Goal: Task Accomplishment & Management: Use online tool/utility

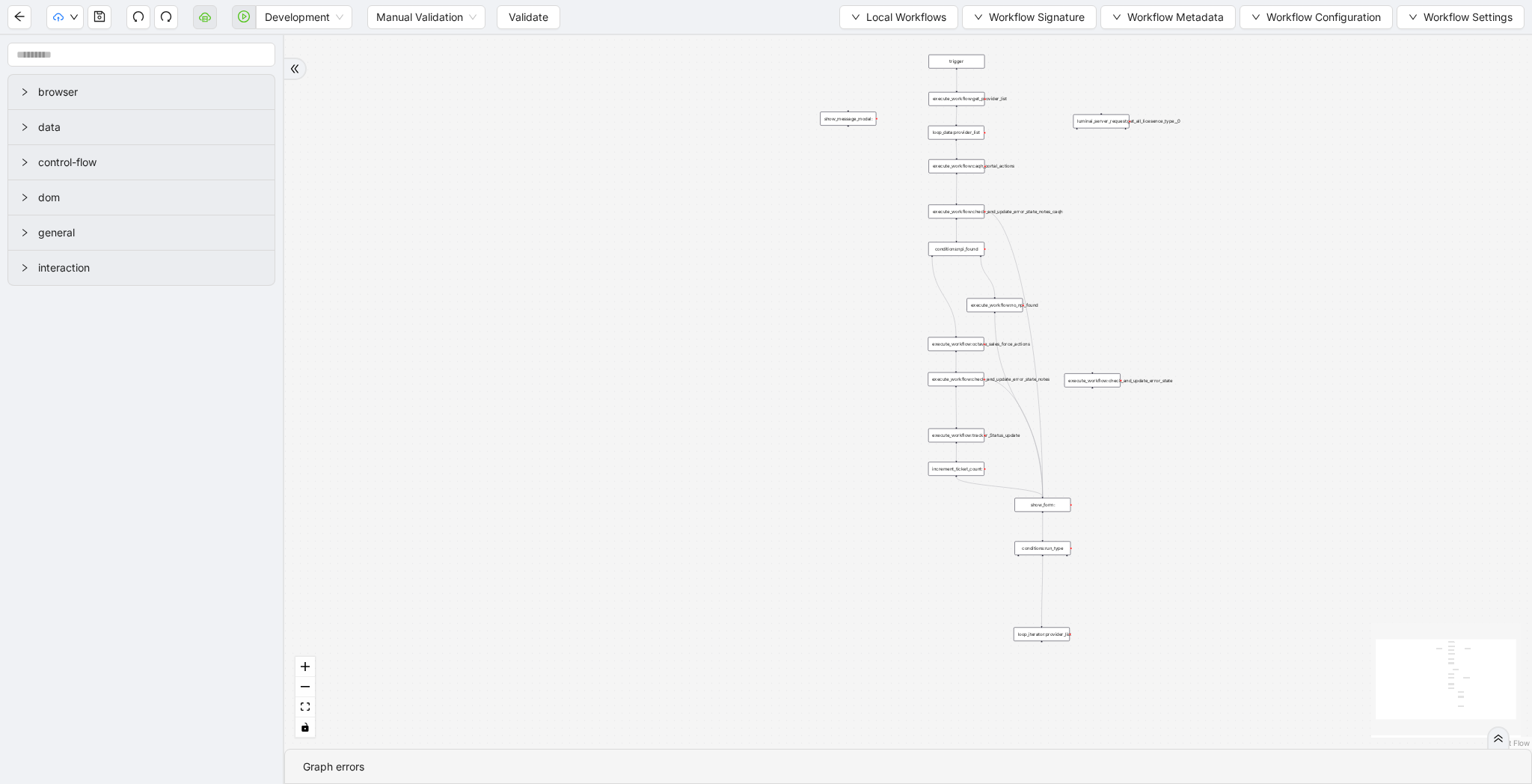
drag, startPoint x: 634, startPoint y: 231, endPoint x: 484, endPoint y: 473, distance: 284.7
click at [484, 473] on div "trigger execute_workflow:caqh_portal_actions execute_workflow:octave_sales_forc…" at bounding box center [908, 392] width 1248 height 714
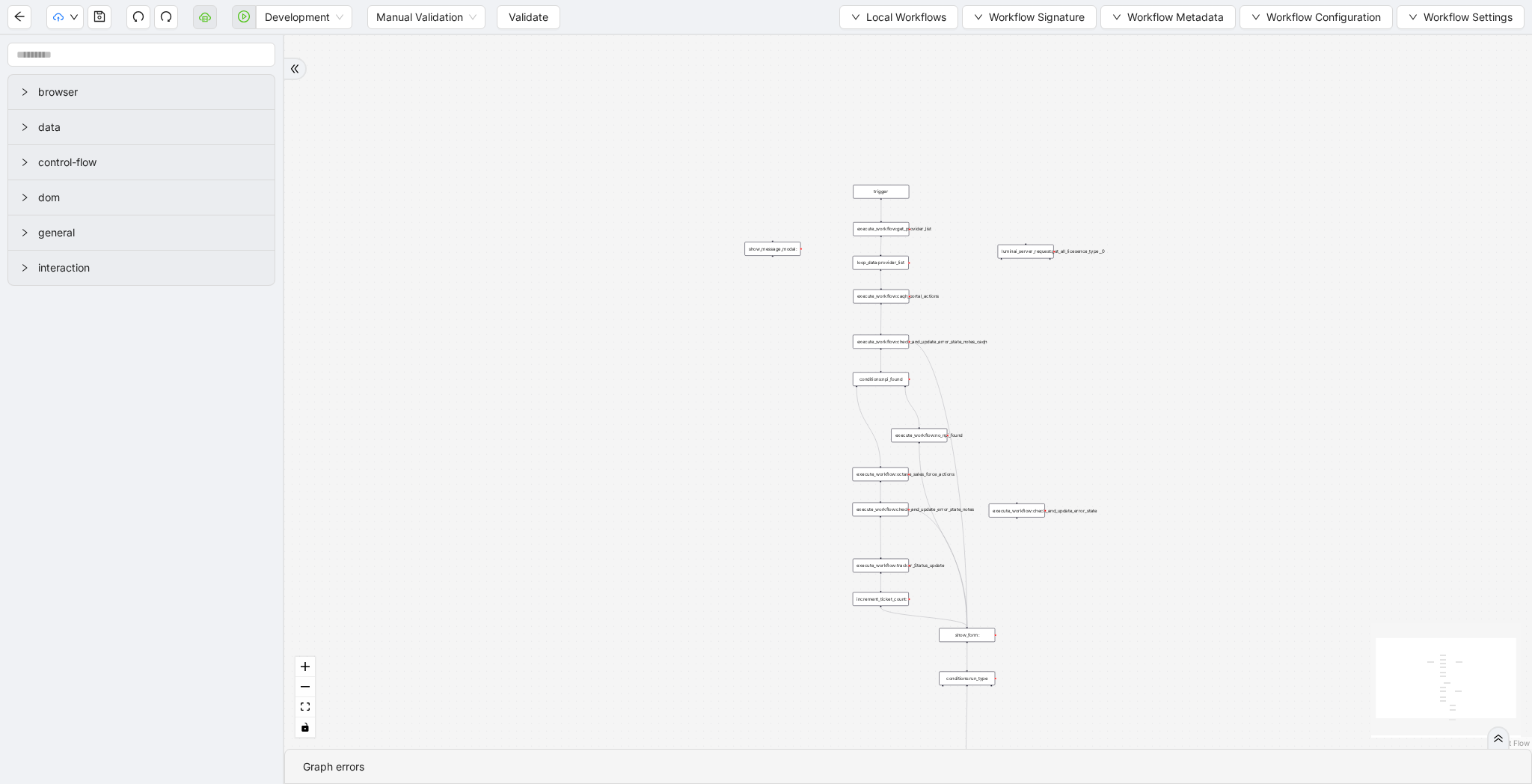
drag, startPoint x: 691, startPoint y: 378, endPoint x: 579, endPoint y: 376, distance: 112.0
click at [579, 376] on div "trigger execute_workflow:caqh_portal_actions execute_workflow:octave_sales_forc…" at bounding box center [908, 392] width 1248 height 714
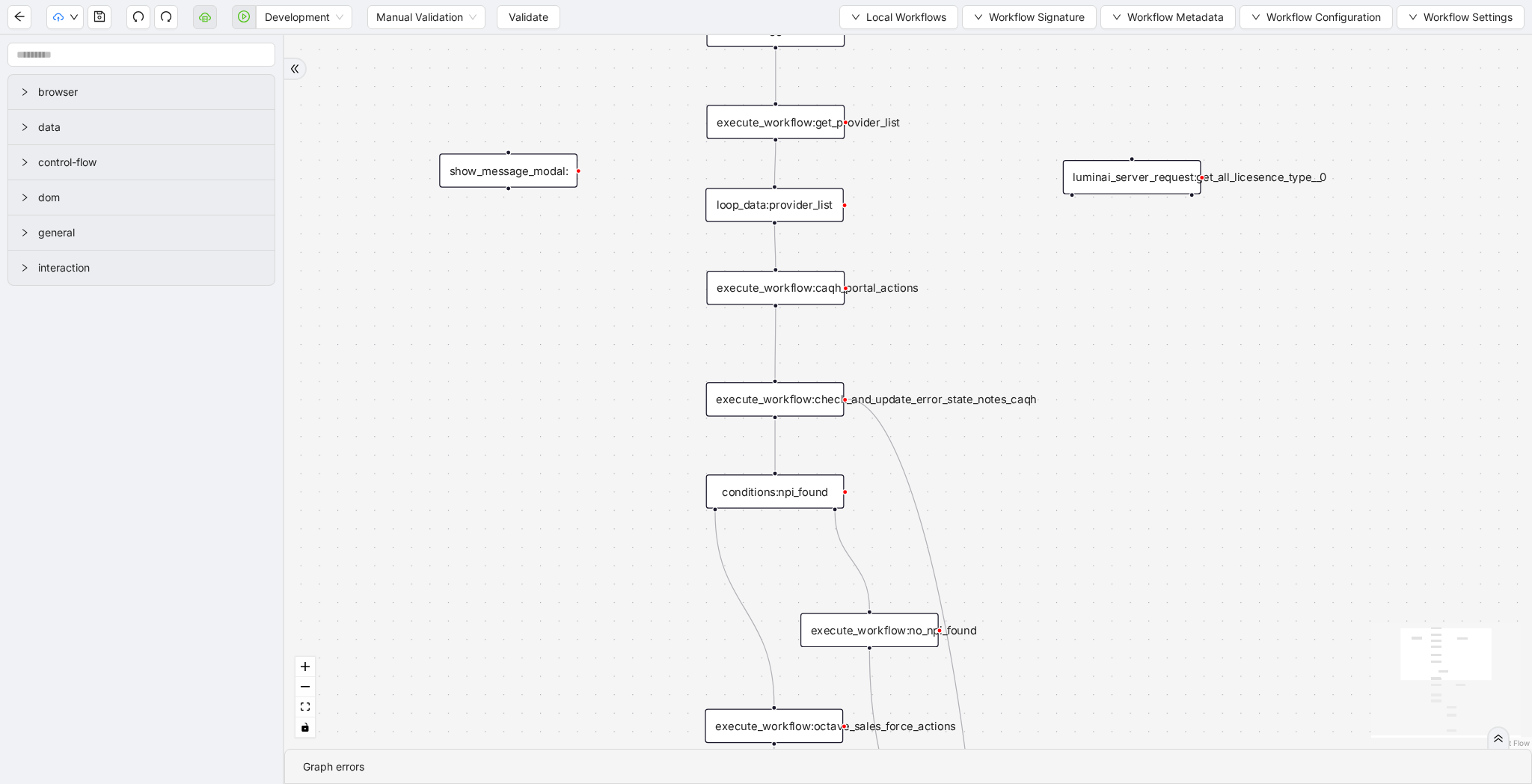
drag, startPoint x: 553, startPoint y: 397, endPoint x: 490, endPoint y: 397, distance: 63.0
click at [490, 397] on div "trigger execute_workflow:caqh_portal_actions execute_workflow:octave_sales_forc…" at bounding box center [908, 392] width 1248 height 714
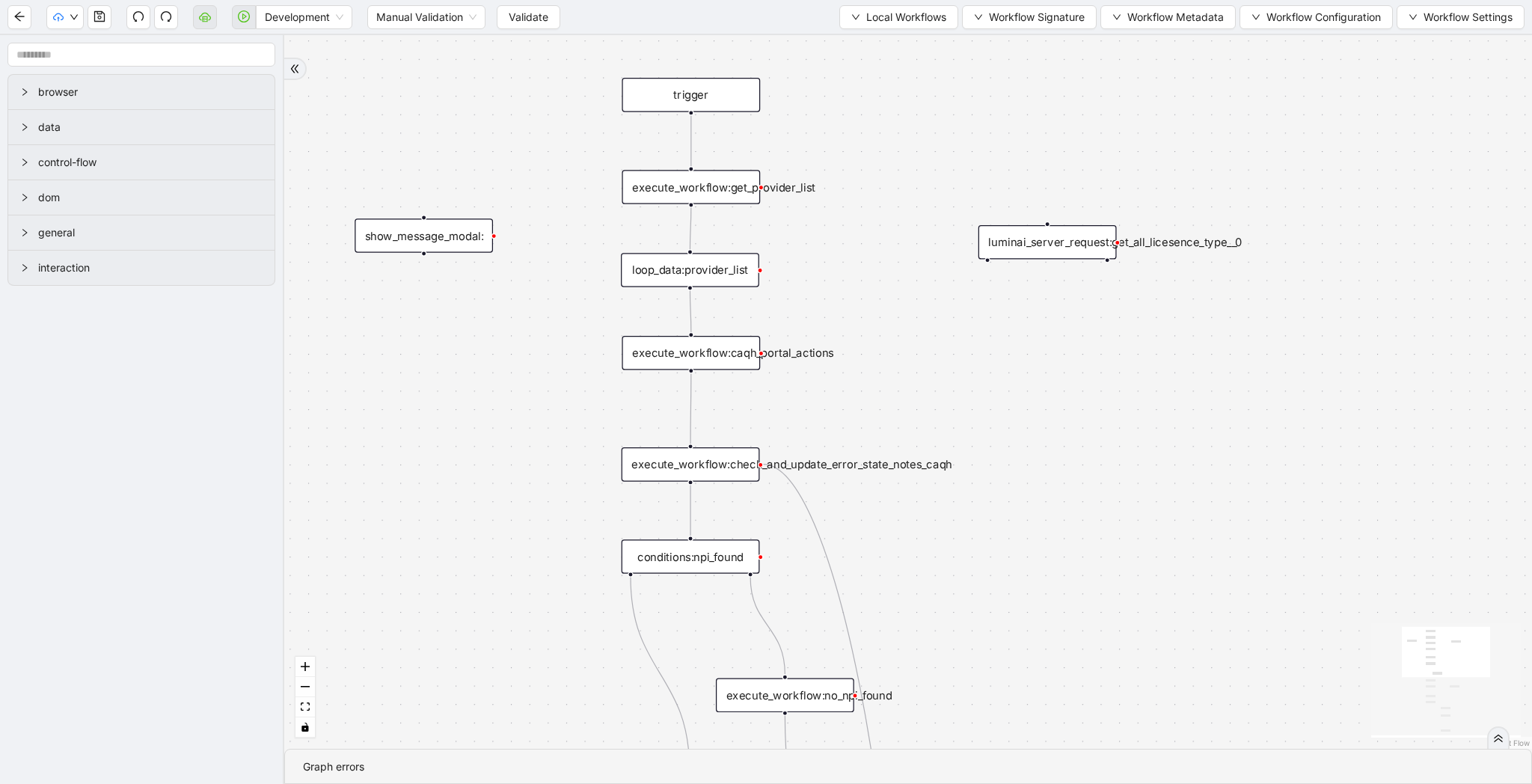
drag, startPoint x: 543, startPoint y: 305, endPoint x: 521, endPoint y: 364, distance: 63.0
click at [521, 364] on div "trigger execute_workflow:caqh_portal_actions execute_workflow:octave_sales_forc…" at bounding box center [908, 392] width 1248 height 714
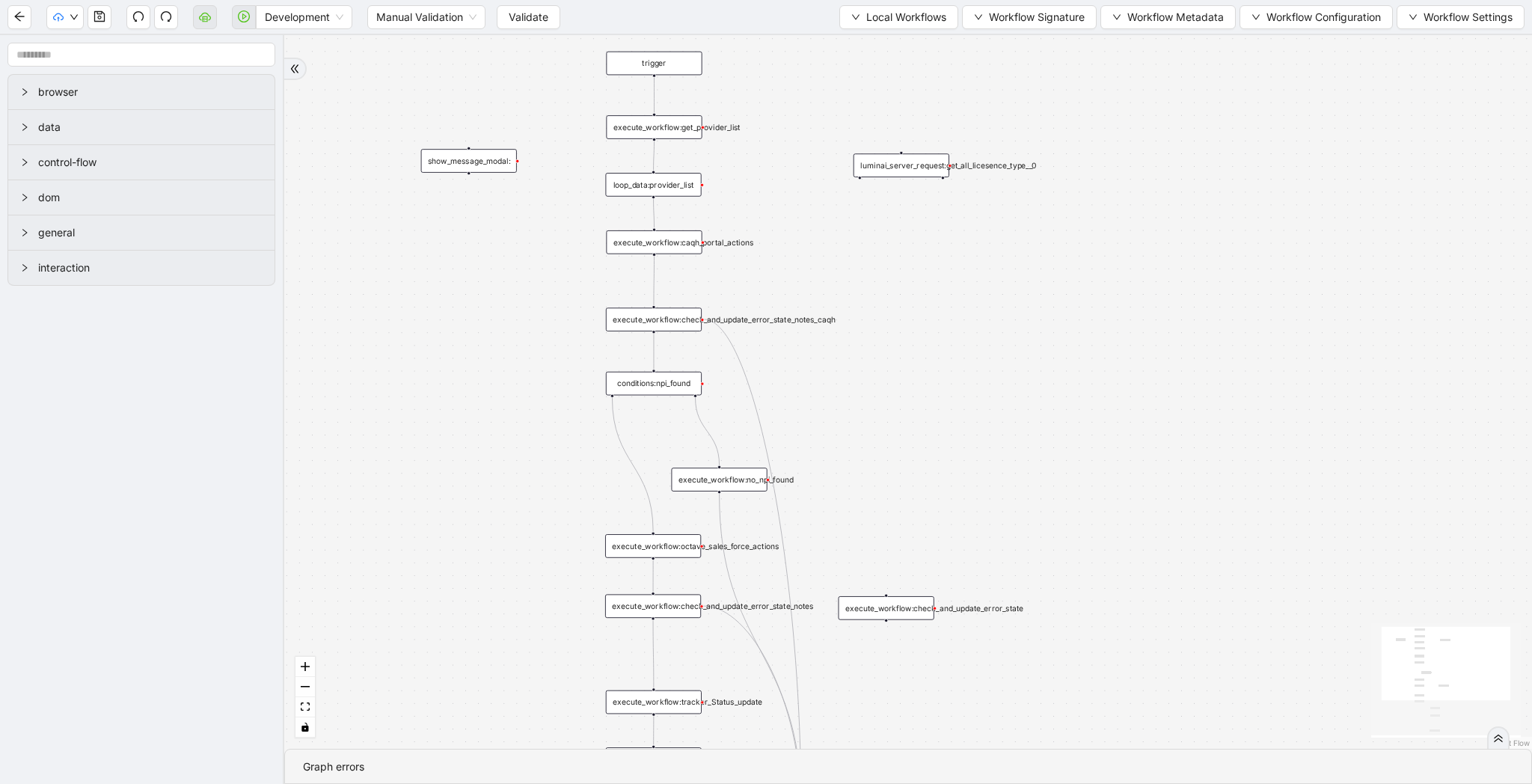
drag, startPoint x: 523, startPoint y: 434, endPoint x: 492, endPoint y: 354, distance: 85.8
click at [492, 354] on div "trigger execute_workflow:caqh_portal_actions execute_workflow:octave_sales_forc…" at bounding box center [908, 392] width 1248 height 714
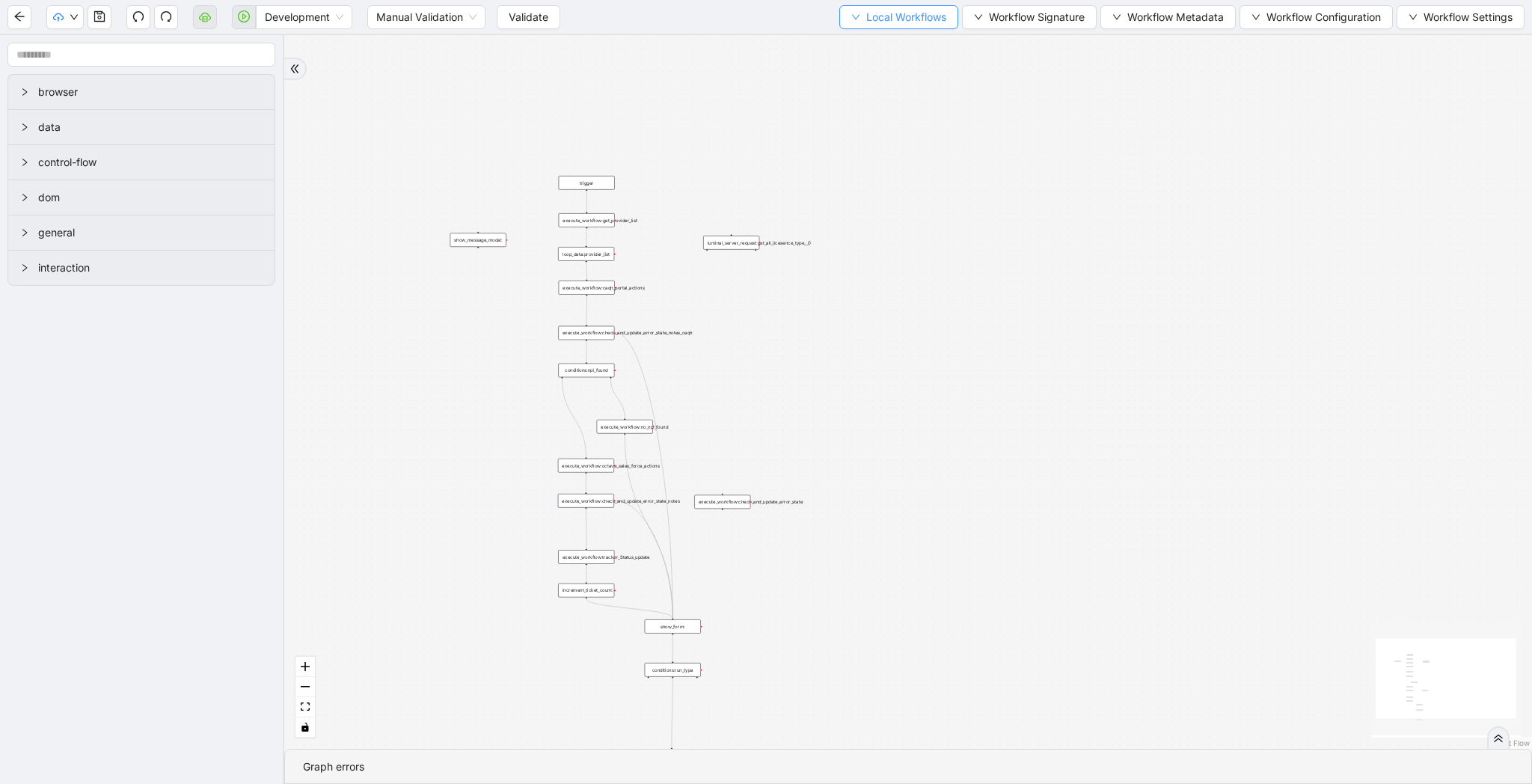
click at [878, 11] on span "Local Workflows" at bounding box center [906, 18] width 80 height 17
click at [878, 49] on span "Select" at bounding box center [892, 47] width 97 height 17
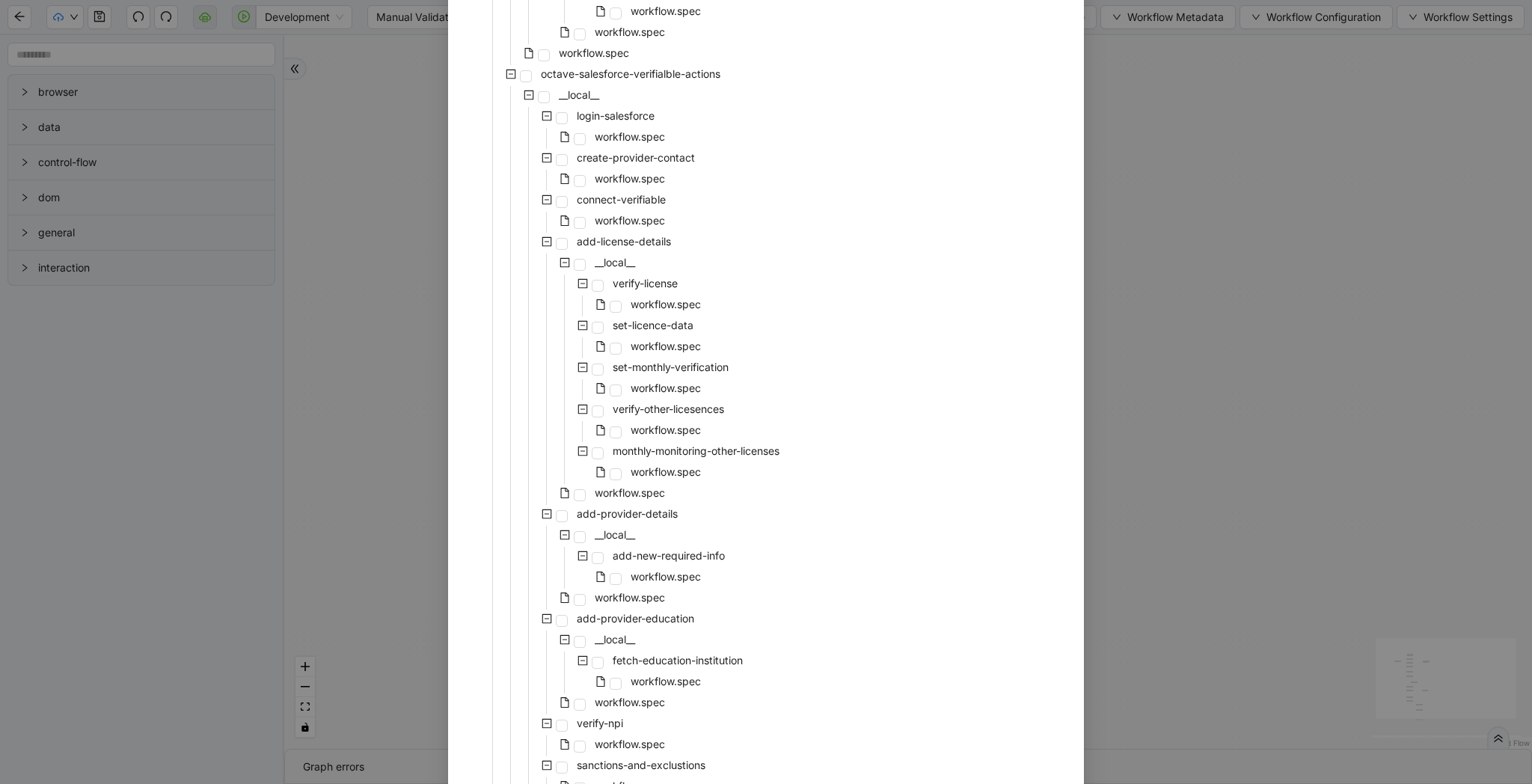
scroll to position [875, 0]
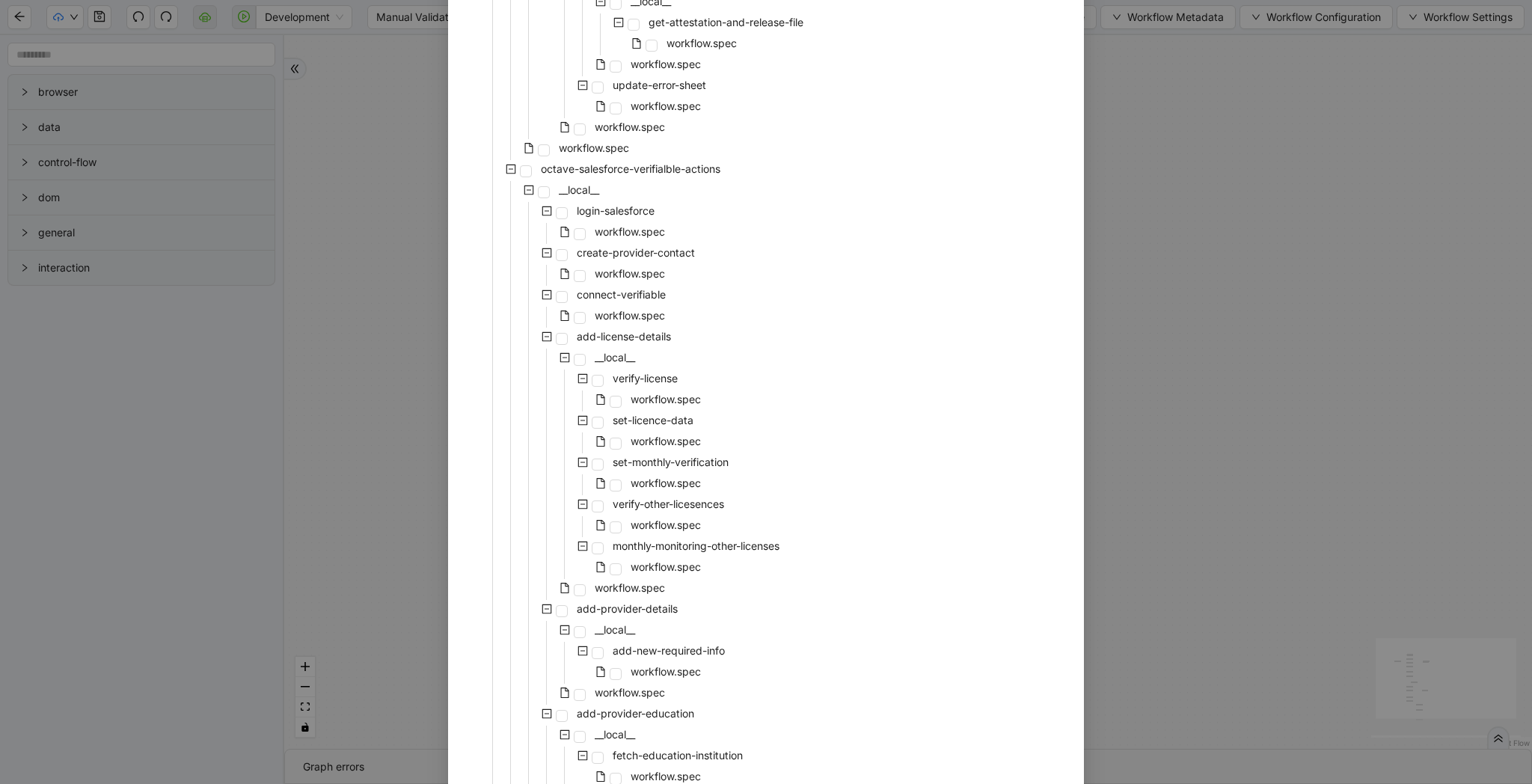
click at [509, 169] on icon "minus-square" at bounding box center [510, 169] width 11 height 11
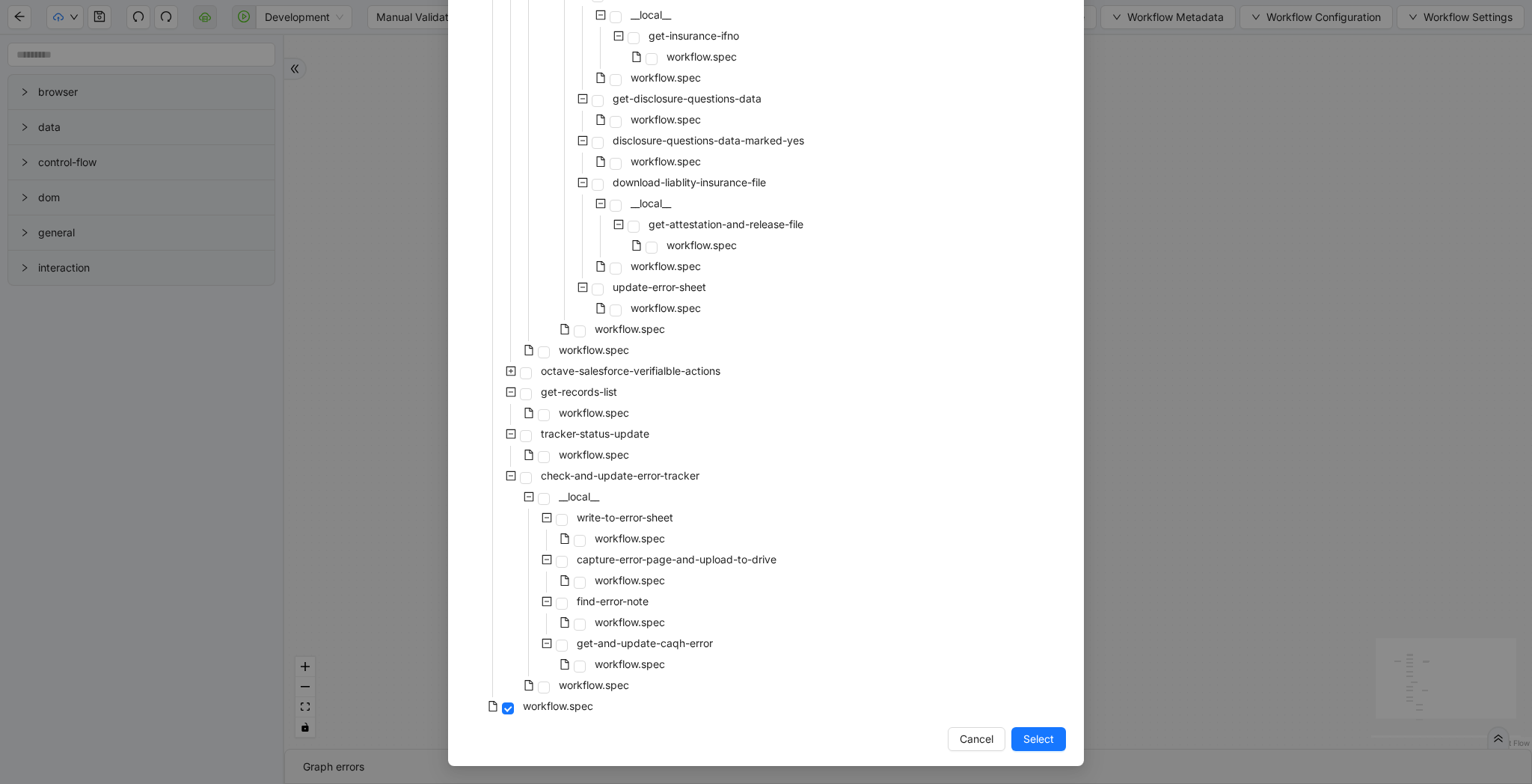
scroll to position [674, 0]
click at [524, 374] on span at bounding box center [525, 373] width 12 height 12
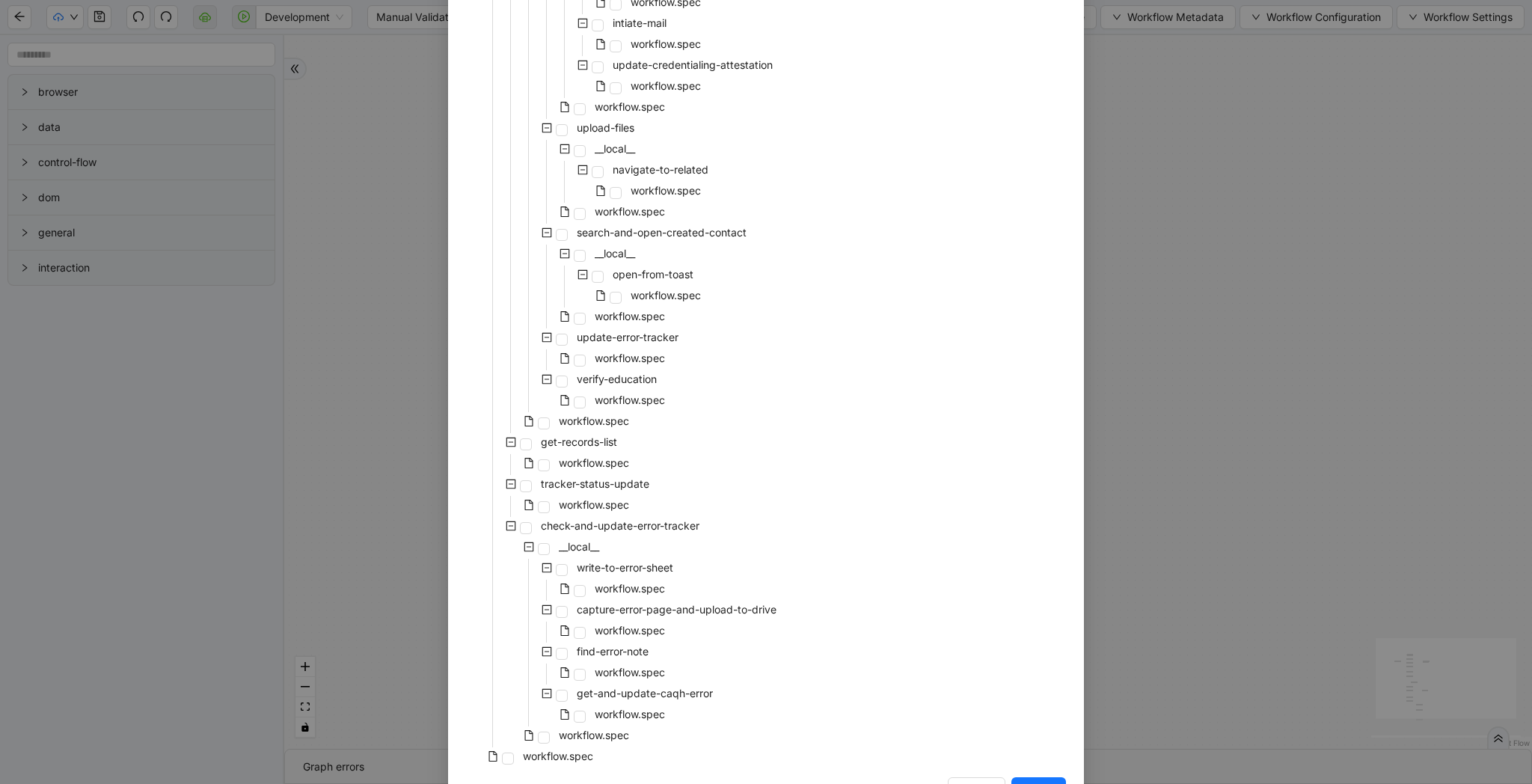
scroll to position [2244, 0]
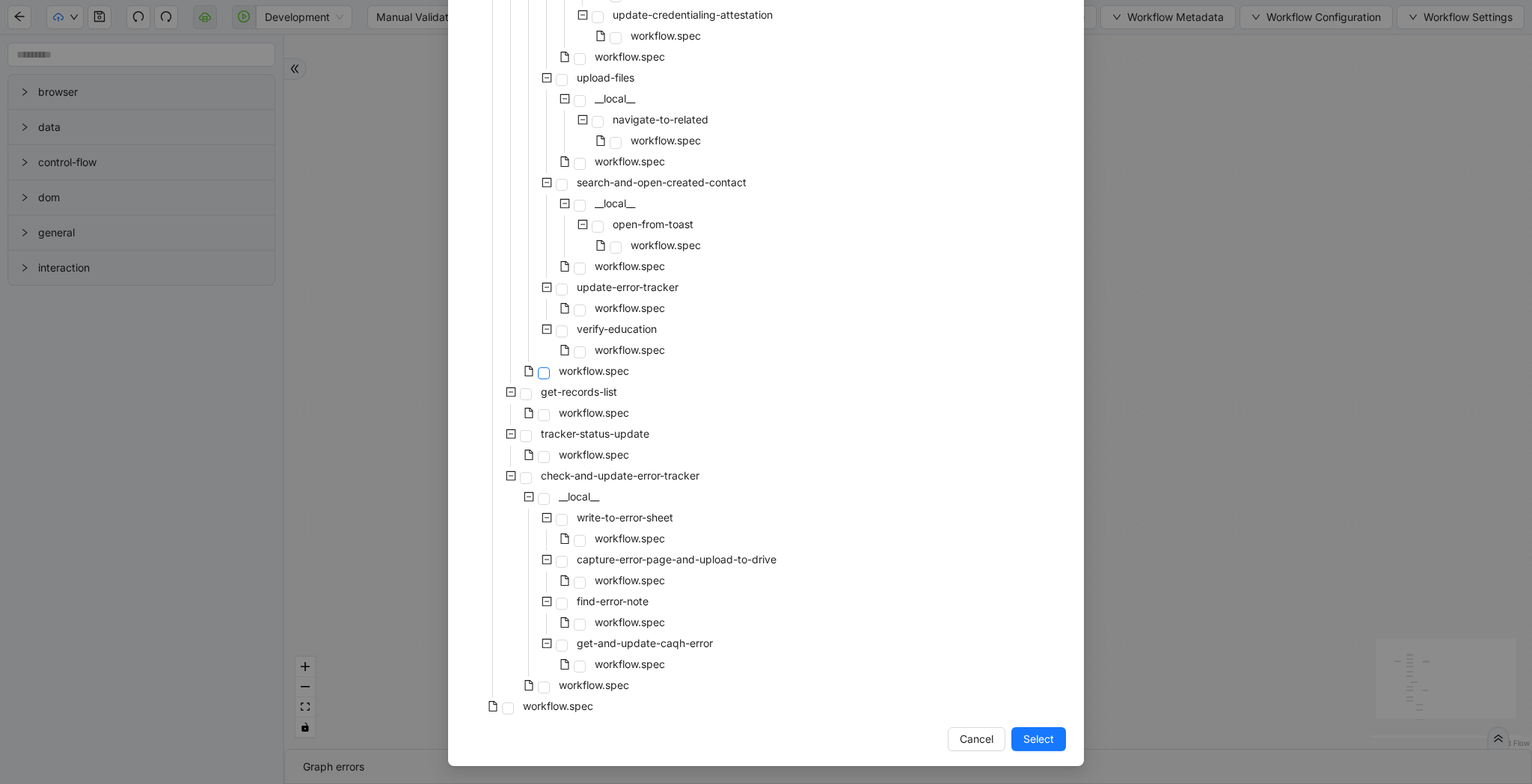
click at [547, 374] on span at bounding box center [544, 373] width 12 height 12
click at [1035, 736] on span "Select" at bounding box center [1038, 739] width 31 height 17
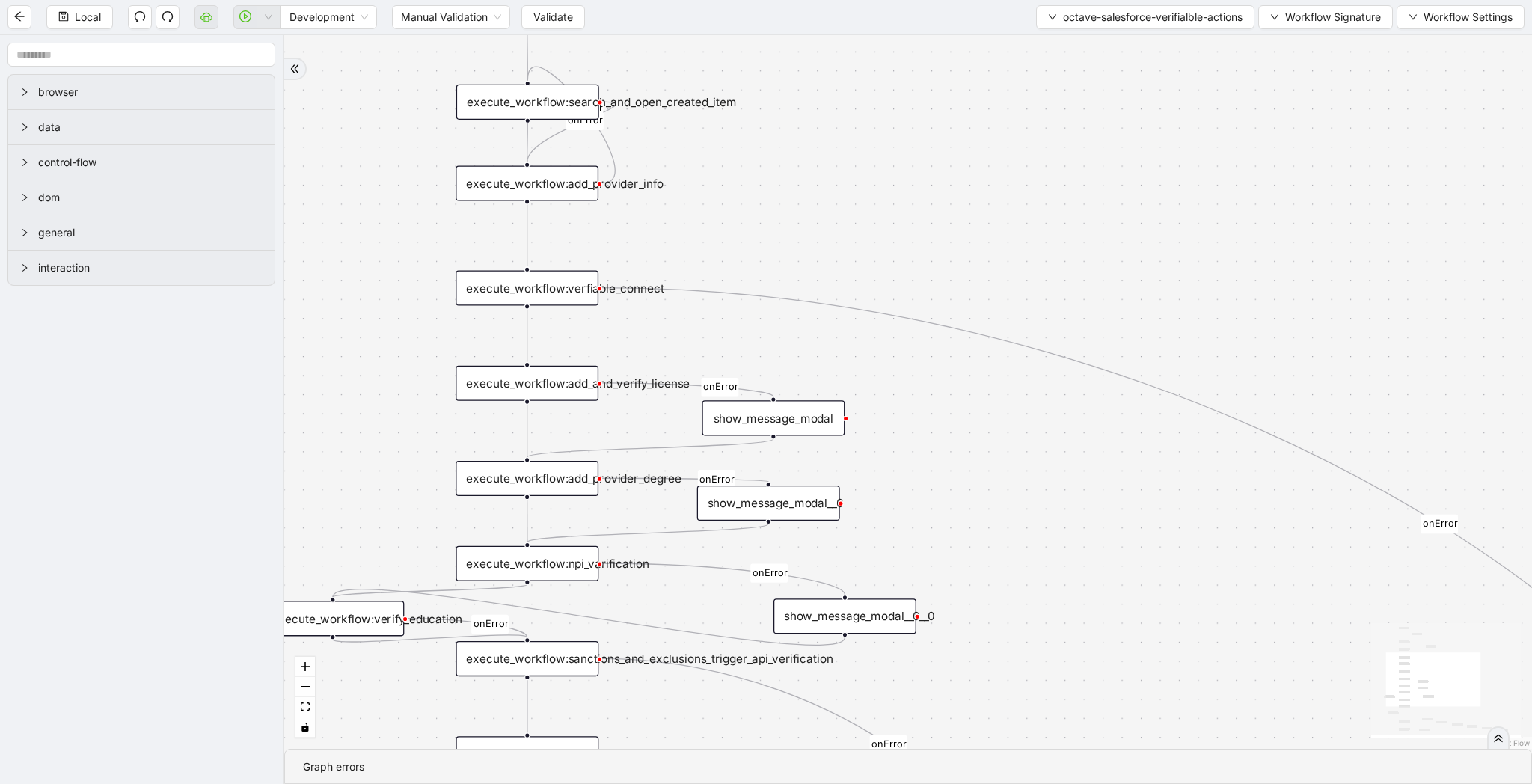
drag, startPoint x: 465, startPoint y: 438, endPoint x: 385, endPoint y: 356, distance: 114.6
click at [385, 356] on div "onError onError onError onError onError onError onError onError onError onError…" at bounding box center [908, 392] width 1248 height 714
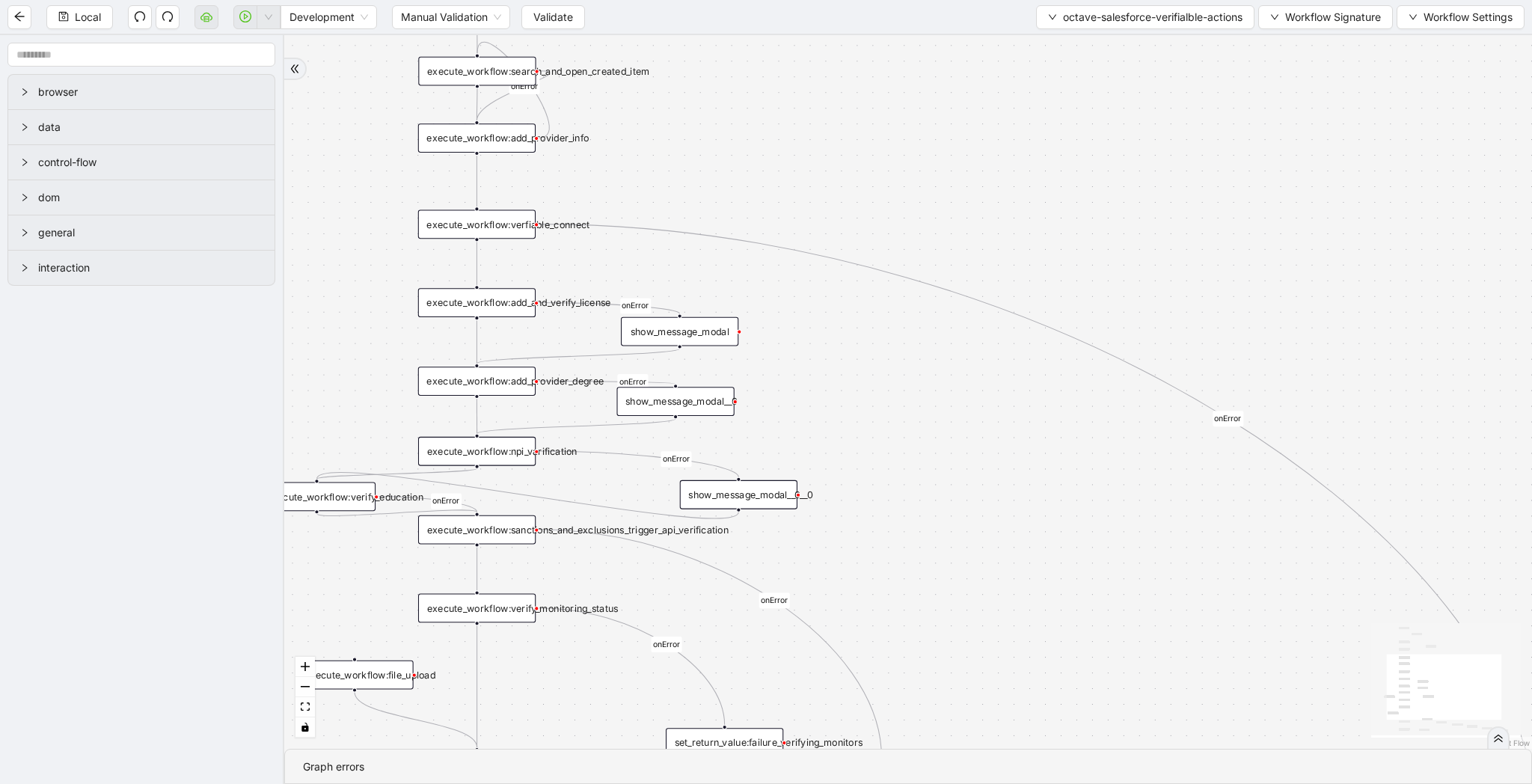
drag, startPoint x: 860, startPoint y: 440, endPoint x: 860, endPoint y: 354, distance: 86.0
click at [860, 354] on div "onError onError onError onError onError onError onError onError onError onError…" at bounding box center [908, 392] width 1248 height 714
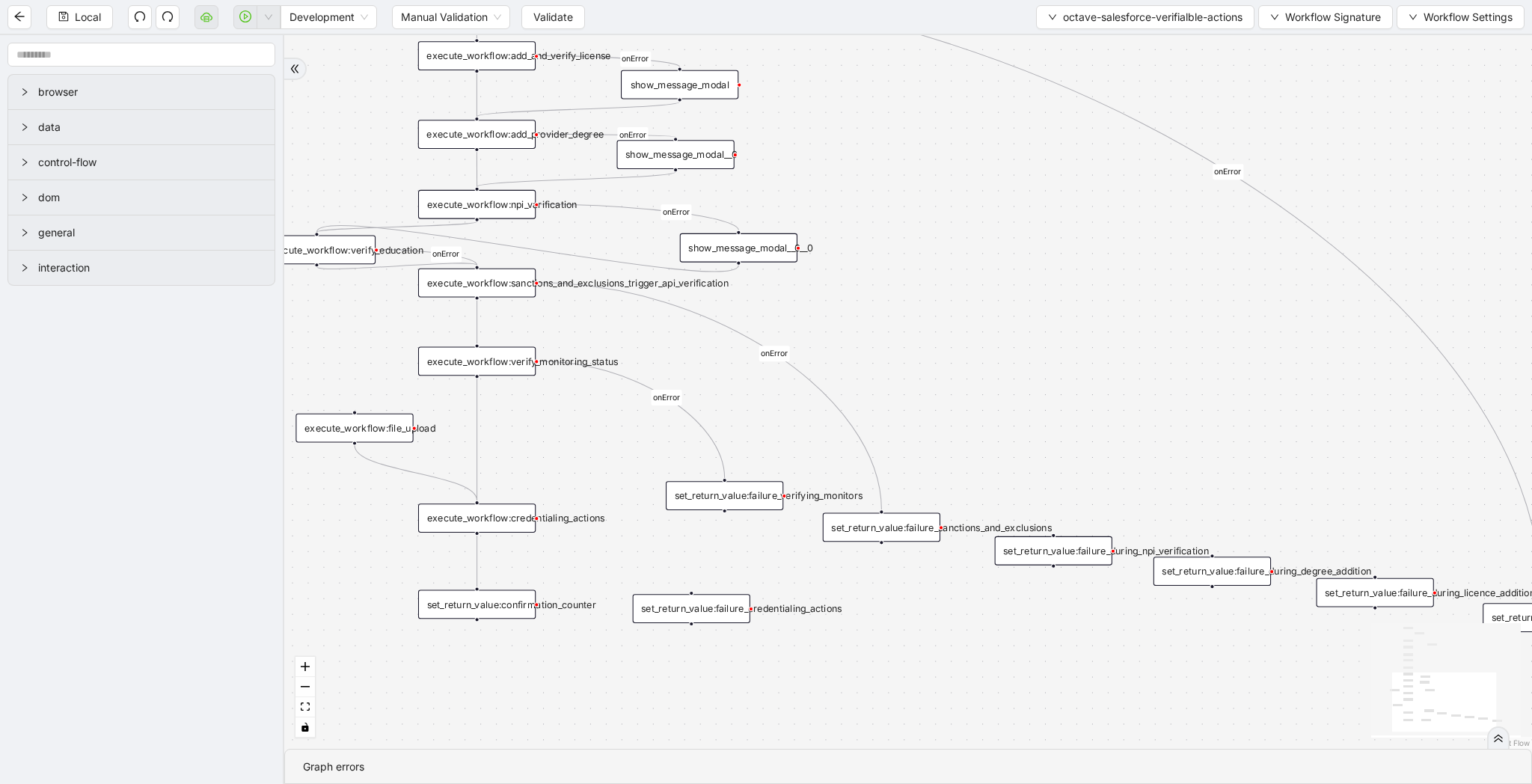
drag, startPoint x: 905, startPoint y: 402, endPoint x: 905, endPoint y: 197, distance: 205.0
click at [905, 197] on div "onError onError onError onError onError onError onError onError onError onError…" at bounding box center [908, 392] width 1248 height 714
click at [878, 529] on div "set_return_value:failure_sanctions_and_exclusions" at bounding box center [881, 526] width 117 height 29
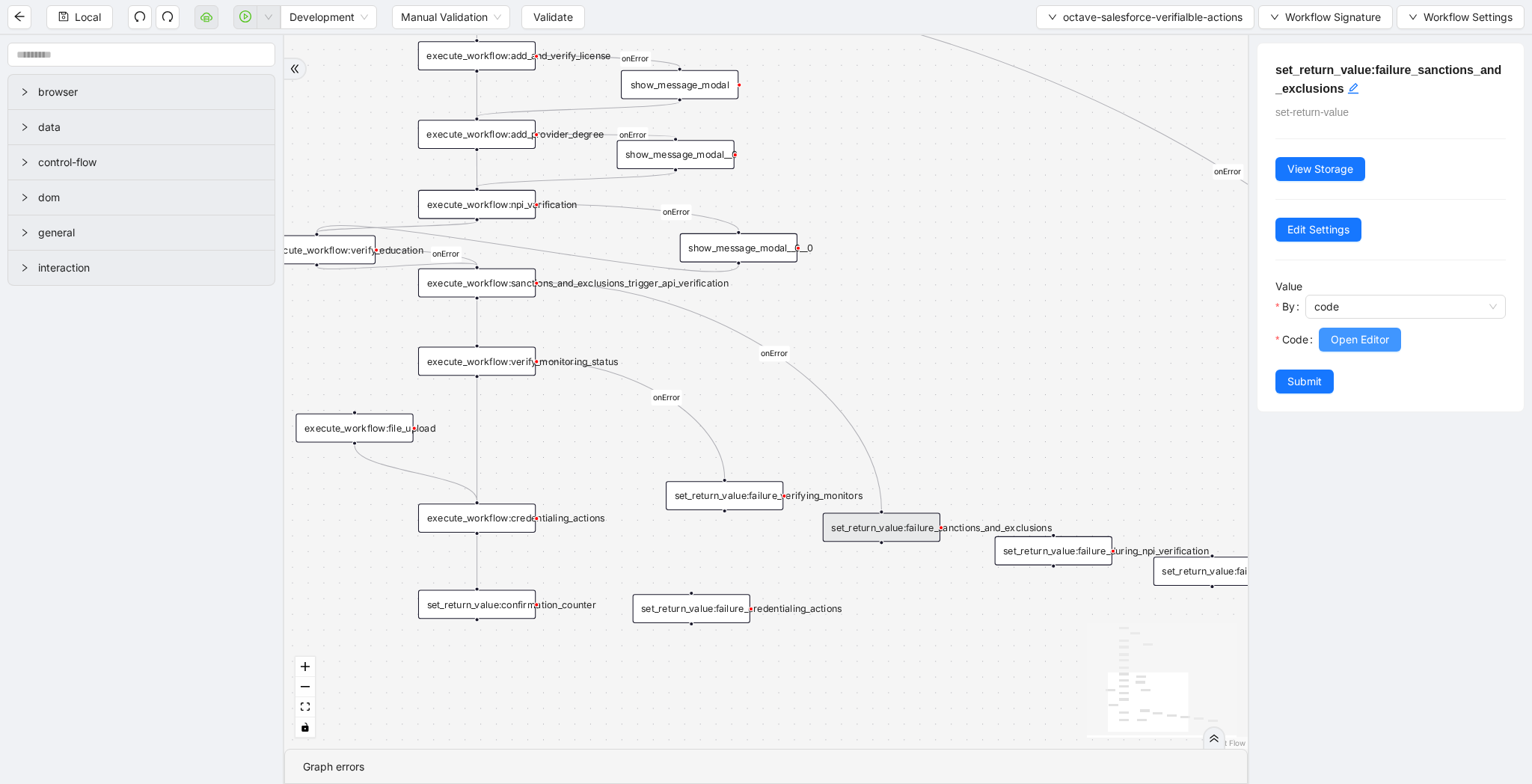
click at [1352, 331] on span "Open Editor" at bounding box center [1360, 340] width 59 height 17
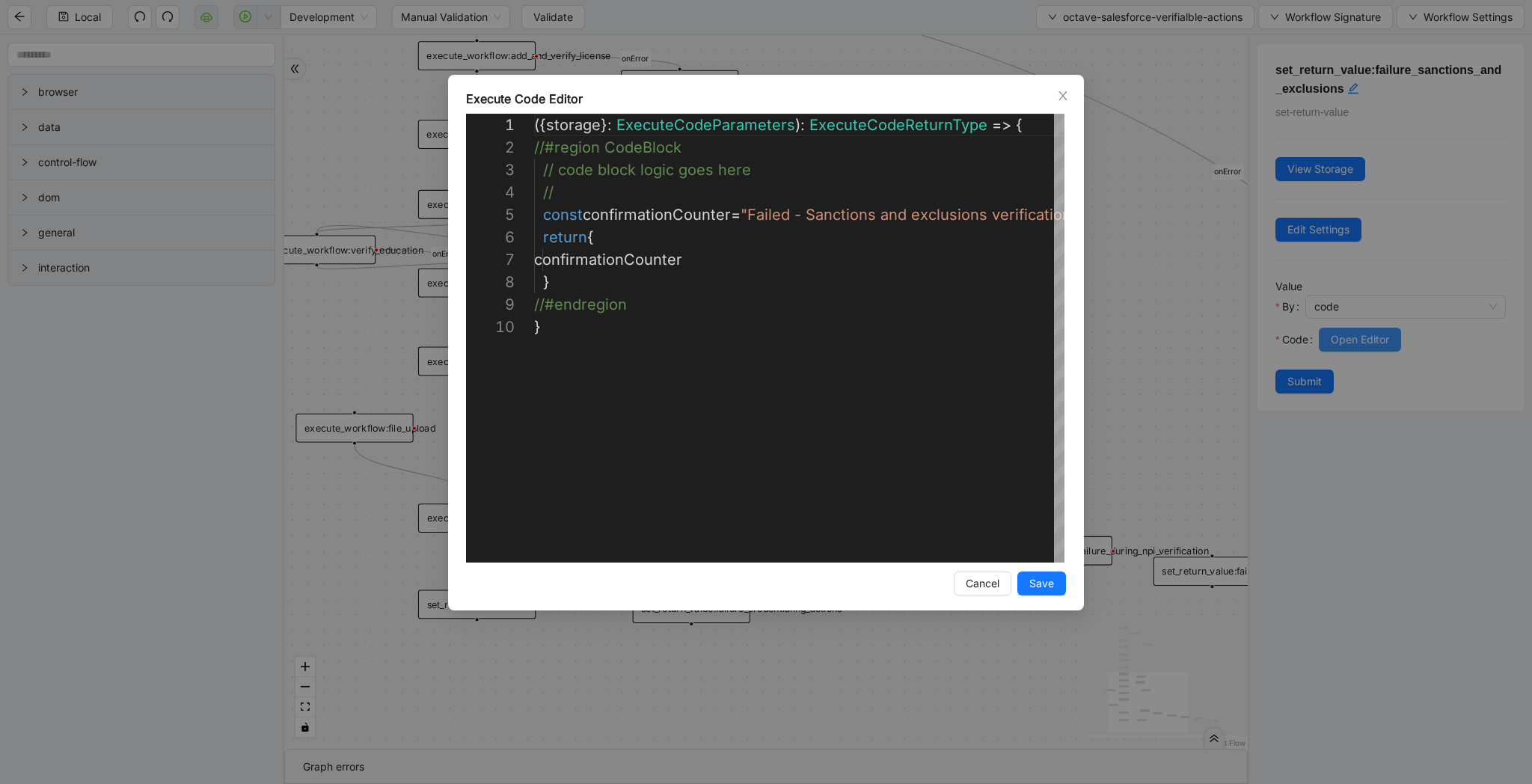
scroll to position [202, 0]
click at [358, 174] on div "**********" at bounding box center [766, 392] width 1532 height 784
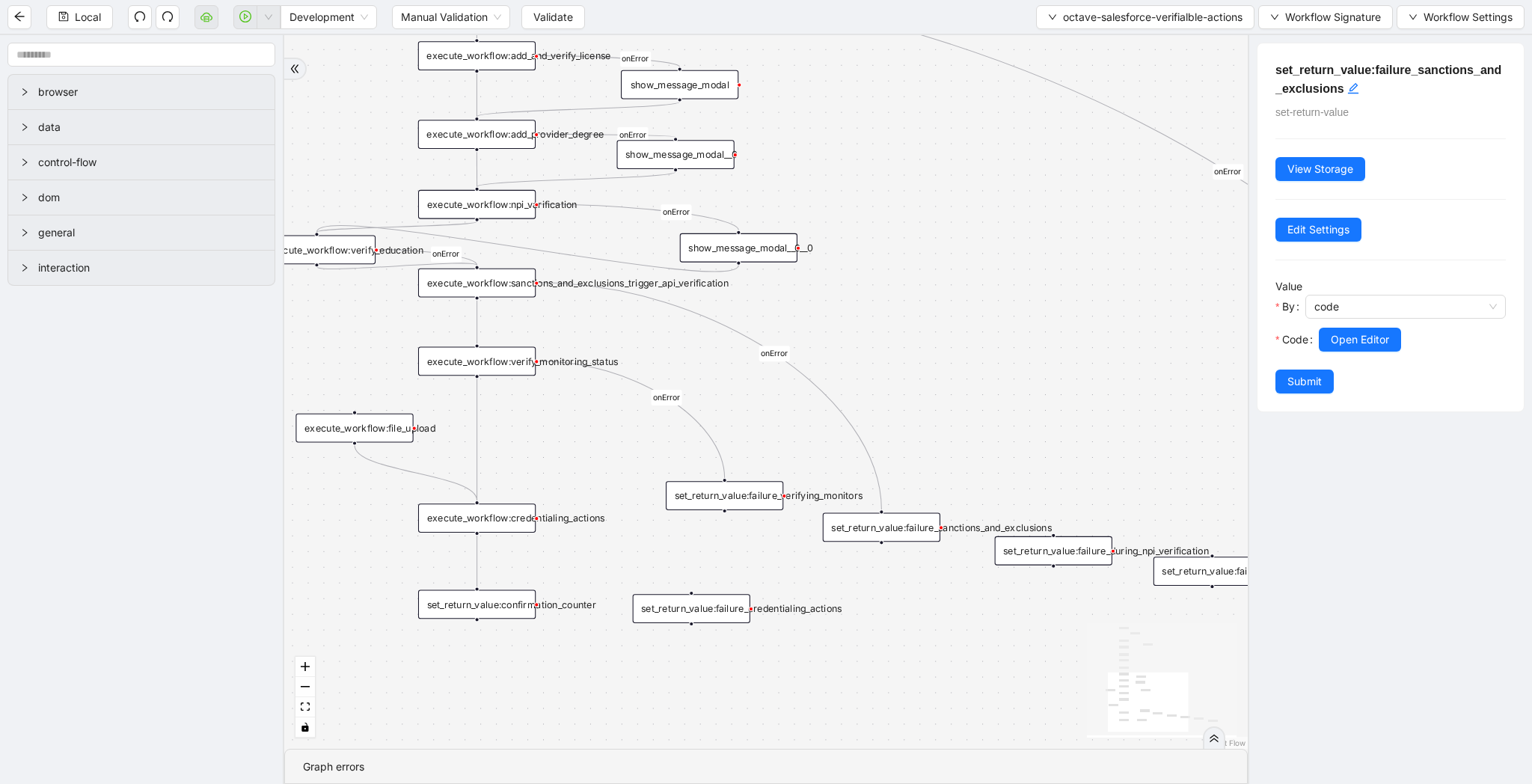
click at [488, 291] on div "execute_workflow:sanctions_and_exclusions_trigger_api_verification" at bounding box center [477, 283] width 117 height 29
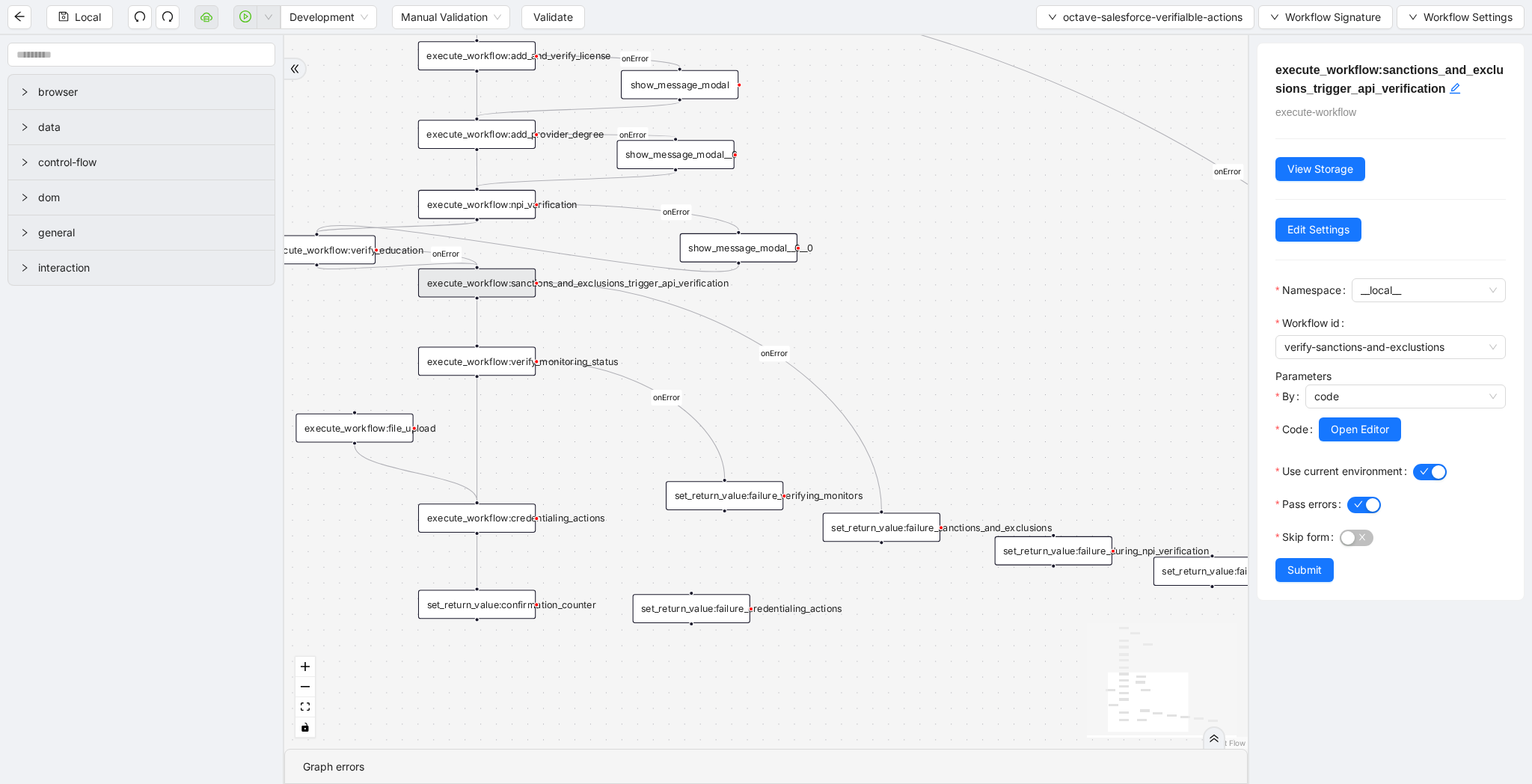
click at [494, 283] on div "execute_workflow:sanctions_and_exclusions_trigger_api_verification" at bounding box center [477, 283] width 117 height 29
click at [1347, 422] on span "Open Editor" at bounding box center [1360, 429] width 59 height 17
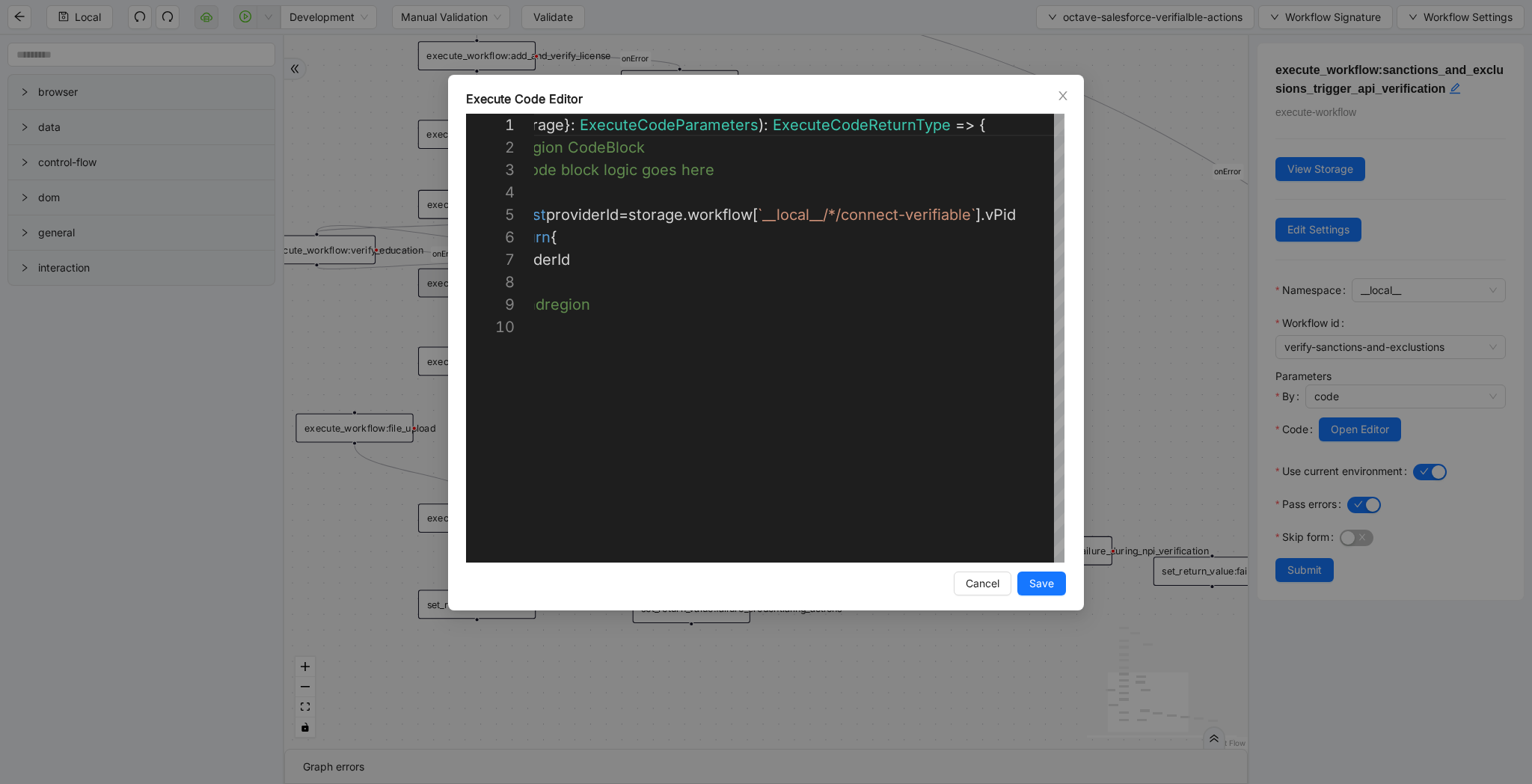
click at [1121, 238] on div "**********" at bounding box center [766, 392] width 1532 height 784
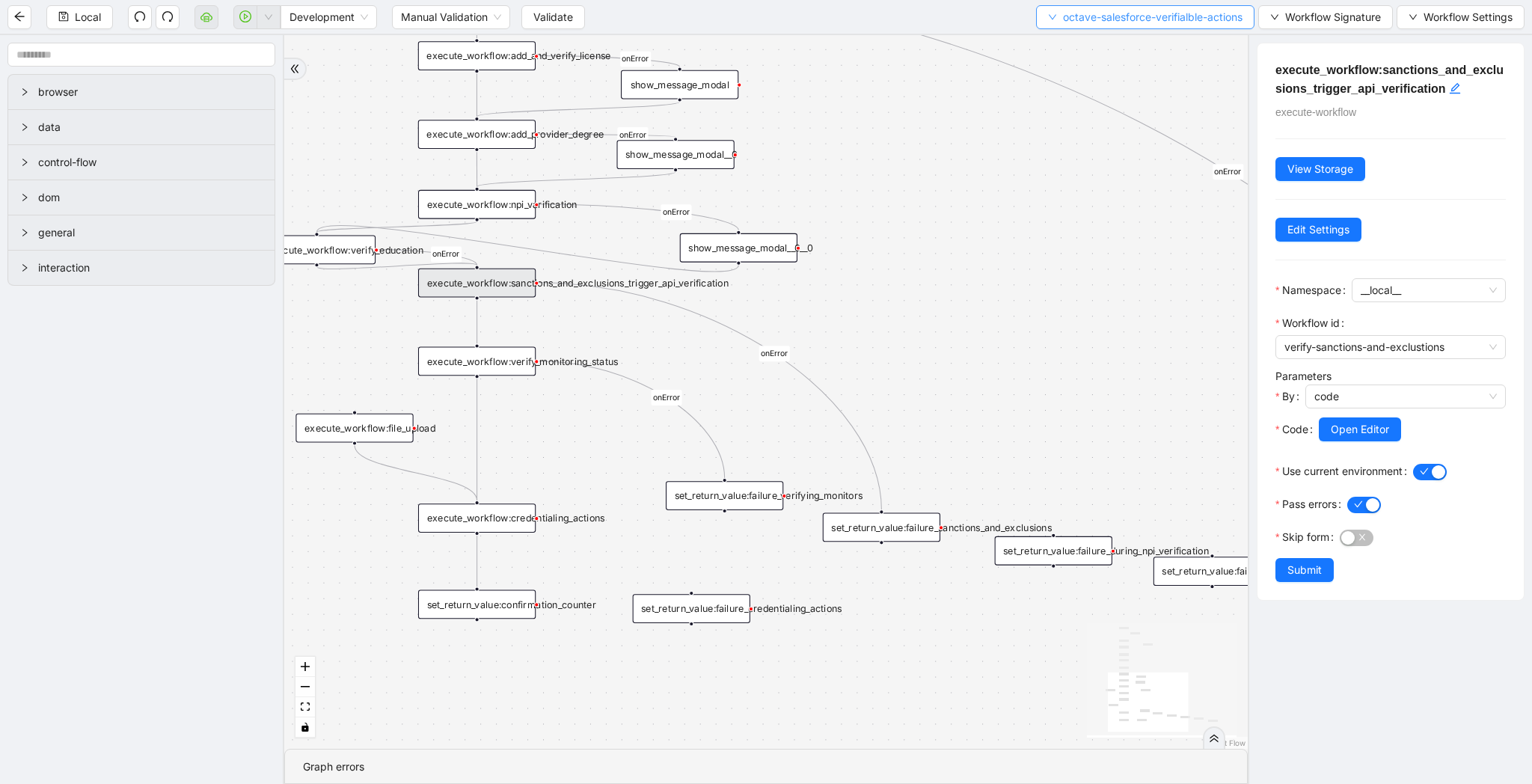
click at [1125, 20] on span "octave-salesforce-verifialble-actions" at bounding box center [1152, 18] width 180 height 17
click at [1114, 34] on li "Select" at bounding box center [1140, 46] width 216 height 24
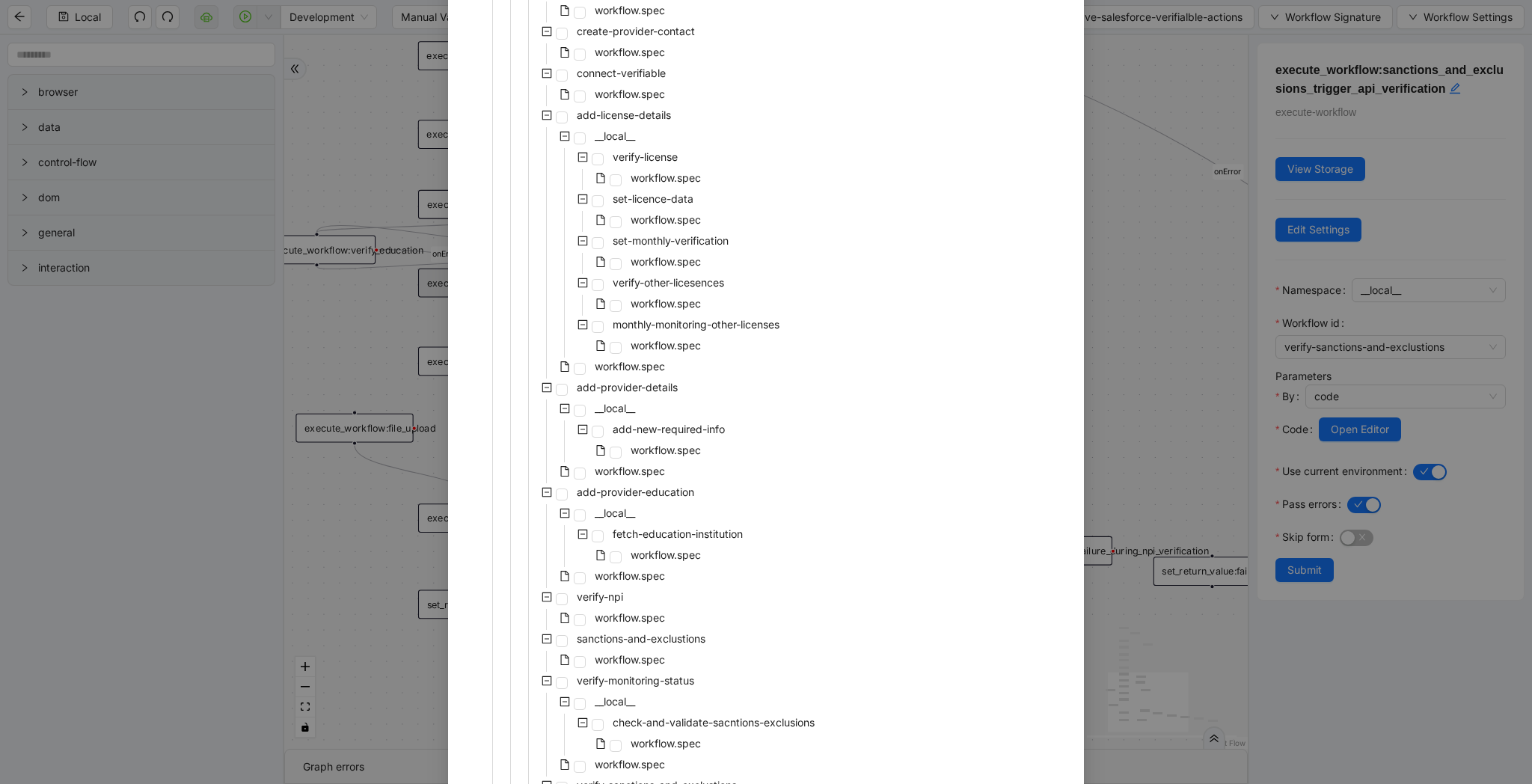
scroll to position [1653, 0]
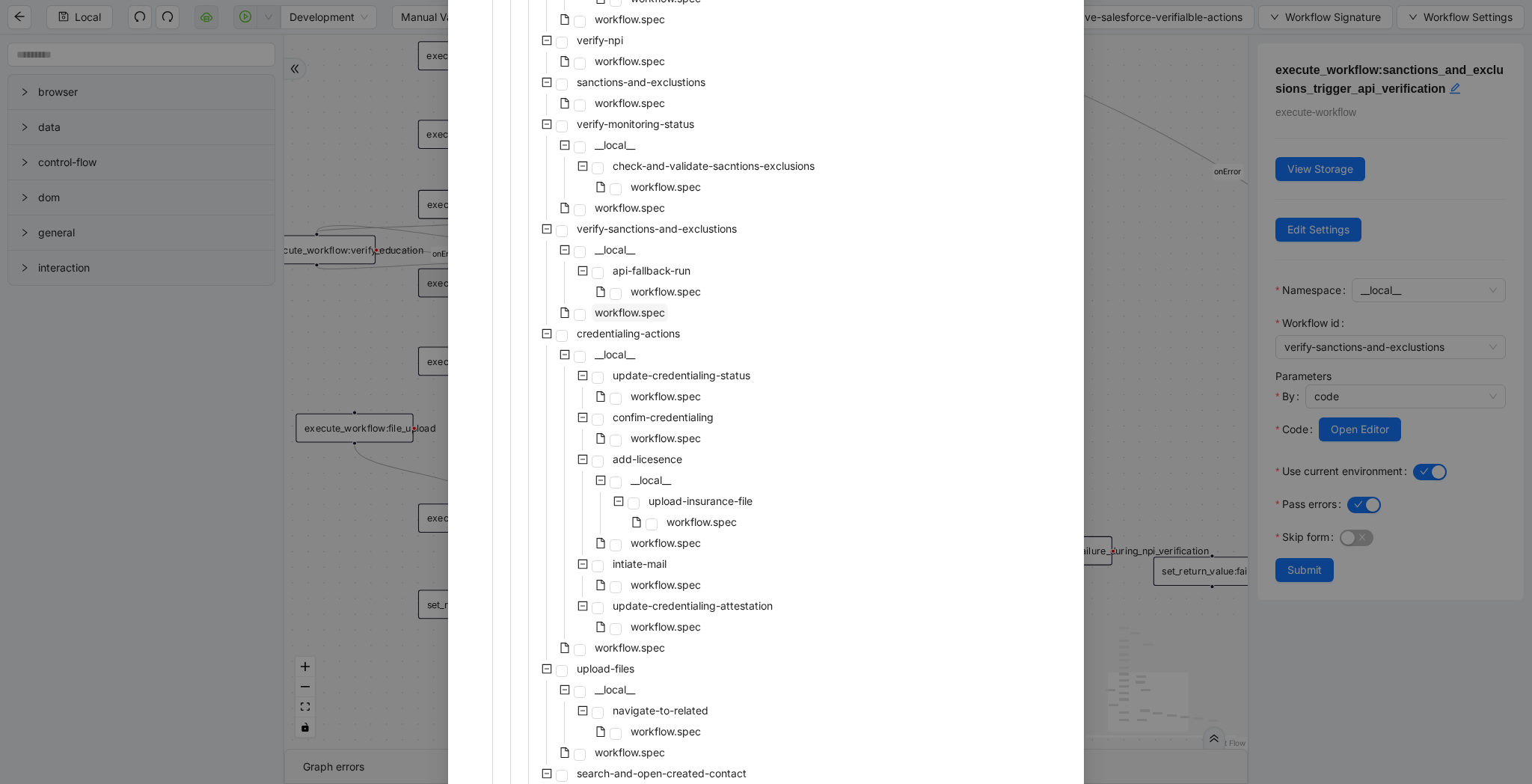
click at [632, 316] on span "workflow.spec" at bounding box center [630, 312] width 70 height 13
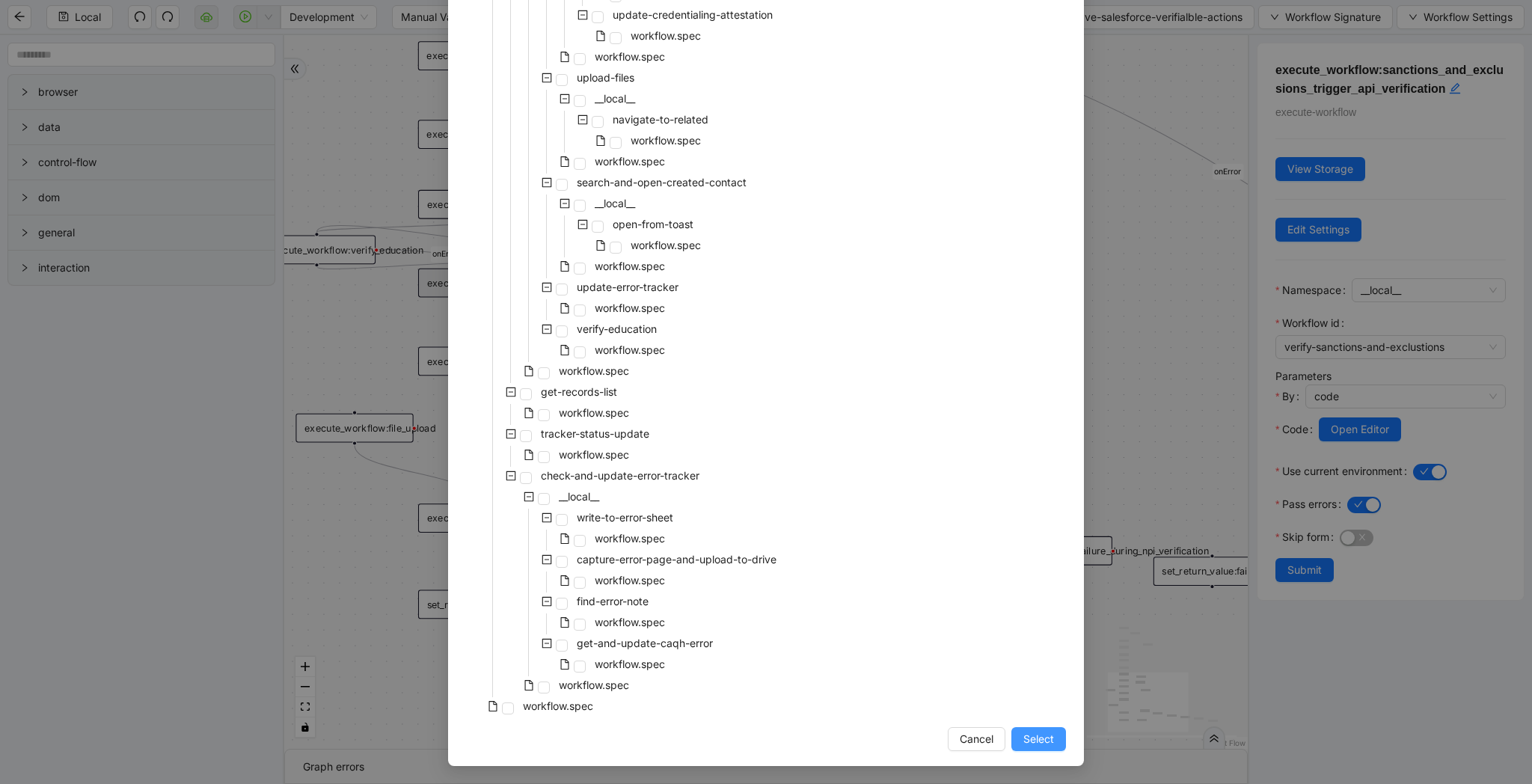
click at [1039, 744] on span "Select" at bounding box center [1038, 739] width 31 height 17
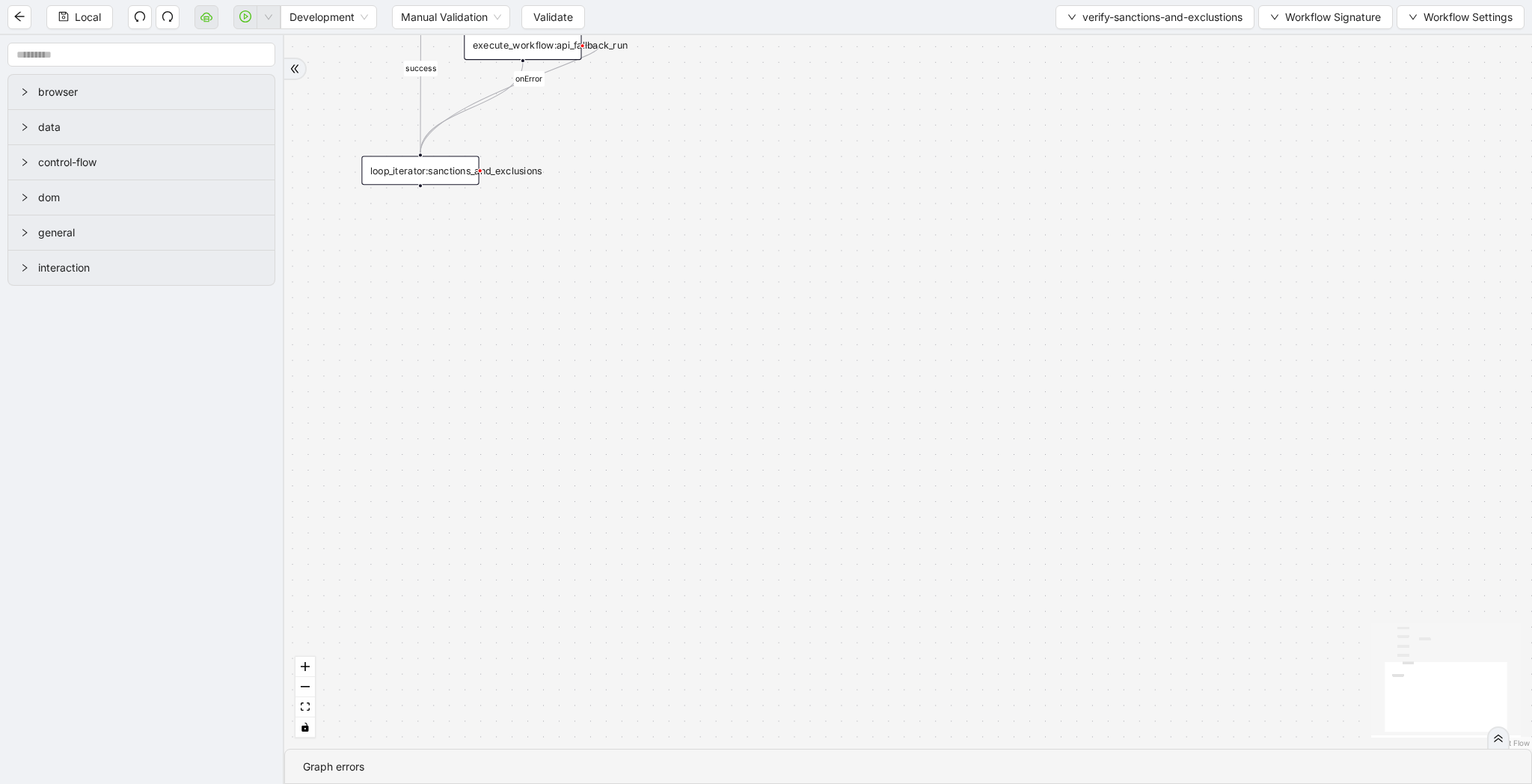
drag, startPoint x: 658, startPoint y: 181, endPoint x: 653, endPoint y: 518, distance: 337.0
click at [653, 518] on div "success fallback onError trigger execute_code:items_list loop_iterator:sanction…" at bounding box center [908, 392] width 1248 height 714
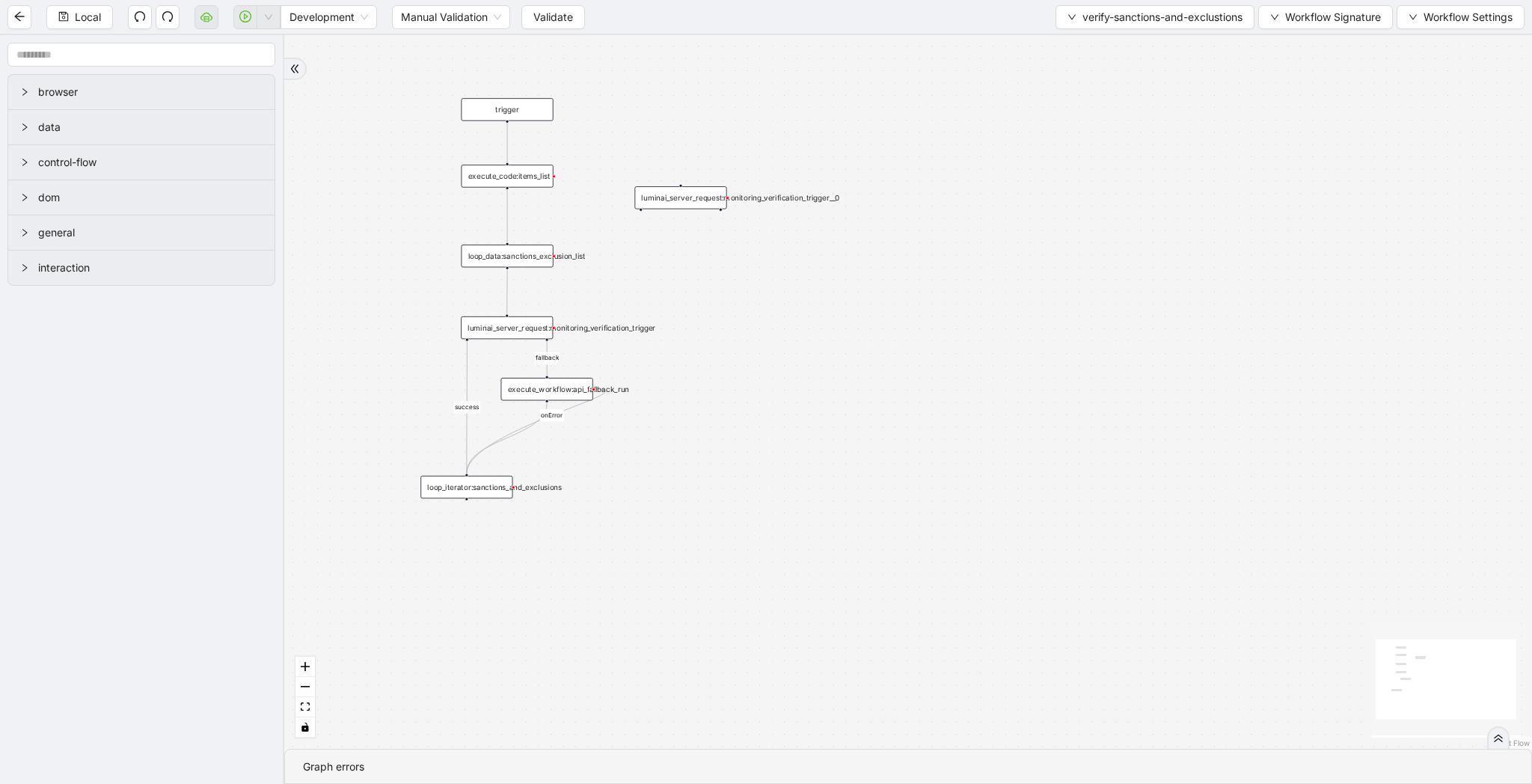
drag, startPoint x: 759, startPoint y: 346, endPoint x: 759, endPoint y: 361, distance: 15.0
click at [759, 361] on div "success fallback onError trigger execute_code:items_list loop_iterator:sanction…" at bounding box center [908, 392] width 1248 height 714
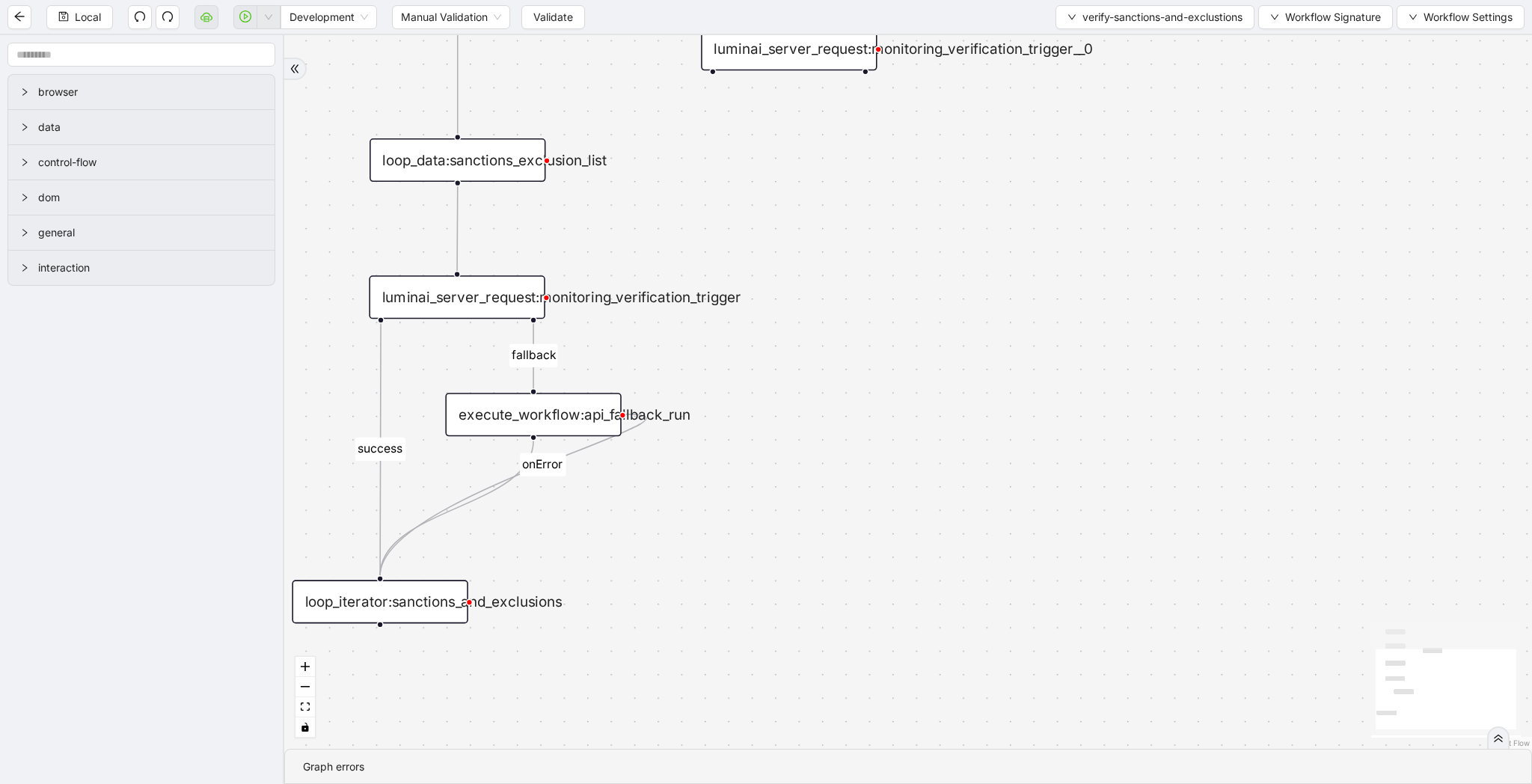
drag, startPoint x: 660, startPoint y: 286, endPoint x: 675, endPoint y: 242, distance: 46.5
click at [675, 242] on div "success fallback onError trigger execute_code:items_list loop_iterator:sanction…" at bounding box center [908, 392] width 1248 height 714
click at [525, 295] on div "luminai_server_request:monitoring_verification_trigger" at bounding box center [457, 297] width 176 height 44
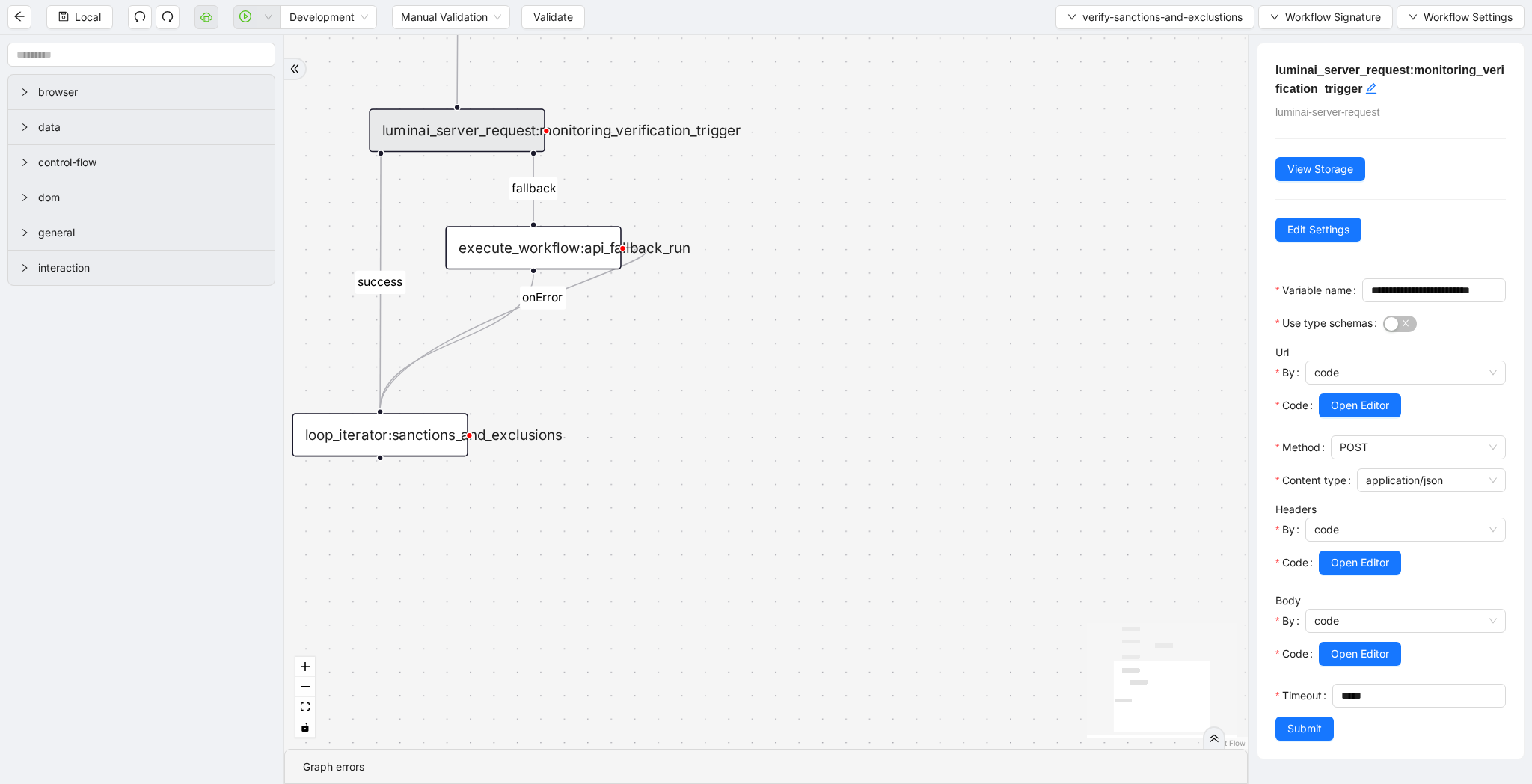
drag, startPoint x: 1140, startPoint y: 435, endPoint x: 1140, endPoint y: 247, distance: 188.0
click at [1140, 247] on div "success fallback onError trigger execute_code:items_list loop_iterator:sanction…" at bounding box center [766, 392] width 964 height 714
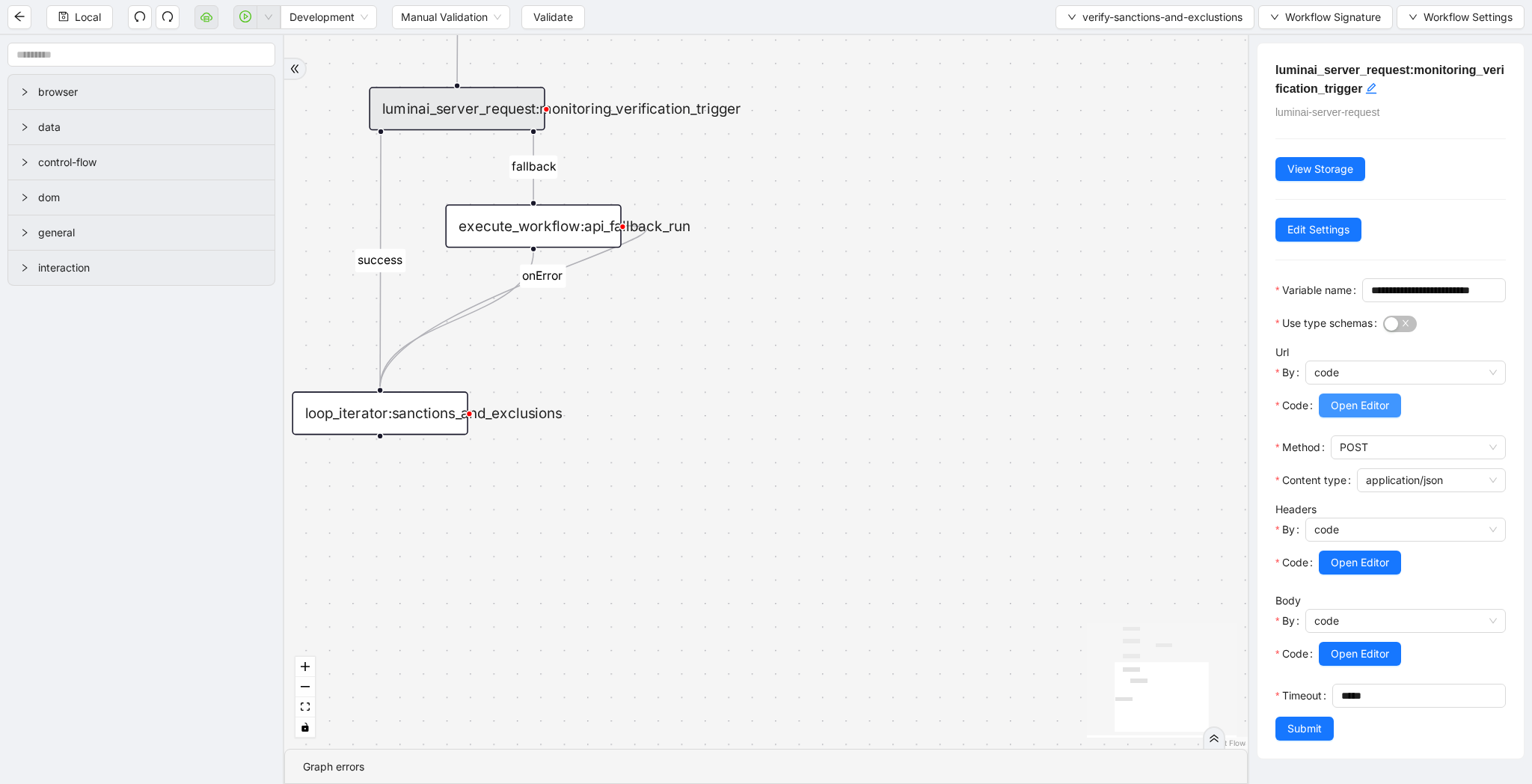
click at [1382, 413] on span "Open Editor" at bounding box center [1360, 406] width 59 height 17
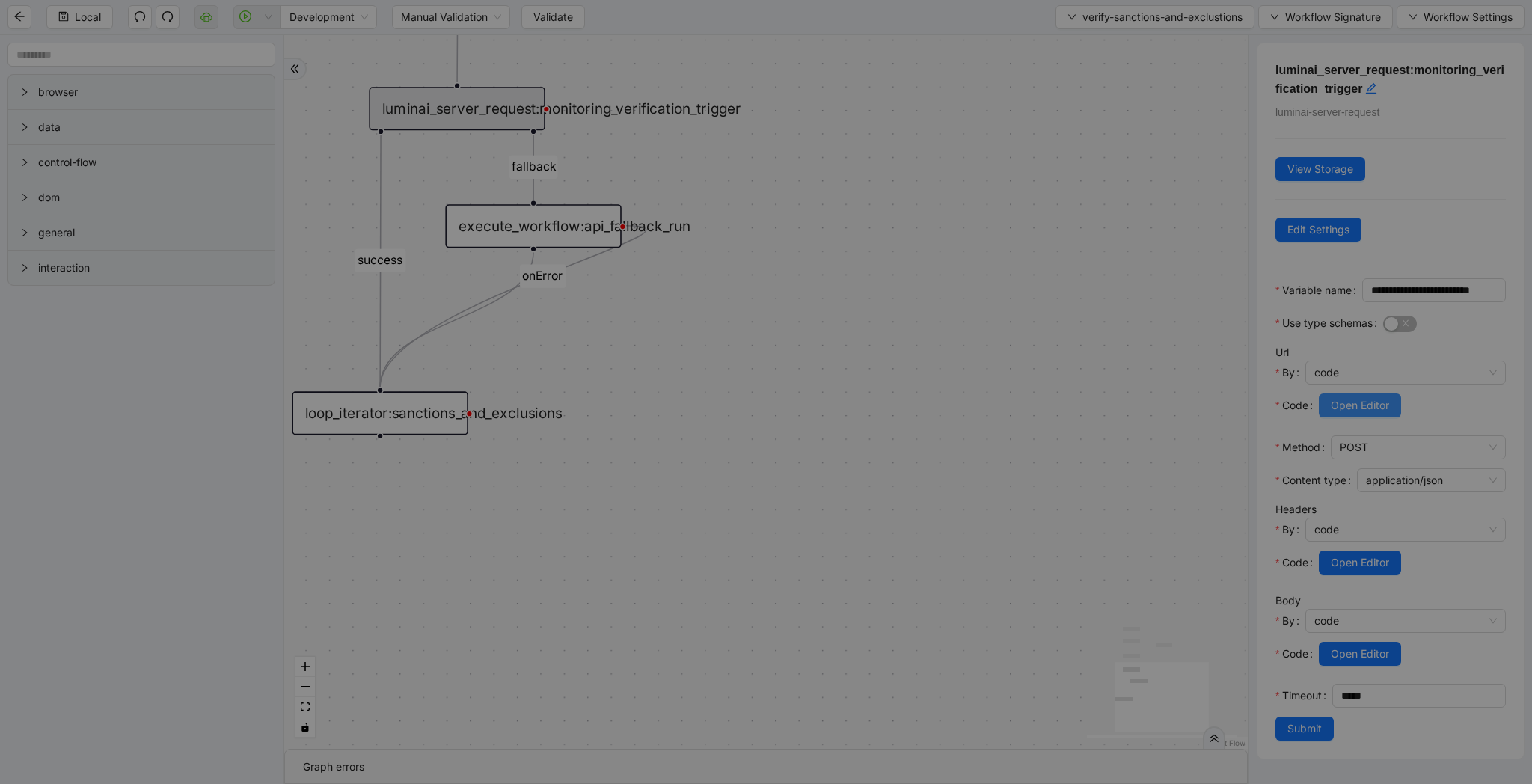
scroll to position [157, 0]
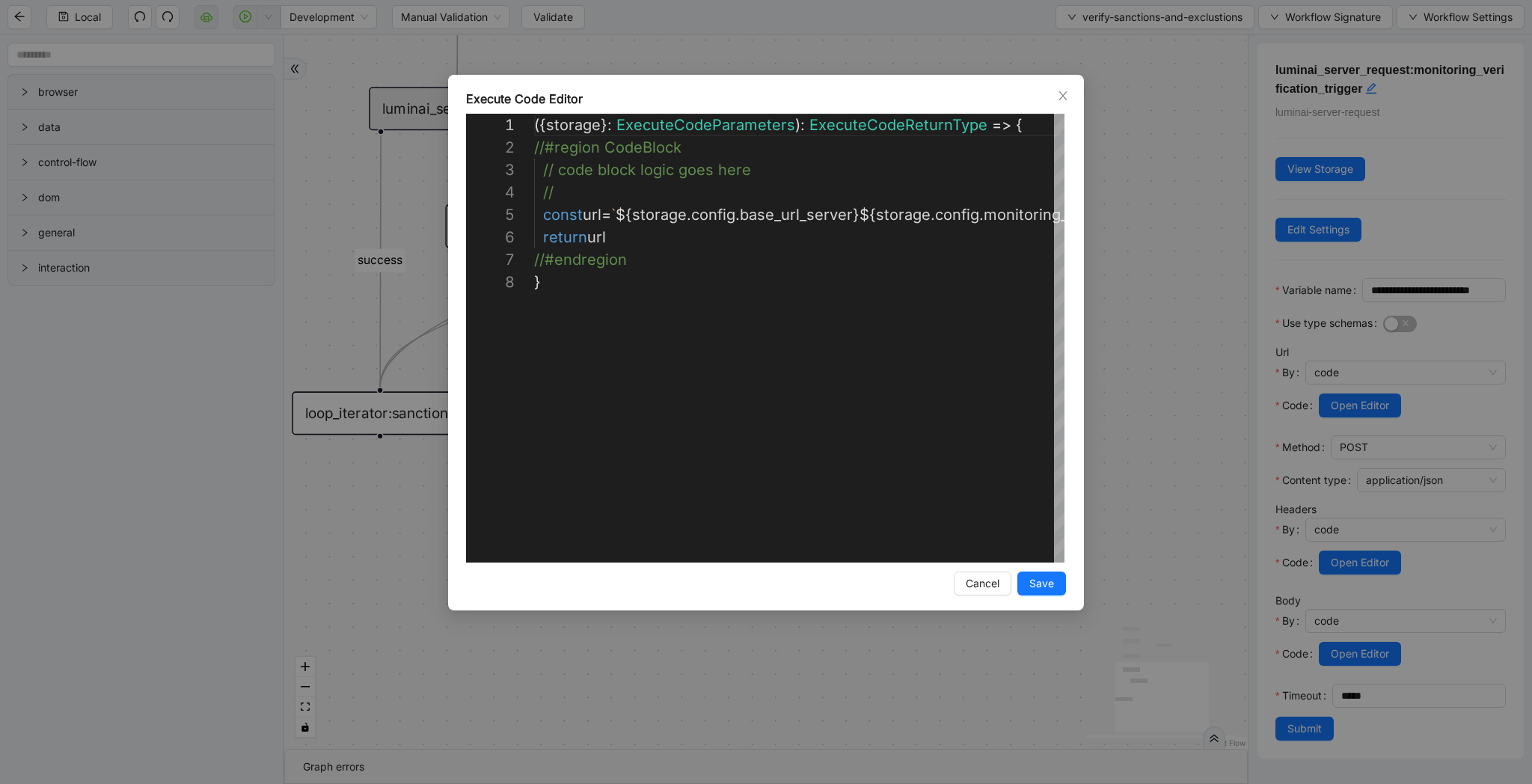
click at [1105, 401] on div "**********" at bounding box center [766, 392] width 1532 height 784
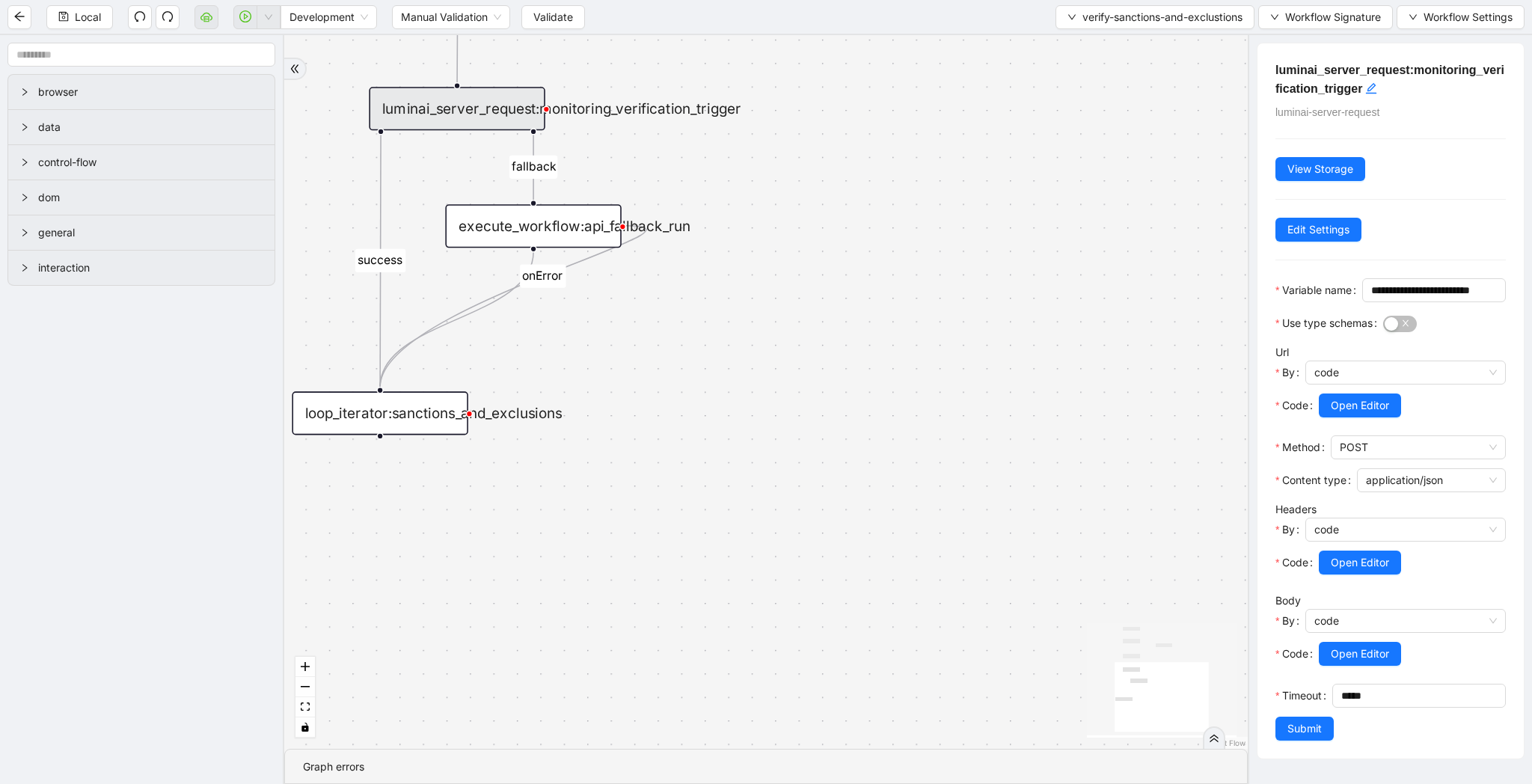
click at [561, 243] on div "execute_workflow:api_fallback_run" at bounding box center [533, 226] width 176 height 44
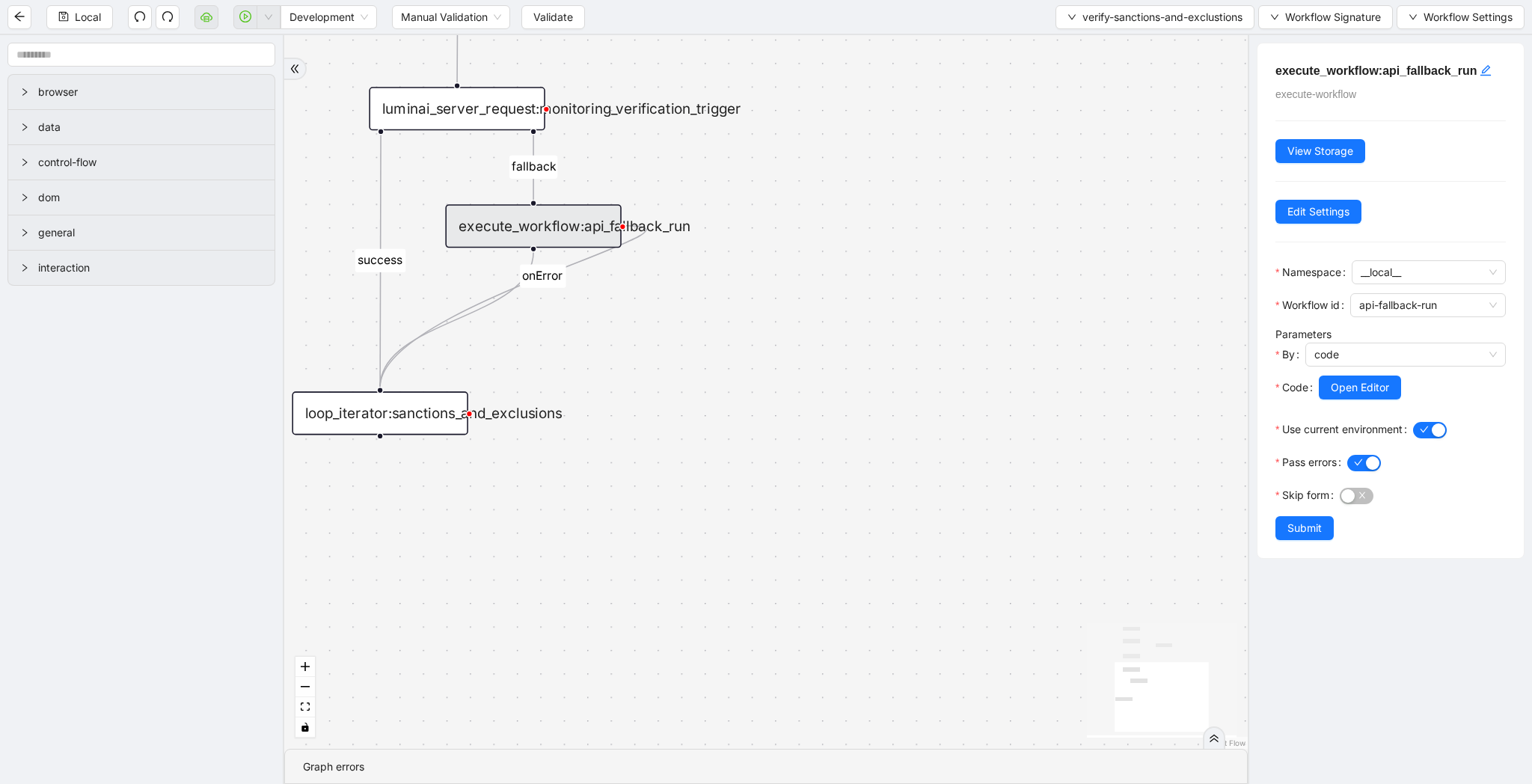
click at [510, 114] on div "luminai_server_request:monitoring_verification_trigger" at bounding box center [457, 109] width 176 height 44
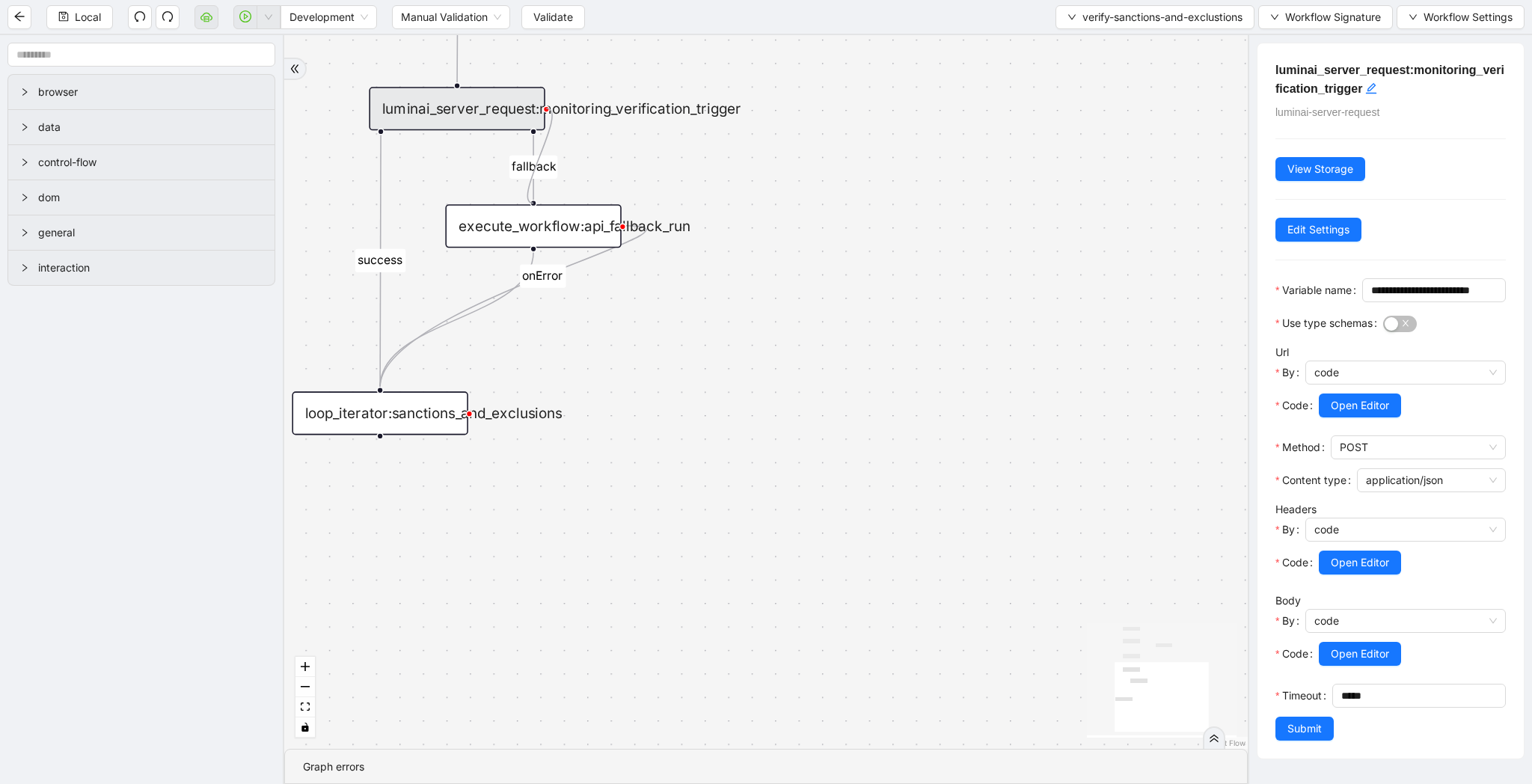
drag, startPoint x: 544, startPoint y: 110, endPoint x: 547, endPoint y: 197, distance: 87.1
click at [547, 197] on div "success fallback onError trigger execute_code:items_list loop_iterator:sanction…" at bounding box center [766, 392] width 964 height 714
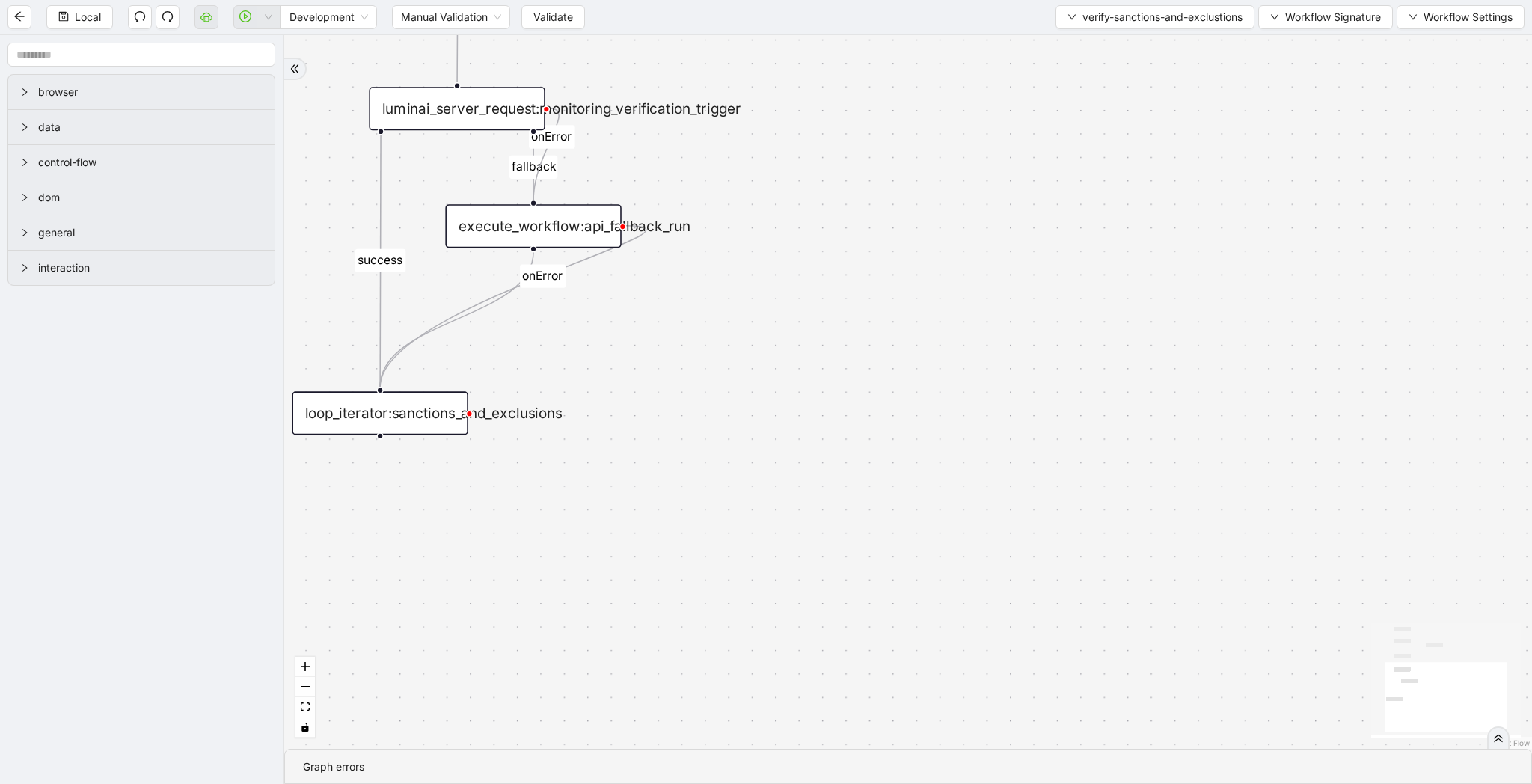
click at [525, 111] on div "luminai_server_request:monitoring_verification_trigger" at bounding box center [457, 109] width 176 height 44
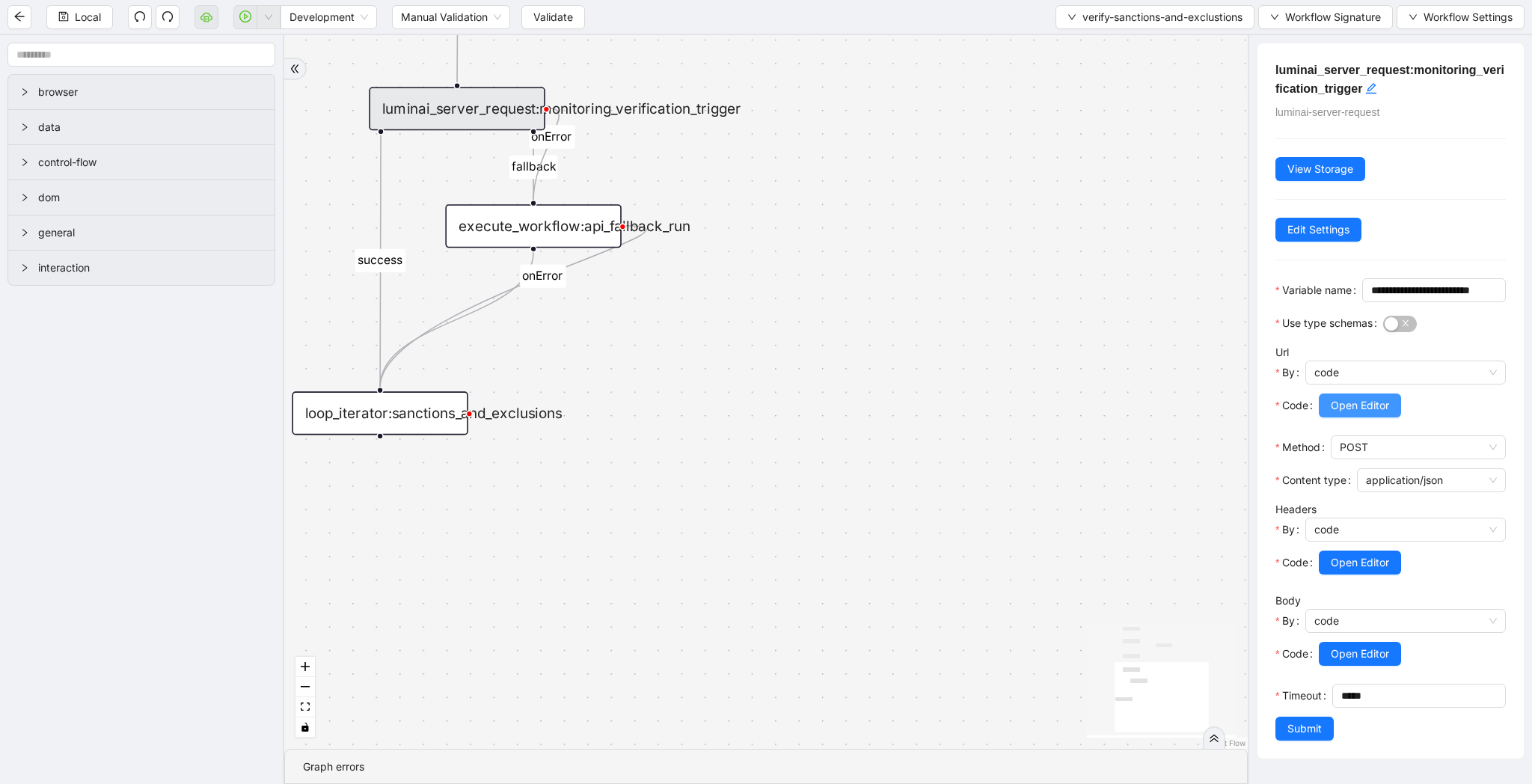
click at [1363, 413] on span "Open Editor" at bounding box center [1360, 406] width 59 height 17
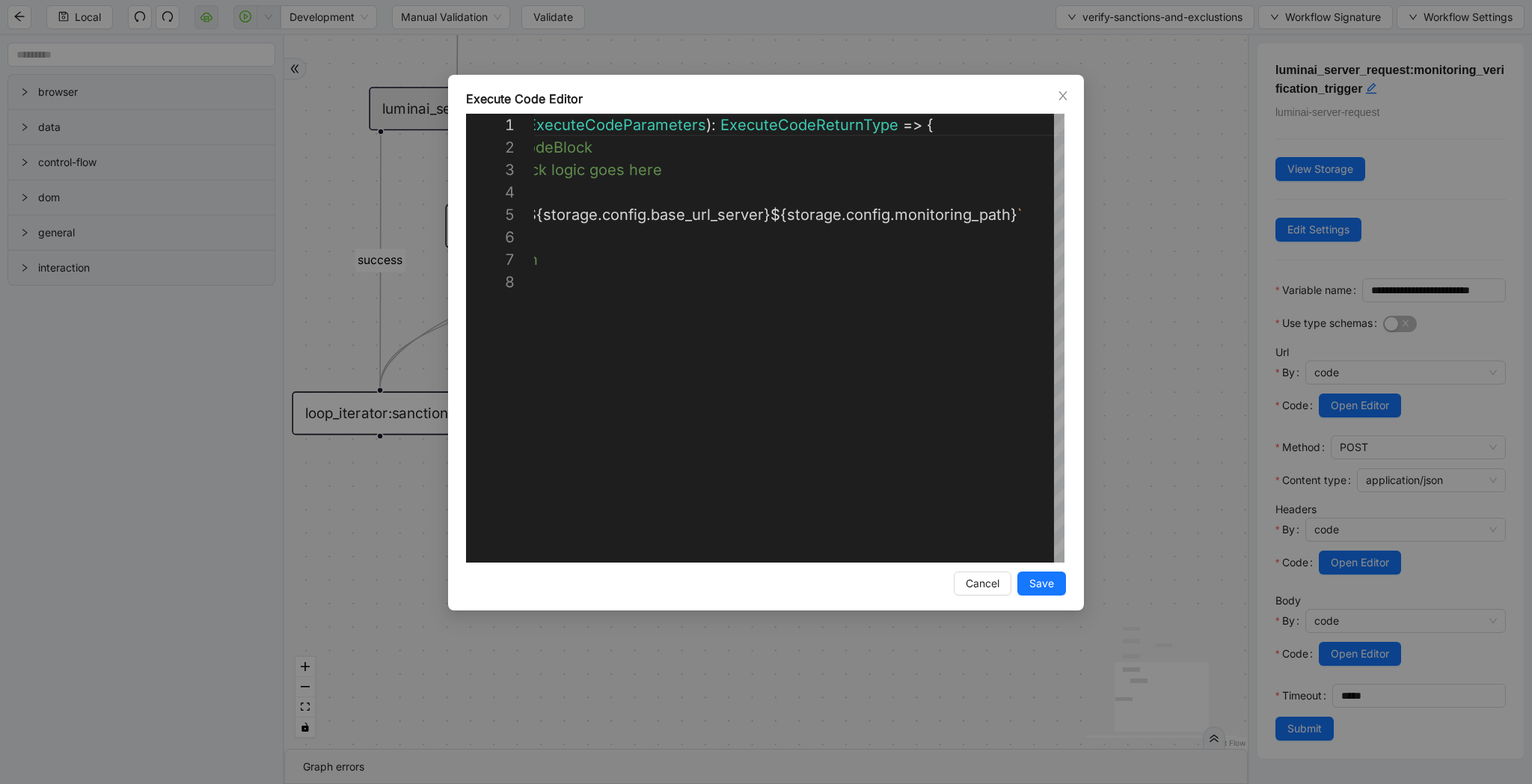
click at [1338, 418] on div "**********" at bounding box center [766, 392] width 1532 height 784
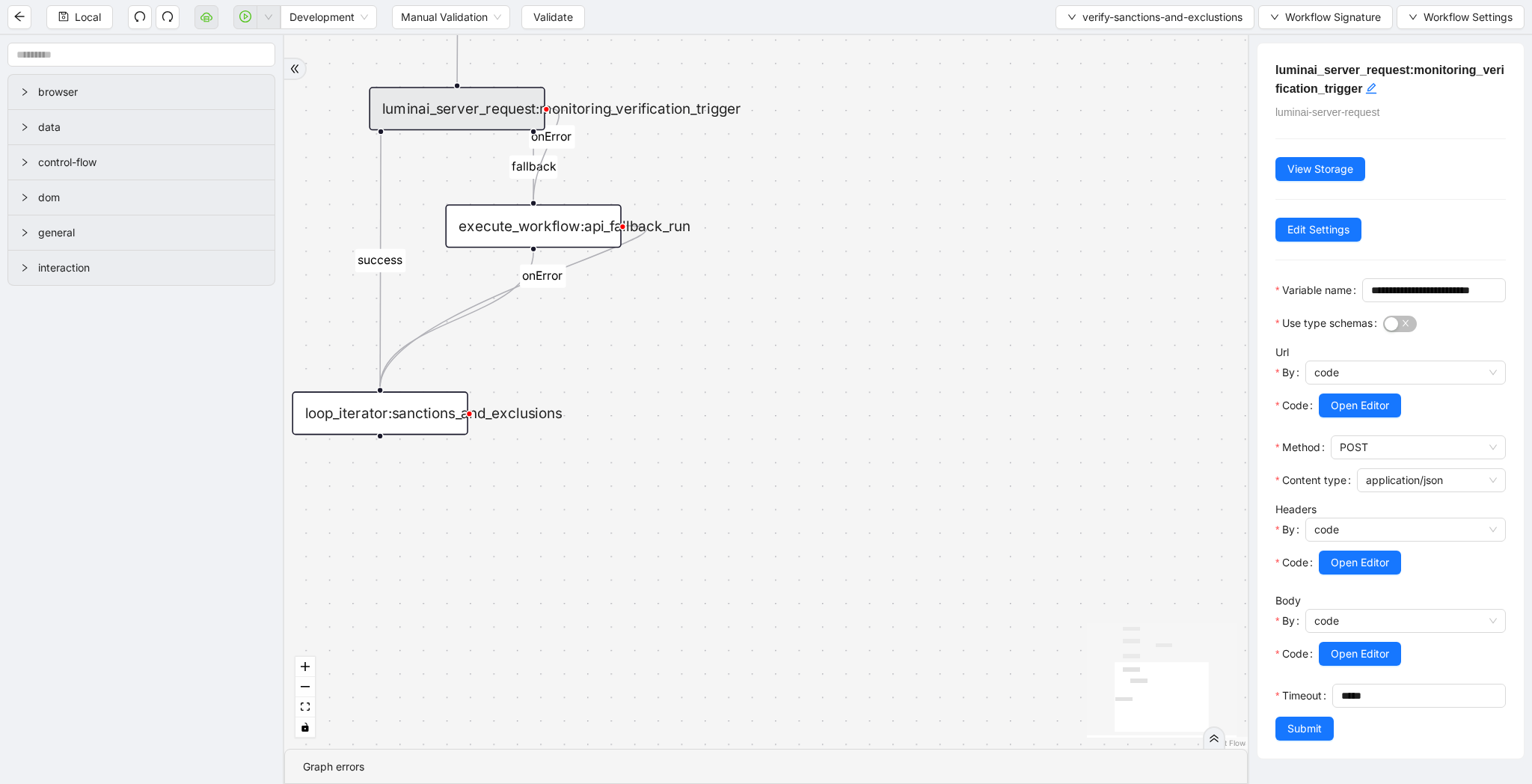
scroll to position [13, 0]
click at [1366, 566] on span "Open Editor" at bounding box center [1360, 563] width 59 height 17
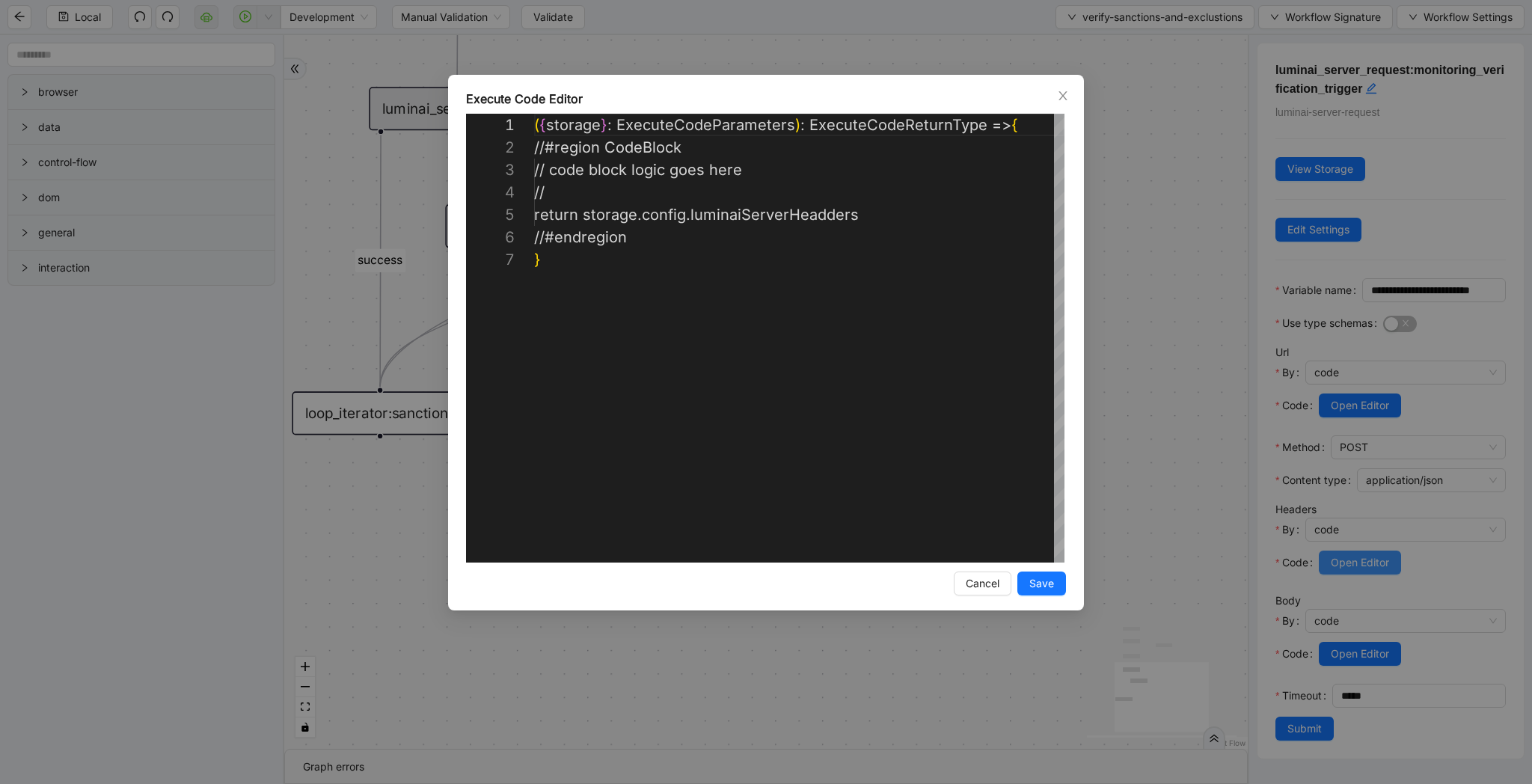
scroll to position [135, 0]
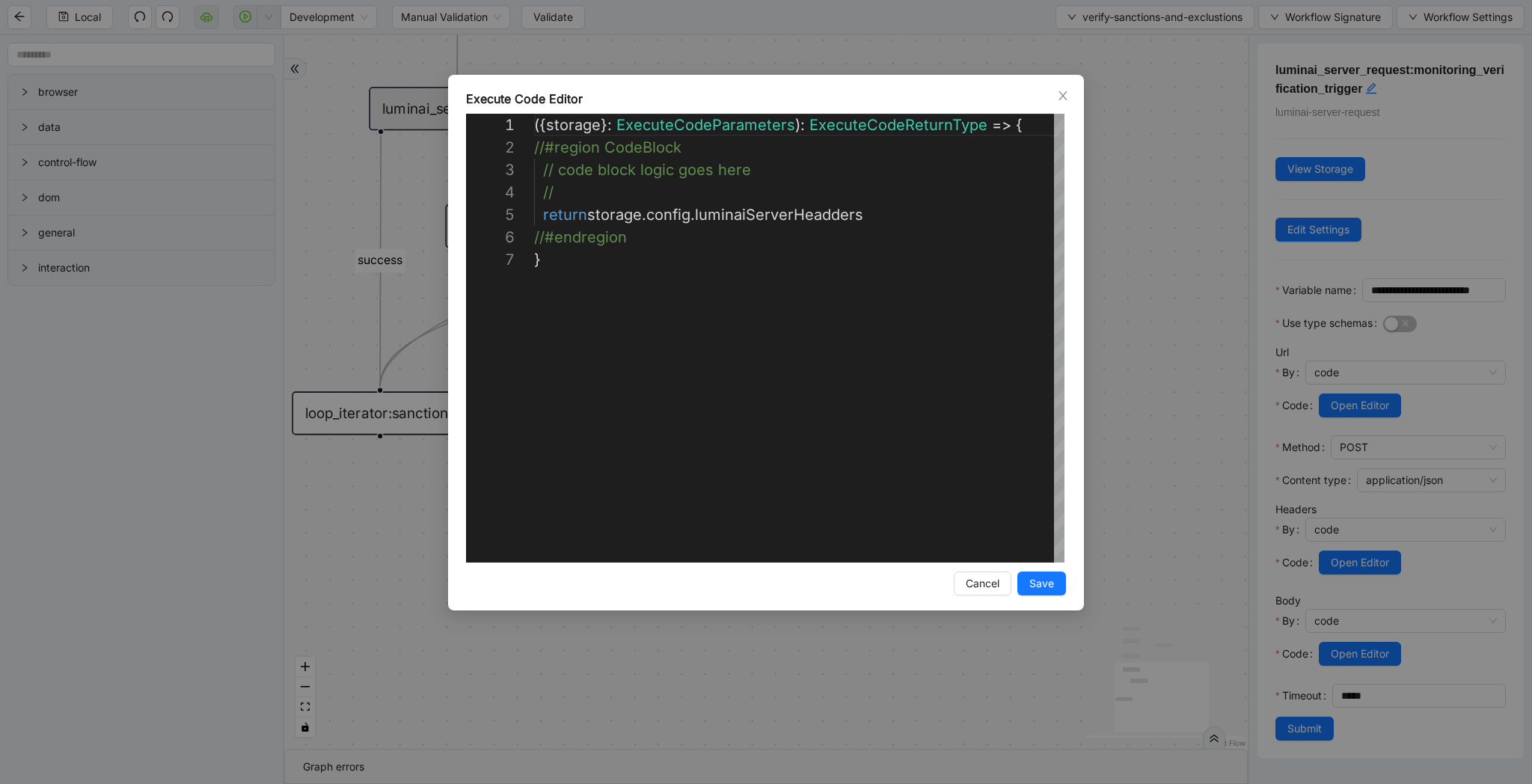
click at [1366, 433] on div "**********" at bounding box center [766, 392] width 1532 height 784
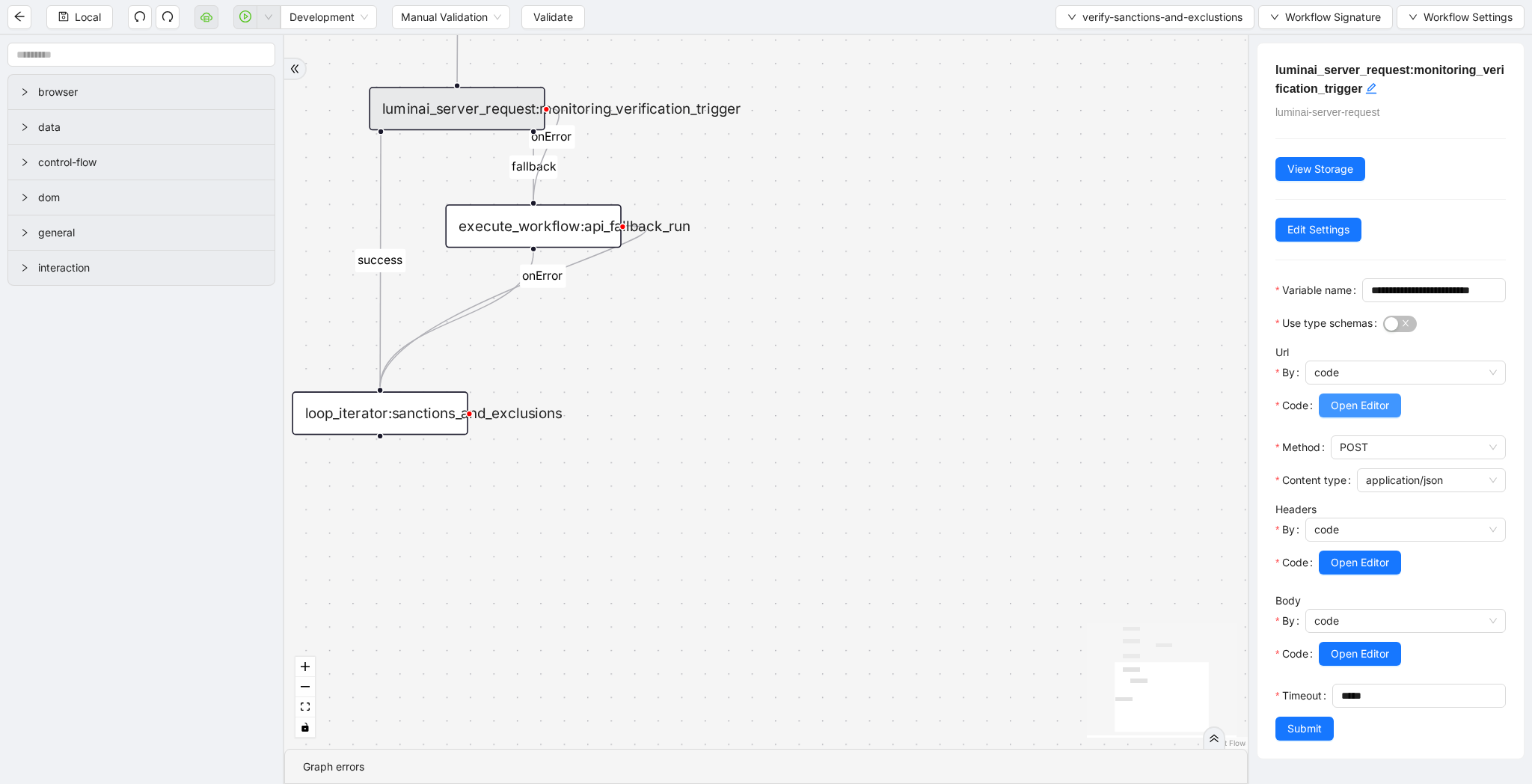
click at [1330, 410] on button "Open Editor" at bounding box center [1360, 405] width 82 height 24
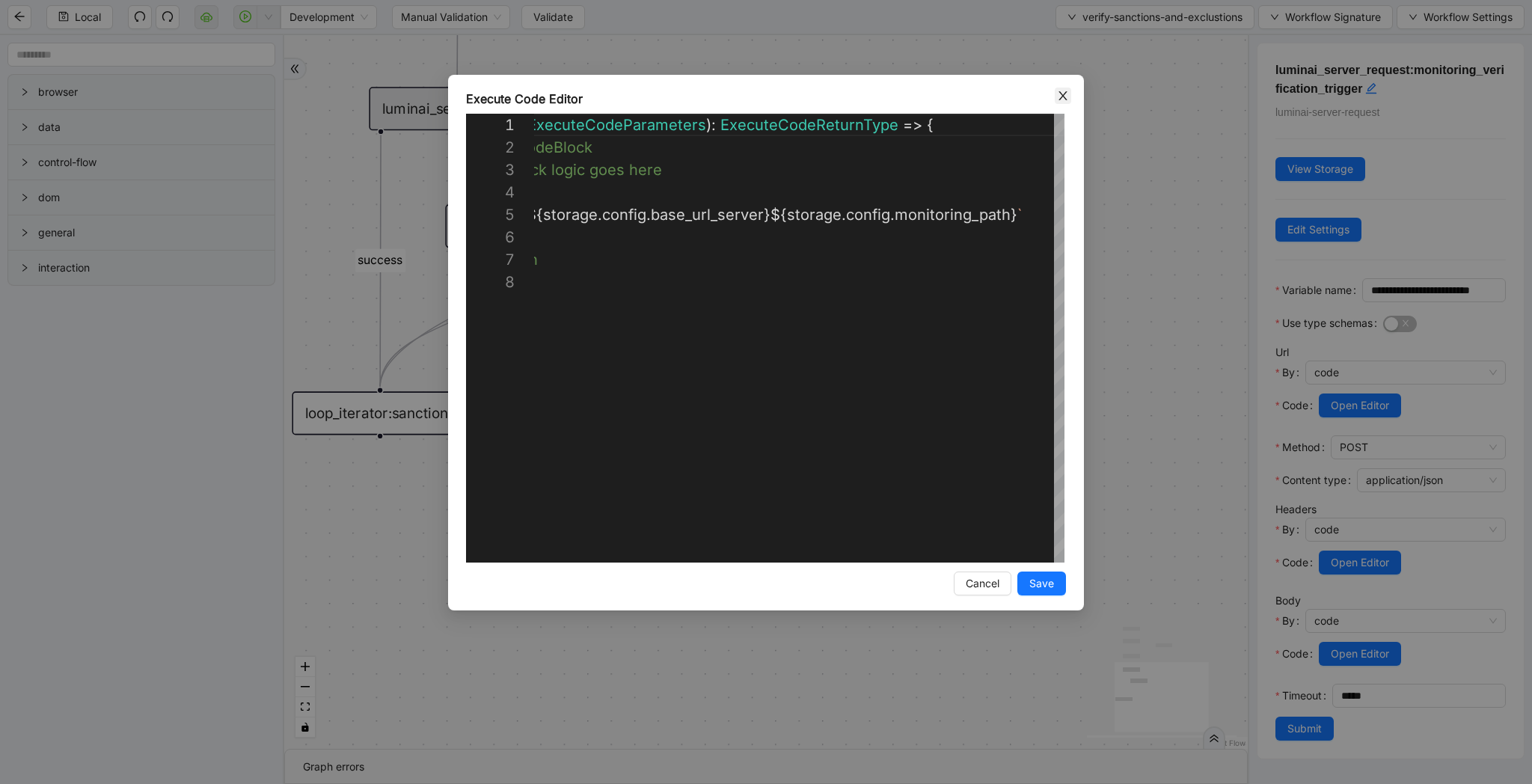
click at [1067, 97] on icon "close" at bounding box center [1063, 95] width 12 height 12
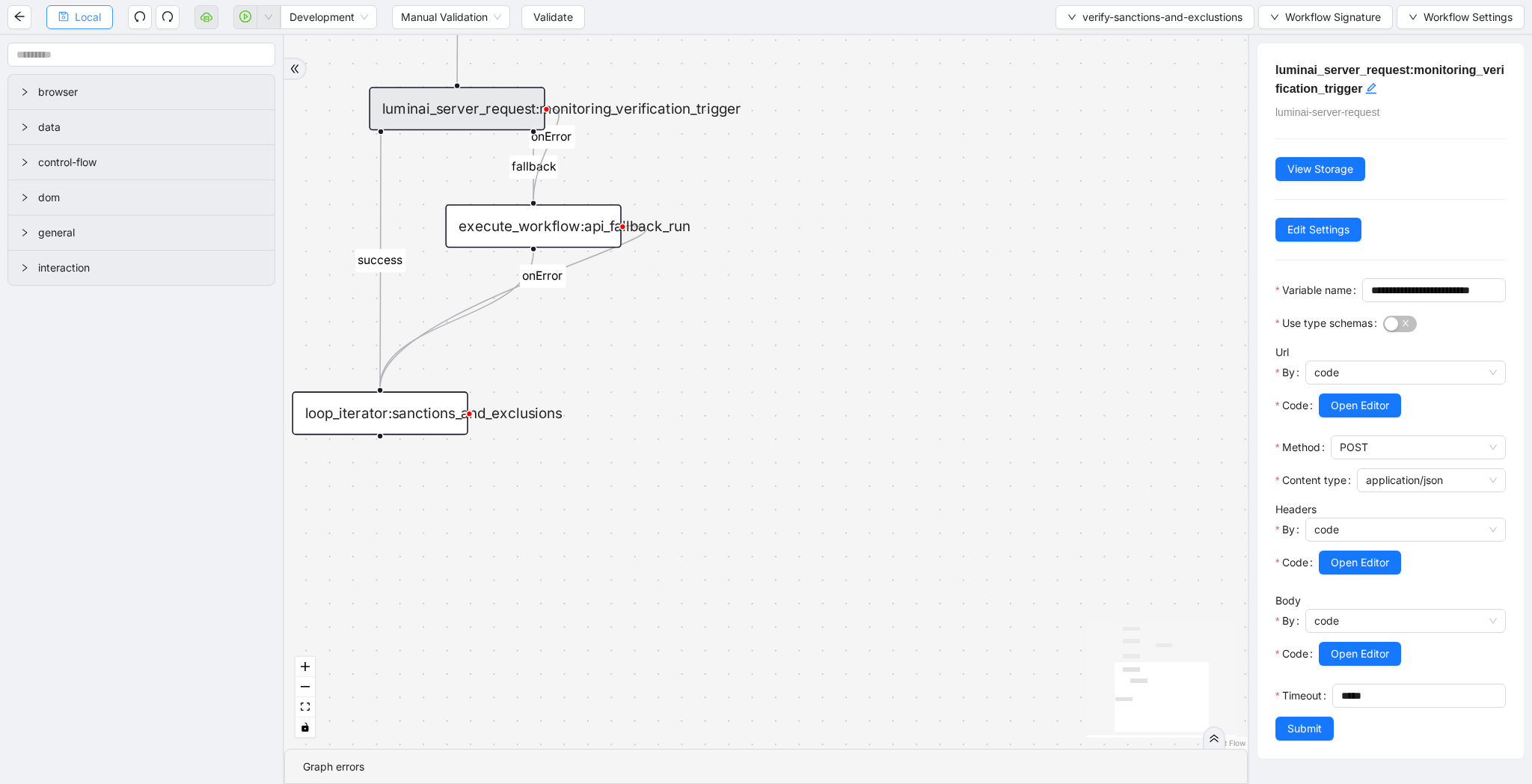
click at [92, 18] on span "Local" at bounding box center [87, 18] width 26 height 17
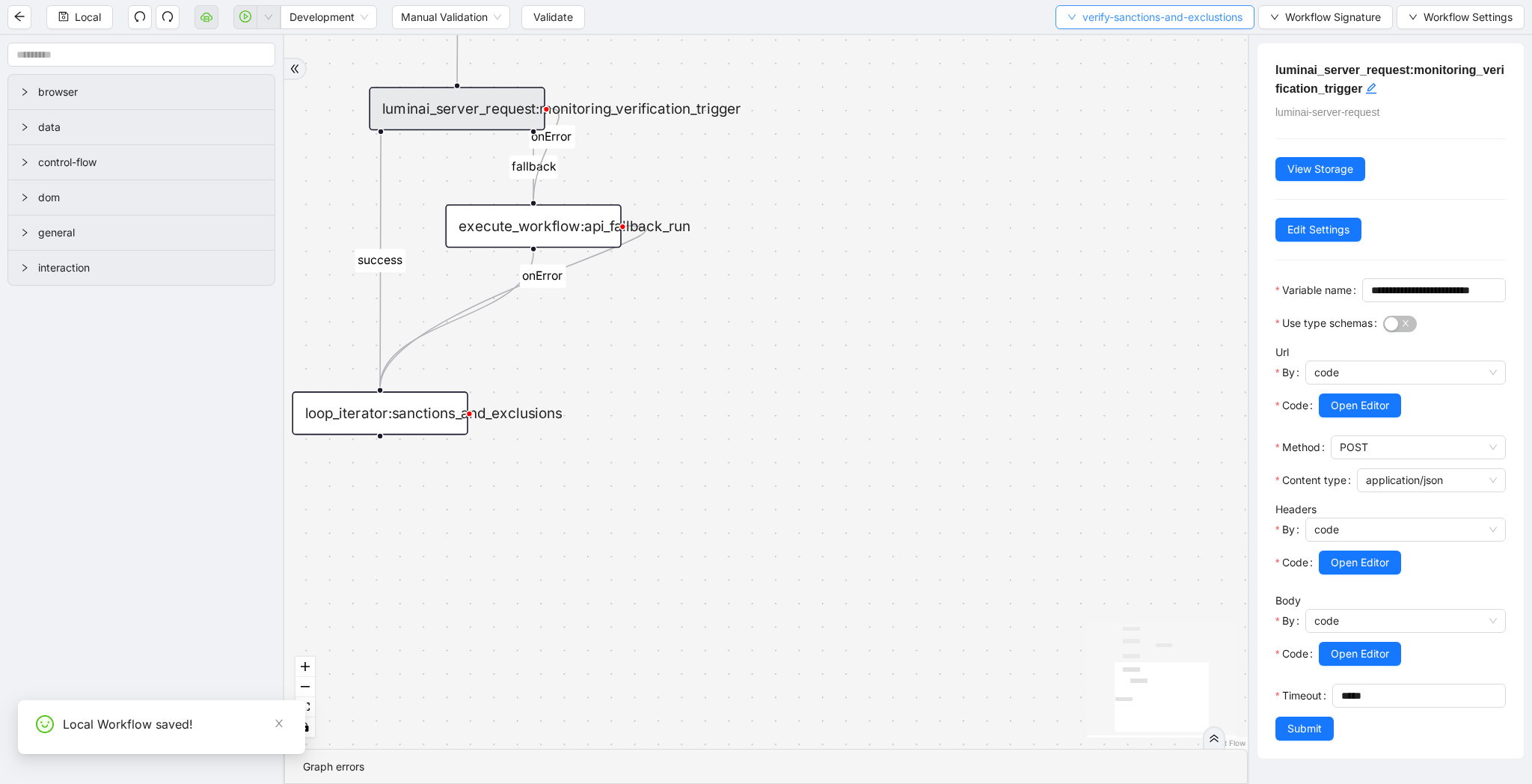
click at [1161, 11] on span "verify-sanctions-and-exclustions" at bounding box center [1162, 18] width 160 height 17
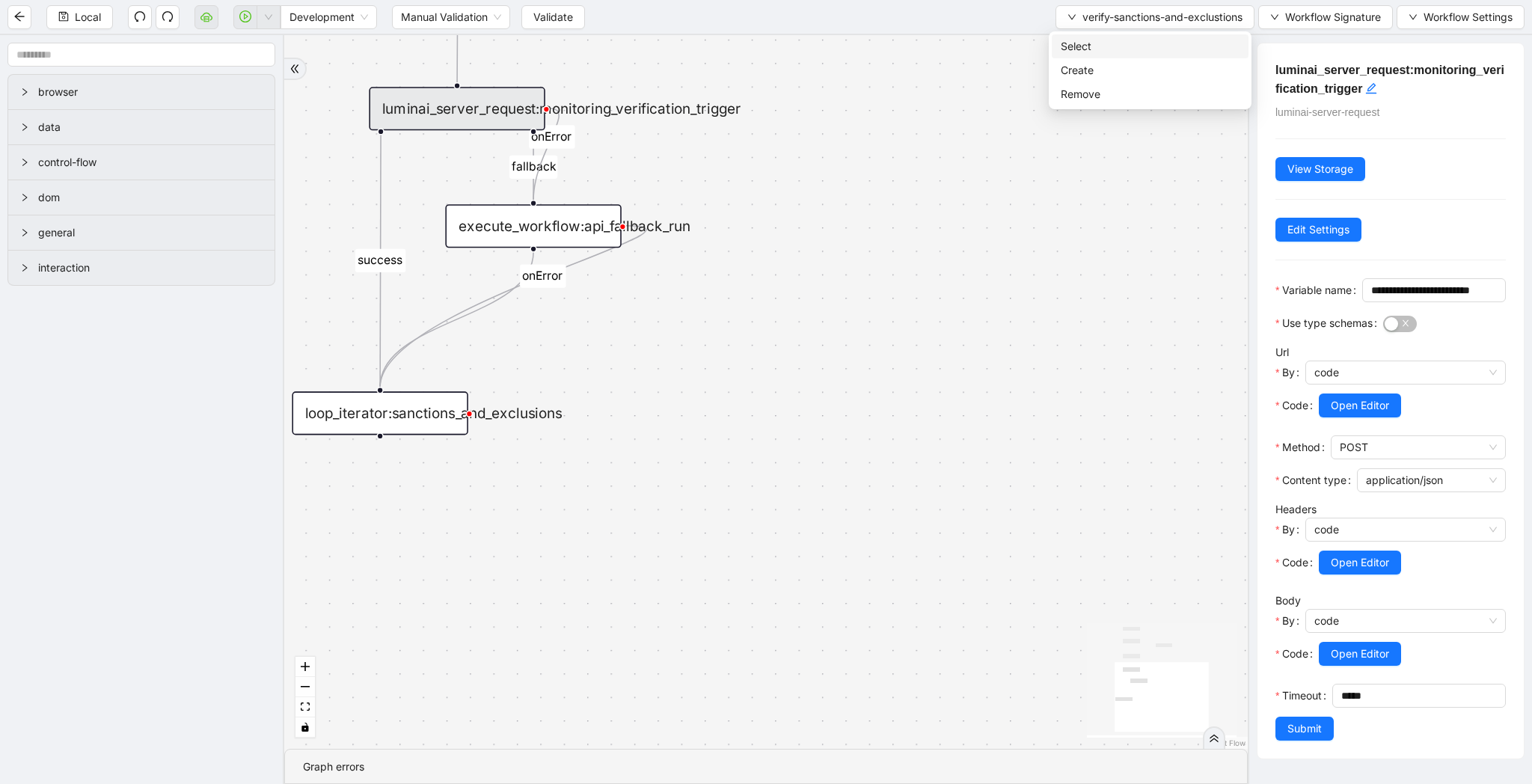
click at [1148, 40] on span "Select" at bounding box center [1150, 47] width 179 height 17
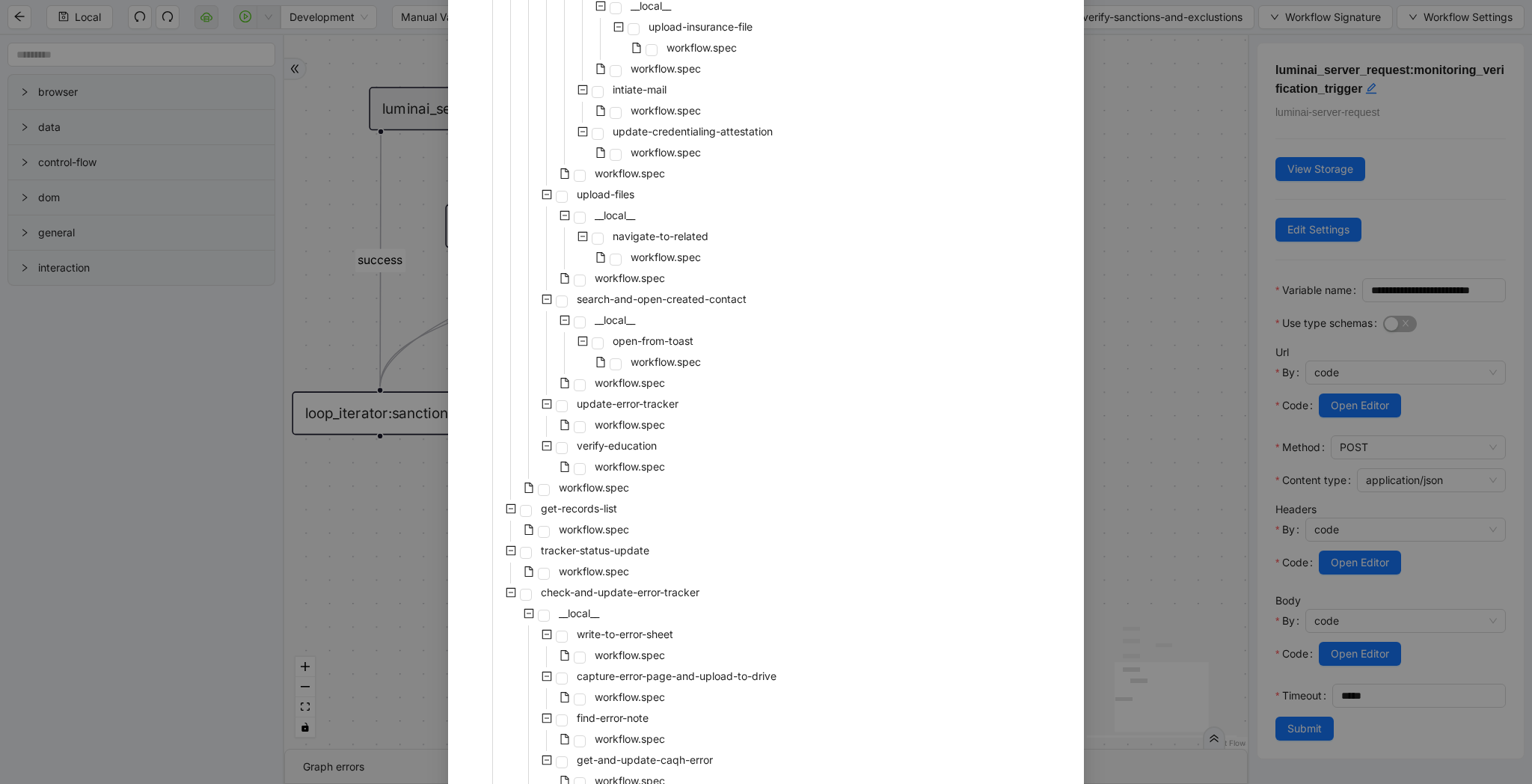
scroll to position [2009, 0]
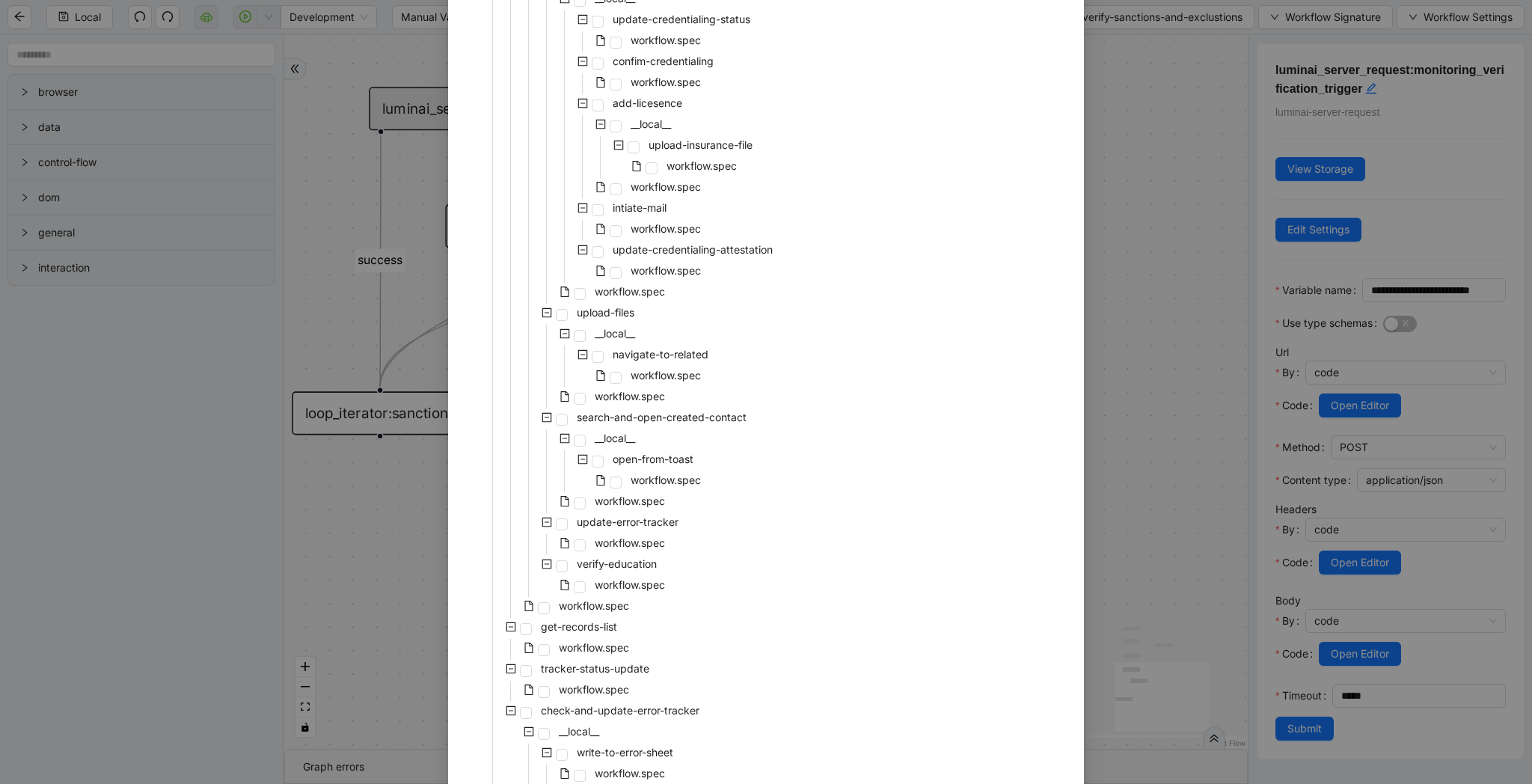
click at [614, 595] on div "workflow.spec" at bounding box center [566, 586] width 202 height 21
click at [617, 606] on span "workflow.spec" at bounding box center [594, 605] width 70 height 13
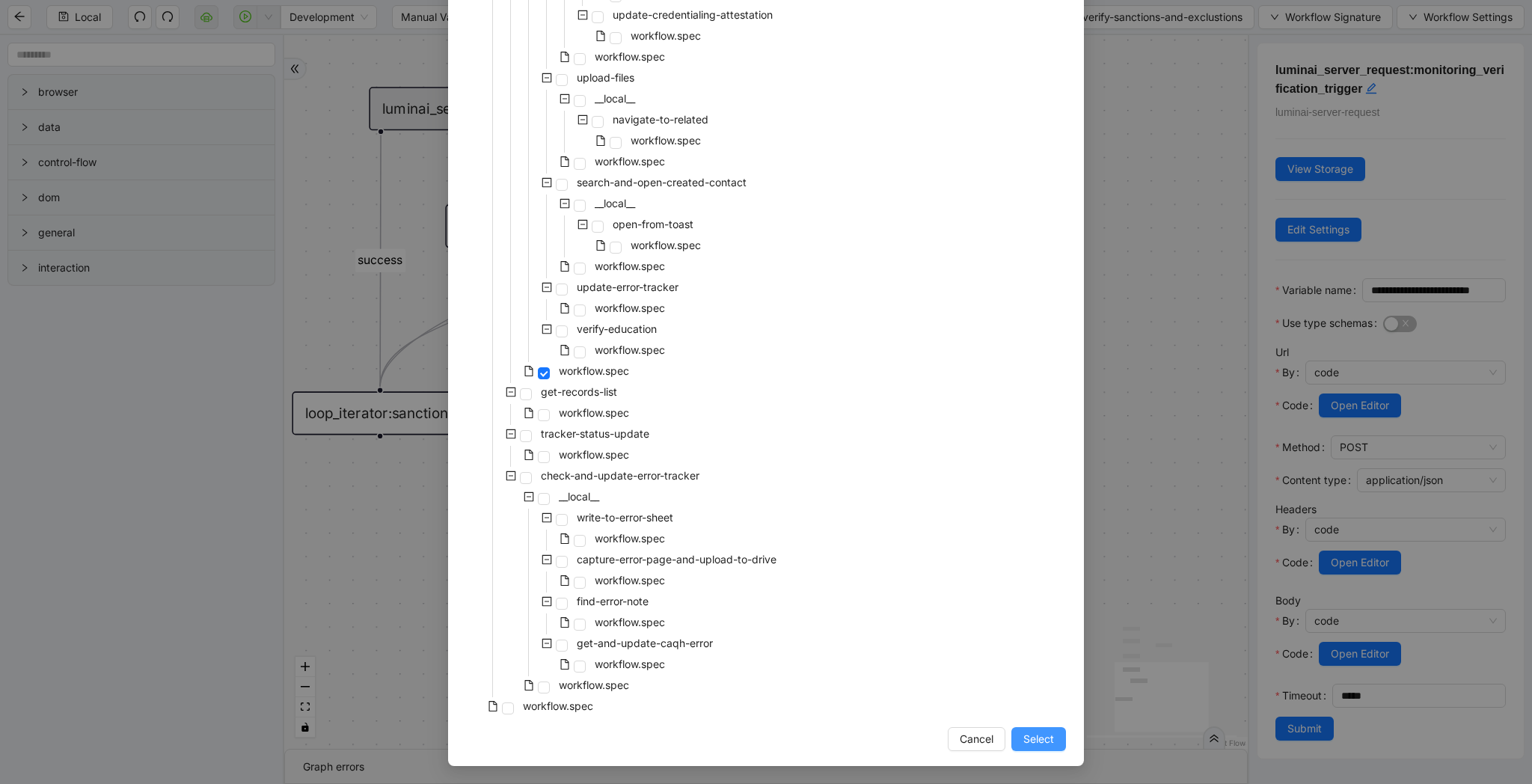
click at [1029, 739] on span "Select" at bounding box center [1038, 739] width 31 height 17
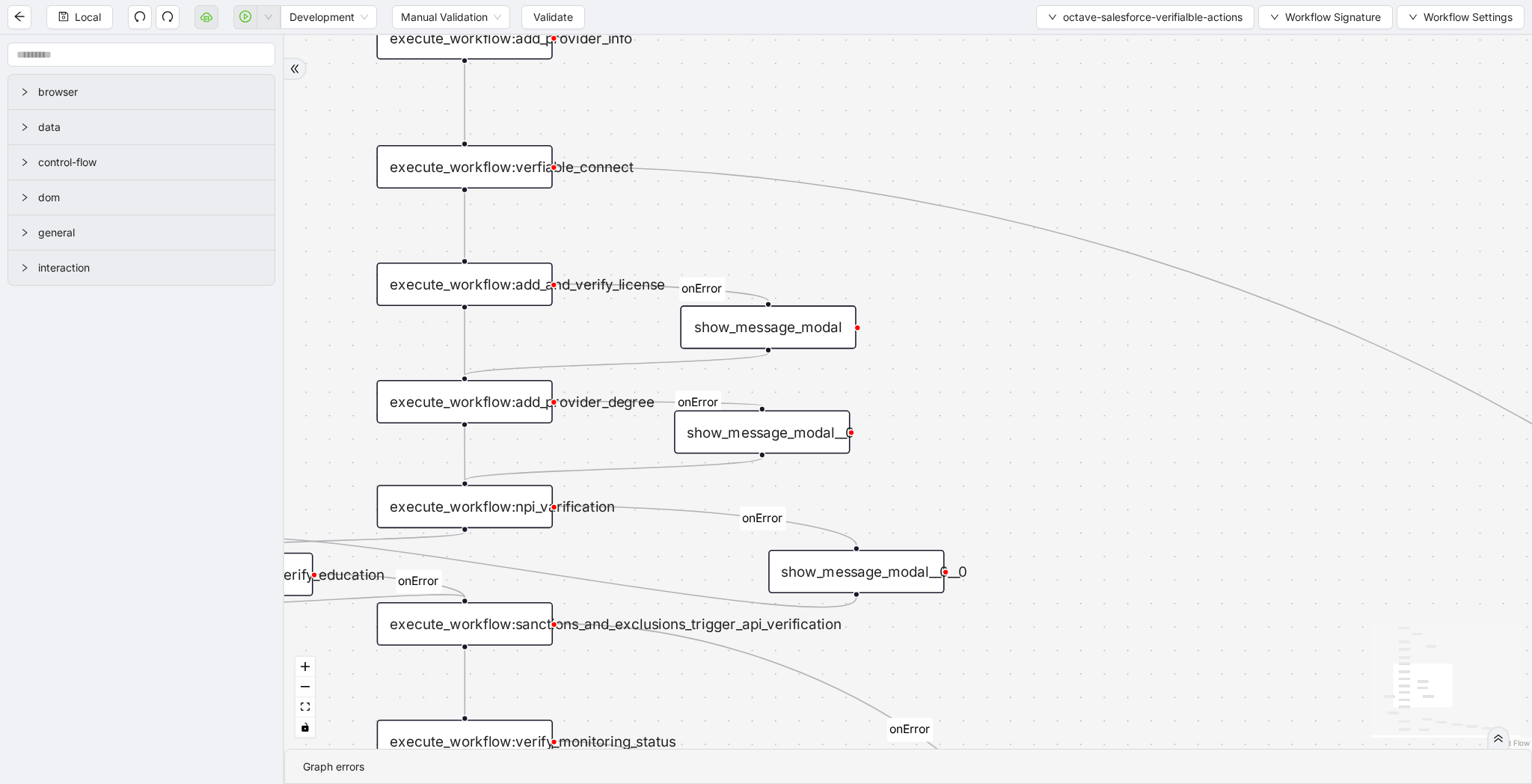
scroll to position [0, 0]
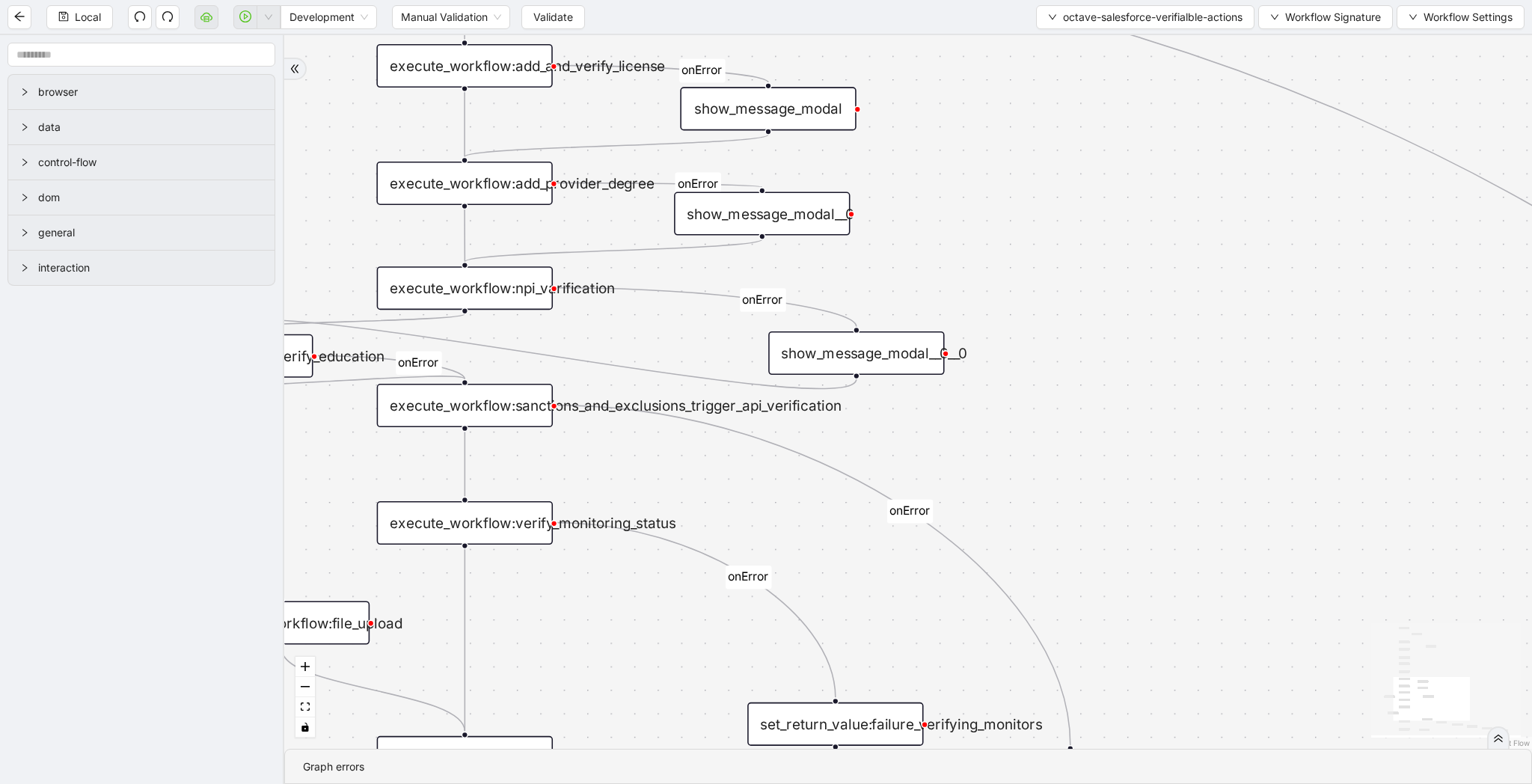
drag, startPoint x: 1043, startPoint y: 595, endPoint x: 1043, endPoint y: 429, distance: 166.0
click at [1043, 429] on div "onError onError onError onError onError onError onError onError onError onError…" at bounding box center [908, 392] width 1248 height 714
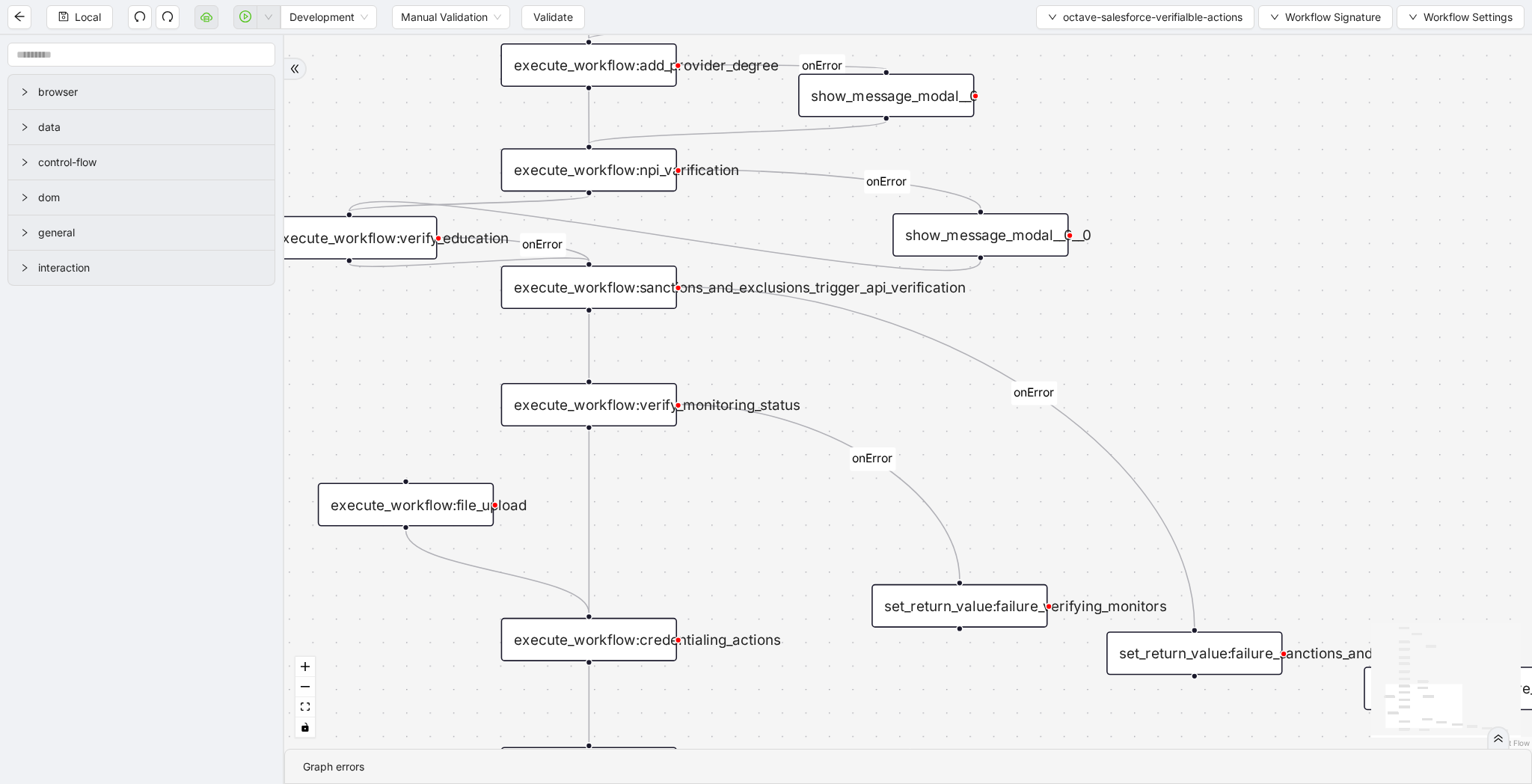
drag, startPoint x: 1043, startPoint y: 429, endPoint x: 1168, endPoint y: 338, distance: 154.6
click at [1168, 338] on div "onError onError onError onError onError onError onError onError onError onError…" at bounding box center [908, 392] width 1248 height 714
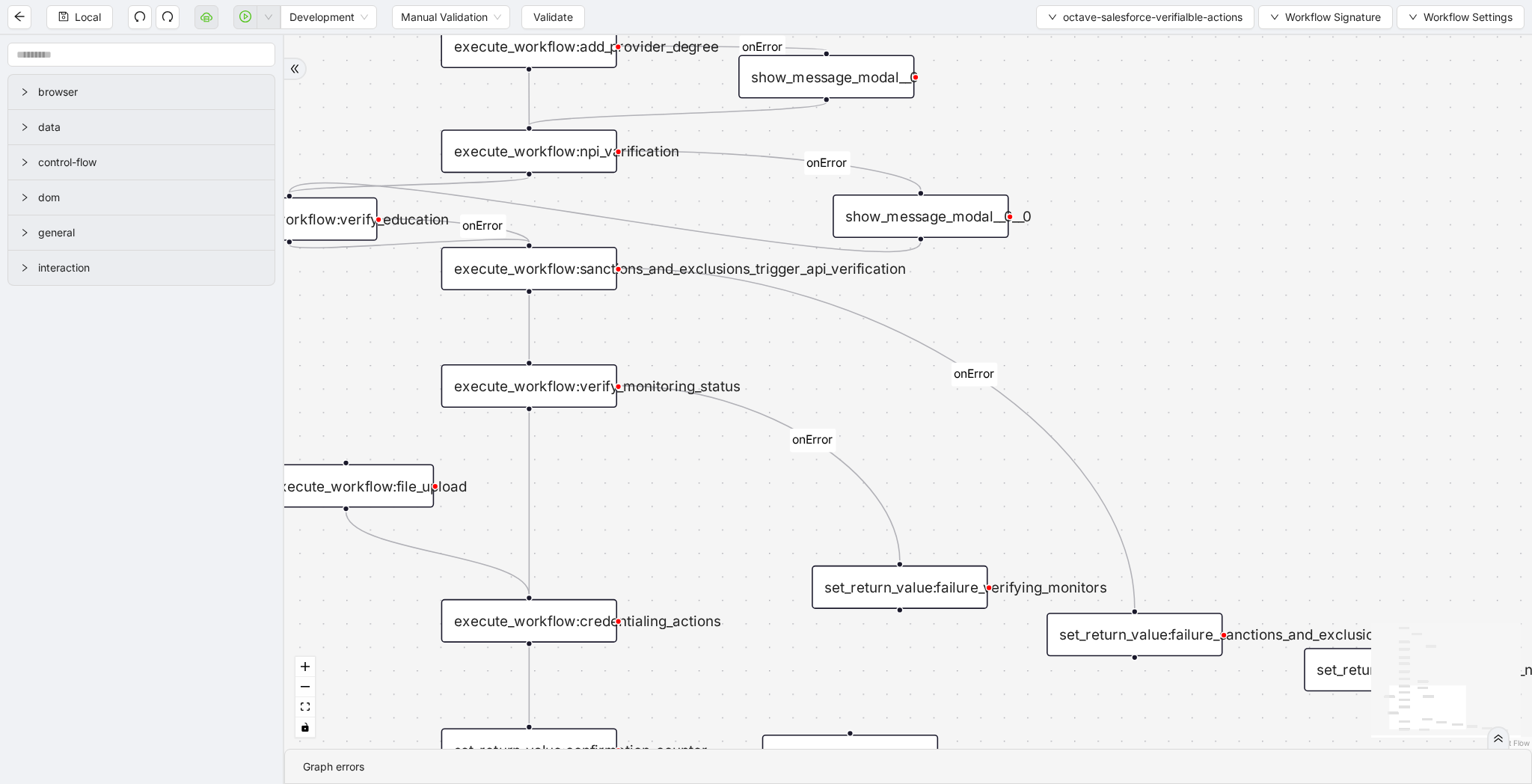
drag, startPoint x: 1168, startPoint y: 338, endPoint x: 966, endPoint y: 236, distance: 226.3
click at [966, 236] on div "onError onError onError onError onError onError onError onError onError onError…" at bounding box center [908, 392] width 1248 height 714
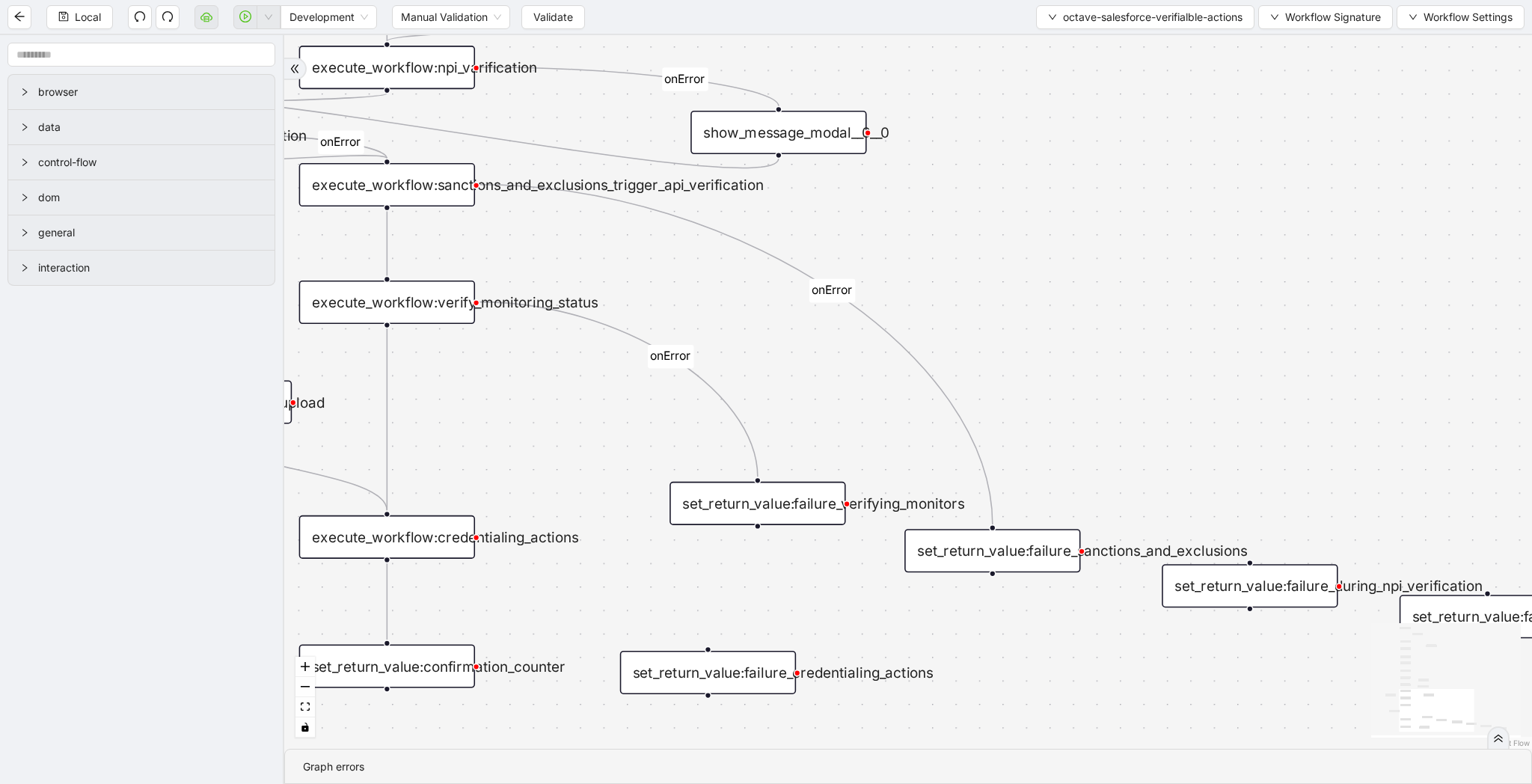
click at [472, 310] on div "execute_workflow:verify_monitoring_status" at bounding box center [387, 302] width 176 height 44
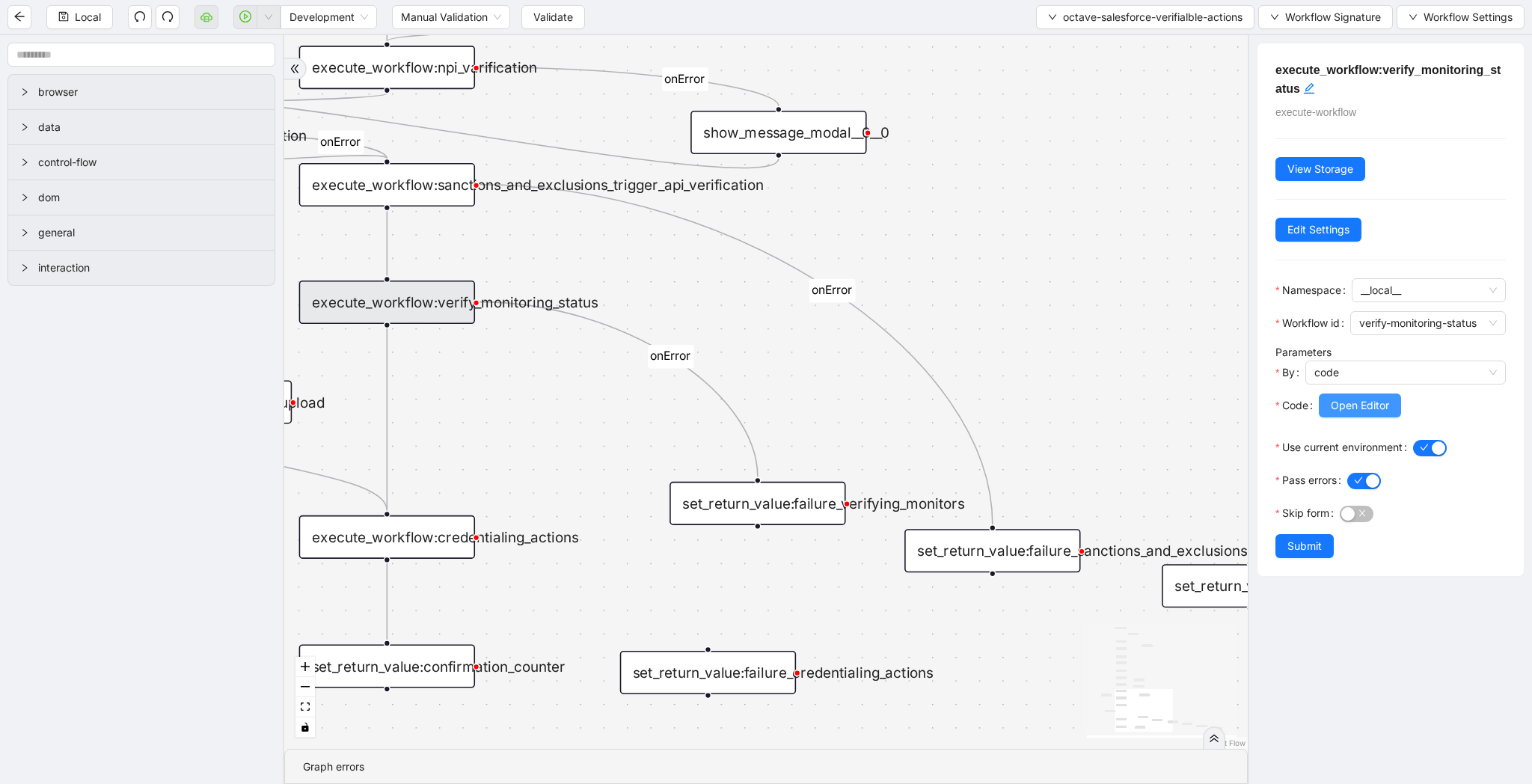
click at [1380, 418] on button "Open Editor" at bounding box center [1360, 405] width 82 height 24
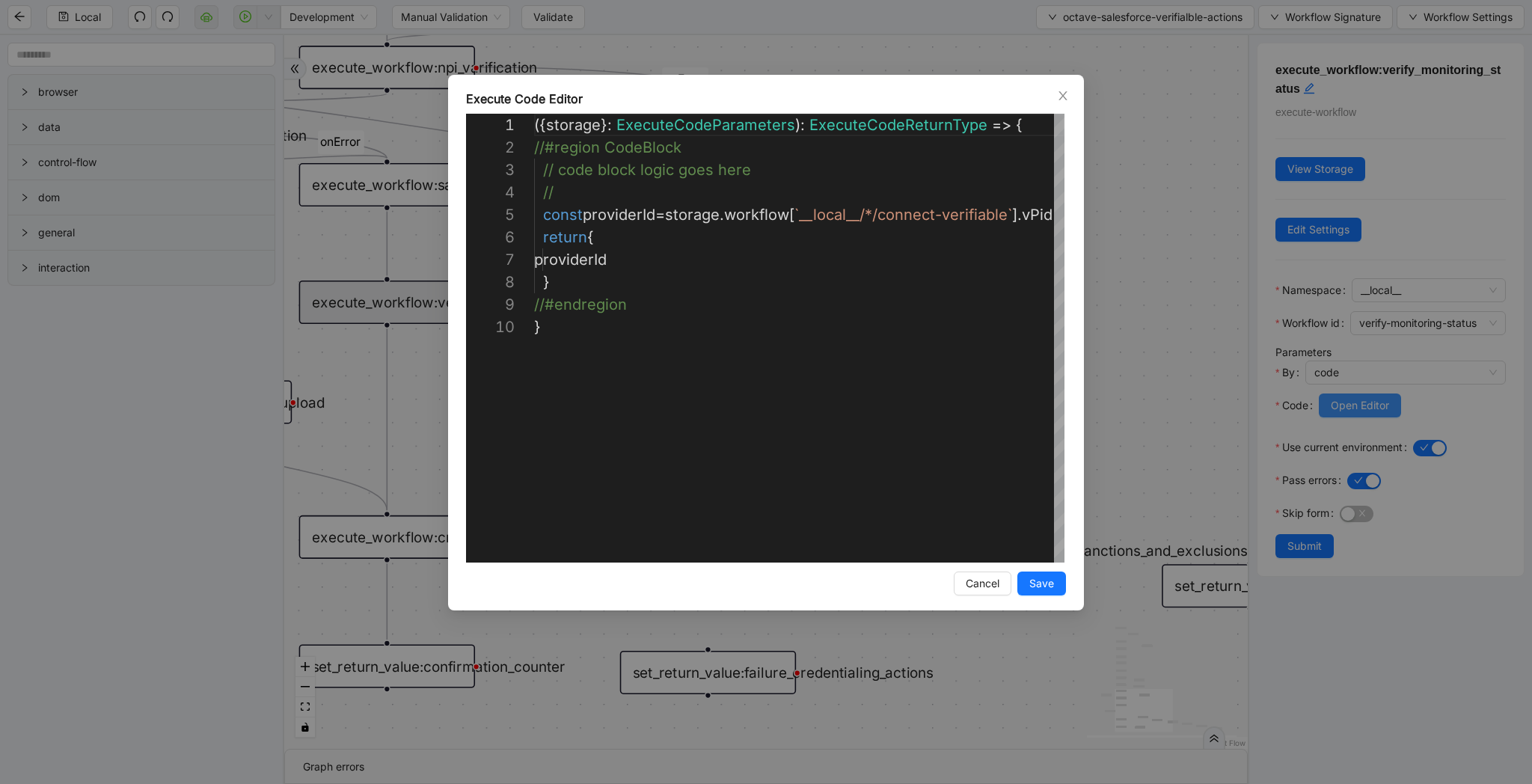
scroll to position [202, 0]
click at [1251, 360] on div "**********" at bounding box center [766, 392] width 1532 height 784
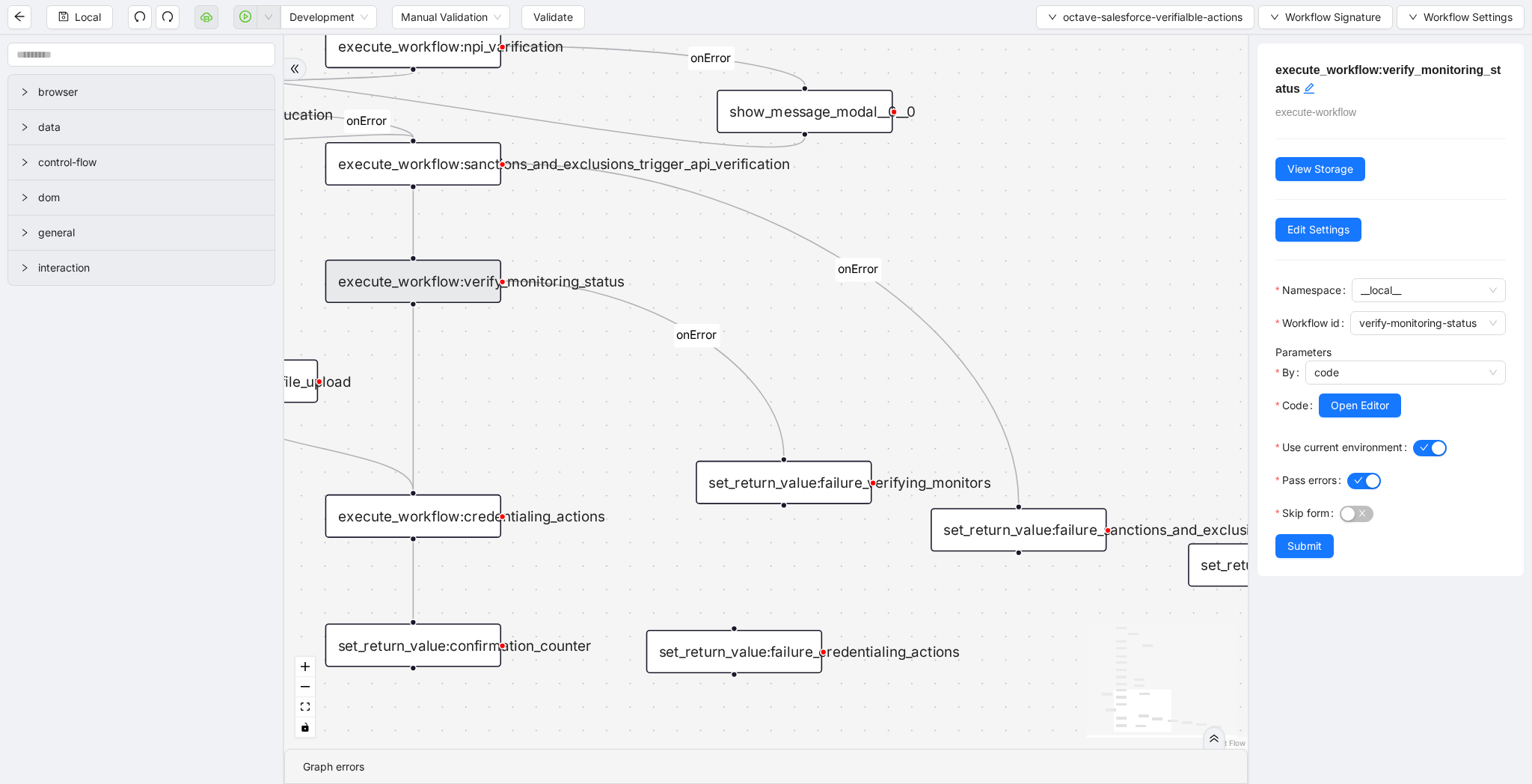
drag, startPoint x: 1161, startPoint y: 378, endPoint x: 1248, endPoint y: 320, distance: 104.6
click at [1248, 320] on section "browser data control-flow dom general interaction onError onError onError onErr…" at bounding box center [766, 409] width 1532 height 749
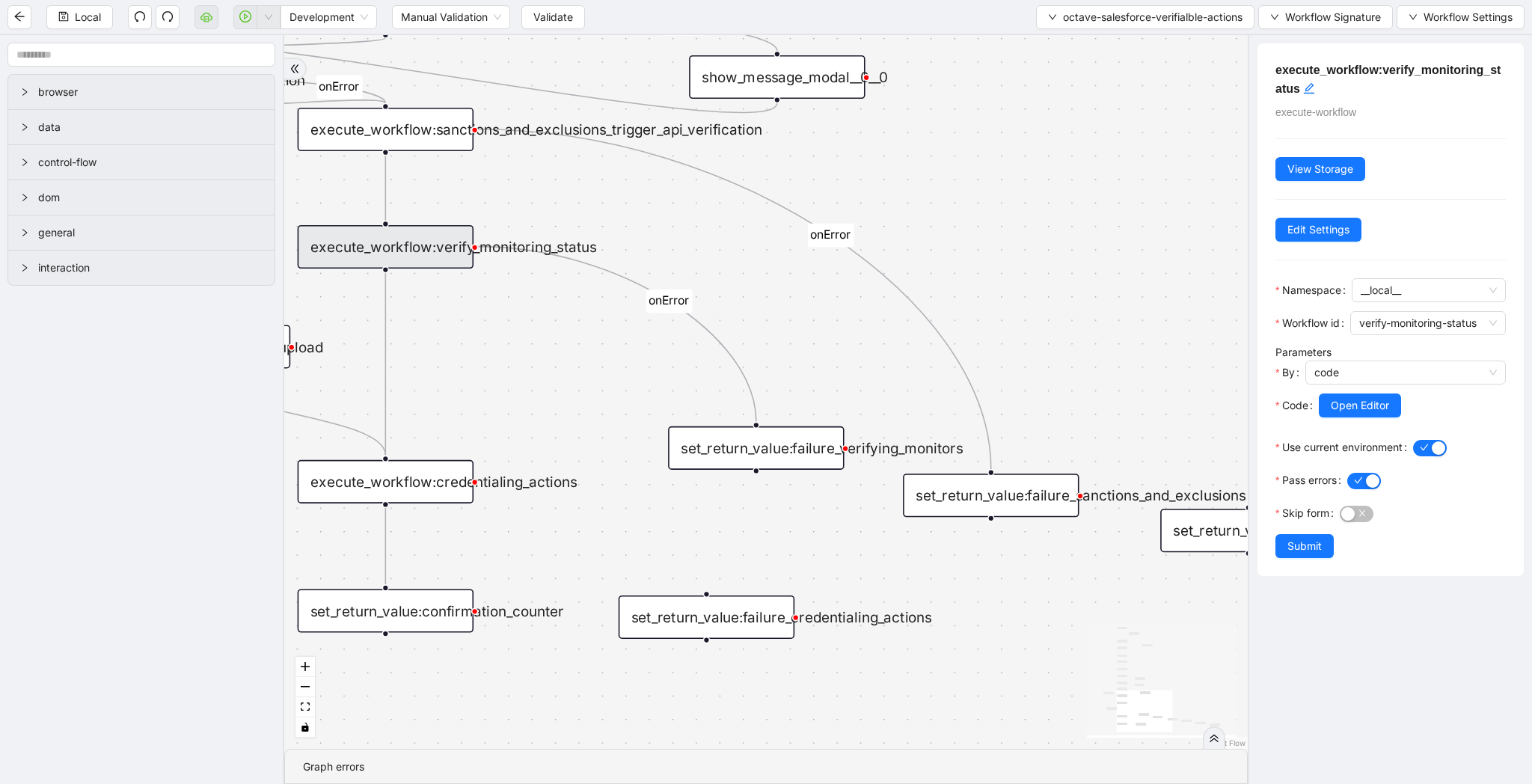
drag, startPoint x: 1201, startPoint y: 295, endPoint x: 1112, endPoint y: 298, distance: 89.1
click at [1112, 298] on div "onError onError onError onError onError onError onError onError onError onError…" at bounding box center [766, 392] width 964 height 714
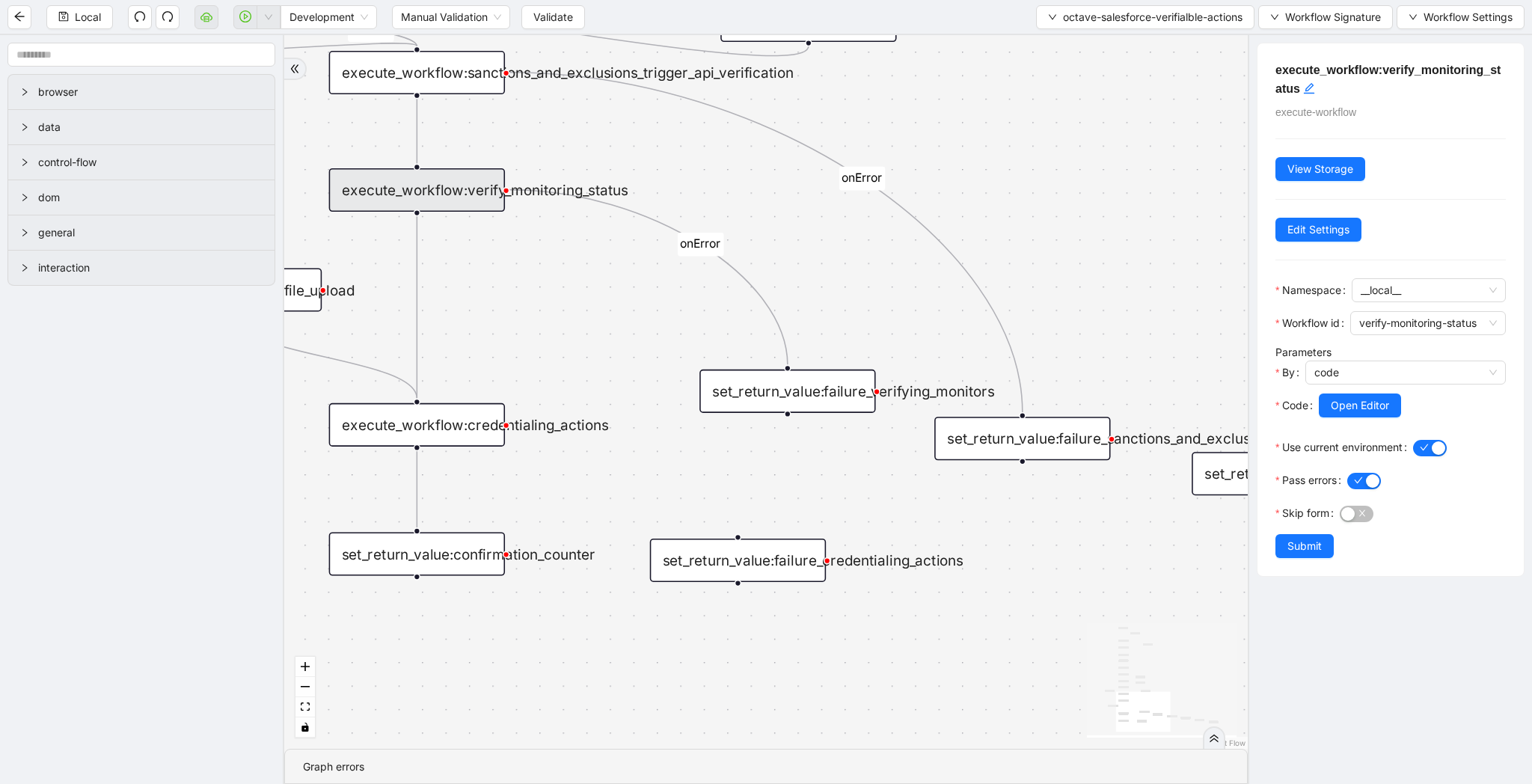
drag, startPoint x: 600, startPoint y: 383, endPoint x: 632, endPoint y: 326, distance: 65.4
click at [632, 326] on div "onError onError onError onError onError onError onError onError onError onError…" at bounding box center [766, 392] width 964 height 714
click at [629, 328] on div "onError onError onError onError onError onError onError onError onError onError…" at bounding box center [766, 392] width 964 height 714
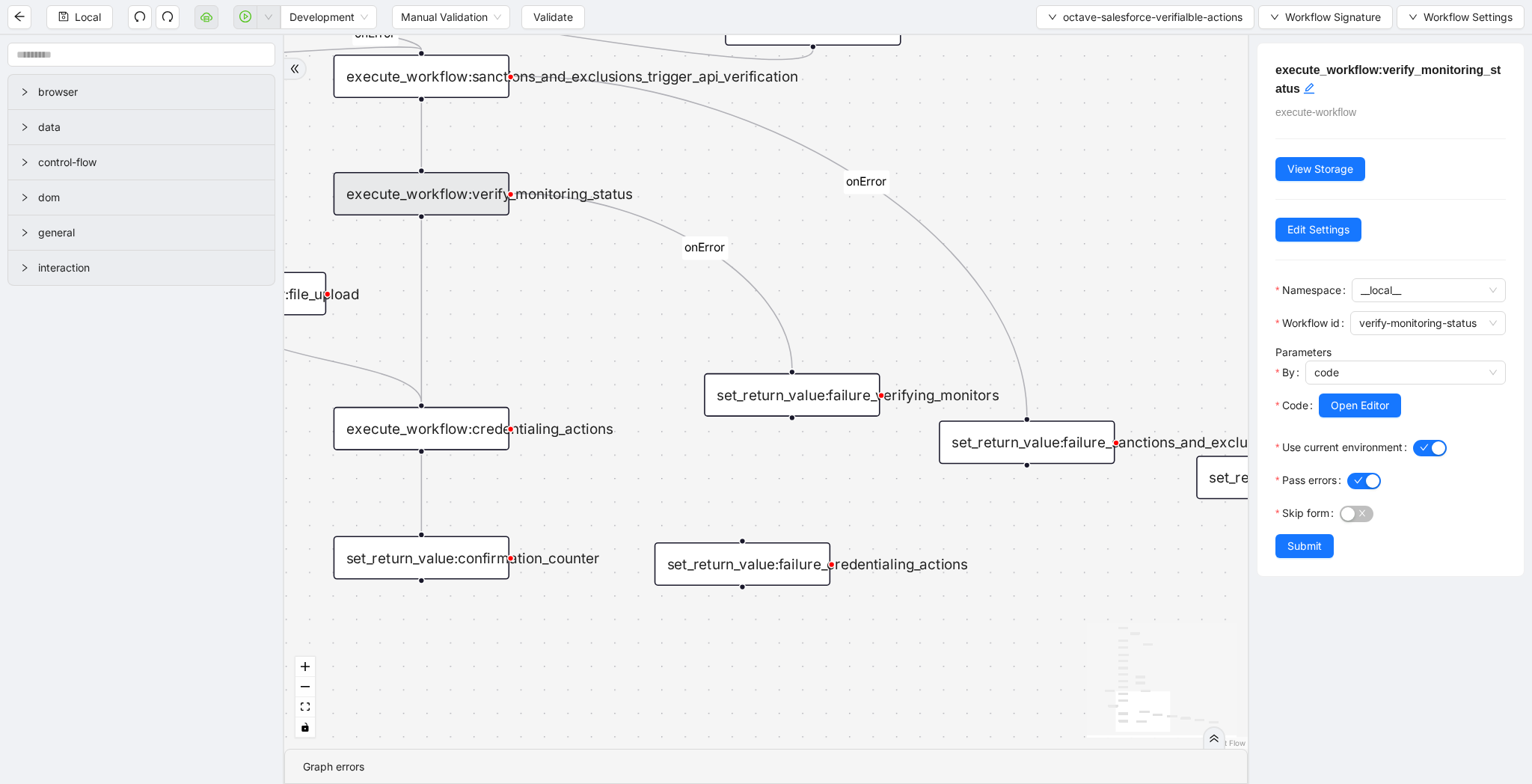
drag, startPoint x: 605, startPoint y: 274, endPoint x: 623, endPoint y: 299, distance: 30.8
click at [623, 299] on div "onError onError onError onError onError onError onError onError onError onError…" at bounding box center [766, 392] width 964 height 714
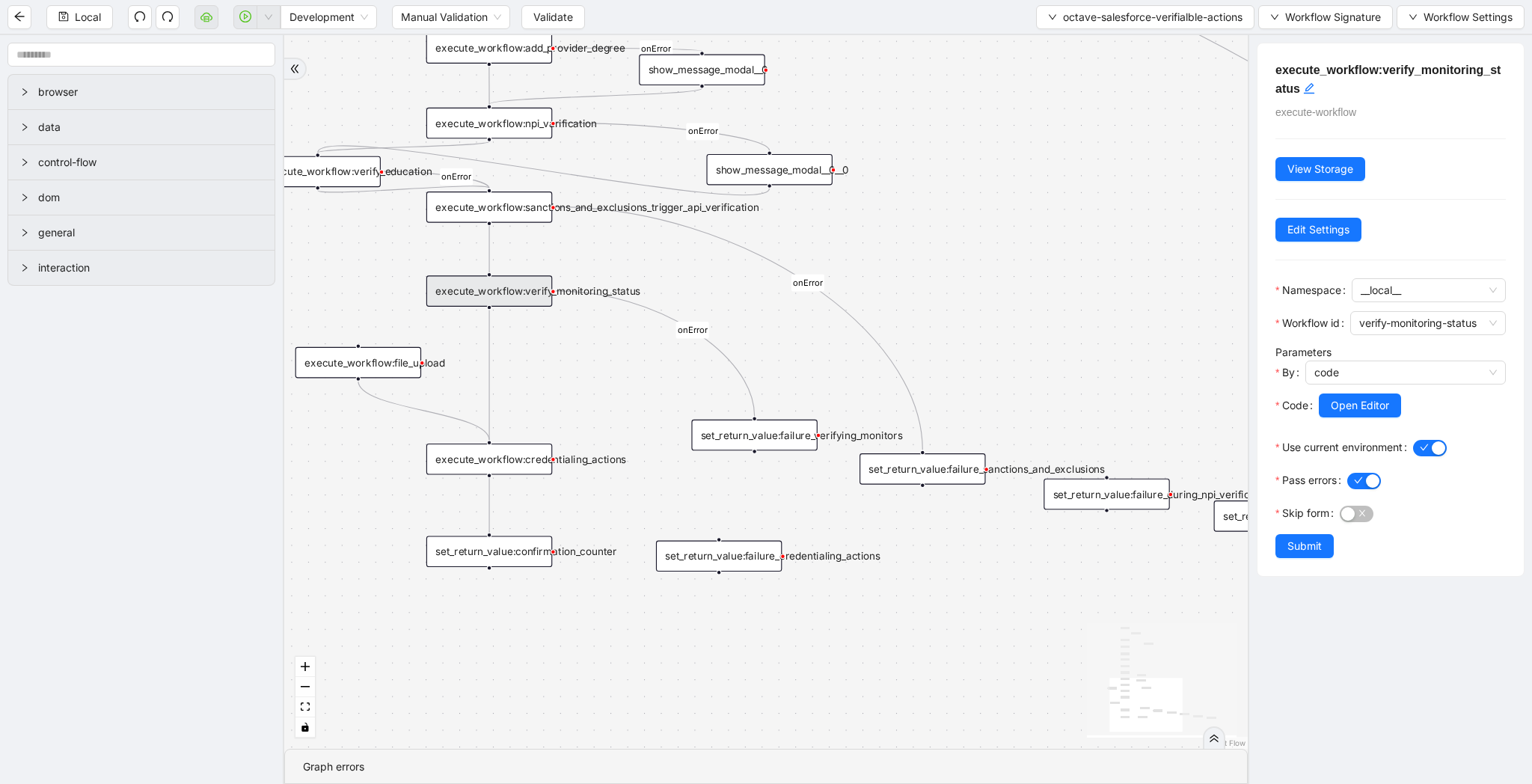
drag, startPoint x: 739, startPoint y: 279, endPoint x: 739, endPoint y: 333, distance: 54.0
click at [739, 333] on div "onError onError onError onError onError onError onError onError onError onError…" at bounding box center [766, 392] width 964 height 714
drag, startPoint x: 555, startPoint y: 208, endPoint x: 494, endPoint y: 272, distance: 88.4
click at [495, 278] on div "execute_workflow:verify_monitoring_status" at bounding box center [489, 291] width 126 height 32
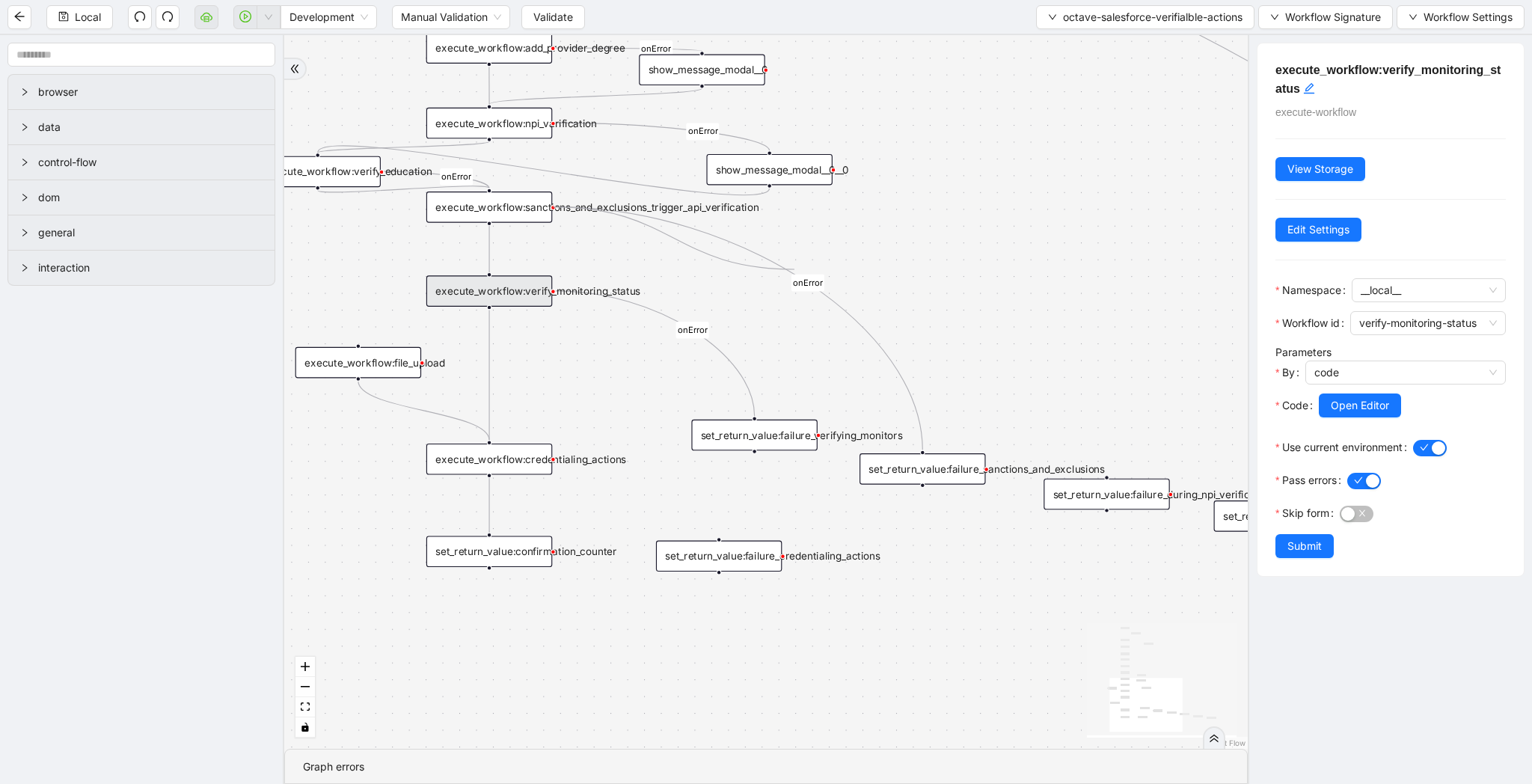
click at [794, 269] on icon "Edge from execute_workflow:sanctions_and_exclusions_trigger_api_verification to…" at bounding box center [739, 329] width 367 height 243
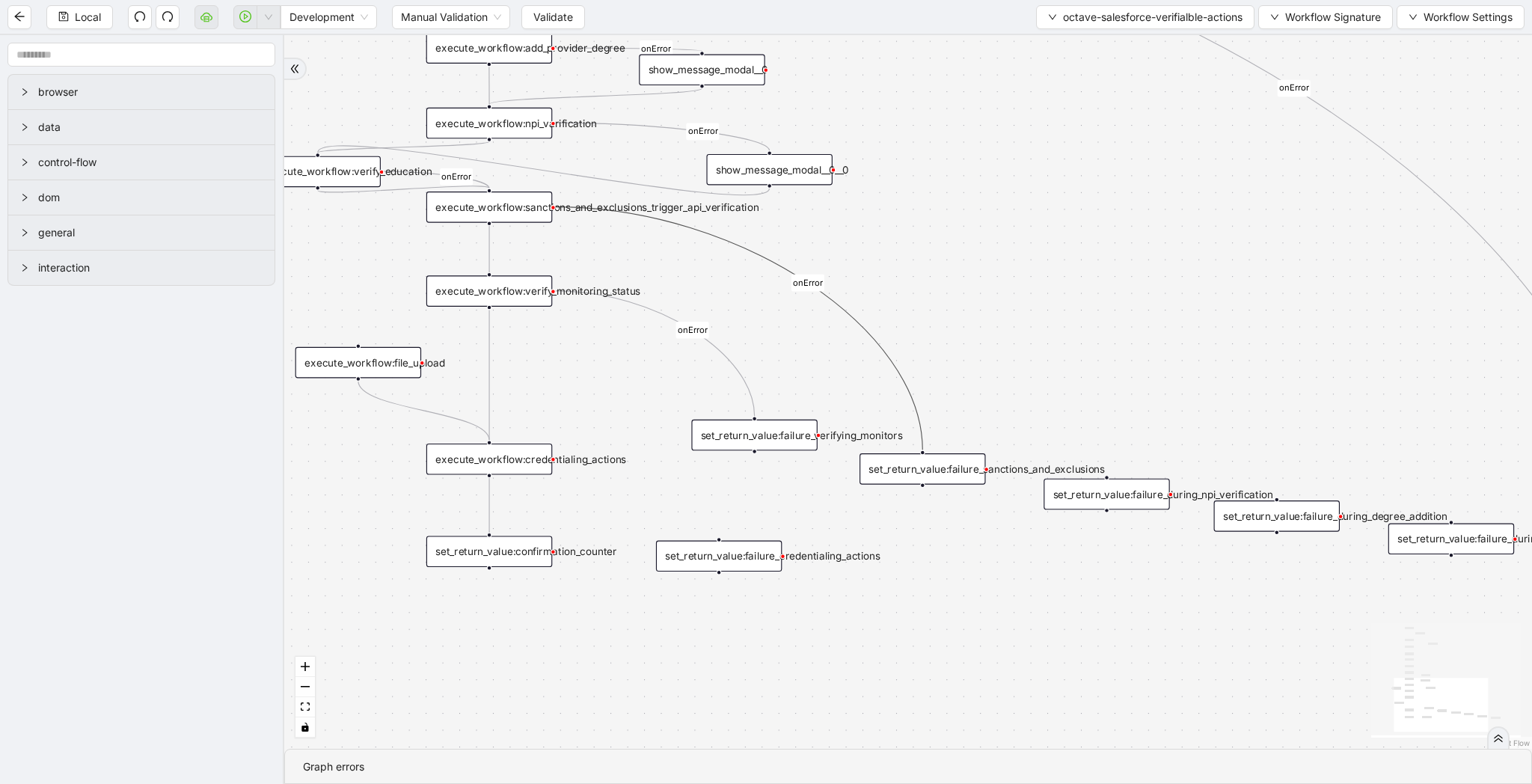
click at [894, 346] on div "onError onError onError onError onError onError onError onError onError onError…" at bounding box center [908, 392] width 1248 height 714
click at [887, 369] on icon "Edge from execute_workflow:sanctions_and_exclusions_trigger_api_verification to…" at bounding box center [739, 329] width 367 height 243
drag, startPoint x: 553, startPoint y: 208, endPoint x: 495, endPoint y: 289, distance: 99.6
click at [79, 11] on span "Local" at bounding box center [87, 18] width 26 height 17
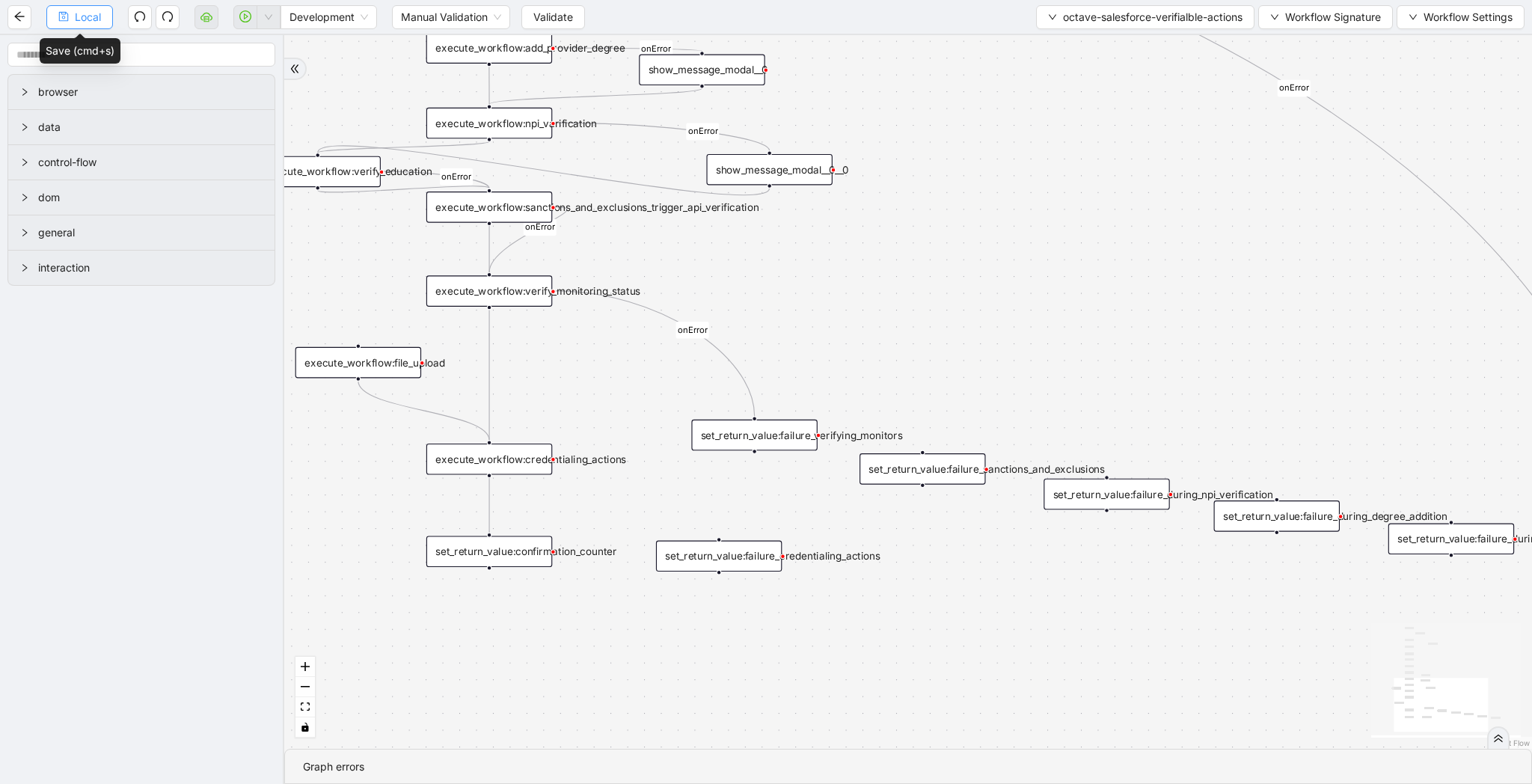
click at [75, 18] on span "Local" at bounding box center [87, 18] width 26 height 17
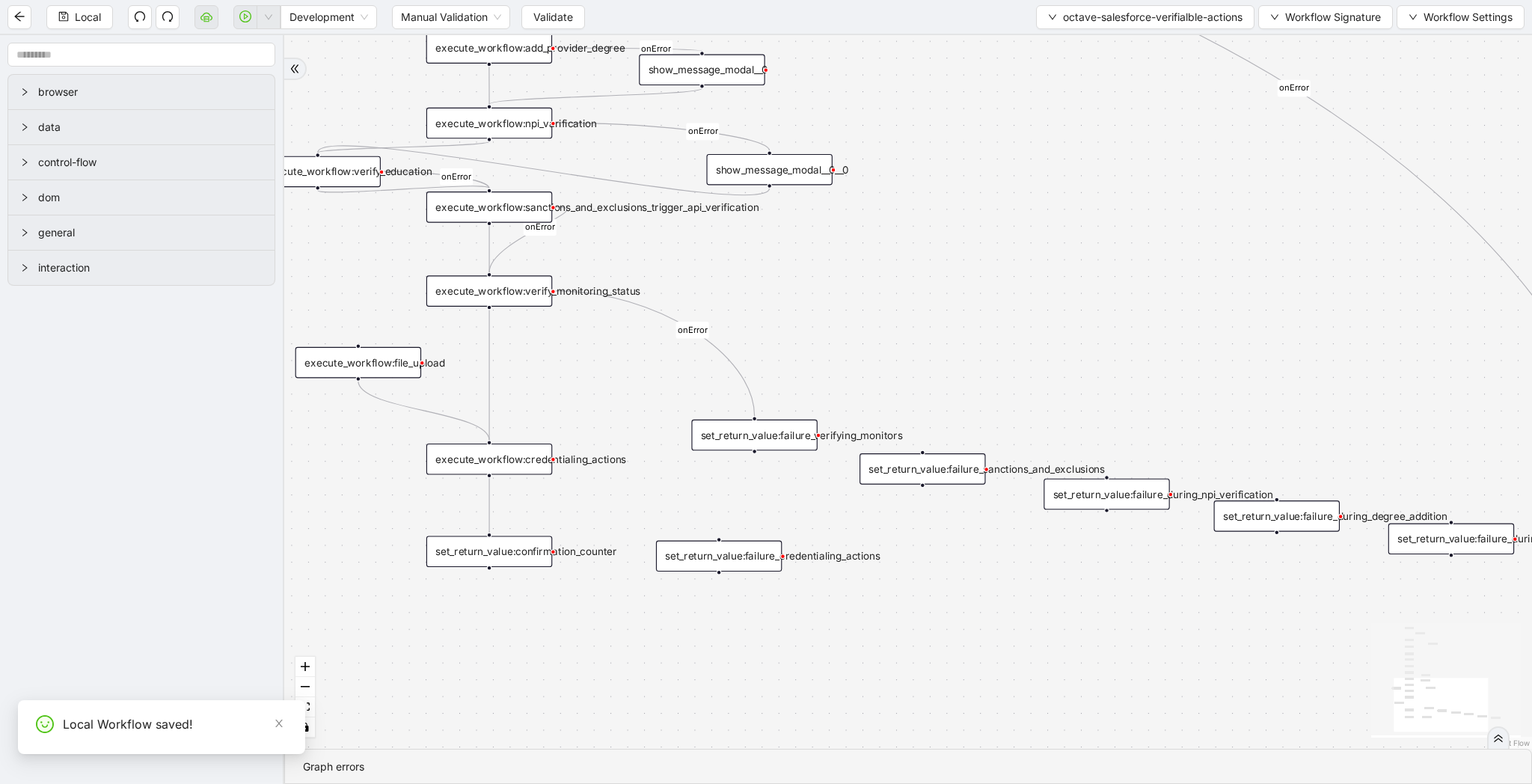
click at [1105, 39] on div "onError onError onError onError onError onError onError onError onError onError…" at bounding box center [908, 392] width 1248 height 714
click at [1109, 32] on div "Local Development Manual Validation Validate octave-salesforce-verifialble-acti…" at bounding box center [766, 17] width 1532 height 33
click at [1121, 19] on span "octave-salesforce-verifialble-actions" at bounding box center [1152, 18] width 180 height 17
click at [1120, 43] on span "Select" at bounding box center [1140, 47] width 198 height 17
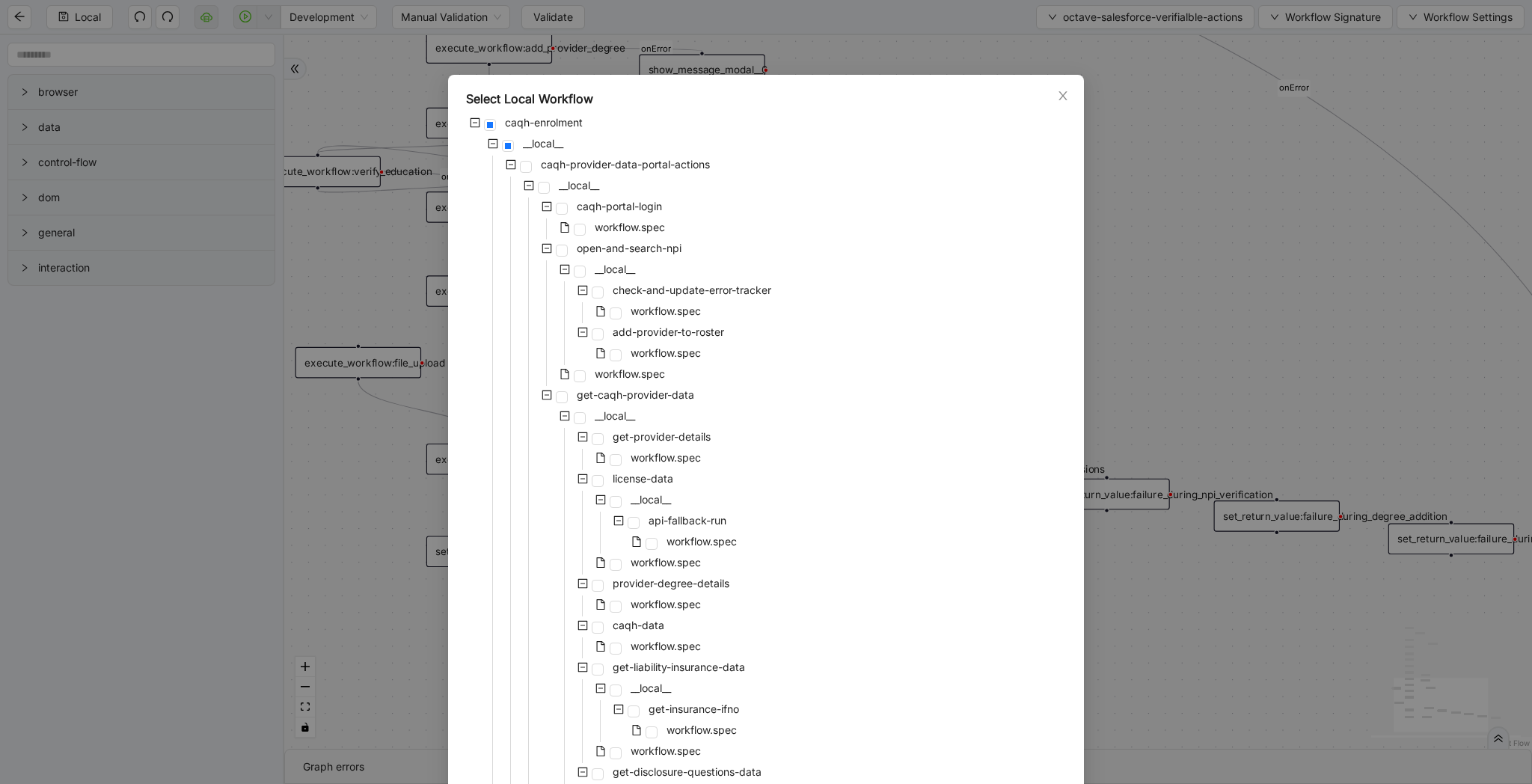
click at [1181, 325] on div "Select Local Workflow caqh-enrolment __local__ caqh-provider-data-portal-action…" at bounding box center [766, 392] width 1532 height 784
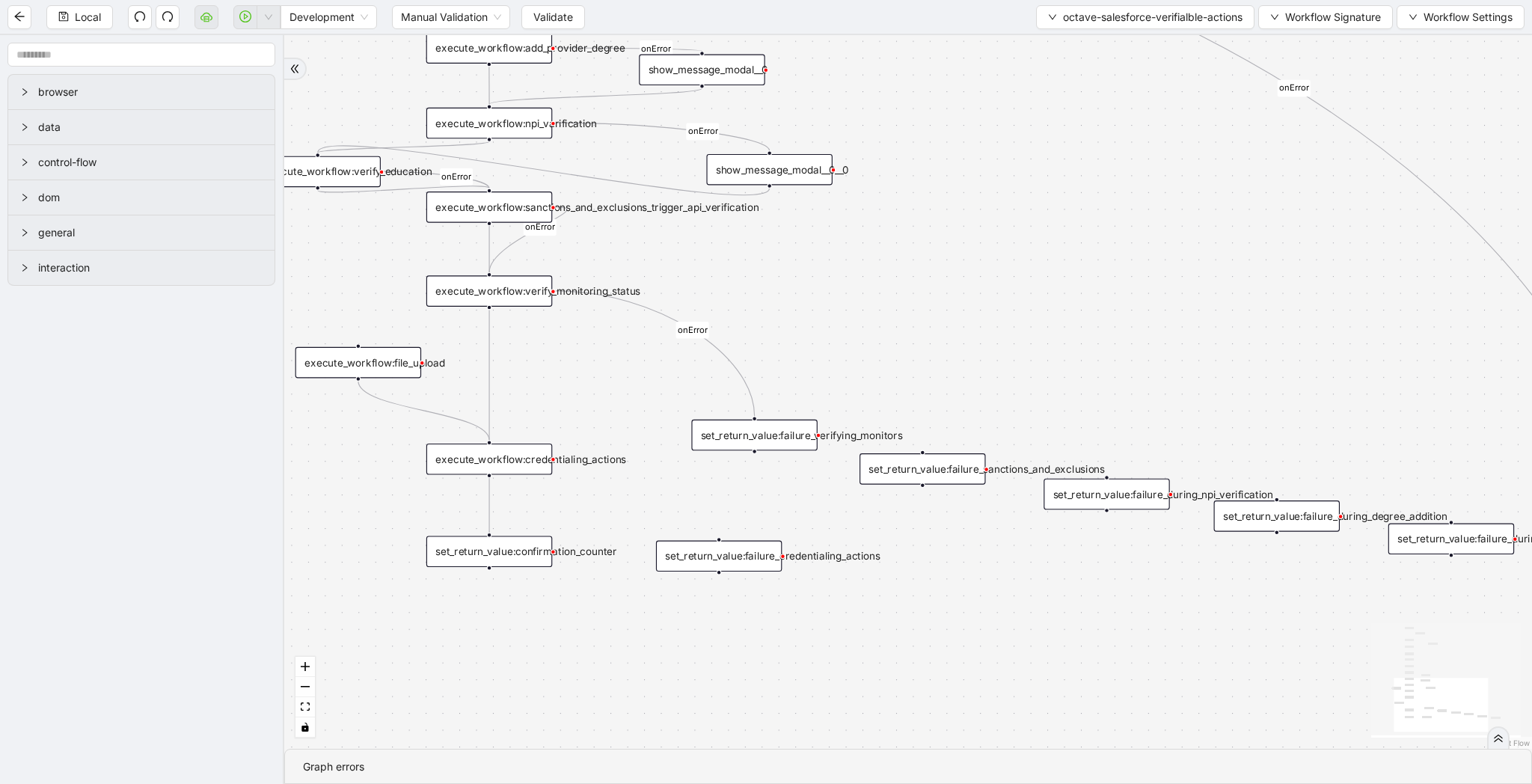
click at [540, 291] on div "execute_workflow:verify_monitoring_status" at bounding box center [489, 291] width 126 height 32
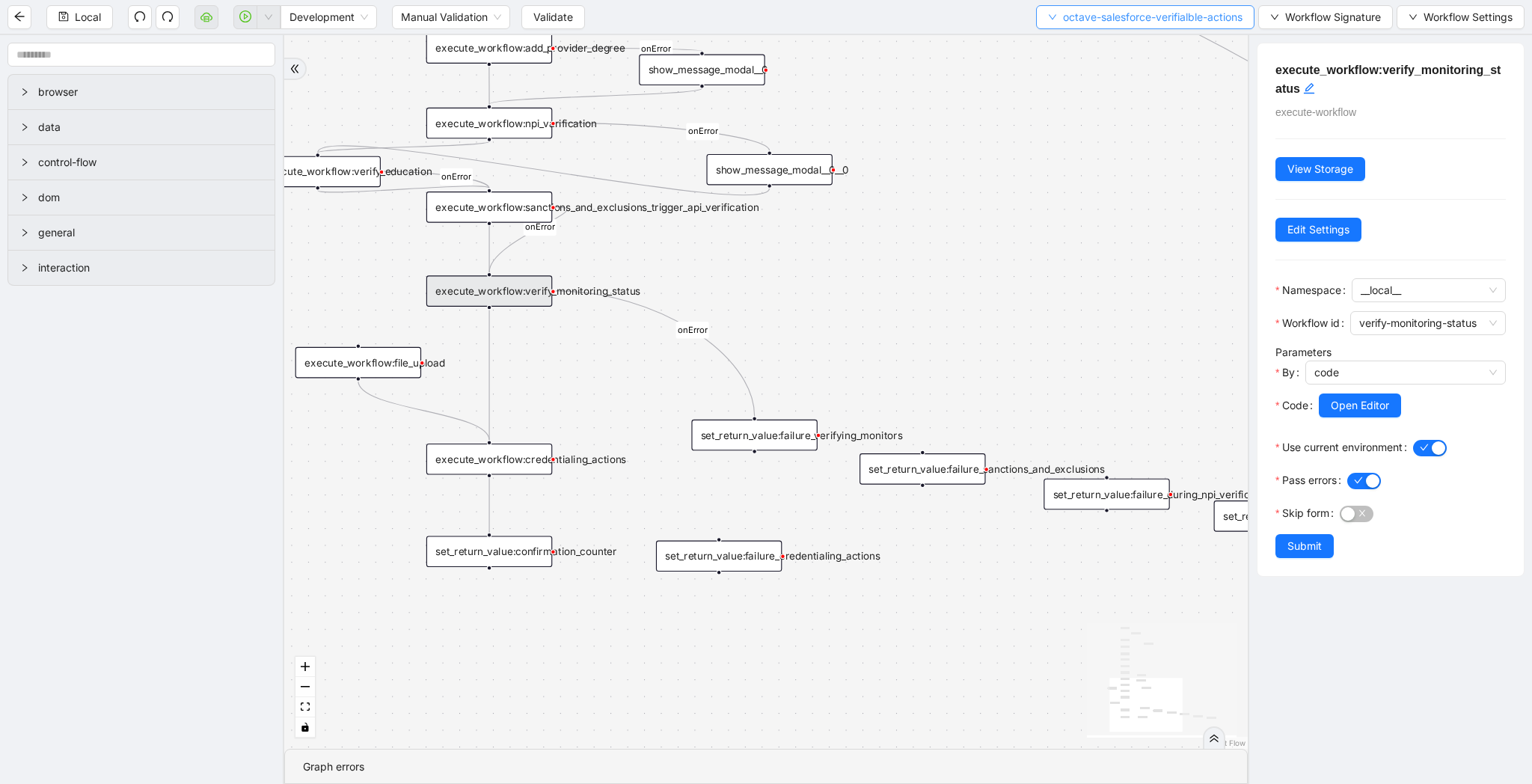
click at [1083, 19] on span "octave-salesforce-verifialble-actions" at bounding box center [1152, 18] width 180 height 17
click at [1080, 38] on span "Select" at bounding box center [1140, 47] width 198 height 17
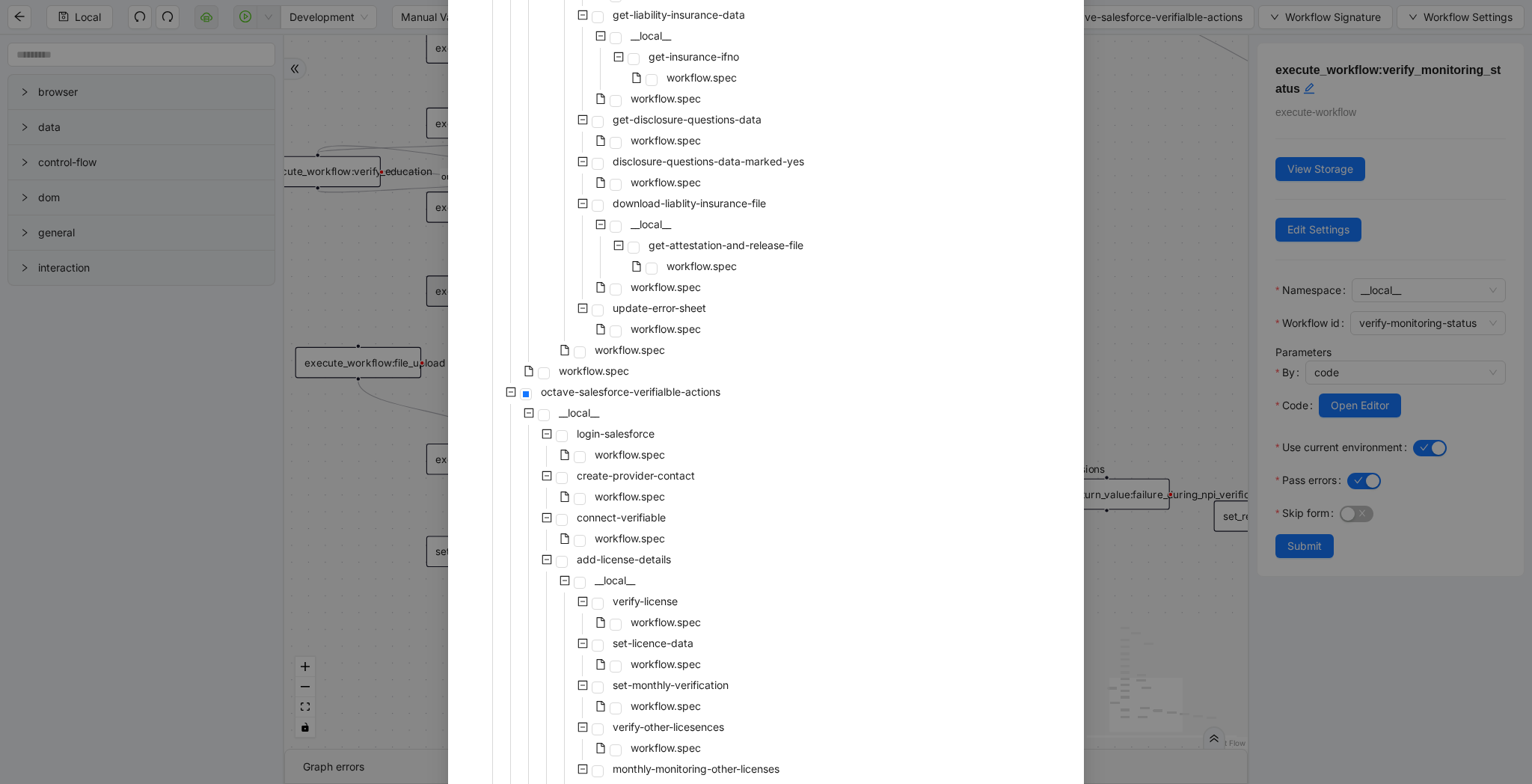
scroll to position [1386, 0]
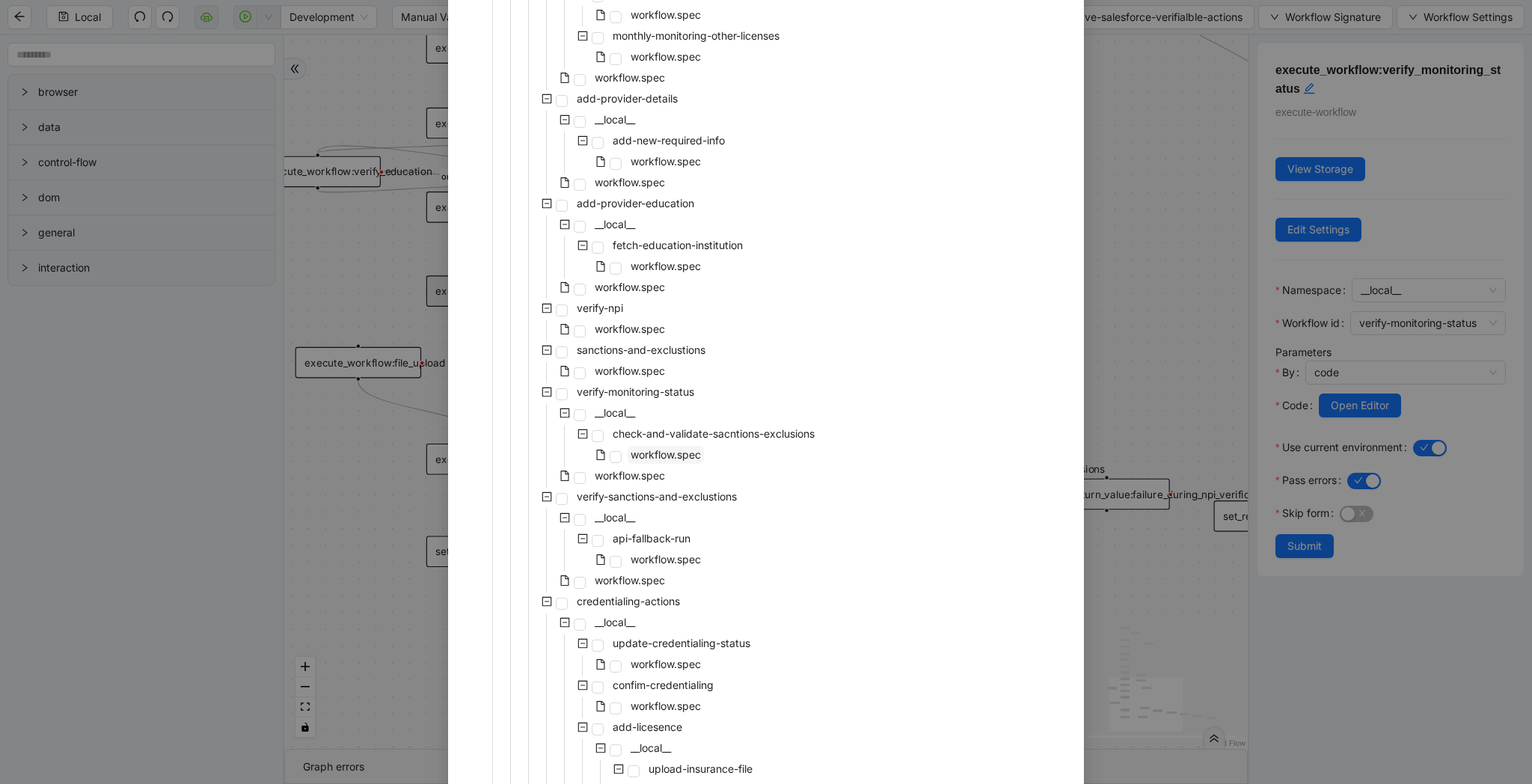
click at [662, 459] on span "workflow.spec" at bounding box center [666, 454] width 70 height 13
click at [660, 479] on span "workflow.spec" at bounding box center [630, 475] width 70 height 13
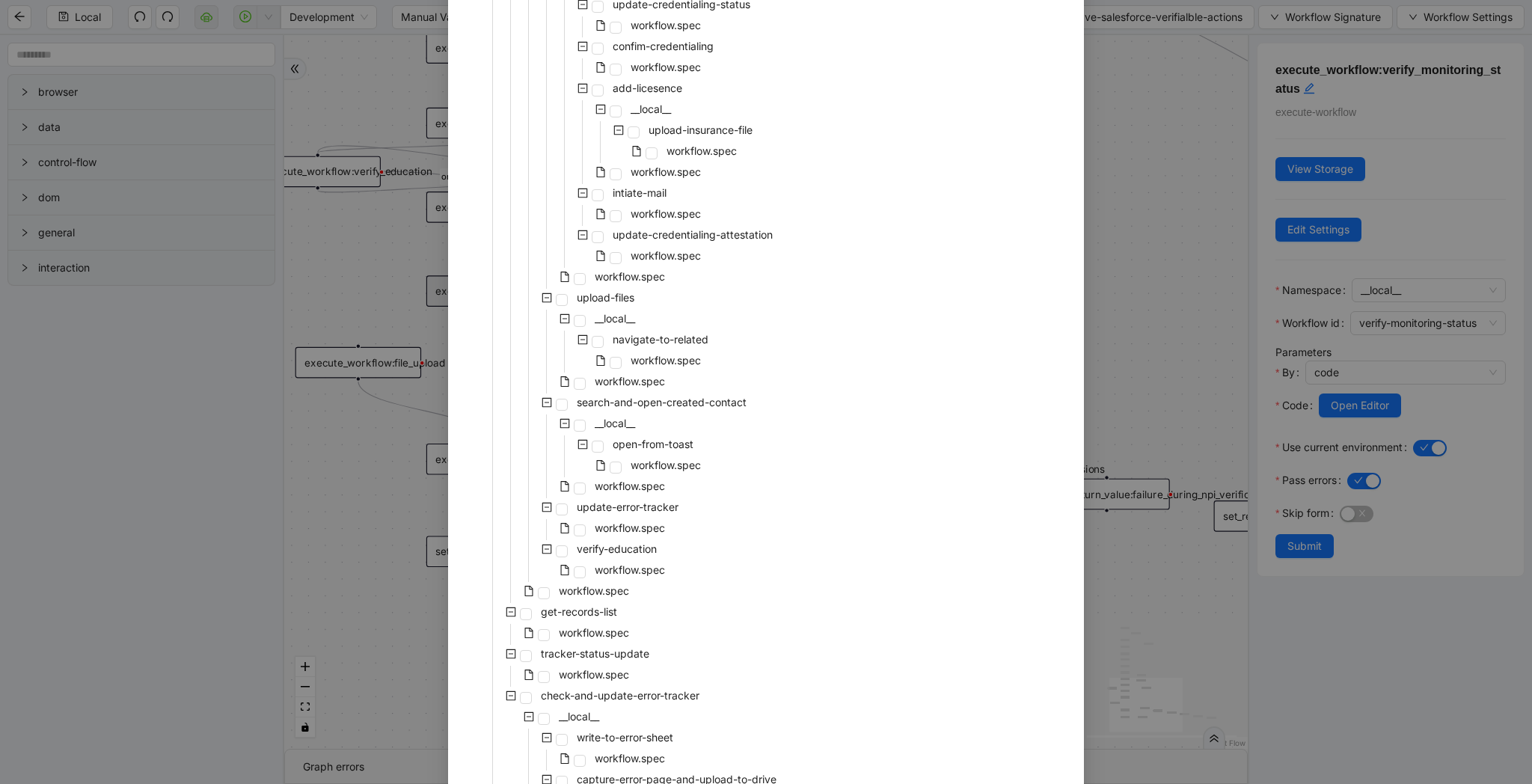
scroll to position [2244, 0]
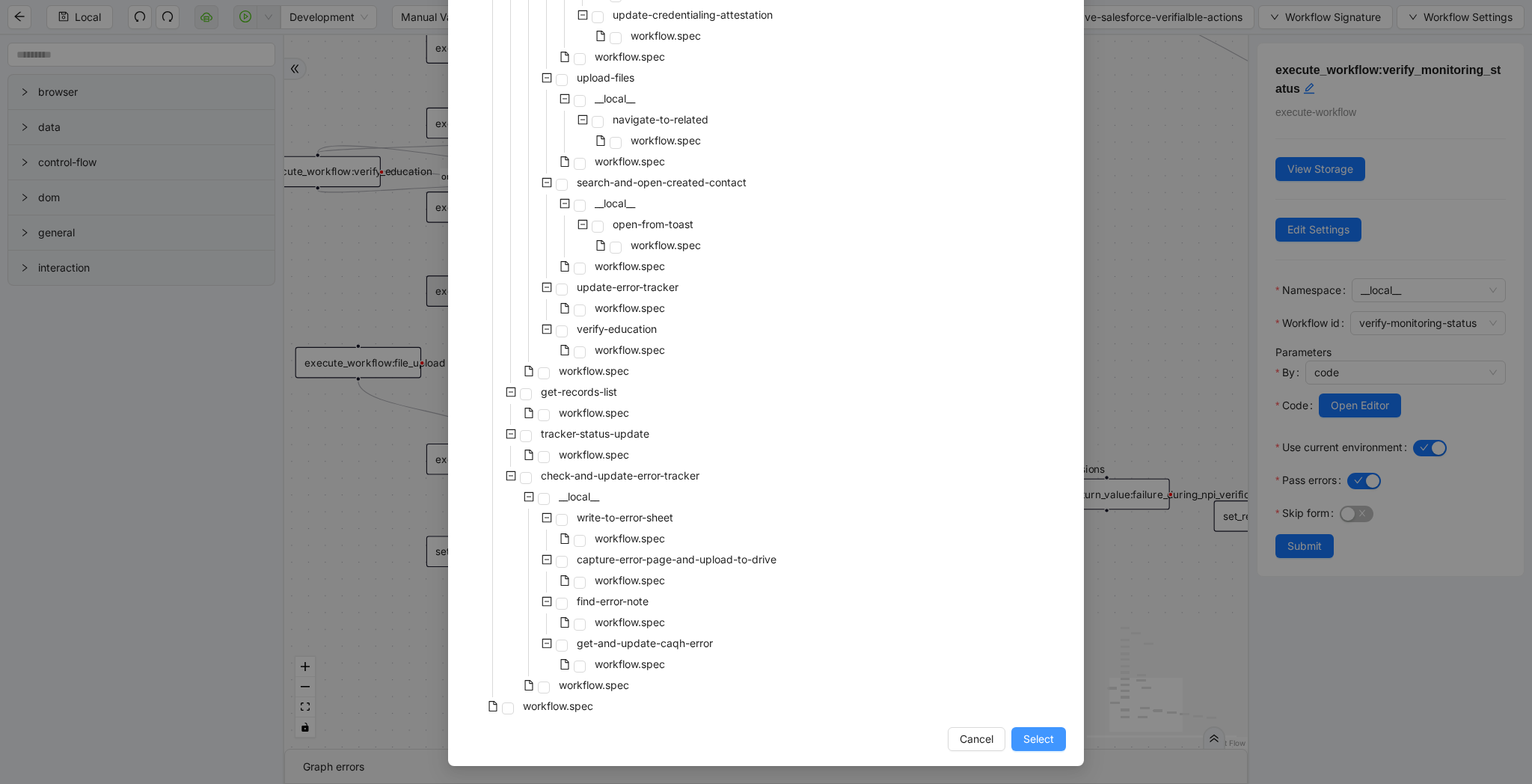
click at [1047, 740] on span "Select" at bounding box center [1038, 739] width 31 height 17
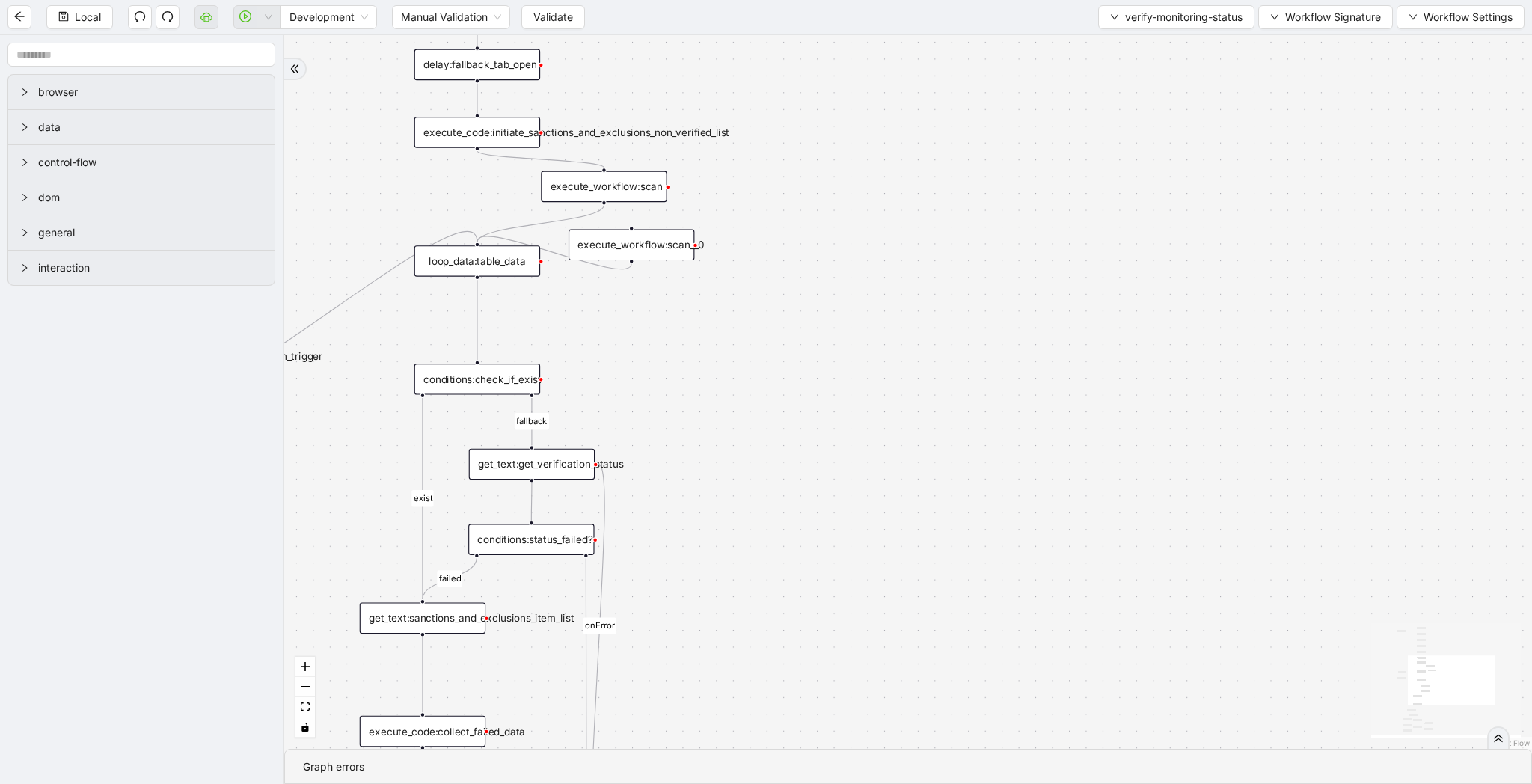
drag, startPoint x: 864, startPoint y: 327, endPoint x: 850, endPoint y: 455, distance: 128.8
click at [850, 455] on div "exist fallback failed fallback fallback NPDB onError trigger delay:wait_for_mon…" at bounding box center [908, 392] width 1248 height 714
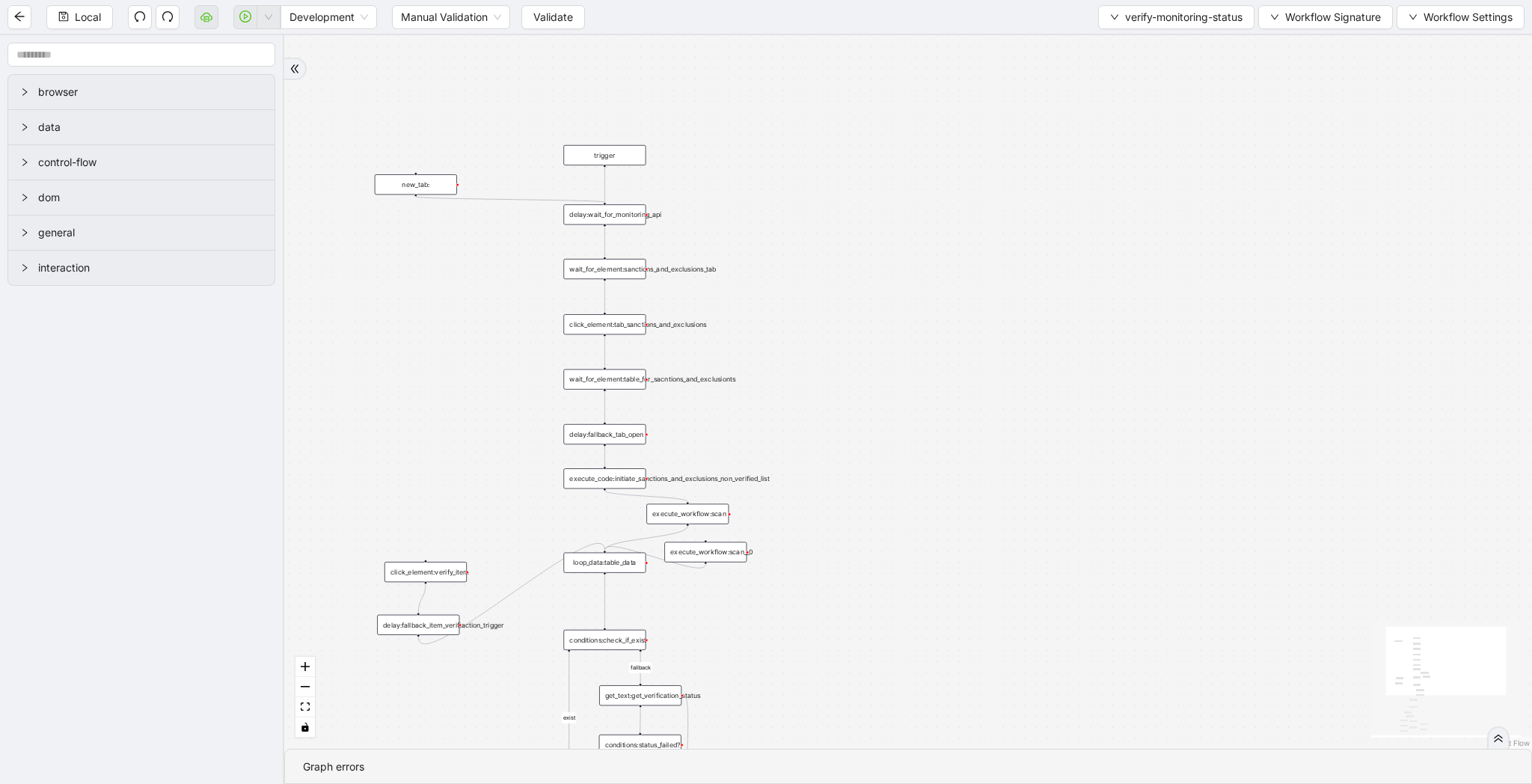
drag, startPoint x: 918, startPoint y: 327, endPoint x: 918, endPoint y: 556, distance: 229.0
click at [918, 556] on div "exist fallback failed fallback fallback NPDB onError trigger delay:wait_for_mon…" at bounding box center [908, 392] width 1248 height 714
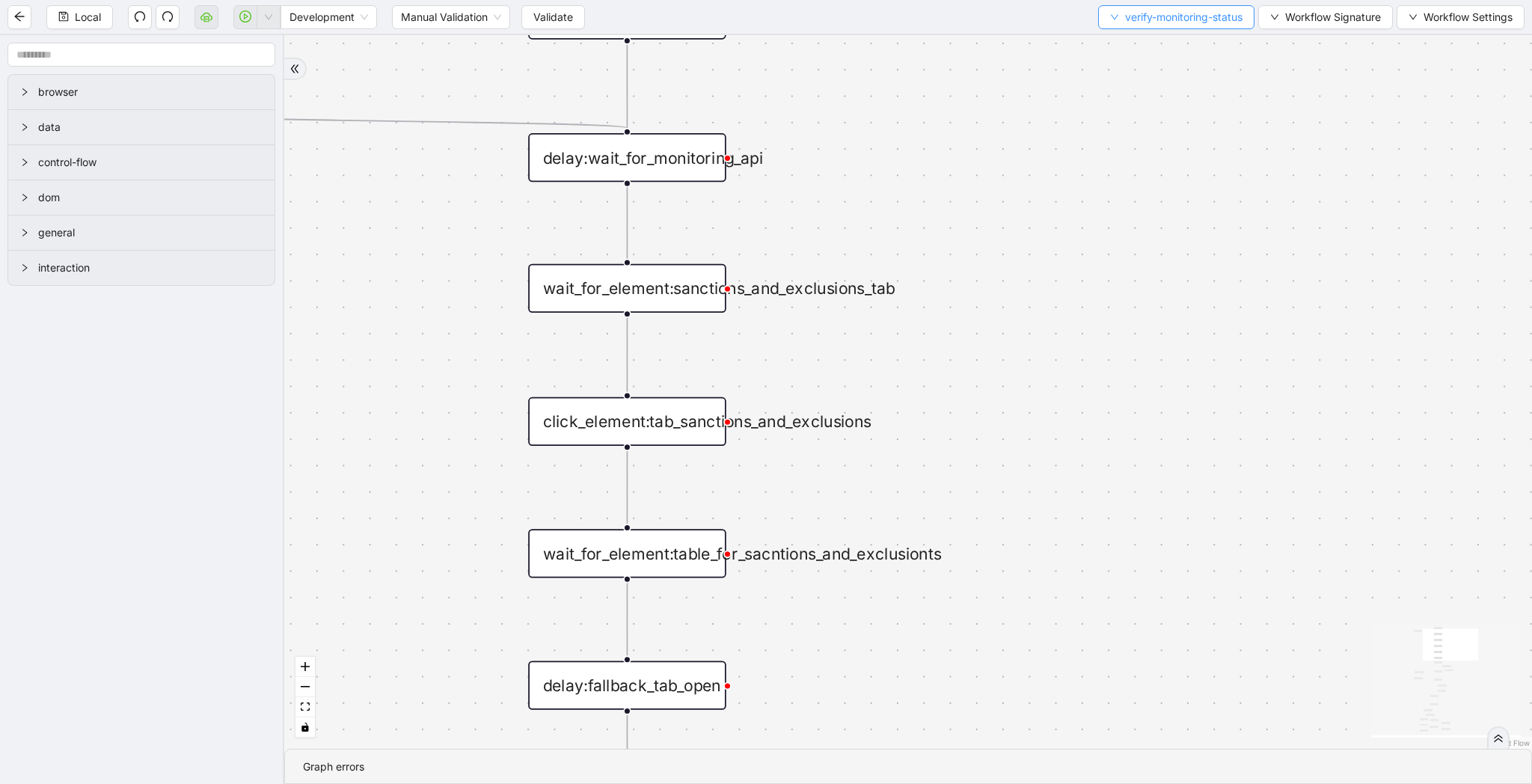
click at [1198, 17] on span "verify-monitoring-status" at bounding box center [1184, 18] width 117 height 17
click at [1198, 45] on span "Select" at bounding box center [1172, 47] width 136 height 17
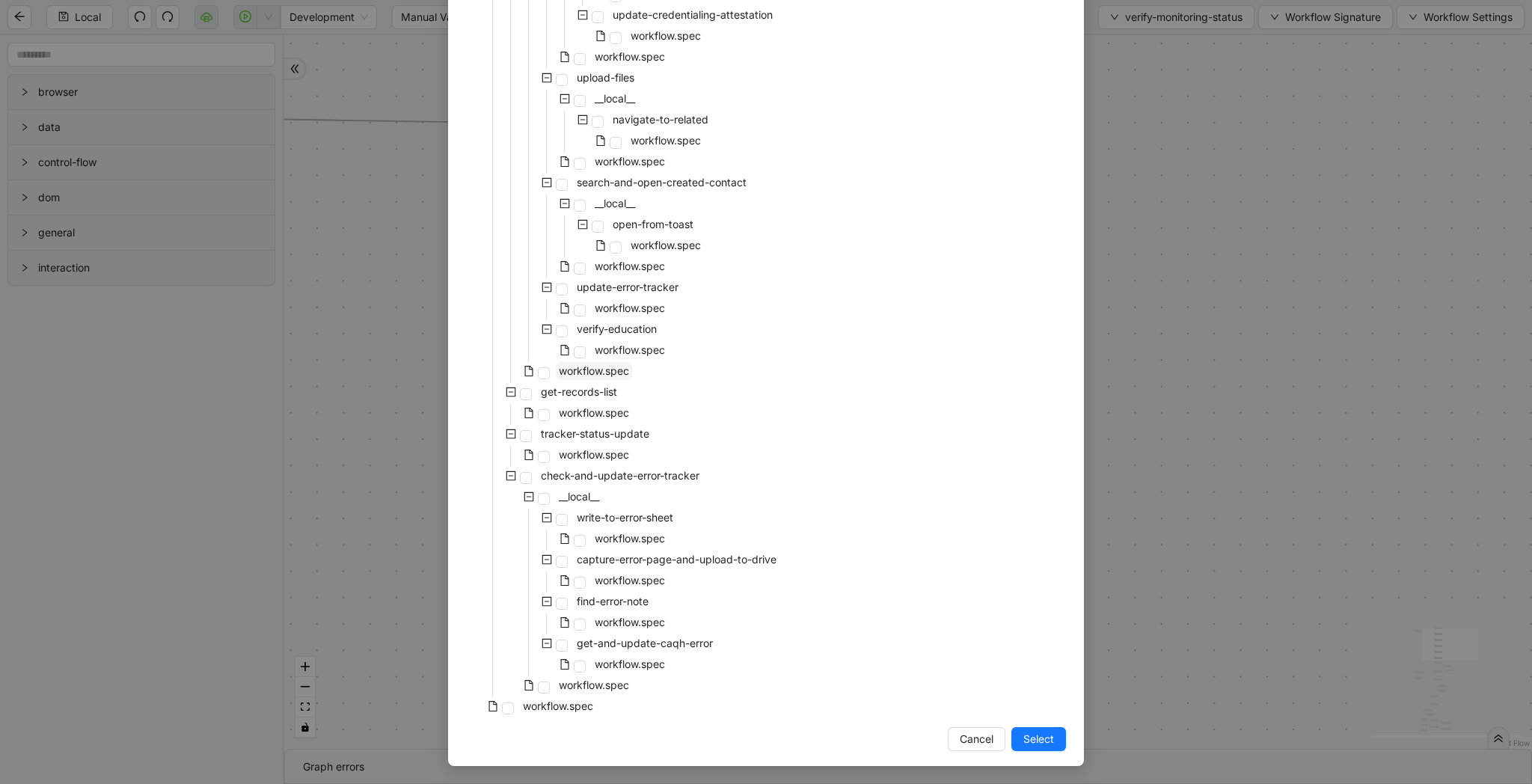
click at [625, 377] on span "workflow.spec" at bounding box center [593, 371] width 76 height 18
click at [1037, 731] on span "Select" at bounding box center [1038, 739] width 31 height 17
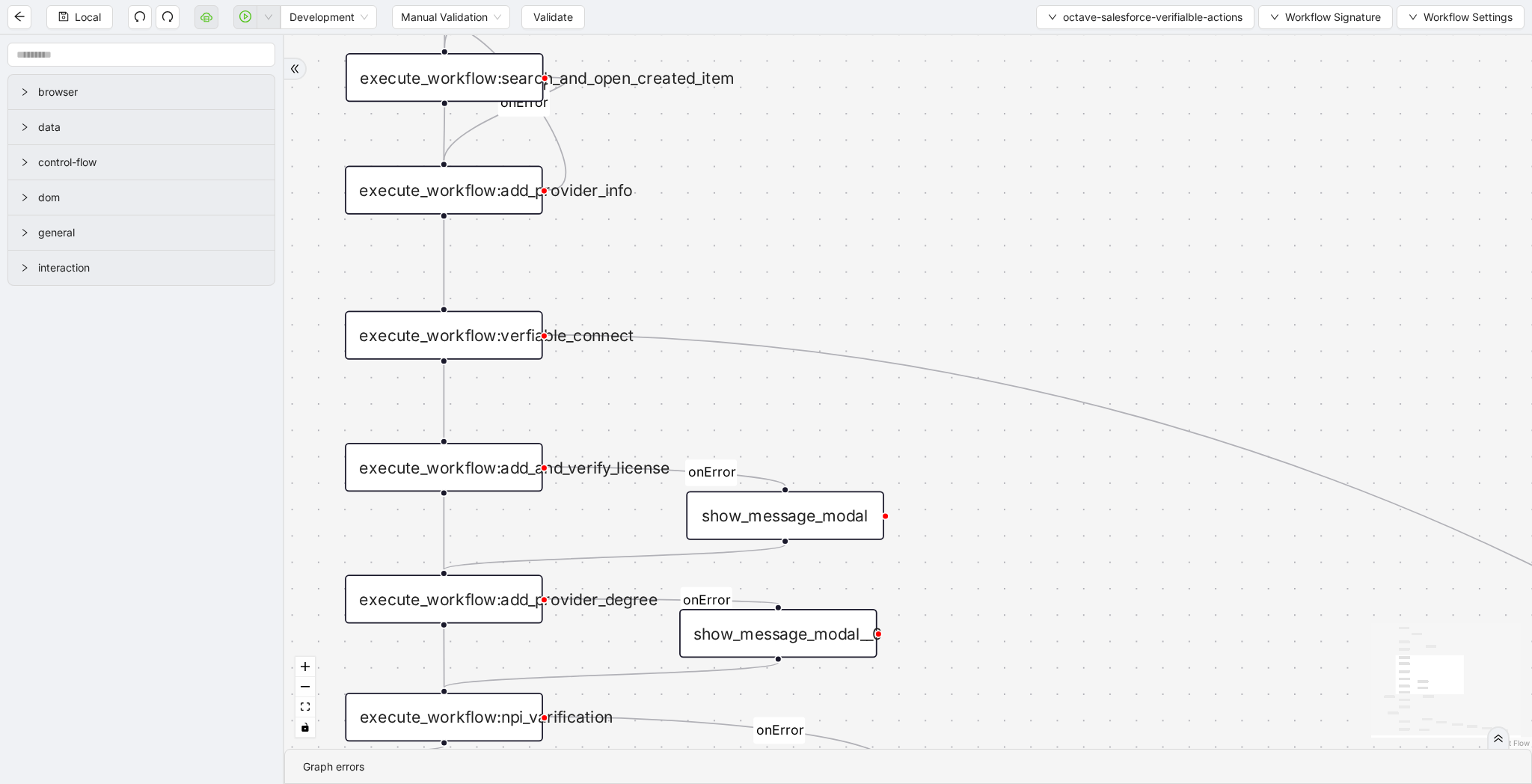
drag, startPoint x: 1169, startPoint y: 495, endPoint x: 971, endPoint y: 259, distance: 308.1
click at [971, 260] on div "onError onError onError onError onError onError onError onError onError onError…" at bounding box center [908, 392] width 1248 height 714
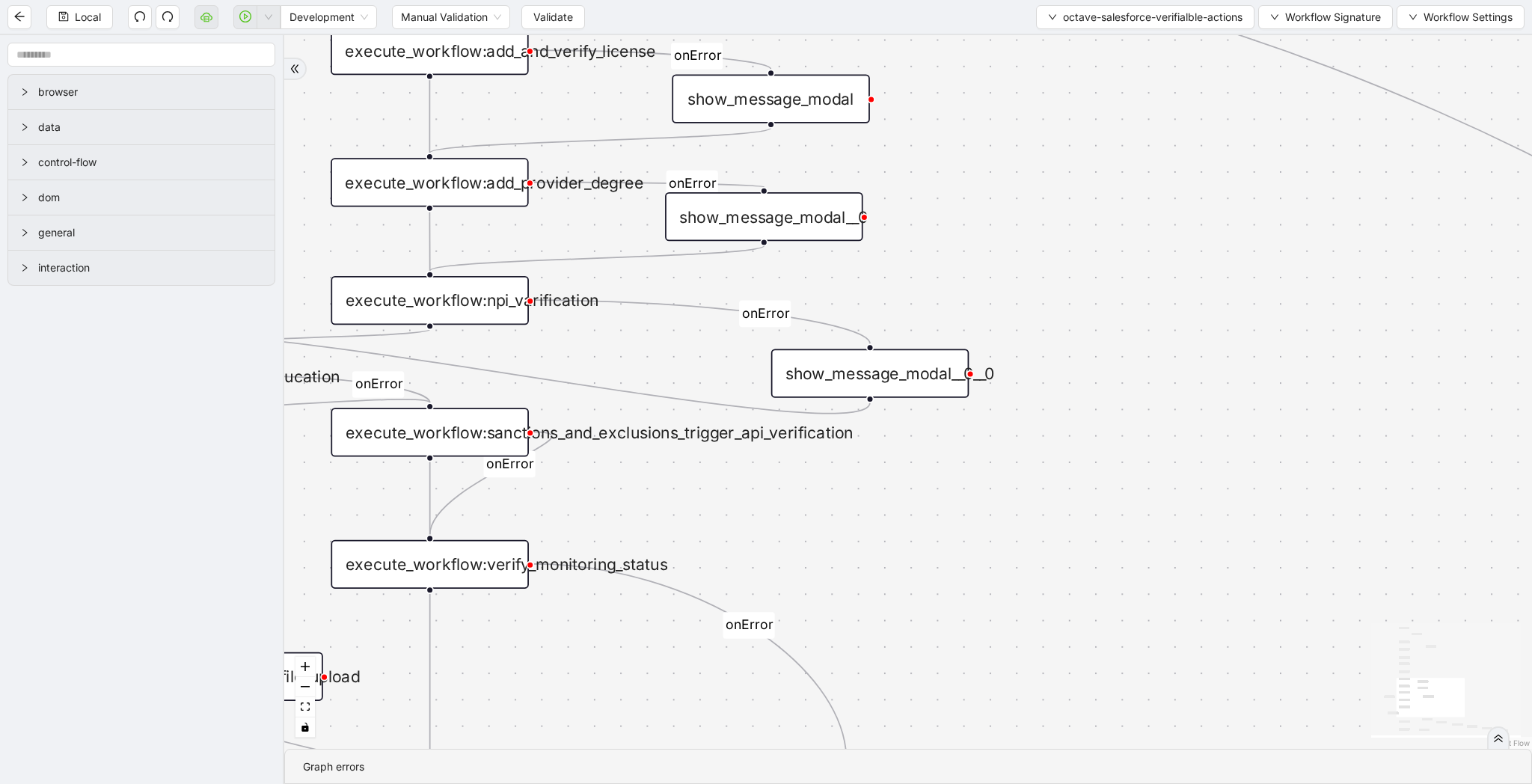
drag, startPoint x: 1001, startPoint y: 541, endPoint x: 1001, endPoint y: 51, distance: 490.0
click at [1001, 51] on div "onError onError onError onError onError onError onError onError onError onError…" at bounding box center [908, 392] width 1248 height 714
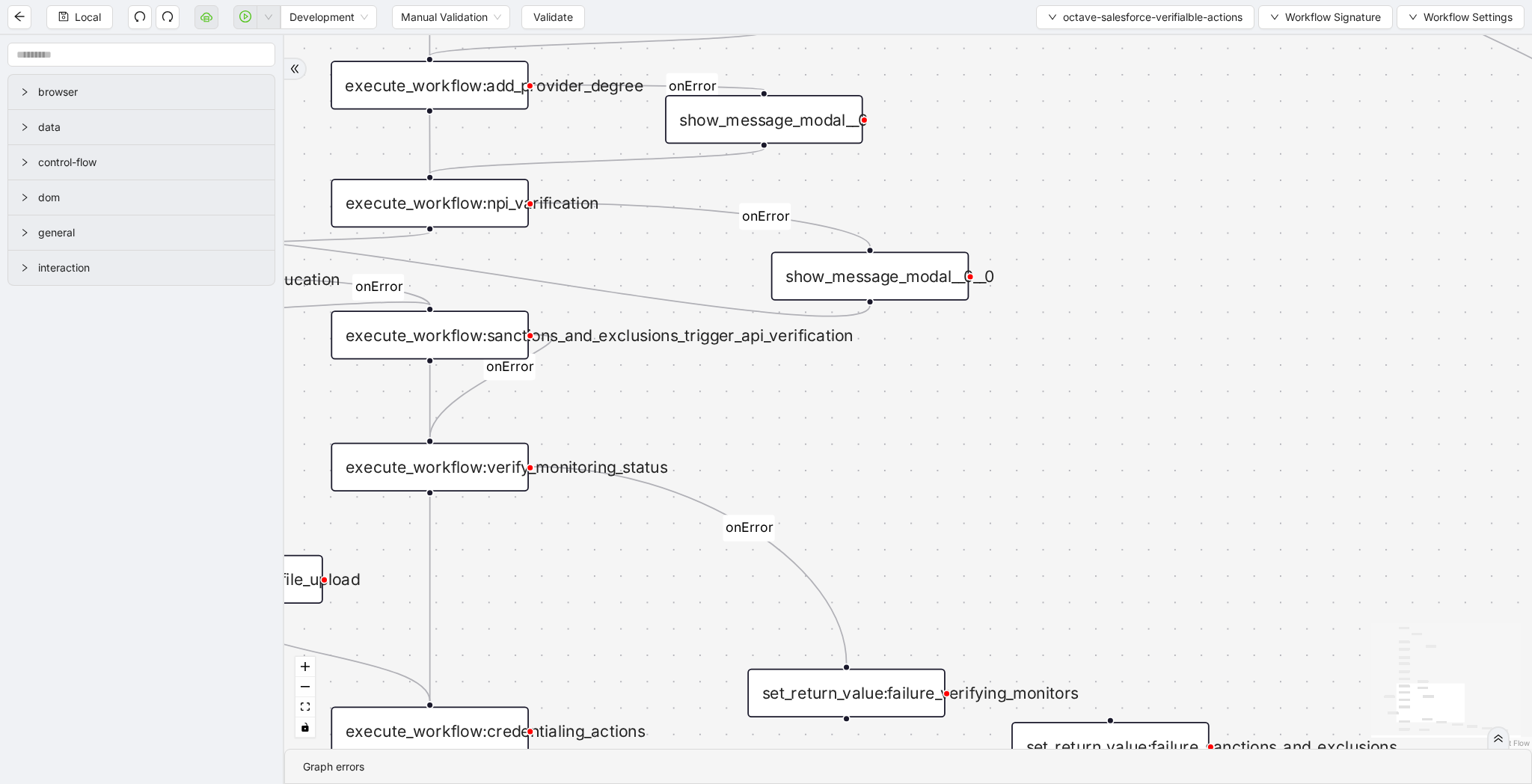
drag, startPoint x: 888, startPoint y: 478, endPoint x: 888, endPoint y: 259, distance: 219.0
click at [888, 279] on div "onError onError onError onError onError onError onError onError onError onError…" at bounding box center [908, 392] width 1248 height 714
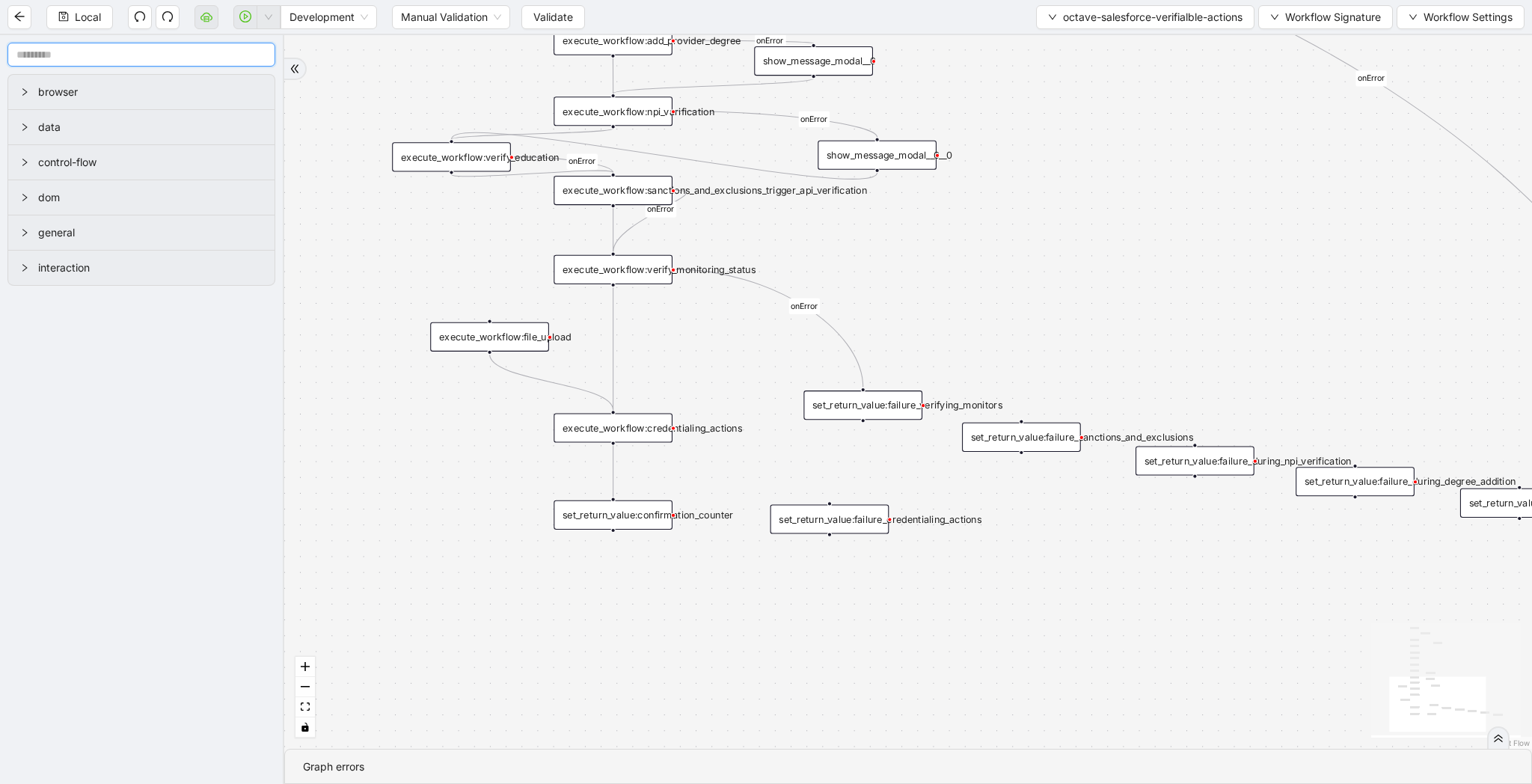
click at [119, 50] on input "text" at bounding box center [141, 54] width 268 height 24
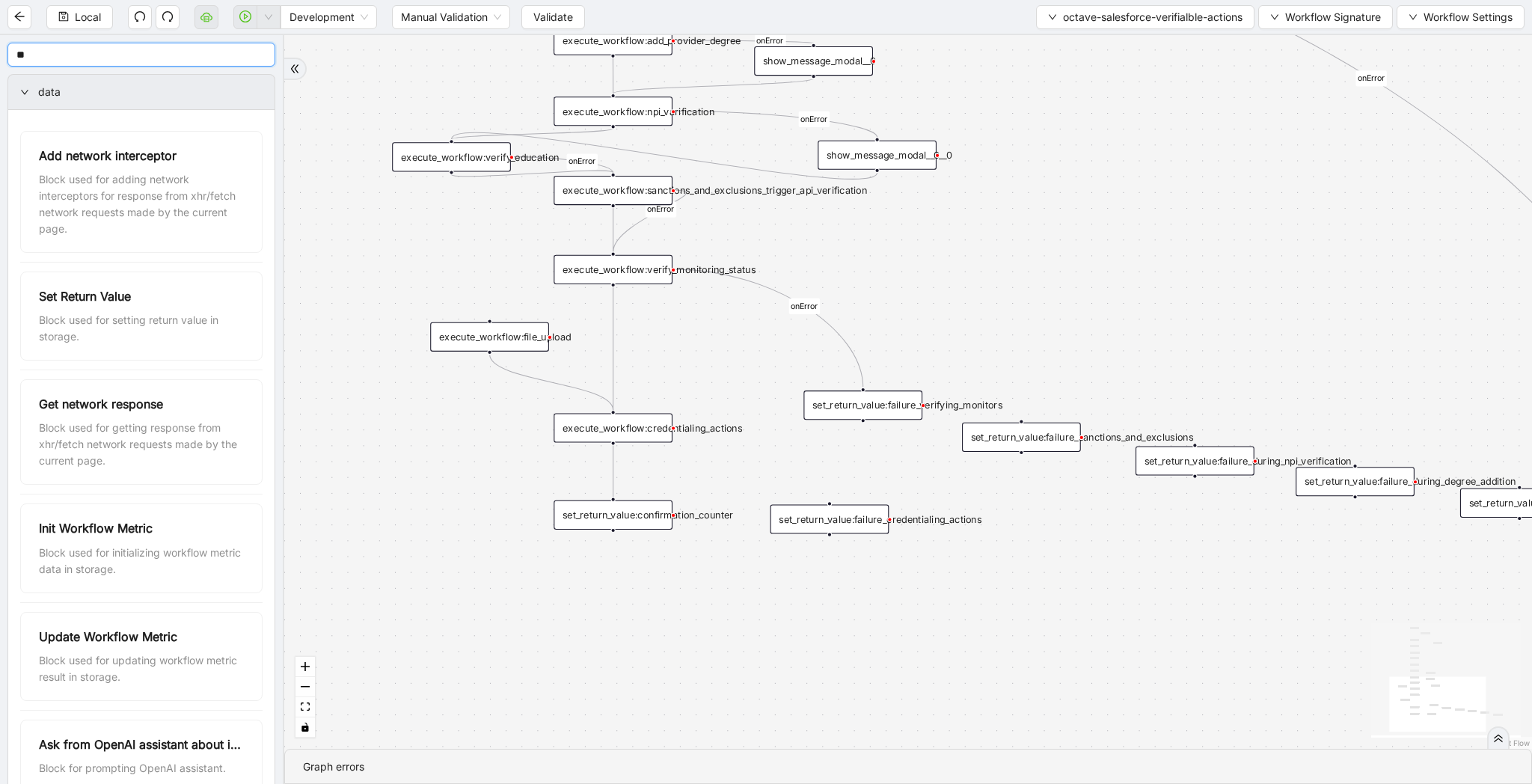
type input "*"
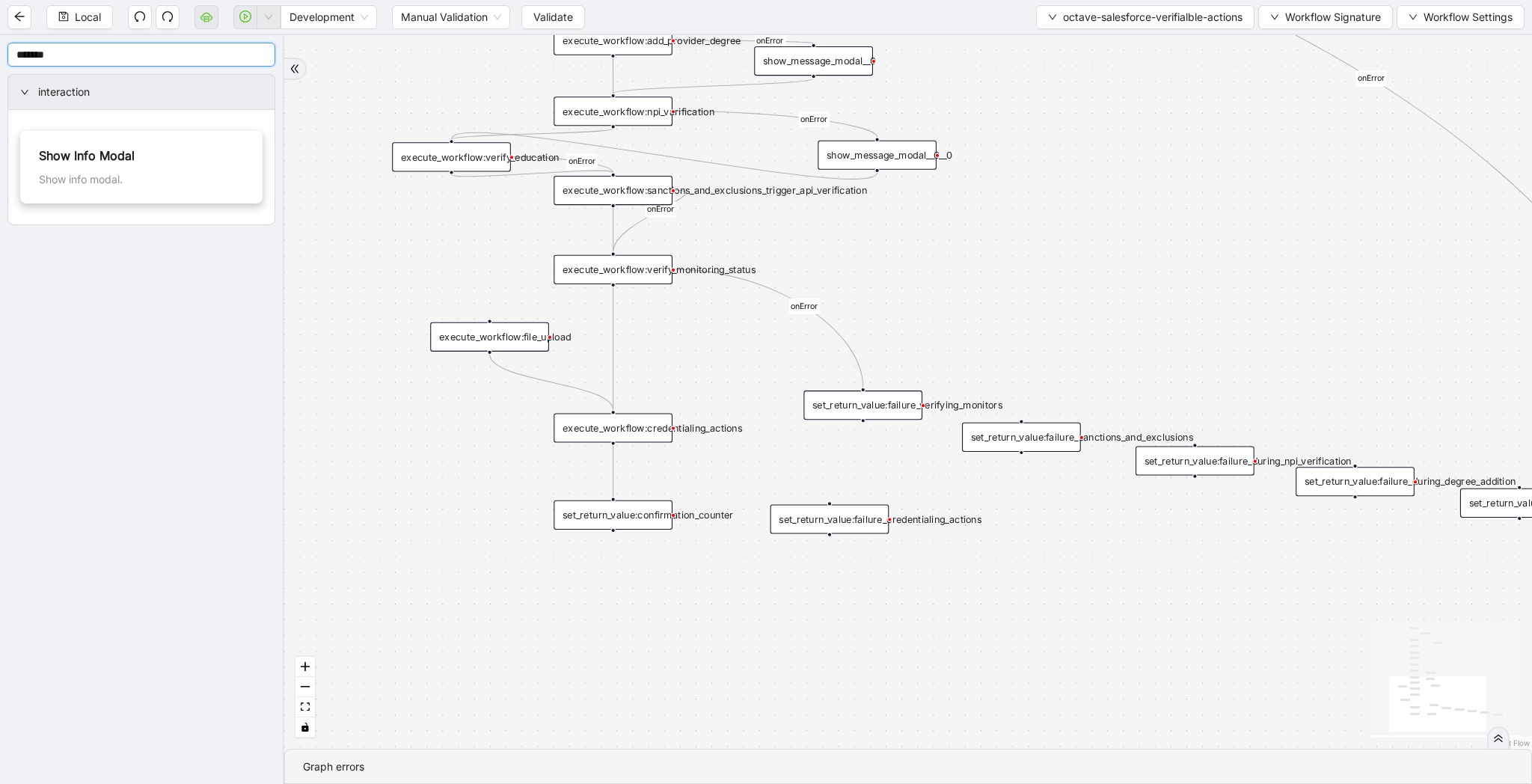
type input "*******"
click at [872, 407] on div "set_return_value:failure_verifying_monitors" at bounding box center [863, 405] width 119 height 29
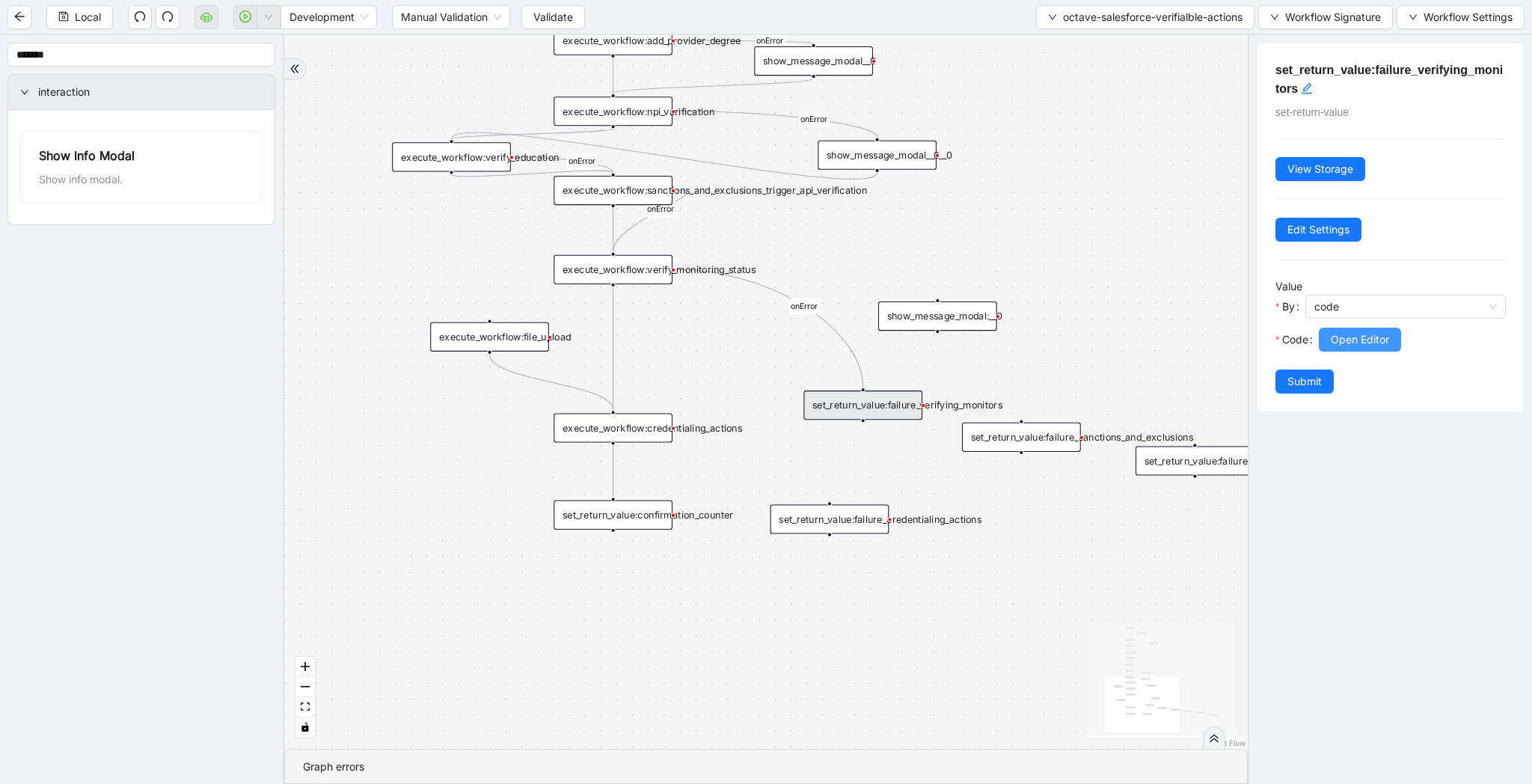
click at [1362, 342] on span "Open Editor" at bounding box center [1360, 340] width 59 height 17
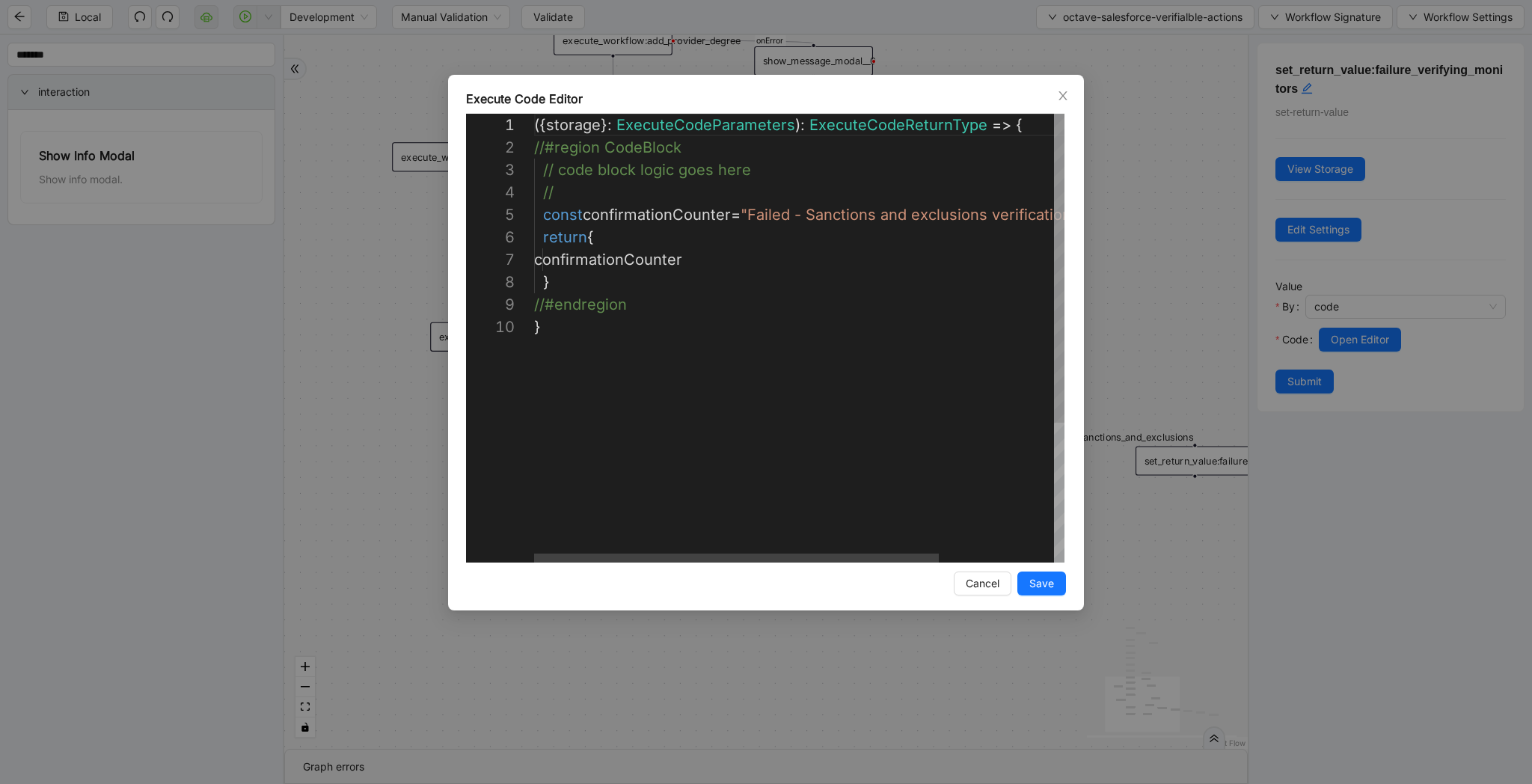
click at [1145, 300] on div "**********" at bounding box center [766, 392] width 1532 height 784
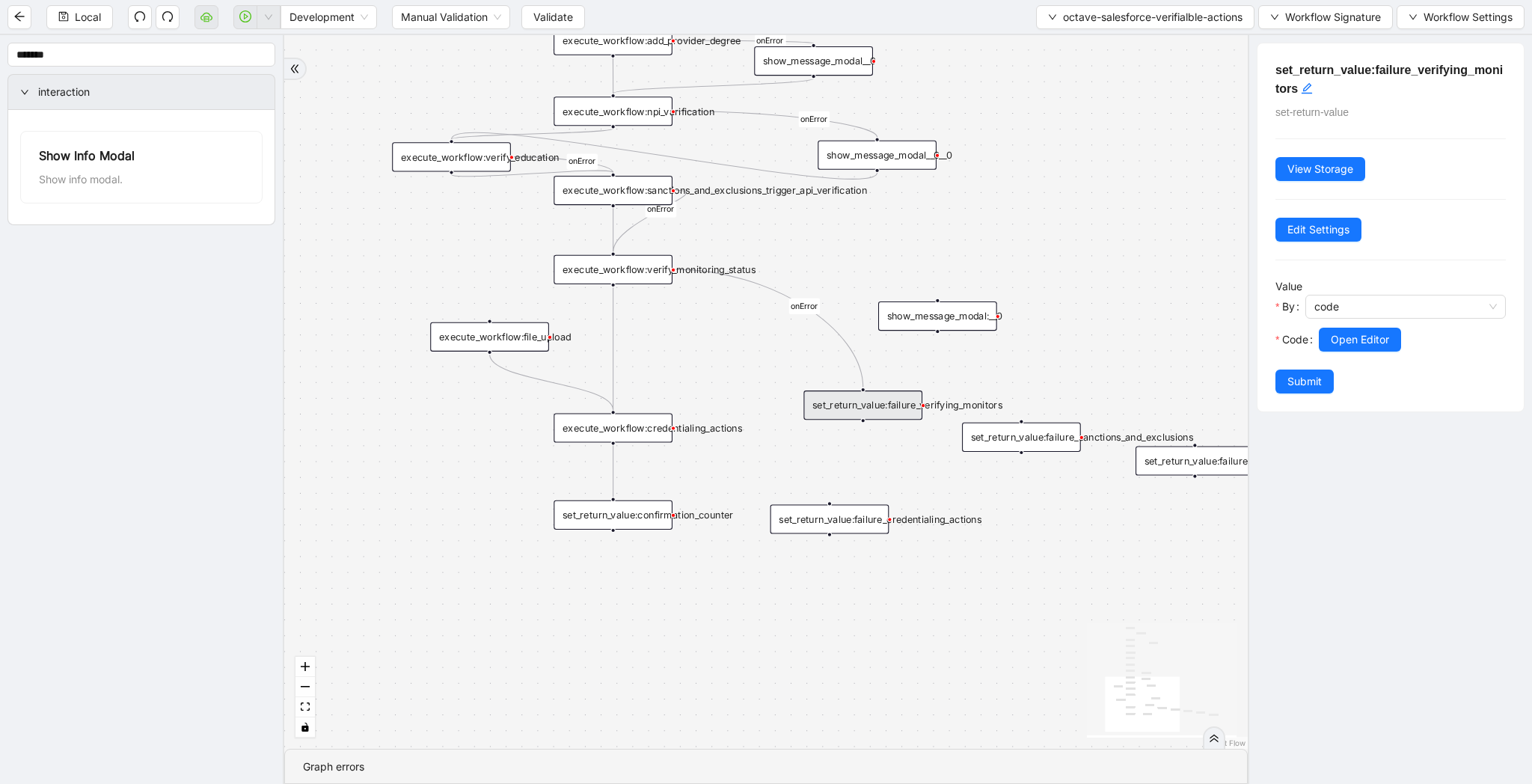
click at [904, 153] on div "show_message_modal__0__0" at bounding box center [877, 155] width 119 height 29
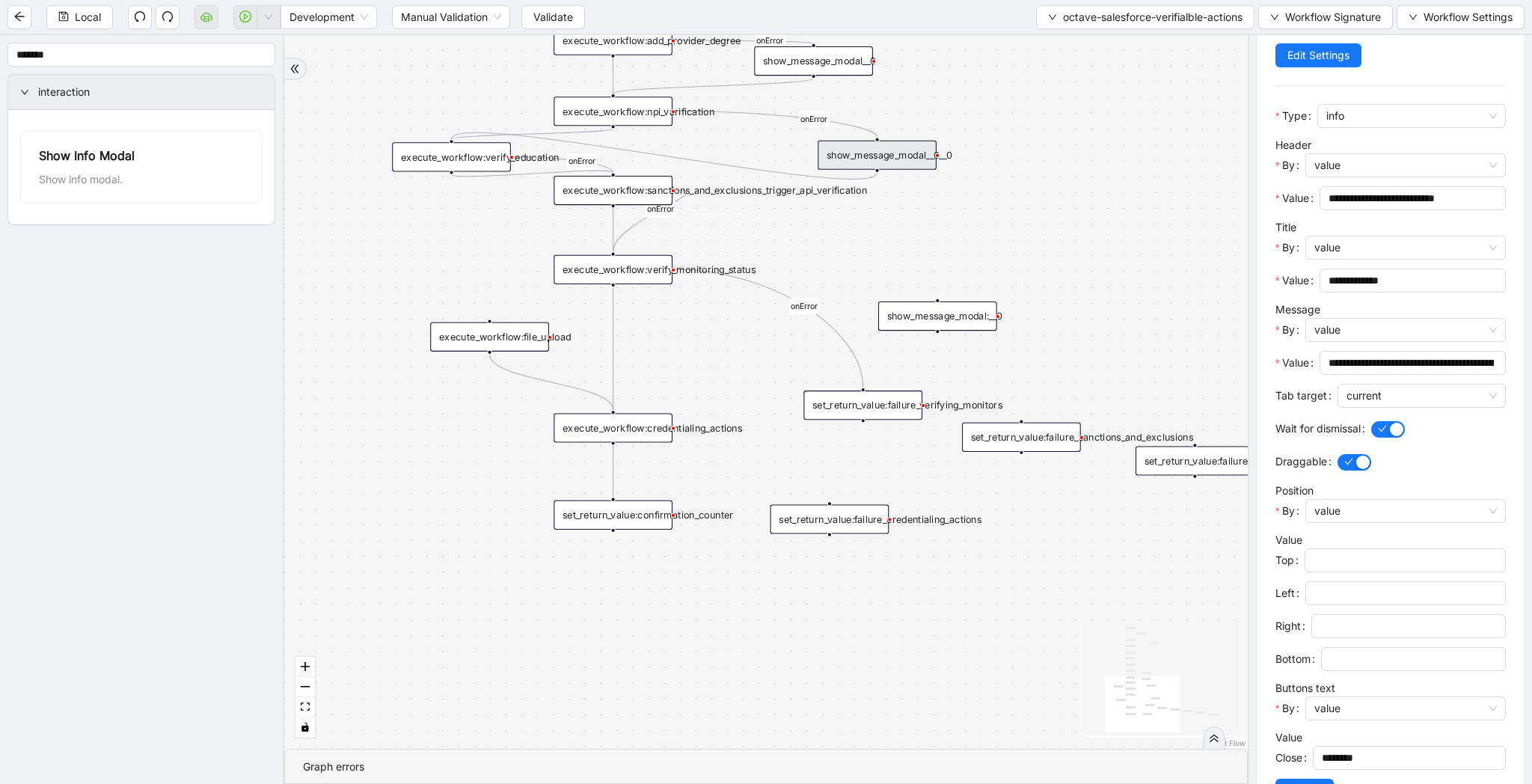
scroll to position [157, 0]
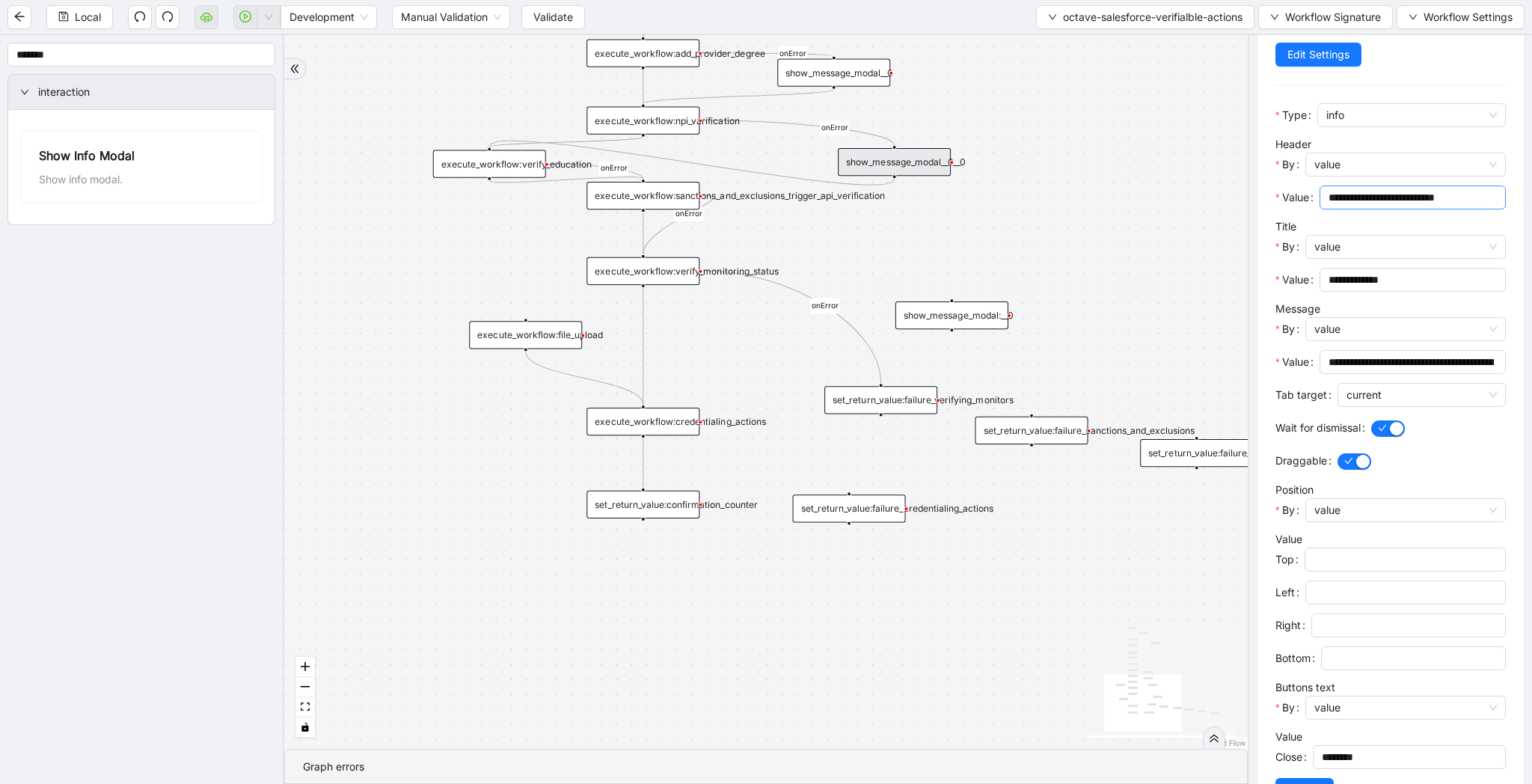
click at [1361, 198] on input "**********" at bounding box center [1412, 197] width 166 height 17
click at [985, 324] on div "show_message_modal:__0" at bounding box center [951, 315] width 113 height 28
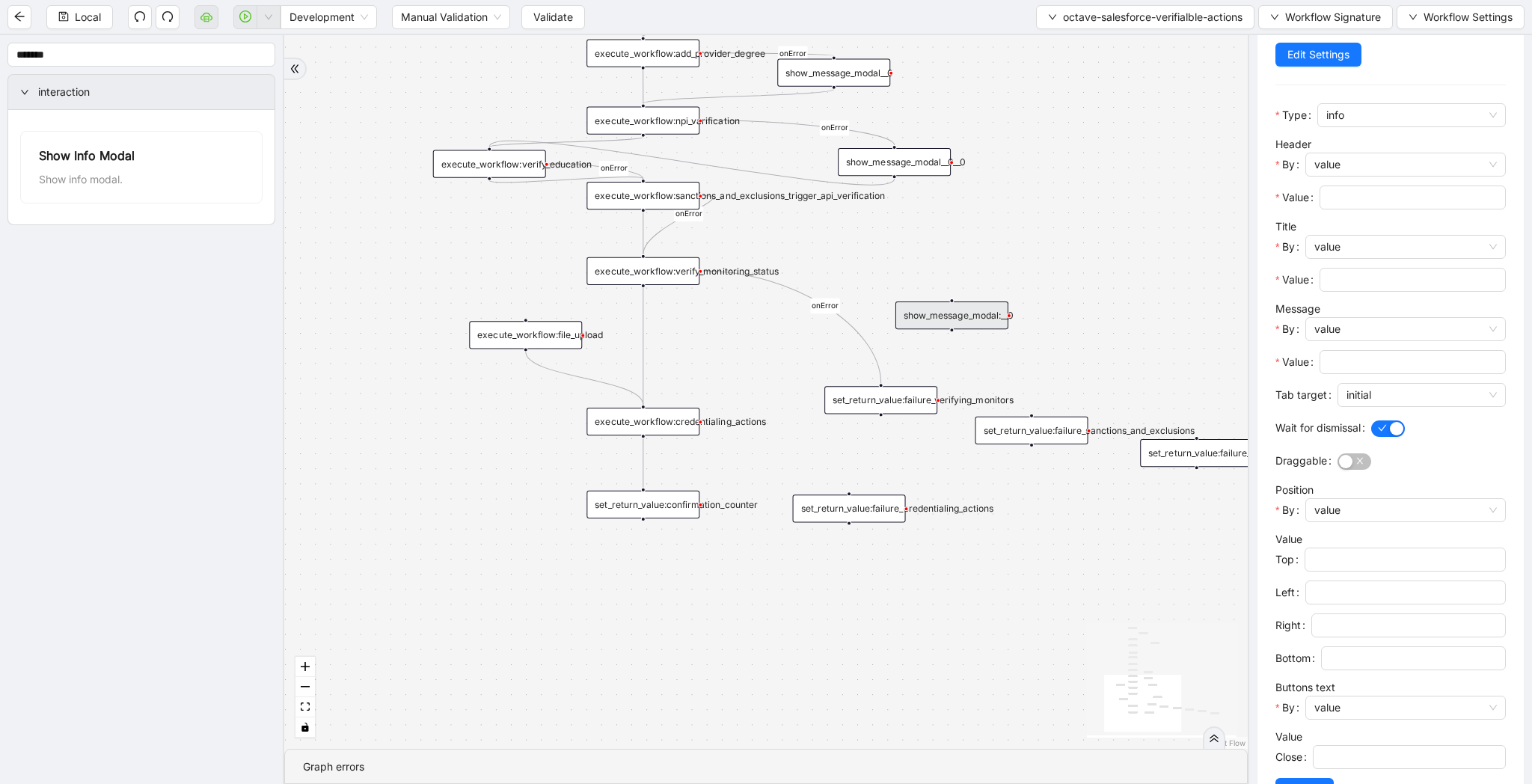
scroll to position [0, 0]
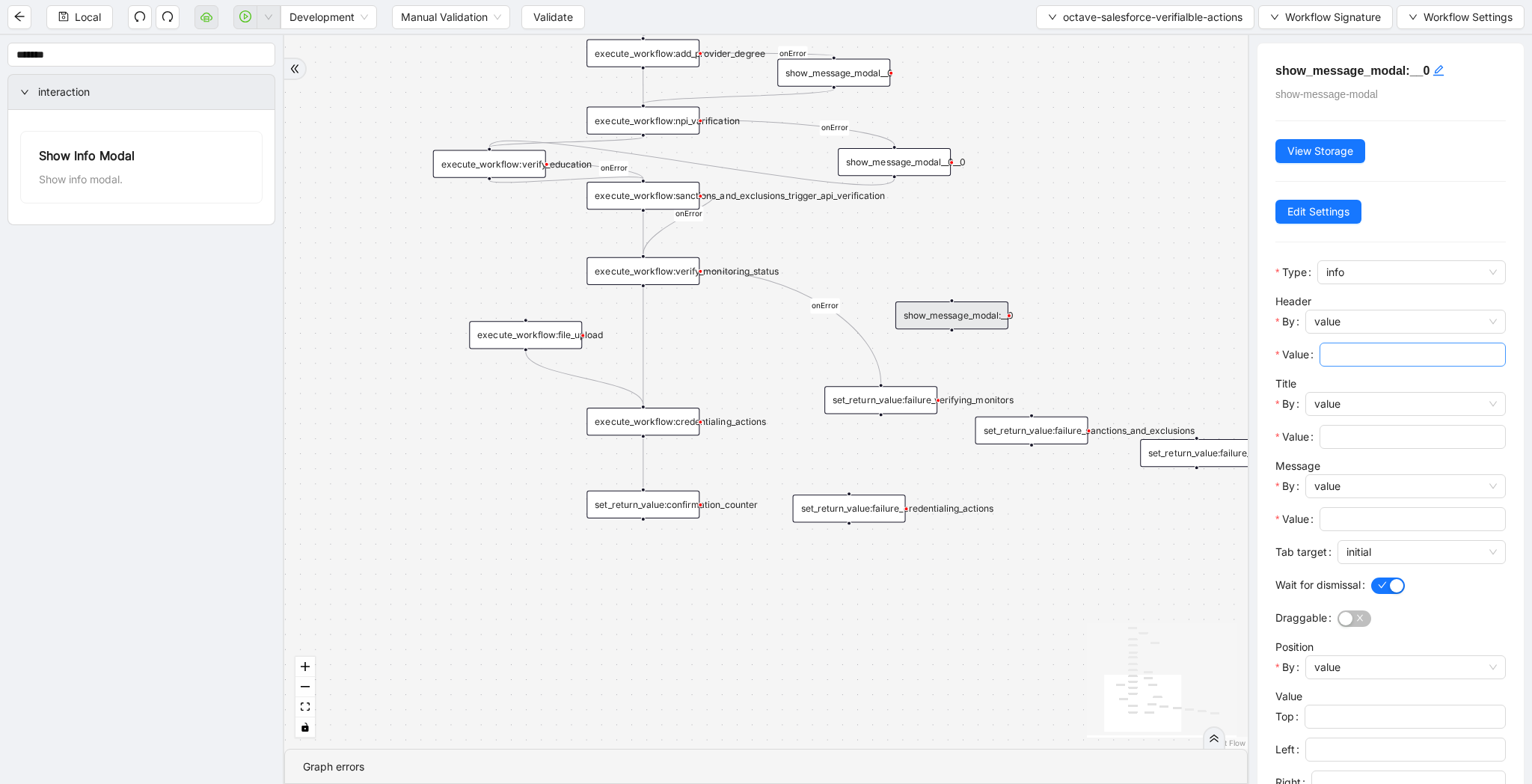
click at [1345, 351] on input "Value" at bounding box center [1412, 355] width 166 height 17
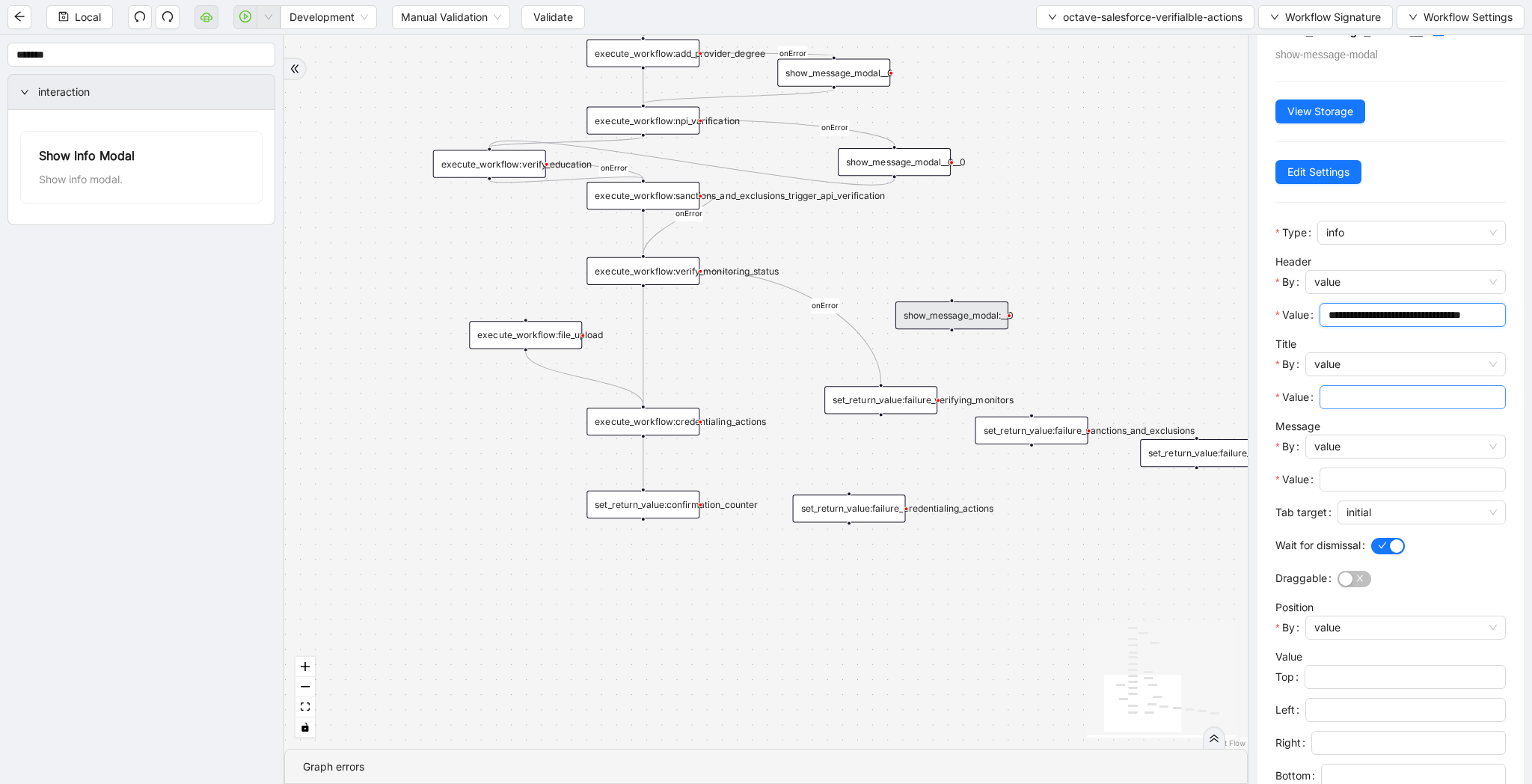
scroll to position [43, 0]
type input "**********"
click at [1359, 398] on input "Value" at bounding box center [1412, 394] width 166 height 17
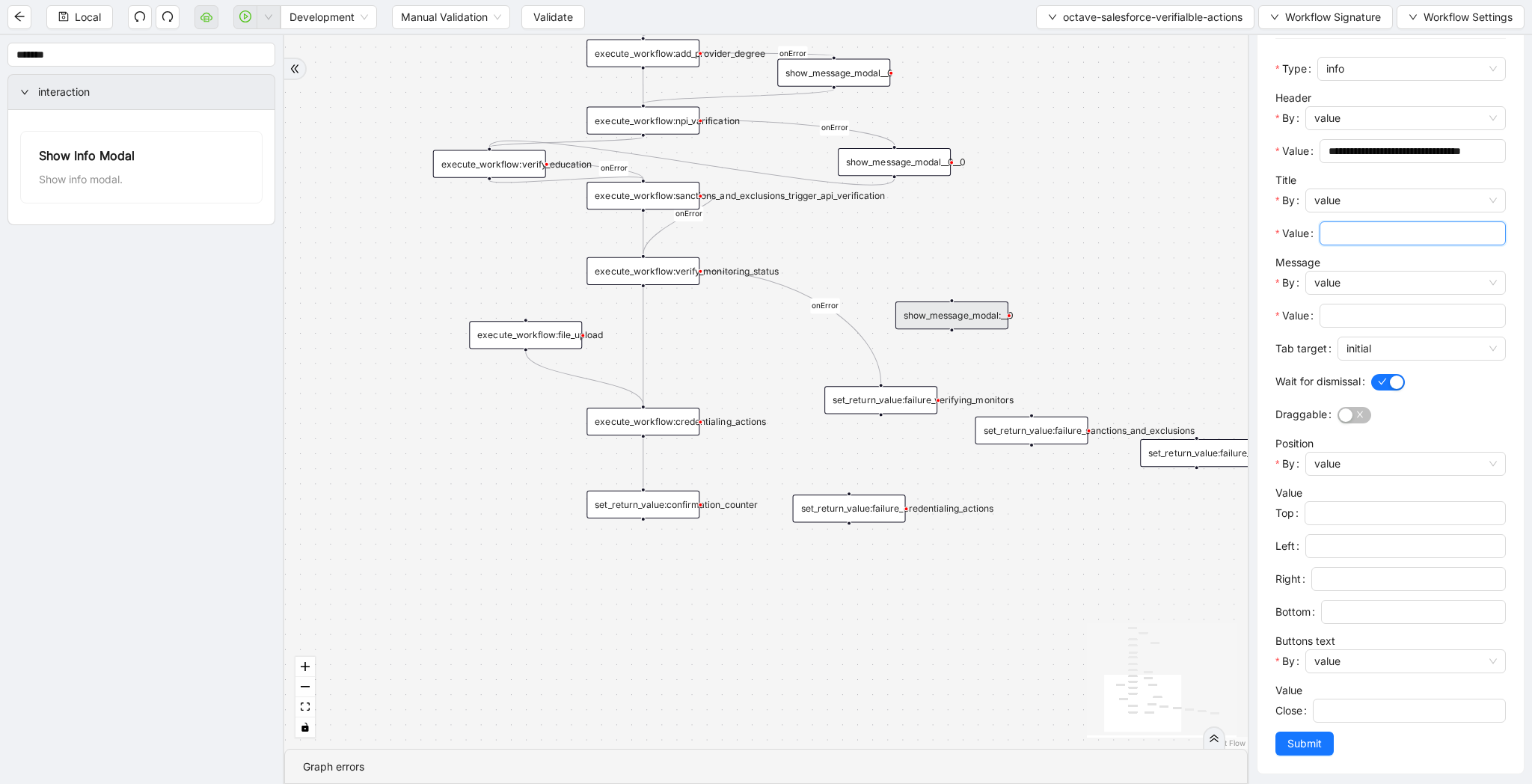
scroll to position [208, 0]
type input "*"
click at [1354, 315] on input "Value" at bounding box center [1412, 311] width 166 height 17
type input "*"
click at [1305, 727] on button "Submit" at bounding box center [1304, 739] width 59 height 24
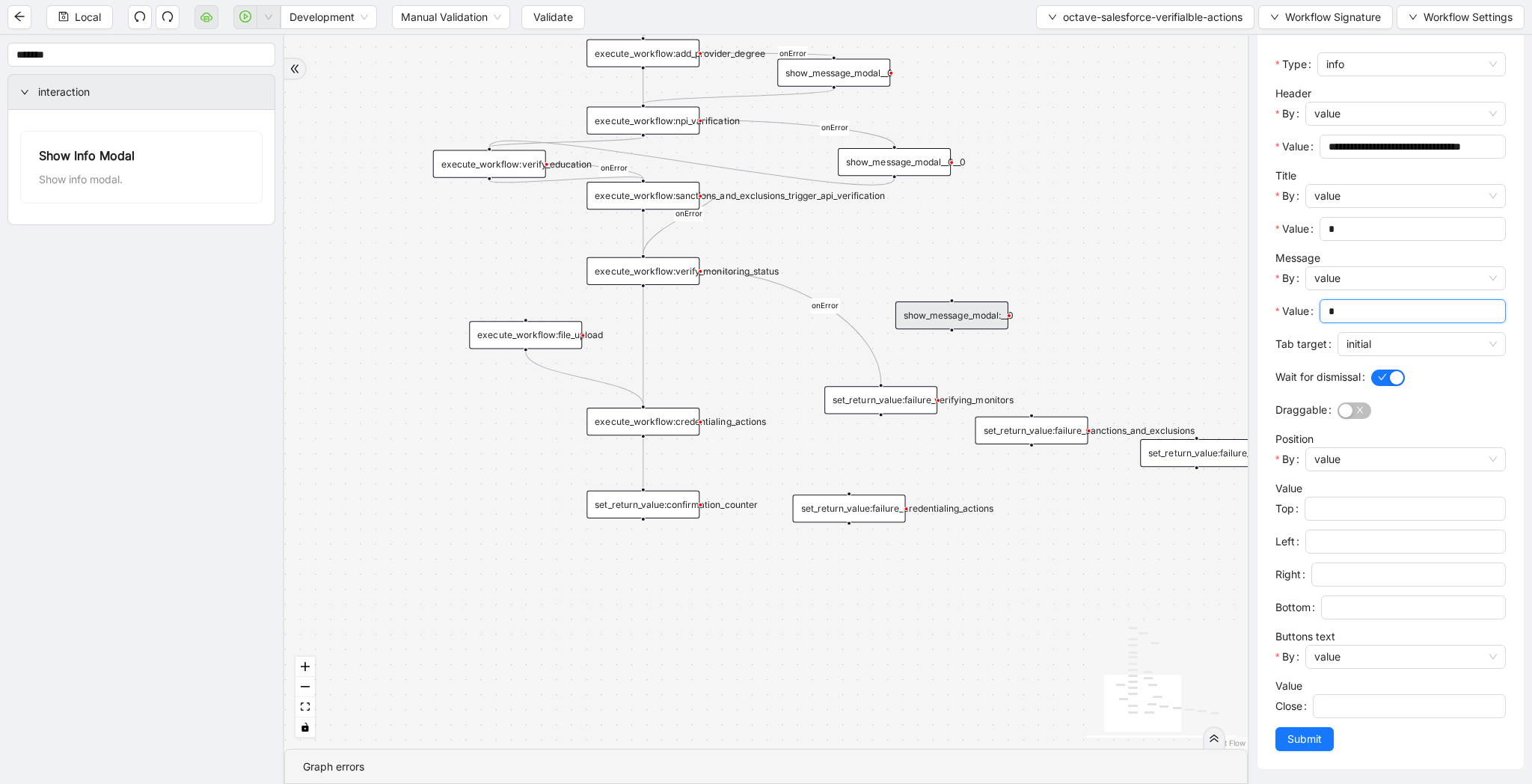
click at [887, 164] on div "show_message_modal__0__0" at bounding box center [894, 161] width 113 height 28
click at [886, 157] on div "show_message_modal__0__0" at bounding box center [894, 161] width 113 height 28
click at [875, 164] on div "show_message_modal__0__0" at bounding box center [894, 161] width 113 height 28
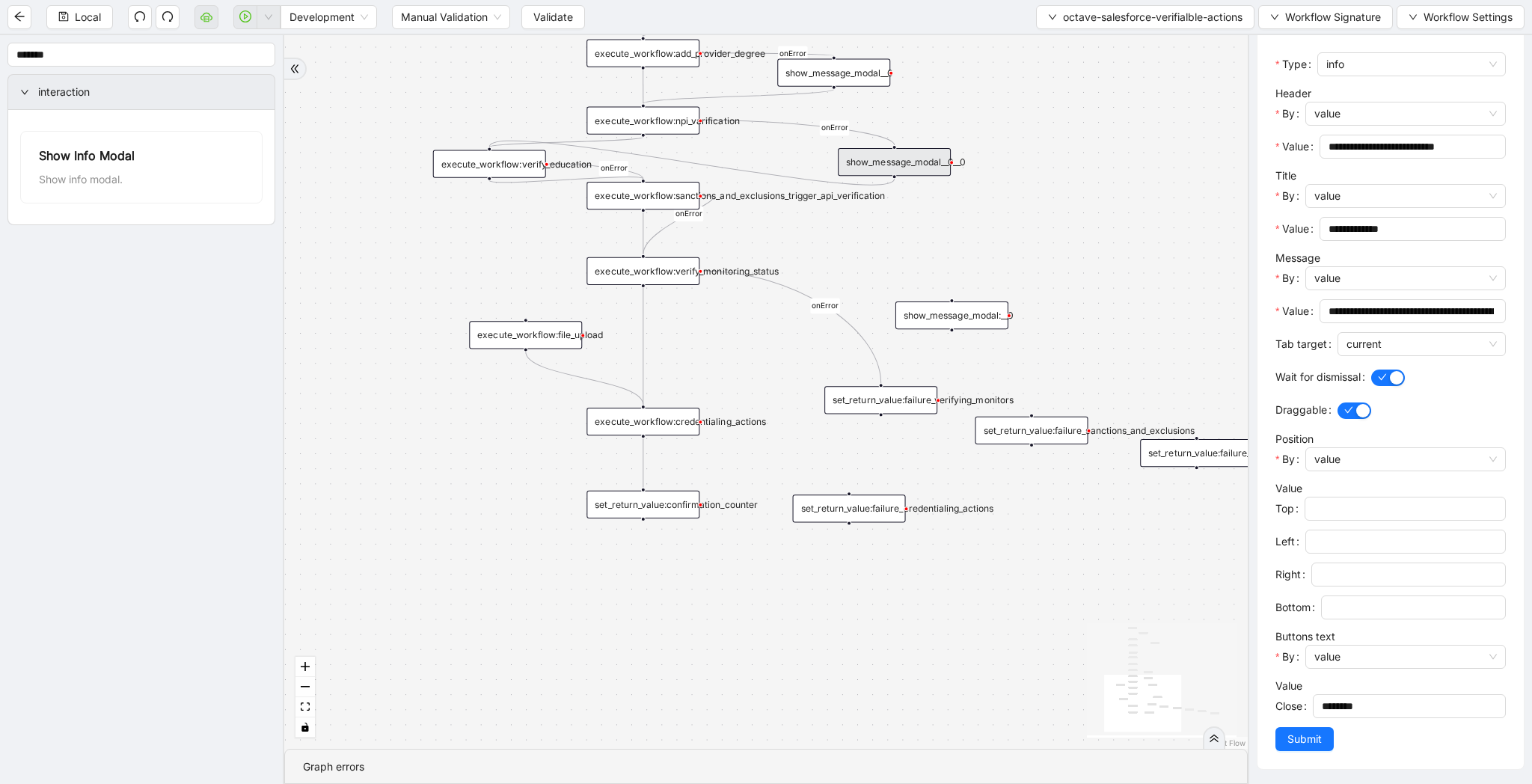
scroll to position [0, 0]
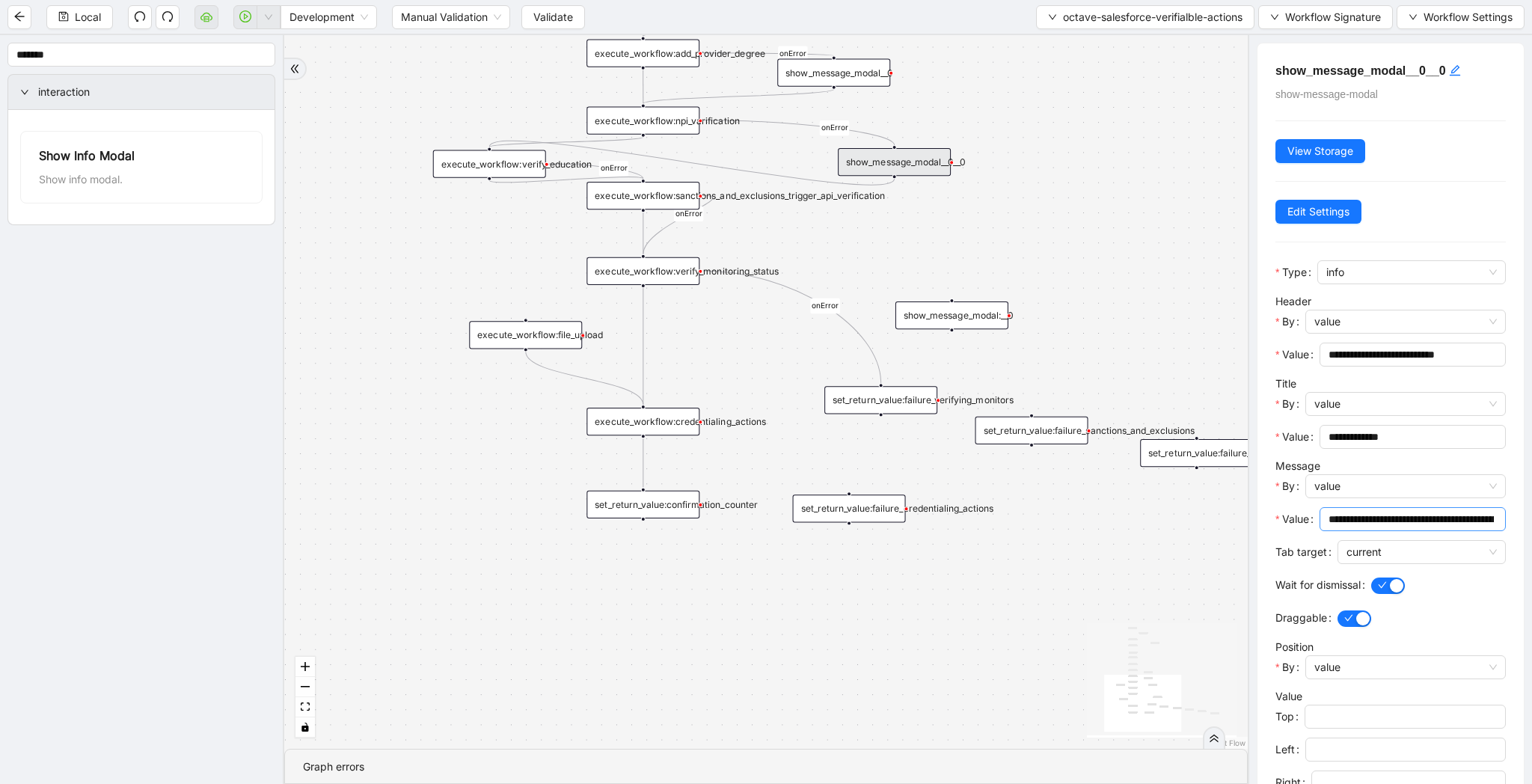
click at [1385, 523] on input "**********" at bounding box center [1412, 520] width 166 height 17
click at [1385, 523] on input "**********" at bounding box center [1406, 520] width 156 height 17
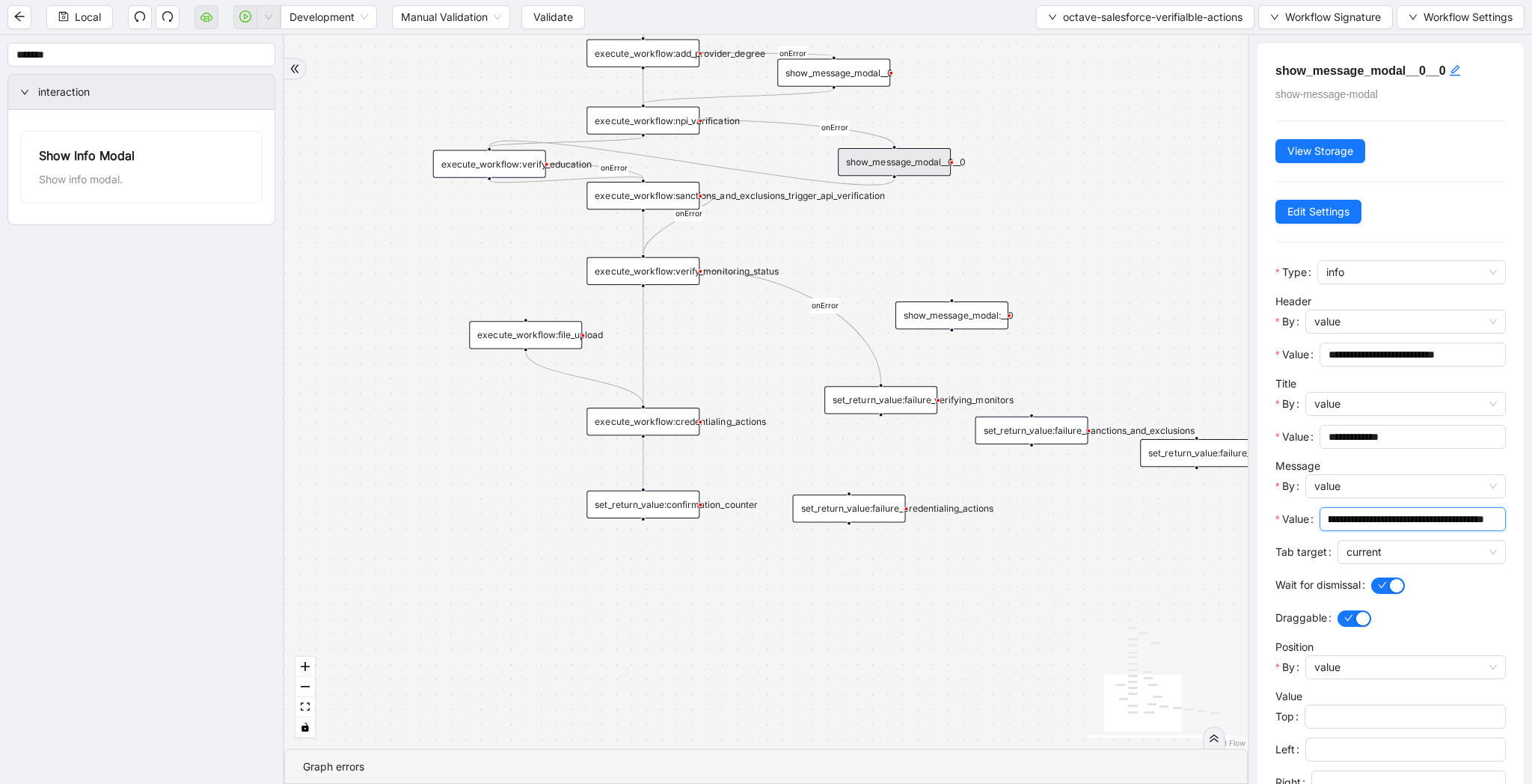
click at [1385, 523] on input "**********" at bounding box center [1406, 520] width 156 height 17
click at [926, 324] on div "show_message_modal:__0" at bounding box center [951, 315] width 113 height 28
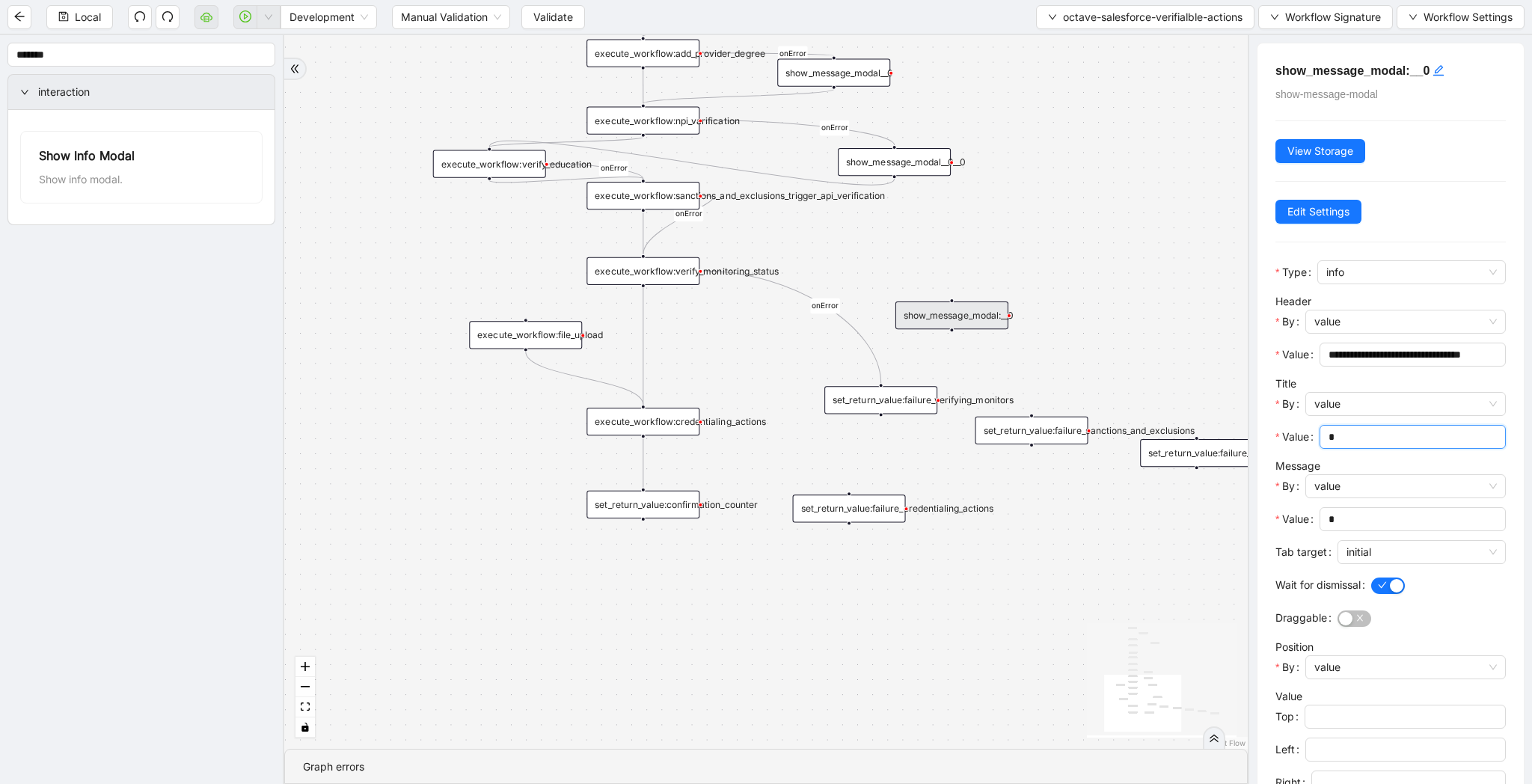
click at [1336, 436] on input "*" at bounding box center [1412, 437] width 166 height 17
type input "**********"
click at [1383, 523] on input "*" at bounding box center [1412, 520] width 166 height 17
click at [1383, 523] on input "Value" at bounding box center [1412, 520] width 166 height 17
paste input "**********"
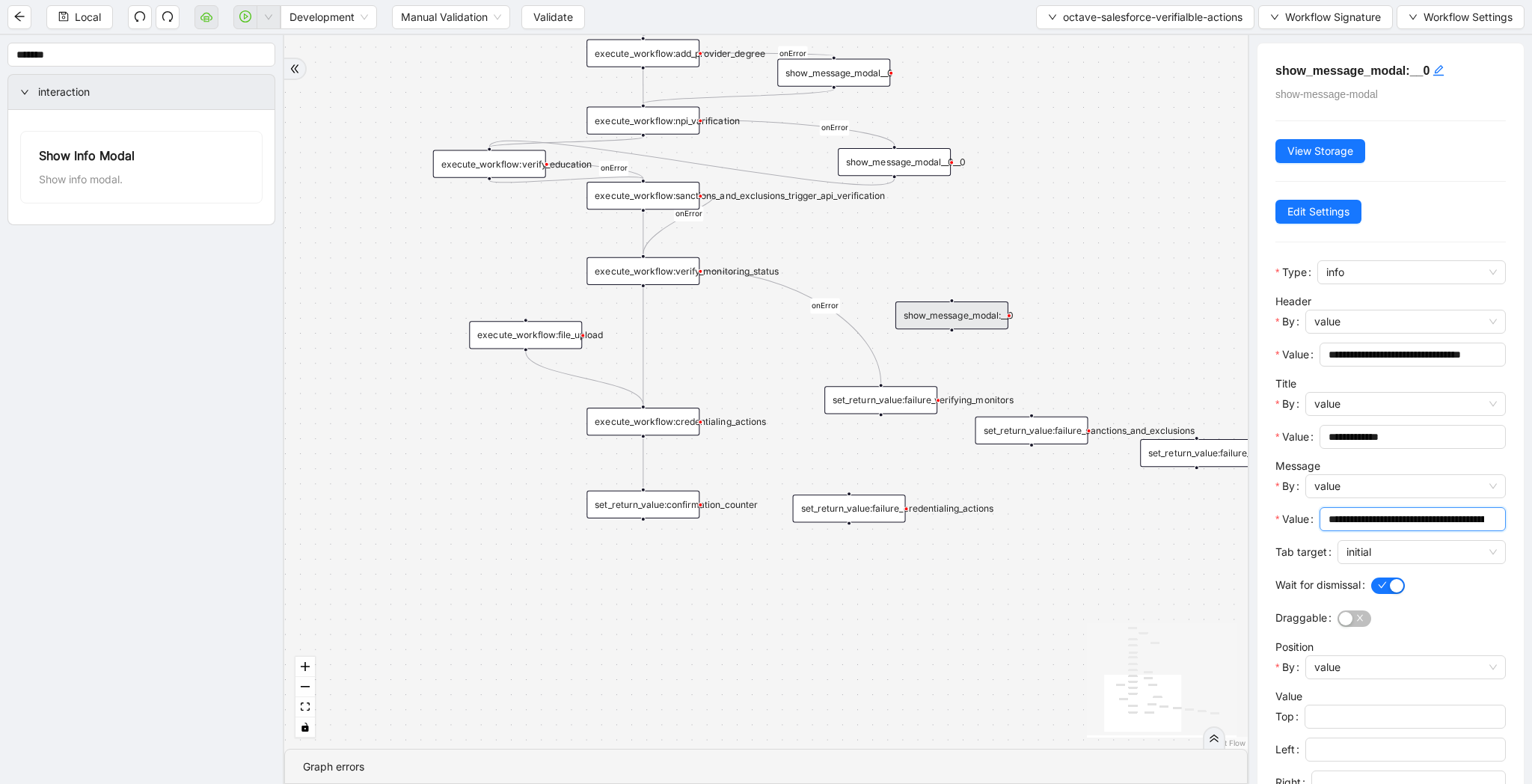
click at [1383, 523] on input "**********" at bounding box center [1406, 520] width 156 height 17
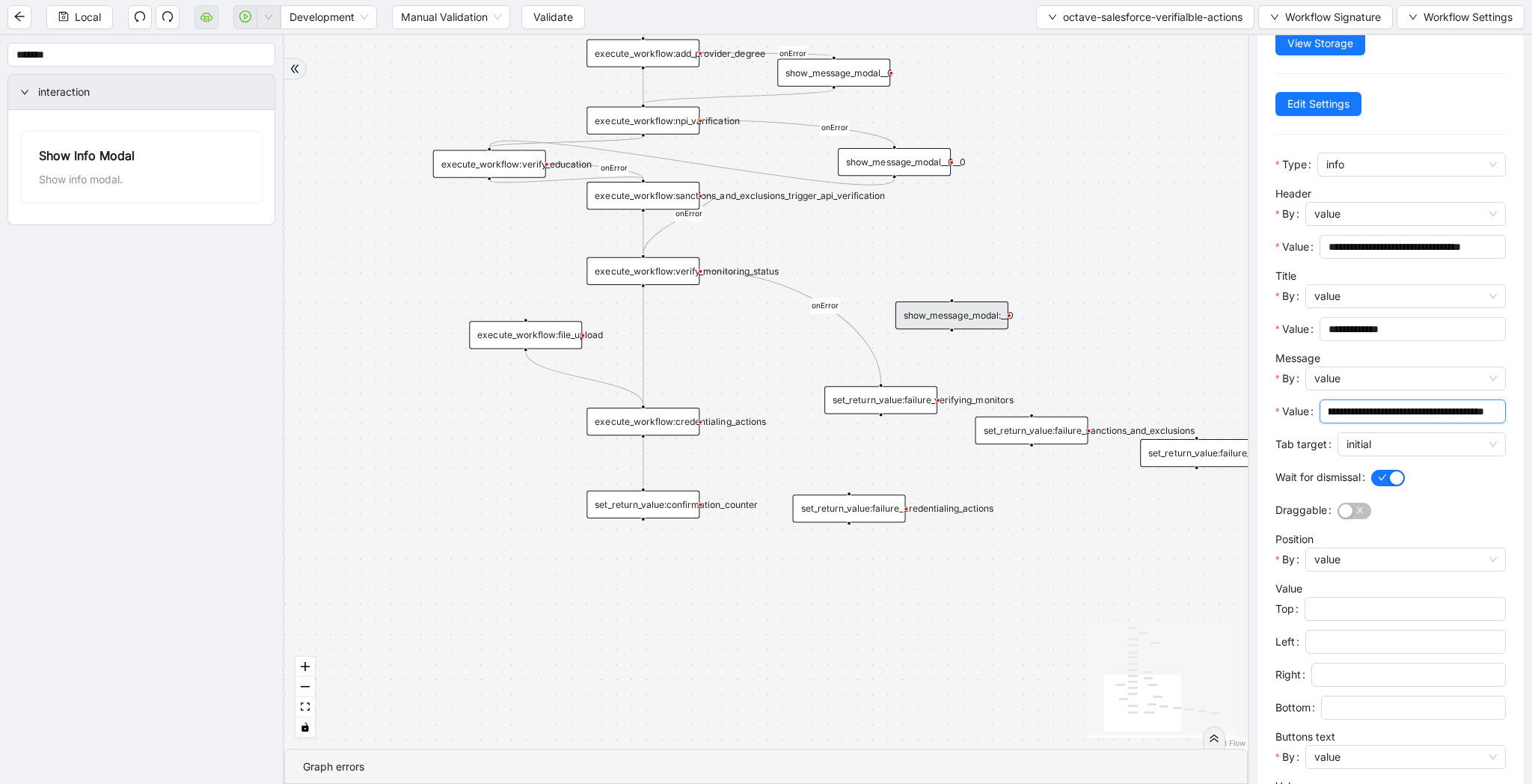
scroll to position [159, 0]
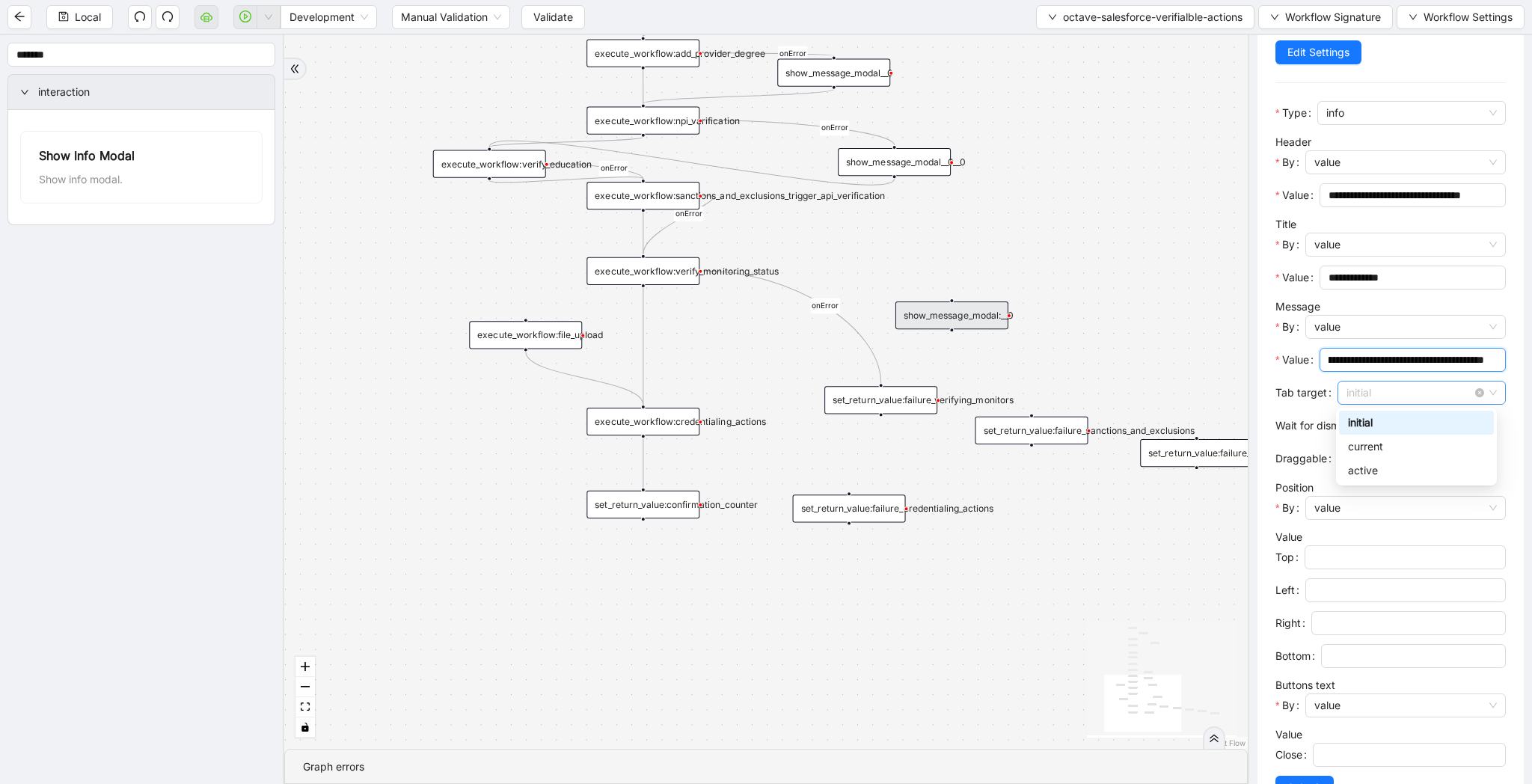
click at [1385, 394] on span "initial" at bounding box center [1422, 392] width 151 height 23
type input "**********"
click at [1381, 453] on div "current" at bounding box center [1417, 447] width 137 height 17
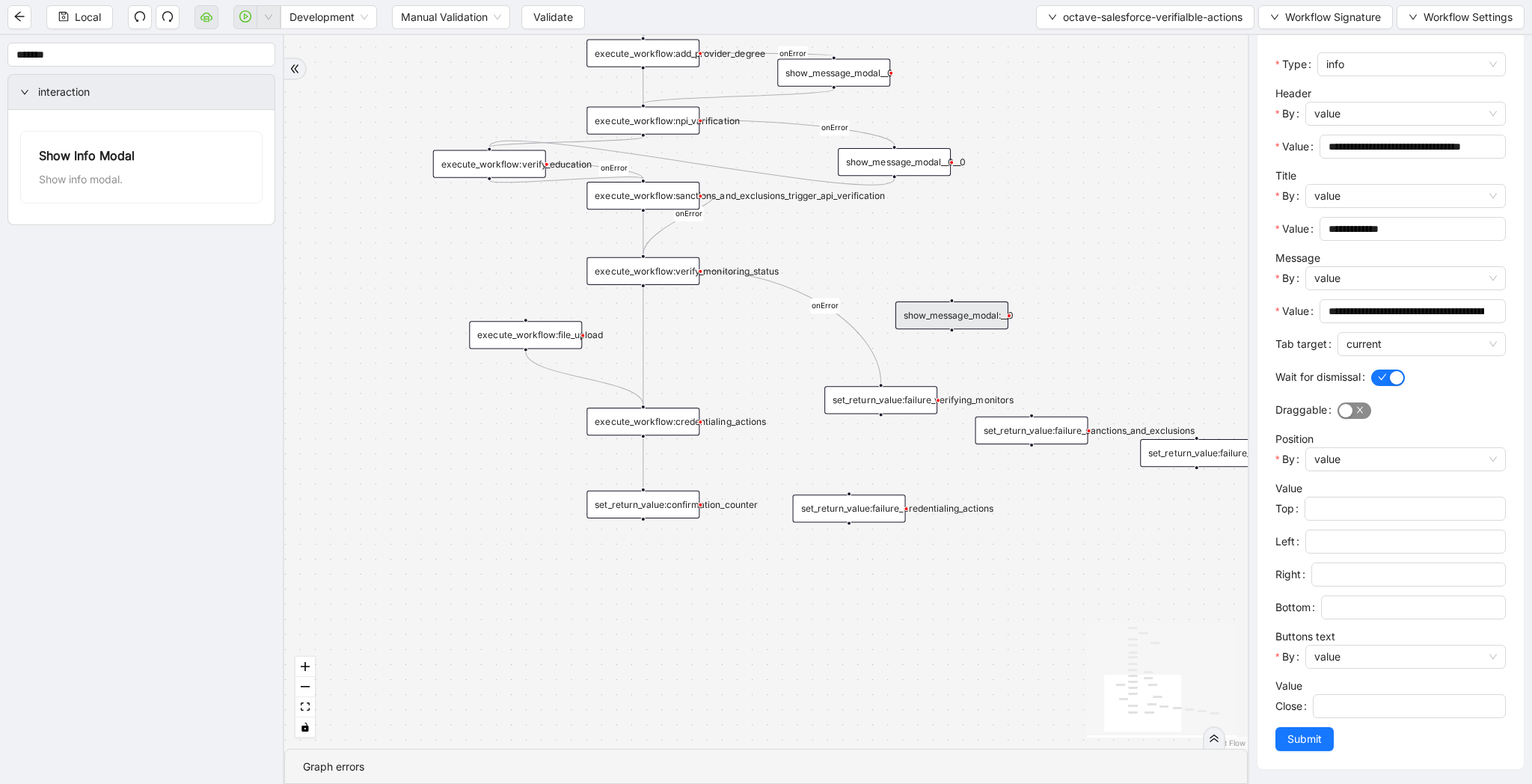
click at [1355, 413] on span "button" at bounding box center [1355, 411] width 33 height 17
click at [1367, 703] on input "Close" at bounding box center [1408, 706] width 172 height 17
type input "********"
click at [1298, 735] on span "Submit" at bounding box center [1304, 739] width 34 height 17
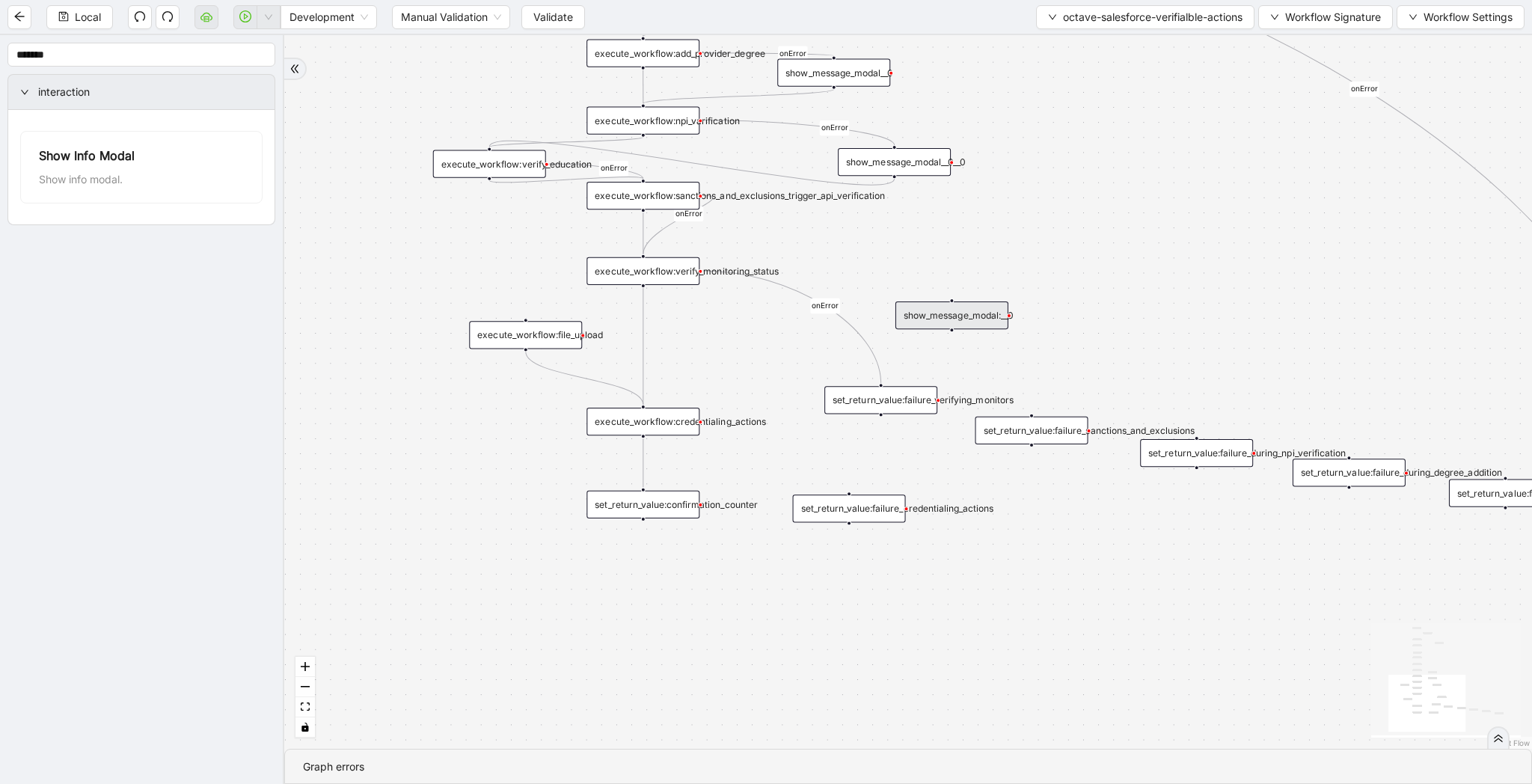
scroll to position [0, 0]
click at [879, 363] on icon "Edge from execute_workflow:verify_monitoring_status to set_return_value:failure…" at bounding box center [792, 327] width 178 height 112
drag, startPoint x: 698, startPoint y: 271, endPoint x: 953, endPoint y: 291, distance: 255.8
click at [953, 291] on div "onError onError onError onError onError onError onError onError onError trigger…" at bounding box center [908, 392] width 1248 height 714
drag, startPoint x: 951, startPoint y: 330, endPoint x: 648, endPoint y: 412, distance: 313.9
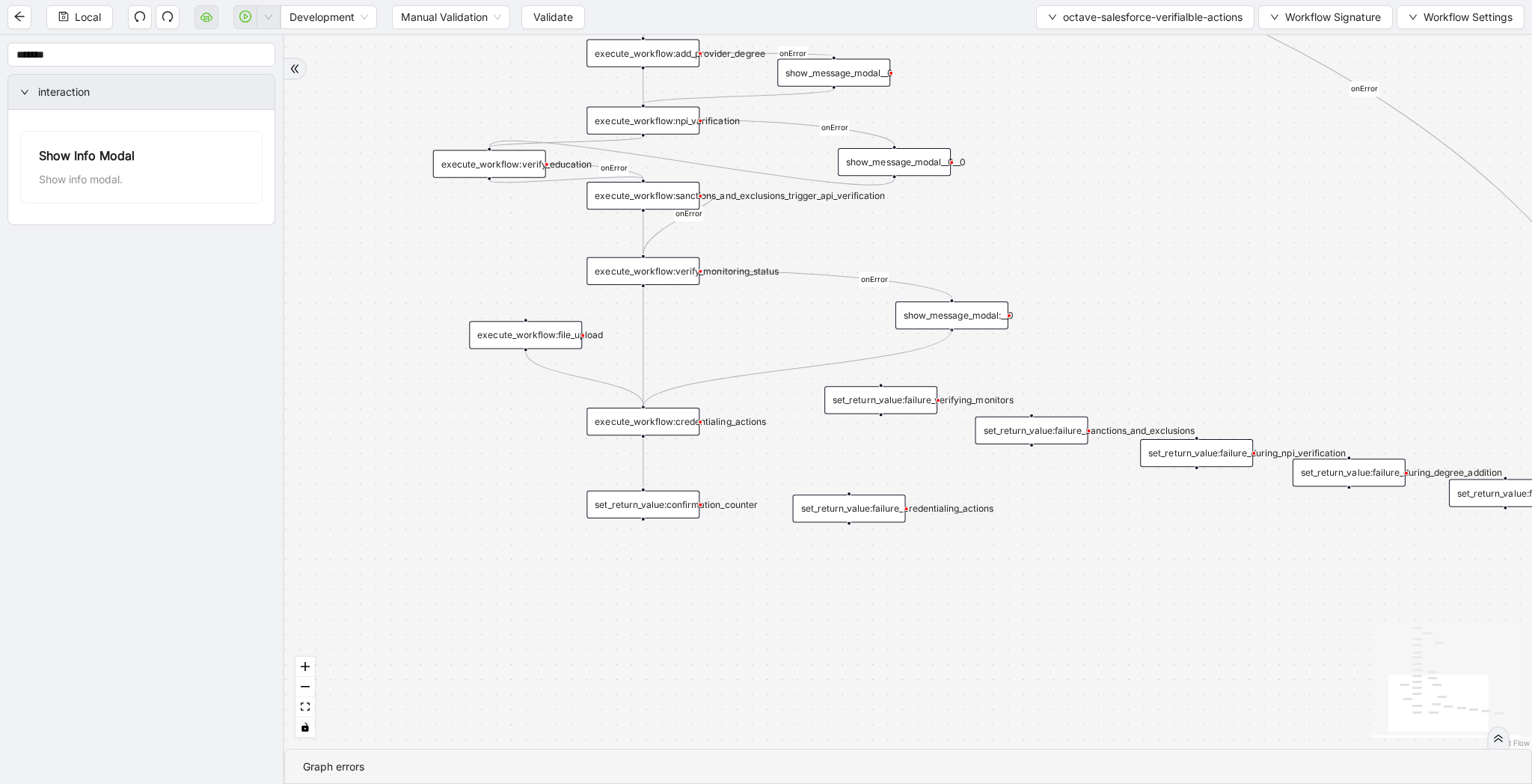
click at [88, 21] on span "Local" at bounding box center [87, 18] width 26 height 17
click at [1136, 13] on span "octave-salesforce-verifialble-actions" at bounding box center [1152, 18] width 180 height 17
click at [1087, 47] on span "Select" at bounding box center [1140, 47] width 198 height 17
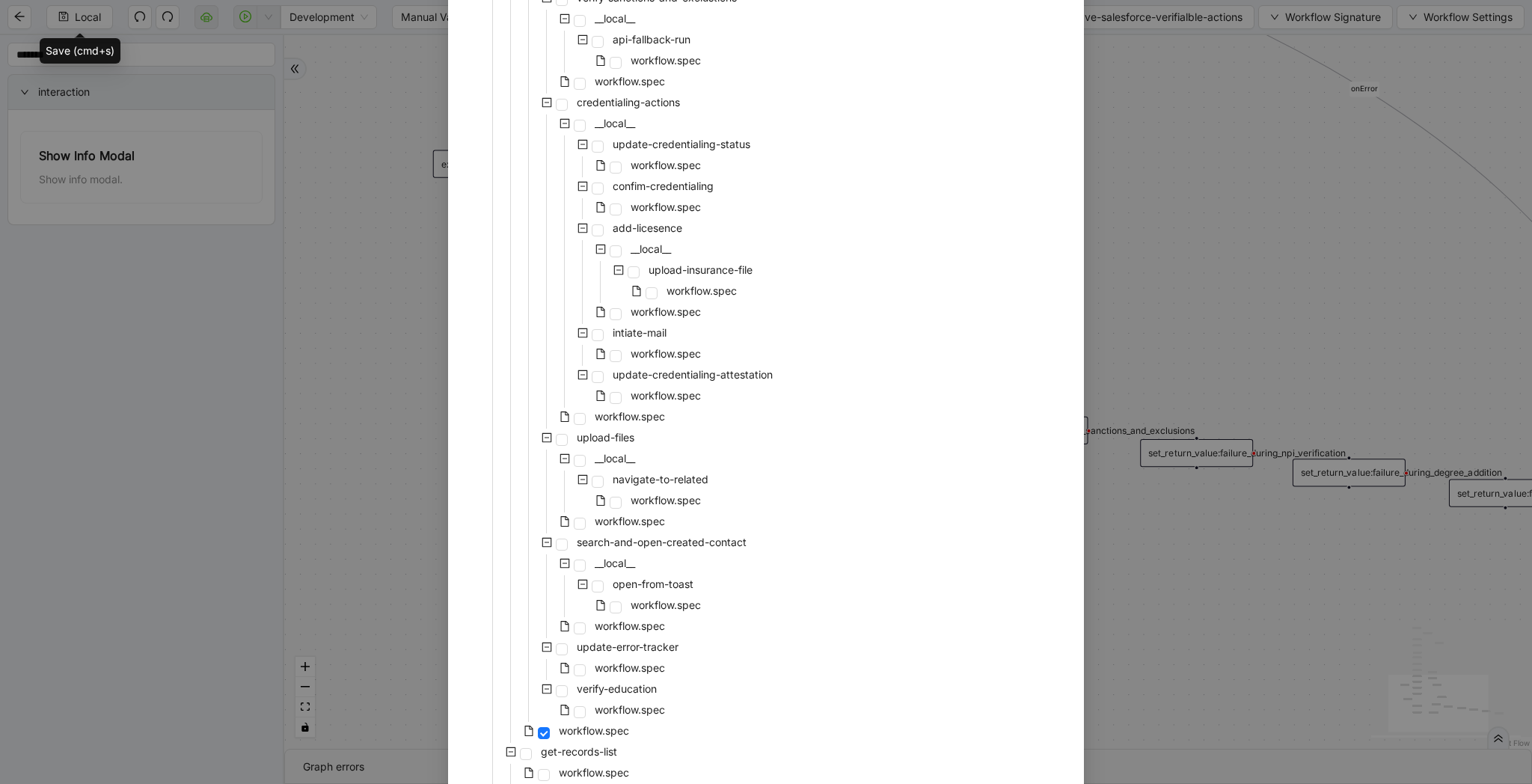
scroll to position [2244, 0]
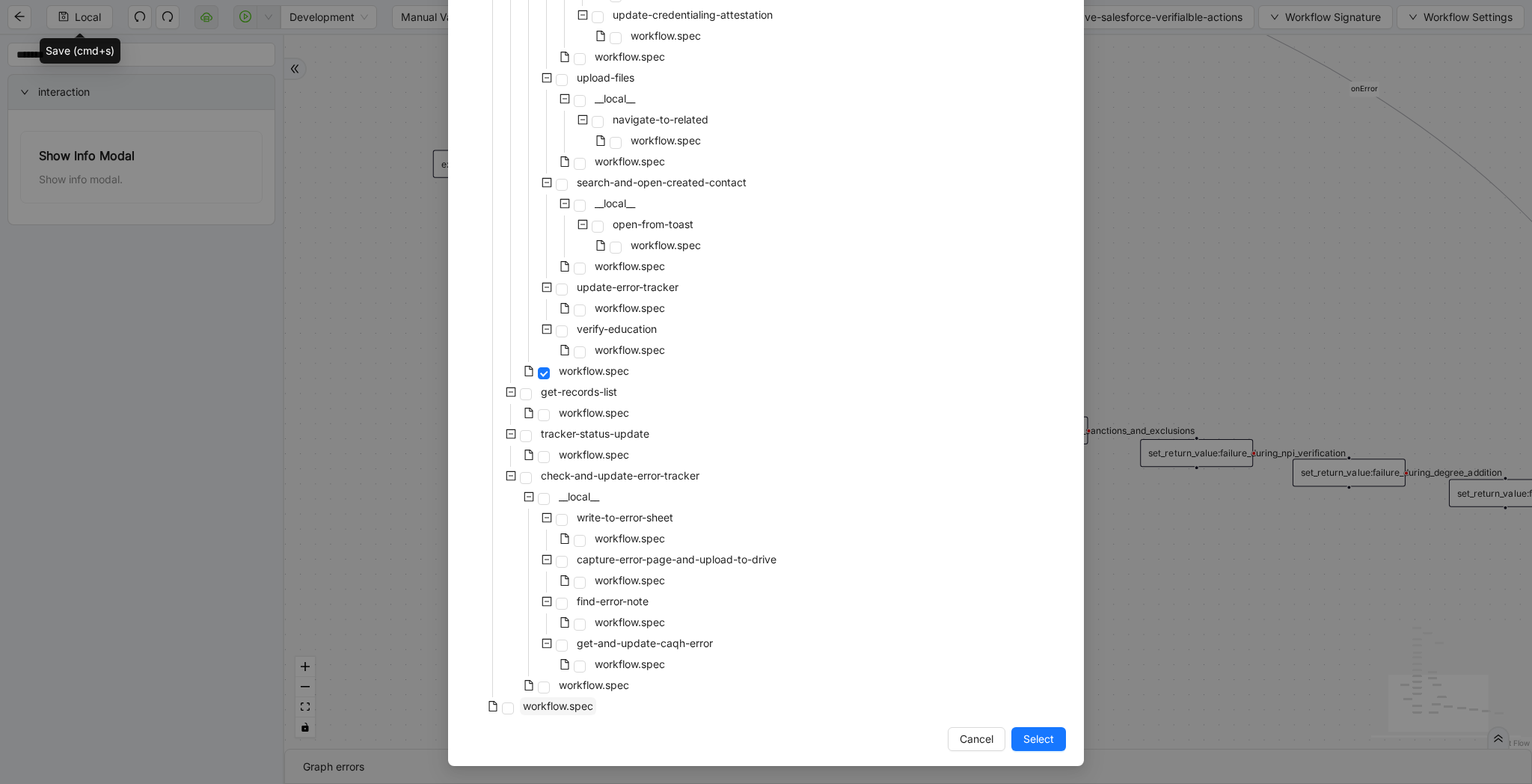
click at [597, 706] on span "workflow.spec" at bounding box center [557, 705] width 76 height 18
click at [1030, 730] on span "Select" at bounding box center [1038, 739] width 31 height 17
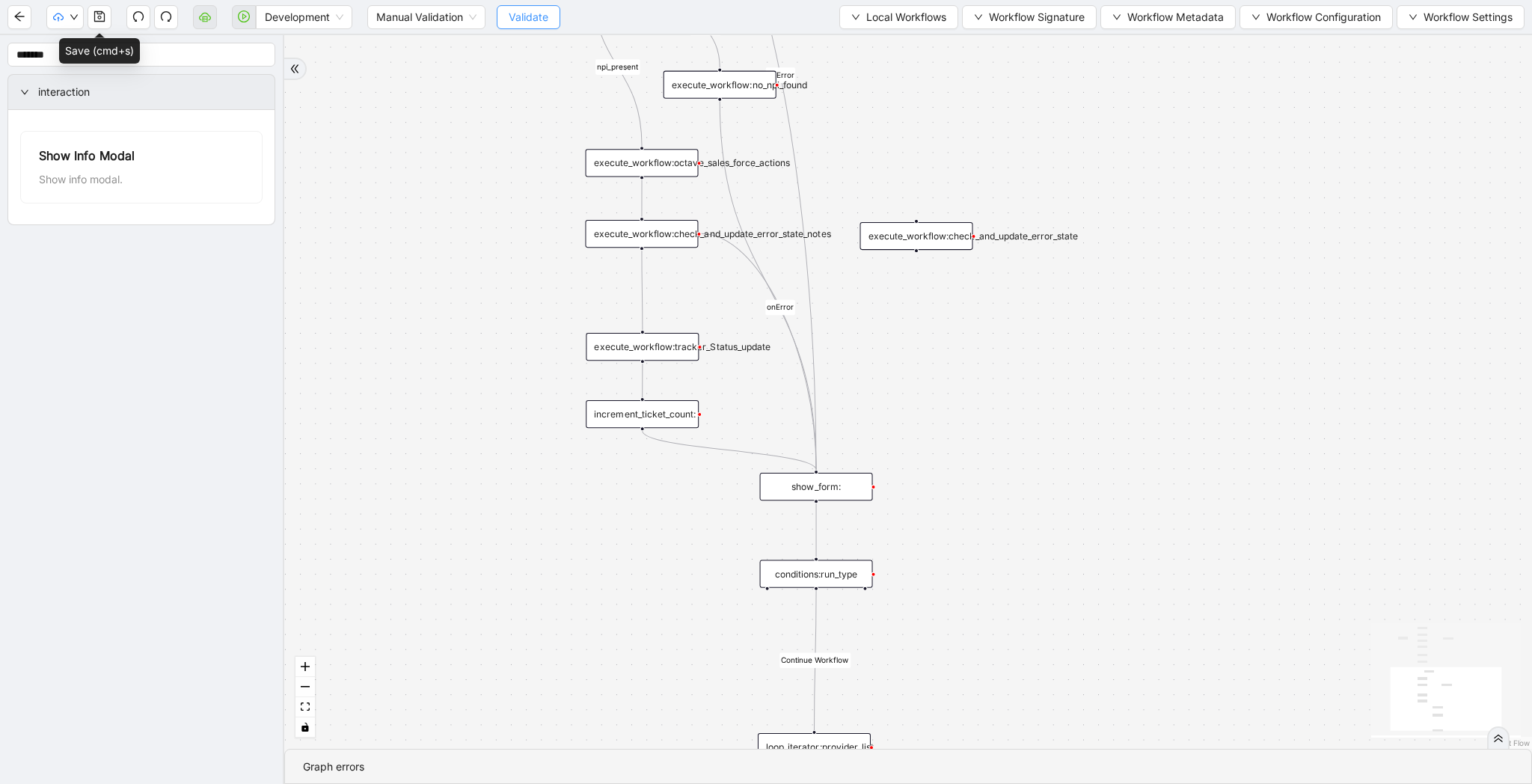
click at [521, 22] on span "Validate" at bounding box center [528, 18] width 39 height 17
click at [108, 21] on button "button" at bounding box center [100, 17] width 24 height 24
click at [54, 16] on icon "cloud-upload" at bounding box center [58, 16] width 11 height 7
click at [541, 19] on span "Validate" at bounding box center [528, 18] width 39 height 17
click at [74, 18] on icon "down" at bounding box center [74, 17] width 9 height 9
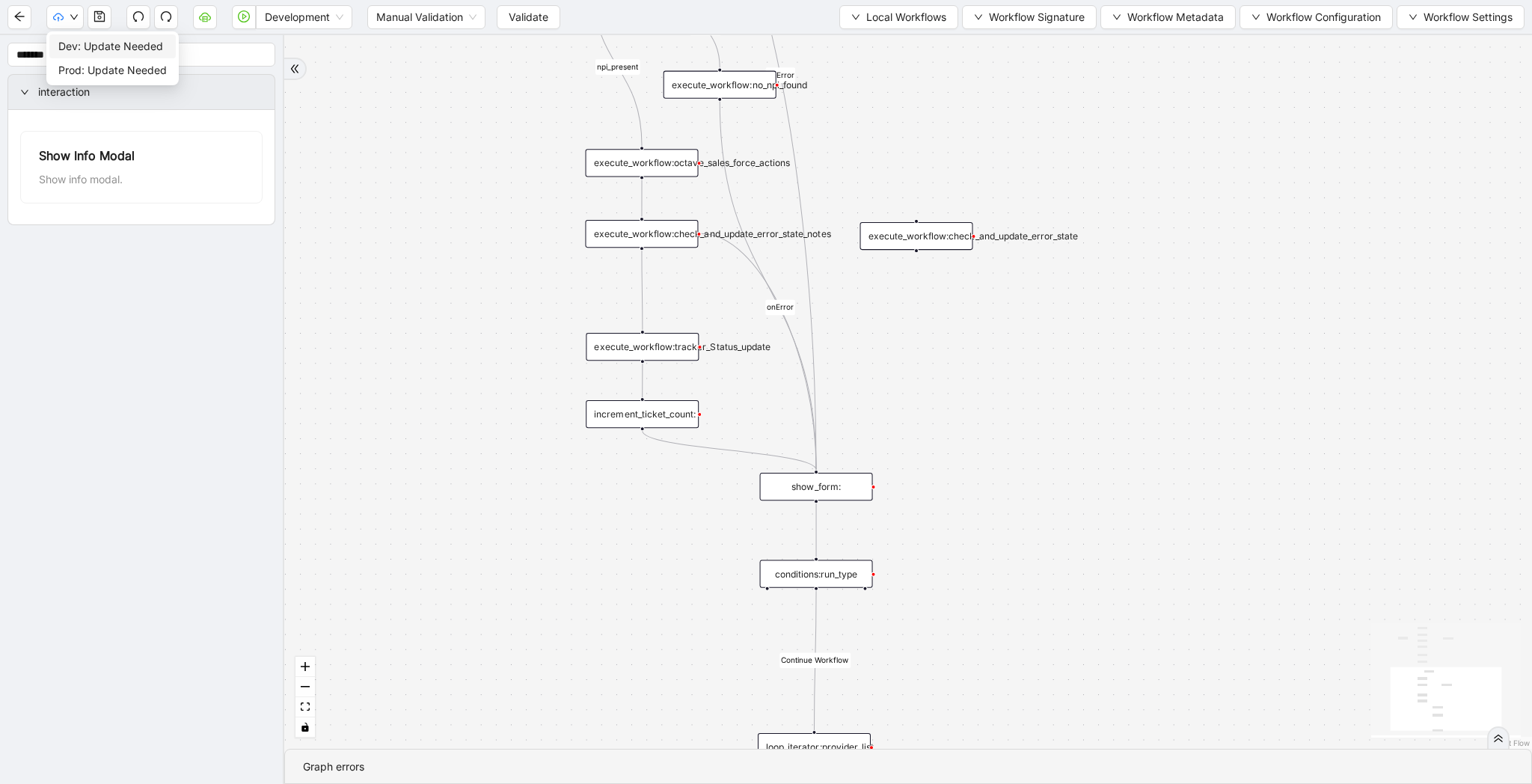
click at [86, 46] on span "Dev: Update Needed" at bounding box center [113, 47] width 109 height 17
click at [53, 21] on icon "cloud-upload" at bounding box center [58, 17] width 11 height 11
click at [113, 67] on span "Prod: Update Needed" at bounding box center [113, 70] width 109 height 17
click at [67, 26] on button "button" at bounding box center [64, 17] width 38 height 24
click at [73, 21] on icon "down" at bounding box center [74, 17] width 9 height 9
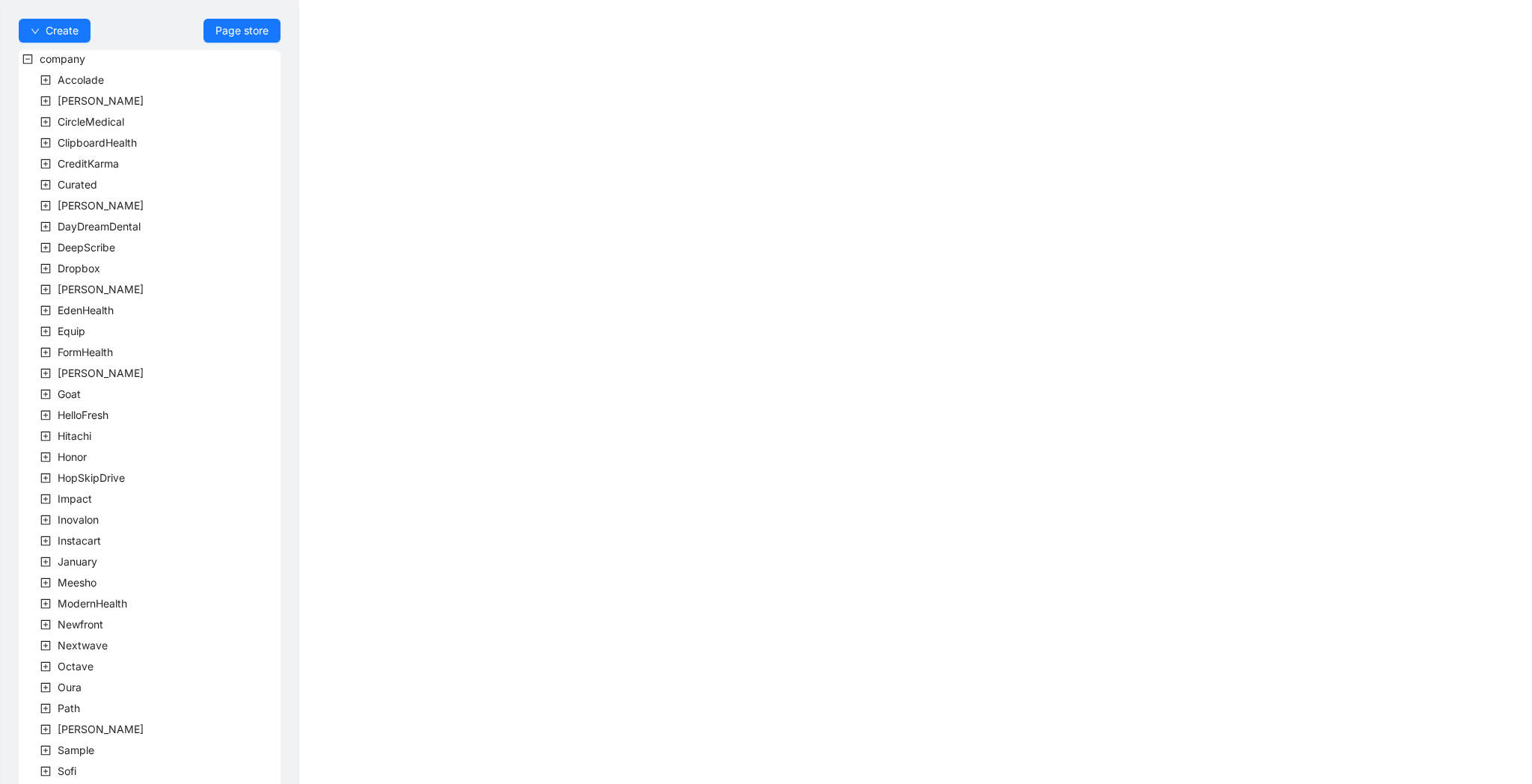
scroll to position [186, 0]
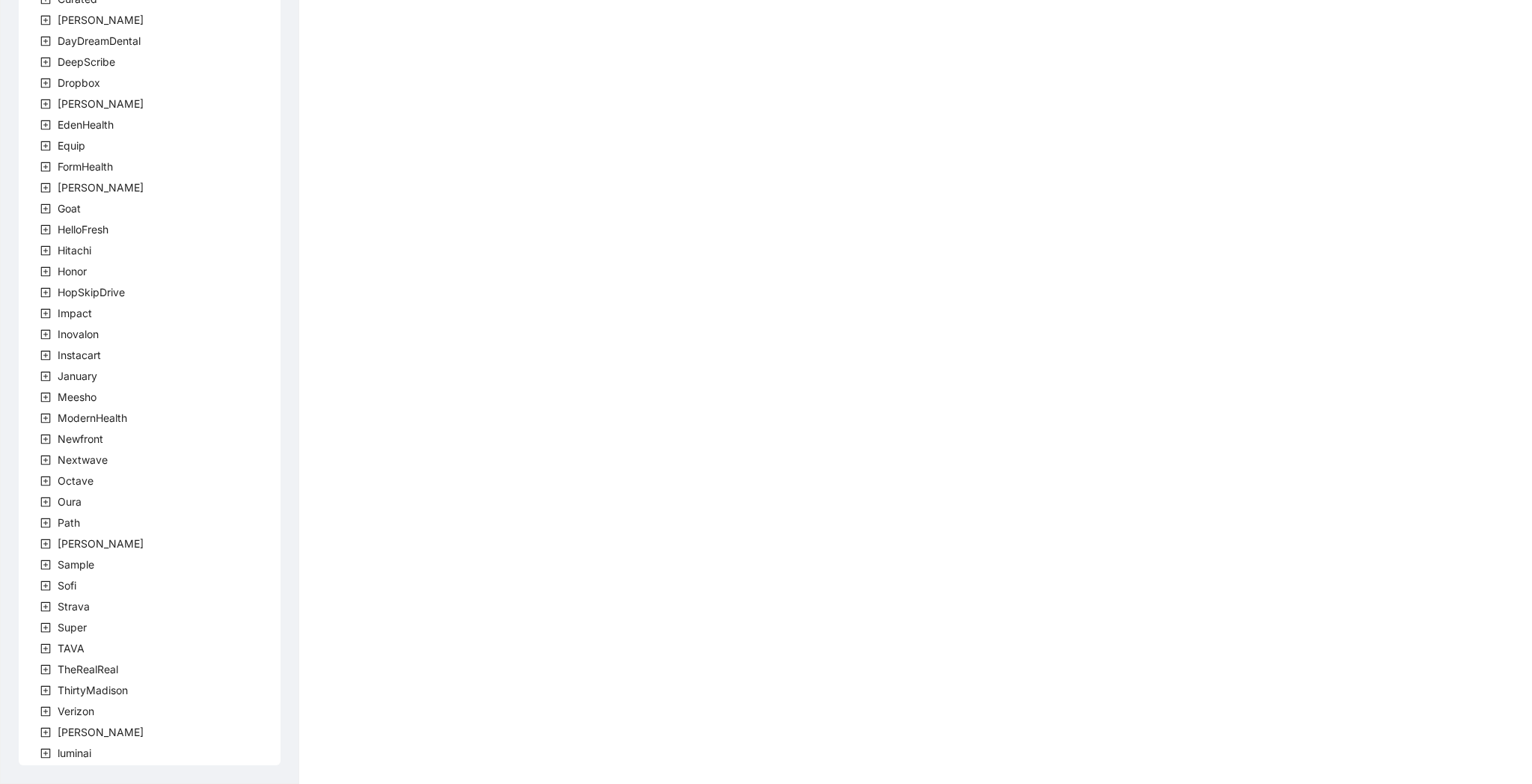
click at [40, 649] on icon "plus-square" at bounding box center [45, 648] width 11 height 11
click at [97, 669] on span "team" at bounding box center [88, 669] width 25 height 13
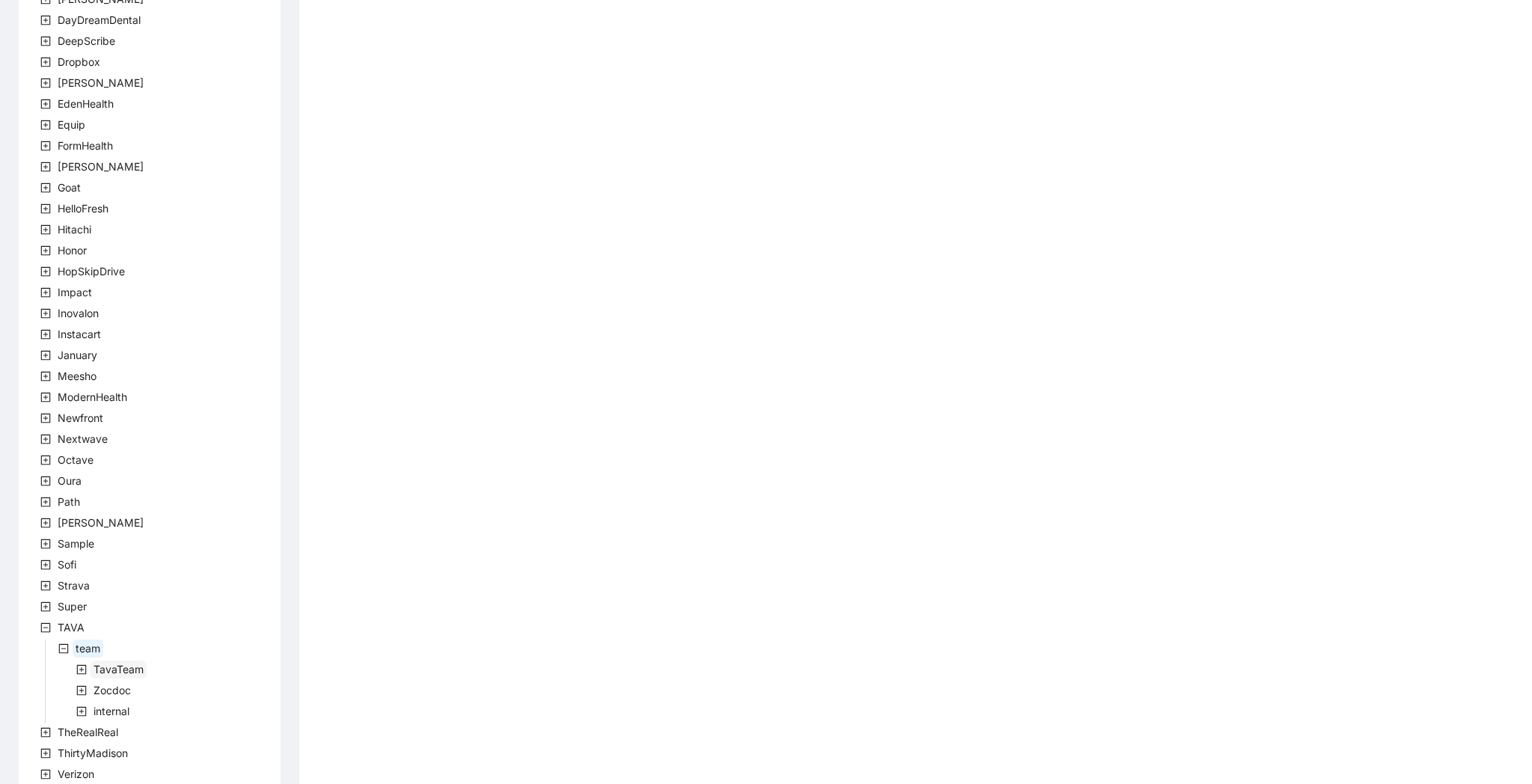
click at [120, 668] on span "TavaTeam" at bounding box center [119, 669] width 50 height 13
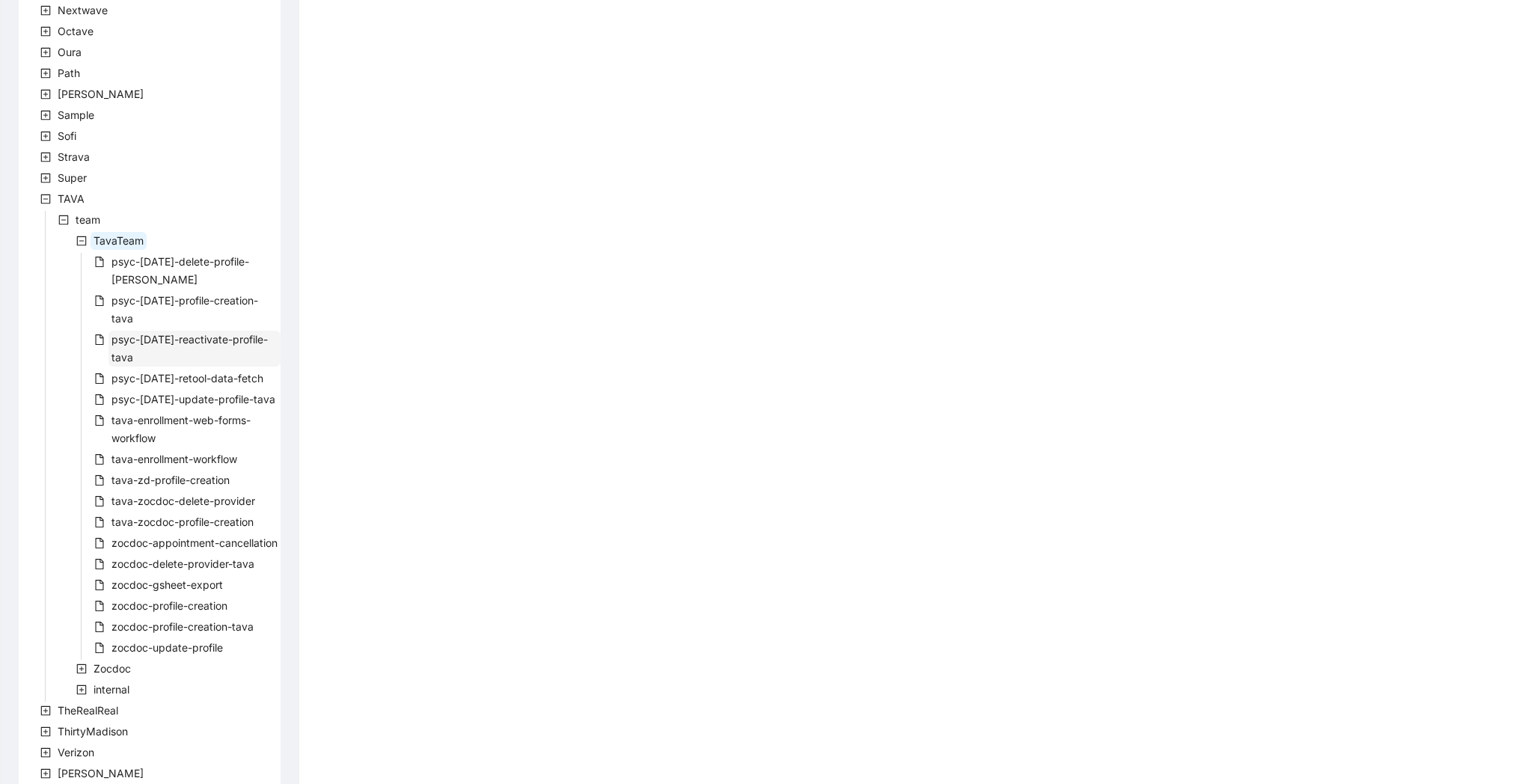
scroll to position [658, 0]
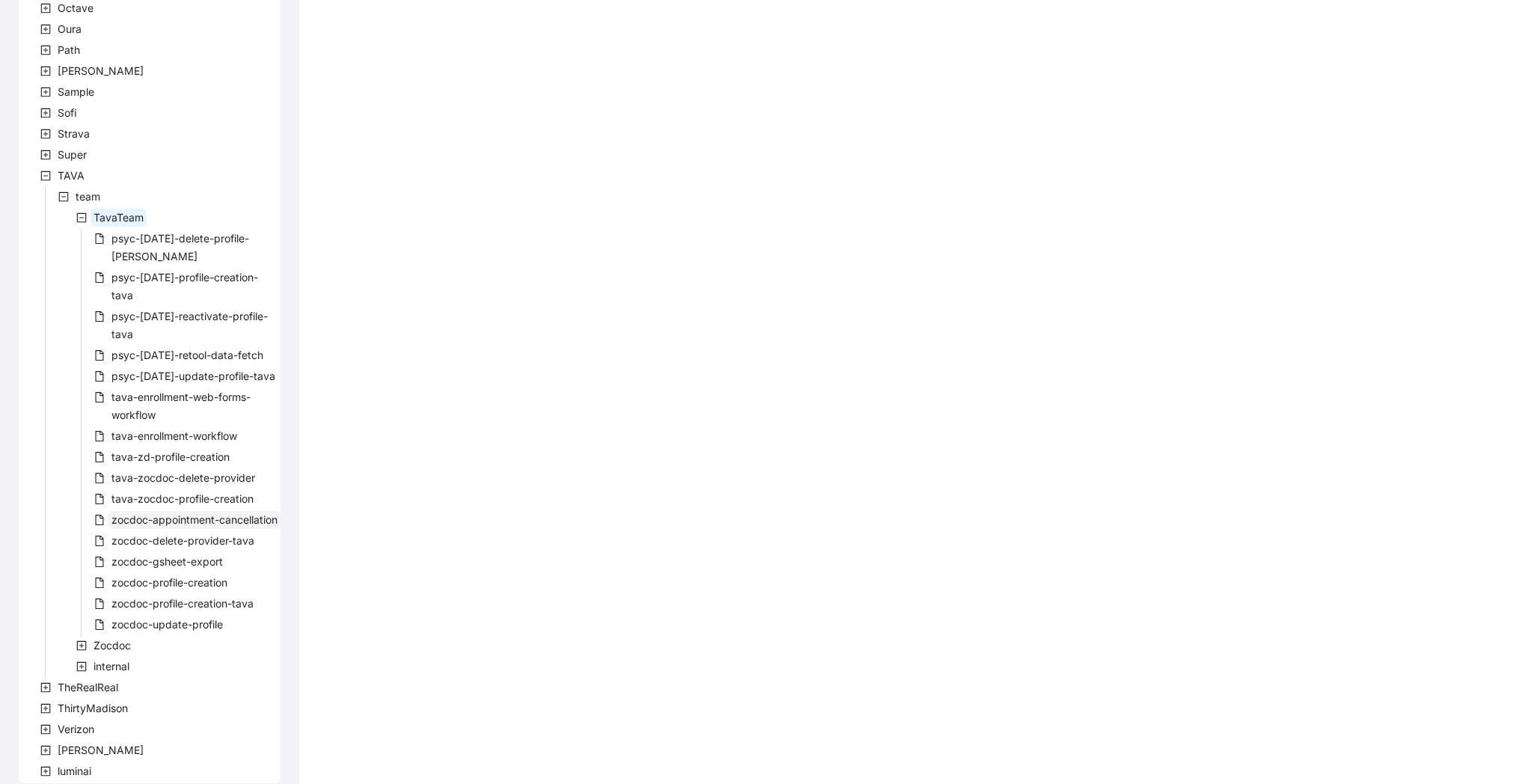
click at [195, 513] on span "zocdoc-appointment-cancellation" at bounding box center [194, 519] width 166 height 13
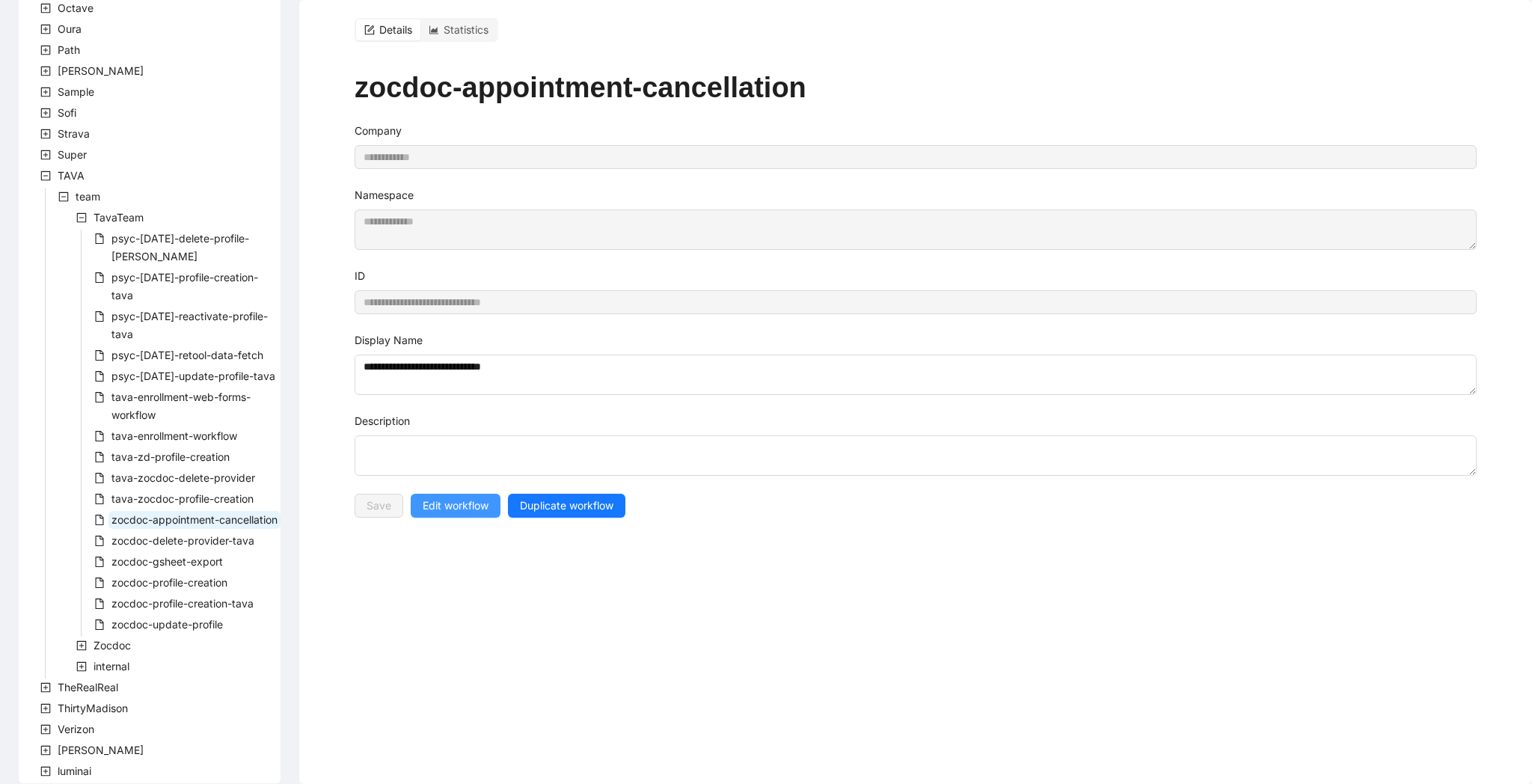
click at [459, 506] on span "Edit workflow" at bounding box center [455, 506] width 66 height 17
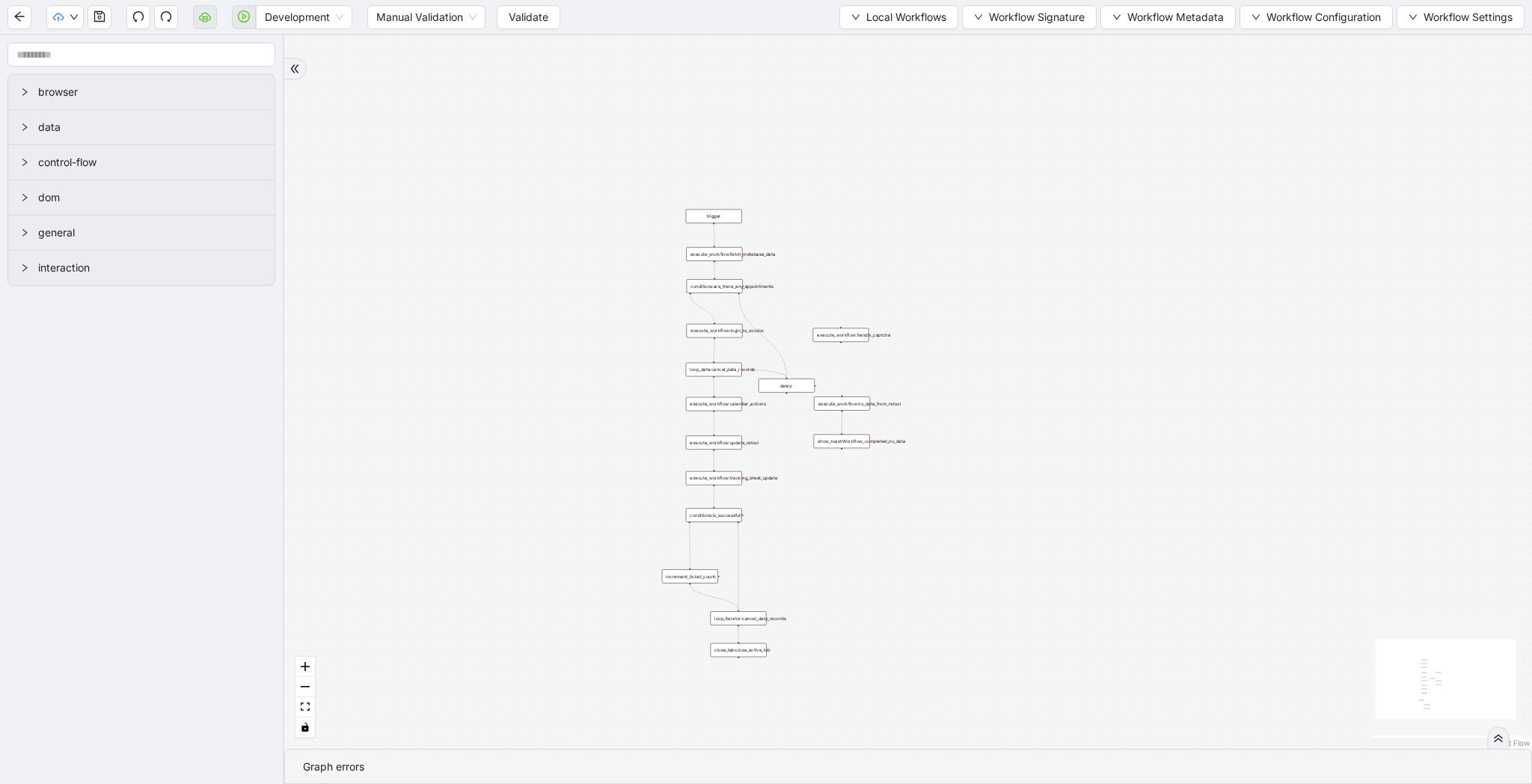
drag, startPoint x: 756, startPoint y: 312, endPoint x: 464, endPoint y: 511, distance: 353.4
click at [464, 511] on div "trigger execute_workflow:fetch_metabase_data execute_workflow:login_to_zocdoc e…" at bounding box center [908, 392] width 1248 height 714
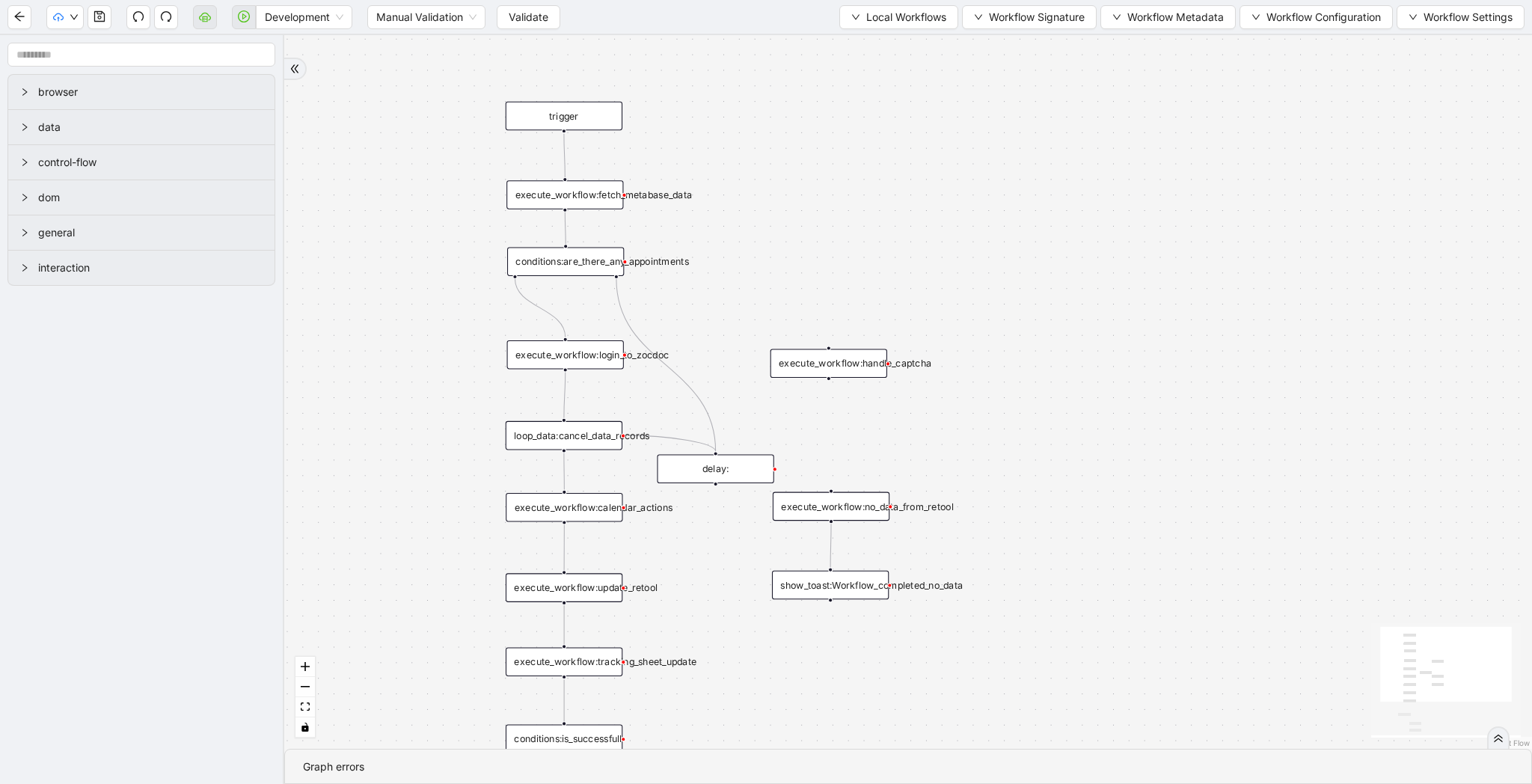
drag, startPoint x: 899, startPoint y: 287, endPoint x: 989, endPoint y: 179, distance: 140.6
click at [989, 179] on div "trigger execute_workflow:fetch_metabase_data execute_workflow:login_to_zocdoc e…" at bounding box center [908, 392] width 1248 height 714
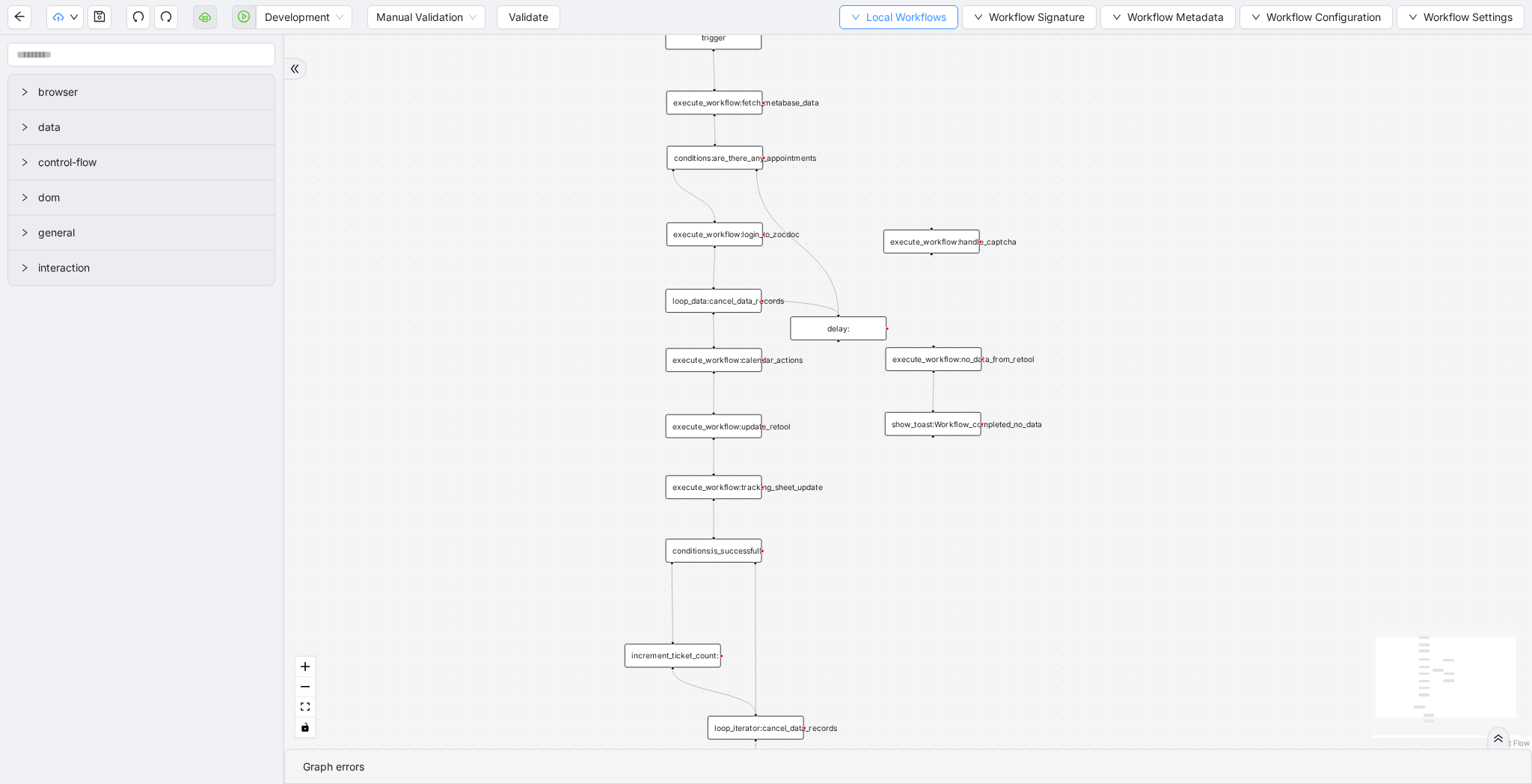
click at [913, 13] on span "Local Workflows" at bounding box center [906, 18] width 80 height 17
click at [913, 38] on span "Select" at bounding box center [892, 47] width 97 height 17
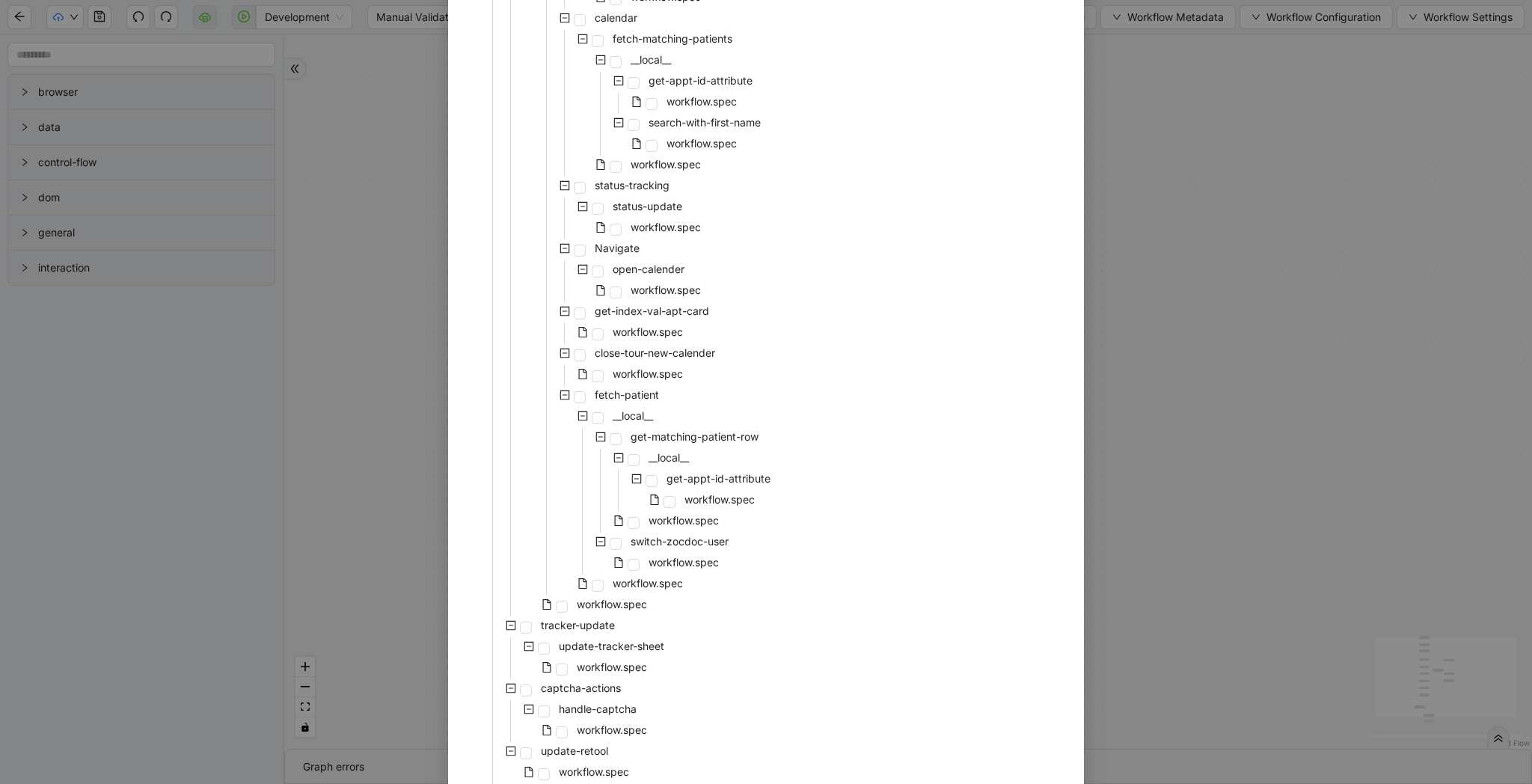
scroll to position [820, 0]
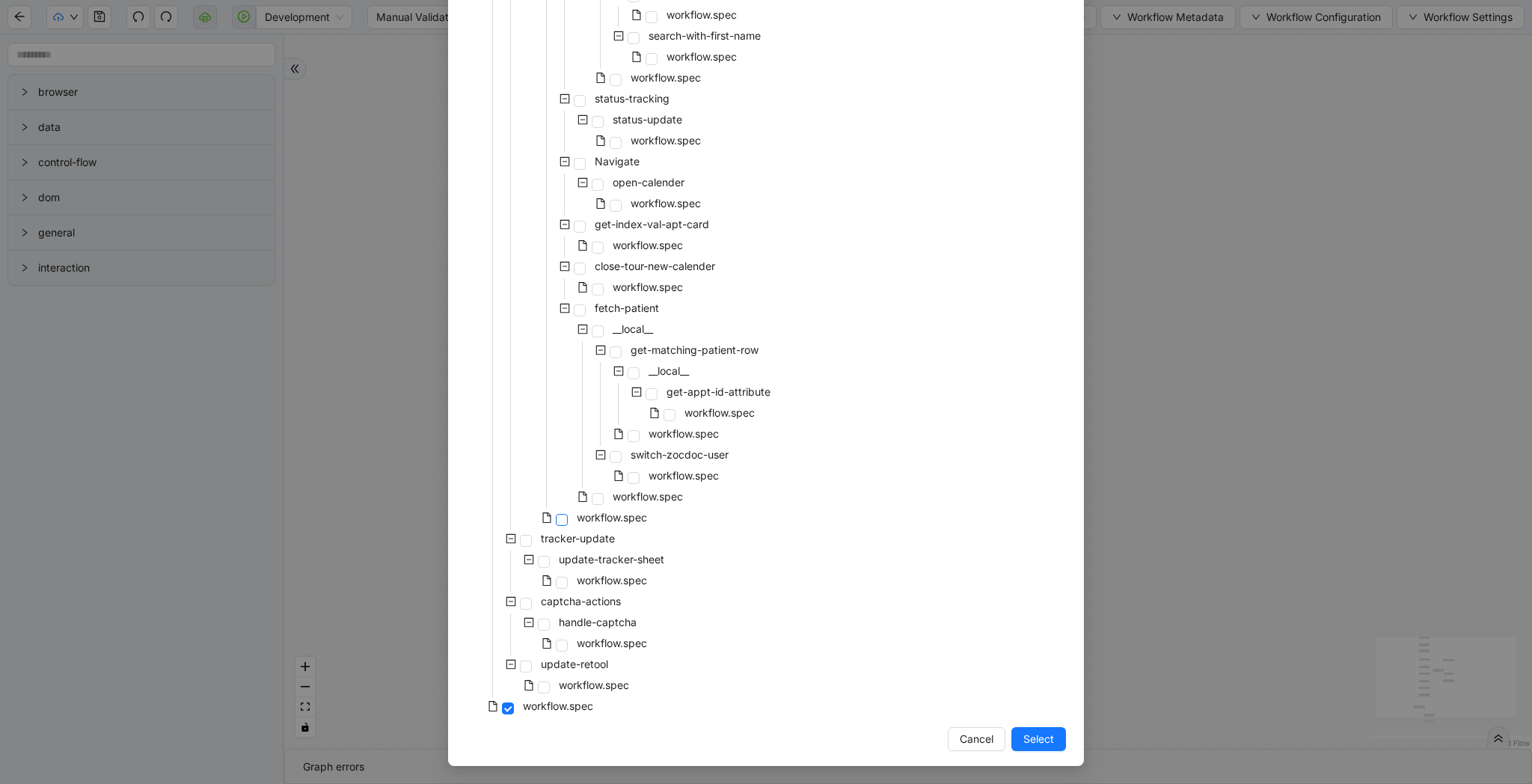
click at [562, 522] on span at bounding box center [561, 520] width 12 height 12
click at [1036, 731] on span "Select" at bounding box center [1038, 739] width 31 height 17
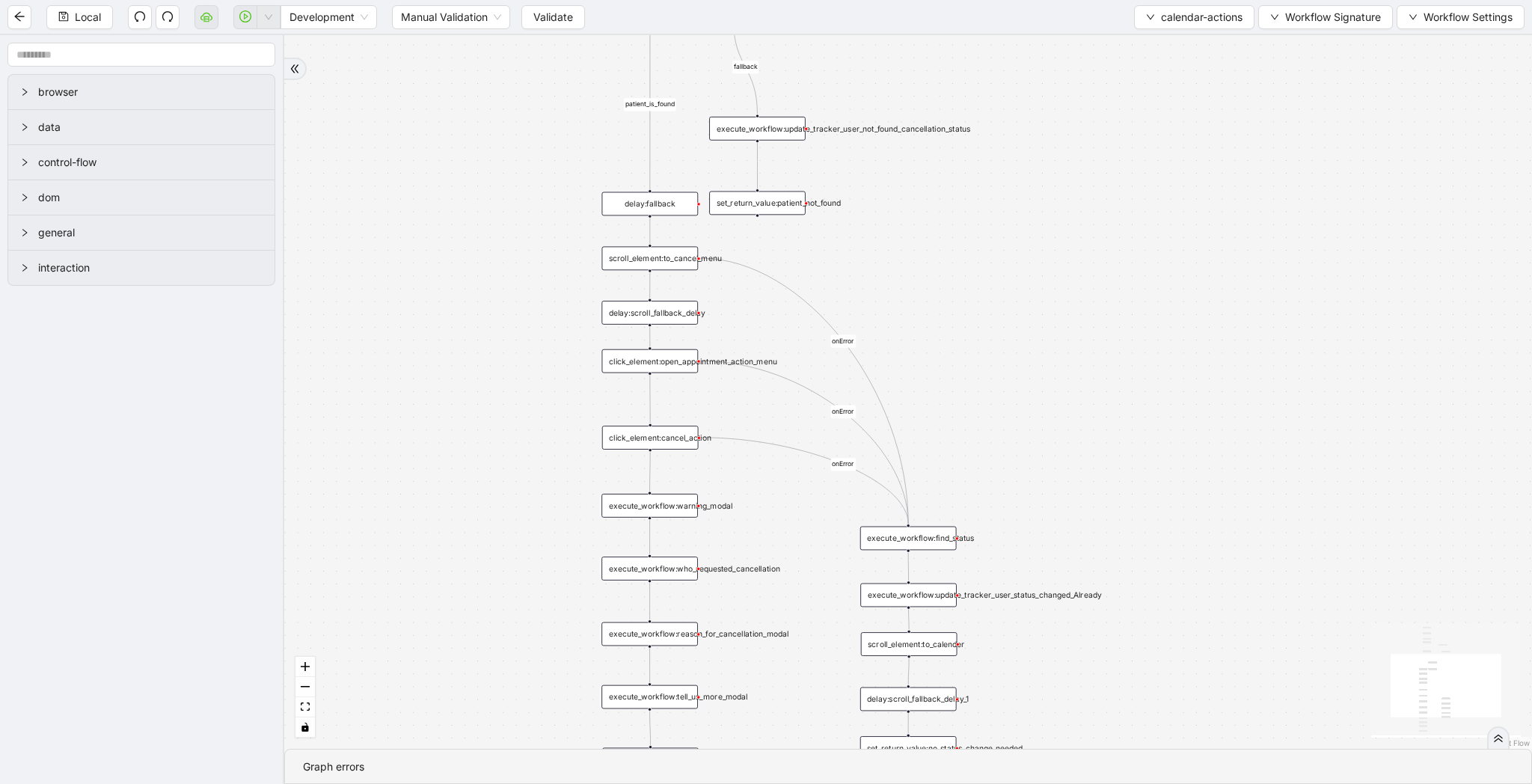
drag, startPoint x: 1038, startPoint y: 716, endPoint x: 997, endPoint y: 300, distance: 418.0
click at [997, 300] on div "patient_is_found fallback onError onError onError onError trigger click_element…" at bounding box center [908, 392] width 1248 height 714
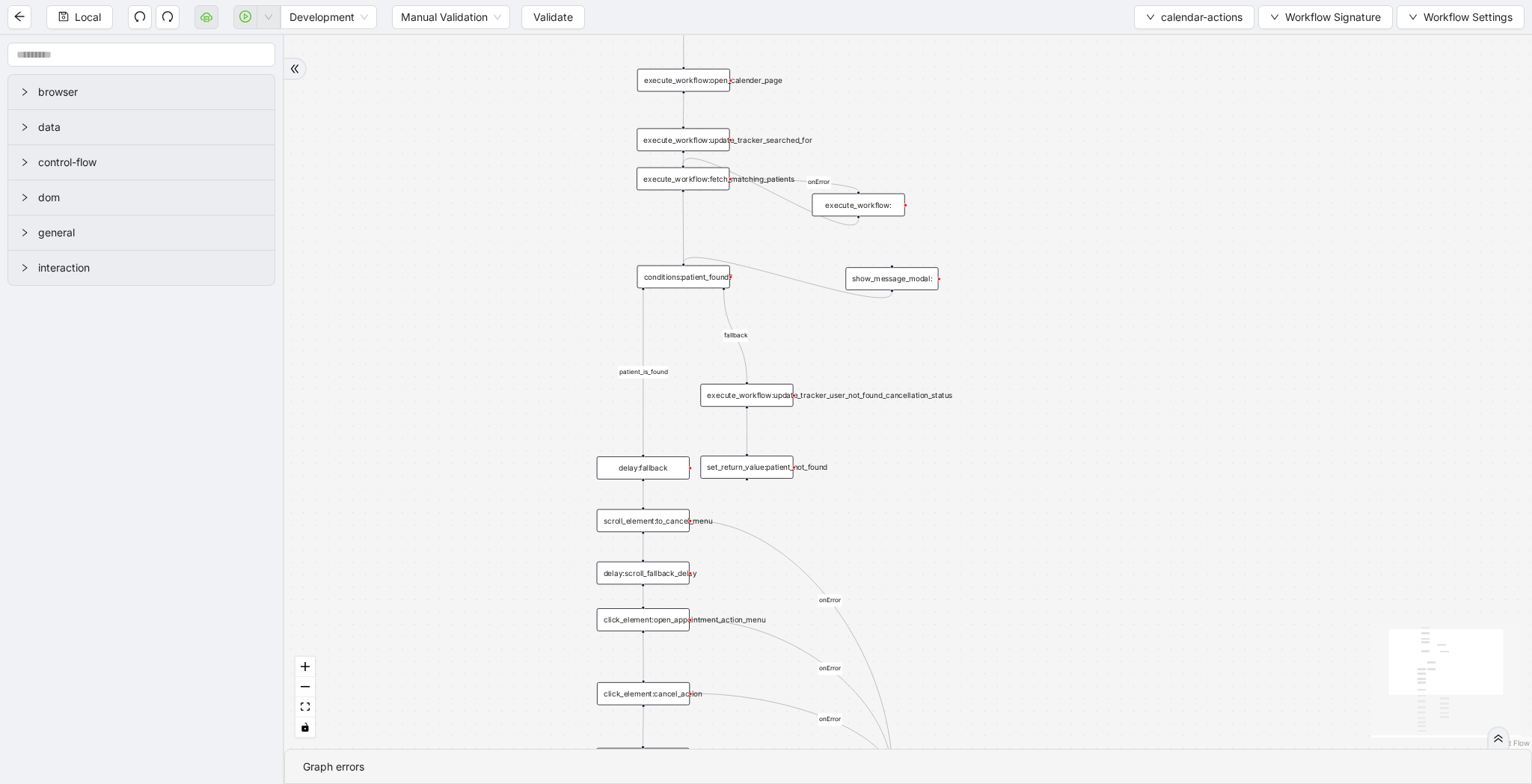
drag, startPoint x: 997, startPoint y: 301, endPoint x: 996, endPoint y: 637, distance: 336.0
click at [997, 637] on div "patient_is_found fallback onError onError onError onError trigger click_element…" at bounding box center [908, 392] width 1248 height 714
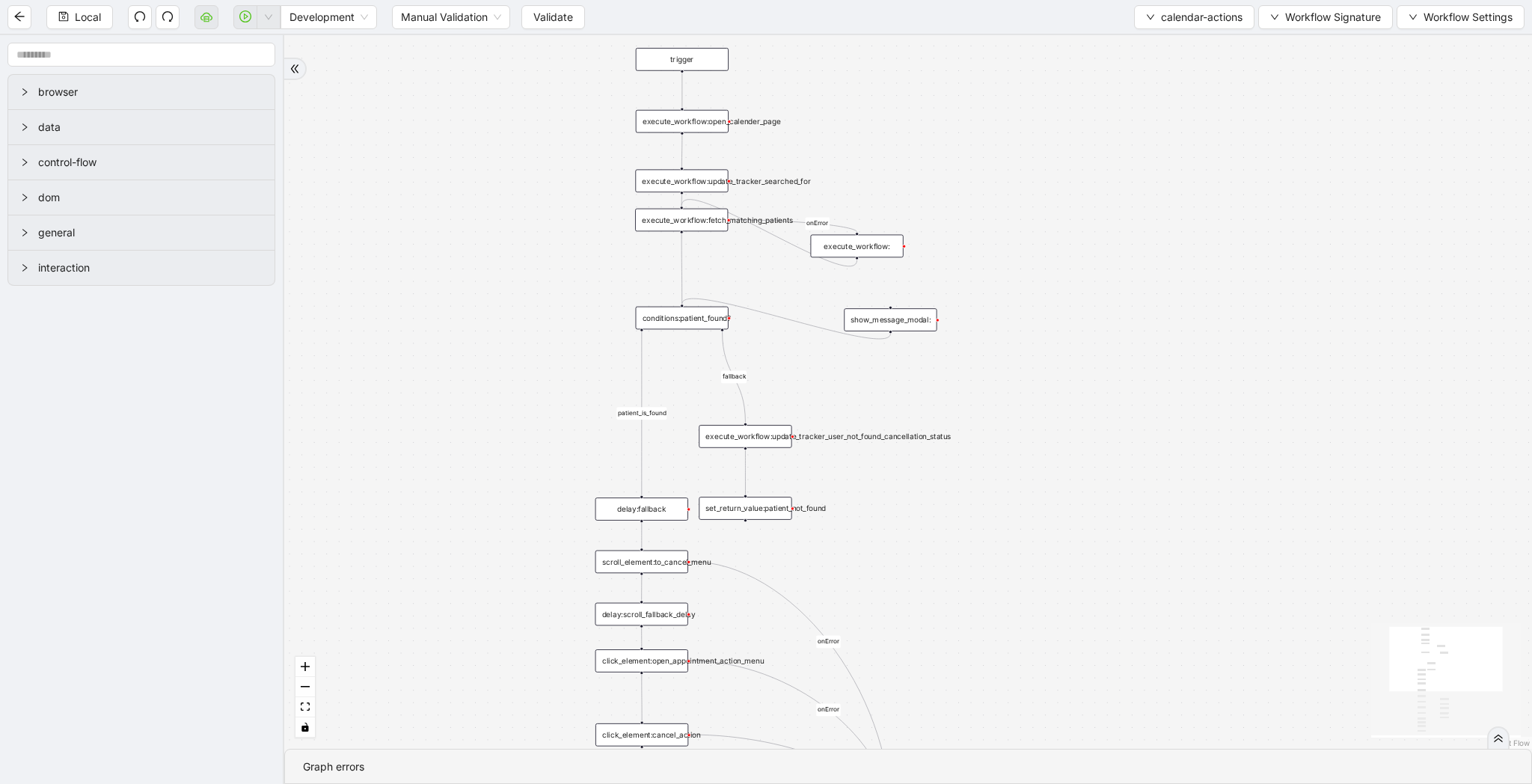
drag, startPoint x: 1068, startPoint y: 437, endPoint x: 1046, endPoint y: 590, distance: 154.6
click at [1046, 590] on div "patient_is_found fallback onError onError onError onError trigger click_element…" at bounding box center [908, 392] width 1248 height 714
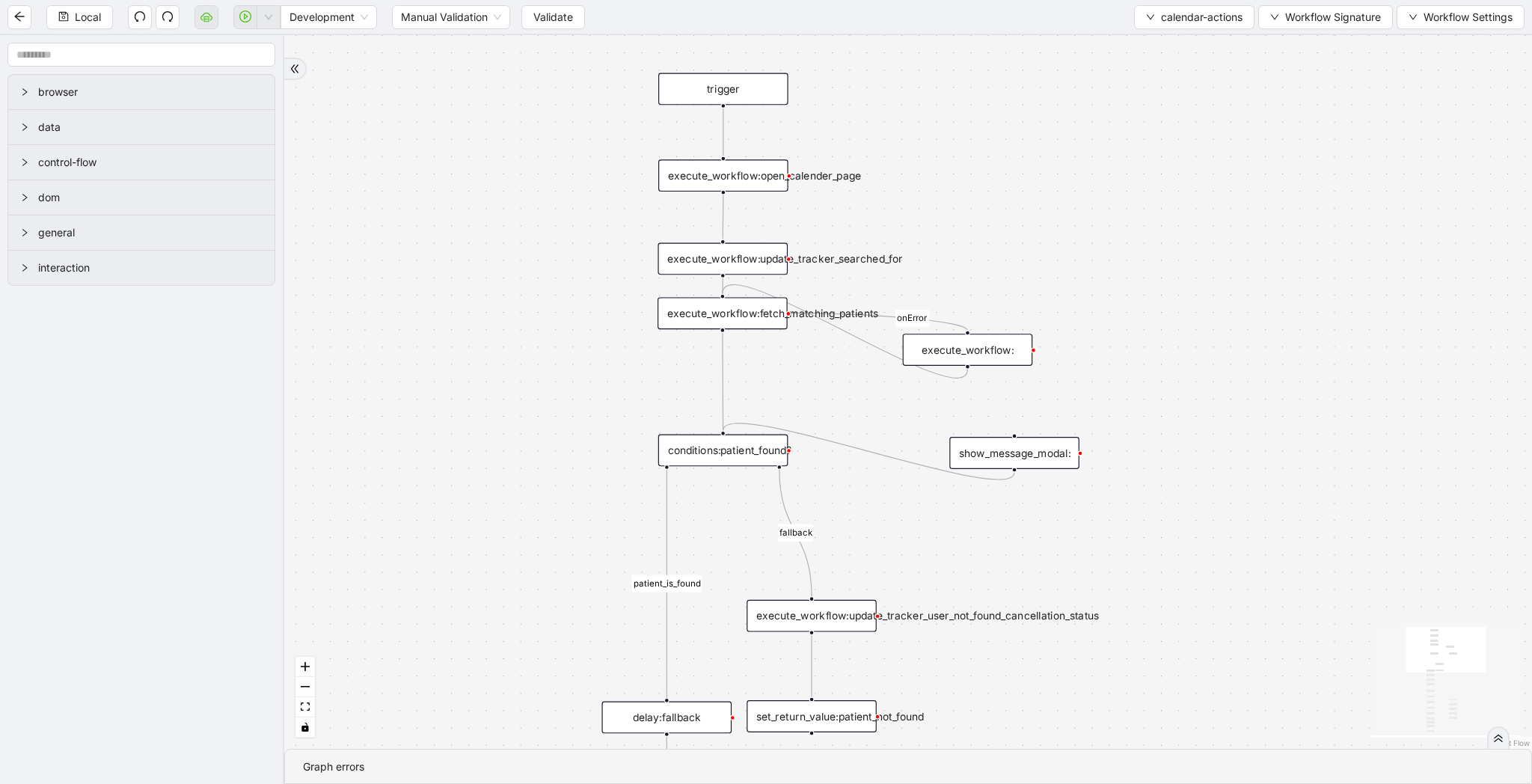
drag, startPoint x: 758, startPoint y: 458, endPoint x: 868, endPoint y: 425, distance: 114.8
click at [868, 425] on div "patient_is_found fallback onError onError onError onError trigger click_element…" at bounding box center [908, 392] width 1248 height 714
click at [183, 55] on input "text" at bounding box center [141, 54] width 268 height 24
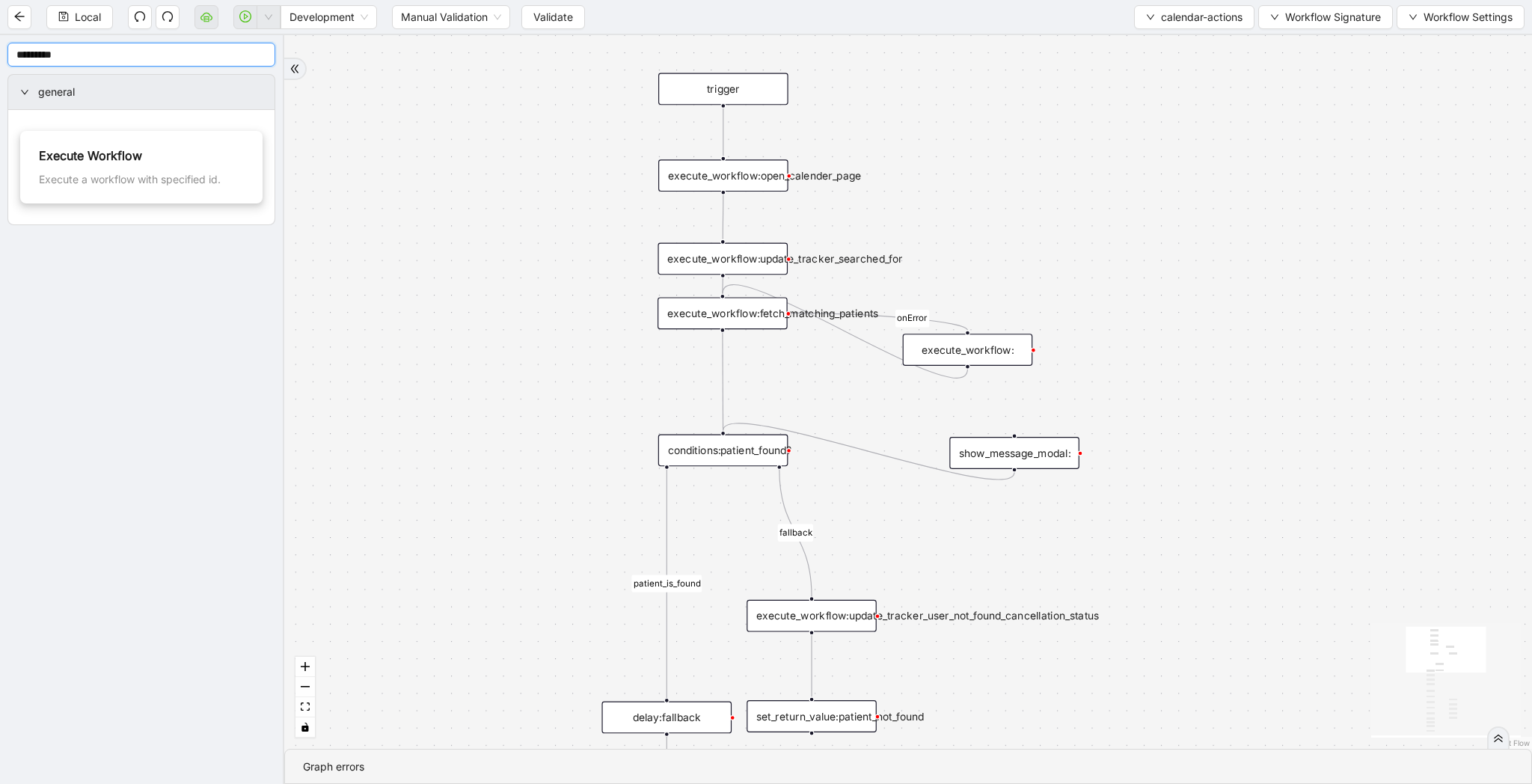
type input "*********"
drag, startPoint x: 607, startPoint y: 359, endPoint x: 573, endPoint y: 395, distance: 49.5
click at [573, 395] on div "execute_workflow:__0" at bounding box center [583, 387] width 131 height 32
drag, startPoint x: 573, startPoint y: 395, endPoint x: 510, endPoint y: 328, distance: 92.0
click at [510, 328] on div "execute_workflow:__0" at bounding box center [520, 320] width 131 height 32
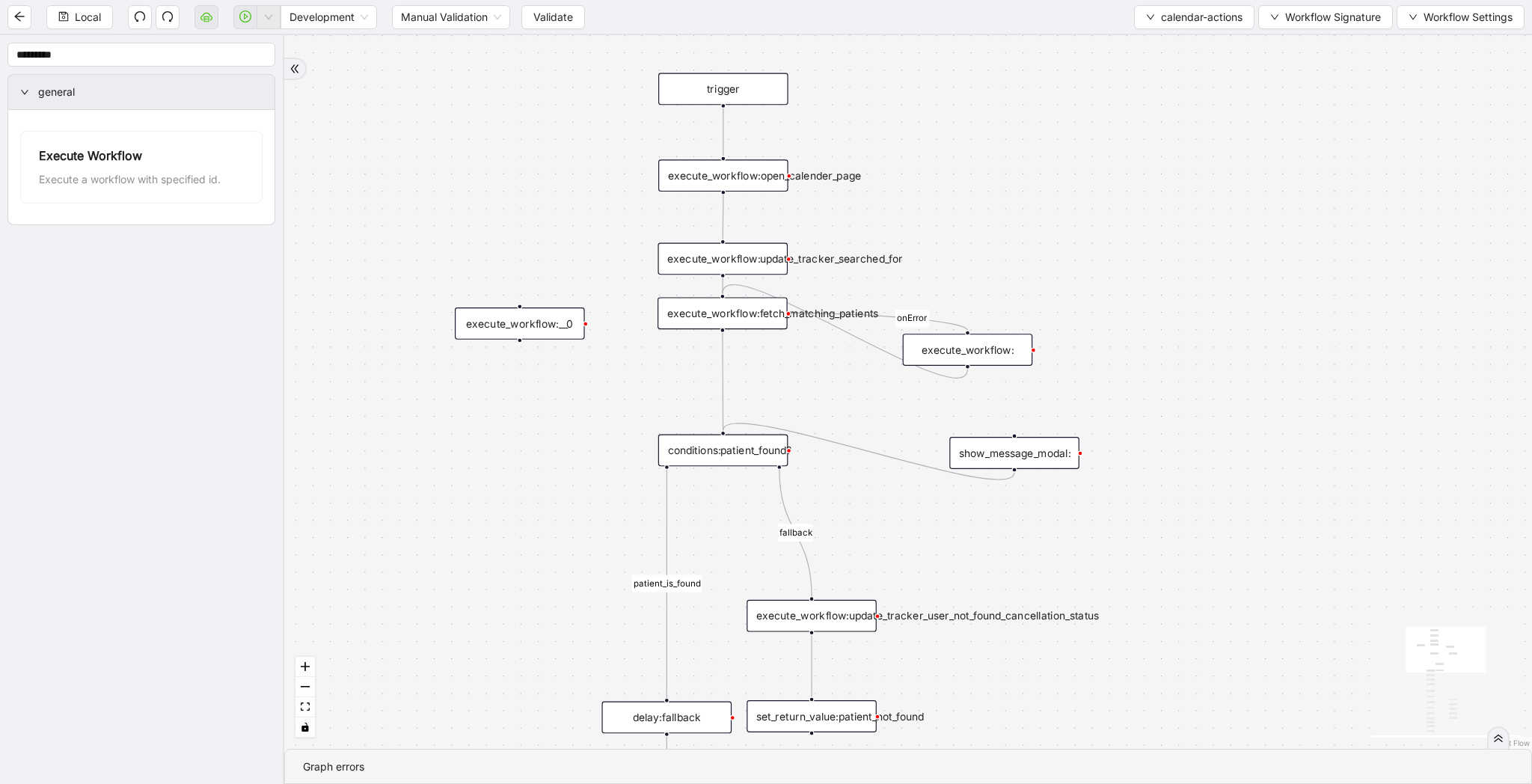
click at [520, 324] on div "execute_workflow:__0" at bounding box center [520, 323] width 131 height 32
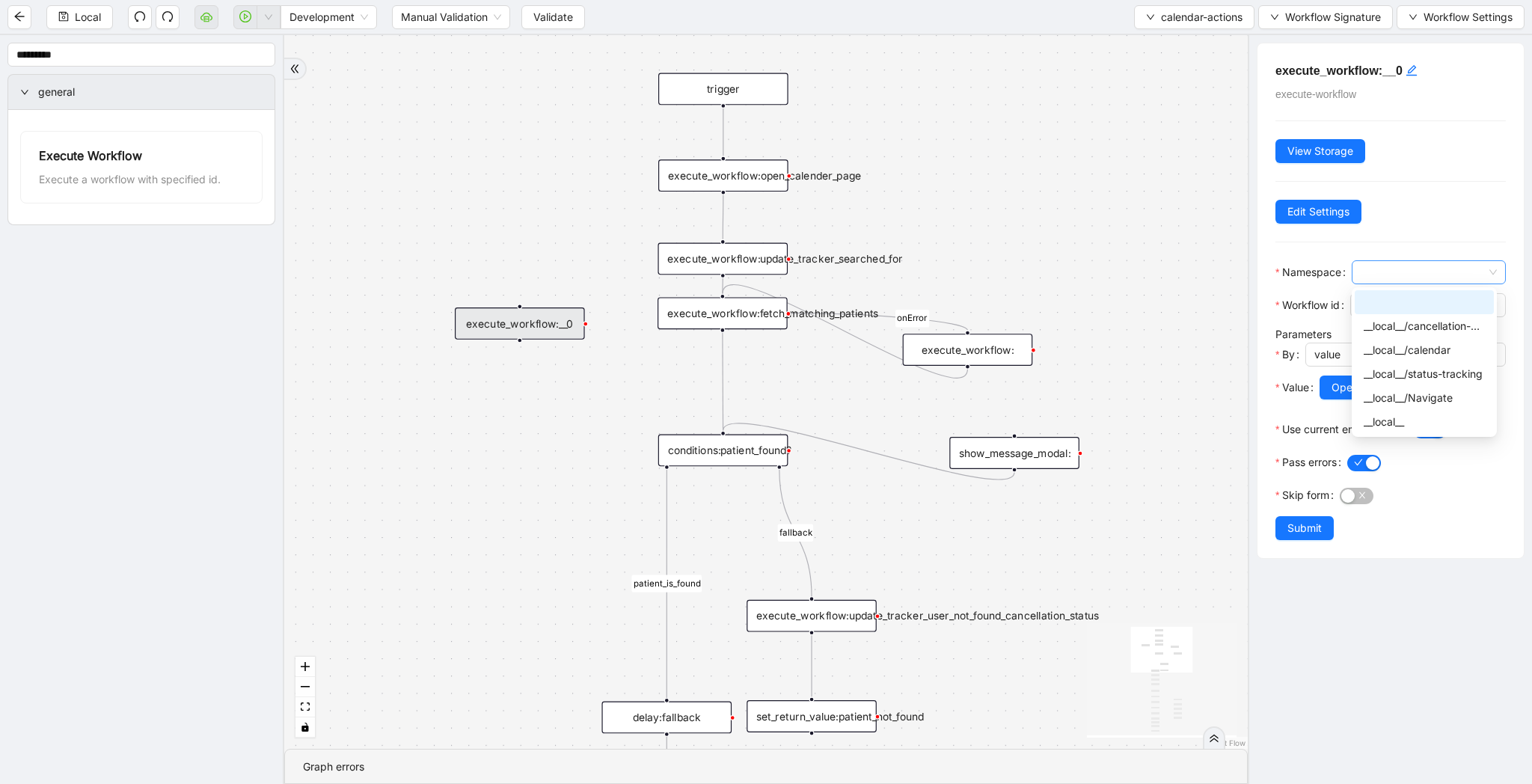
click at [1469, 276] on span at bounding box center [1428, 272] width 136 height 23
click at [1447, 422] on div "__local__" at bounding box center [1424, 422] width 121 height 17
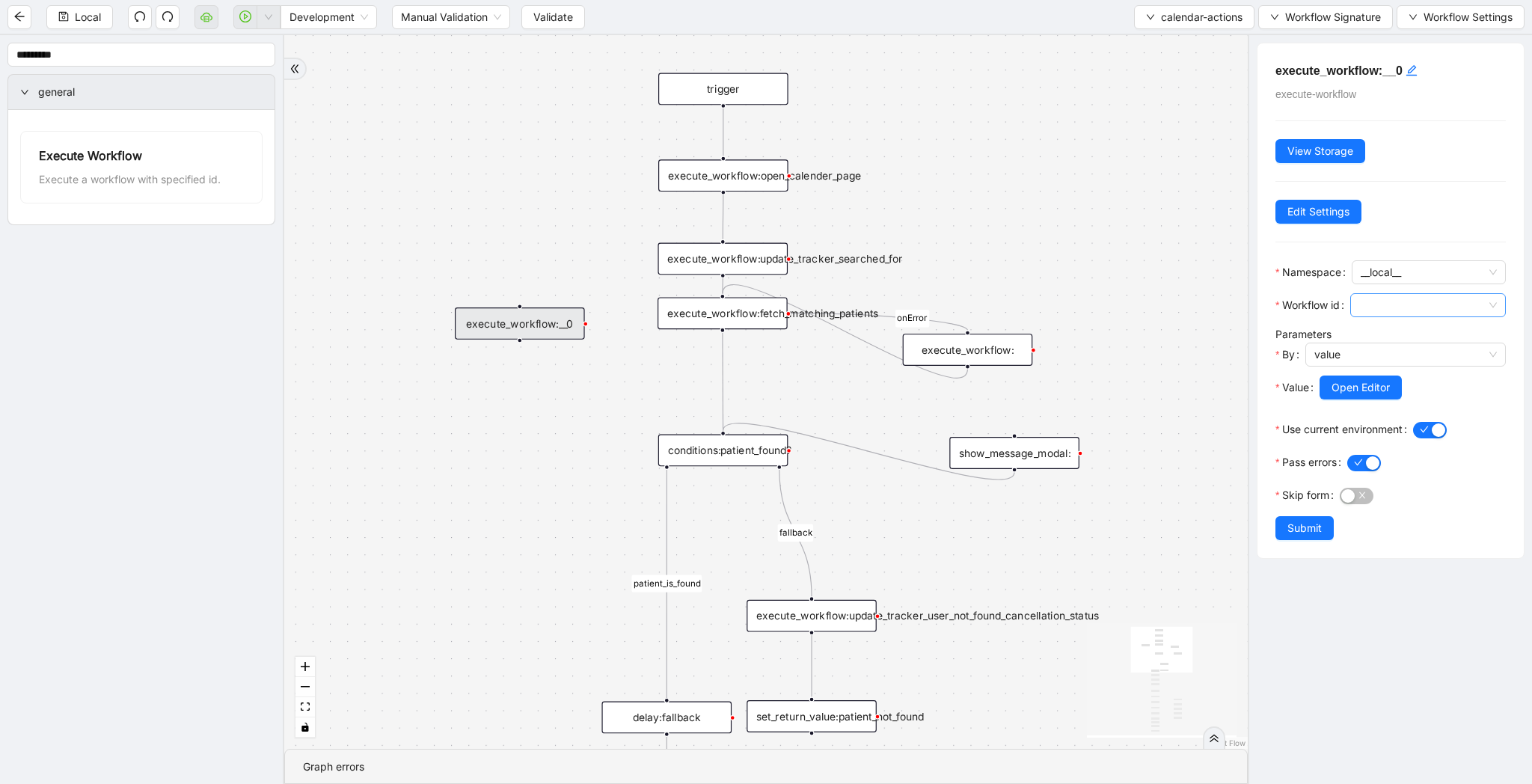
click at [1421, 305] on span at bounding box center [1428, 305] width 138 height 23
click at [1426, 413] on div "fetch-patient" at bounding box center [1424, 407] width 121 height 17
click at [1307, 533] on span "Submit" at bounding box center [1304, 528] width 34 height 17
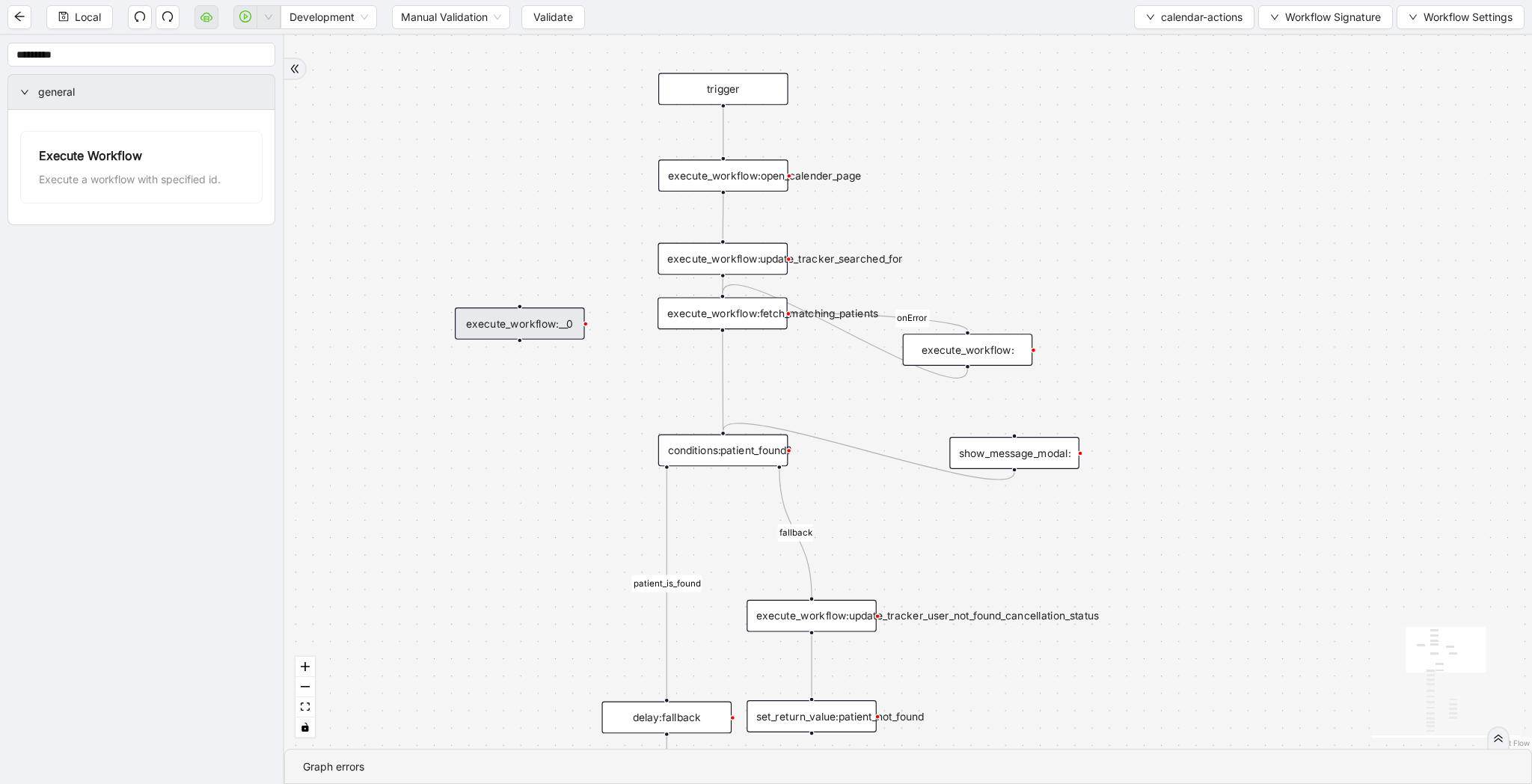
click at [755, 315] on div "execute_workflow:fetch_matching_patients" at bounding box center [723, 313] width 131 height 32
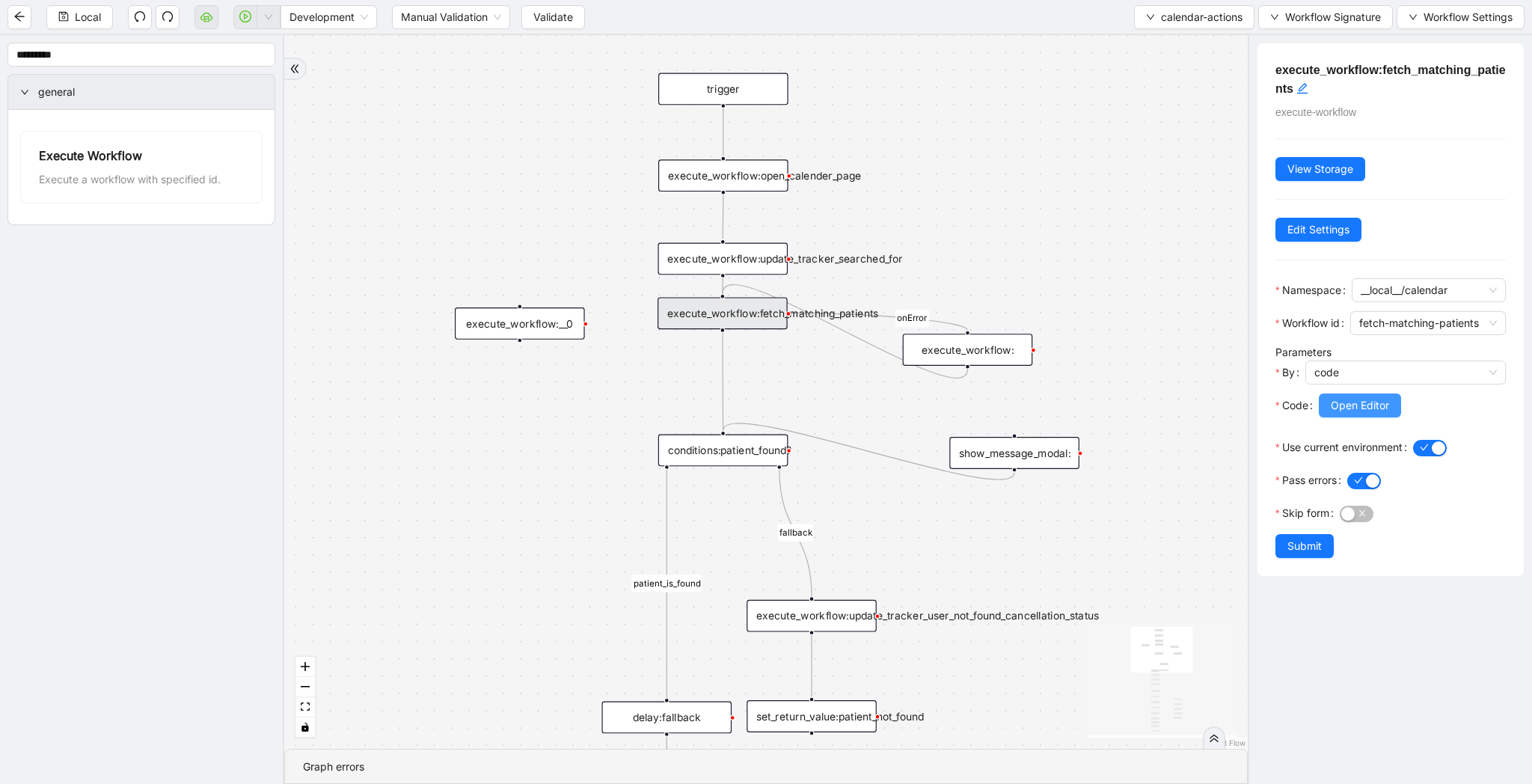
click at [1366, 413] on span "Open Editor" at bounding box center [1360, 406] width 59 height 17
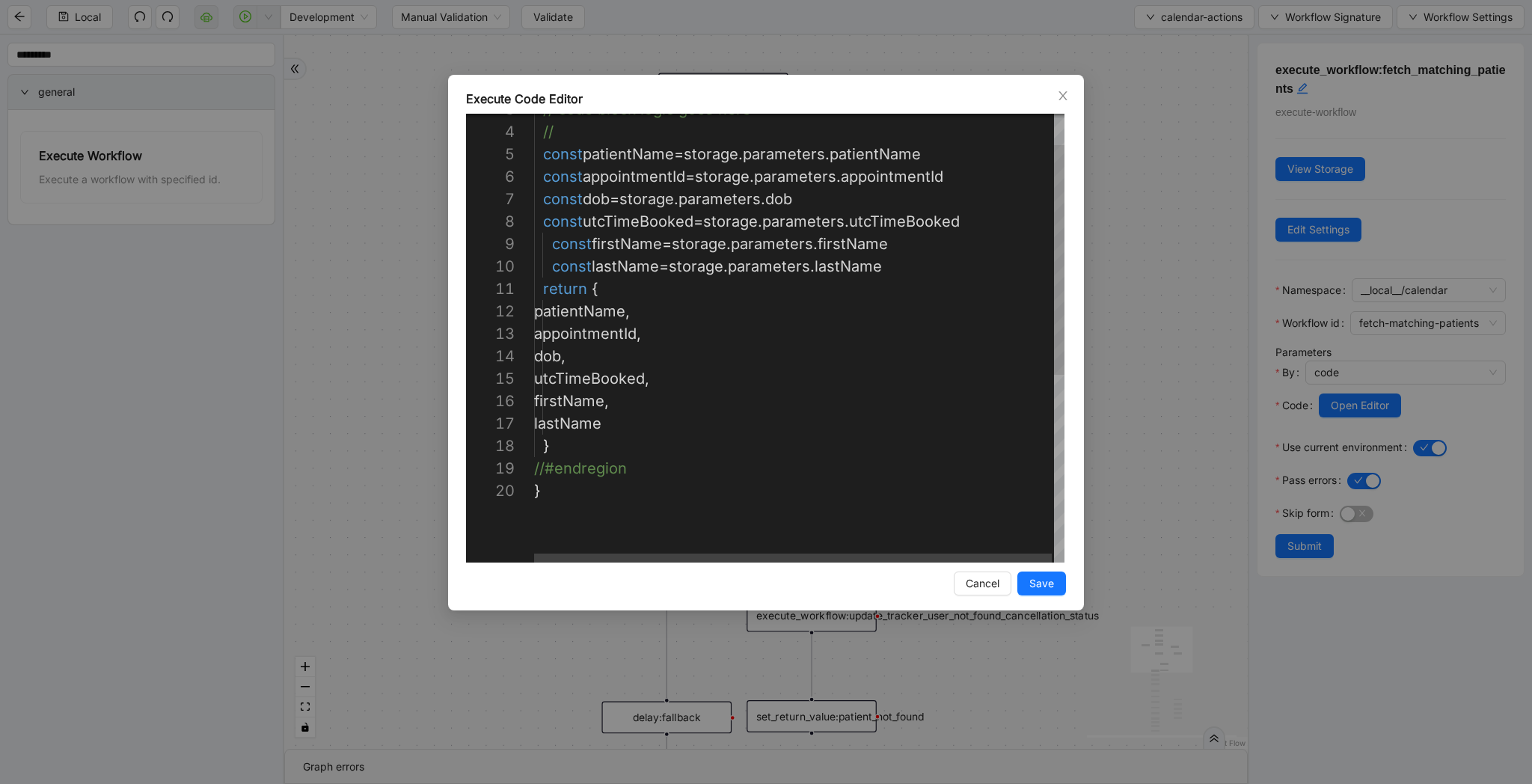
scroll to position [157, 15]
type textarea "**********"
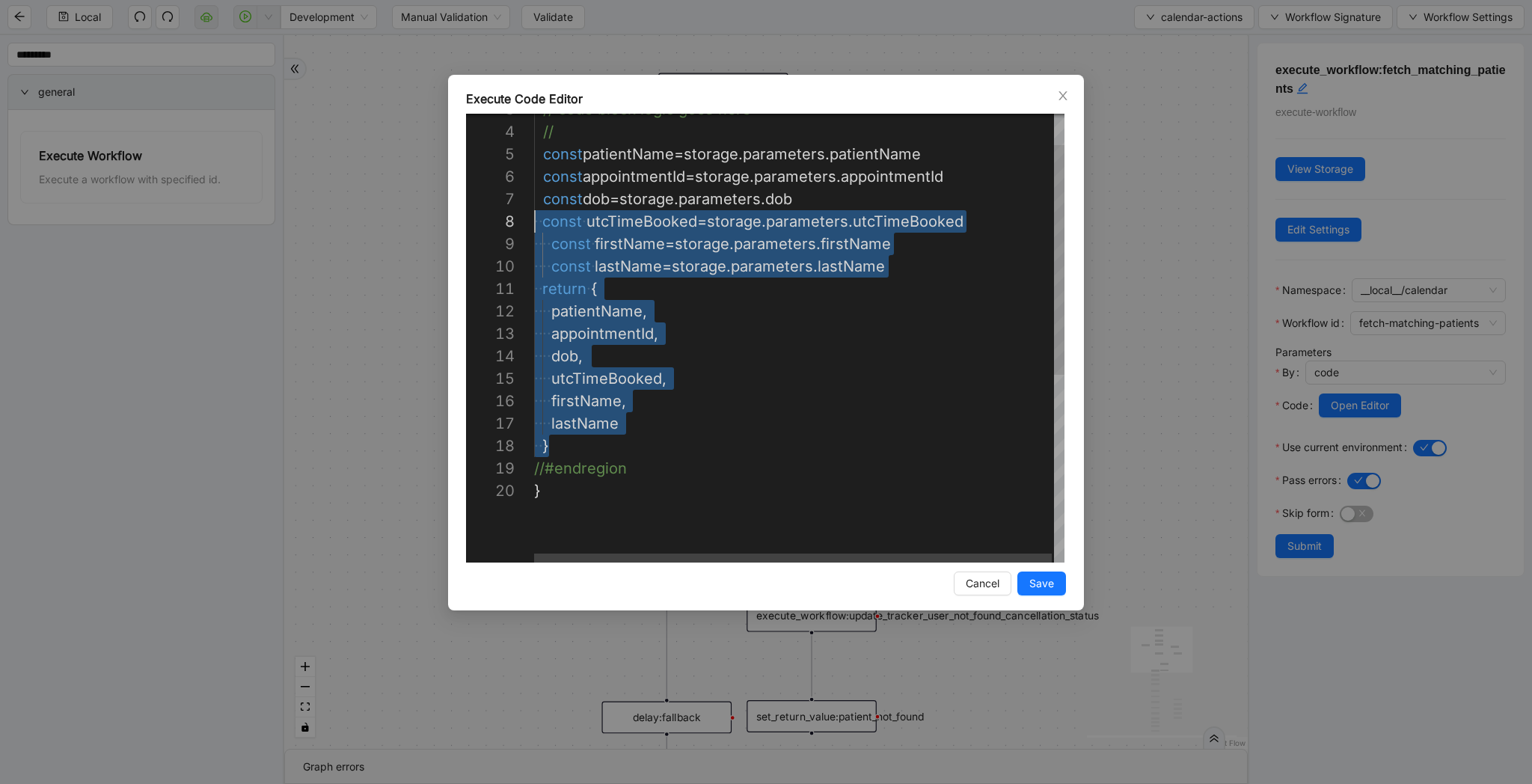
scroll to position [90, 0]
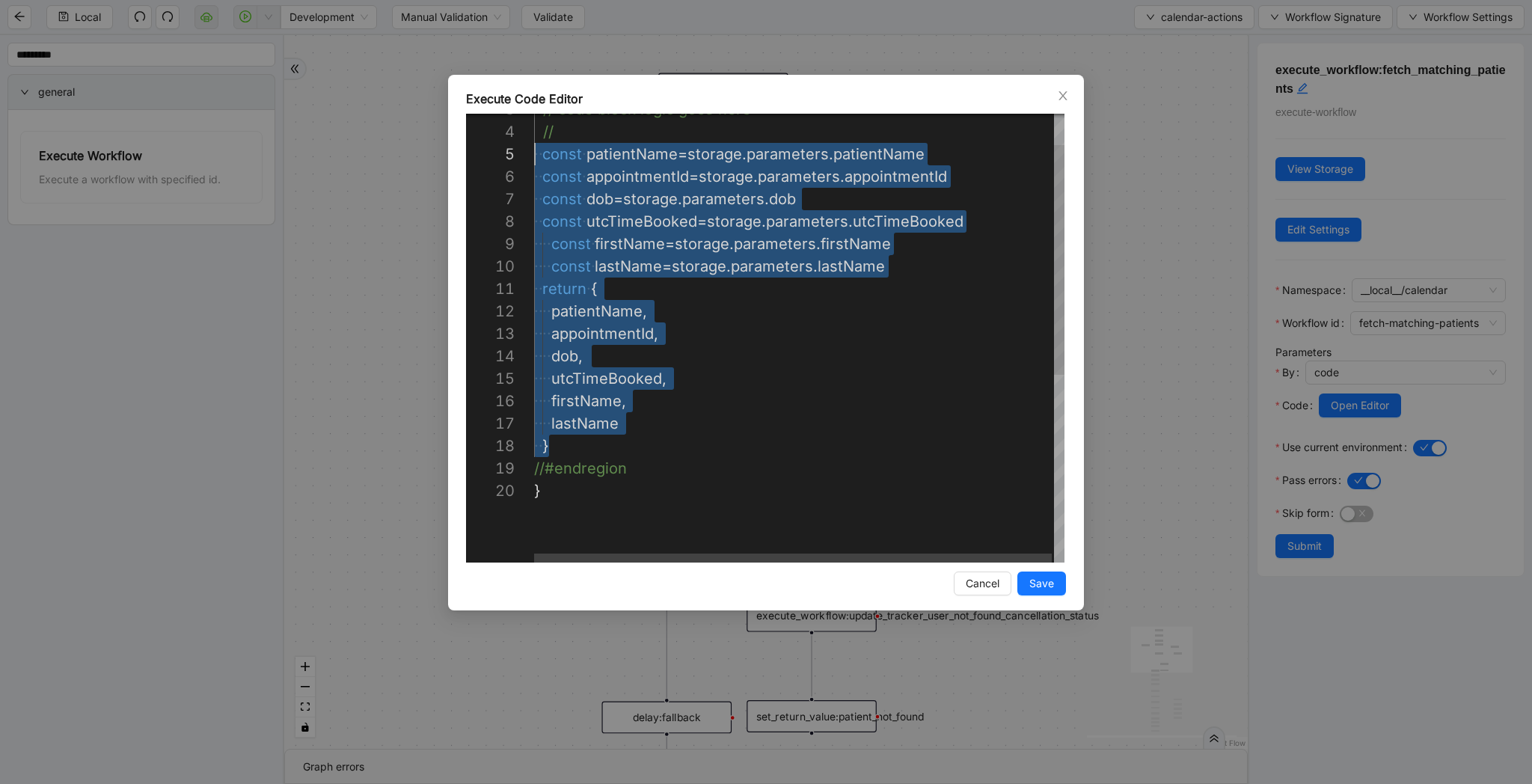
drag, startPoint x: 582, startPoint y: 447, endPoint x: 496, endPoint y: 151, distance: 308.2
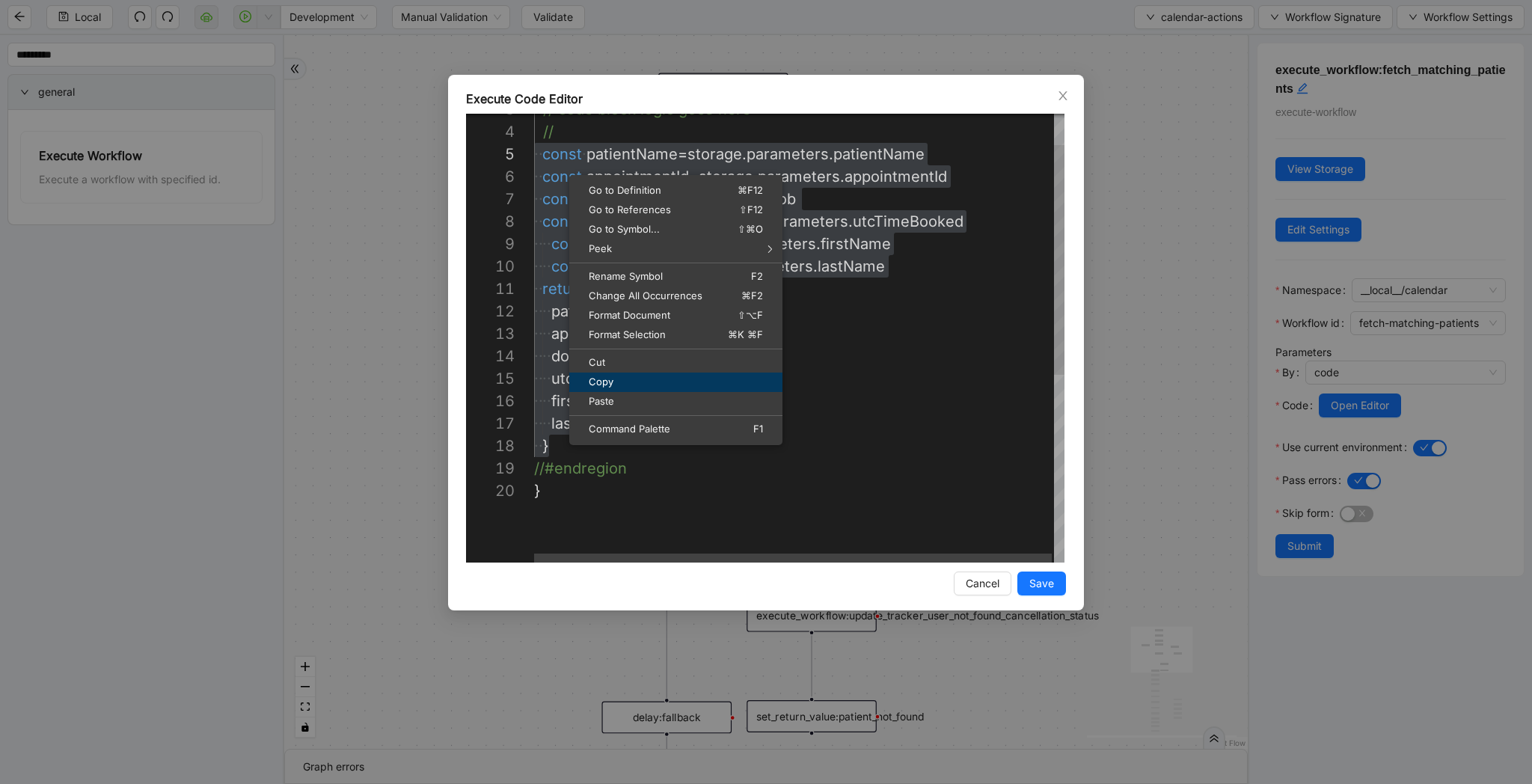
click at [636, 378] on span "Copy" at bounding box center [675, 382] width 213 height 10
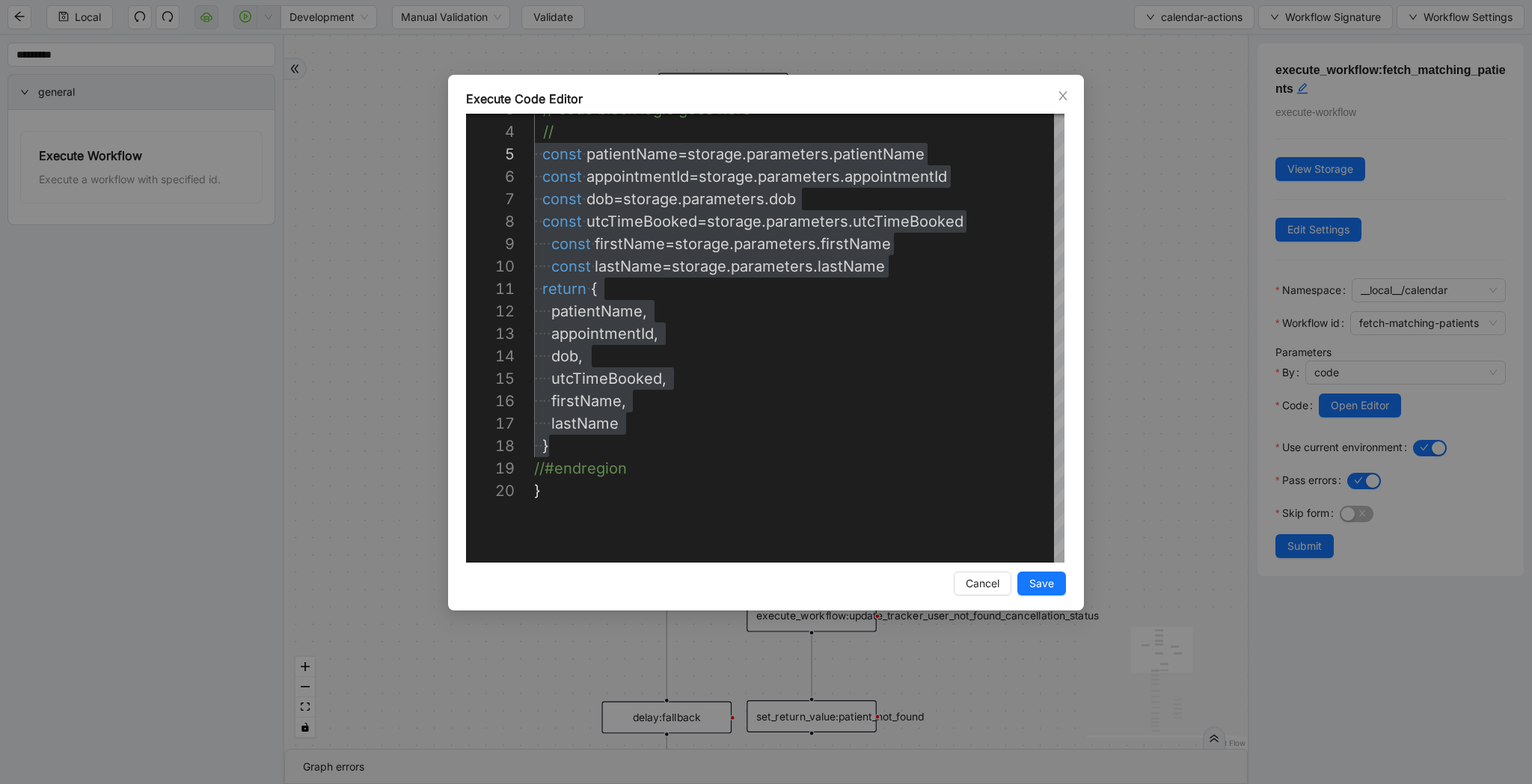
click at [1110, 278] on div "Execute Code Editor 3 4 5 6 7 8 9 10 11 12 13 14 15 16 17 18 19 20 // code bloc…" at bounding box center [766, 392] width 1532 height 784
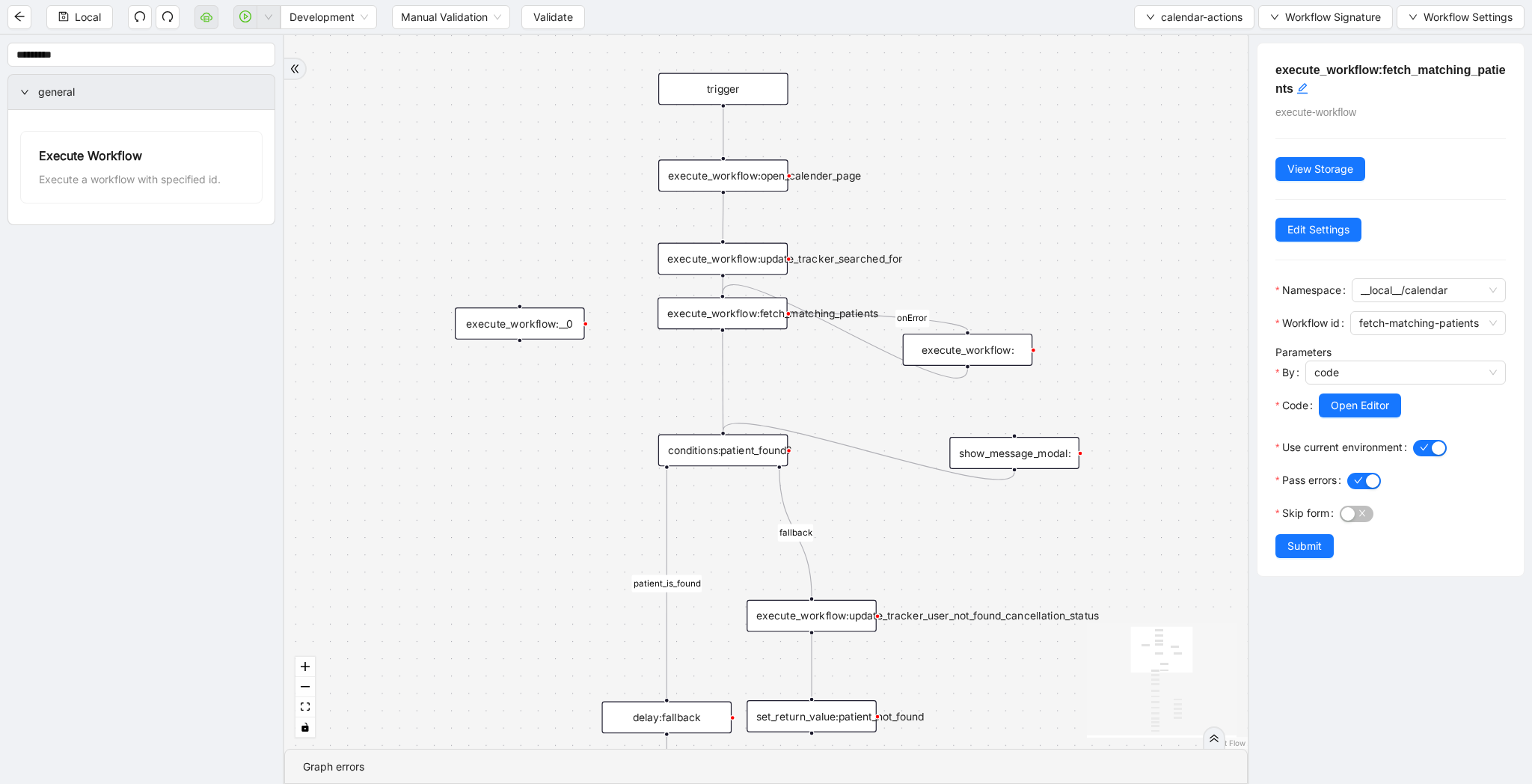
click at [520, 324] on div "execute_workflow:__0" at bounding box center [520, 323] width 131 height 32
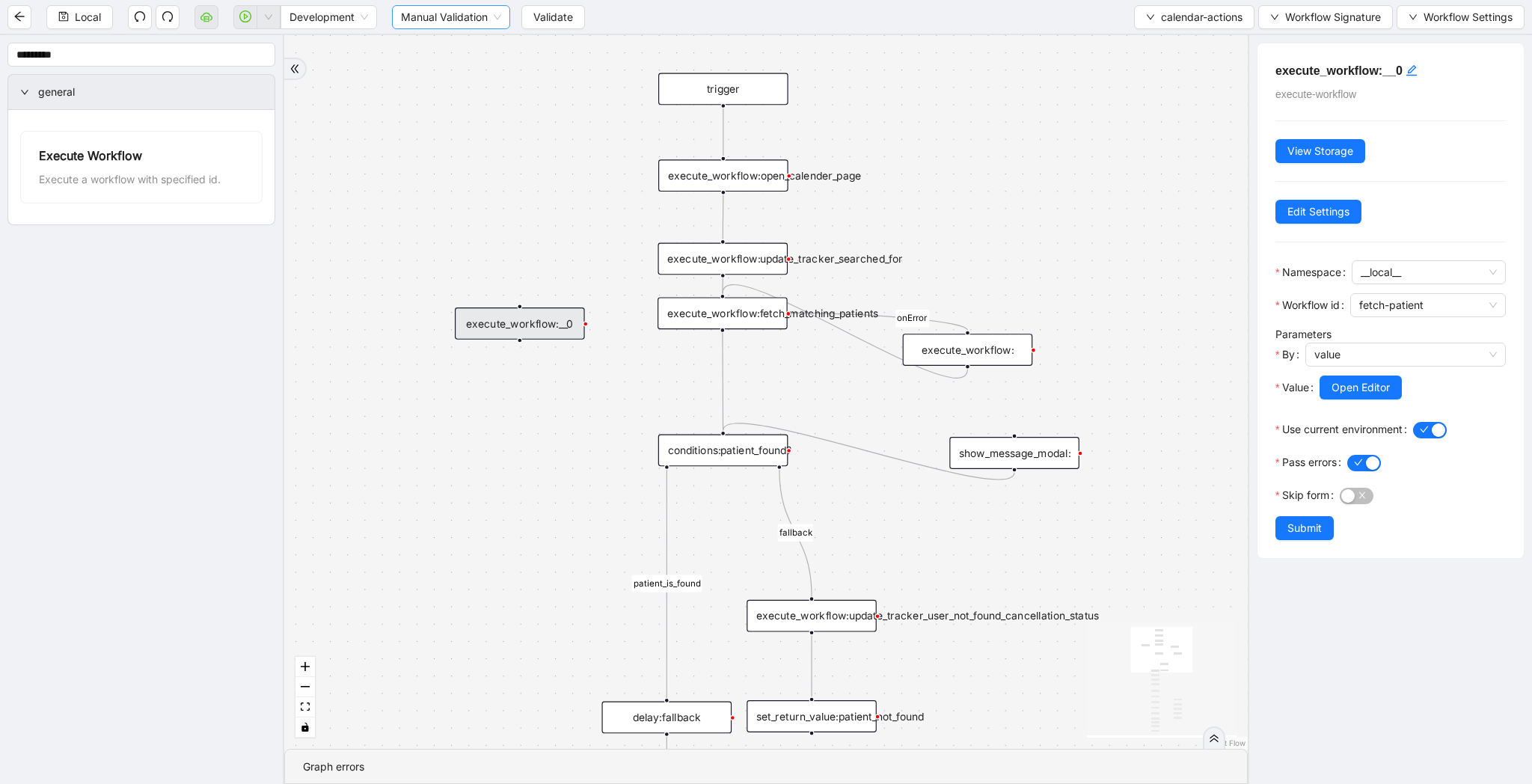
click at [483, 23] on span "Manual Validation" at bounding box center [451, 17] width 100 height 23
click at [482, 47] on div "Auto Validation" at bounding box center [453, 47] width 95 height 17
click at [1356, 339] on div "Parameters By value Value Open Editor" at bounding box center [1390, 372] width 230 height 91
click at [1356, 350] on span "value" at bounding box center [1406, 354] width 182 height 23
click at [1364, 412] on div "code" at bounding box center [1401, 408] width 167 height 17
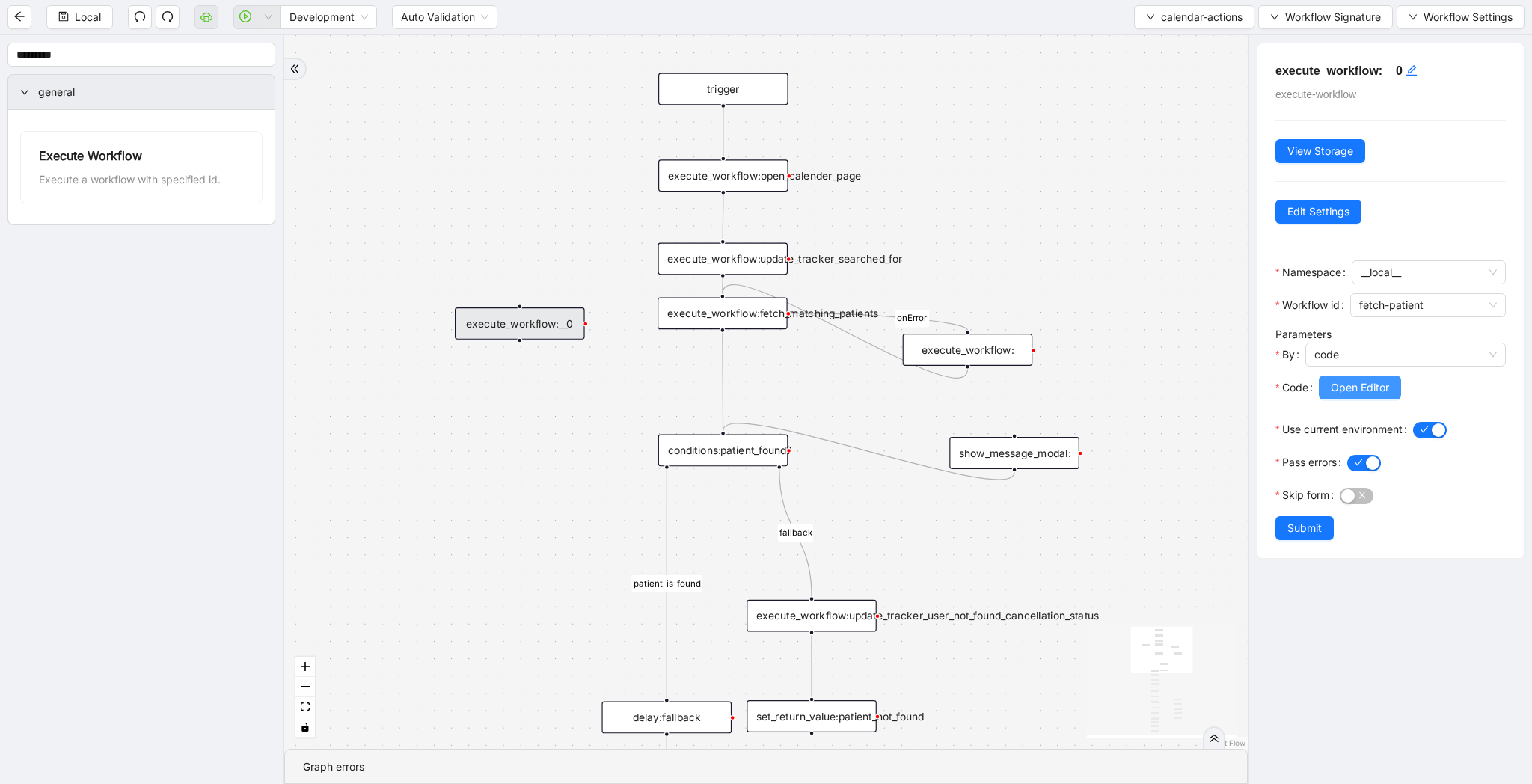
click at [1376, 383] on span "Open Editor" at bounding box center [1360, 387] width 59 height 17
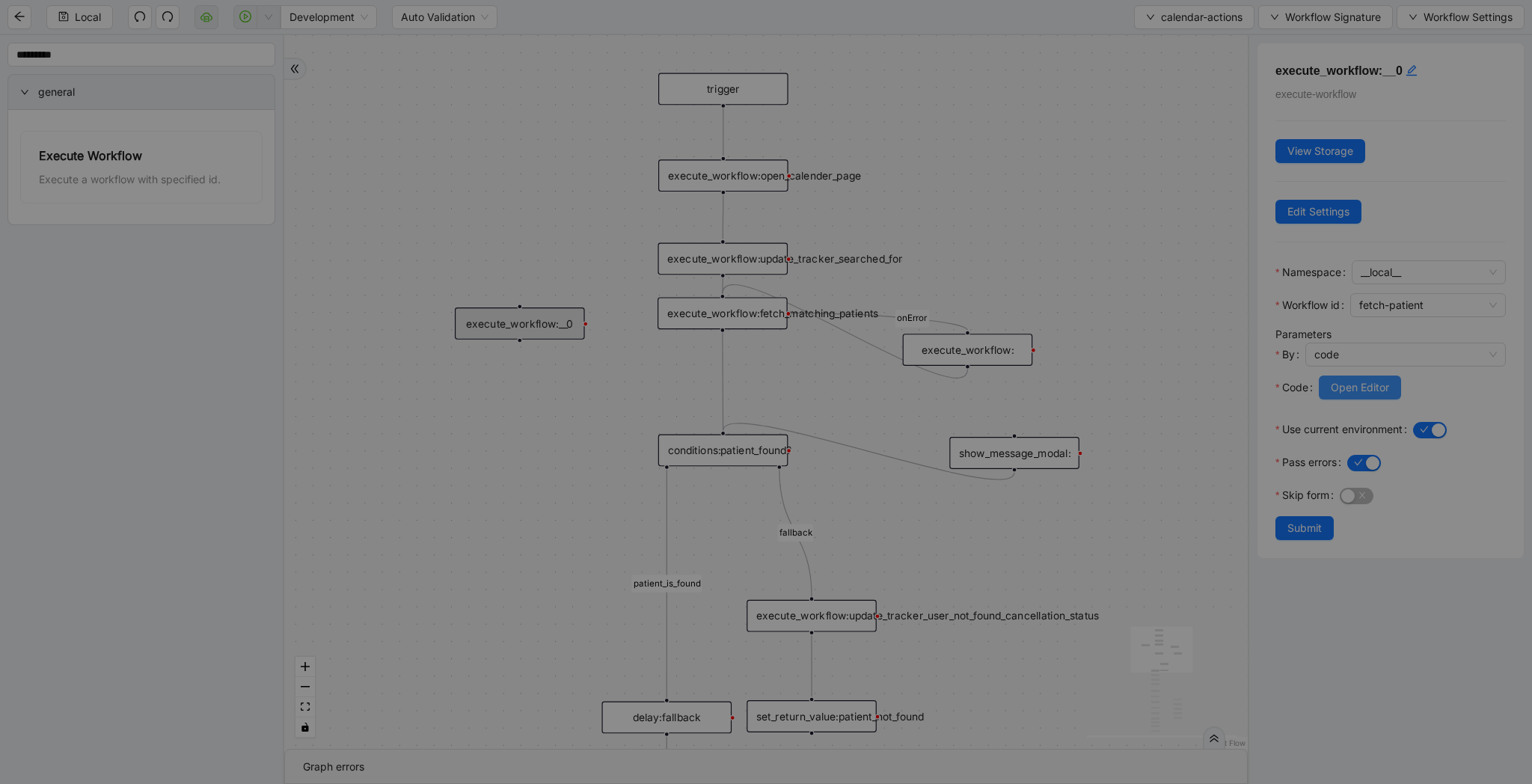
scroll to position [135, 0]
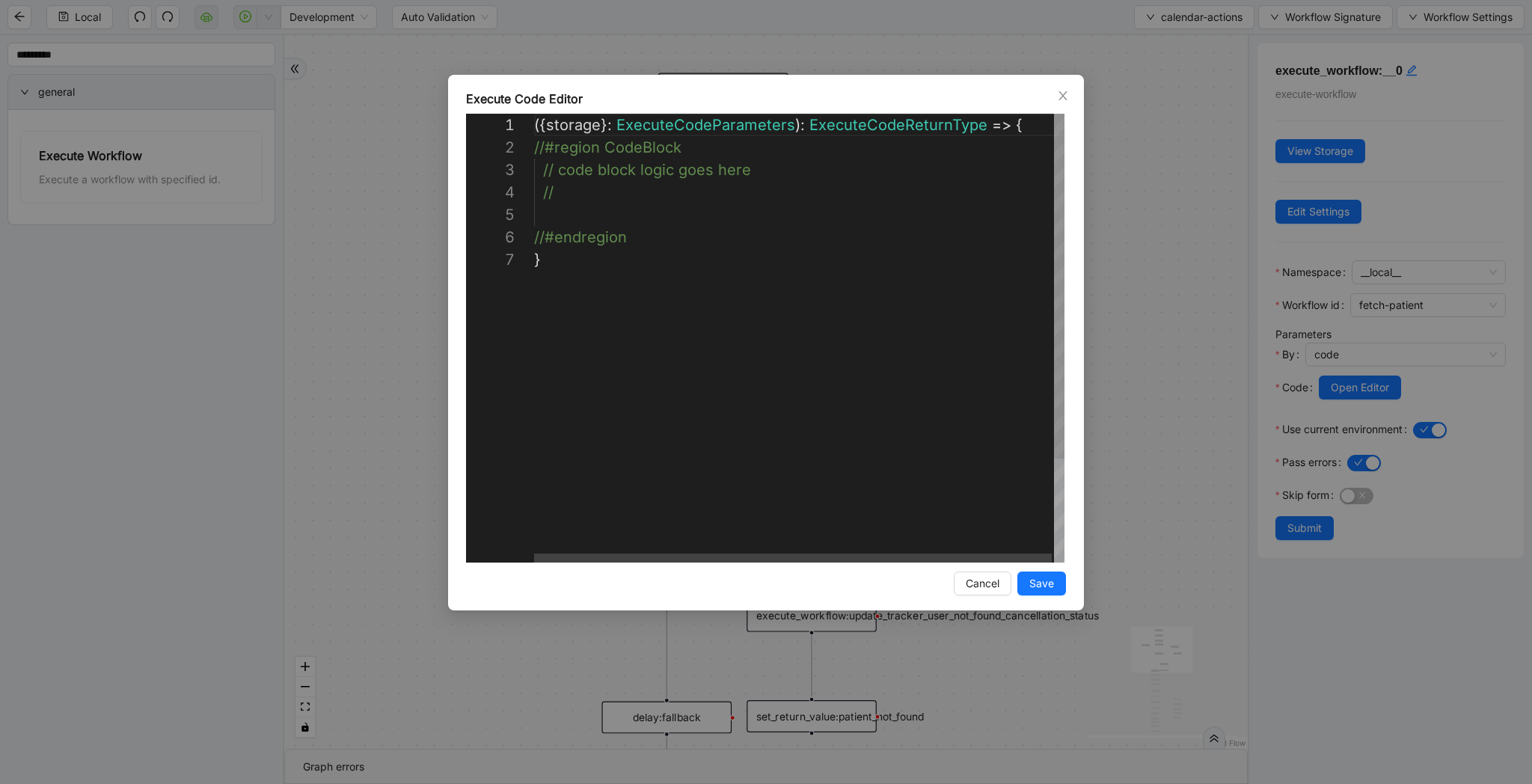
click at [588, 215] on div "({ storage }: ExecuteCodeParameters ): ExecuteCodeReturnType => { //#region Cod…" at bounding box center [800, 405] width 533 height 583
paste textarea "**********"
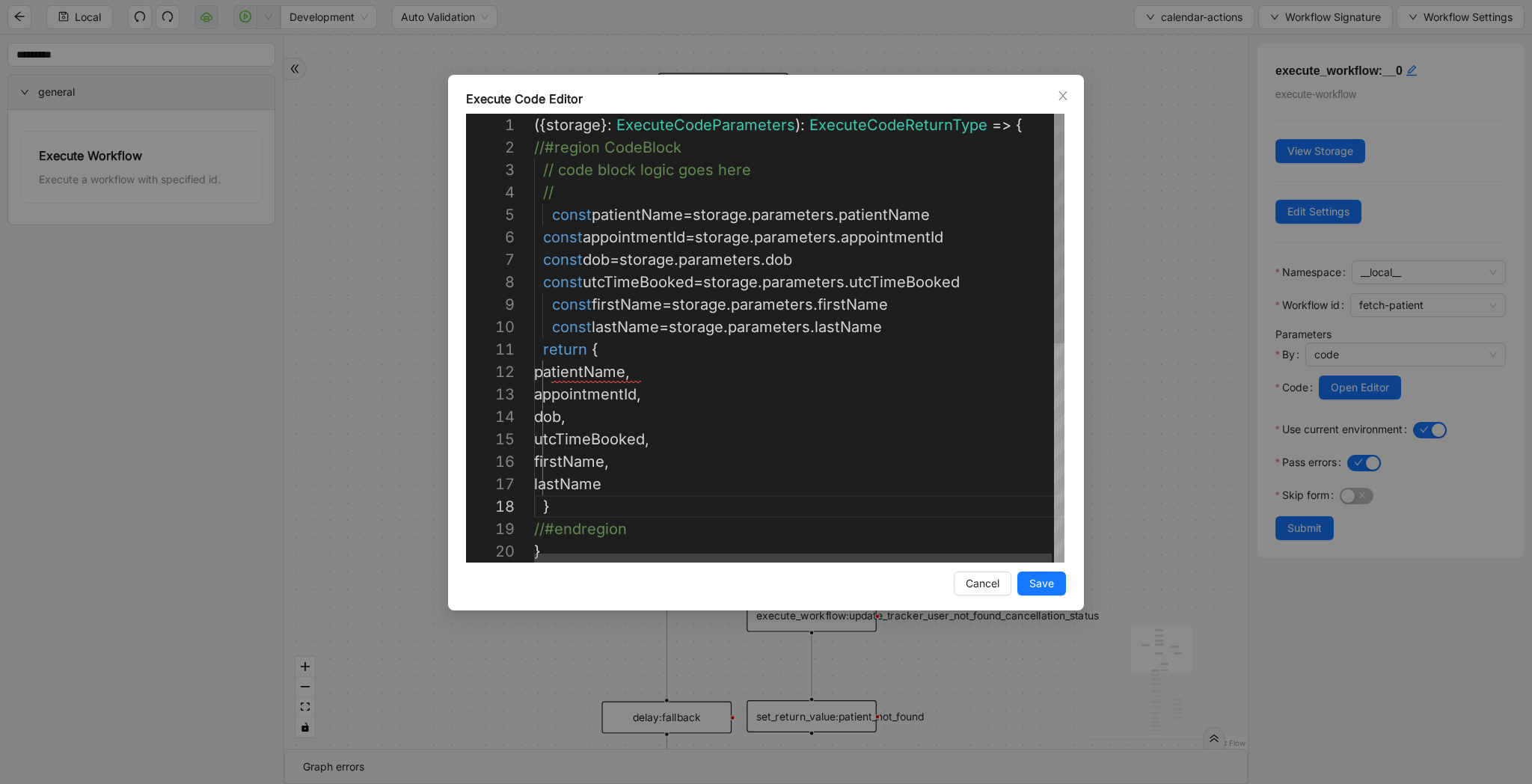
click at [617, 369] on div "({ storage }: ExecuteCodeParameters ): ExecuteCodeReturnType => { //#region Cod…" at bounding box center [800, 551] width 533 height 875
click at [570, 399] on div "({ storage }: ExecuteCodeParameters ): ExecuteCodeReturnType => { //#region Cod…" at bounding box center [800, 540] width 533 height 853
click at [659, 394] on div "({ storage }: ExecuteCodeParameters ): ExecuteCodeReturnType => { //#region Cod…" at bounding box center [800, 540] width 533 height 853
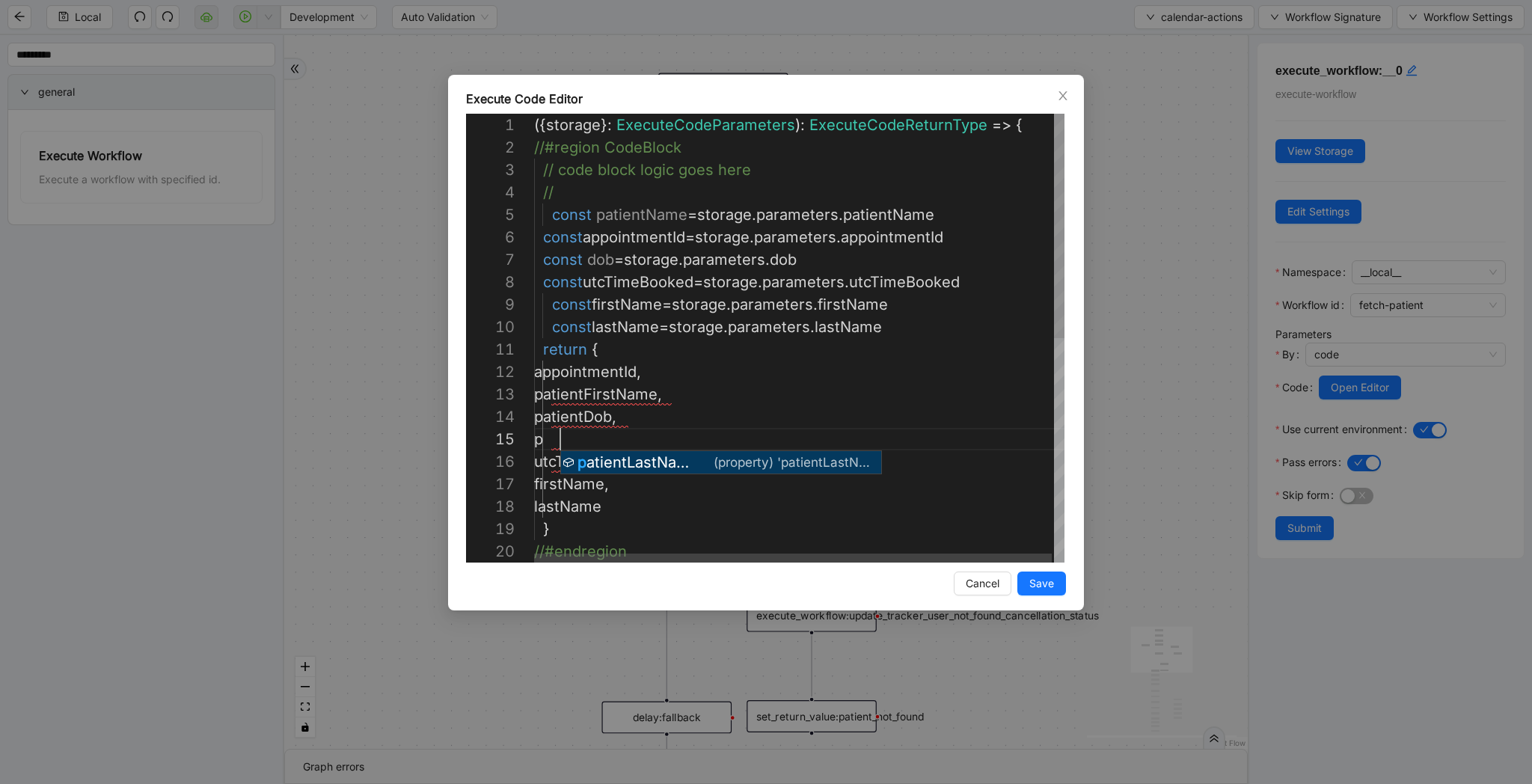
scroll to position [90, 137]
click at [639, 464] on div "({ storage }: ExecuteCodeParameters ): ExecuteCodeReturnType => { //#region Cod…" at bounding box center [800, 562] width 533 height 898
click at [689, 426] on div "({ storage }: ExecuteCodeParameters ): ExecuteCodeReturnType => { //#region Cod…" at bounding box center [800, 562] width 533 height 898
click at [689, 442] on div "({ storage }: ExecuteCodeParameters ): ExecuteCodeReturnType => { //#region Cod…" at bounding box center [800, 562] width 533 height 898
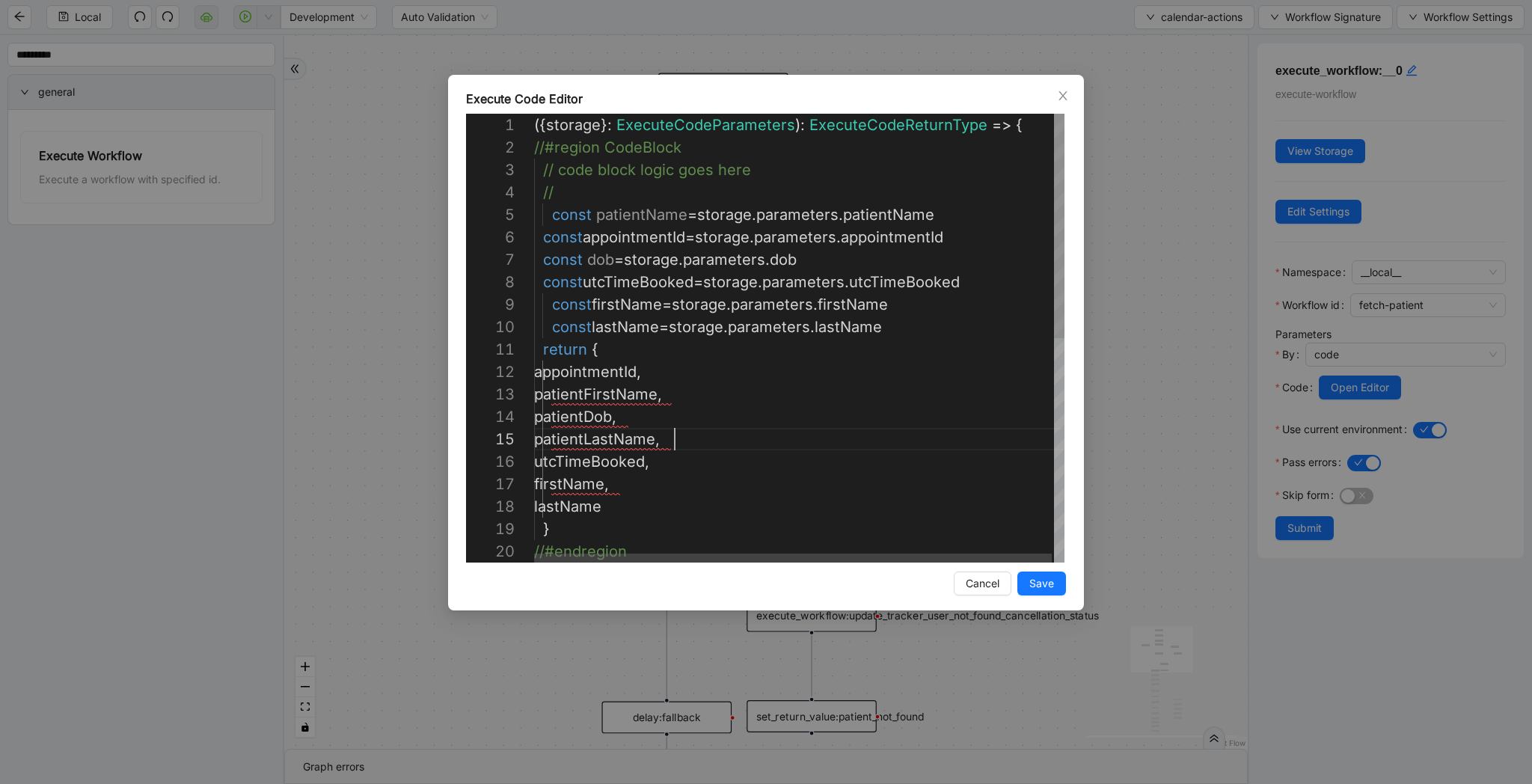
click at [596, 489] on div "({ storage }: ExecuteCodeParameters ): ExecuteCodeReturnType => { //#region Cod…" at bounding box center [800, 562] width 533 height 898
click at [597, 507] on div "({ storage }: ExecuteCodeParameters ): ExecuteCodeReturnType => { //#region Cod…" at bounding box center [800, 562] width 533 height 898
click at [631, 454] on div "({ storage }: ExecuteCodeParameters ): ExecuteCodeReturnType => { //#region Cod…" at bounding box center [800, 540] width 533 height 853
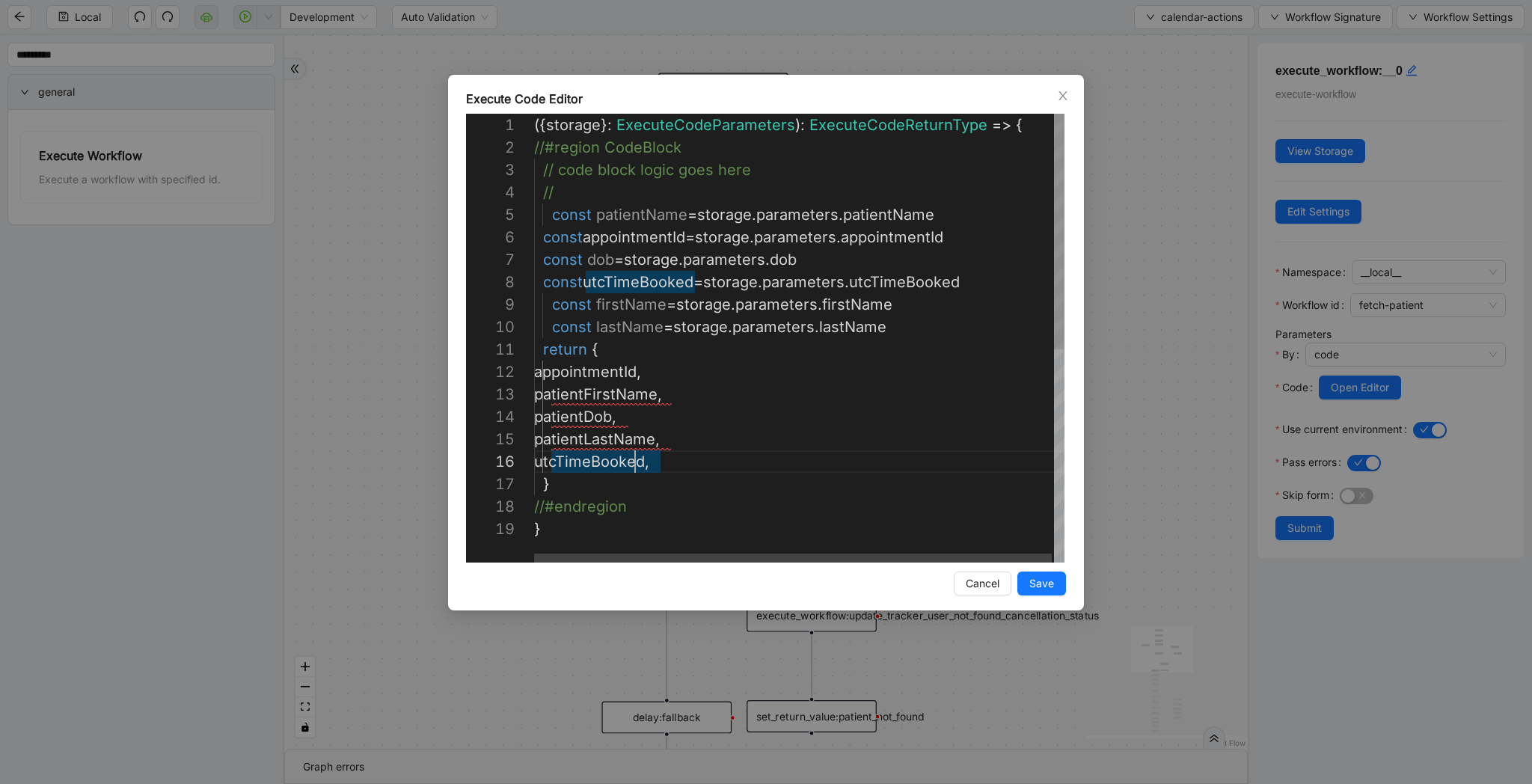
click at [635, 435] on div "({ storage }: ExecuteCodeParameters ): ExecuteCodeReturnType => { //#region Cod…" at bounding box center [800, 540] width 533 height 853
click at [639, 395] on div "({ storage }: ExecuteCodeParameters ): ExecuteCodeReturnType => { //#region Cod…" at bounding box center [800, 540] width 533 height 853
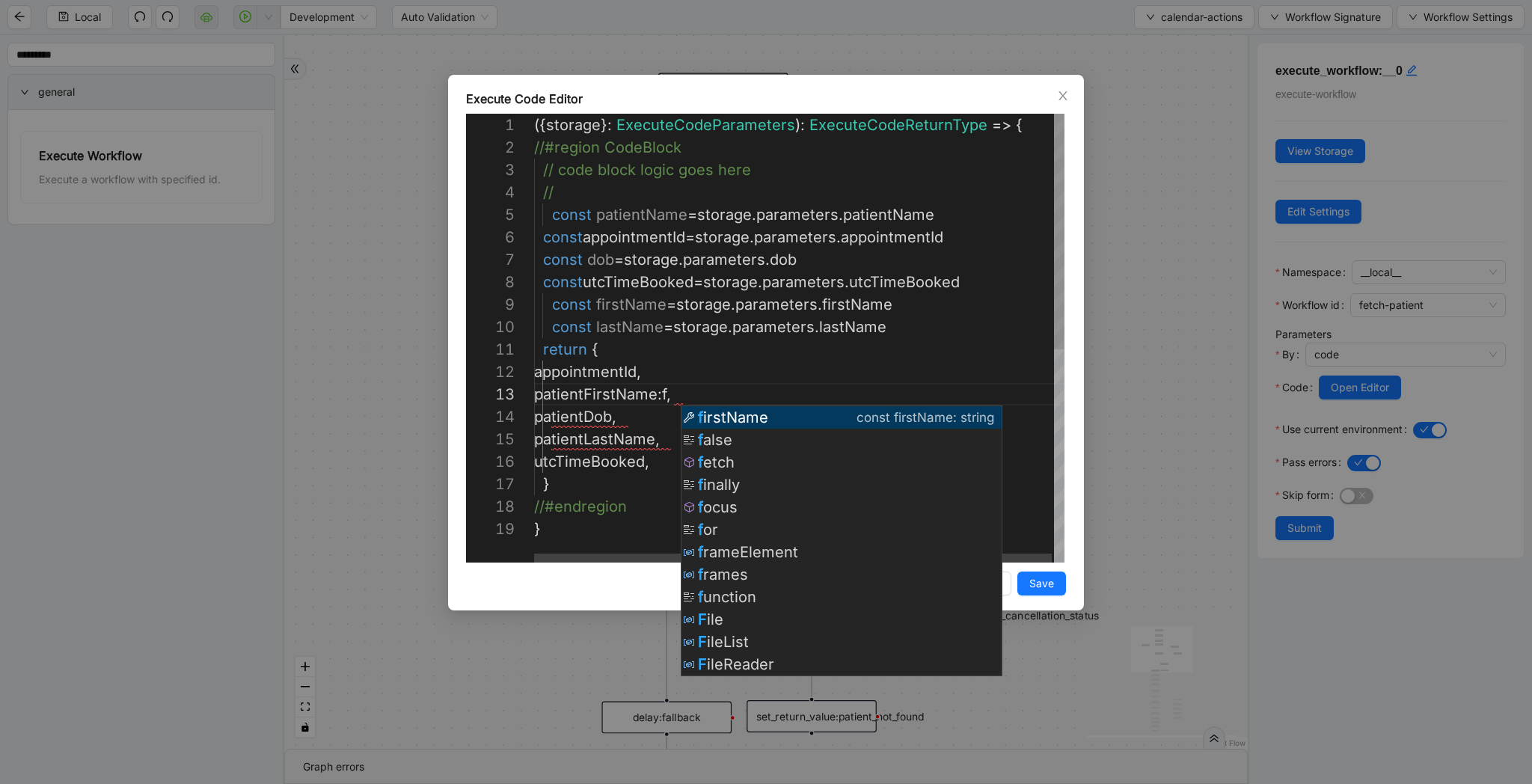
scroll to position [45, 211]
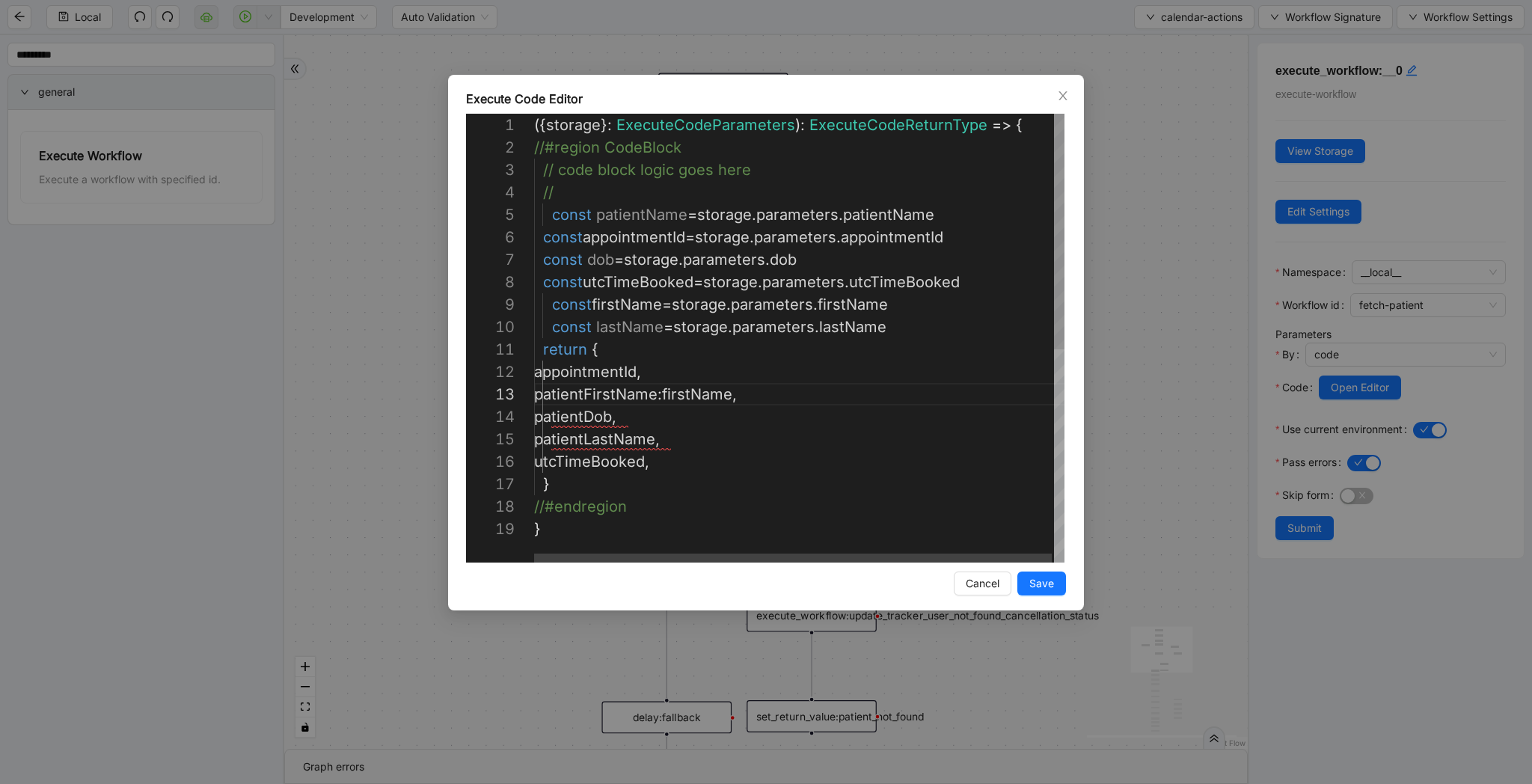
click at [628, 418] on div "({ storage }: ExecuteCodeParameters ): ExecuteCodeReturnType => { //#region Cod…" at bounding box center [800, 540] width 533 height 853
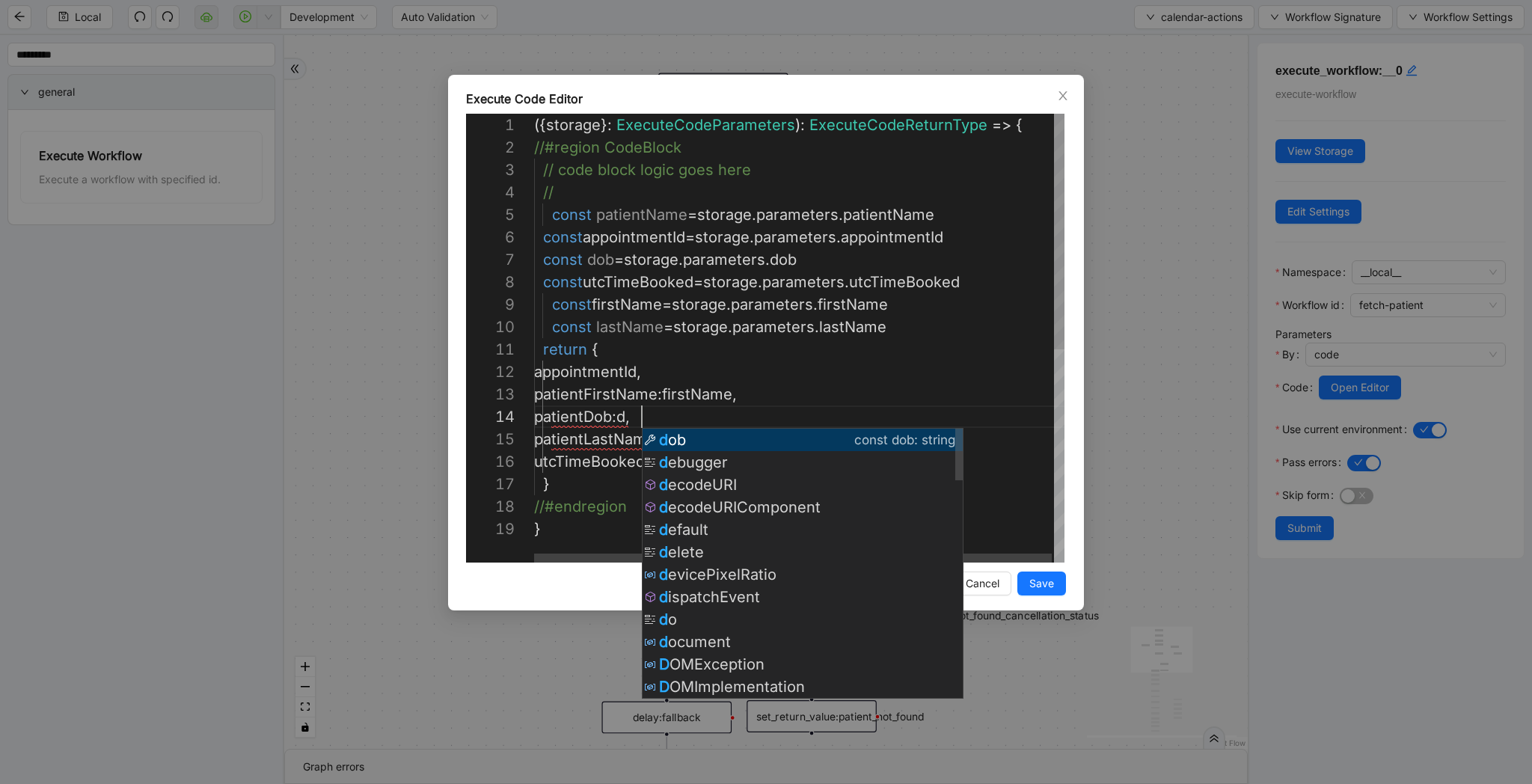
scroll to position [67, 126]
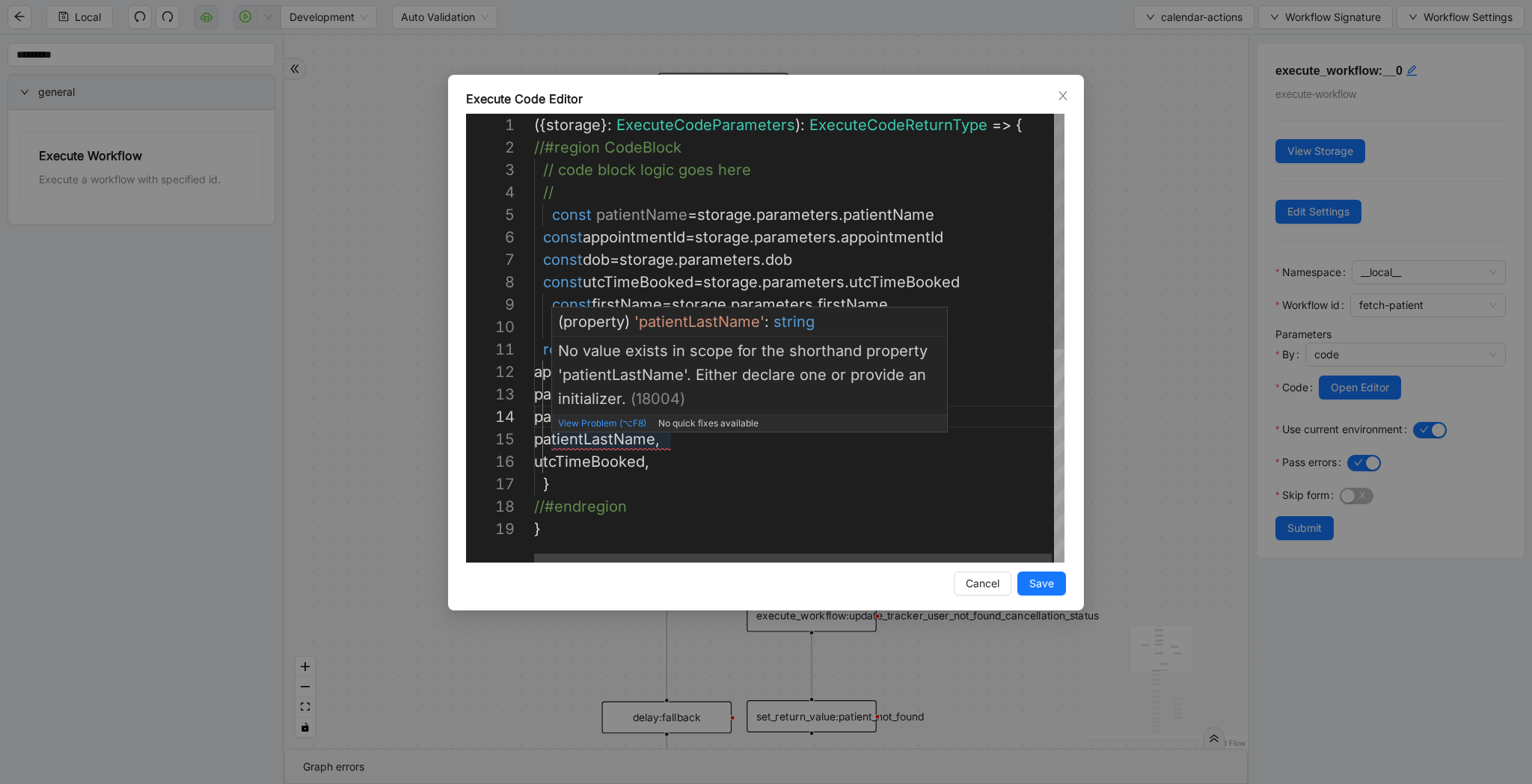
click at [669, 443] on div "({ storage }: ExecuteCodeParameters ): ExecuteCodeReturnType => { //#region Cod…" at bounding box center [800, 540] width 533 height 853
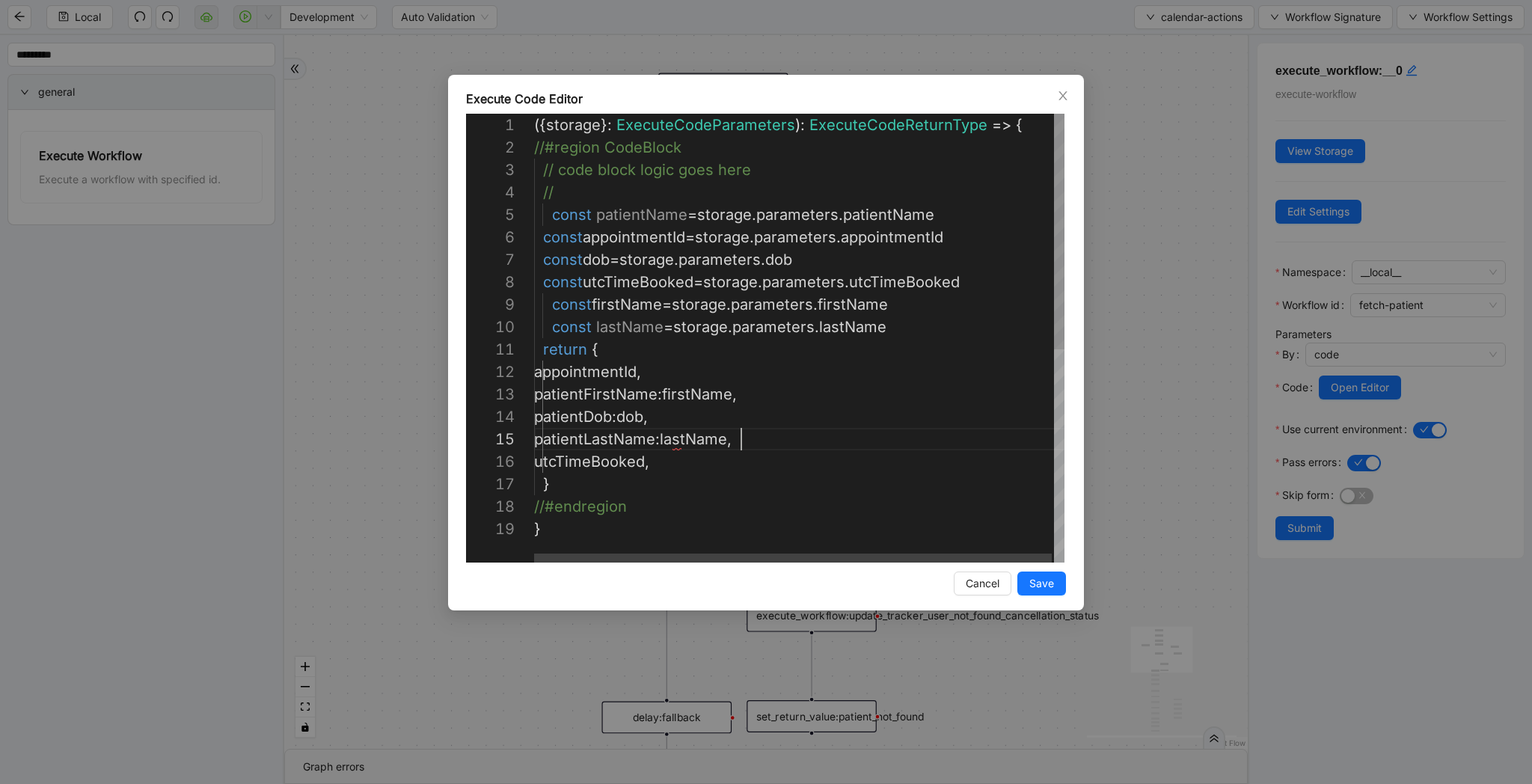
scroll to position [90, 208]
type textarea "**********"
click at [1047, 582] on span "Save" at bounding box center [1042, 584] width 25 height 17
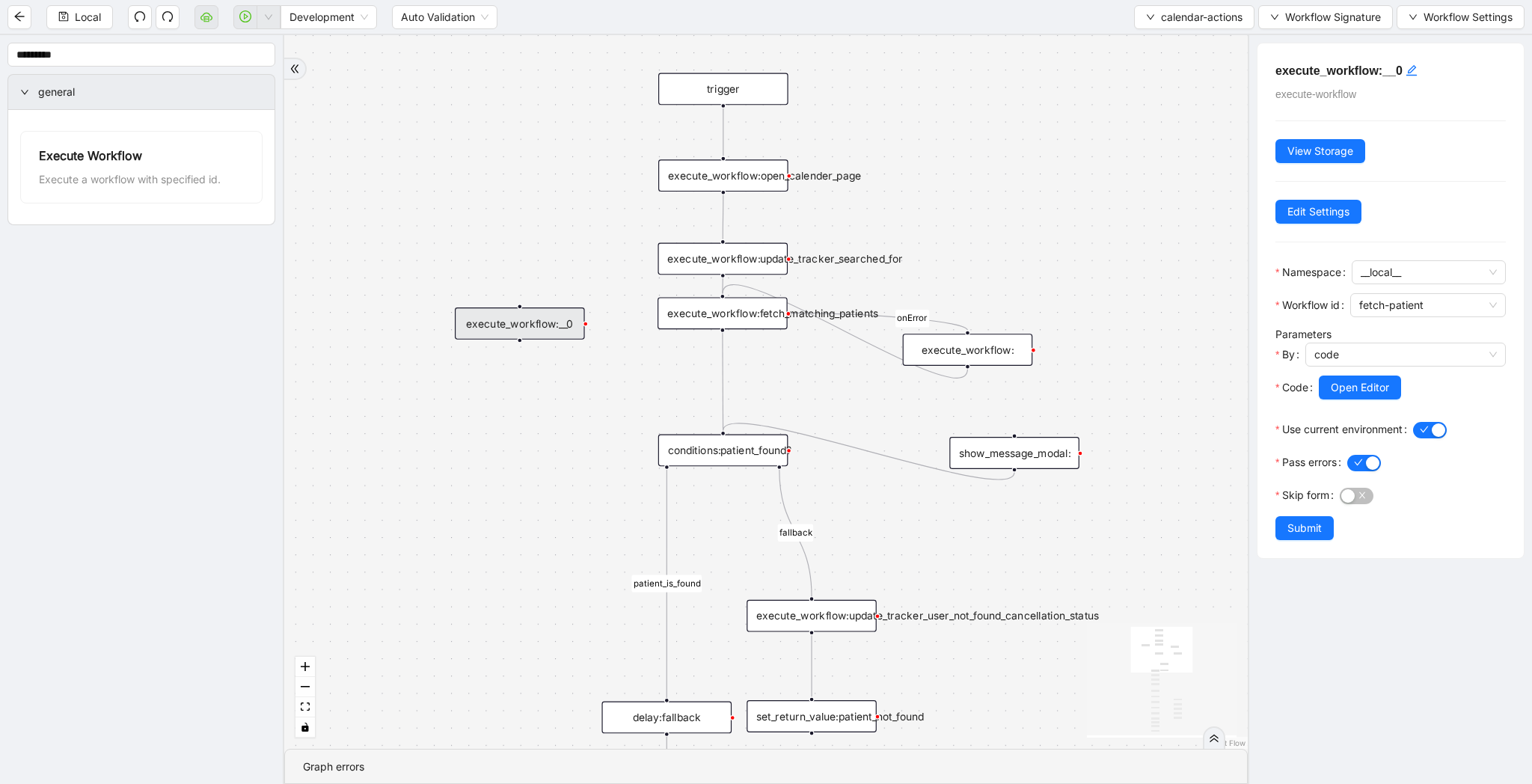
drag, startPoint x: 1304, startPoint y: 525, endPoint x: 904, endPoint y: 433, distance: 410.4
click at [1304, 525] on span "Submit" at bounding box center [1304, 528] width 34 height 17
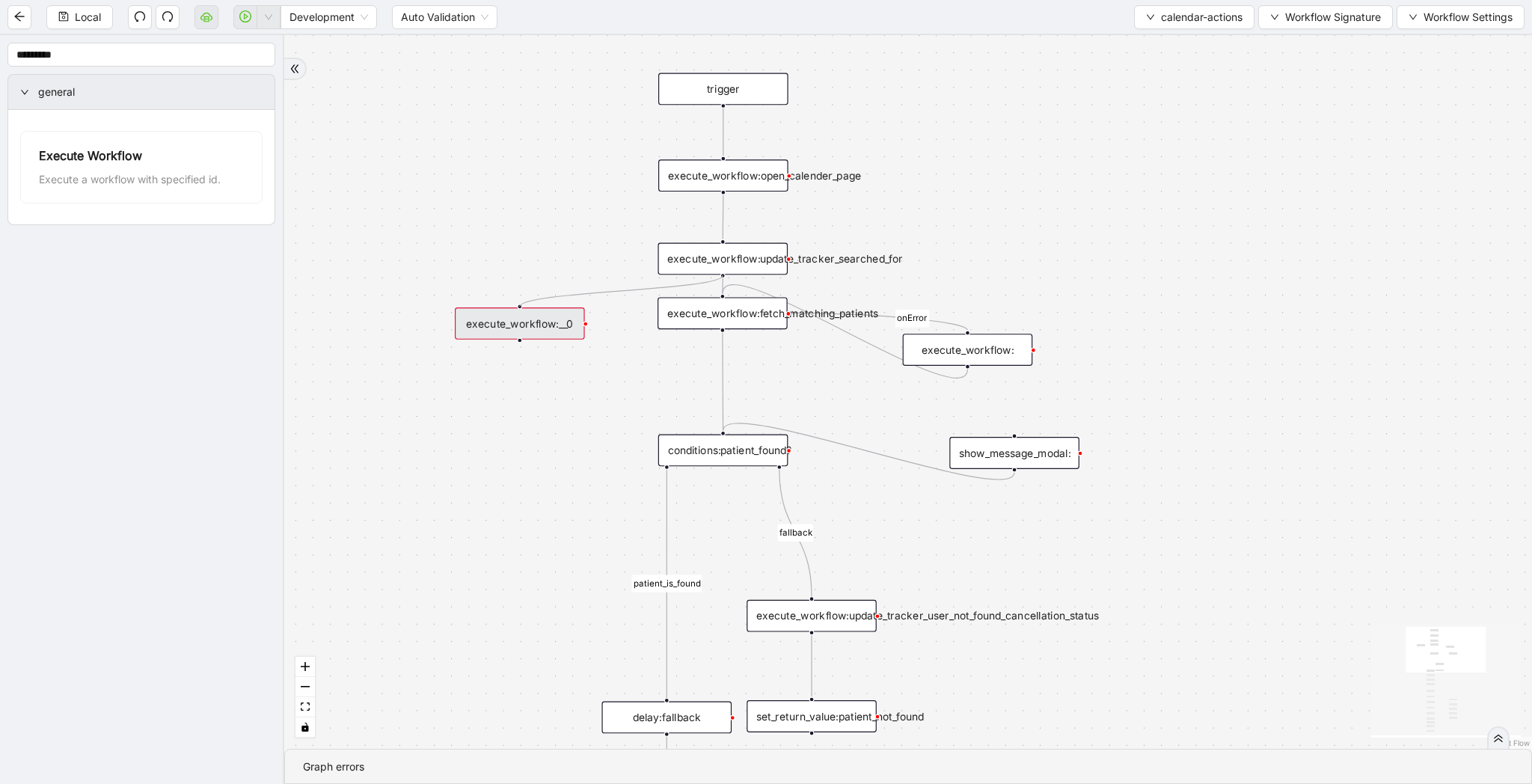
drag, startPoint x: 723, startPoint y: 273, endPoint x: 529, endPoint y: 311, distance: 197.7
click at [659, 311] on div "trigger click_element:open_appointment_action_menu click_element:cancel_action …" at bounding box center [1381, 430] width 1444 height 826
drag, startPoint x: 525, startPoint y: 326, endPoint x: 499, endPoint y: 390, distance: 69.1
click at [499, 390] on div "execute_workflow:__0" at bounding box center [494, 387] width 131 height 32
drag, startPoint x: 492, startPoint y: 403, endPoint x: 452, endPoint y: 500, distance: 104.9
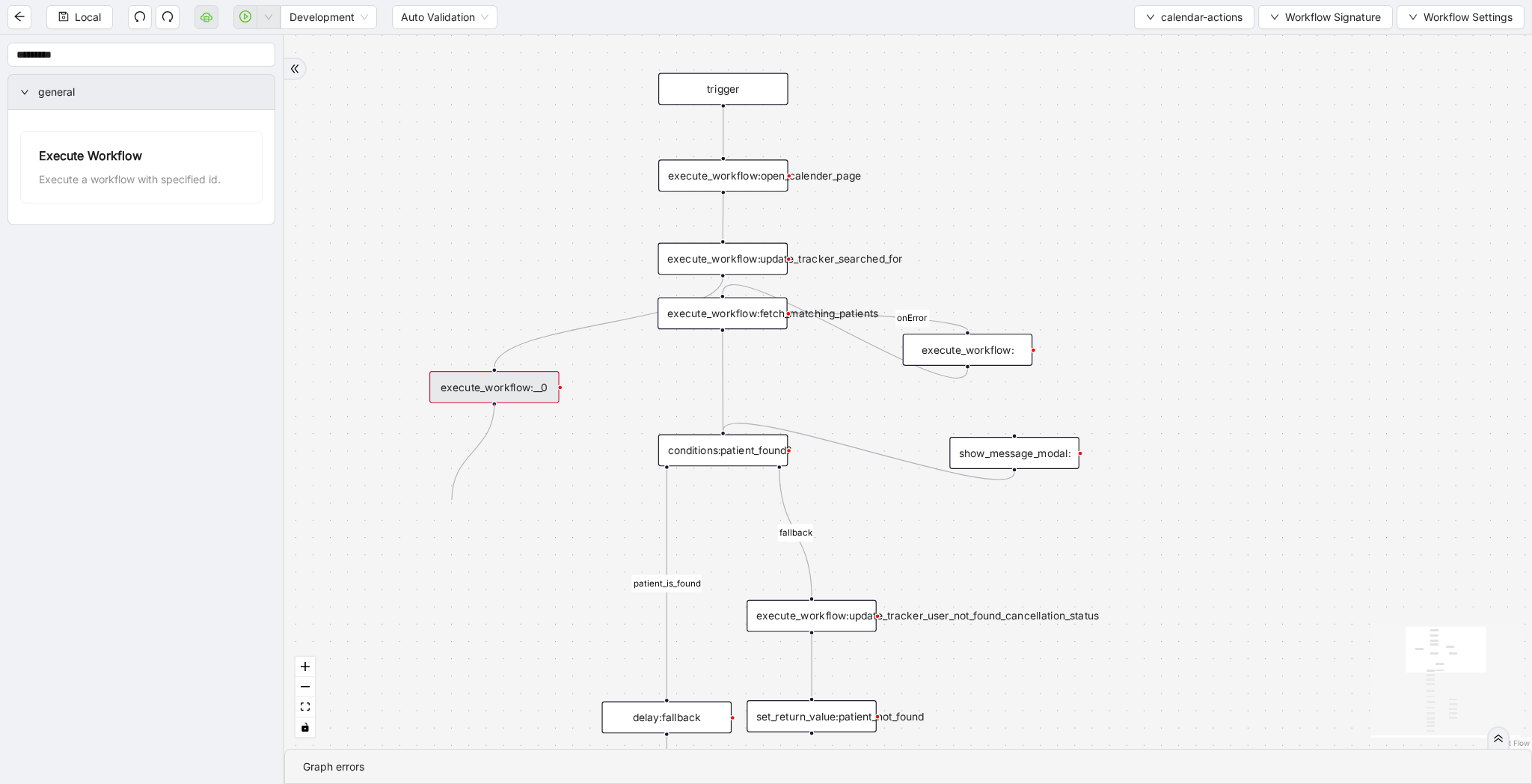
click at [452, 500] on div "patient_is_found fallback onError onError onError onError trigger click_element…" at bounding box center [908, 392] width 1248 height 714
click at [953, 342] on div "execute_workflow:" at bounding box center [968, 350] width 131 height 32
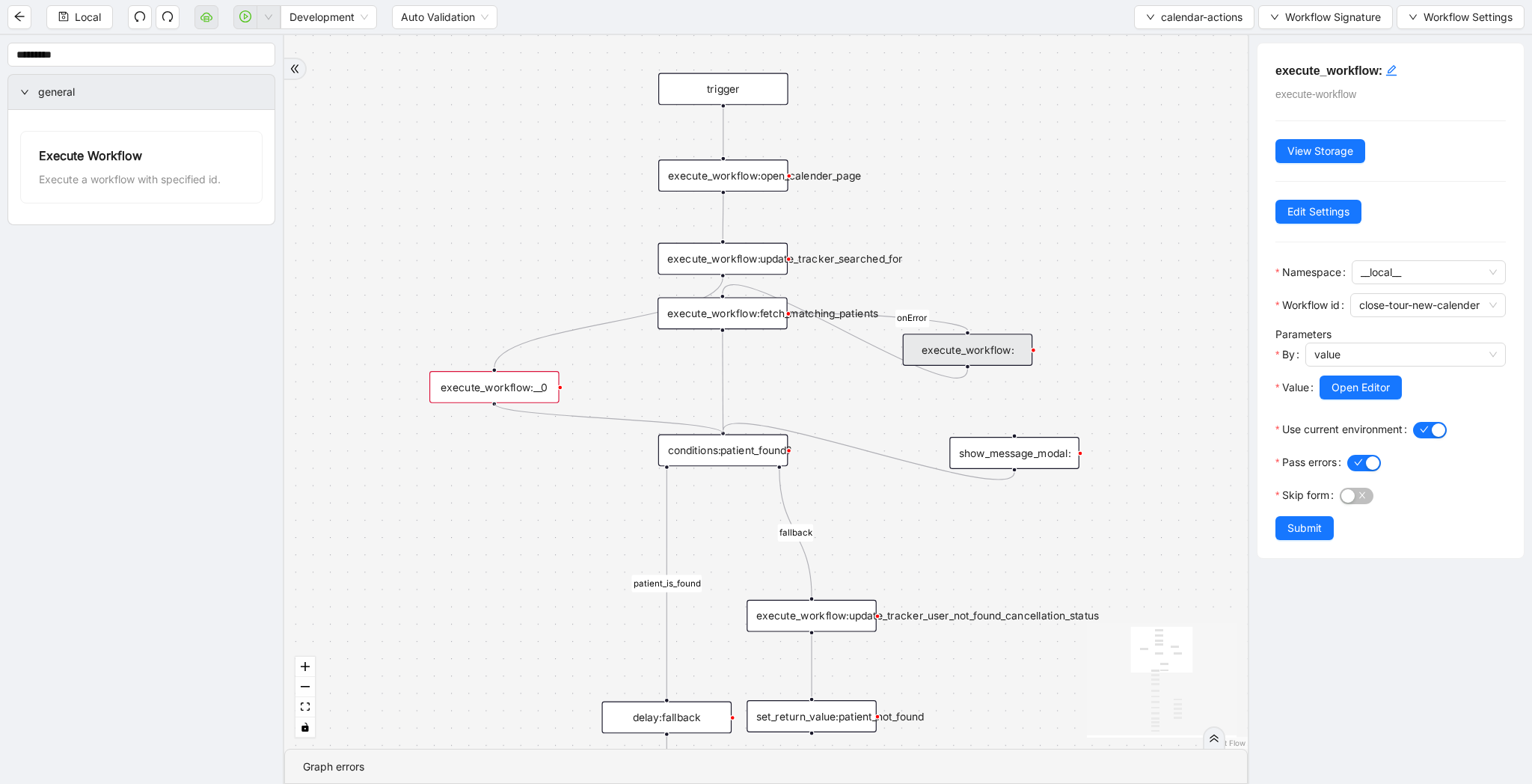
drag, startPoint x: 494, startPoint y: 406, endPoint x: 733, endPoint y: 435, distance: 240.8
click at [733, 435] on div "trigger click_element:open_appointment_action_menu click_element:cancel_action …" at bounding box center [1217, 430] width 1115 height 826
click at [90, 25] on span "Local" at bounding box center [87, 18] width 26 height 17
click at [520, 392] on div "execute_workflow:__0" at bounding box center [494, 387] width 131 height 32
click at [1344, 380] on span "Open Editor" at bounding box center [1360, 387] width 59 height 17
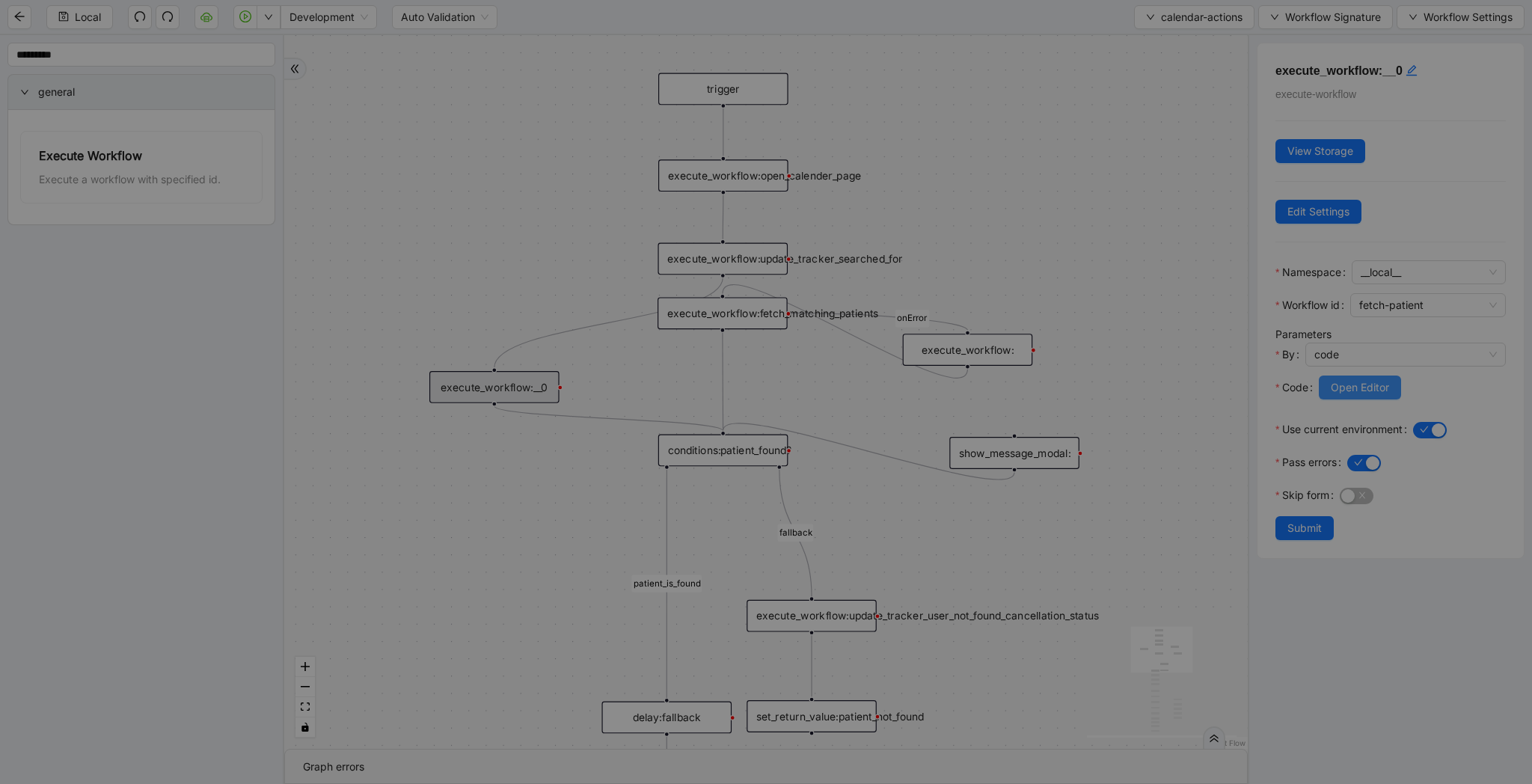
scroll to position [224, 0]
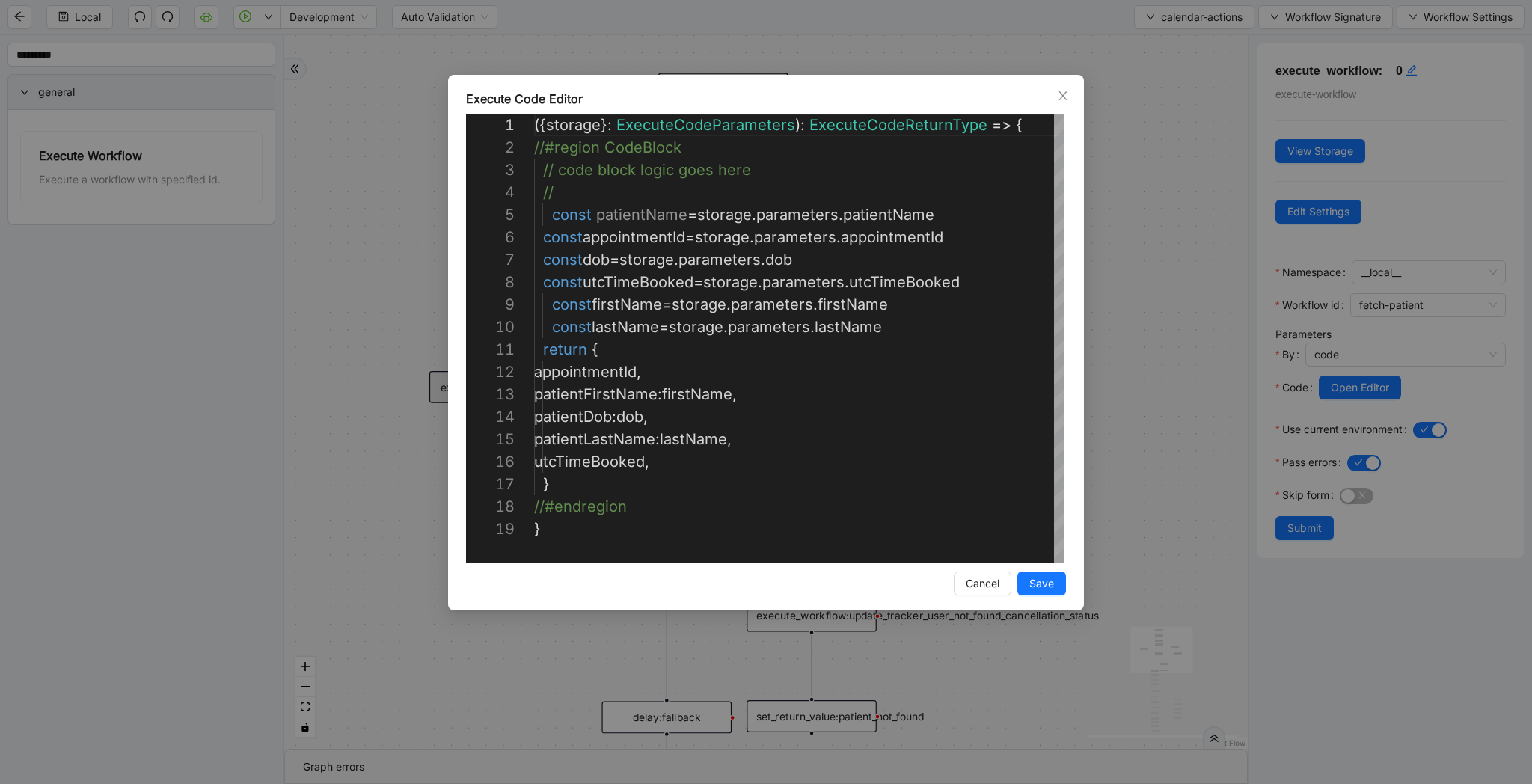
click at [1111, 520] on div "Execute Code Editor 1 2 3 4 5 6 7 8 9 10 11 12 13 14 15 16 17 18 19 ({ storage …" at bounding box center [766, 392] width 1532 height 784
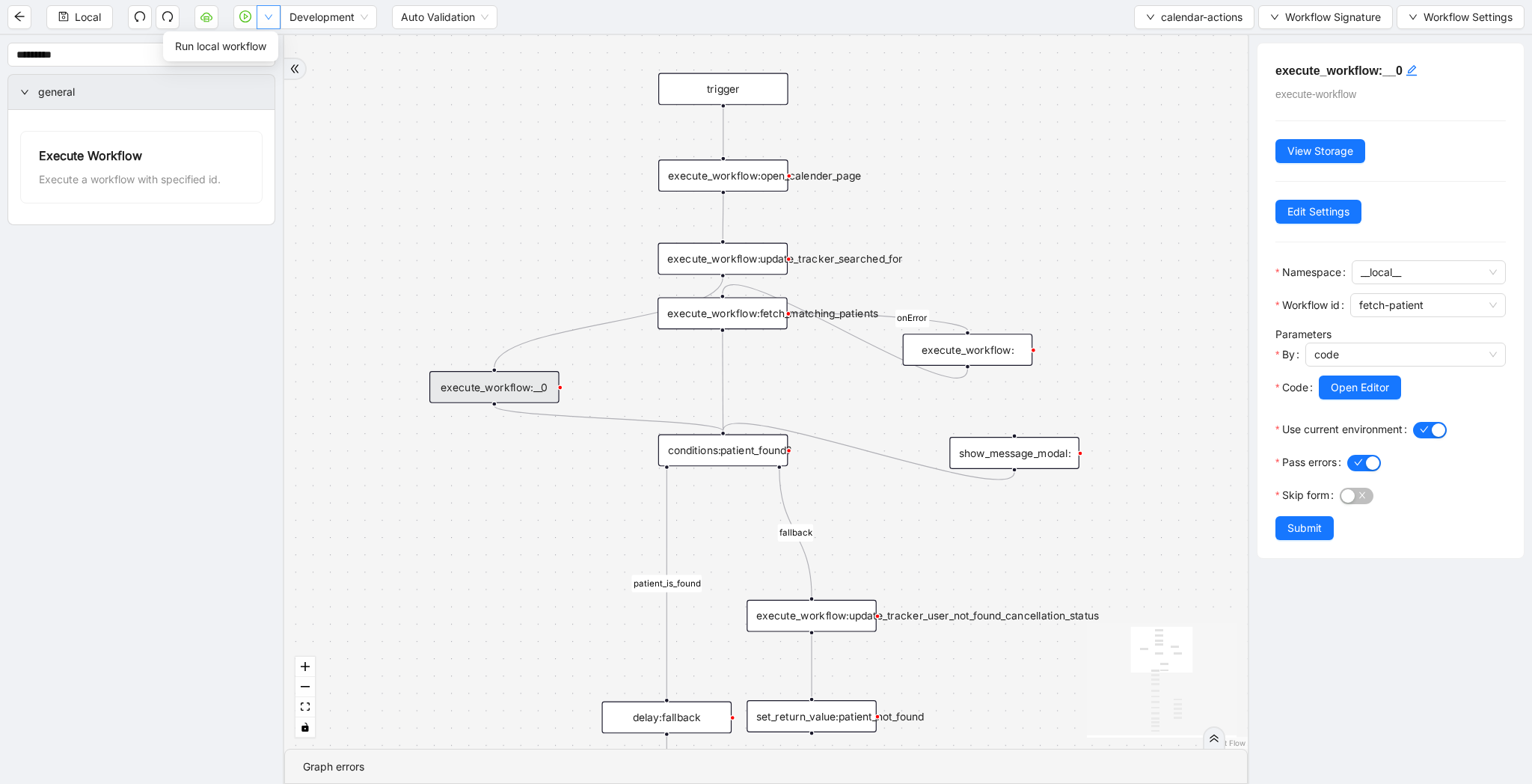
click at [269, 20] on icon "down" at bounding box center [269, 17] width 9 height 9
click at [246, 20] on icon "play-circle" at bounding box center [245, 17] width 12 height 12
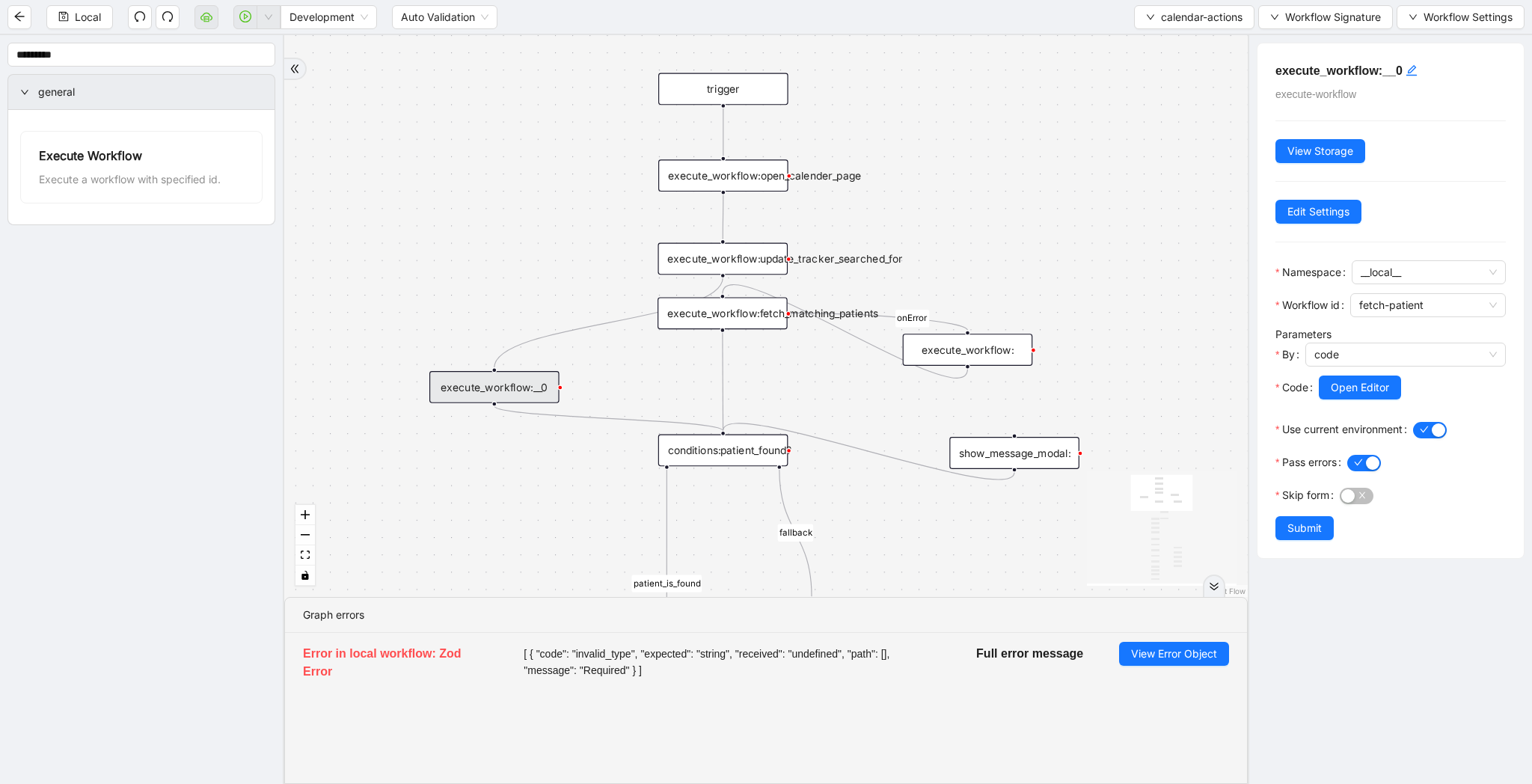
click at [694, 653] on span "[ { "code": "invalid_type", "expected": "string", "received": "undefined", "pat…" at bounding box center [732, 662] width 417 height 33
click at [1207, 650] on span "View Error Object" at bounding box center [1174, 654] width 86 height 17
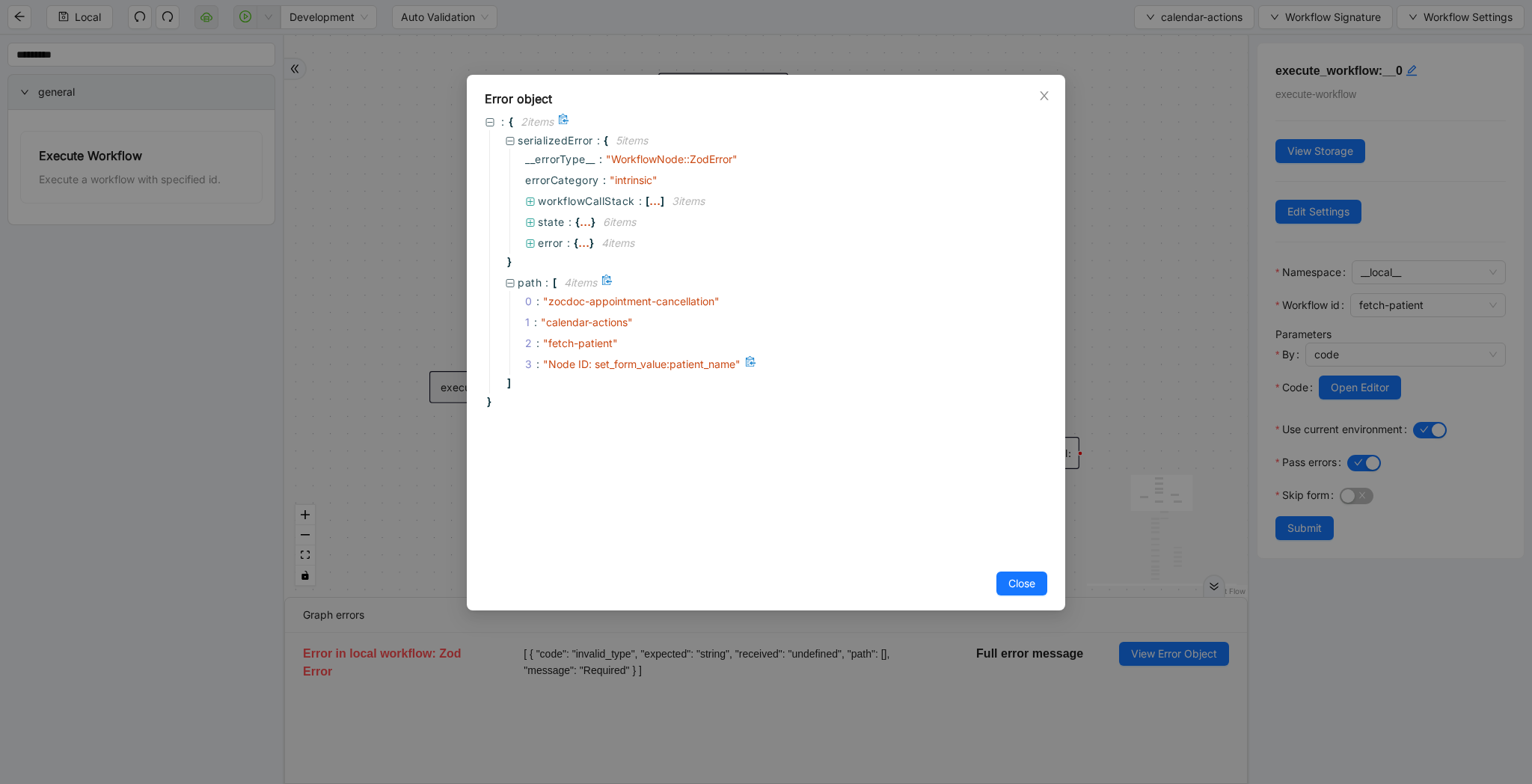
click at [701, 364] on span "" Node ID: set_form_value:patient_name "" at bounding box center [642, 363] width 197 height 13
click at [649, 298] on span "" zocdoc-appointment-cancellation "" at bounding box center [631, 300] width 177 height 13
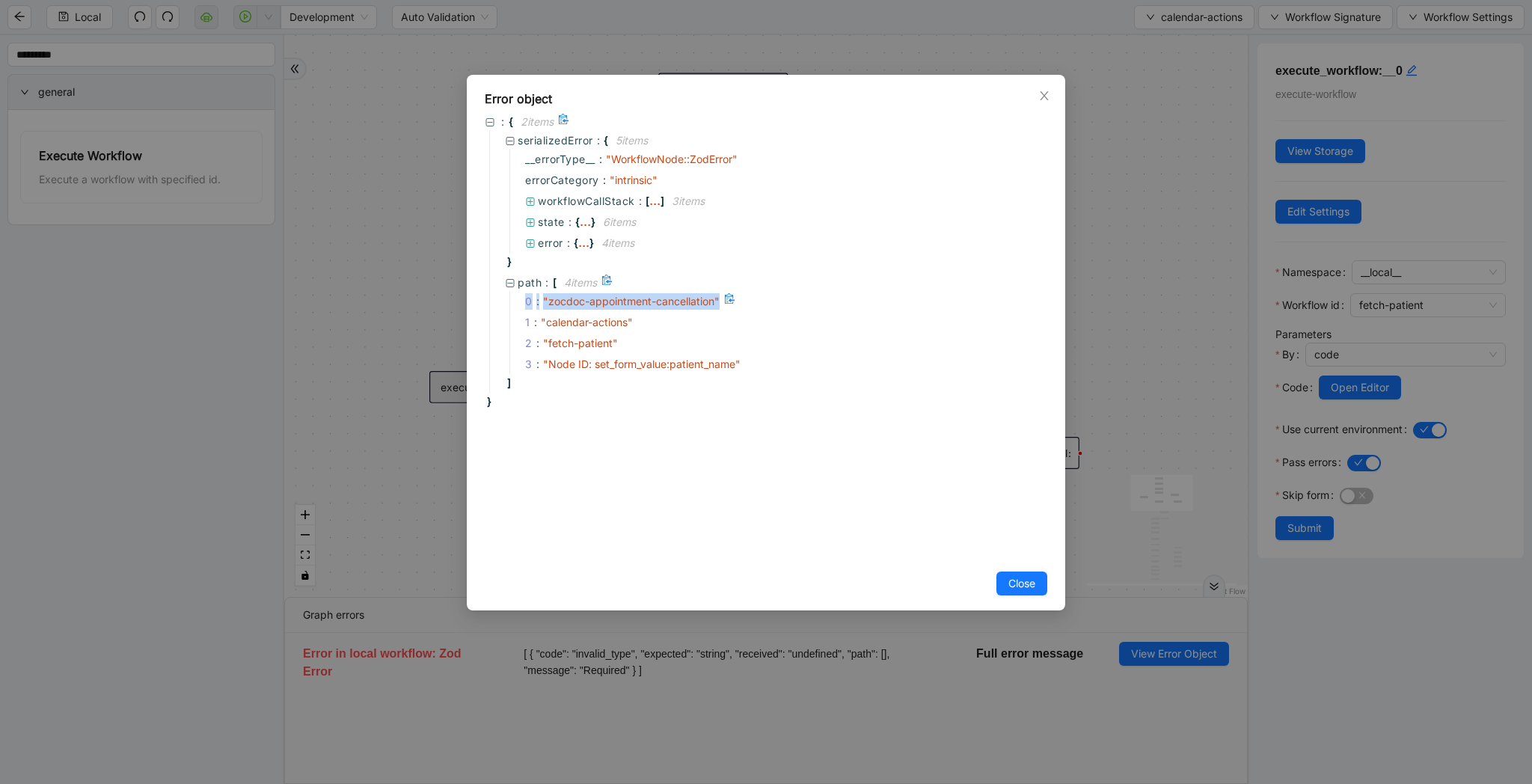
click at [649, 298] on span "" zocdoc-appointment-cancellation "" at bounding box center [631, 300] width 177 height 13
click at [623, 318] on span "" calendar-actions "" at bounding box center [587, 321] width 92 height 13
click at [639, 364] on span "" Node ID: set_form_value:patient_name "" at bounding box center [642, 363] width 197 height 13
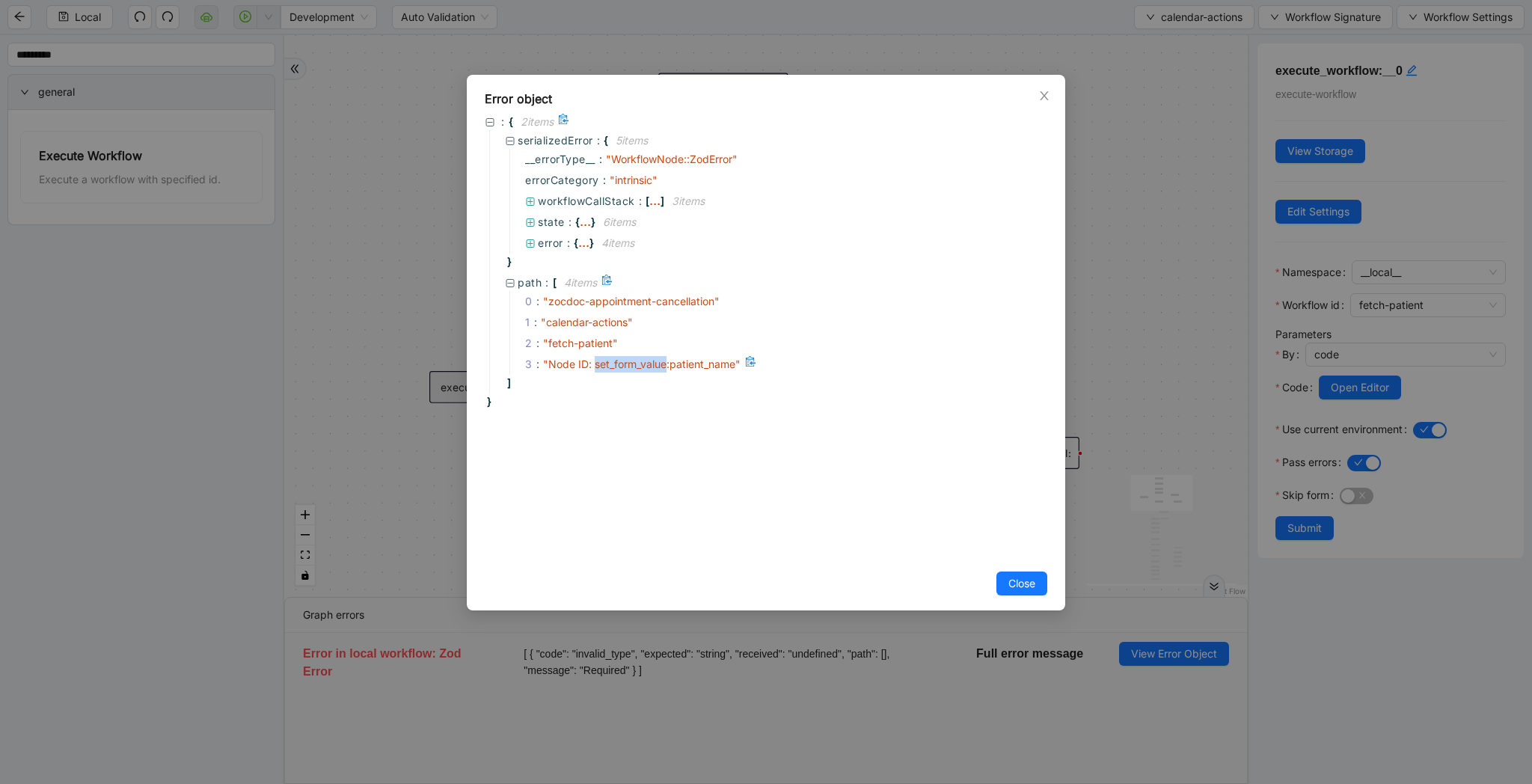
click at [639, 364] on span "" Node ID: set_form_value:patient_name "" at bounding box center [642, 363] width 197 height 13
click at [1146, 455] on div "Error object : { 2 item s serializedError : { 5 item s __errorType__ : " Workfl…" at bounding box center [766, 392] width 1532 height 784
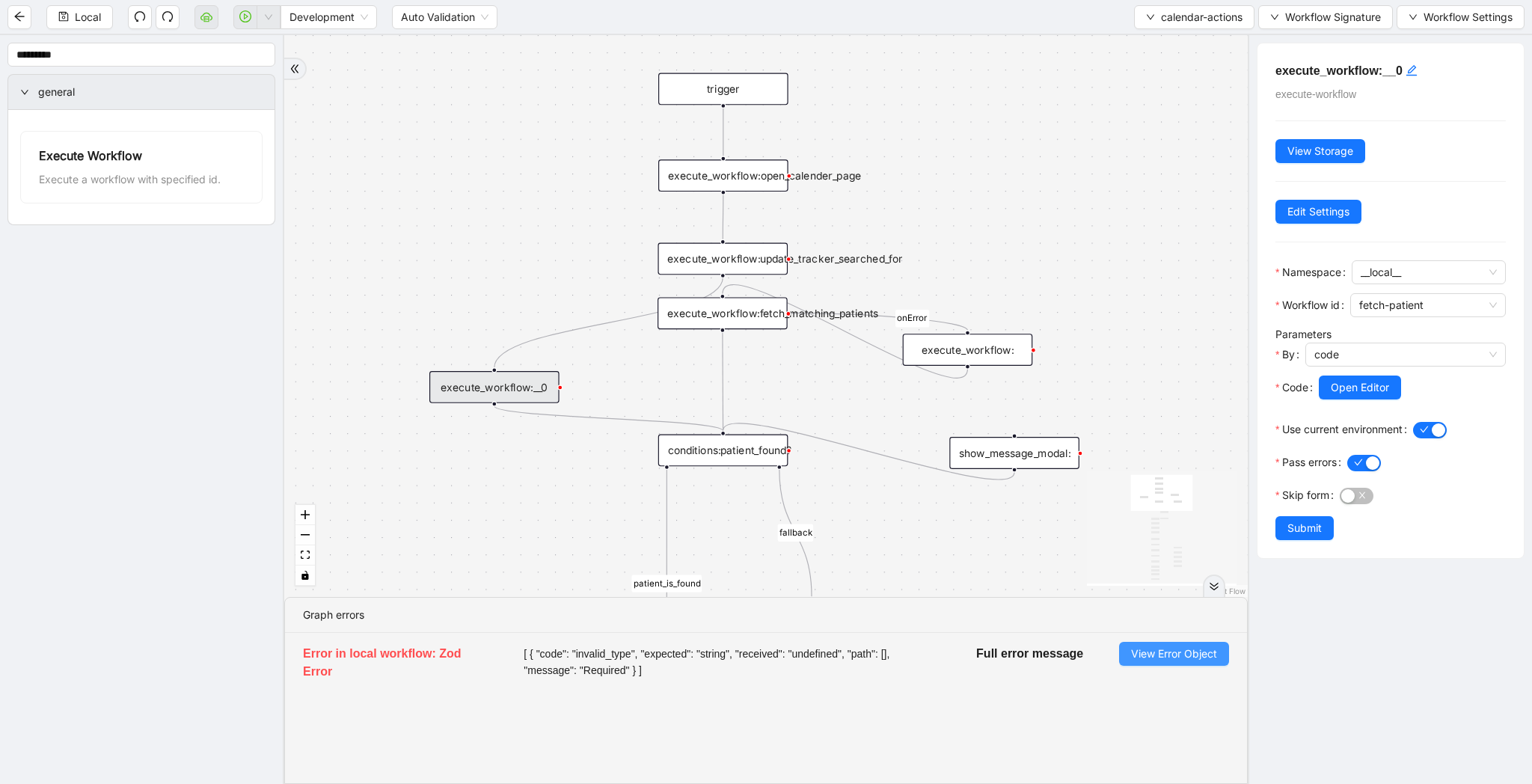
click at [1197, 655] on span "View Error Object" at bounding box center [1174, 654] width 86 height 17
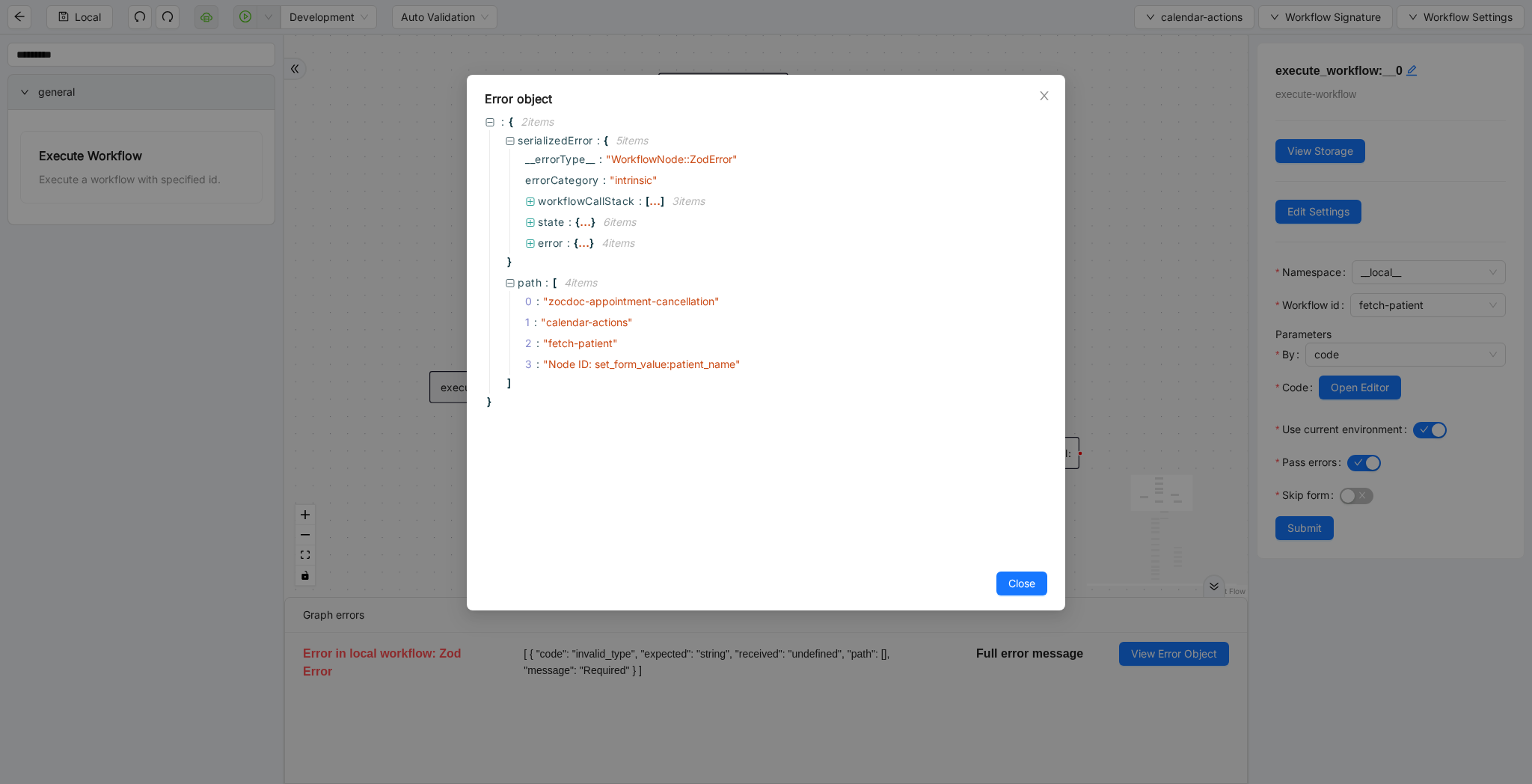
click at [1185, 392] on div "Error object : { 2 item s serializedError : { 5 item s __errorType__ : " Workfl…" at bounding box center [766, 392] width 1532 height 784
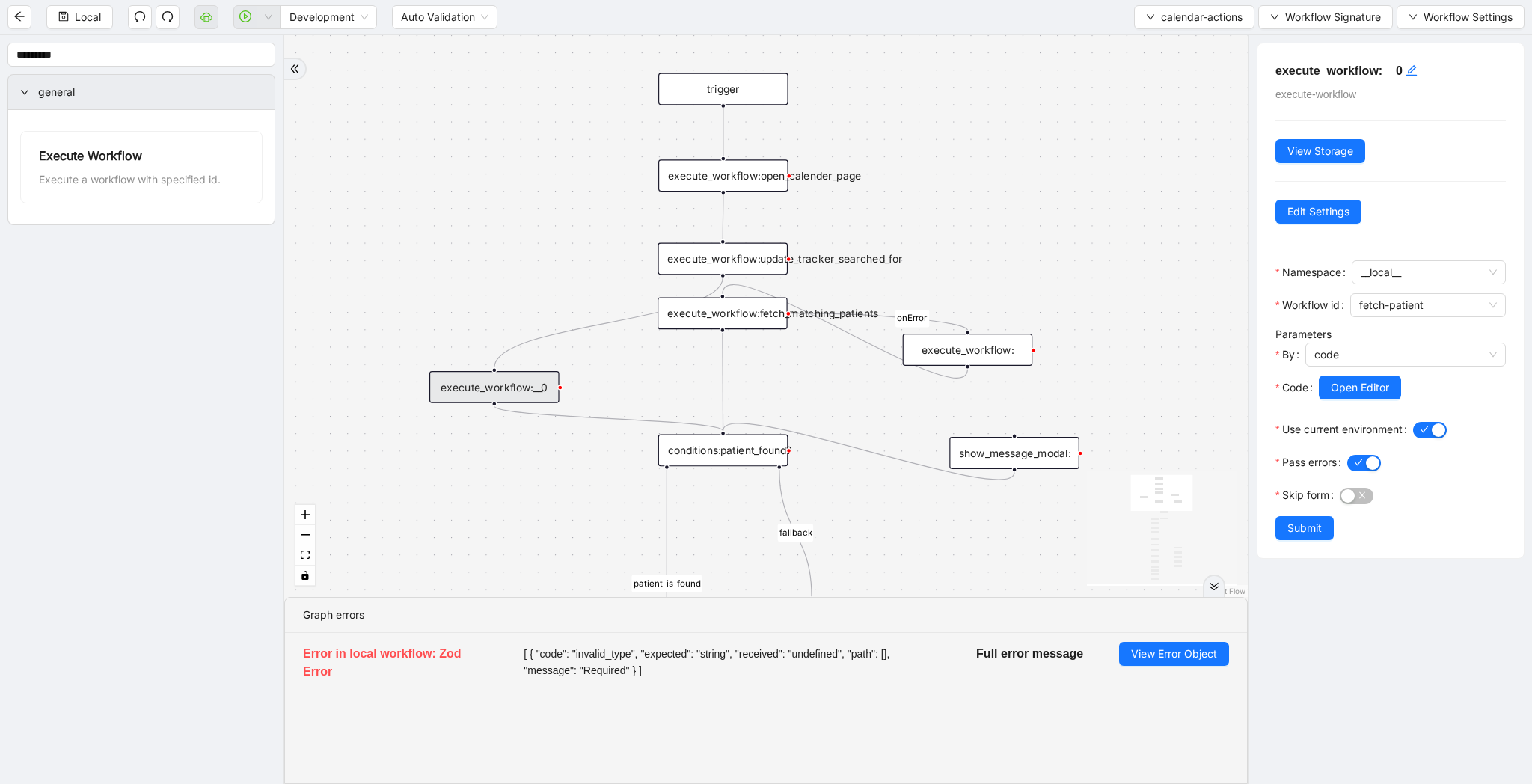
click at [524, 394] on div "execute_workflow:__0" at bounding box center [494, 387] width 131 height 32
click at [1202, 22] on span "calendar-actions" at bounding box center [1202, 18] width 81 height 17
click at [1204, 46] on span "Select" at bounding box center [1190, 47] width 98 height 17
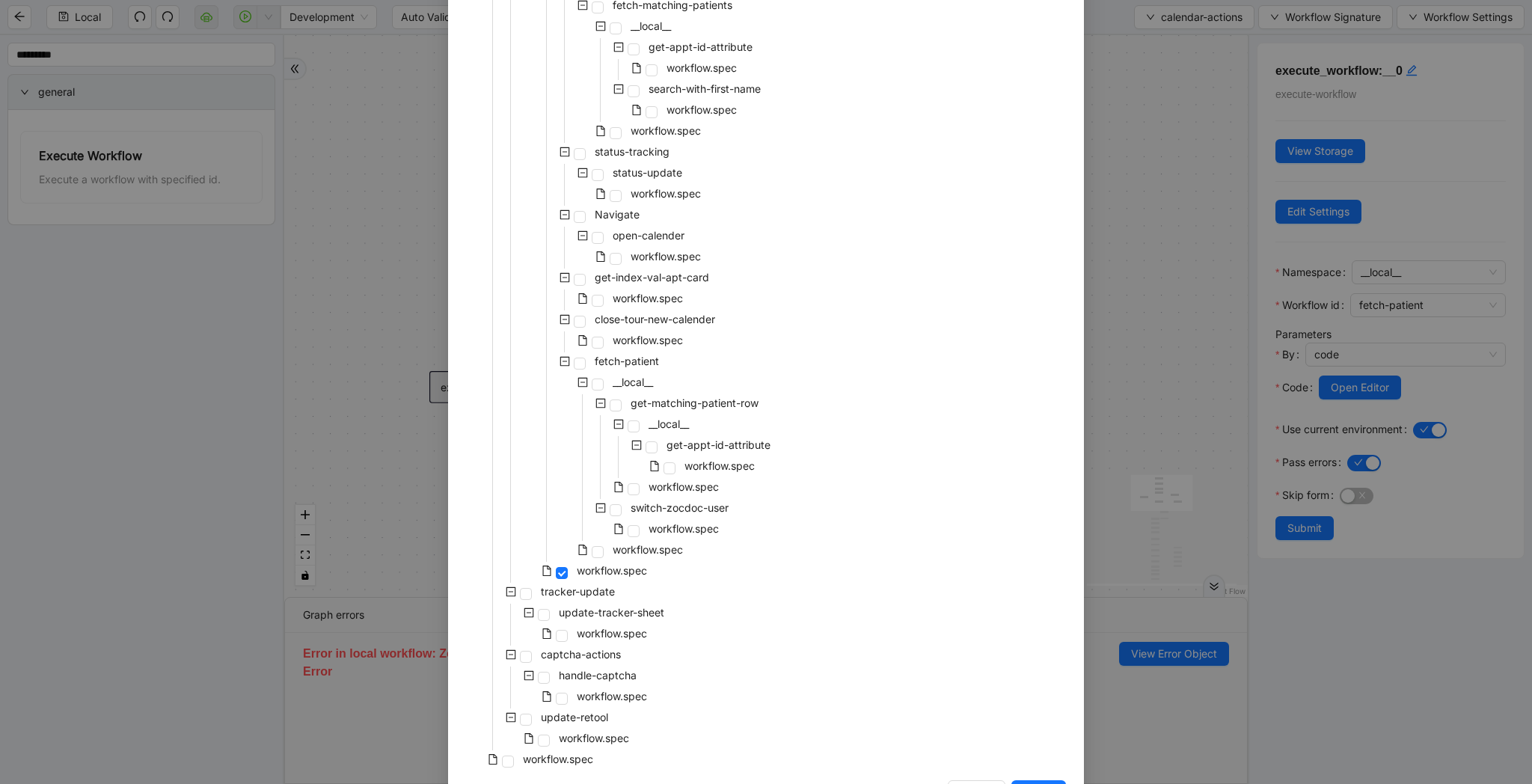
scroll to position [820, 0]
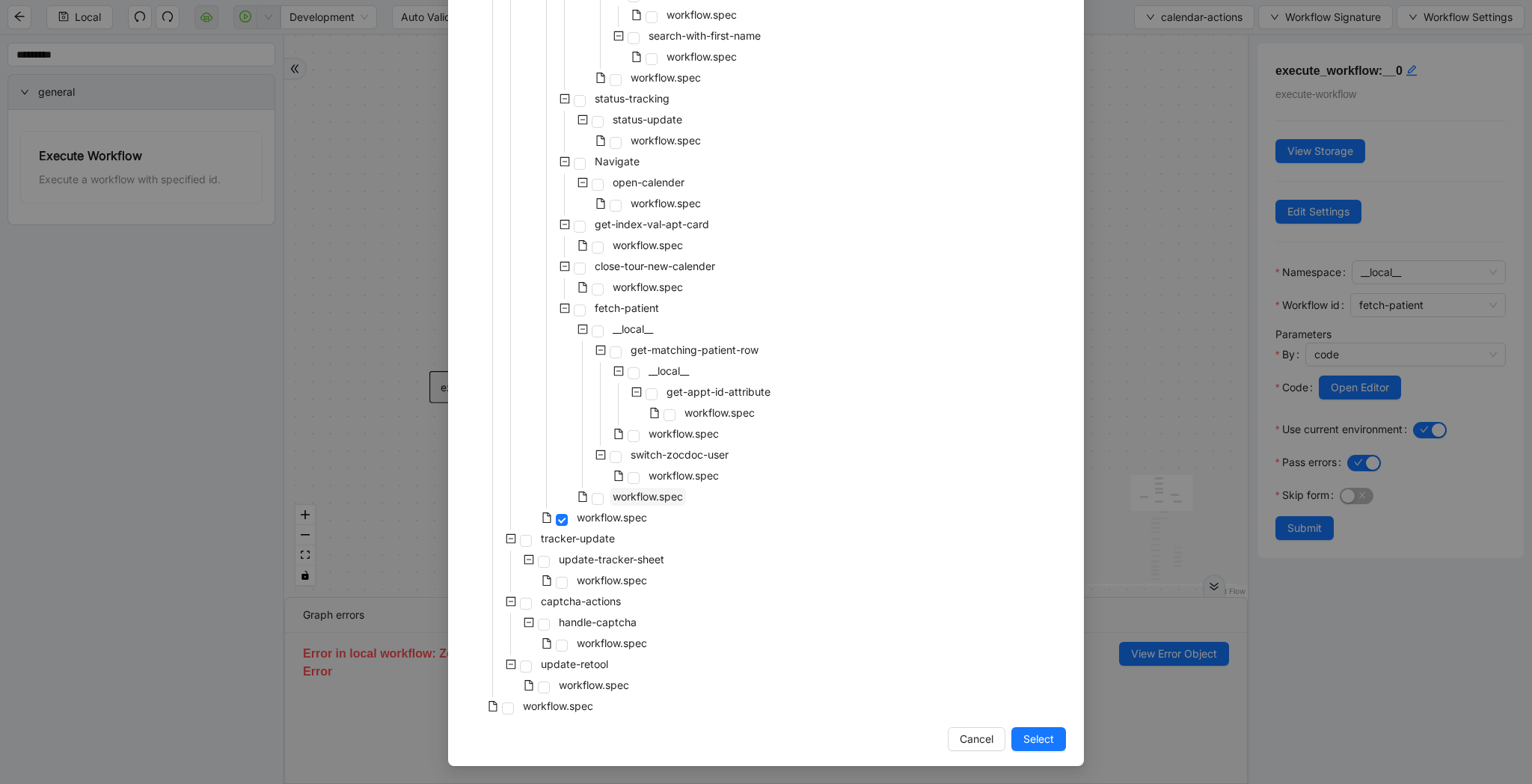
click at [646, 498] on span "workflow.spec" at bounding box center [648, 496] width 70 height 13
click at [1048, 740] on span "Select" at bounding box center [1038, 739] width 31 height 17
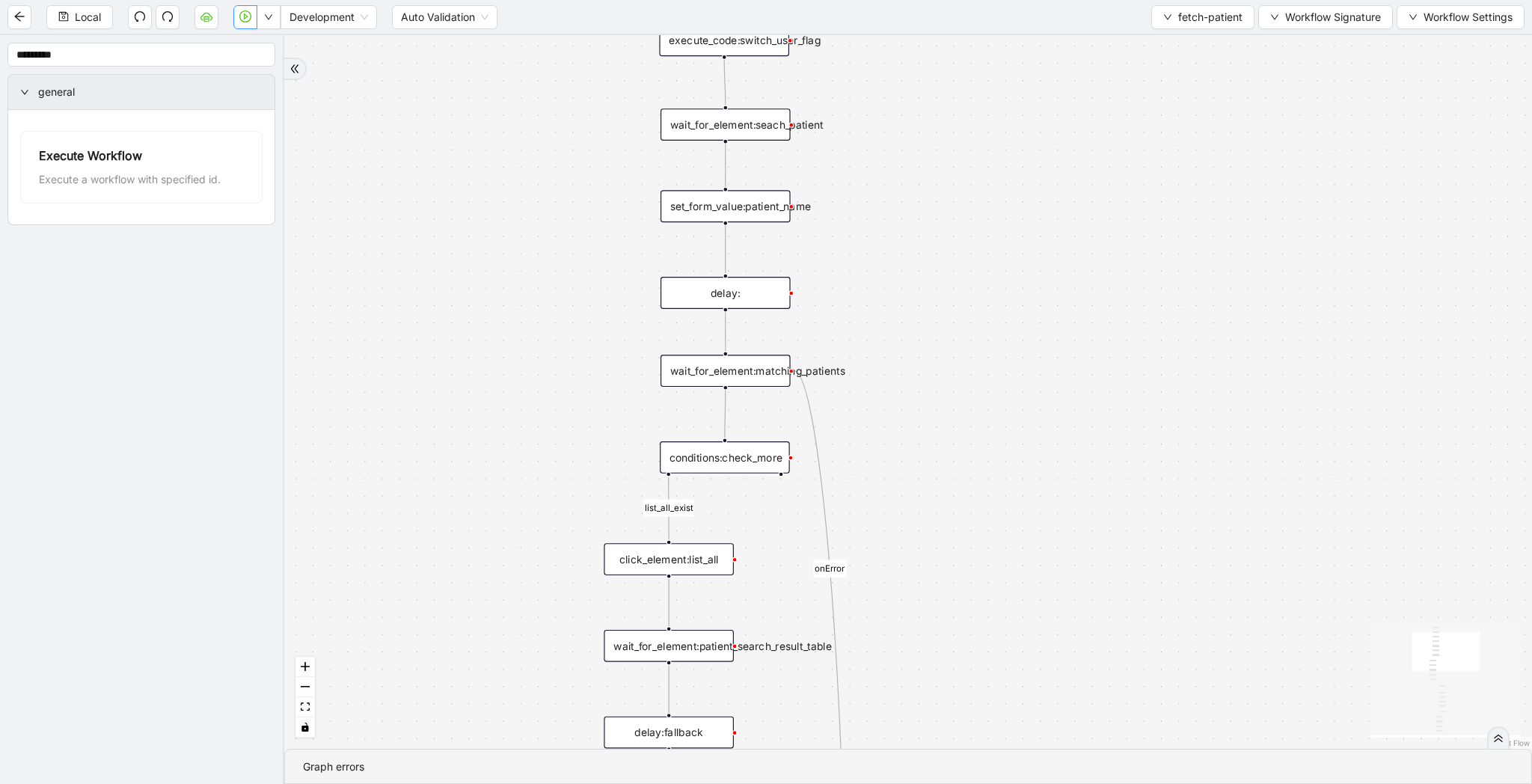
drag, startPoint x: 964, startPoint y: 406, endPoint x: 964, endPoint y: 573, distance: 167.0
click at [964, 573] on div "list_all_exist fallback list_all_exist onError trigger wait_for_element:seach_p…" at bounding box center [908, 392] width 1248 height 714
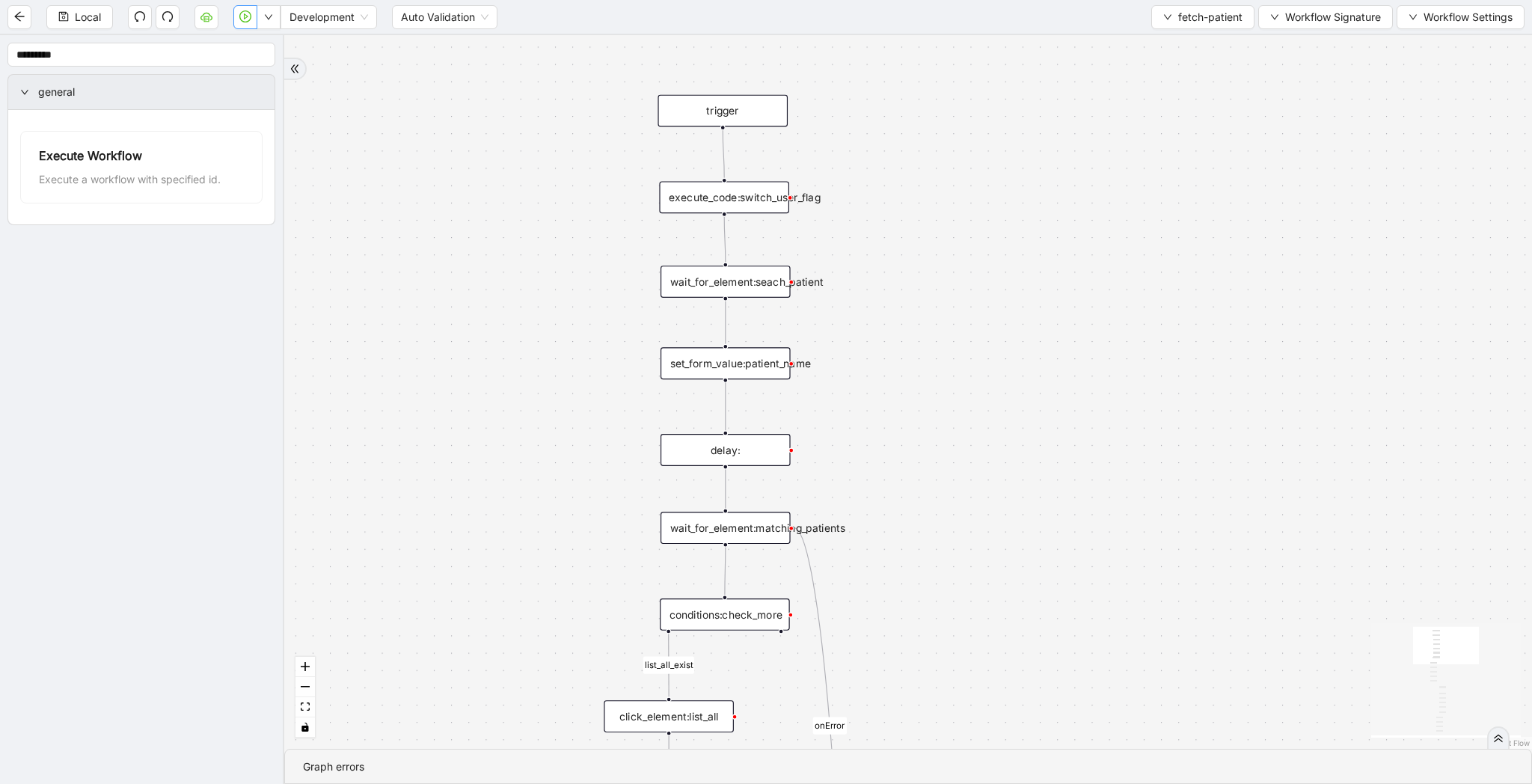
click at [725, 362] on div "set_form_value:patient_name" at bounding box center [725, 363] width 131 height 32
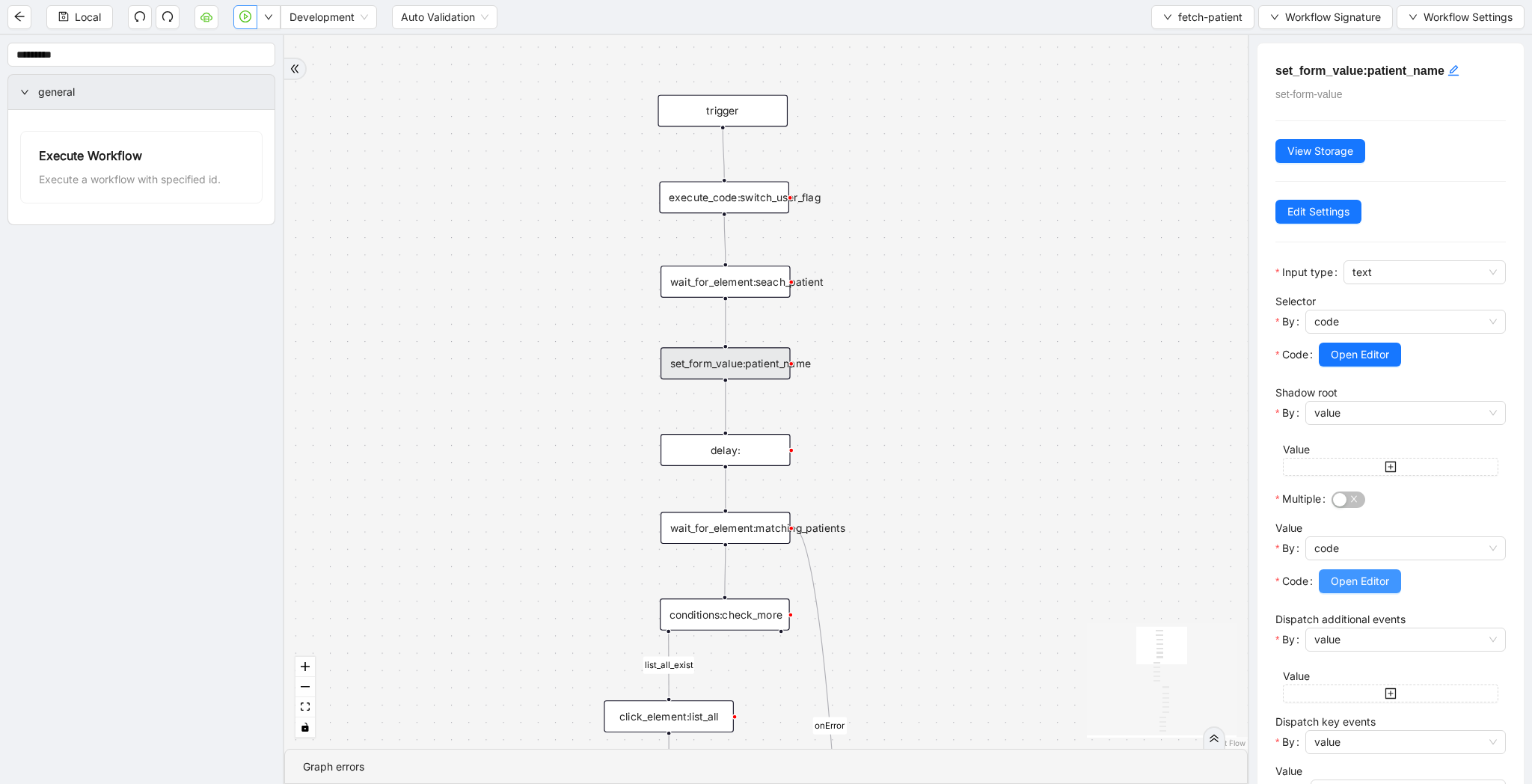
click at [1393, 582] on button "Open Editor" at bounding box center [1360, 581] width 82 height 24
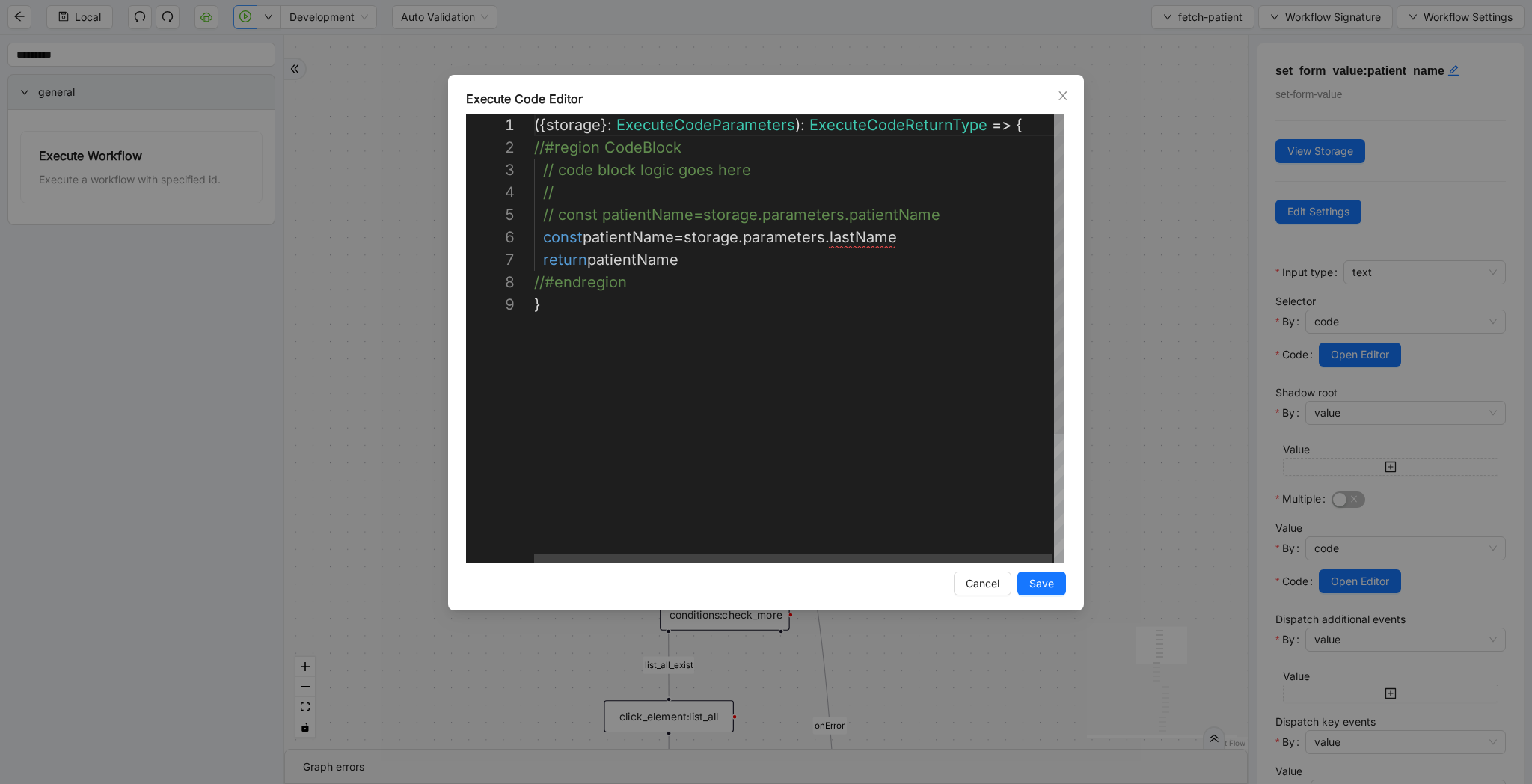
click at [875, 243] on div "({ storage }: ExecuteCodeParameters ): ExecuteCodeReturnType => { //#region Cod…" at bounding box center [800, 428] width 533 height 628
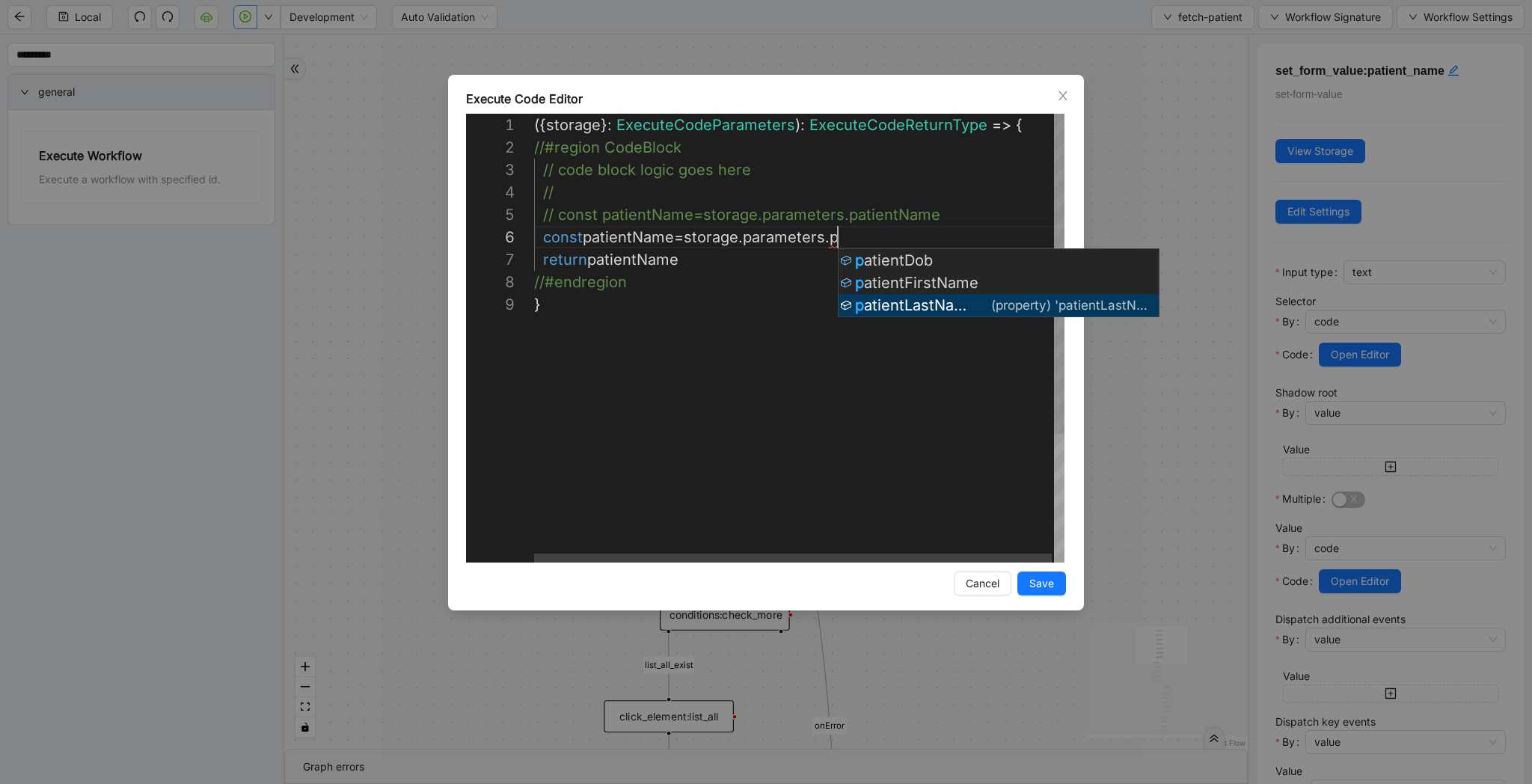
scroll to position [112, 414]
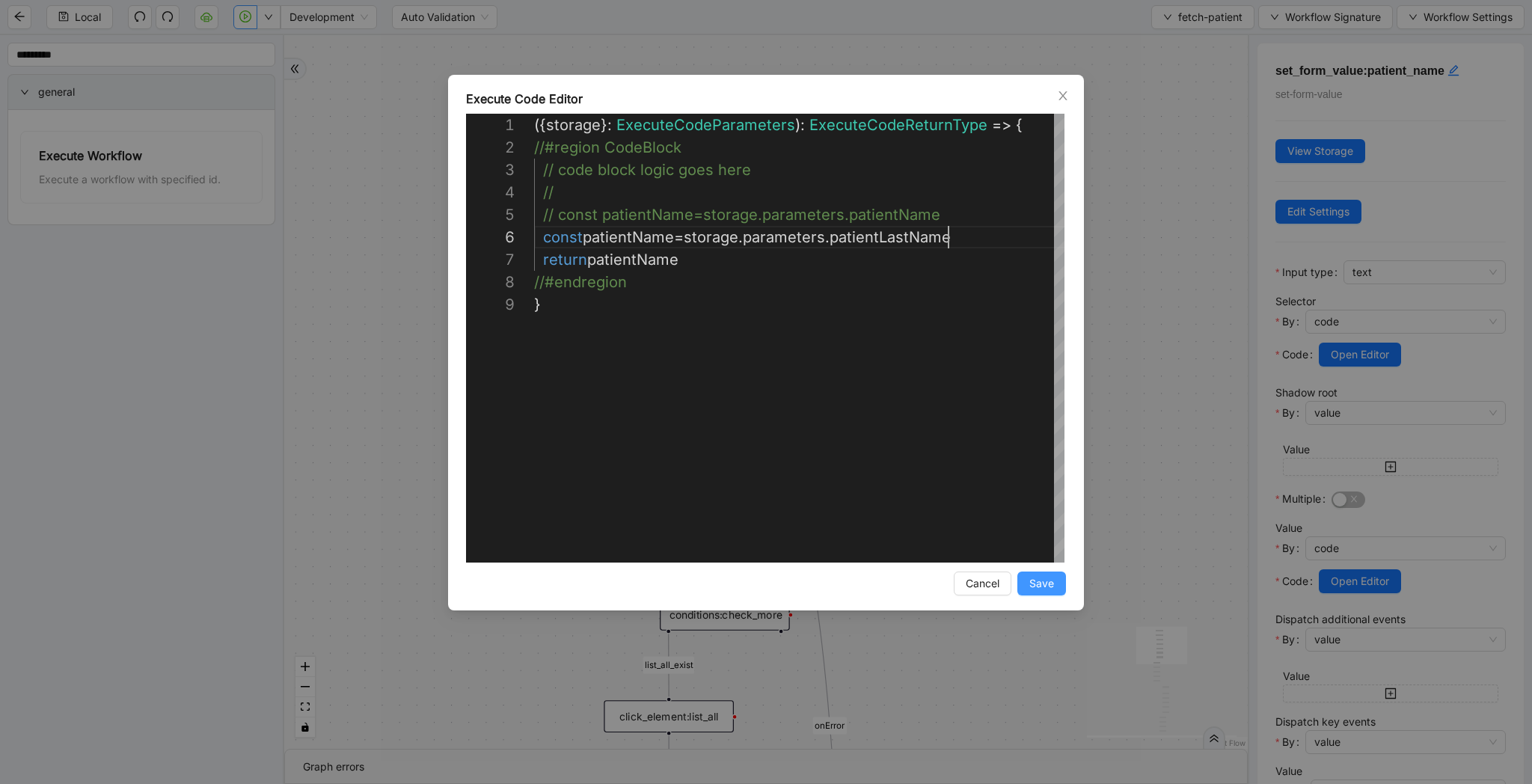
type textarea "**********"
click at [1044, 583] on span "Save" at bounding box center [1042, 584] width 25 height 17
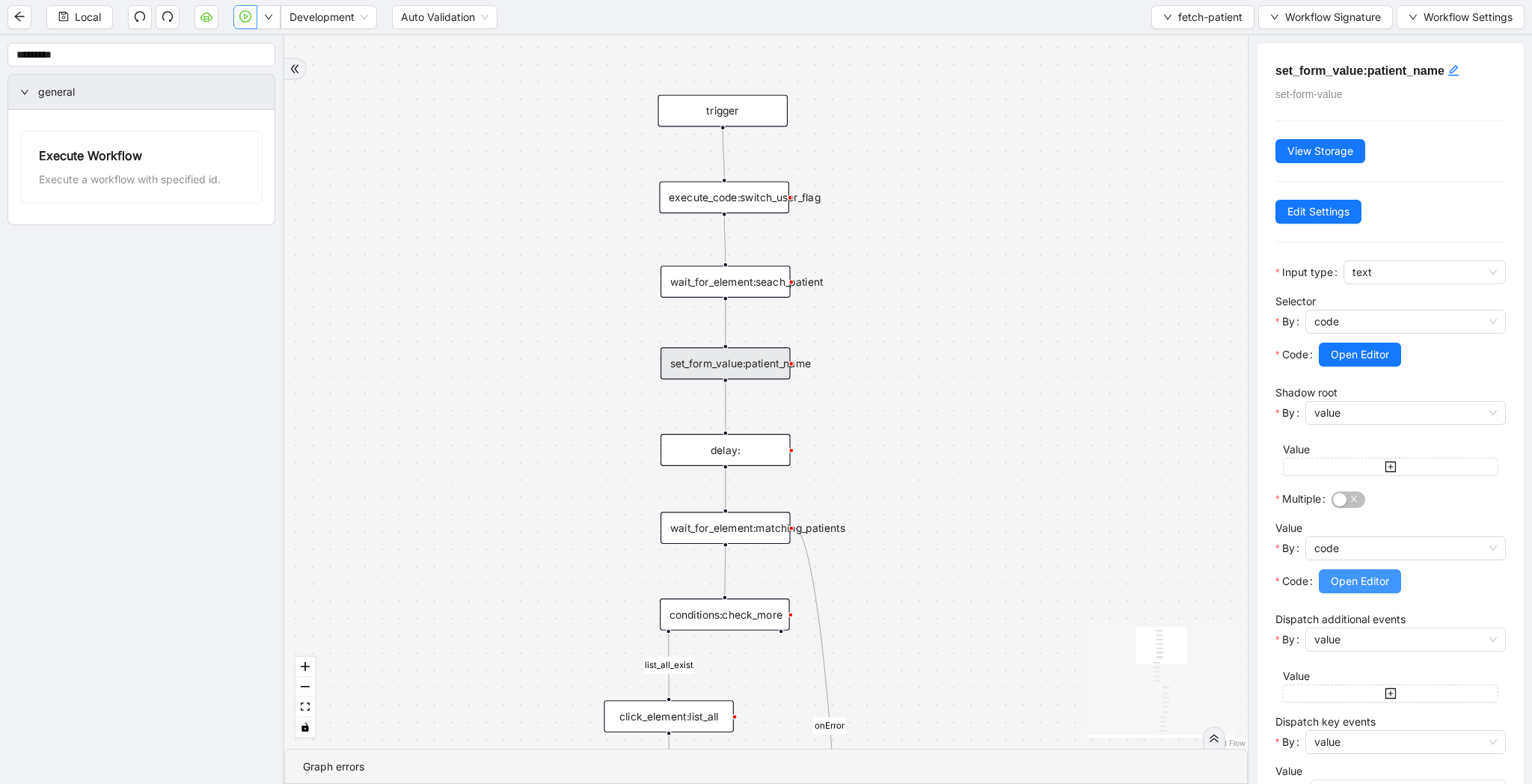
scroll to position [224, 0]
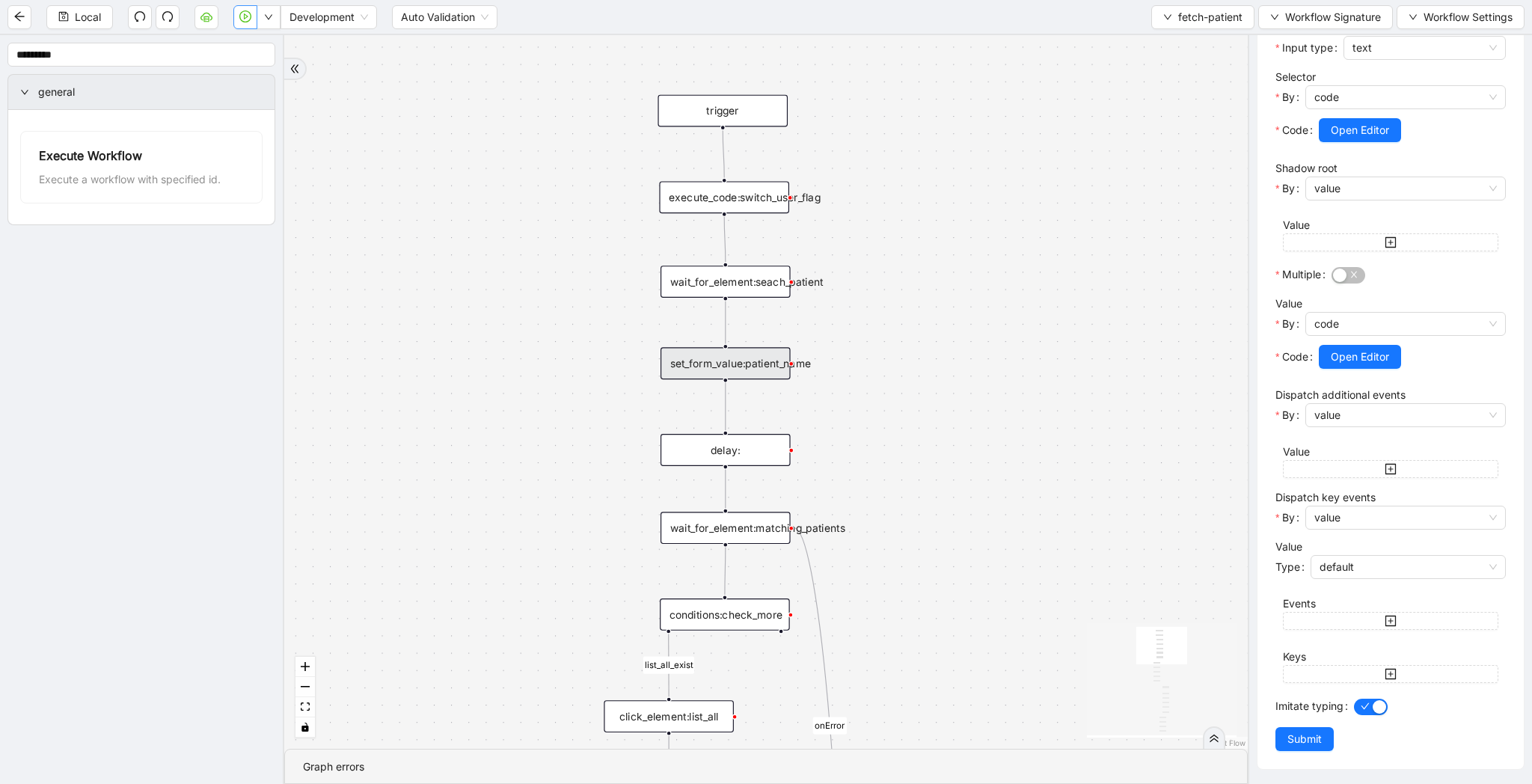
click at [1327, 736] on button "Submit" at bounding box center [1304, 739] width 59 height 24
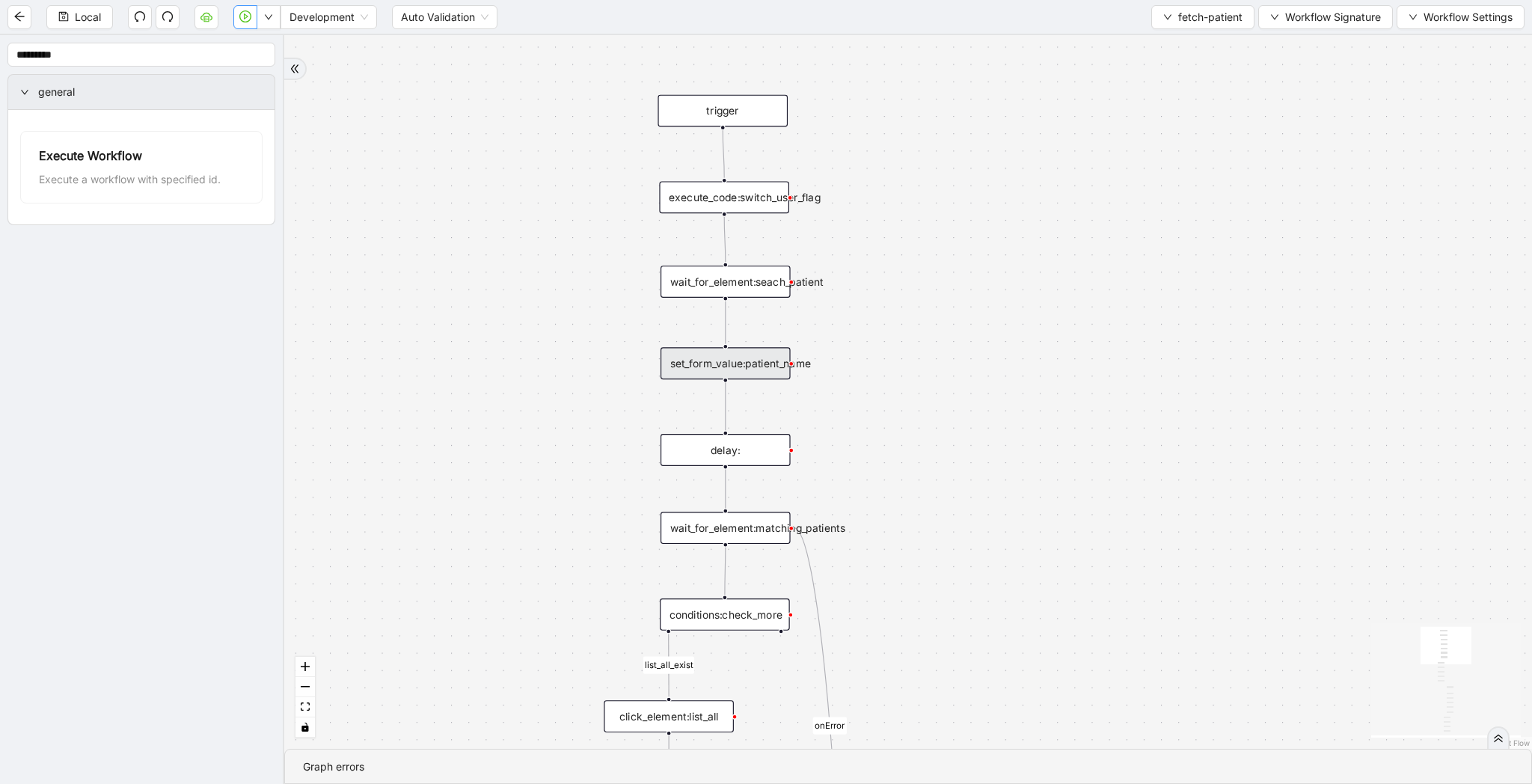
scroll to position [0, 0]
click at [90, 24] on span "Local" at bounding box center [87, 18] width 26 height 17
click at [243, 26] on button "button" at bounding box center [245, 17] width 24 height 24
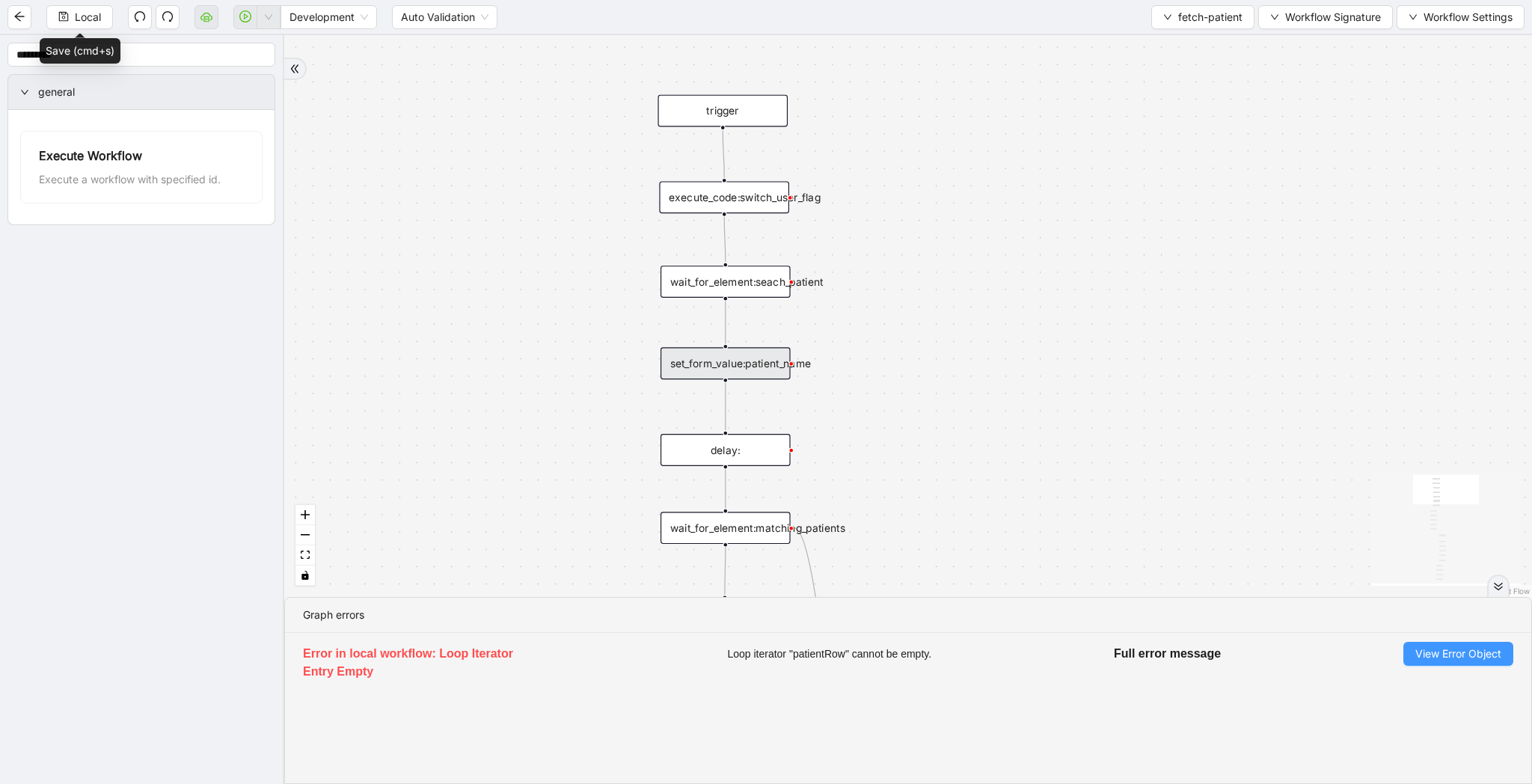
click at [1463, 654] on span "View Error Object" at bounding box center [1458, 654] width 86 height 17
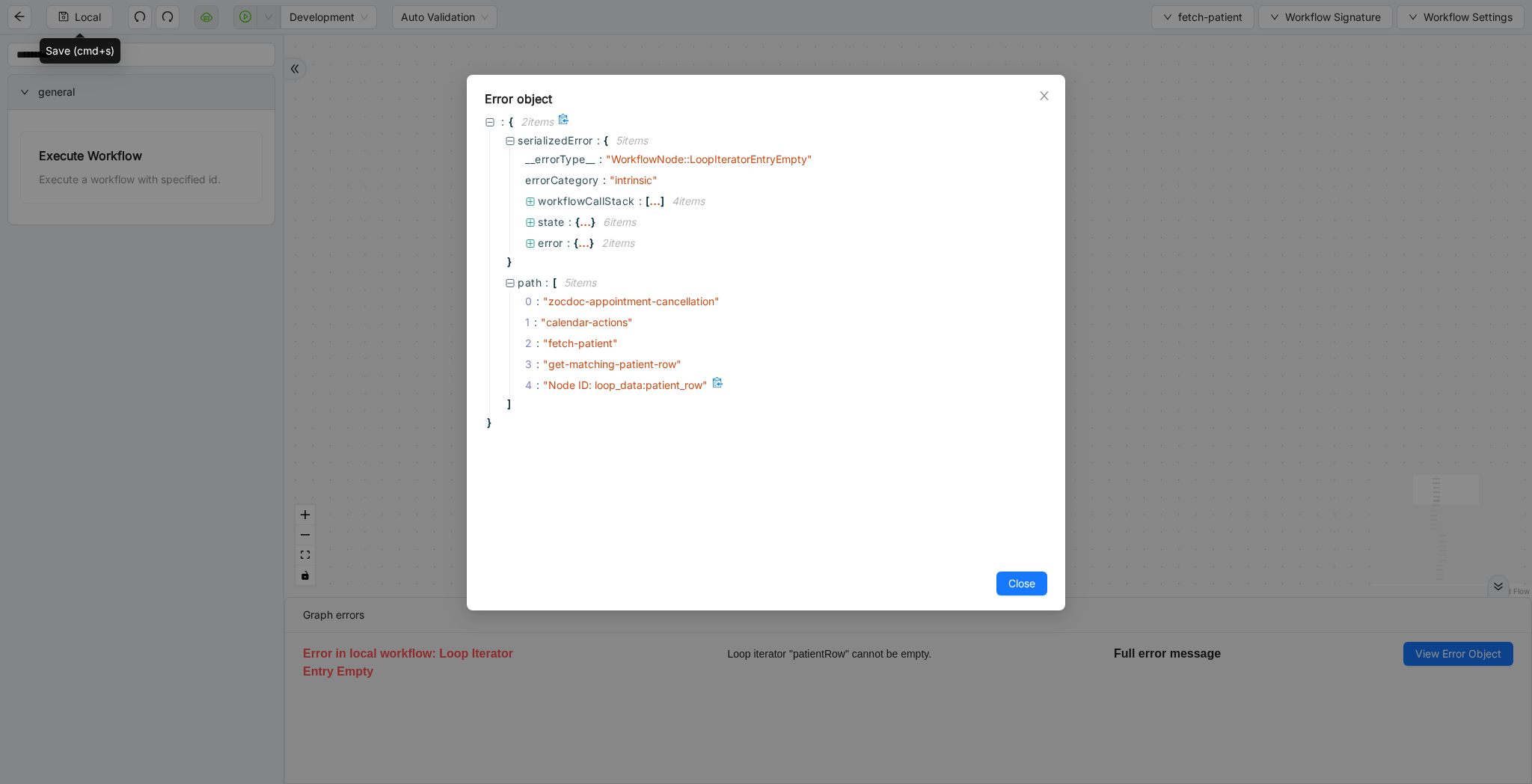
click at [671, 386] on span "" Node ID: loop_data:patient_row "" at bounding box center [625, 384] width 165 height 13
click at [1166, 328] on div "Error object : { 2 item s serializedError : { 5 item s __errorType__ : " Workfl…" at bounding box center [766, 392] width 1532 height 784
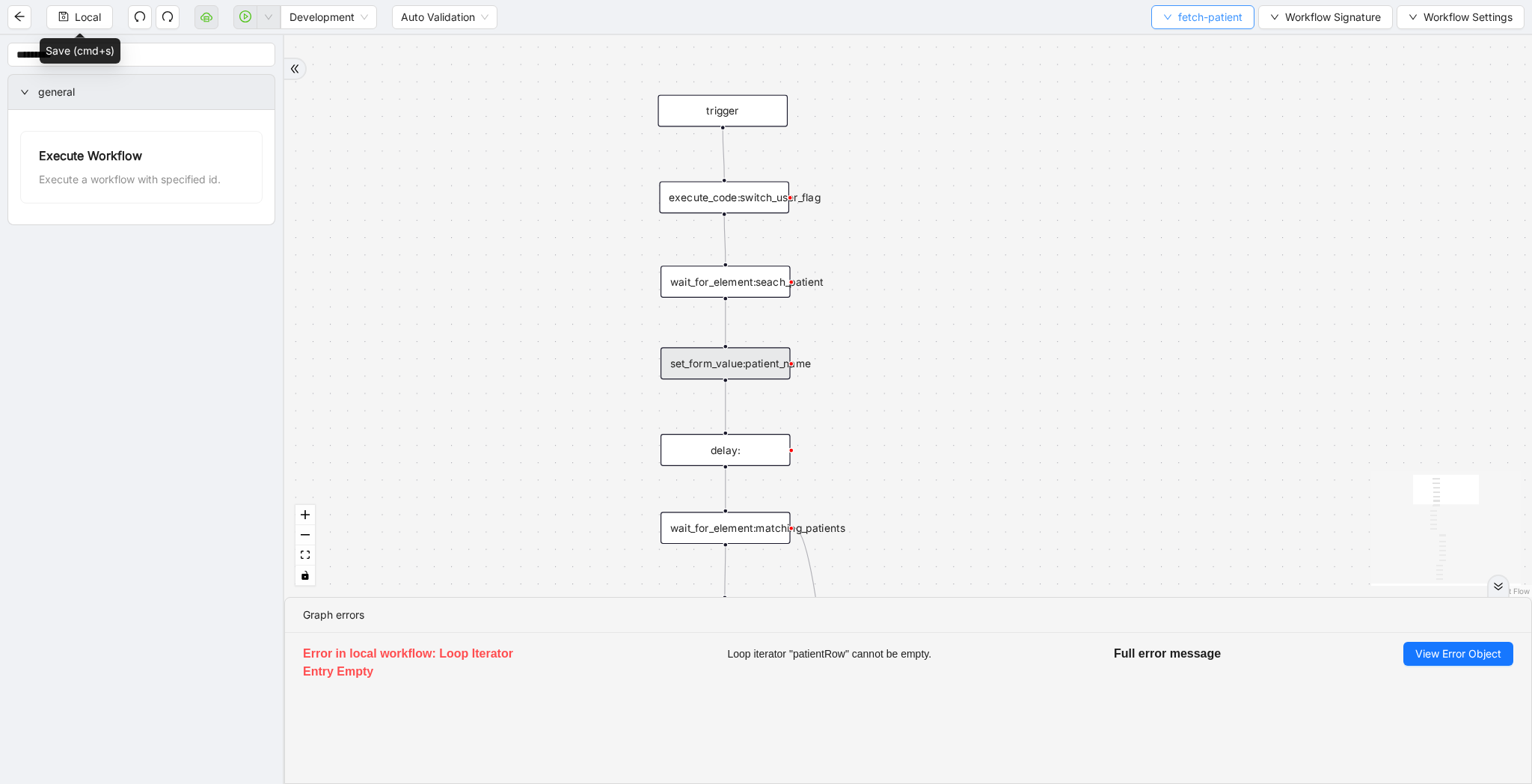
click at [1166, 19] on icon "down" at bounding box center [1167, 17] width 9 height 9
click at [1168, 38] on span "Select" at bounding box center [1200, 47] width 79 height 17
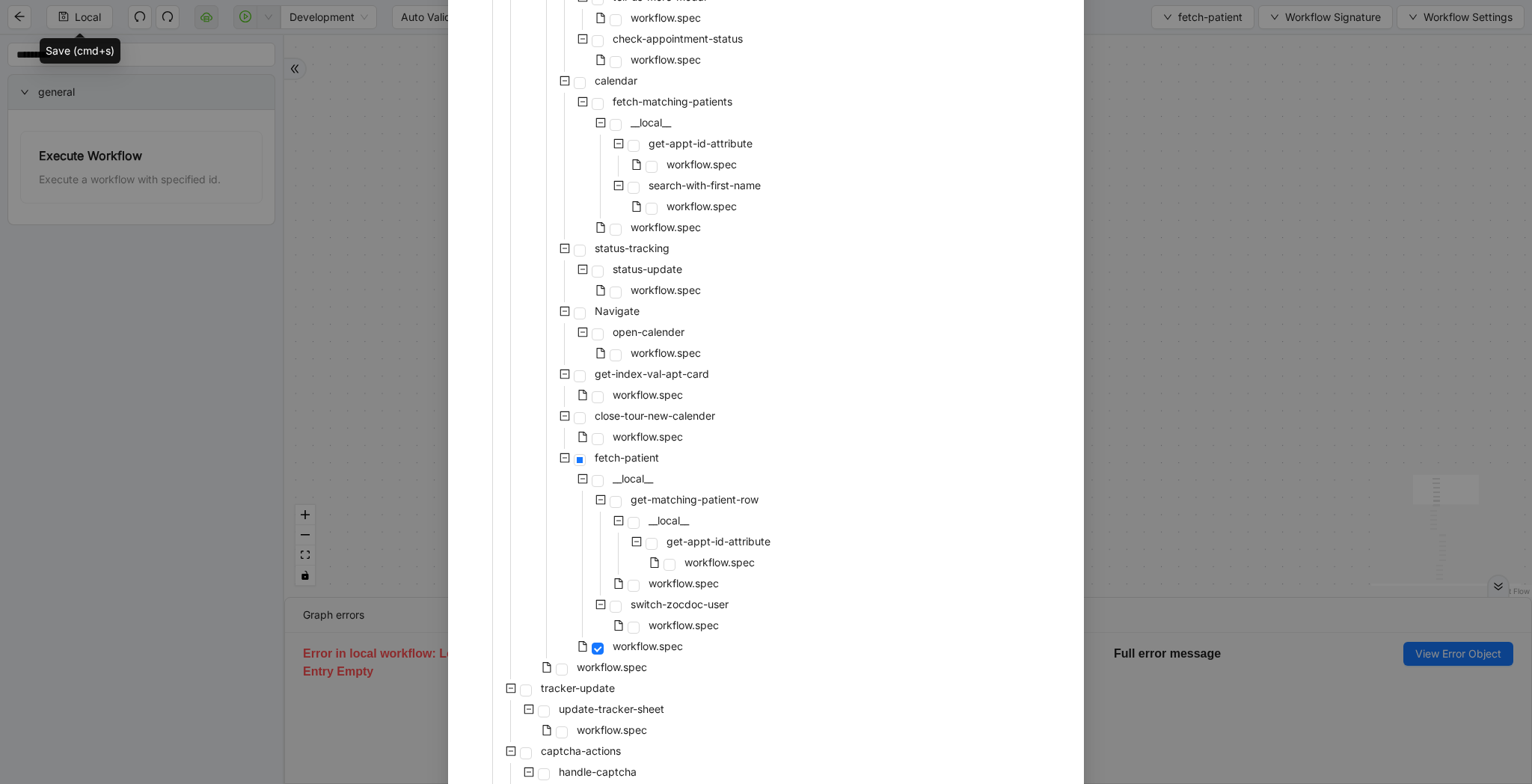
scroll to position [820, 0]
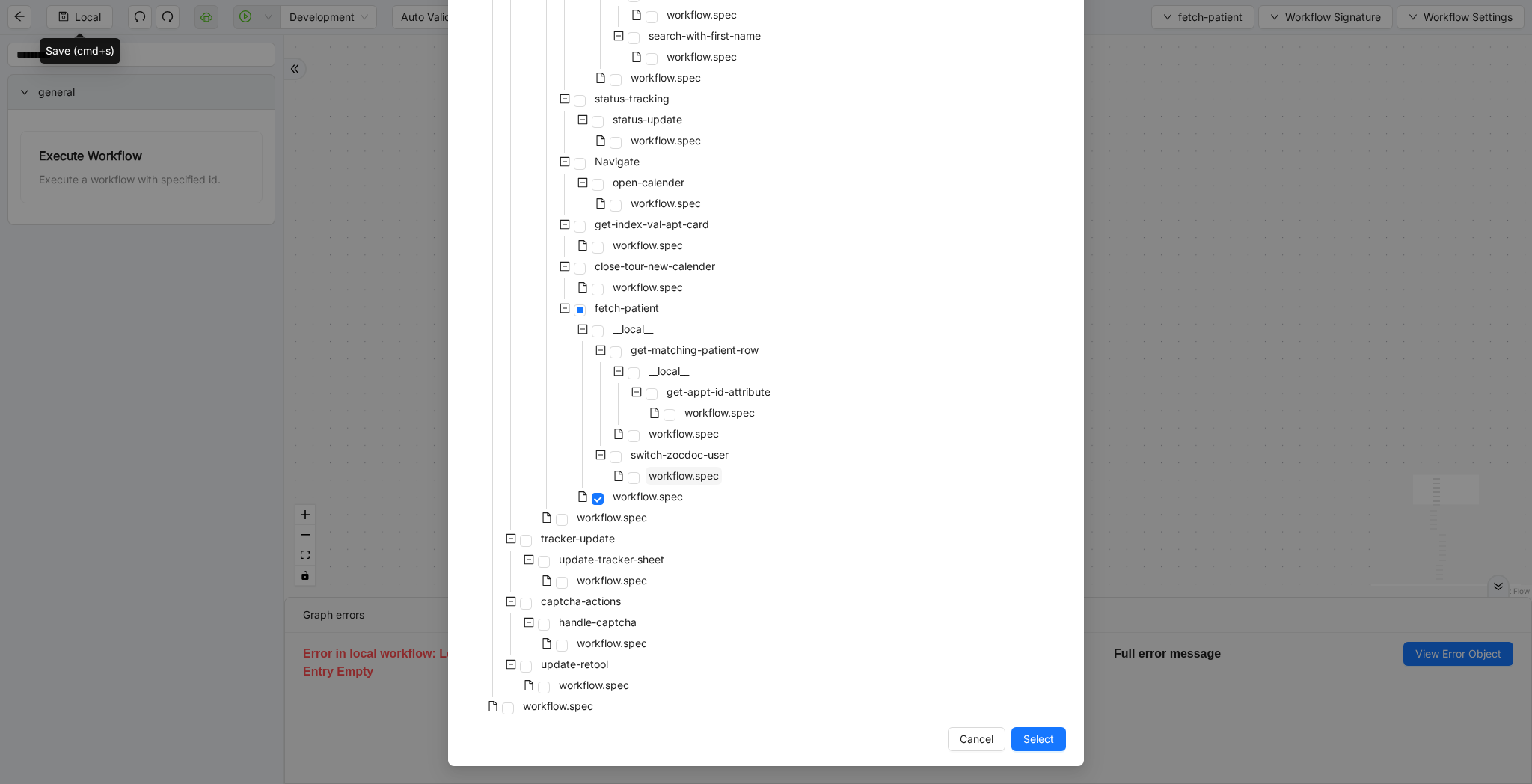
click at [708, 474] on span "workflow.spec" at bounding box center [684, 475] width 70 height 13
click at [642, 498] on span "workflow.spec" at bounding box center [648, 496] width 70 height 13
click at [1047, 739] on span "Select" at bounding box center [1038, 739] width 31 height 17
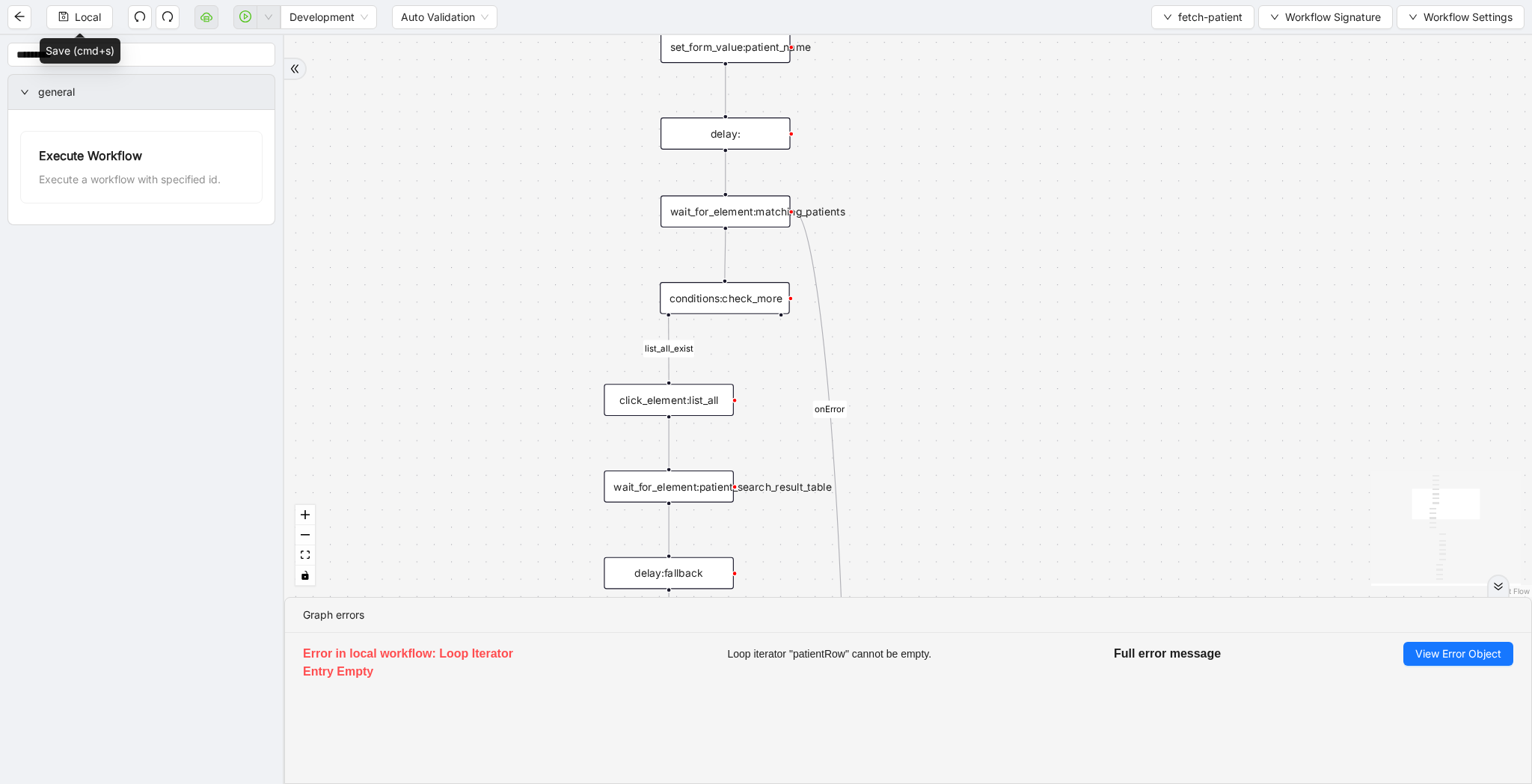
drag, startPoint x: 935, startPoint y: 522, endPoint x: 935, endPoint y: 213, distance: 309.0
click at [935, 213] on div "list_all_exist fallback list_all_exist onError trigger wait_for_element:seach_p…" at bounding box center [908, 315] width 1248 height 561
drag, startPoint x: 943, startPoint y: 343, endPoint x: 943, endPoint y: 251, distance: 92.0
click at [943, 251] on div "list_all_exist fallback list_all_exist onError trigger wait_for_element:seach_p…" at bounding box center [908, 315] width 1248 height 561
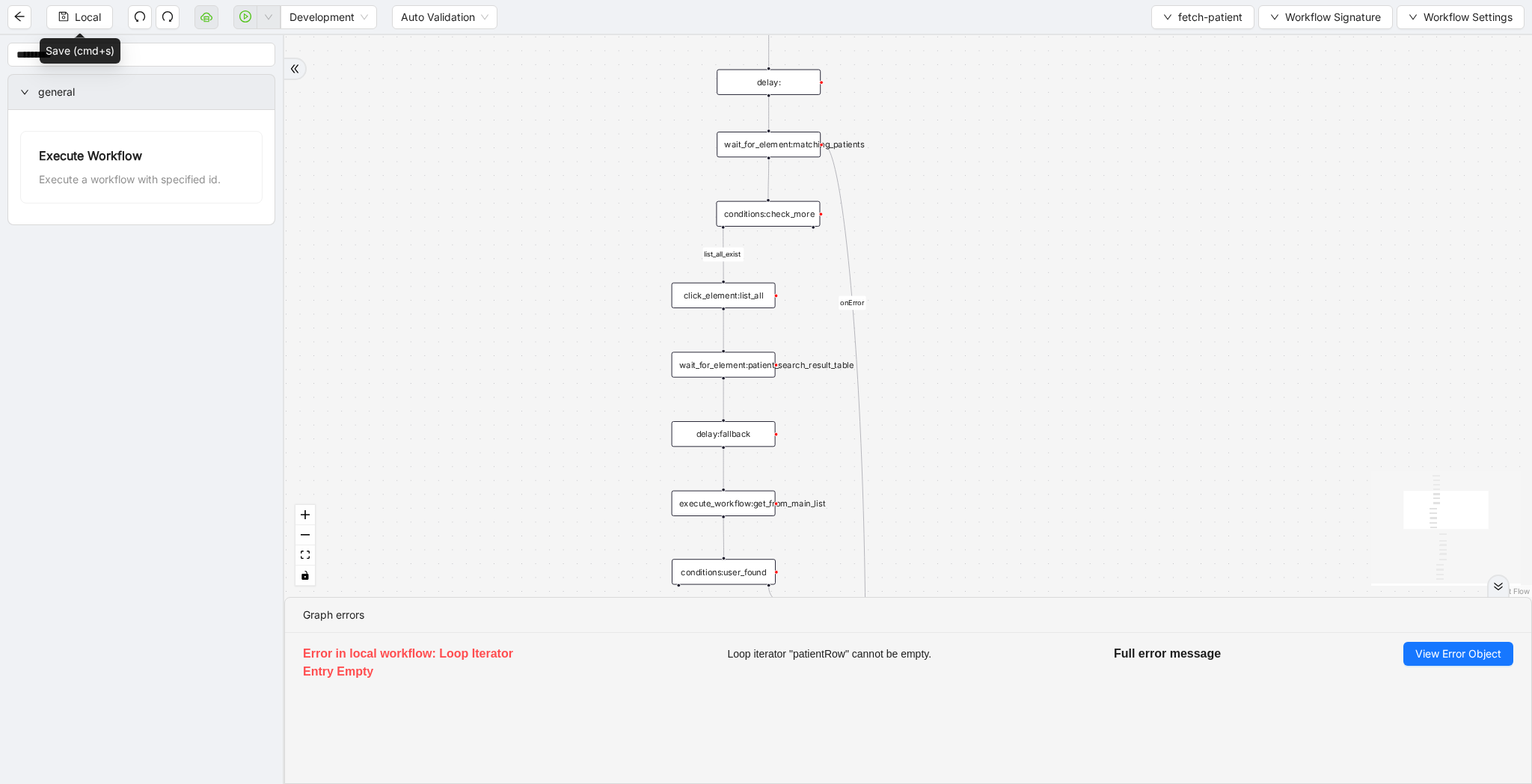
drag, startPoint x: 986, startPoint y: 350, endPoint x: 986, endPoint y: 287, distance: 63.0
click at [986, 287] on div "list_all_exist fallback list_all_exist onError trigger wait_for_element:seach_p…" at bounding box center [908, 315] width 1248 height 561
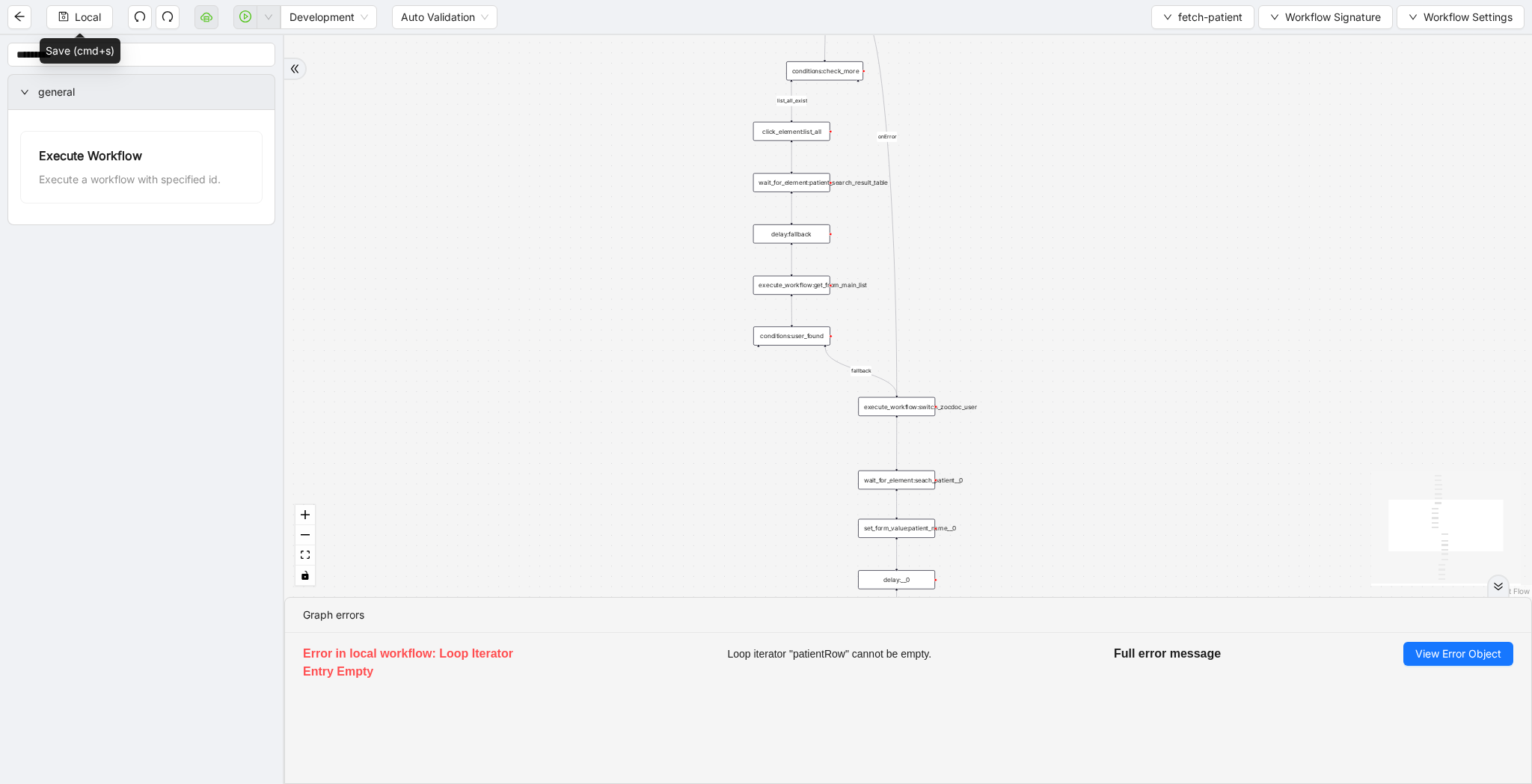
drag, startPoint x: 986, startPoint y: 287, endPoint x: 986, endPoint y: 209, distance: 78.0
click at [986, 209] on div "list_all_exist fallback list_all_exist onError trigger wait_for_element:seach_p…" at bounding box center [908, 315] width 1248 height 561
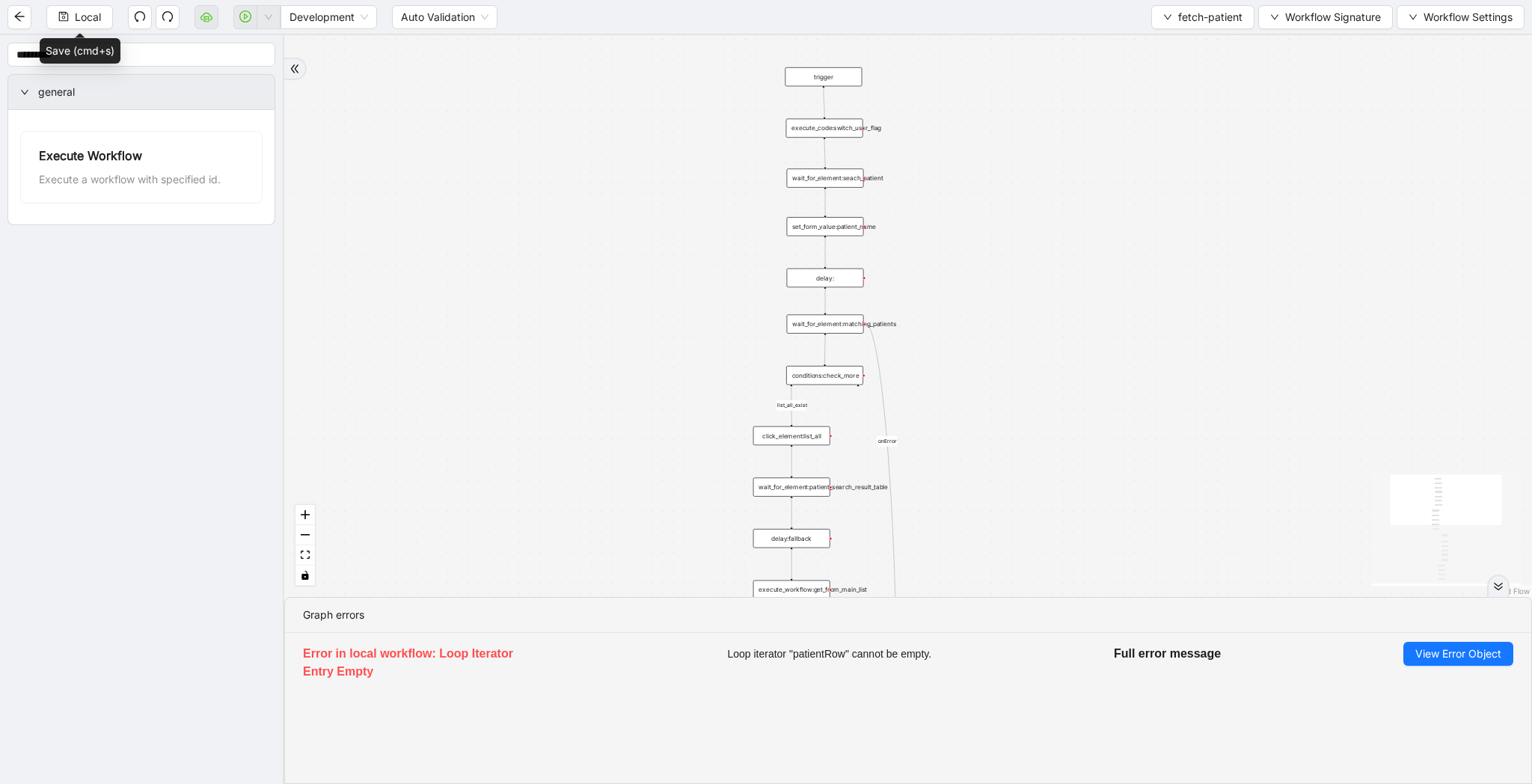
drag, startPoint x: 986, startPoint y: 209, endPoint x: 986, endPoint y: 521, distance: 312.0
click at [986, 521] on div "list_all_exist fallback list_all_exist onError trigger wait_for_element:seach_p…" at bounding box center [908, 315] width 1248 height 561
drag, startPoint x: 953, startPoint y: 317, endPoint x: 953, endPoint y: 399, distance: 82.0
click at [953, 399] on div "list_all_exist fallback list_all_exist onError trigger wait_for_element:seach_p…" at bounding box center [908, 315] width 1248 height 561
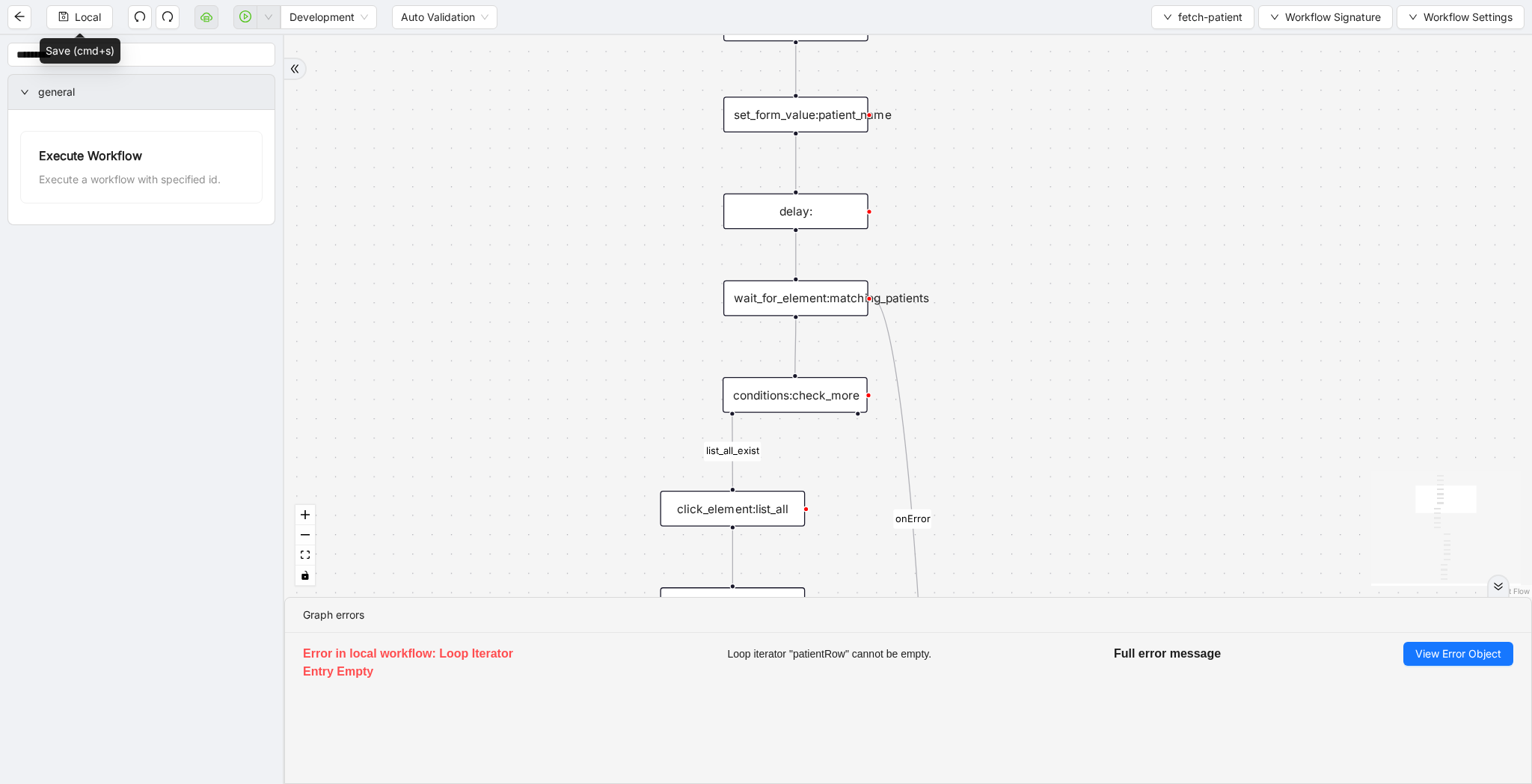
drag, startPoint x: 1072, startPoint y: 518, endPoint x: 1076, endPoint y: 446, distance: 72.1
click at [1076, 446] on div "list_all_exist fallback list_all_exist onError trigger wait_for_element:seach_p…" at bounding box center [908, 315] width 1248 height 561
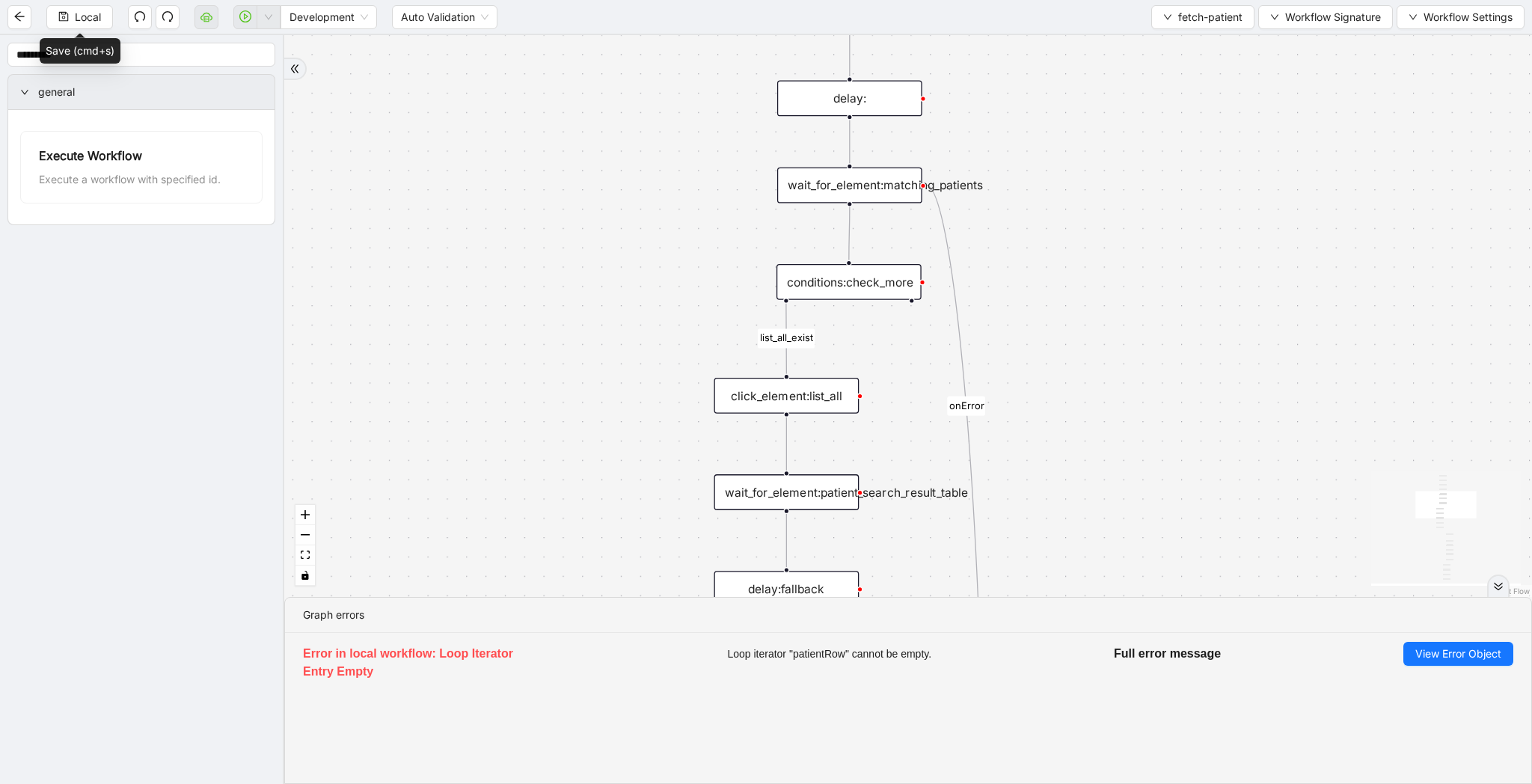
drag, startPoint x: 1076, startPoint y: 446, endPoint x: 1135, endPoint y: 326, distance: 133.7
click at [1135, 326] on div "list_all_exist fallback list_all_exist onError trigger wait_for_element:seach_p…" at bounding box center [908, 315] width 1248 height 561
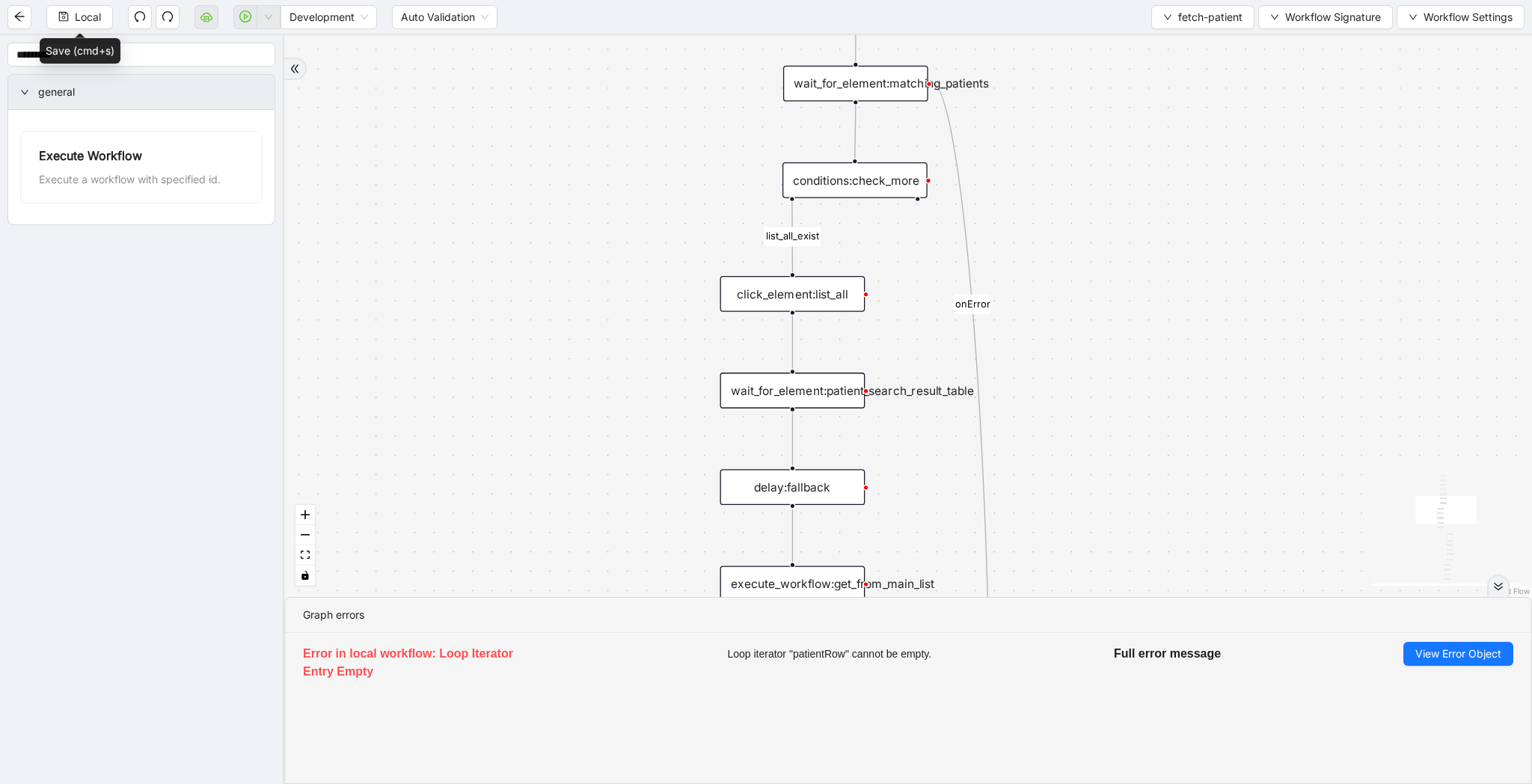
drag, startPoint x: 1105, startPoint y: 442, endPoint x: 1105, endPoint y: 350, distance: 92.0
click at [1105, 350] on div "list_all_exist fallback list_all_exist onError trigger wait_for_element:seach_p…" at bounding box center [908, 315] width 1248 height 561
click at [1427, 659] on span "View Error Object" at bounding box center [1458, 654] width 86 height 17
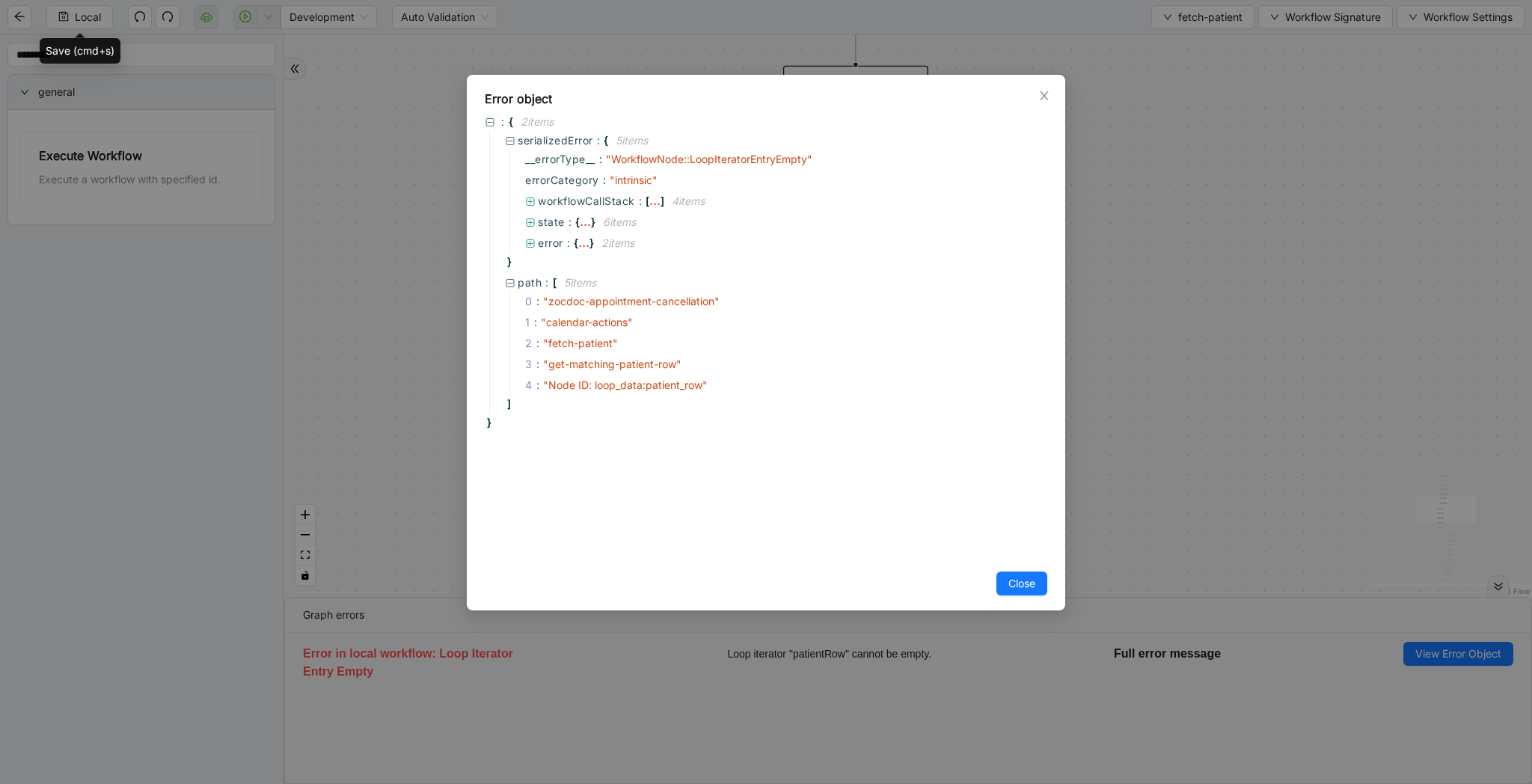
click at [1151, 392] on div "Error object : { 2 item s serializedError : { 5 item s __errorType__ : " Workfl…" at bounding box center [766, 392] width 1532 height 784
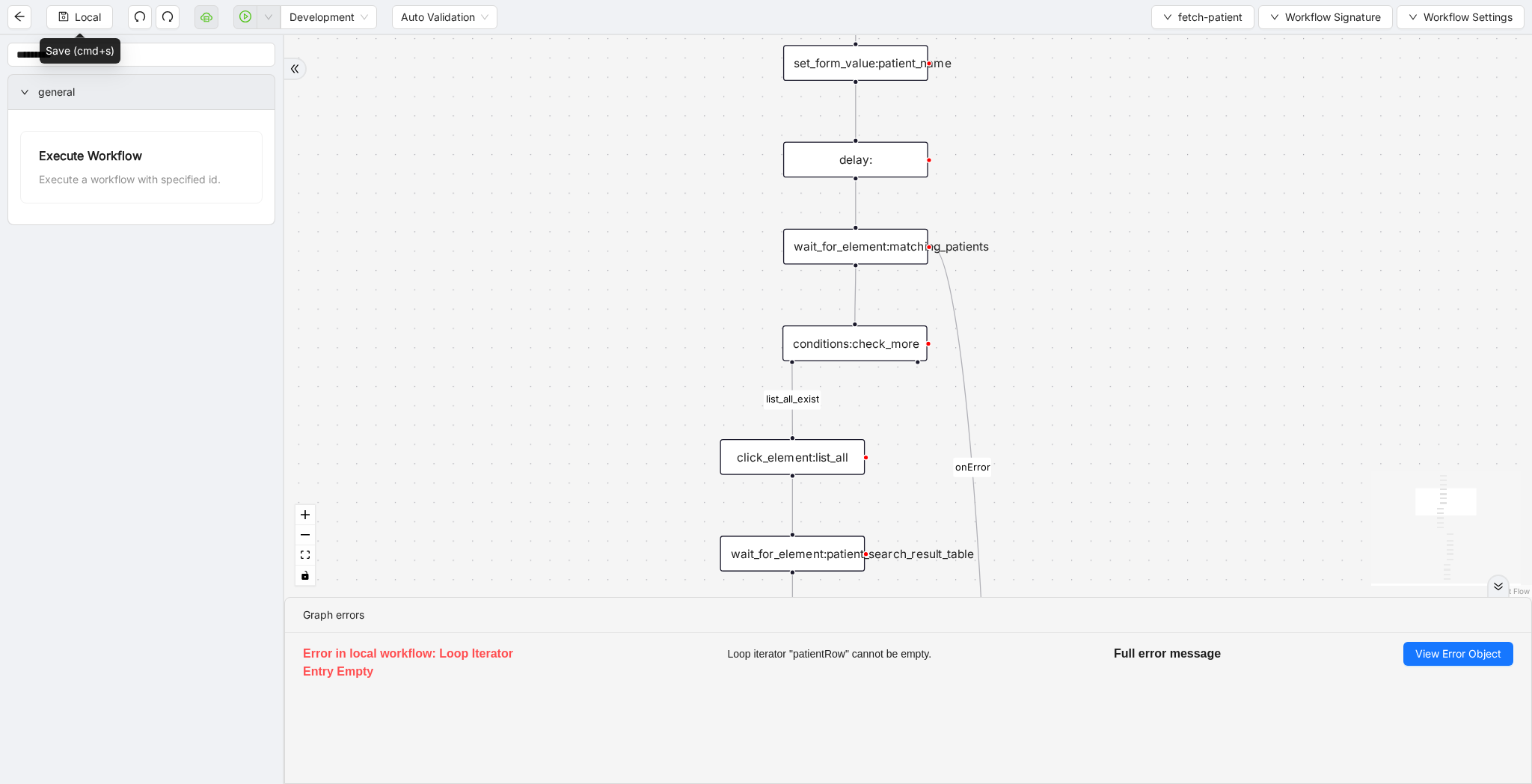
drag, startPoint x: 1093, startPoint y: 377, endPoint x: 1093, endPoint y: 541, distance: 164.0
click at [1093, 541] on div "list_all_exist fallback list_all_exist onError trigger wait_for_element:seach_p…" at bounding box center [908, 315] width 1248 height 561
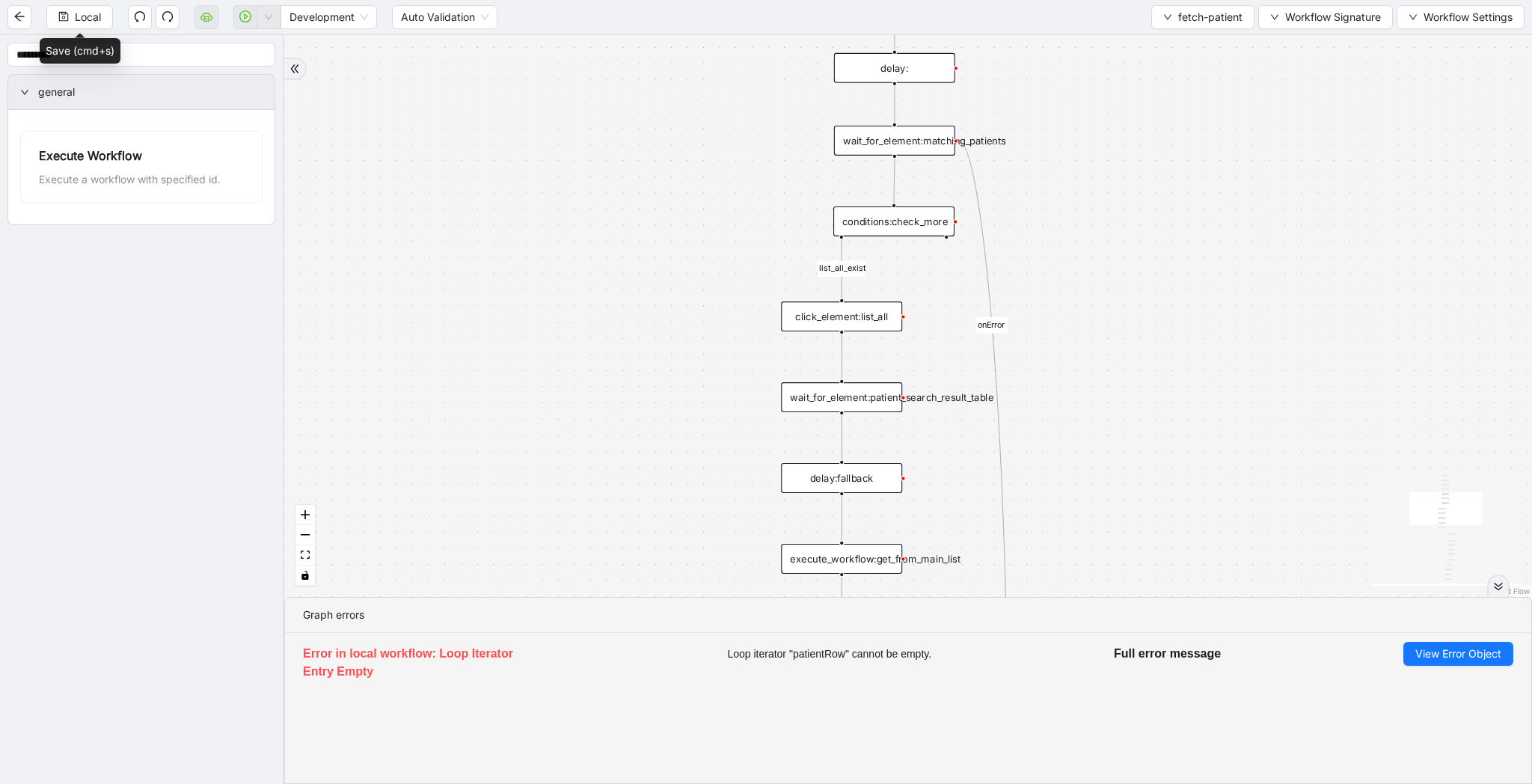
drag, startPoint x: 1093, startPoint y: 541, endPoint x: 1093, endPoint y: 385, distance: 156.0
click at [1093, 385] on div "list_all_exist fallback list_all_exist onError trigger wait_for_element:seach_p…" at bounding box center [908, 315] width 1248 height 561
drag, startPoint x: 1105, startPoint y: 480, endPoint x: 1105, endPoint y: 367, distance: 113.0
click at [1105, 367] on div "list_all_exist fallback list_all_exist onError trigger wait_for_element:seach_p…" at bounding box center [908, 315] width 1248 height 561
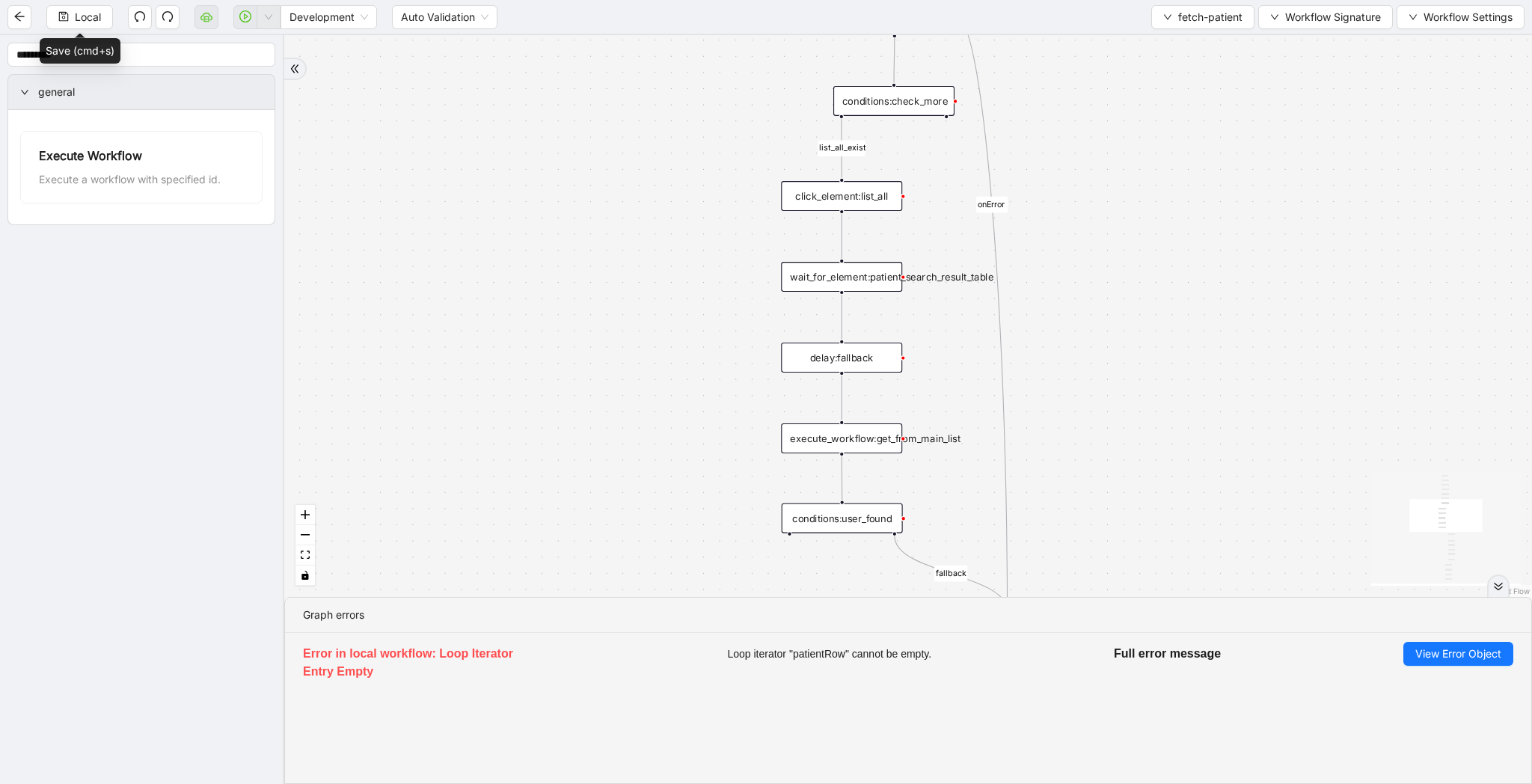
drag, startPoint x: 1117, startPoint y: 430, endPoint x: 1093, endPoint y: 208, distance: 223.3
click at [1093, 208] on div "list_all_exist fallback list_all_exist onError trigger wait_for_element:seach_p…" at bounding box center [908, 315] width 1248 height 561
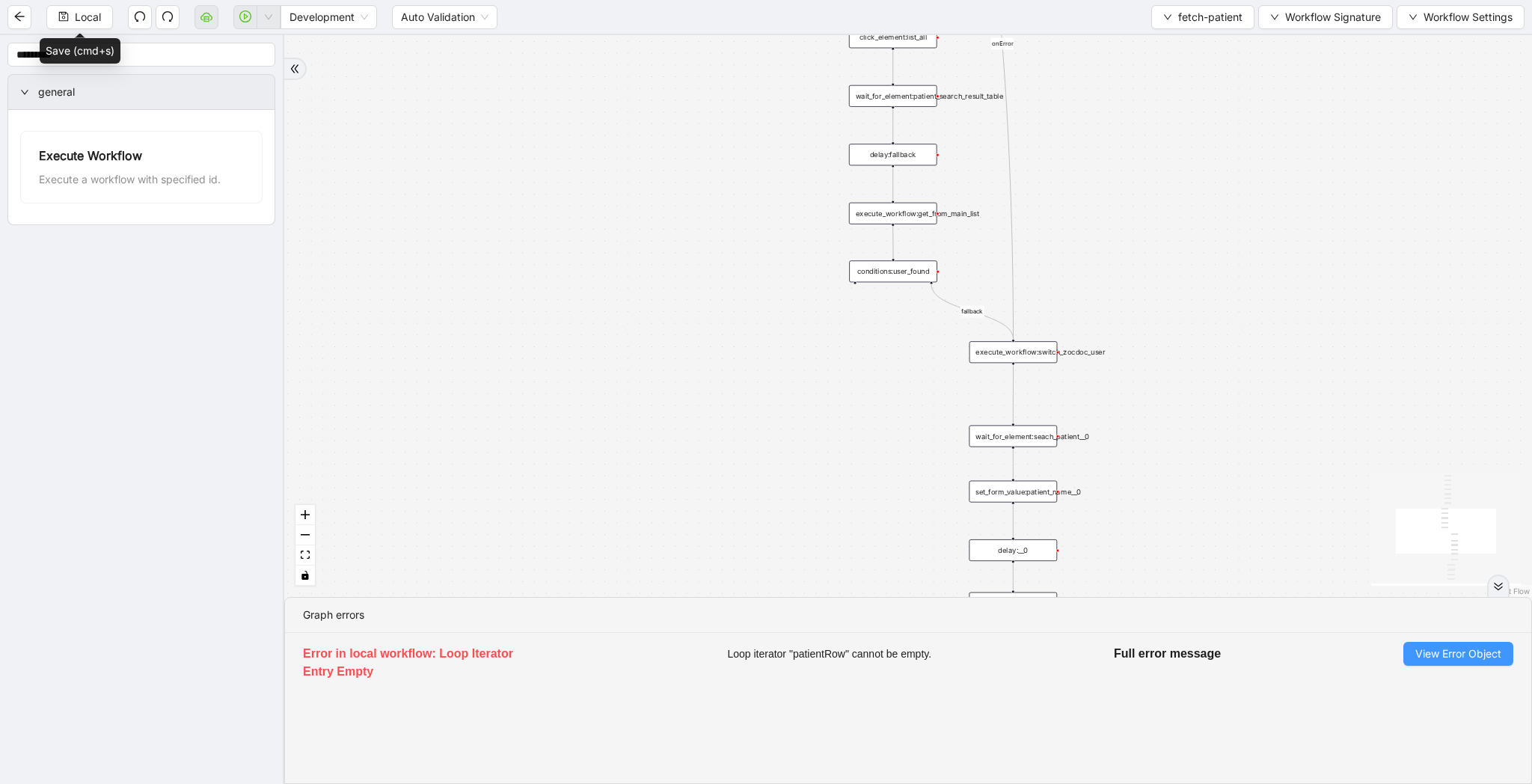
click at [1428, 653] on span "View Error Object" at bounding box center [1458, 654] width 86 height 17
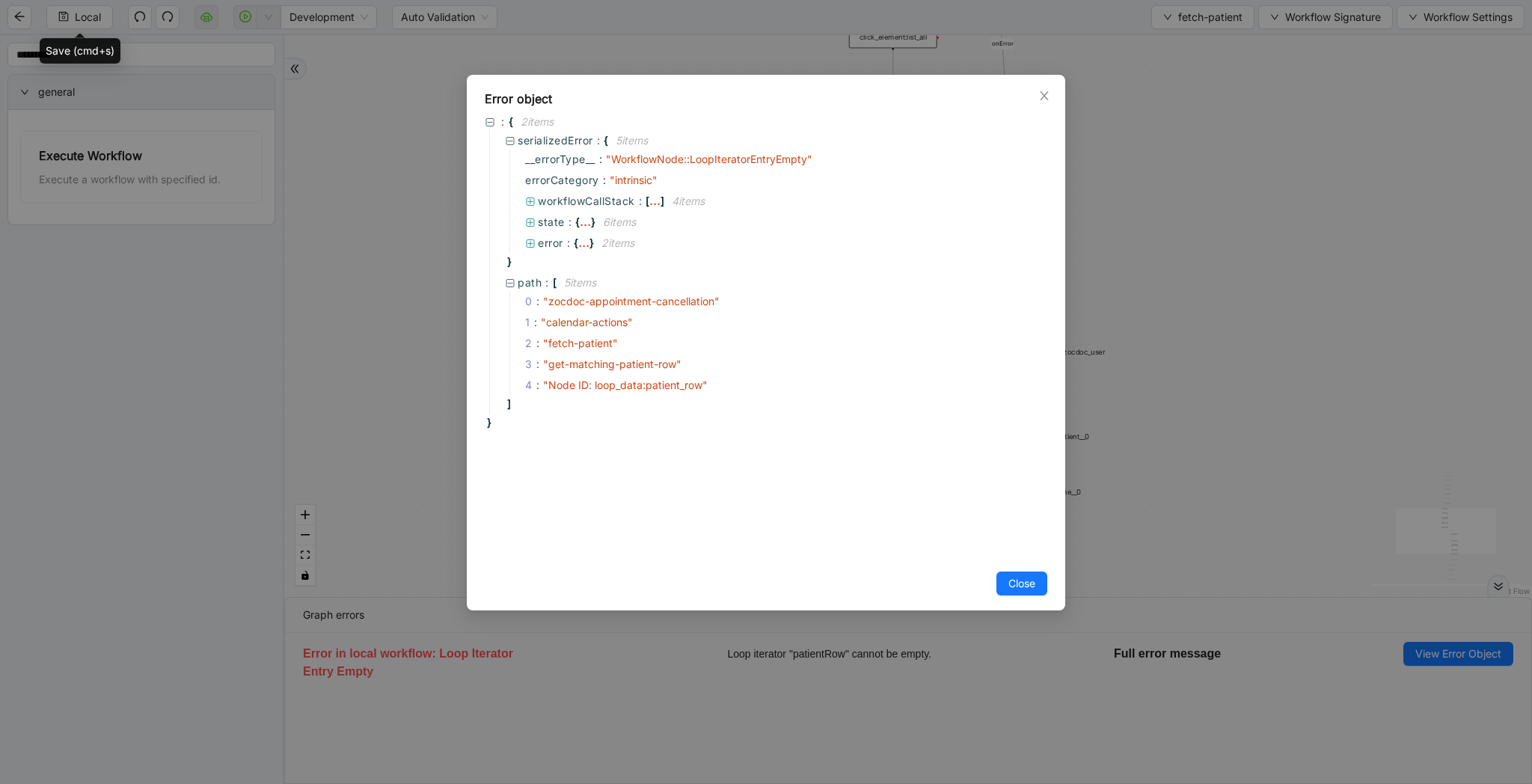
click at [1356, 446] on div "Error object : { 2 item s serializedError : { 5 item s __errorType__ : " Workfl…" at bounding box center [766, 392] width 1532 height 784
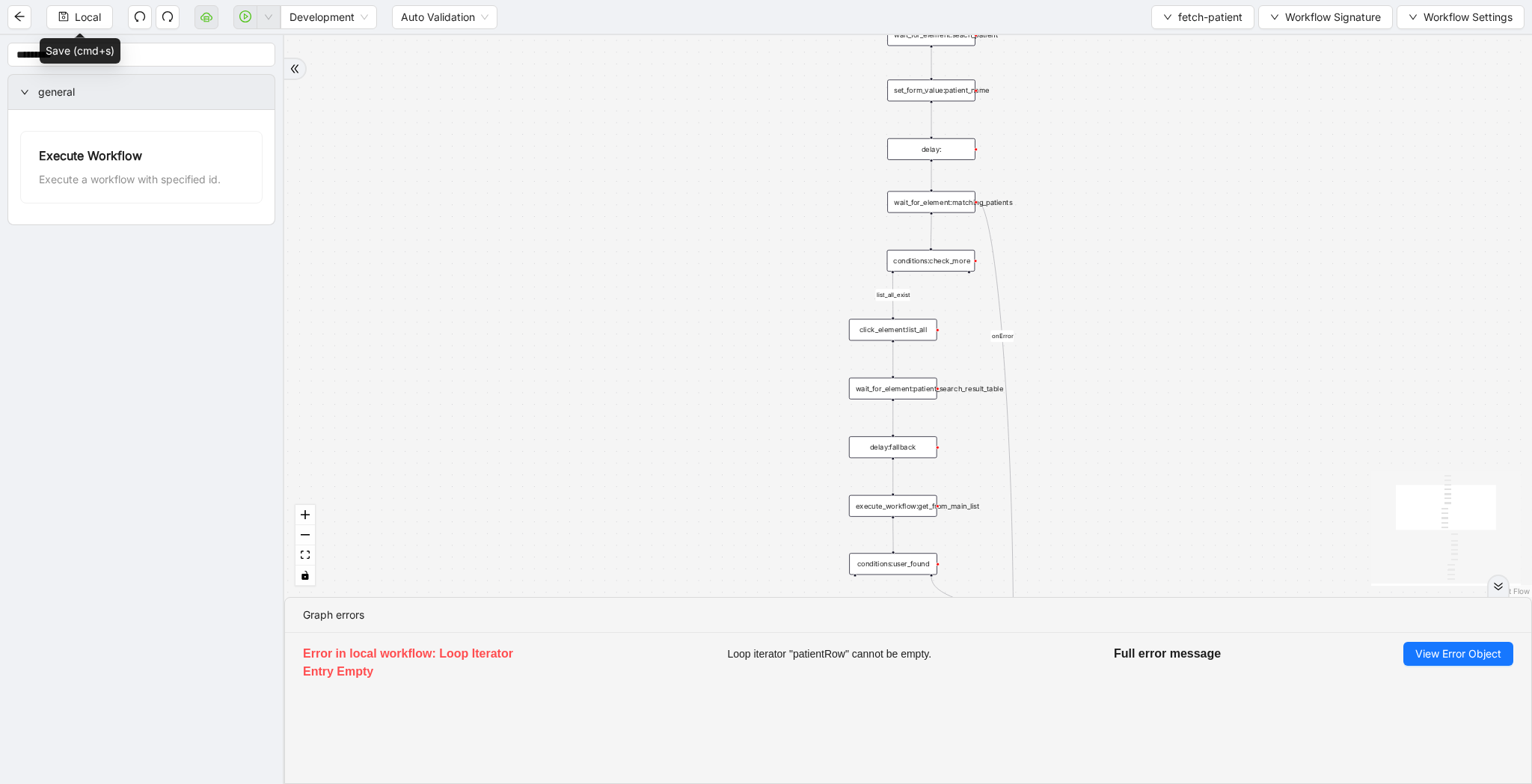
drag, startPoint x: 1193, startPoint y: 450, endPoint x: 1193, endPoint y: 556, distance: 106.0
click at [1193, 556] on div "list_all_exist fallback list_all_exist onError trigger wait_for_element:seach_p…" at bounding box center [908, 315] width 1248 height 561
drag, startPoint x: 1085, startPoint y: 376, endPoint x: 1085, endPoint y: 479, distance: 103.0
click at [1085, 479] on div "list_all_exist fallback list_all_exist onError trigger wait_for_element:seach_p…" at bounding box center [908, 315] width 1248 height 561
drag, startPoint x: 1123, startPoint y: 349, endPoint x: 1123, endPoint y: 388, distance: 39.0
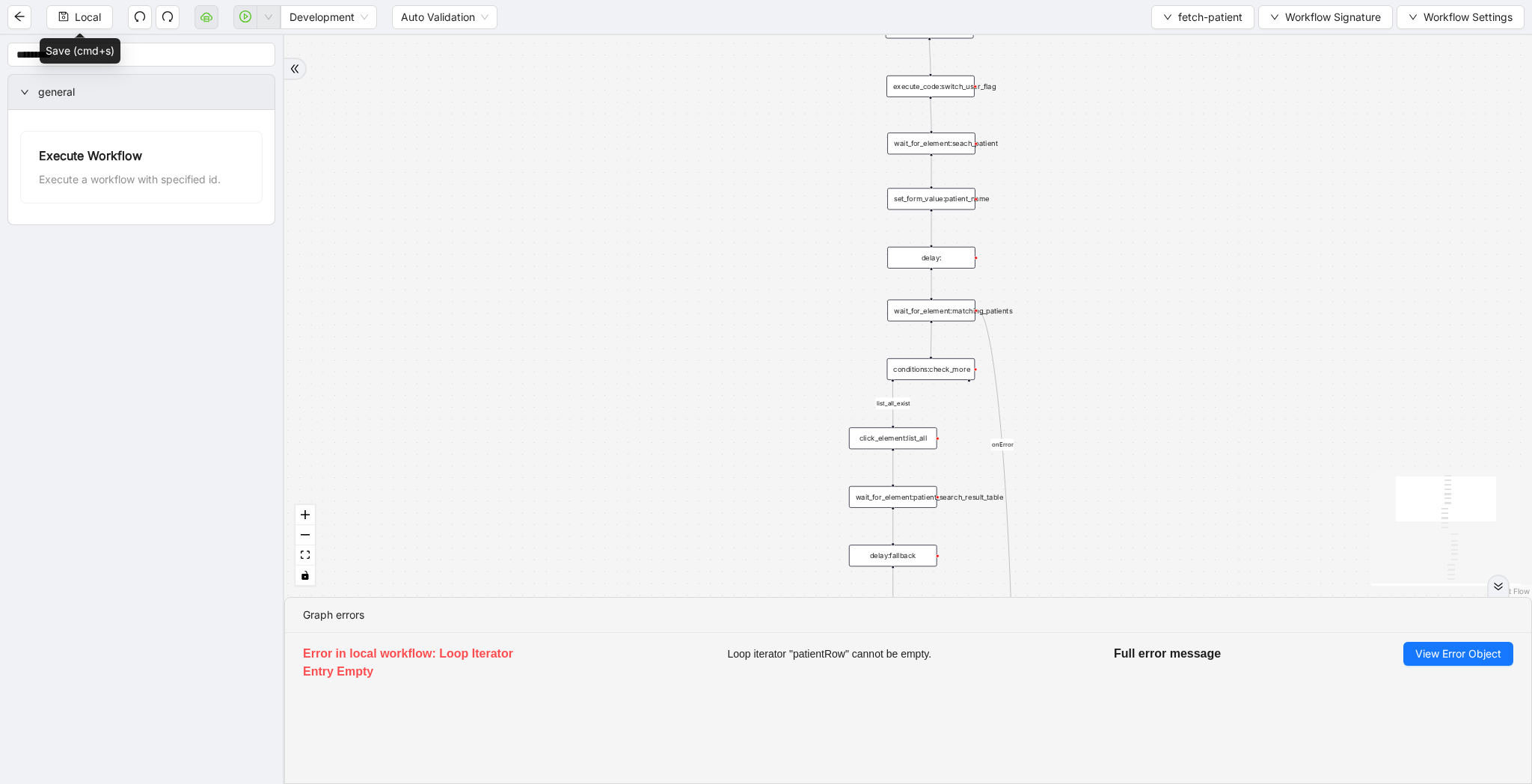
click at [1123, 388] on div "list_all_exist fallback list_all_exist onError trigger wait_for_element:seach_p…" at bounding box center [908, 315] width 1248 height 561
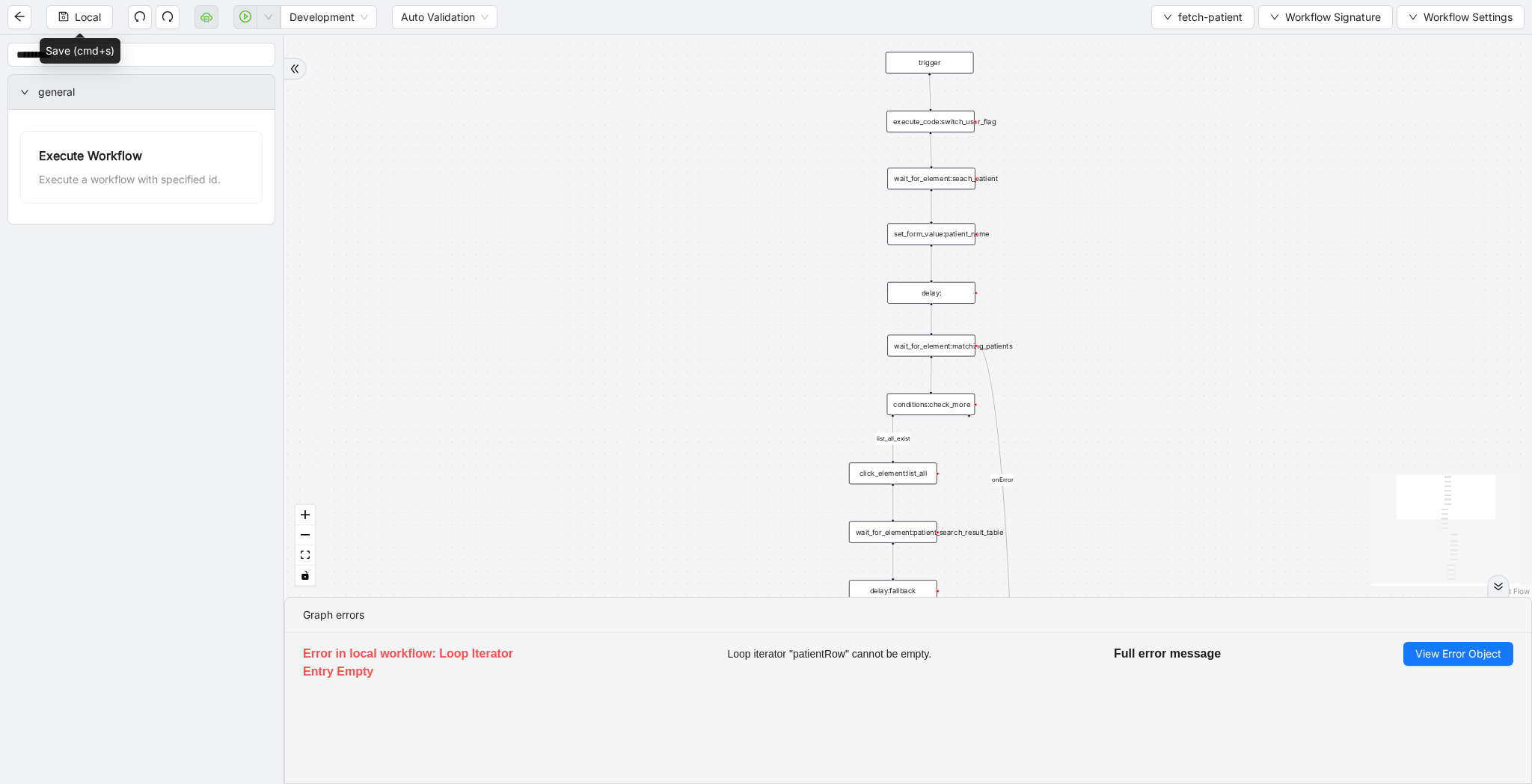
click at [971, 237] on div "set_form_value:patient_name" at bounding box center [930, 233] width 88 height 22
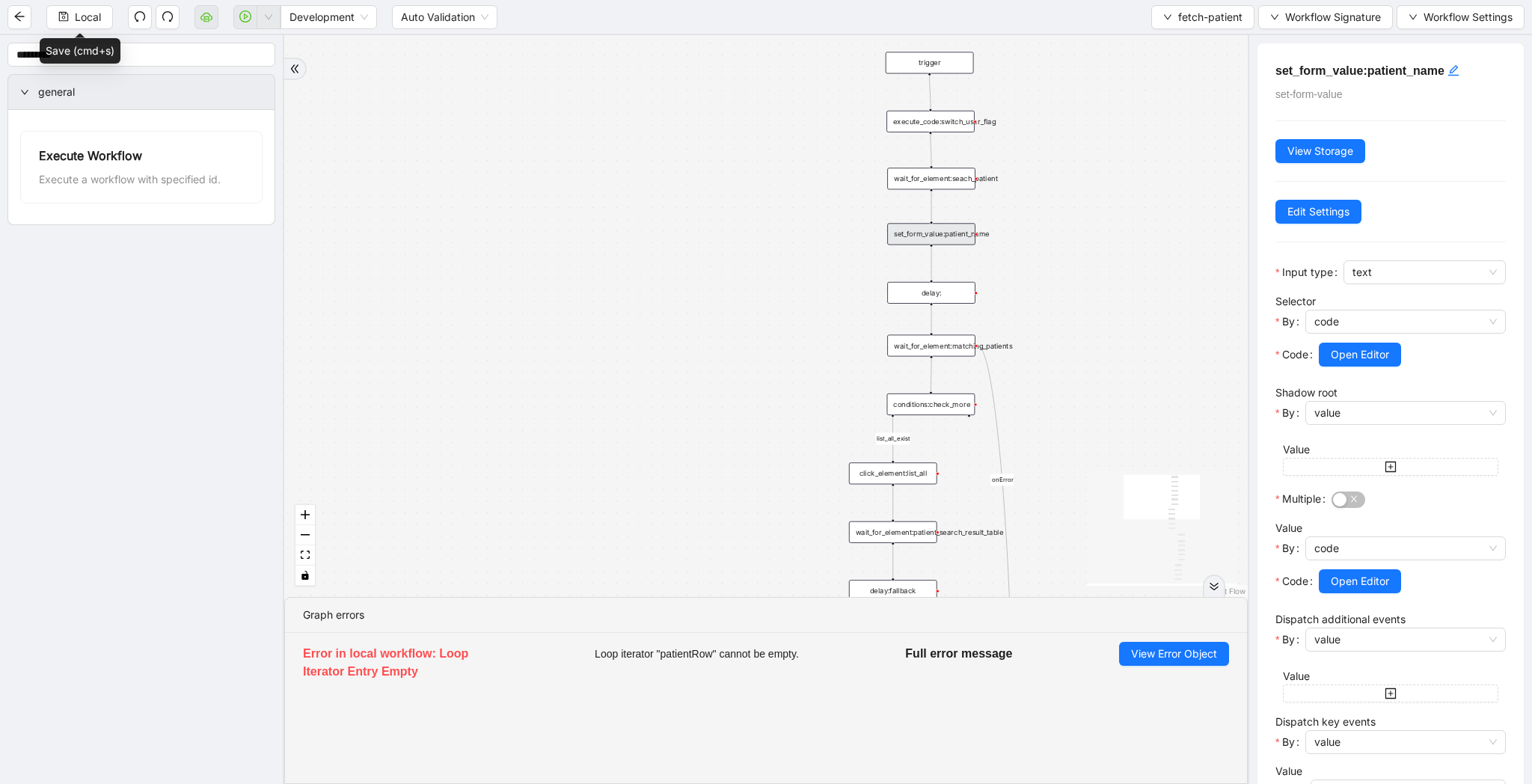
click at [964, 305] on div "list_all_exist fallback list_all_exist onError trigger wait_for_element:seach_p…" at bounding box center [766, 315] width 964 height 561
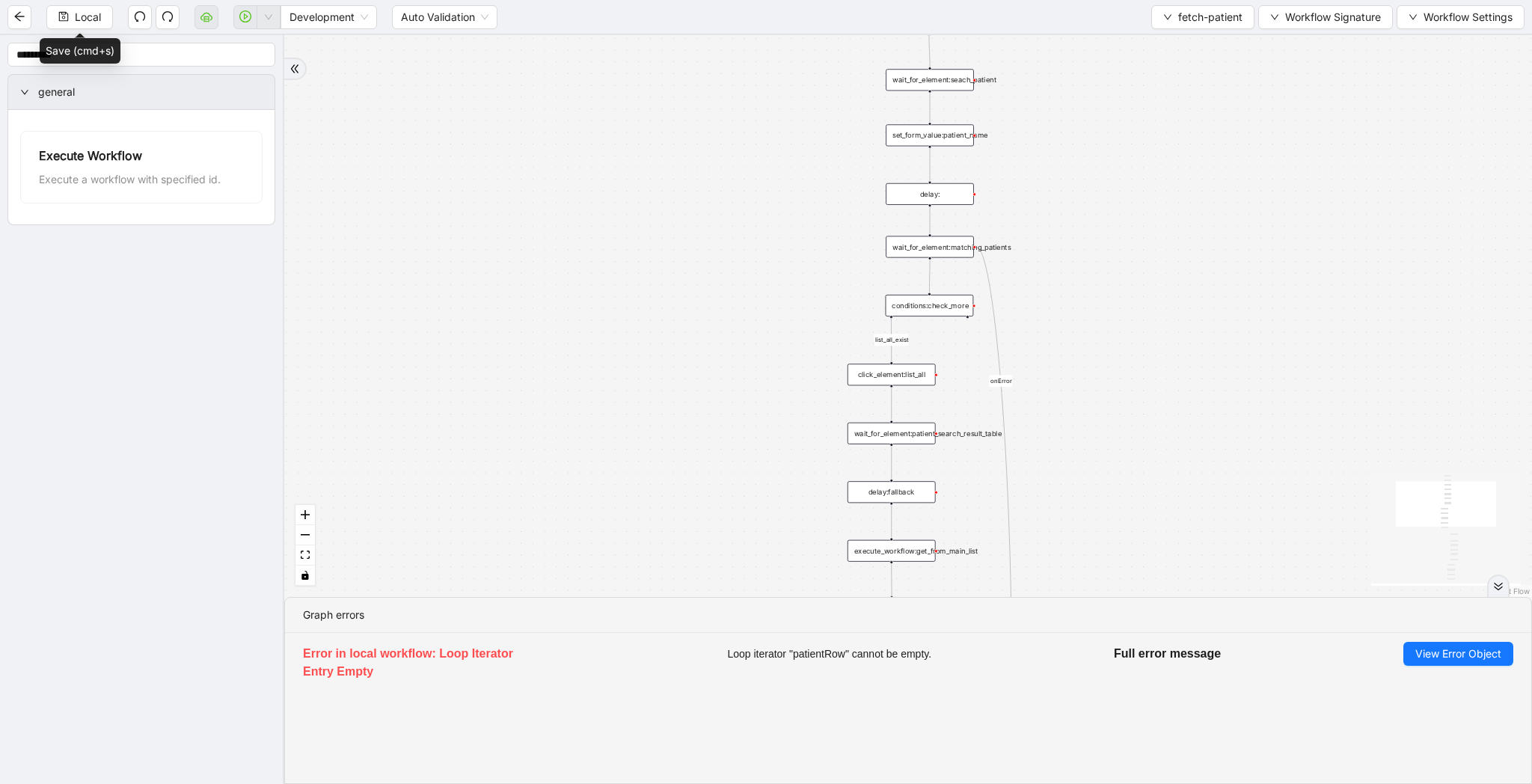
drag, startPoint x: 1034, startPoint y: 376, endPoint x: 1030, endPoint y: 249, distance: 127.1
click at [1030, 249] on div "list_all_exist fallback list_all_exist onError trigger wait_for_element:seach_p…" at bounding box center [908, 315] width 1248 height 561
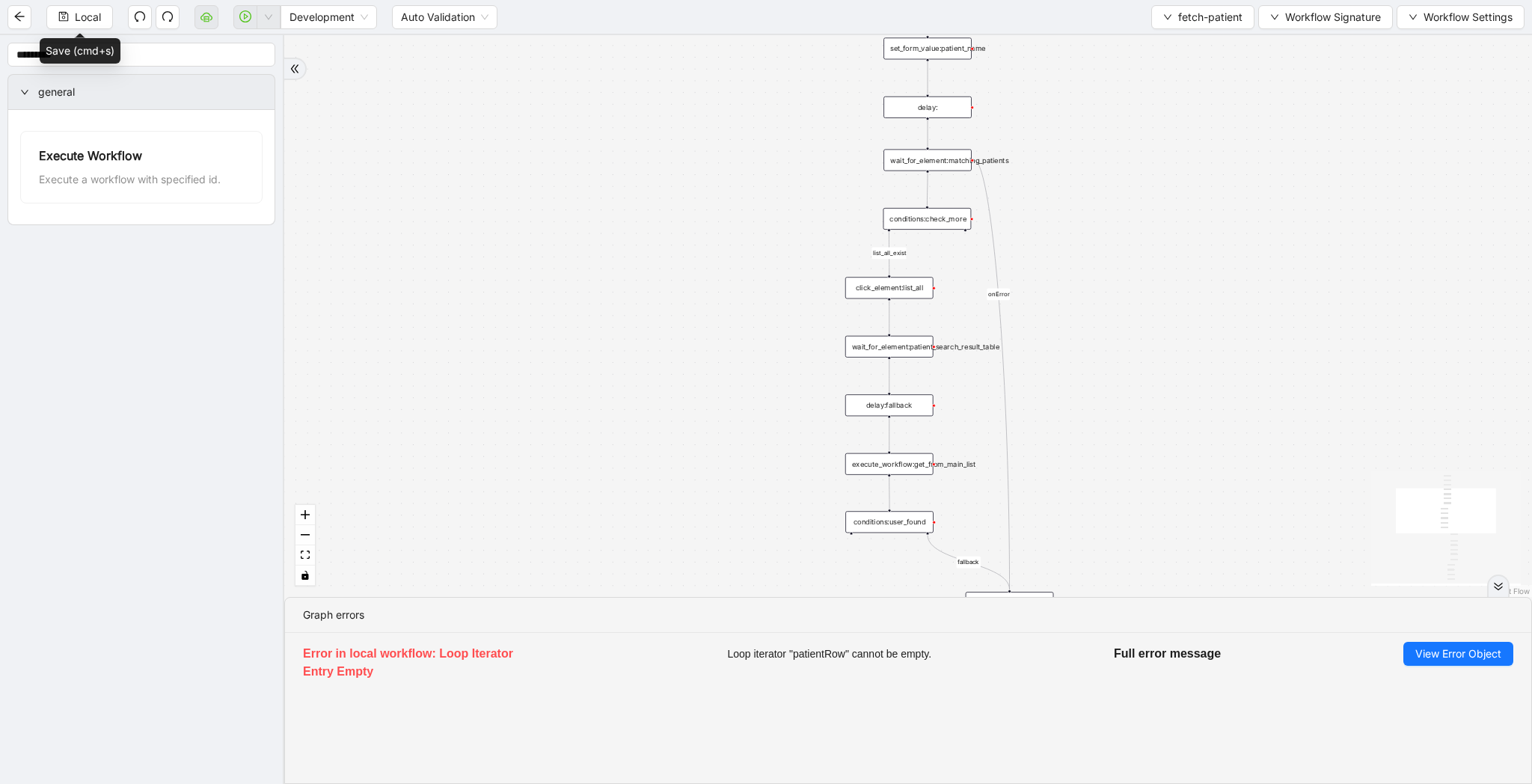
drag, startPoint x: 1032, startPoint y: 444, endPoint x: 1032, endPoint y: 374, distance: 70.0
click at [1032, 374] on div "list_all_exist fallback list_all_exist onError trigger wait_for_element:seach_p…" at bounding box center [908, 315] width 1248 height 561
click at [924, 338] on div "wait_for_element:patient_search_result_table" at bounding box center [889, 335] width 88 height 22
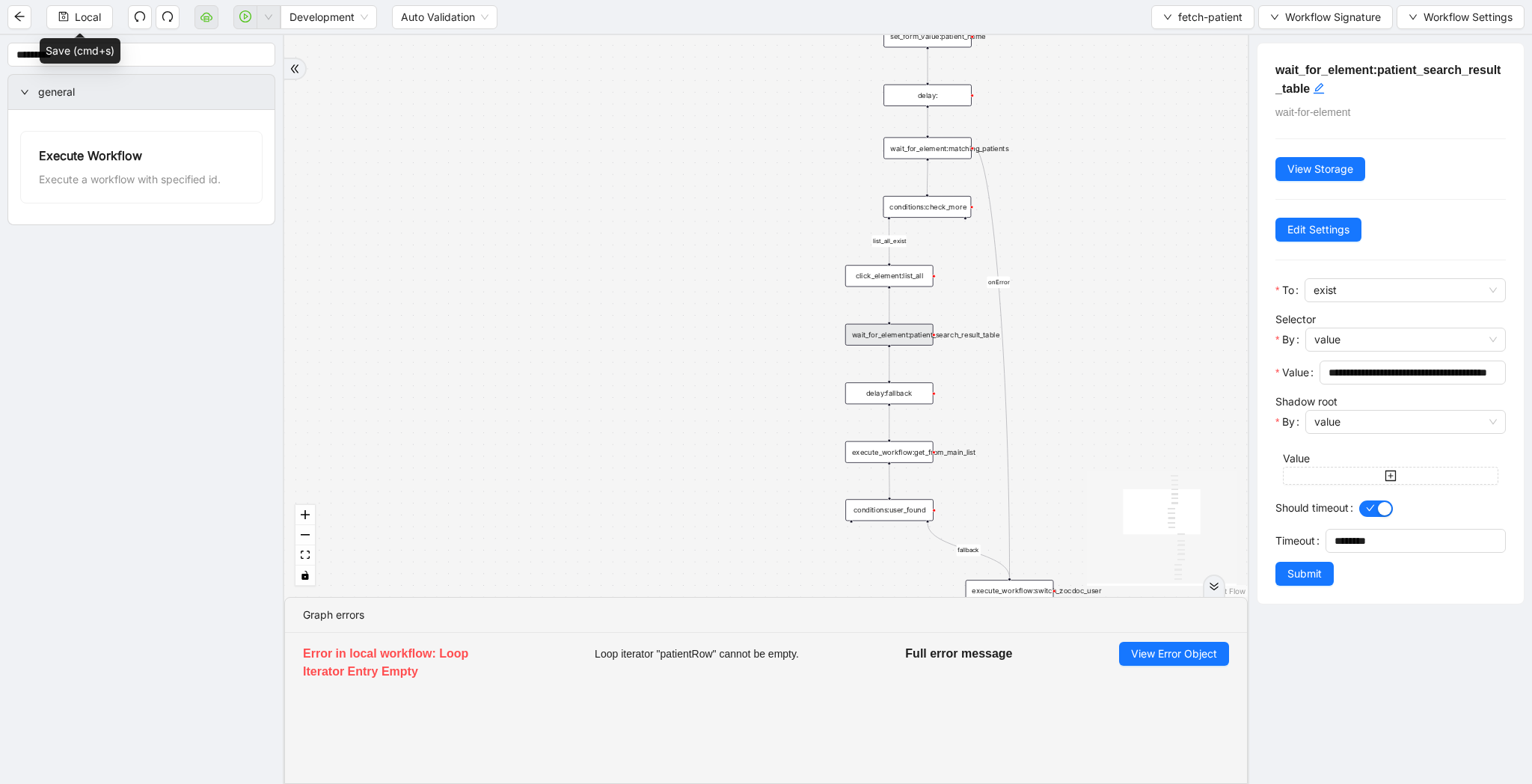
click at [916, 448] on div "execute_workflow:get_from_main_list" at bounding box center [889, 452] width 88 height 22
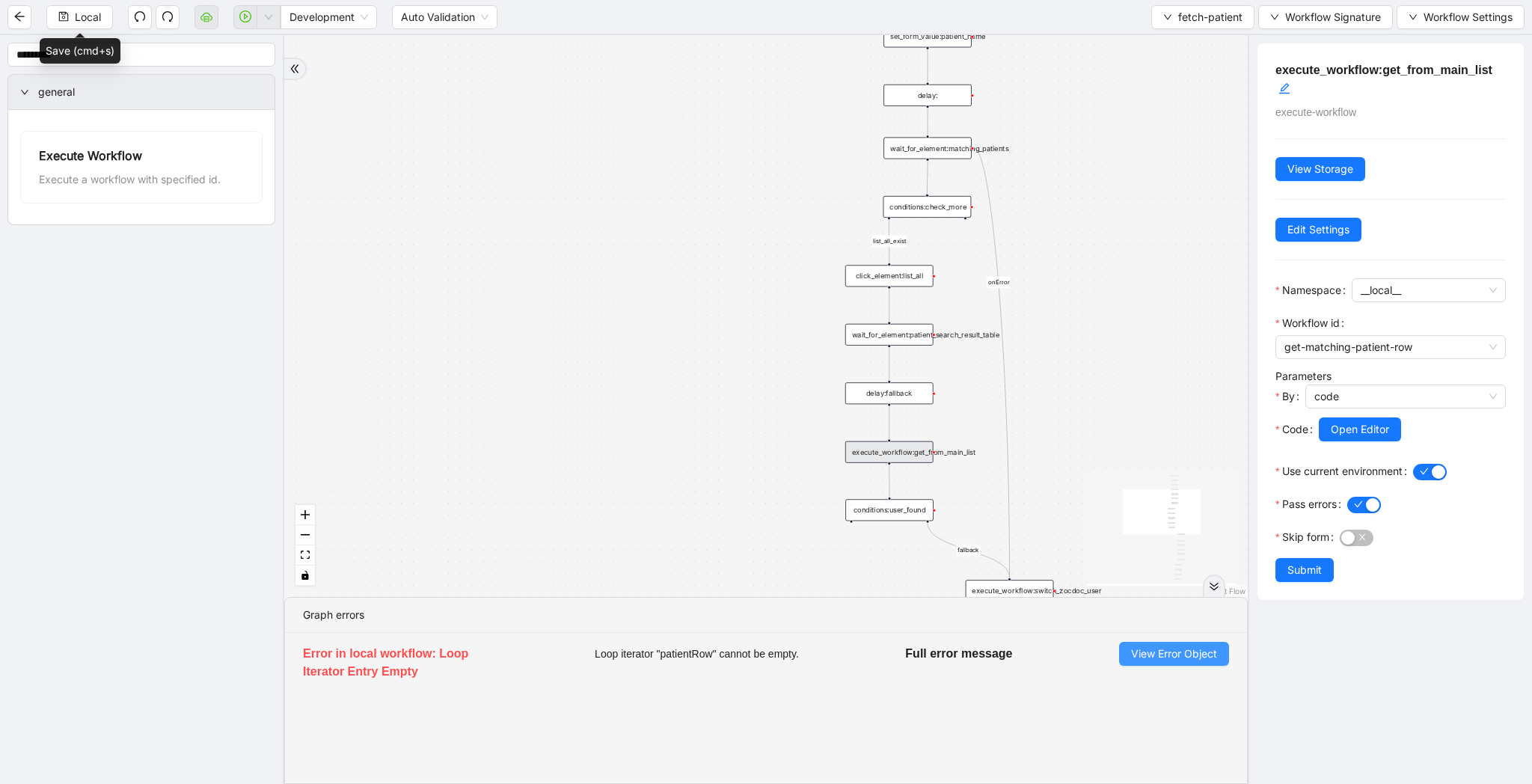
click at [1171, 648] on span "View Error Object" at bounding box center [1174, 654] width 86 height 17
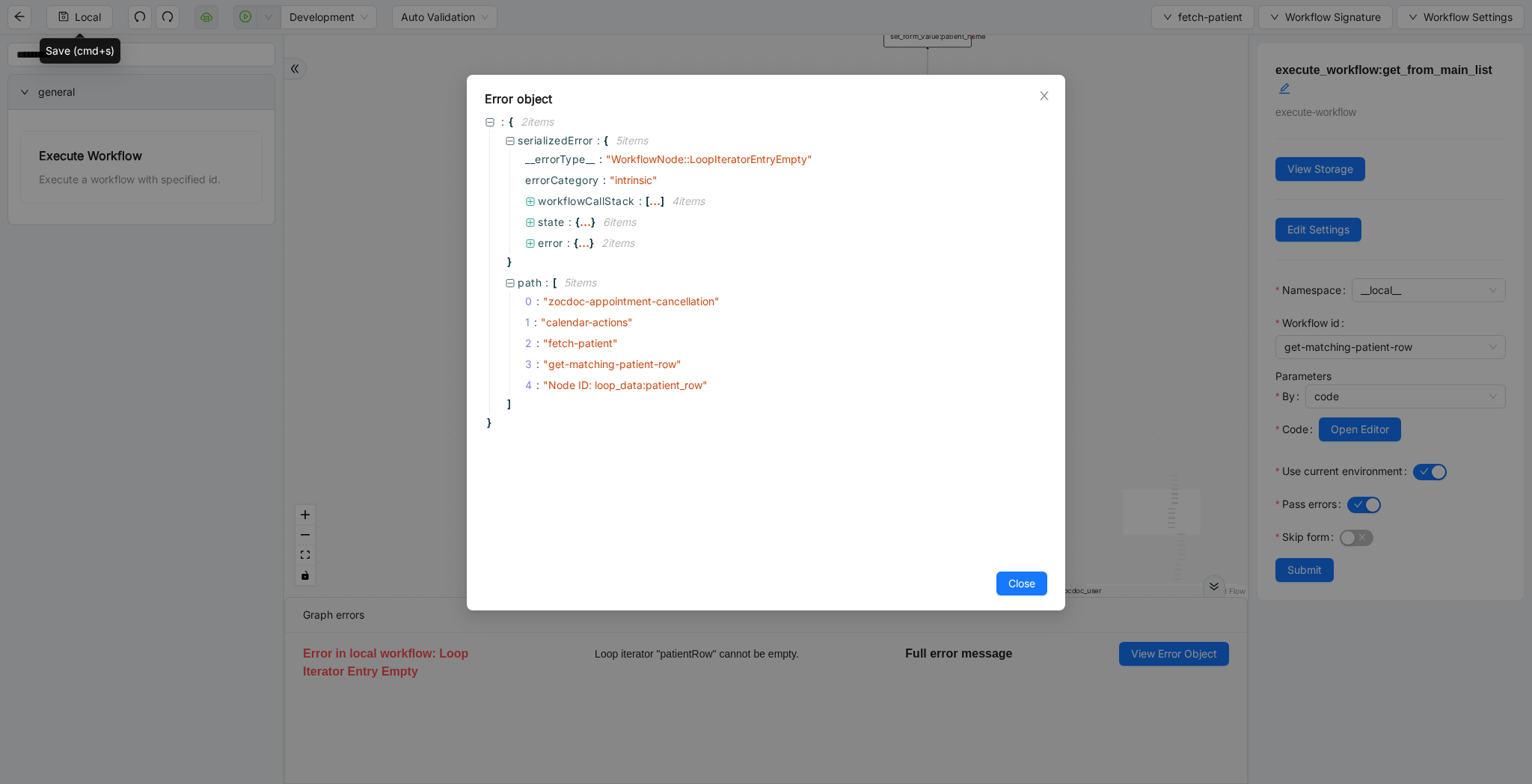
click at [1110, 456] on div "Error object : { 2 item s serializedError : { 5 item s __errorType__ : " Workfl…" at bounding box center [766, 392] width 1532 height 784
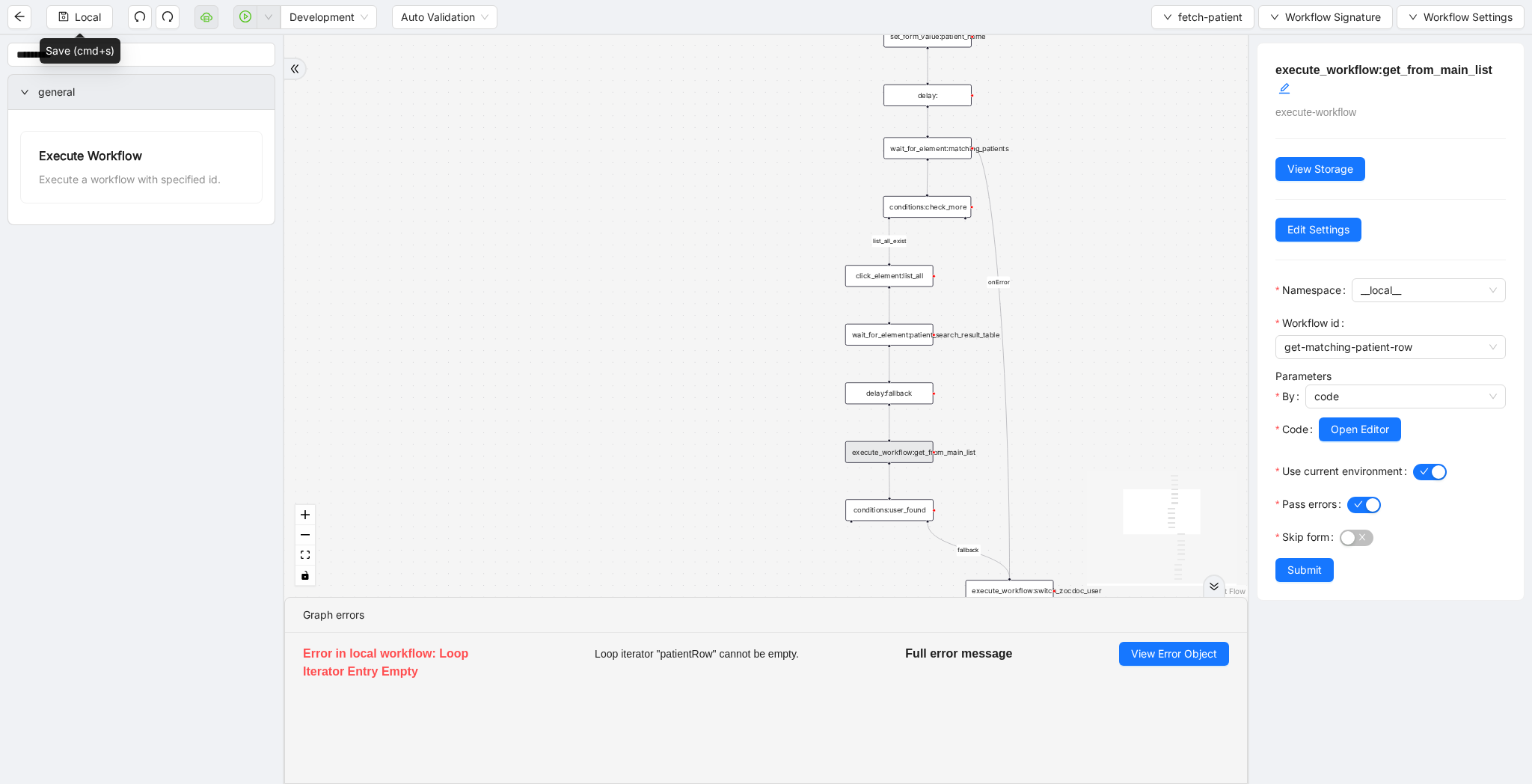
drag, startPoint x: 1105, startPoint y: 469, endPoint x: 1105, endPoint y: 371, distance: 98.0
click at [1105, 371] on div "list_all_exist fallback list_all_exist onError trigger wait_for_element:seach_p…" at bounding box center [766, 315] width 964 height 561
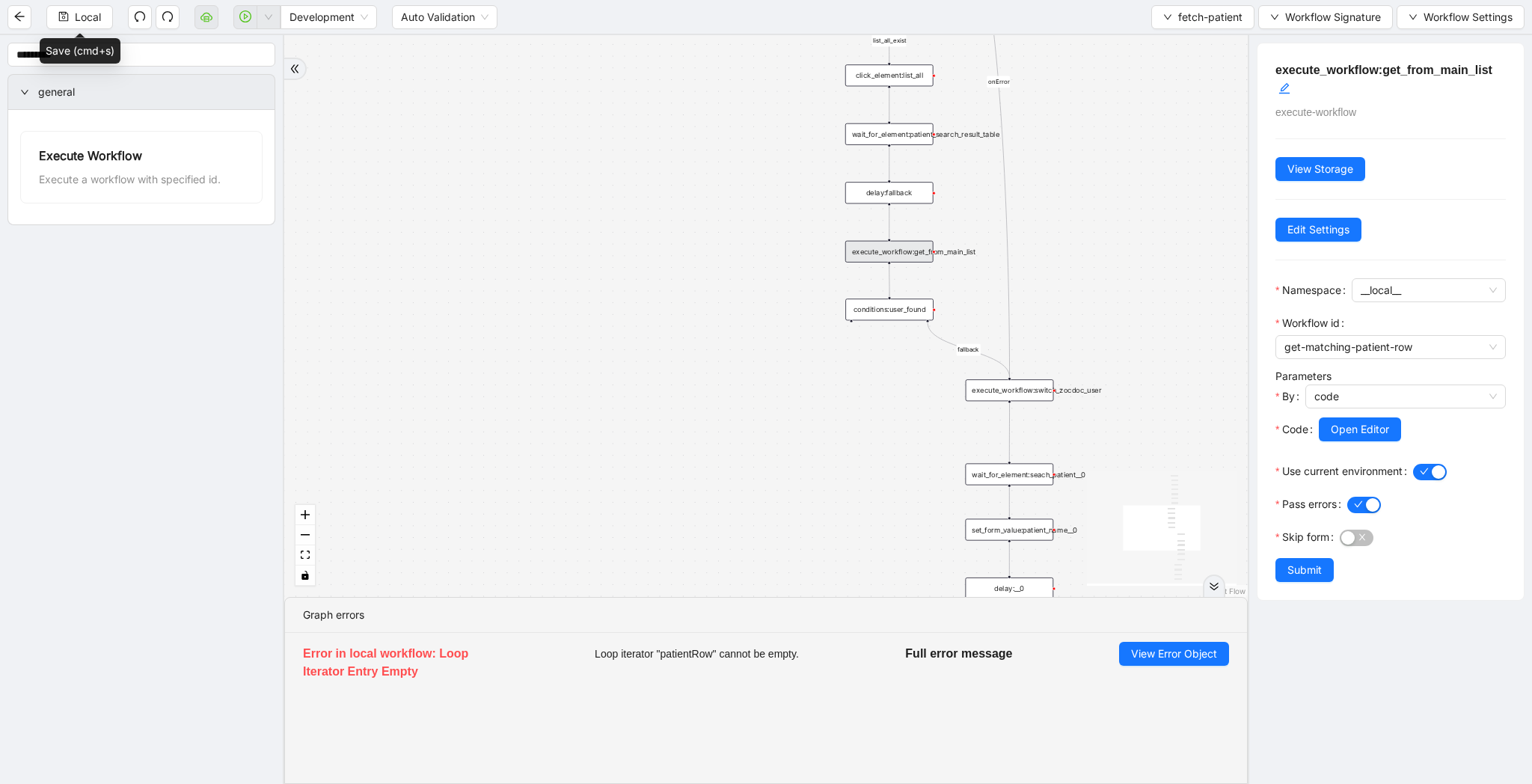
drag, startPoint x: 1105, startPoint y: 412, endPoint x: 1105, endPoint y: 208, distance: 204.0
click at [1105, 208] on div "list_all_exist fallback list_all_exist onError trigger wait_for_element:seach_p…" at bounding box center [766, 315] width 964 height 561
click at [895, 310] on div "conditions:user_found" at bounding box center [889, 305] width 88 height 22
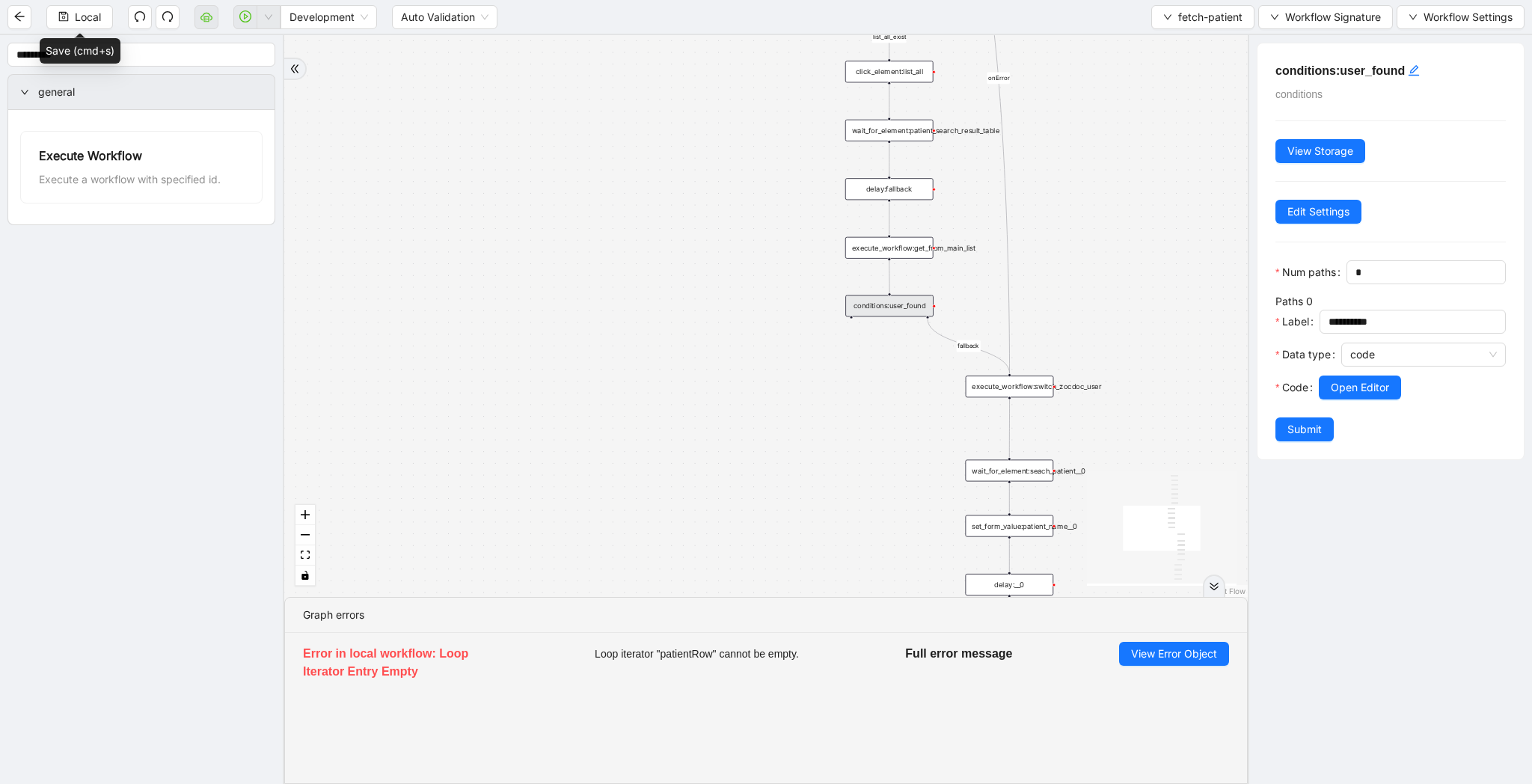
click at [1319, 377] on div "Open Editor" at bounding box center [1412, 387] width 187 height 24
click at [1350, 386] on span "Open Editor" at bounding box center [1360, 387] width 59 height 17
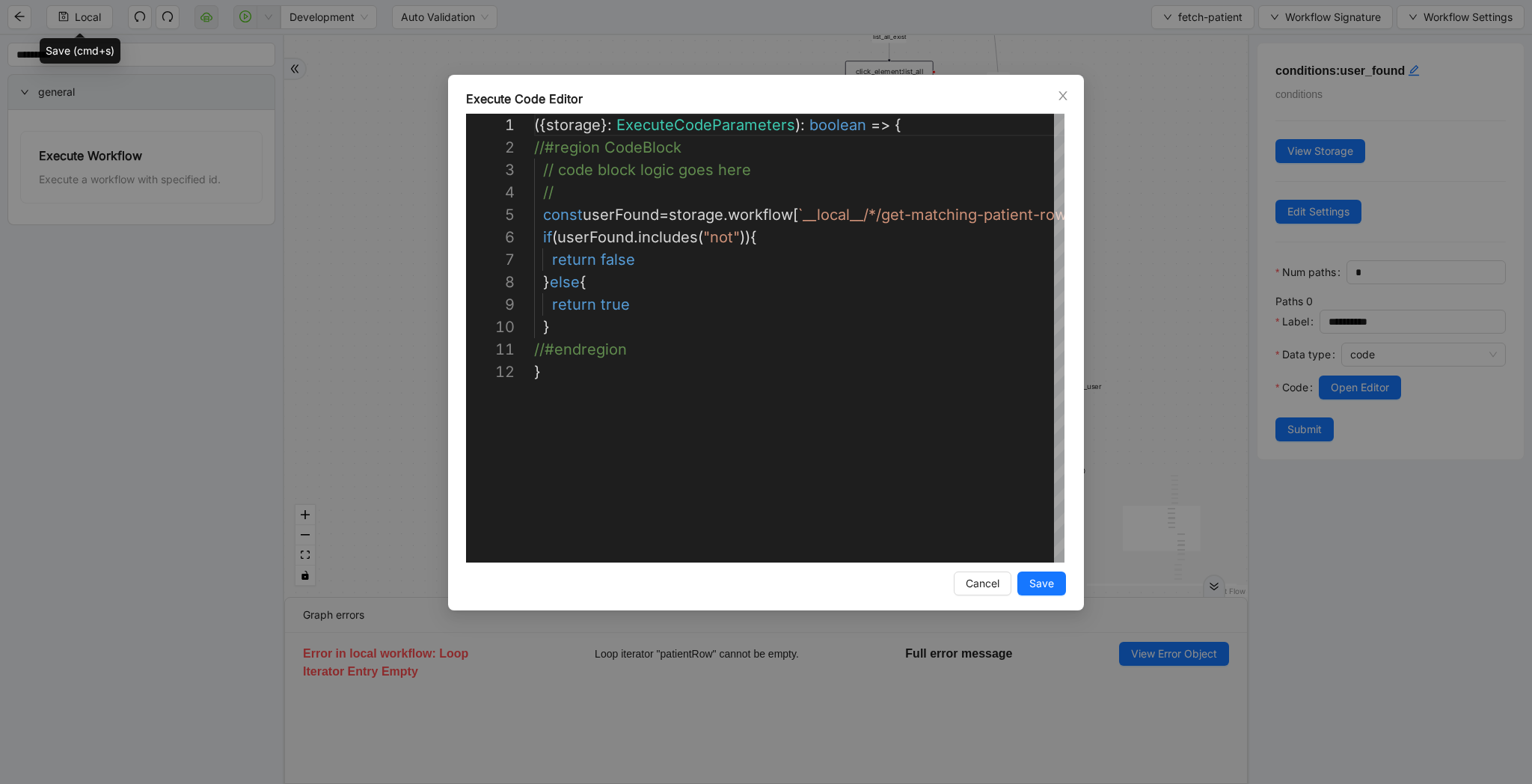
click at [1165, 343] on div "**********" at bounding box center [766, 392] width 1532 height 784
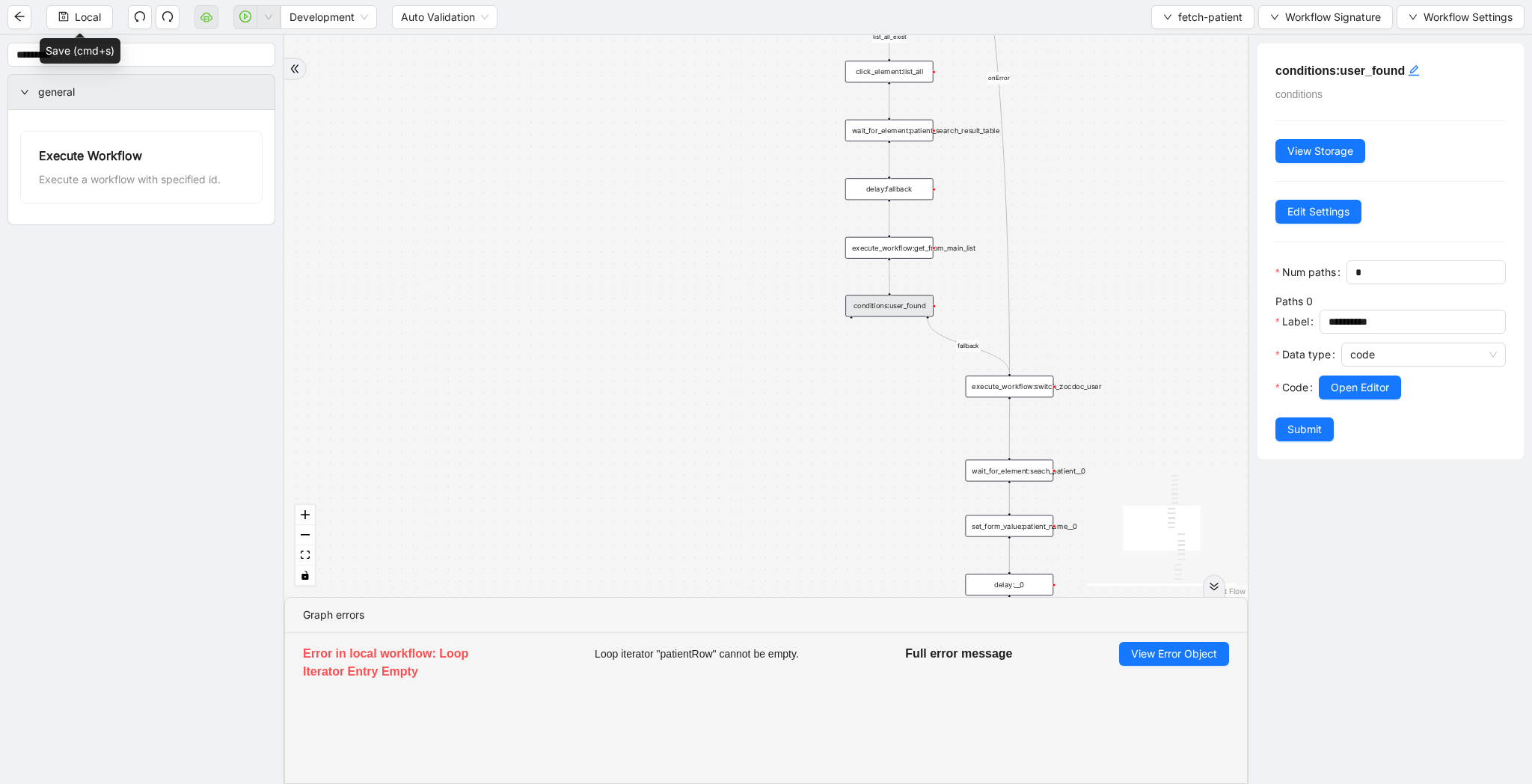
drag, startPoint x: 1165, startPoint y: 343, endPoint x: 1091, endPoint y: 287, distance: 92.8
click at [1091, 287] on div "list_all_exist fallback list_all_exist onError trigger wait_for_element:seach_p…" at bounding box center [766, 315] width 964 height 561
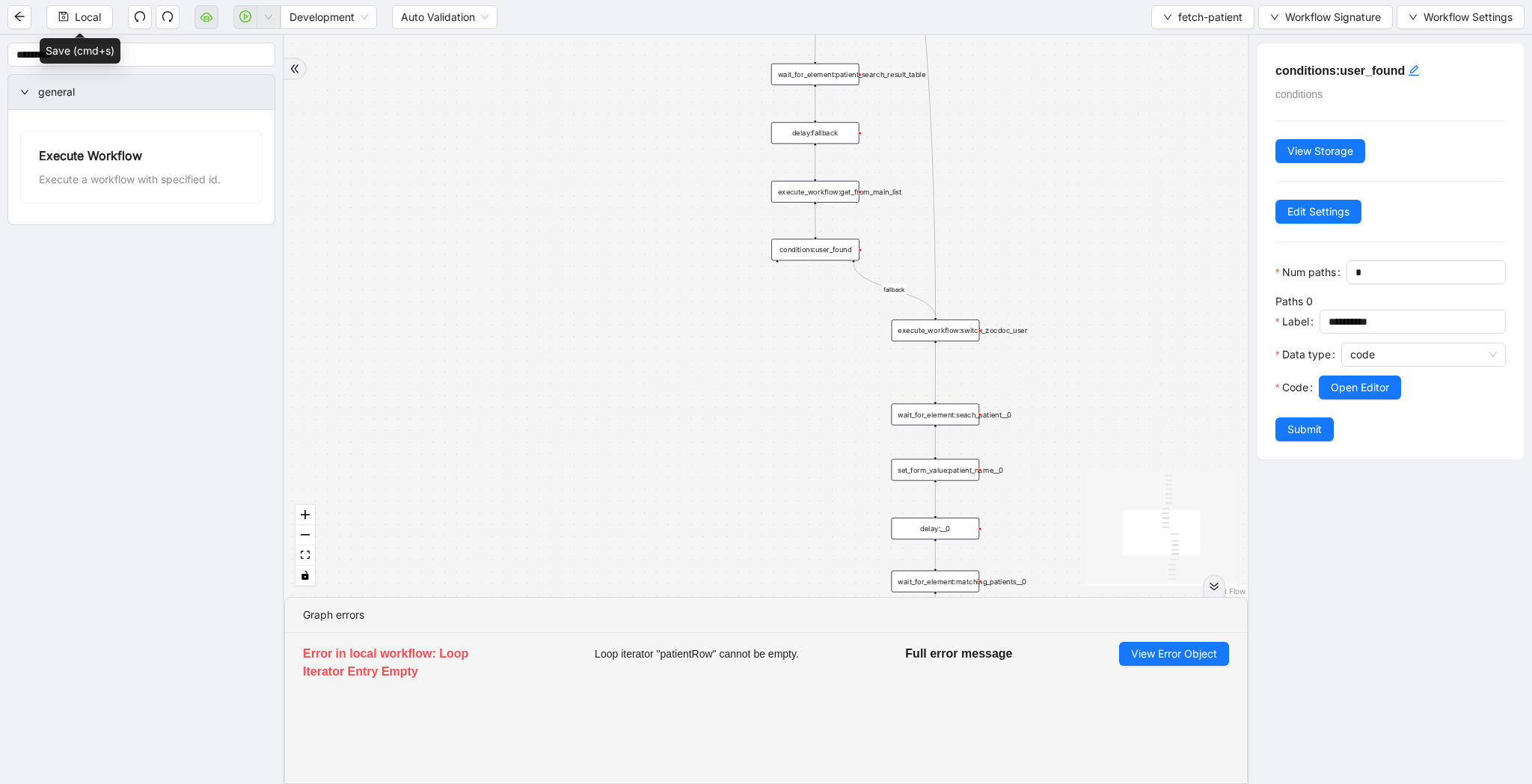
click at [959, 328] on div "execute_workflow:switch_zocdoc_user" at bounding box center [935, 331] width 88 height 22
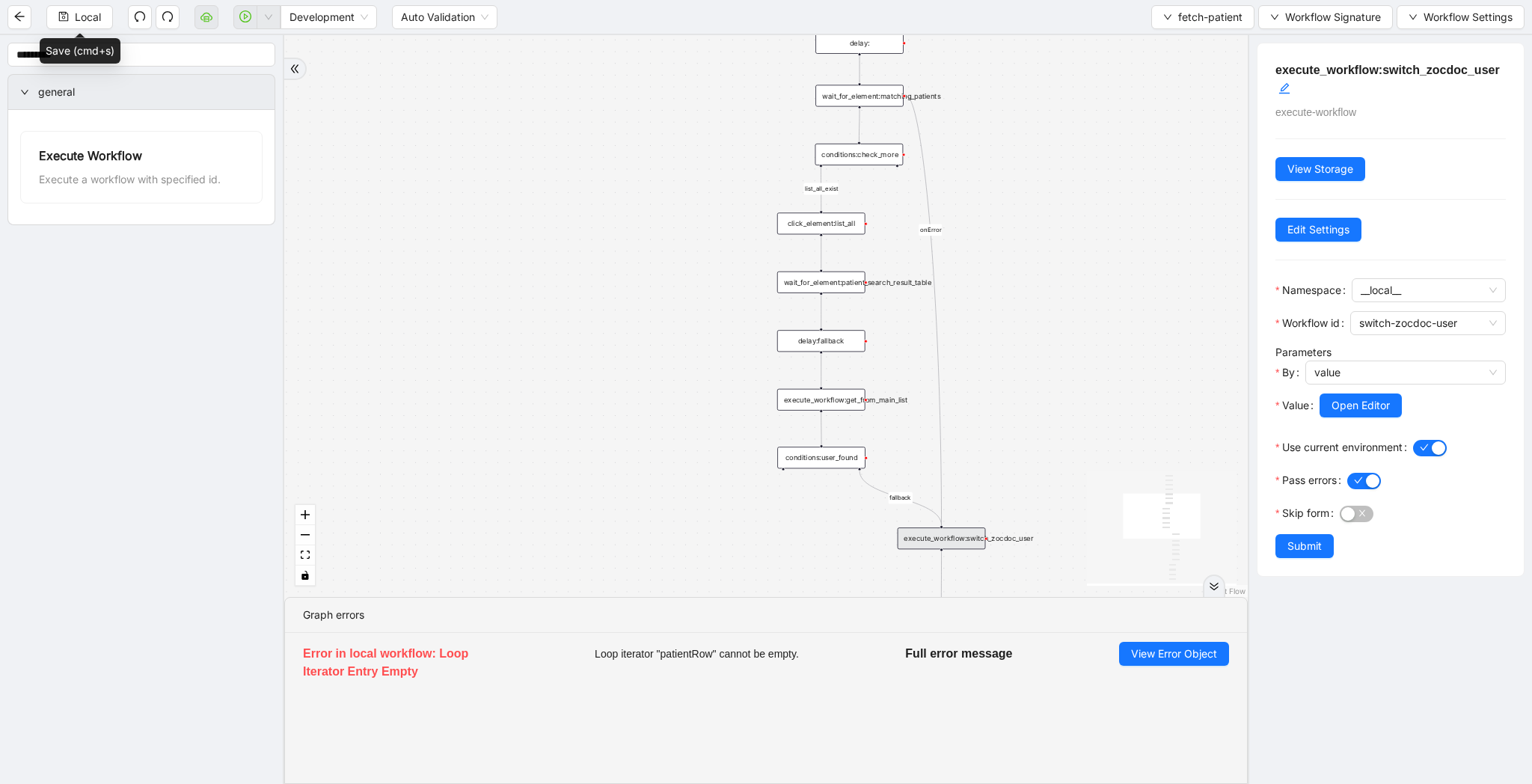
drag, startPoint x: 1101, startPoint y: 366, endPoint x: 1107, endPoint y: 593, distance: 227.1
click at [1107, 593] on div "list_all_exist fallback list_all_exist onError trigger wait_for_element:seach_p…" at bounding box center [766, 315] width 964 height 561
drag, startPoint x: 1094, startPoint y: 441, endPoint x: 1094, endPoint y: 505, distance: 64.0
click at [1094, 505] on div "list_all_exist fallback list_all_exist onError trigger wait_for_element:seach_p…" at bounding box center [766, 315] width 964 height 561
click at [819, 459] on div "execute_workflow:get_from_main_list" at bounding box center [821, 464] width 88 height 22
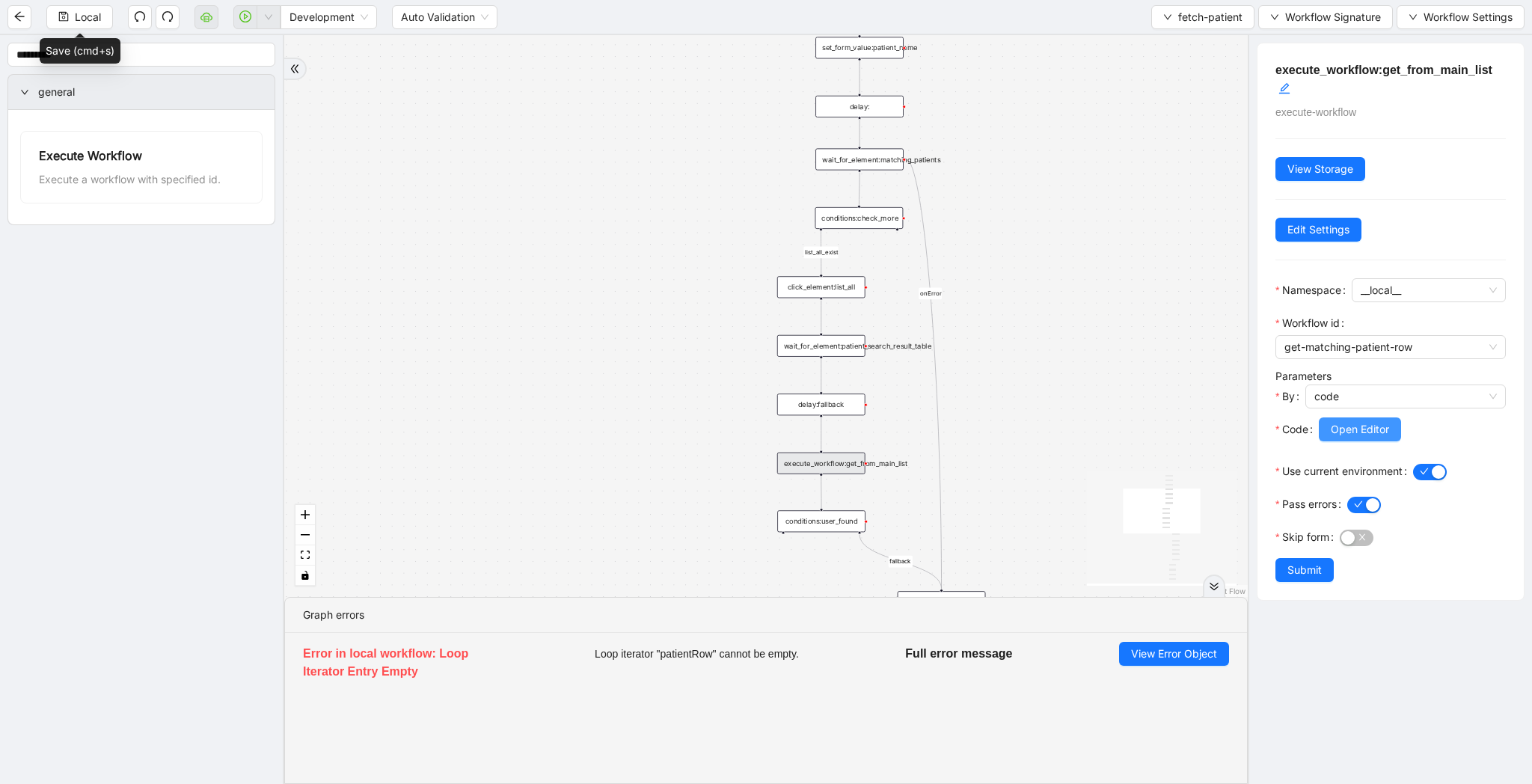
click at [1387, 428] on span "Open Editor" at bounding box center [1360, 429] width 59 height 17
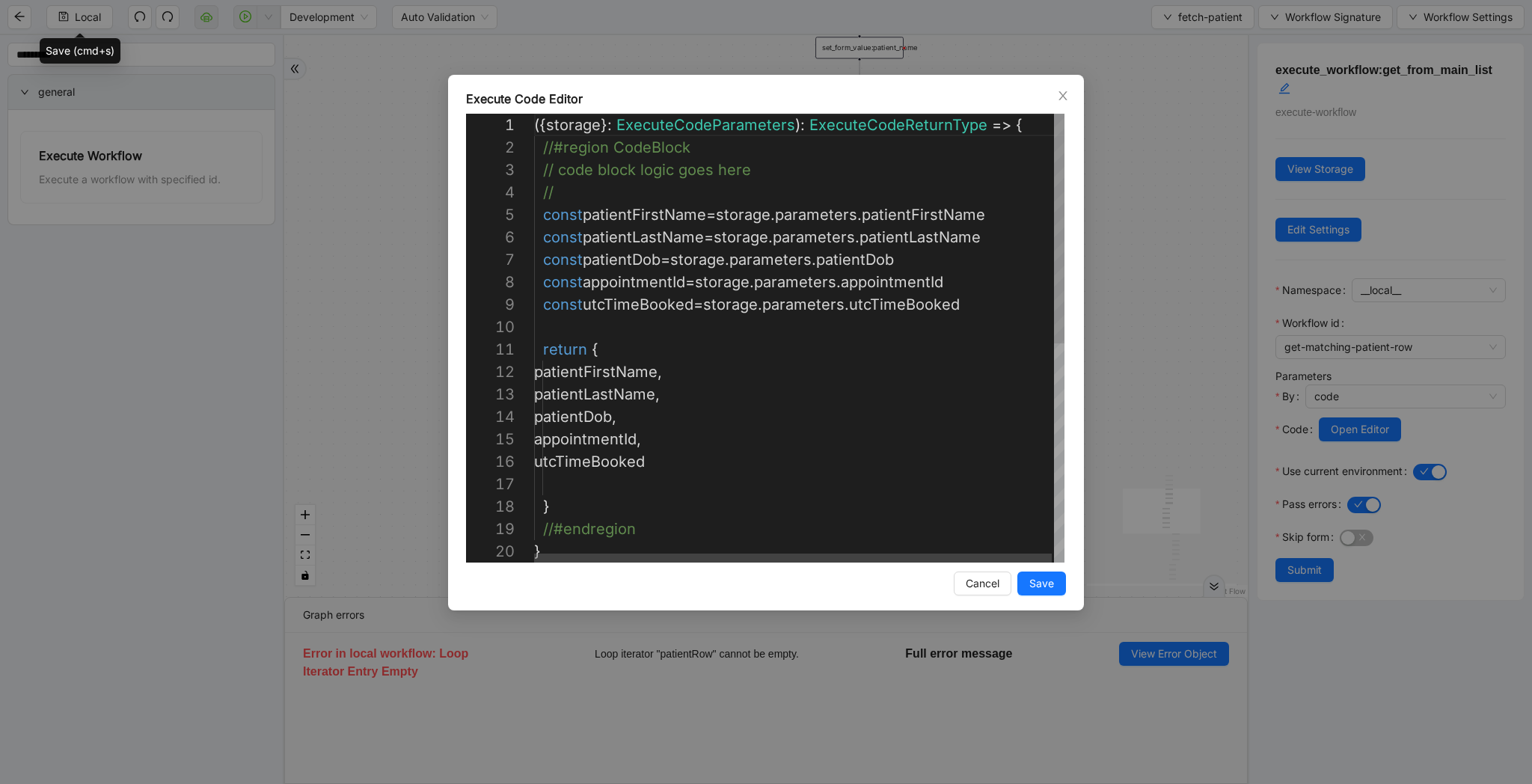
type textarea "**********"
click at [613, 385] on div "({ storage }: ExecuteCodeParameters ): ExecuteCodeReturnType => { //#region Cod…" at bounding box center [800, 551] width 533 height 875
click at [1161, 32] on div "**********" at bounding box center [766, 392] width 1532 height 784
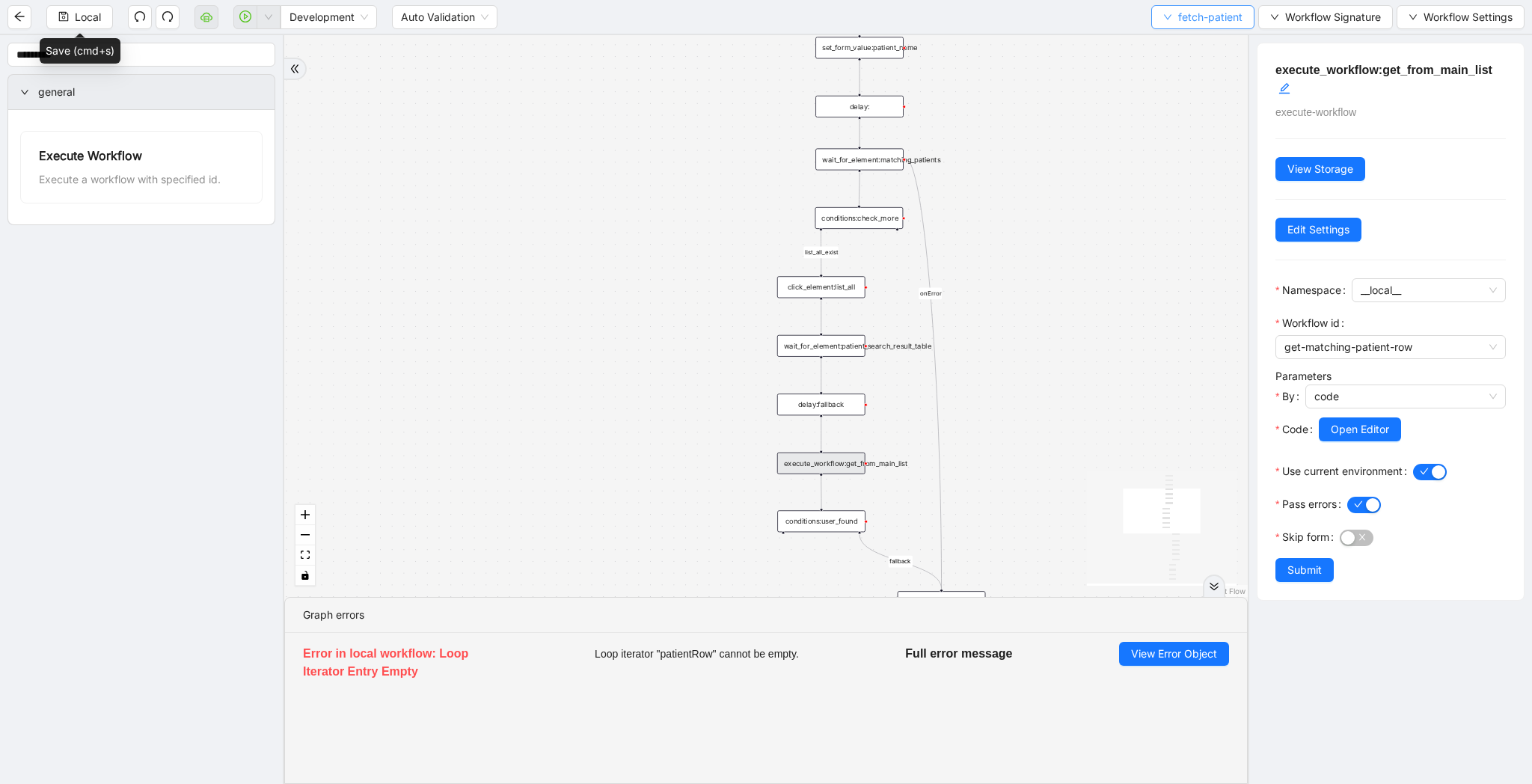
click at [1169, 23] on button "fetch-patient" at bounding box center [1202, 17] width 103 height 24
click at [1169, 41] on span "Select" at bounding box center [1200, 47] width 79 height 17
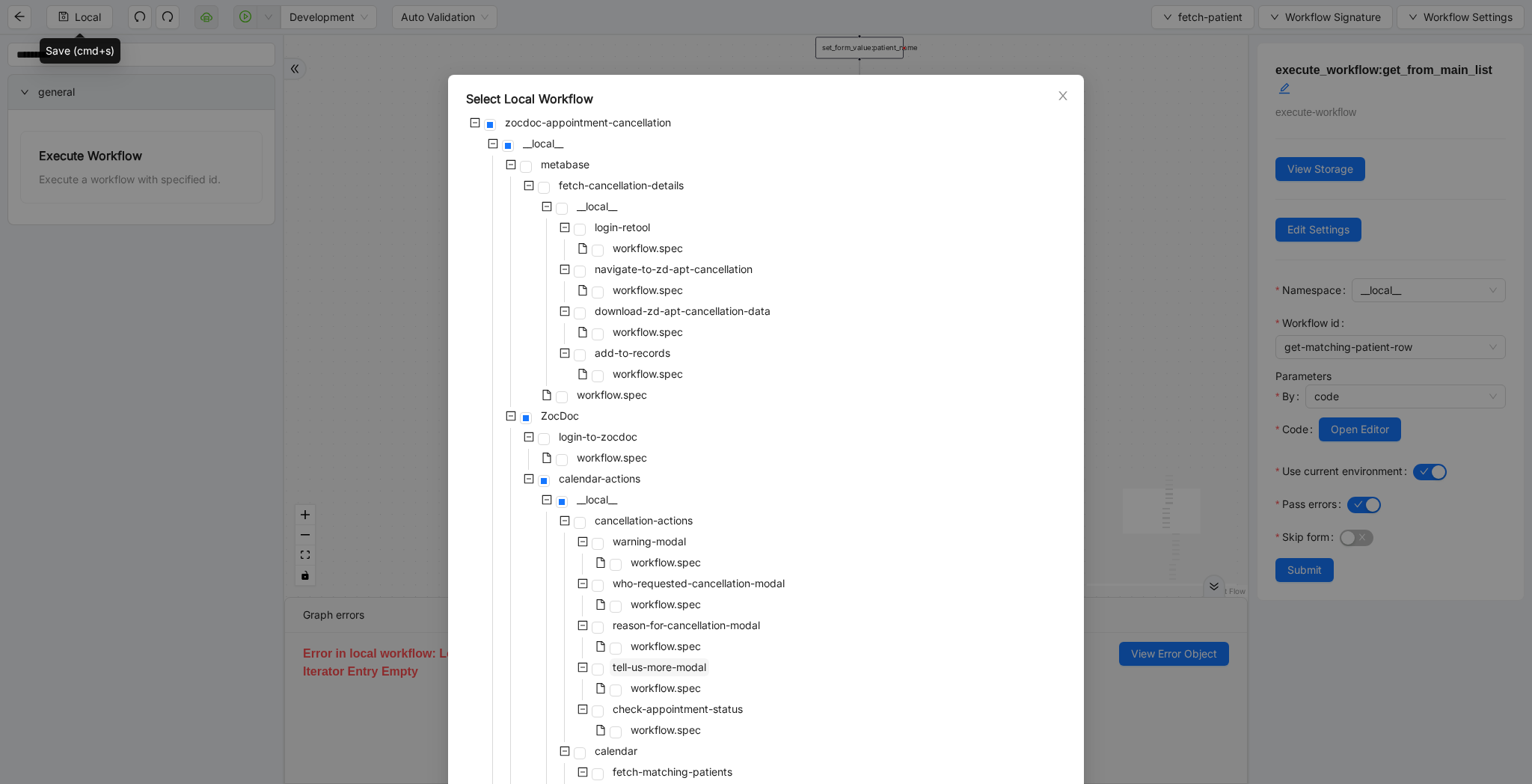
scroll to position [820, 0]
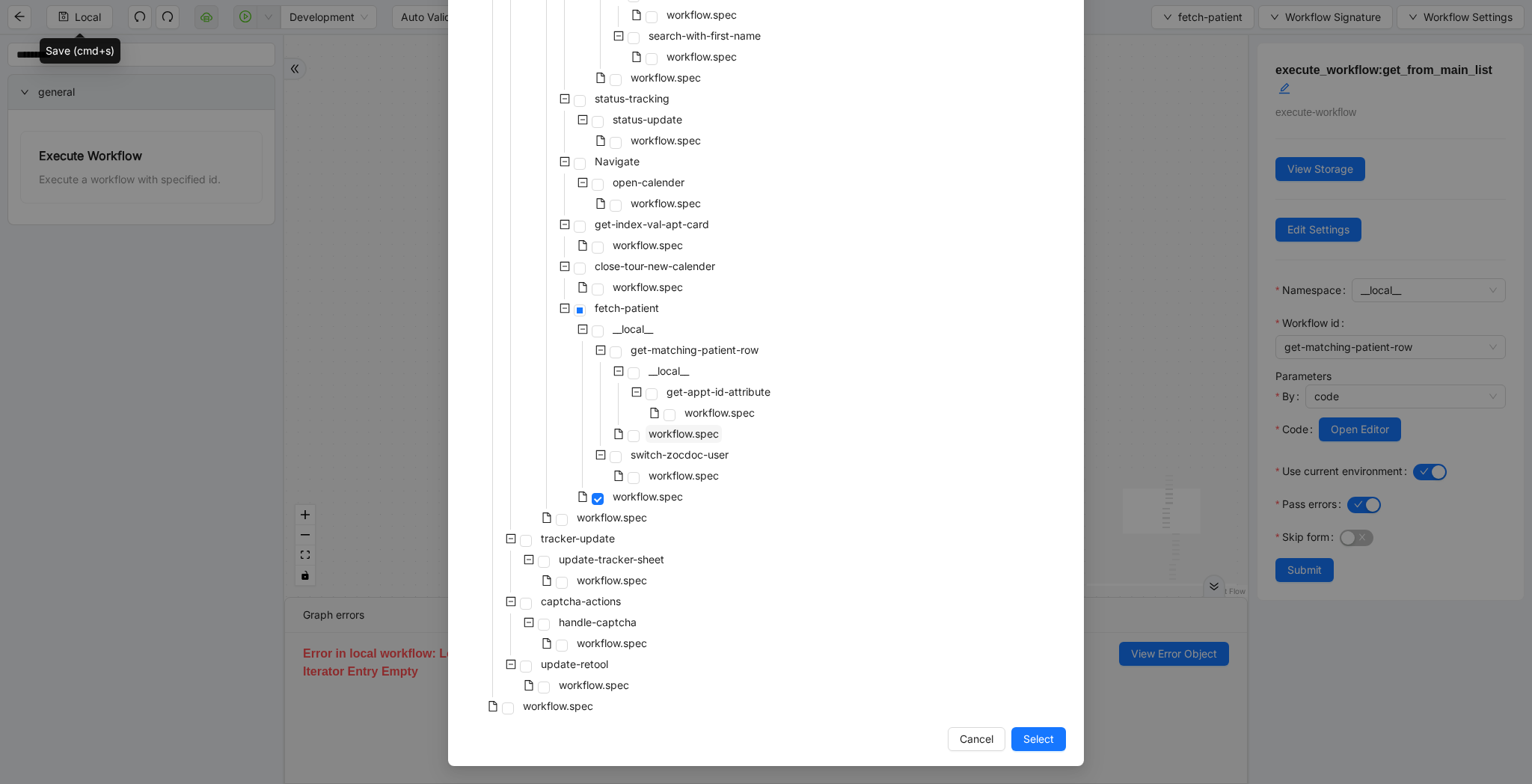
click at [694, 437] on span "workflow.spec" at bounding box center [684, 433] width 70 height 13
click at [1039, 737] on span "Select" at bounding box center [1038, 739] width 31 height 17
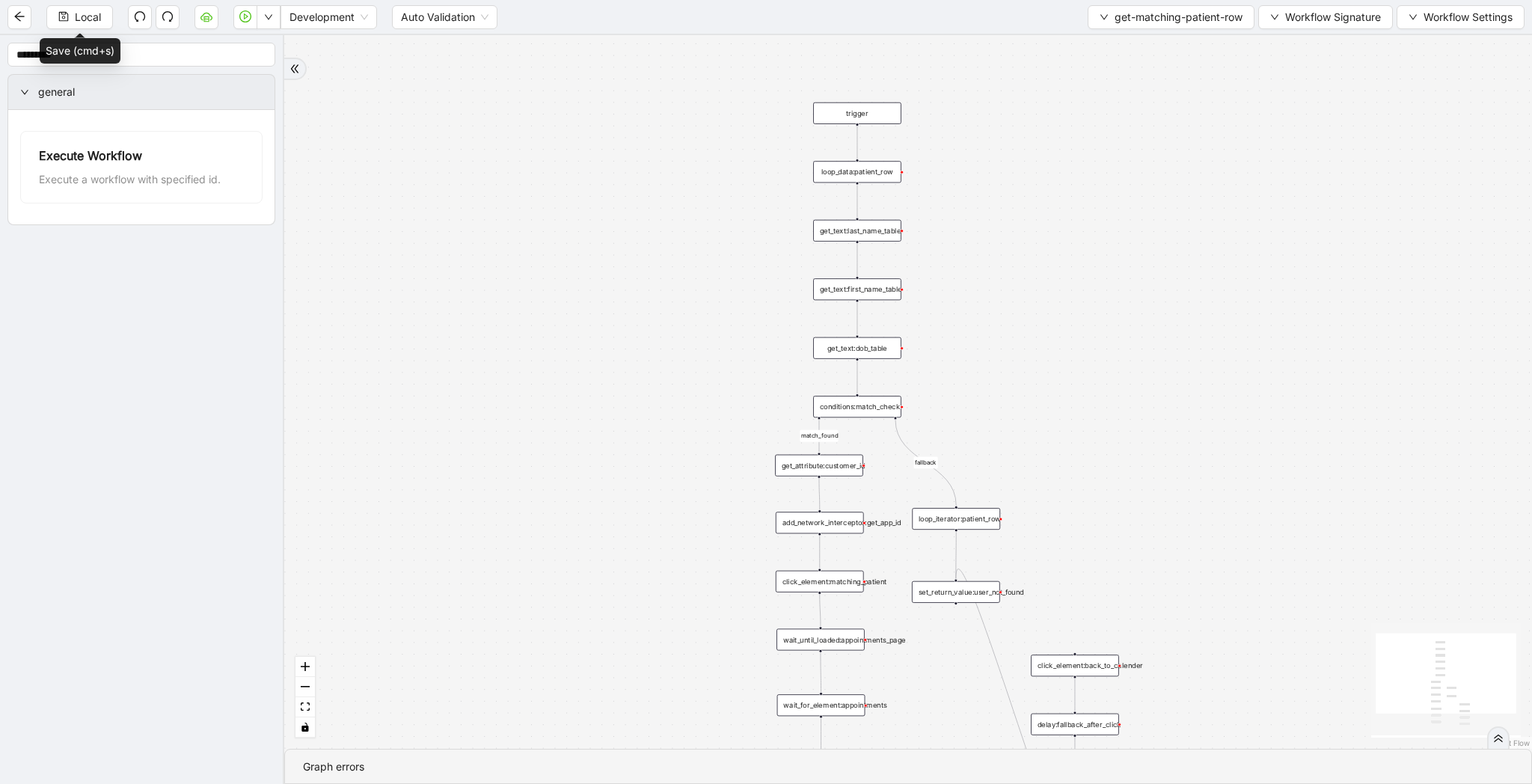
drag, startPoint x: 986, startPoint y: 215, endPoint x: 985, endPoint y: 390, distance: 175.0
click at [985, 390] on div "match_found fallback trigger loop_data:patient_row get_text:last_name_table get…" at bounding box center [908, 392] width 1248 height 714
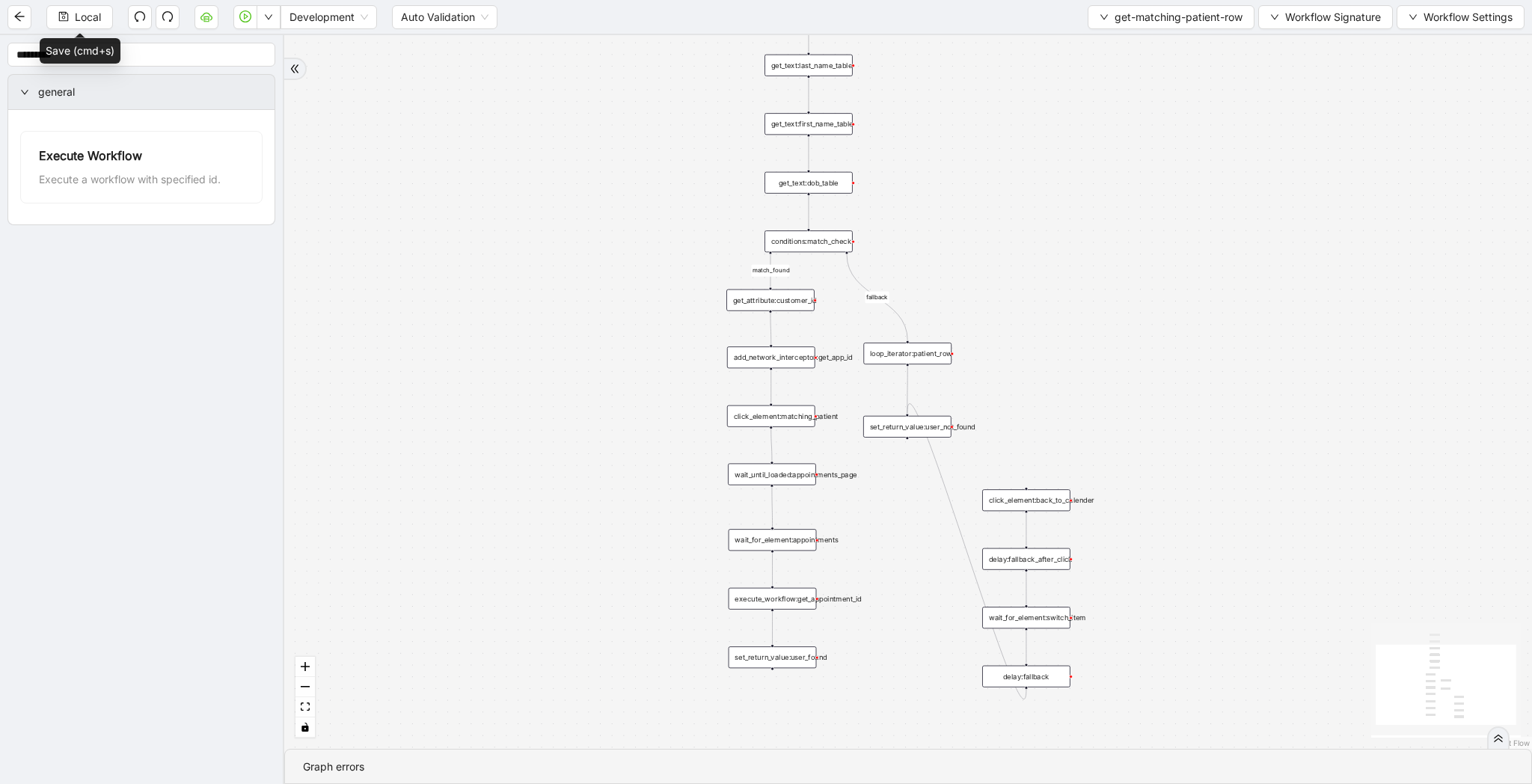
drag, startPoint x: 984, startPoint y: 405, endPoint x: 935, endPoint y: 240, distance: 172.1
click at [935, 240] on div "match_found fallback trigger loop_data:patient_row get_text:last_name_table get…" at bounding box center [908, 392] width 1248 height 714
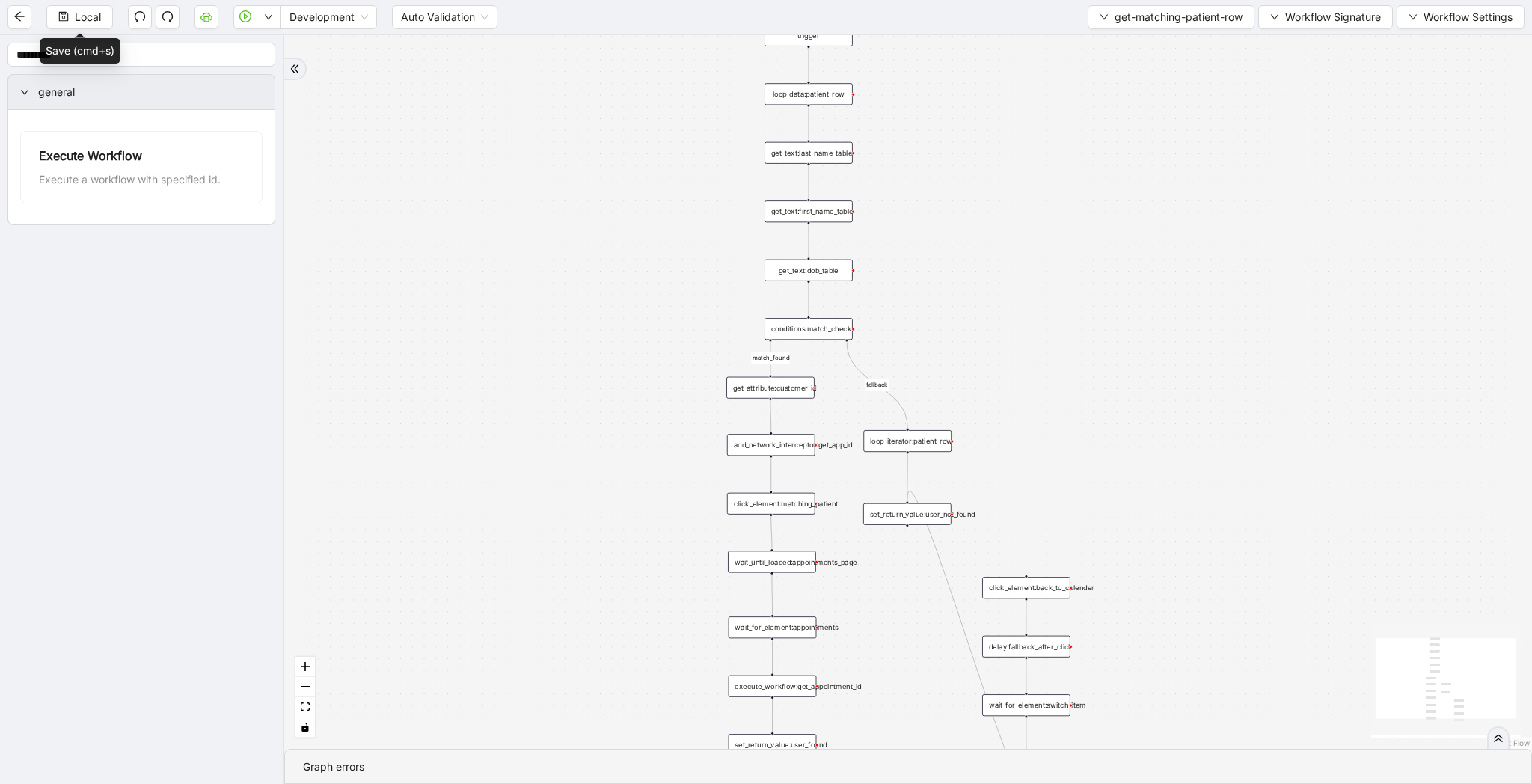
drag, startPoint x: 935, startPoint y: 240, endPoint x: 935, endPoint y: 326, distance: 86.0
click at [935, 326] on div "match_found fallback trigger loop_data:patient_row get_text:last_name_table get…" at bounding box center [908, 392] width 1248 height 714
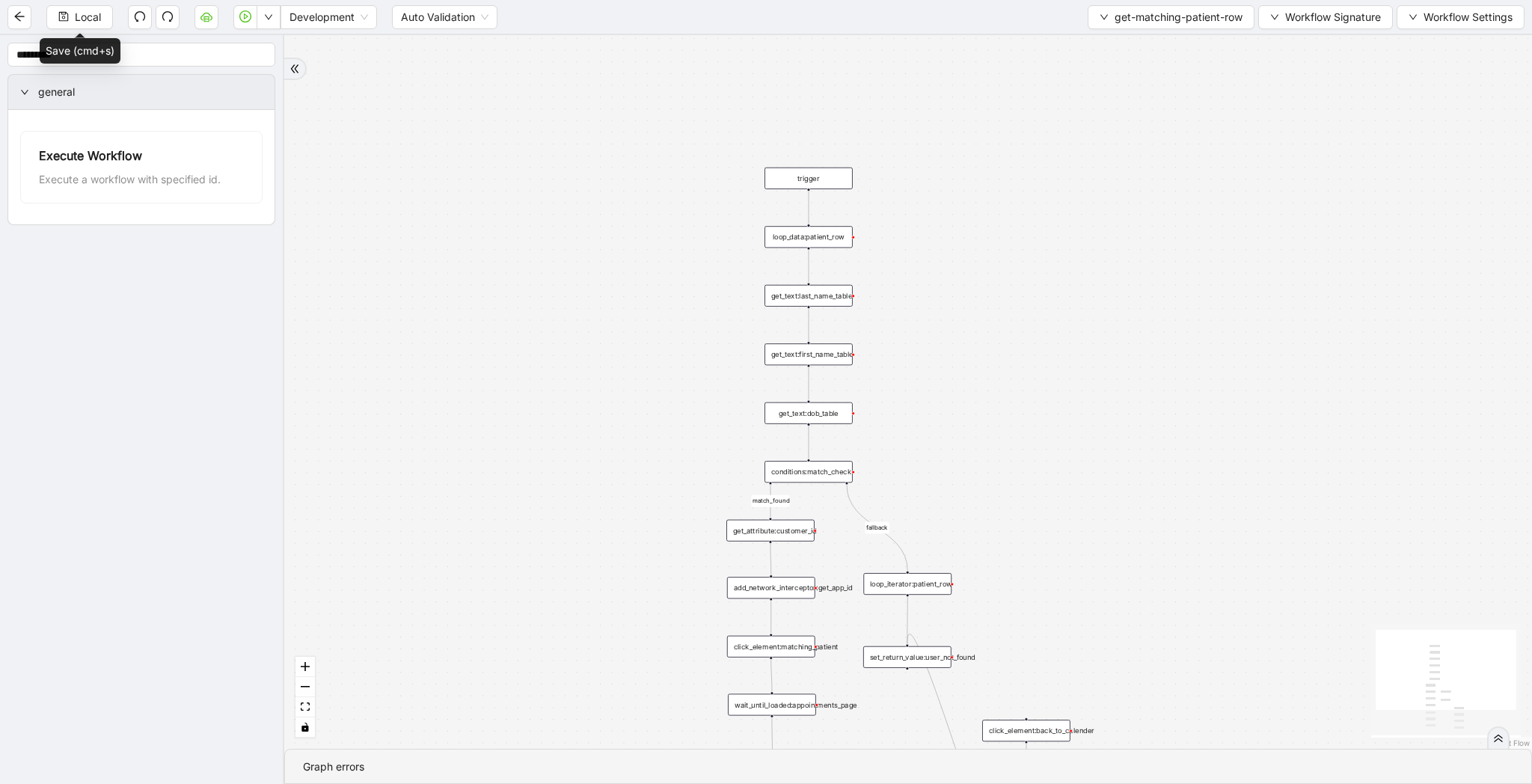
drag, startPoint x: 890, startPoint y: 239, endPoint x: 890, endPoint y: 384, distance: 145.0
click at [890, 384] on div "match_found fallback trigger loop_data:patient_row get_text:last_name_table get…" at bounding box center [908, 392] width 1248 height 714
click at [827, 237] on div "loop_data:patient_row" at bounding box center [808, 237] width 88 height 22
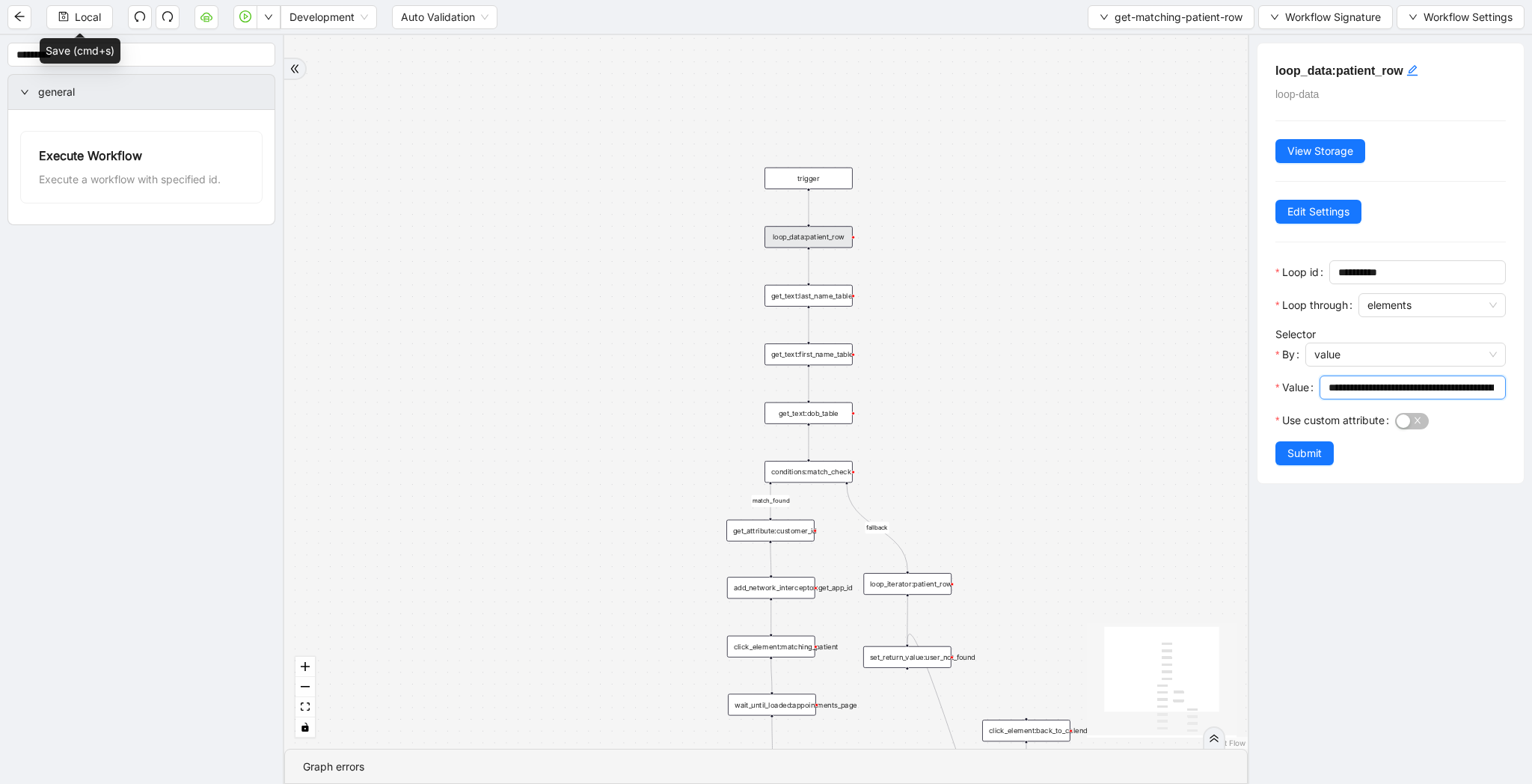
click at [1386, 382] on input "**********" at bounding box center [1412, 387] width 166 height 17
click at [825, 234] on div "loop_data:patient_row" at bounding box center [808, 237] width 88 height 22
click at [798, 295] on div "get_text:last_name_table" at bounding box center [808, 296] width 88 height 22
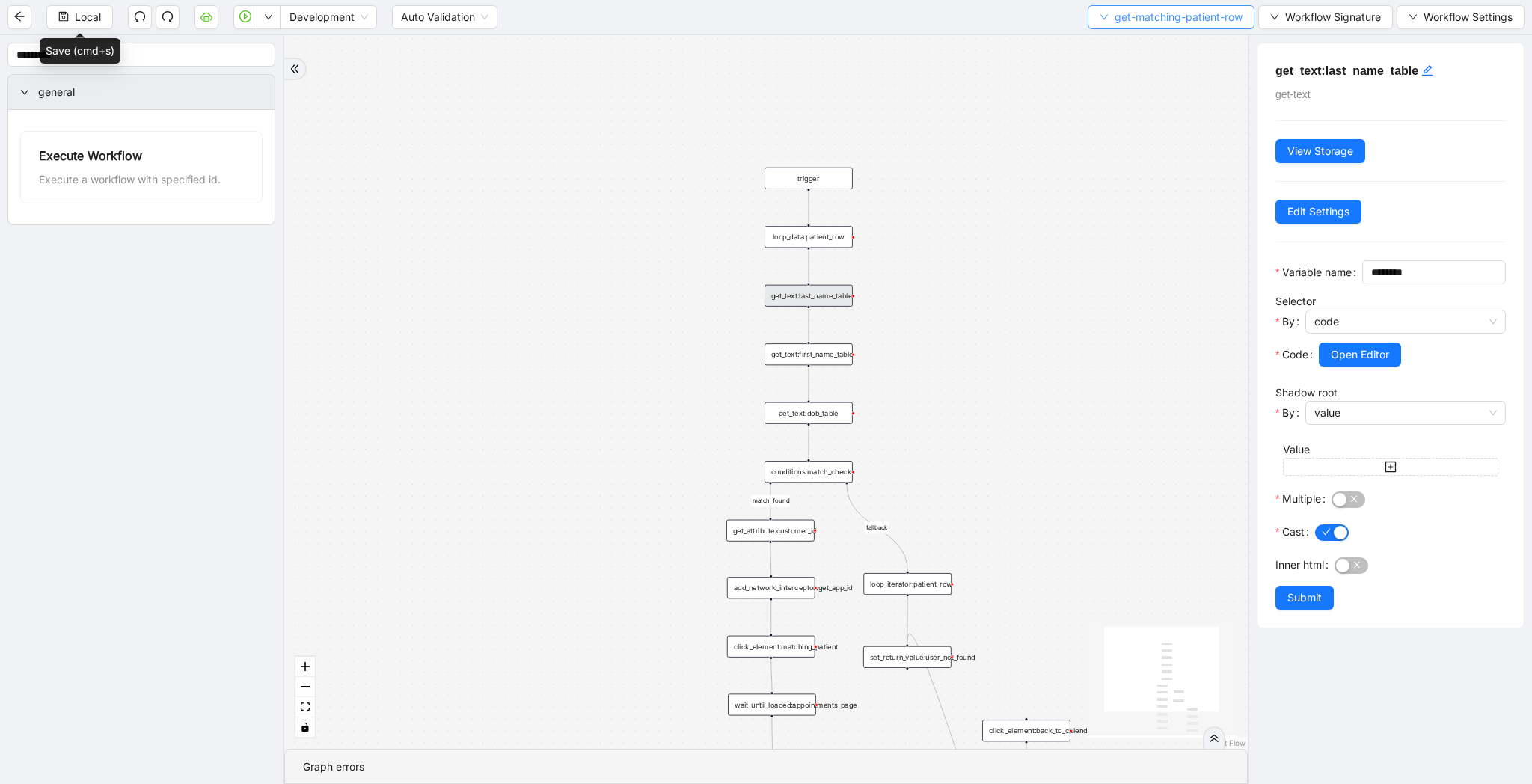
click at [1196, 10] on span "get-matching-patient-row" at bounding box center [1178, 18] width 128 height 17
click at [1188, 36] on li "Select" at bounding box center [1167, 46] width 161 height 24
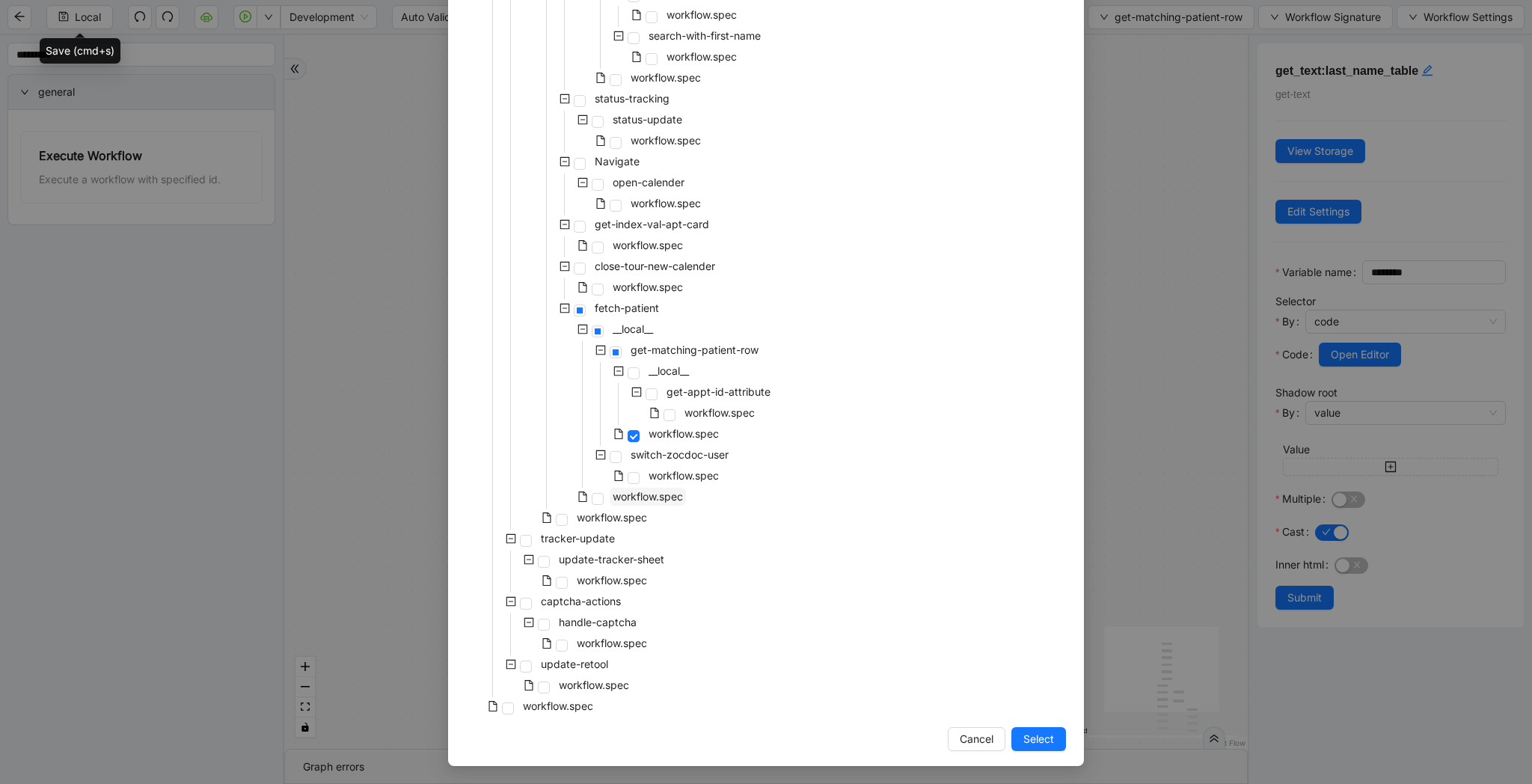
click at [659, 495] on span "workflow.spec" at bounding box center [648, 496] width 70 height 13
click at [1040, 737] on span "Select" at bounding box center [1038, 739] width 31 height 17
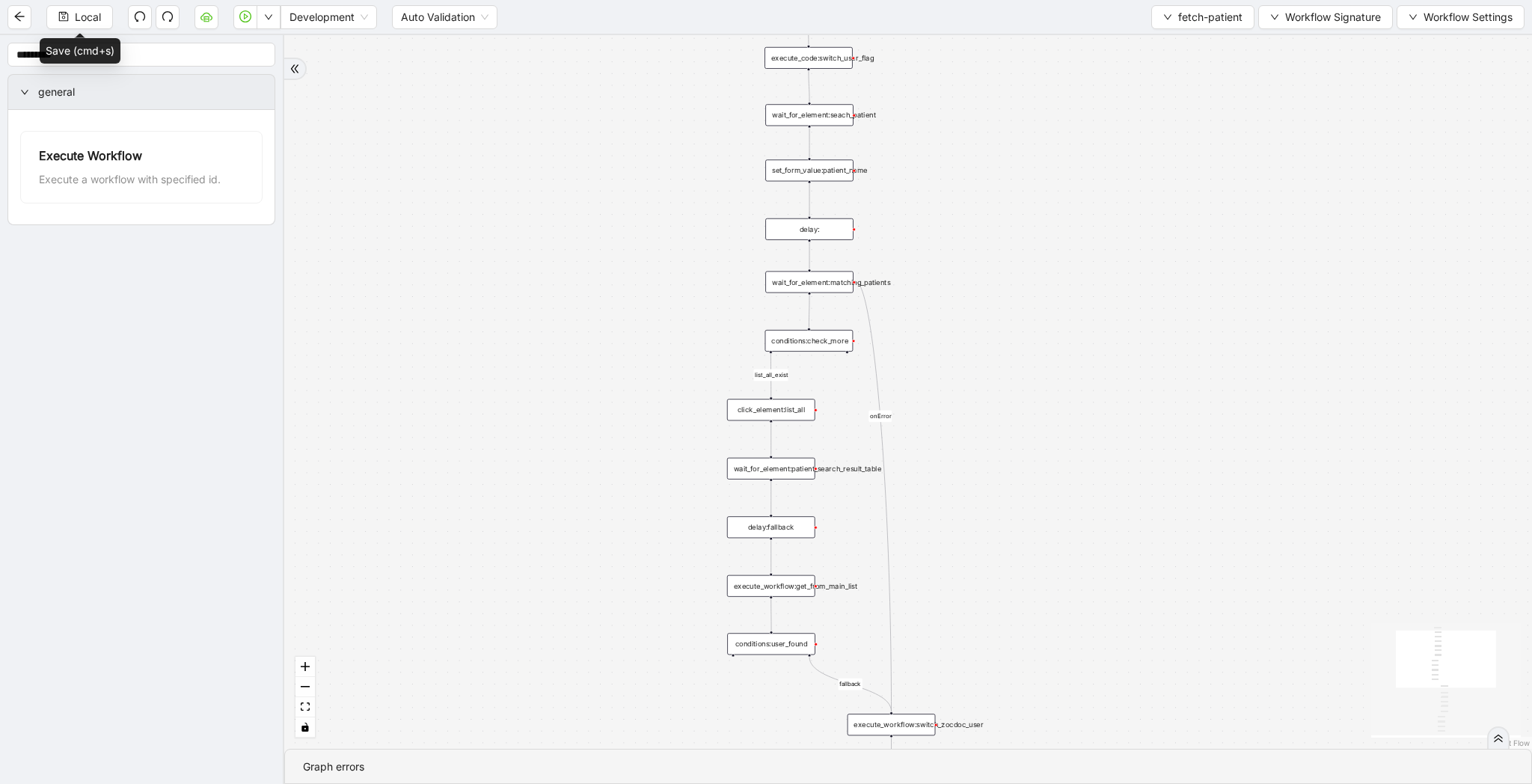
drag, startPoint x: 964, startPoint y: 399, endPoint x: 964, endPoint y: 280, distance: 119.0
click at [964, 279] on div "list_all_exist fallback list_all_exist onError trigger wait_for_element:seach_p…" at bounding box center [908, 392] width 1248 height 714
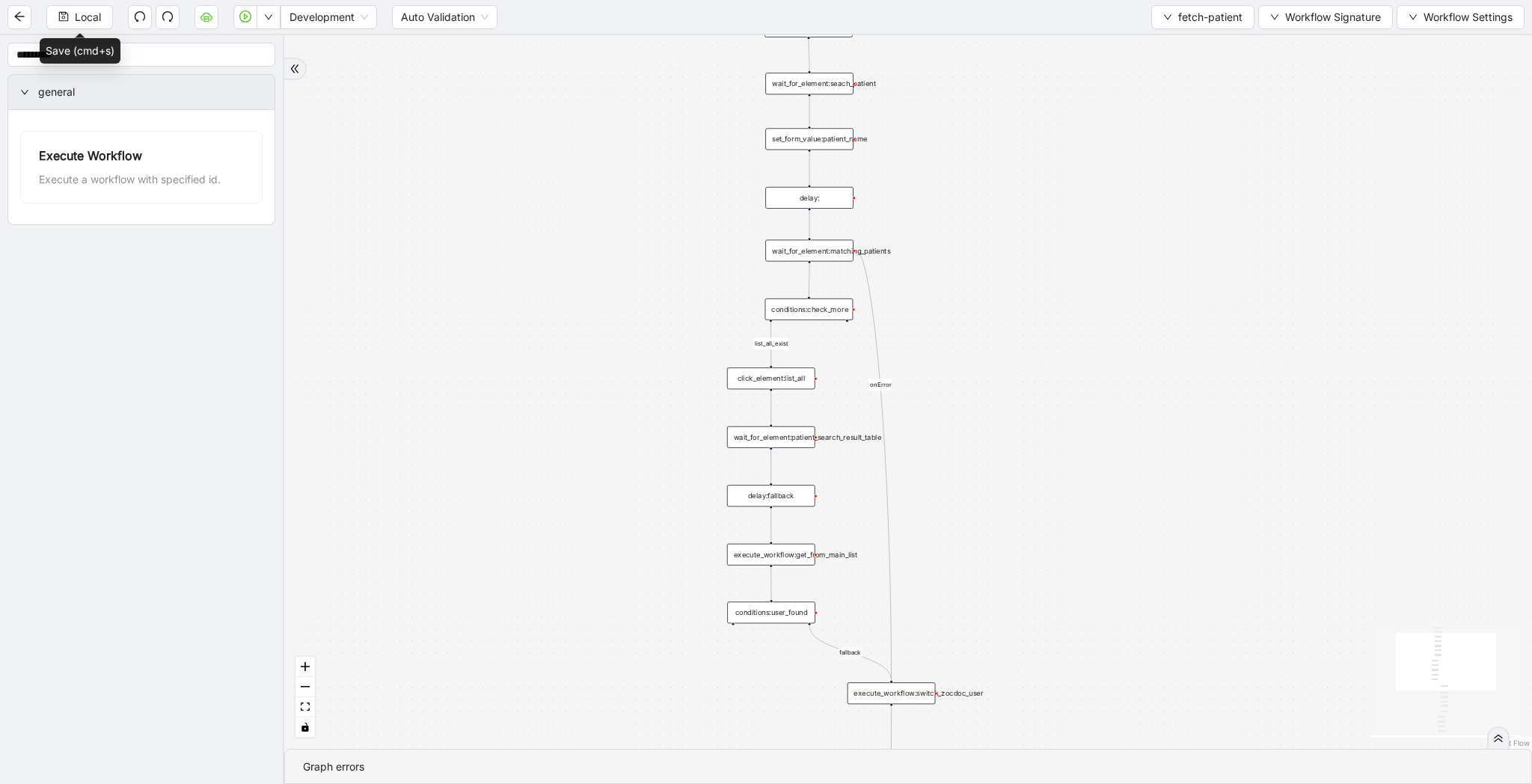
drag, startPoint x: 964, startPoint y: 330, endPoint x: 964, endPoint y: 291, distance: 39.0
click at [964, 291] on div "list_all_exist fallback list_all_exist onError trigger wait_for_element:seach_p…" at bounding box center [908, 392] width 1248 height 714
click at [822, 293] on div "conditions:check_more" at bounding box center [809, 299] width 88 height 22
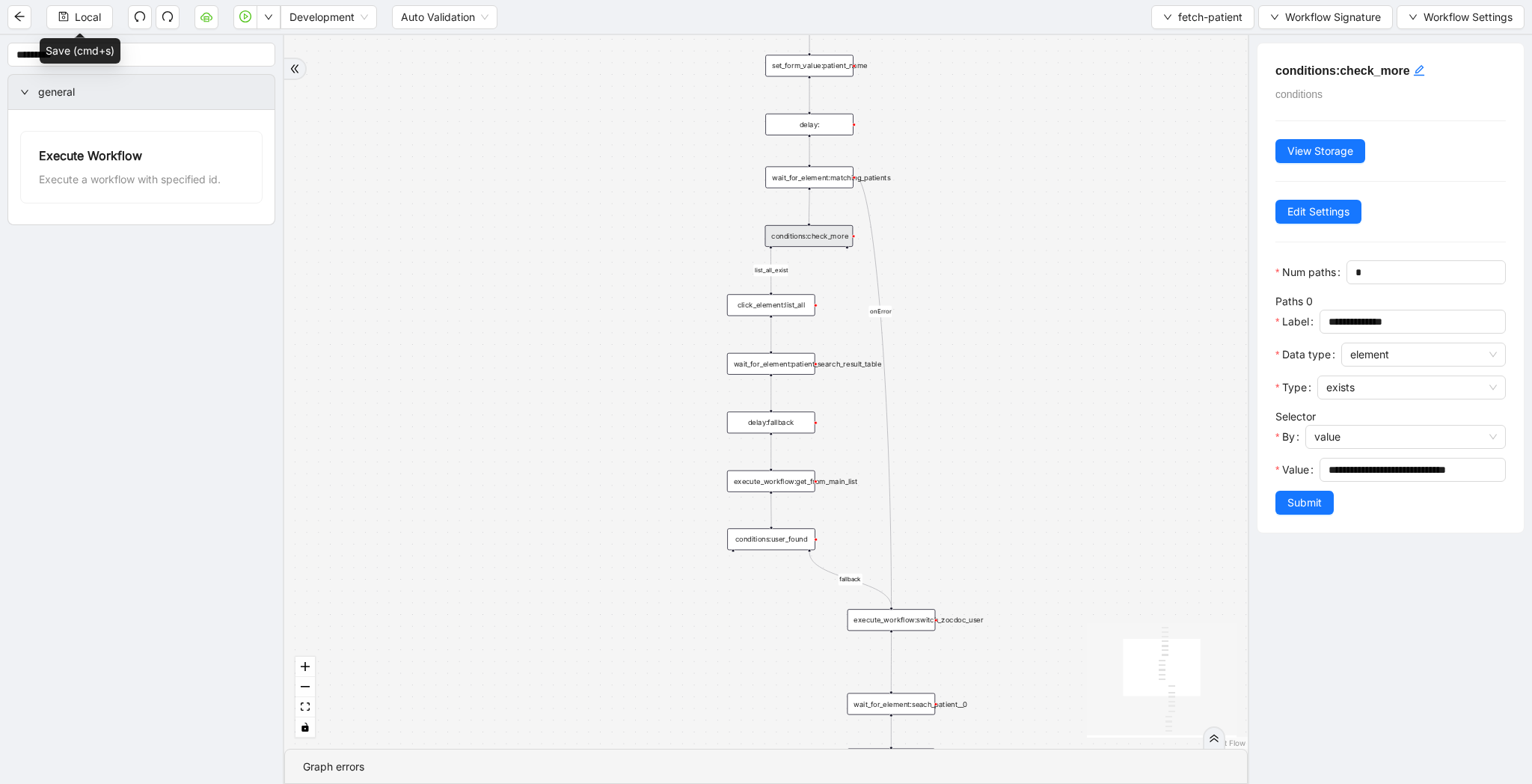
drag, startPoint x: 1047, startPoint y: 498, endPoint x: 1047, endPoint y: 434, distance: 64.0
click at [1047, 434] on div "list_all_exist fallback list_all_exist onError trigger wait_for_element:seach_p…" at bounding box center [766, 392] width 964 height 714
click at [787, 309] on div "click_element:list_all" at bounding box center [771, 305] width 88 height 22
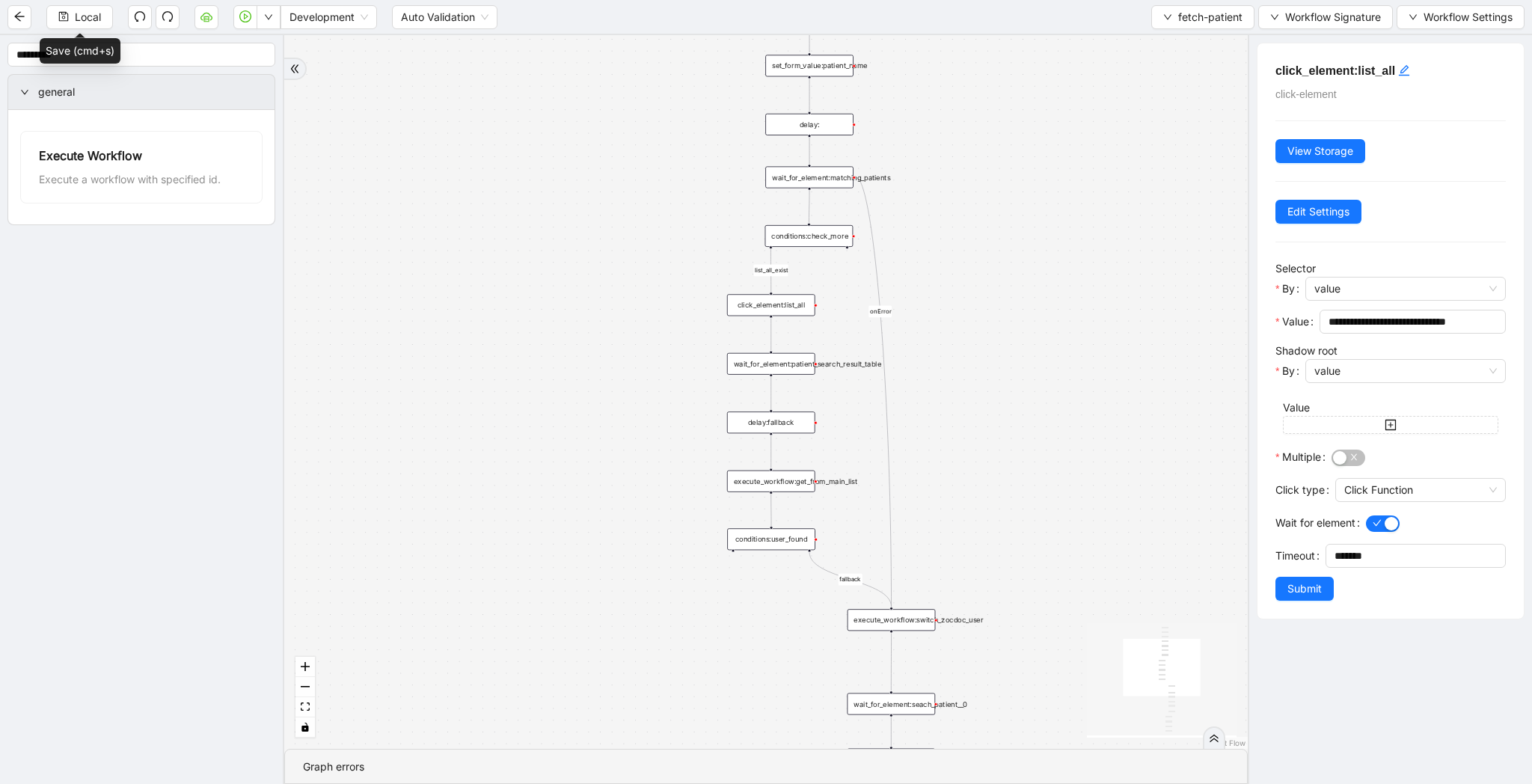
click at [787, 372] on div "wait_for_element:patient_search_result_table" at bounding box center [771, 364] width 88 height 22
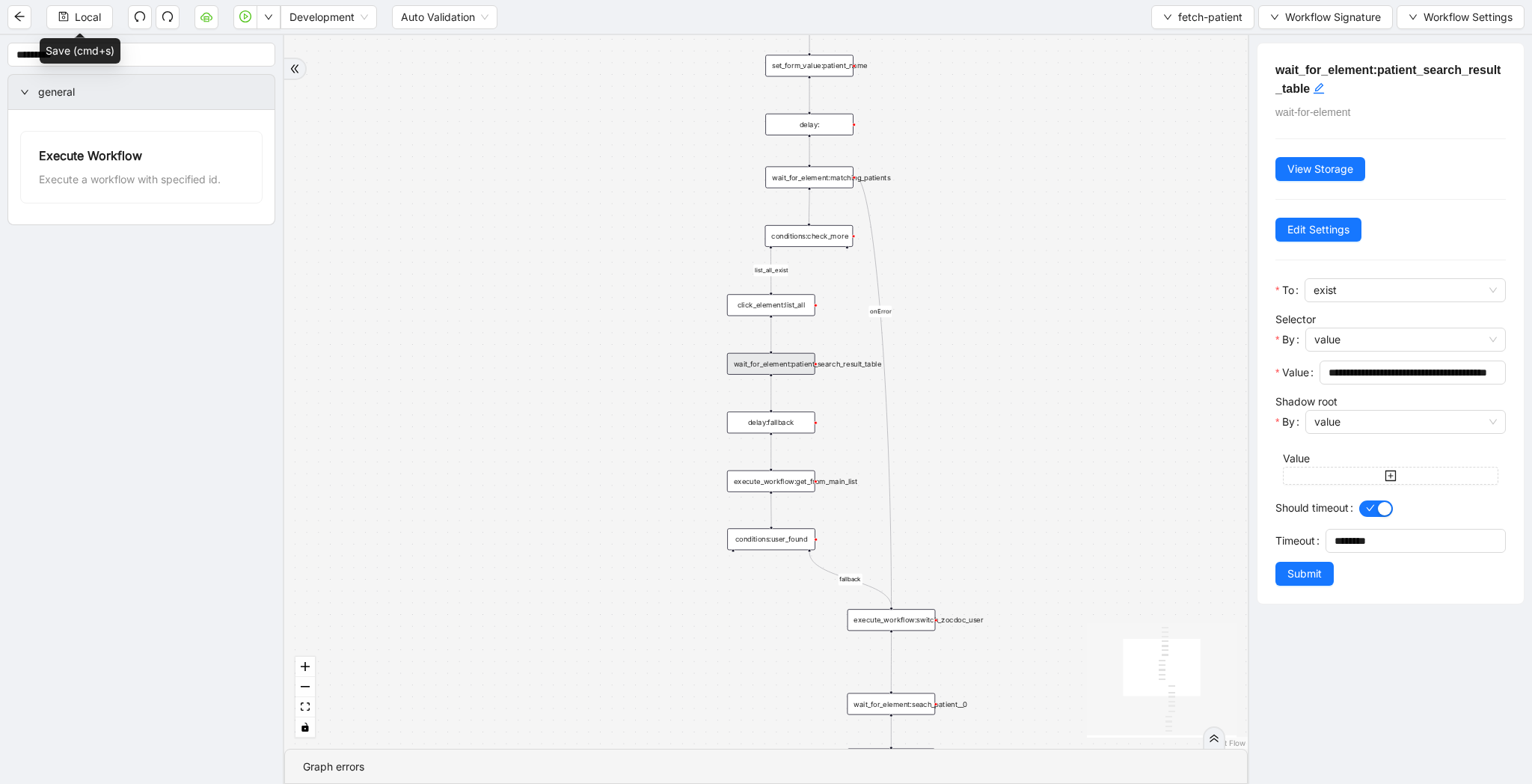
click at [791, 422] on div "delay:fallback" at bounding box center [771, 423] width 88 height 22
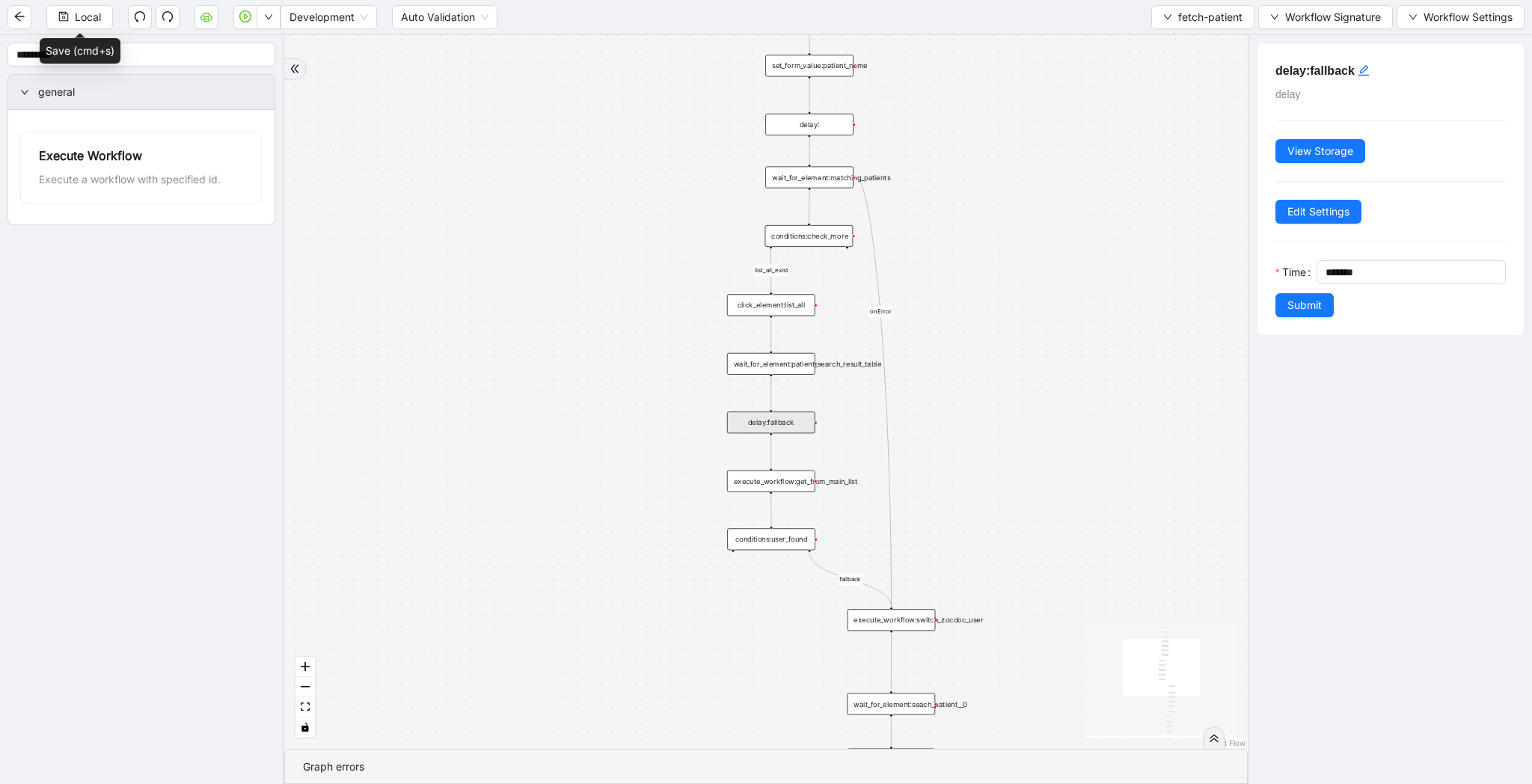
click at [773, 484] on div "execute_workflow:get_from_main_list" at bounding box center [771, 481] width 88 height 22
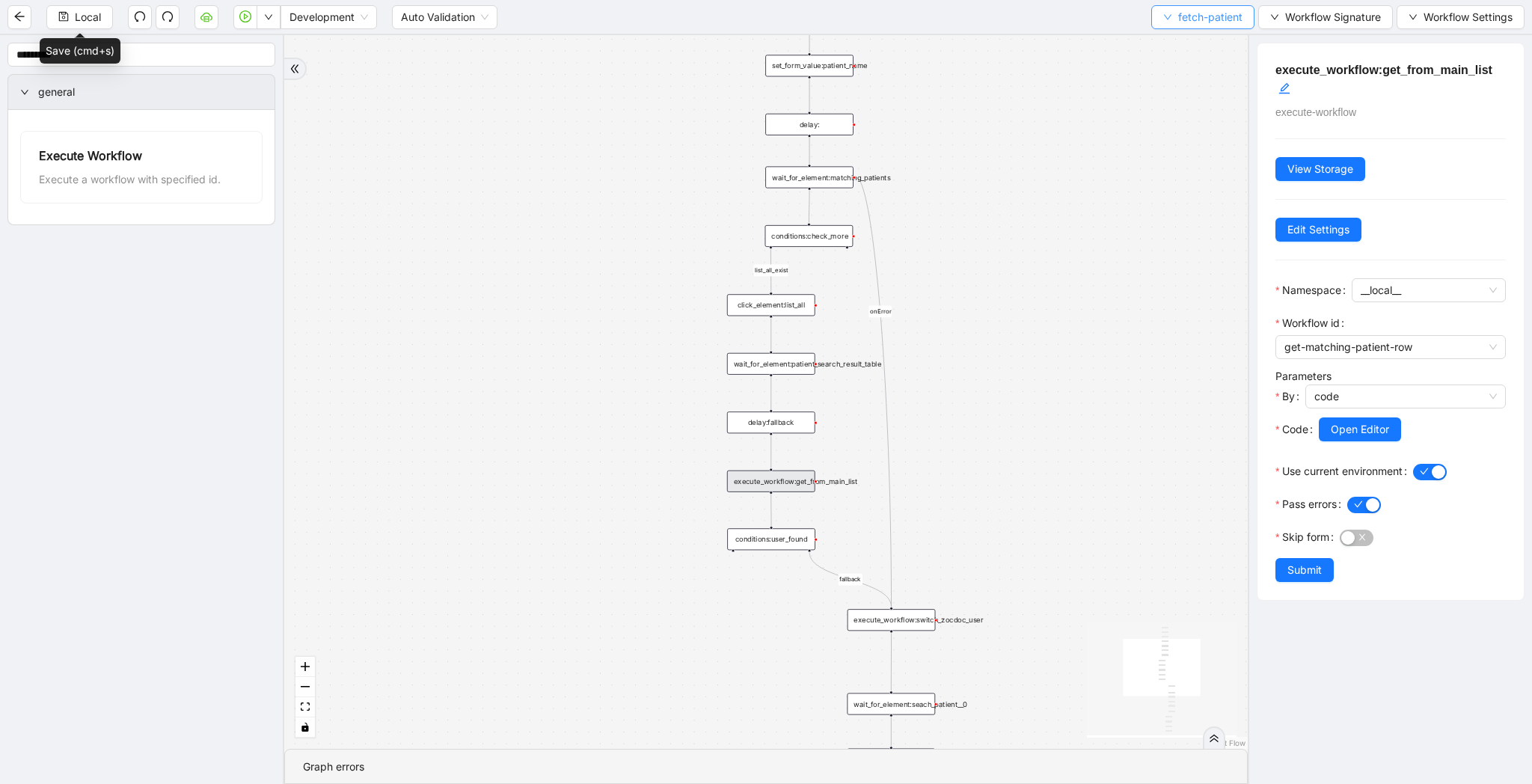
click at [1179, 18] on span "fetch-patient" at bounding box center [1210, 18] width 64 height 17
click at [250, 21] on icon "play-circle" at bounding box center [245, 17] width 12 height 12
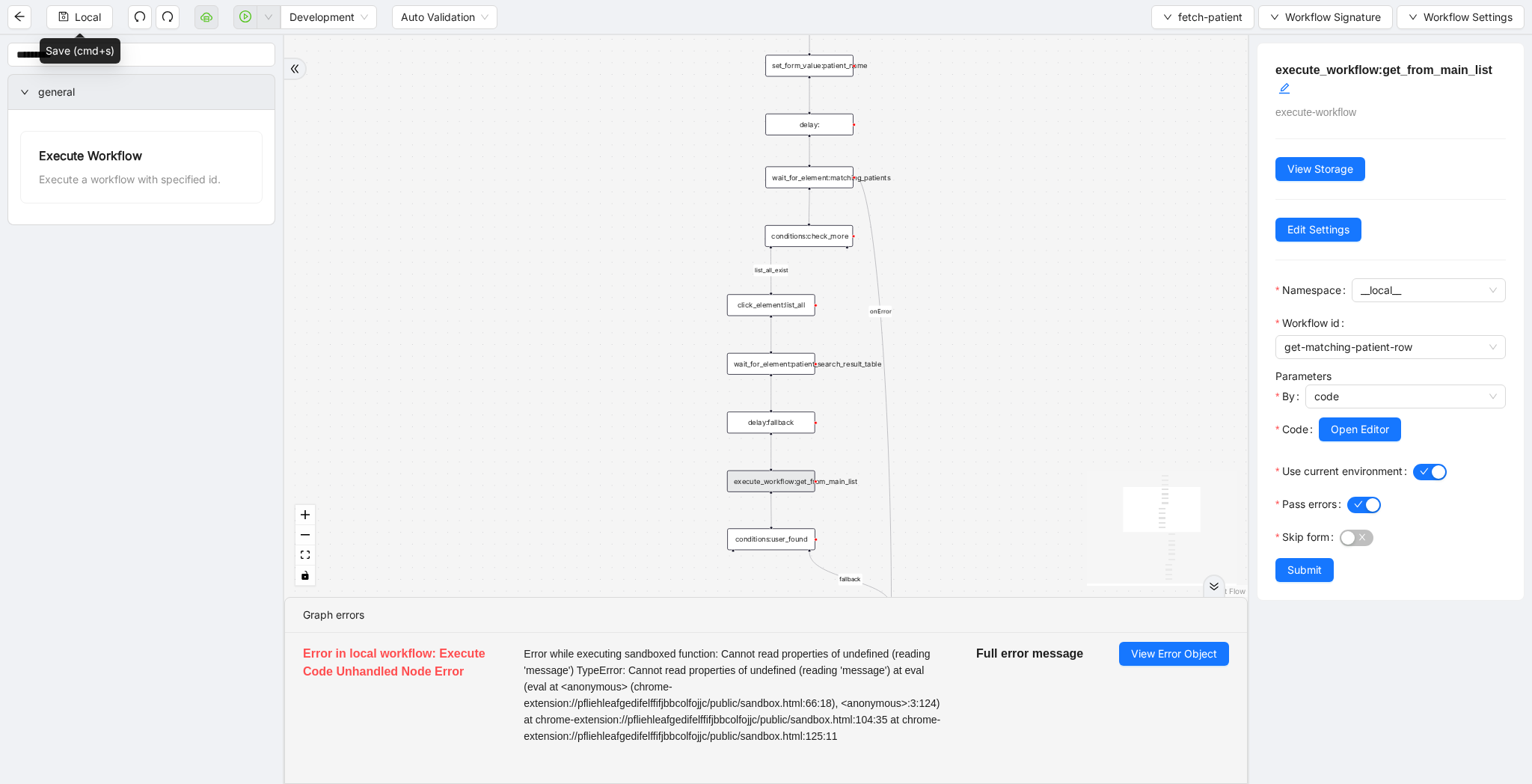
click at [807, 652] on span "Error while executing sandboxed function: Cannot read properties of undefined (…" at bounding box center [732, 695] width 417 height 99
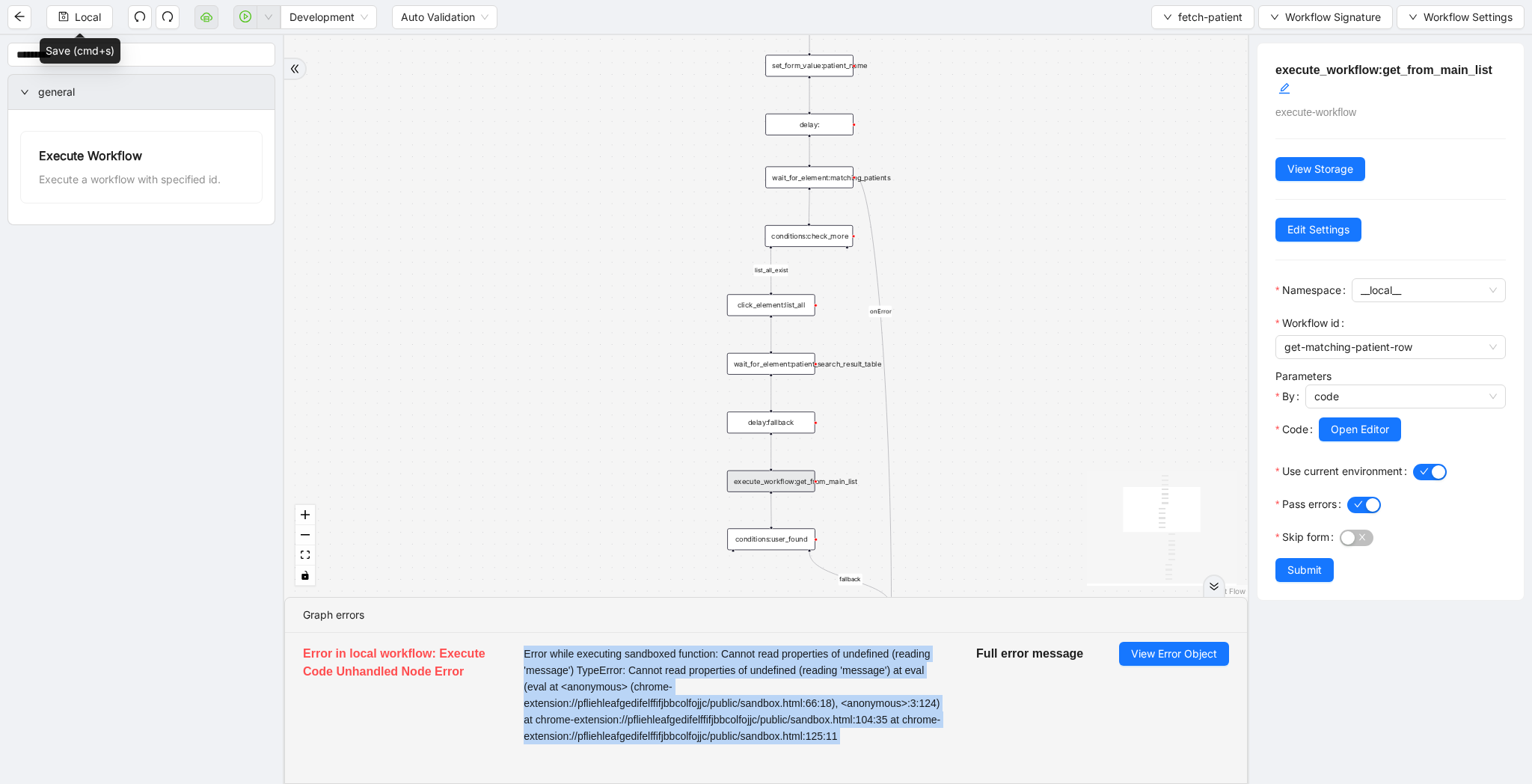
click at [807, 652] on span "Error while executing sandboxed function: Cannot read properties of undefined (…" at bounding box center [732, 695] width 417 height 99
click at [1143, 643] on button "View Error Object" at bounding box center [1174, 653] width 110 height 24
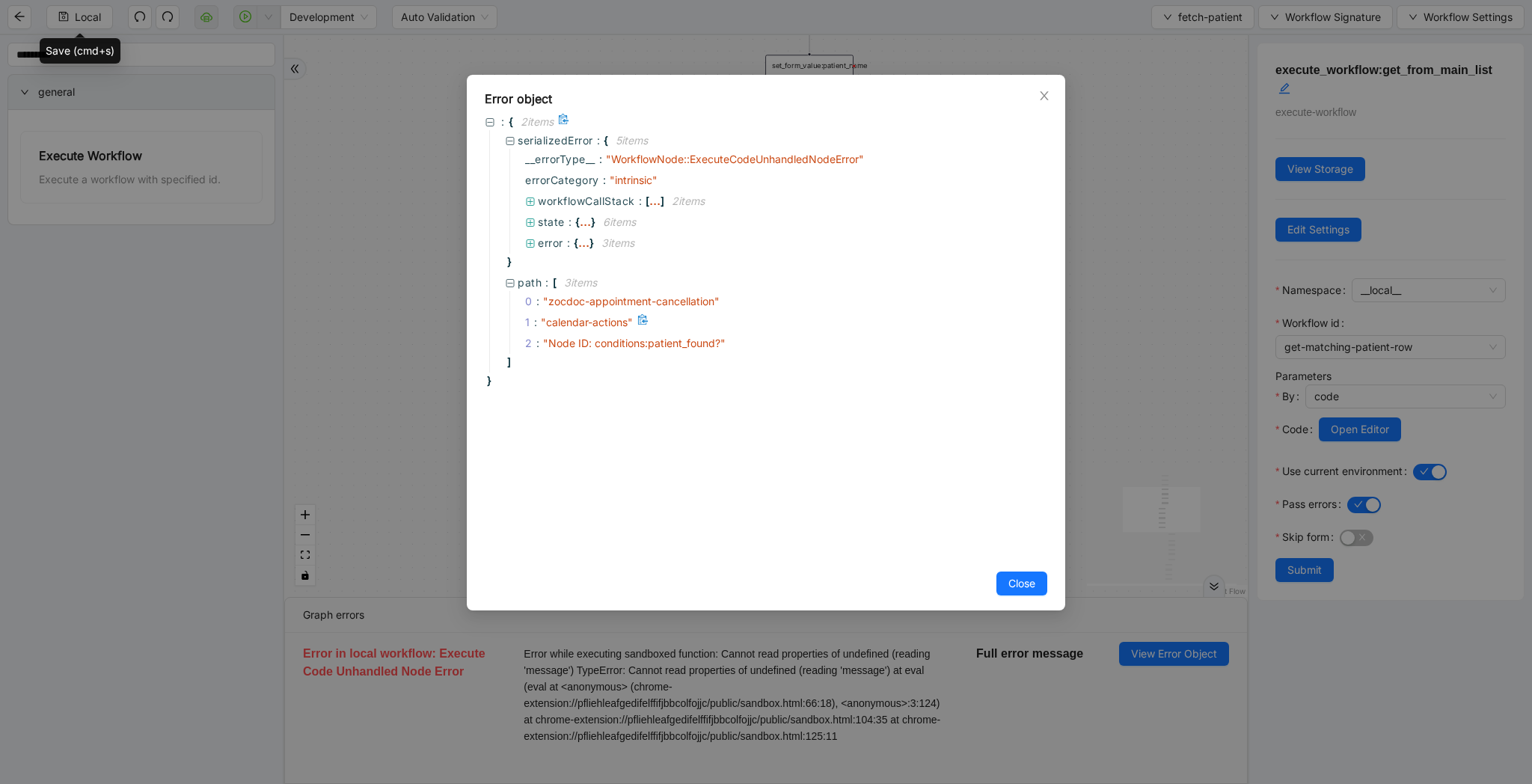
click at [597, 325] on span "" calendar-actions "" at bounding box center [587, 321] width 92 height 13
click at [632, 355] on div "path : [ 3 item s 0 : " zocdoc-appointment-cancellation " 1 : " calendar-action…" at bounding box center [768, 322] width 558 height 100
click at [654, 340] on span "" Node ID: conditions:patient_found? "" at bounding box center [634, 342] width 182 height 13
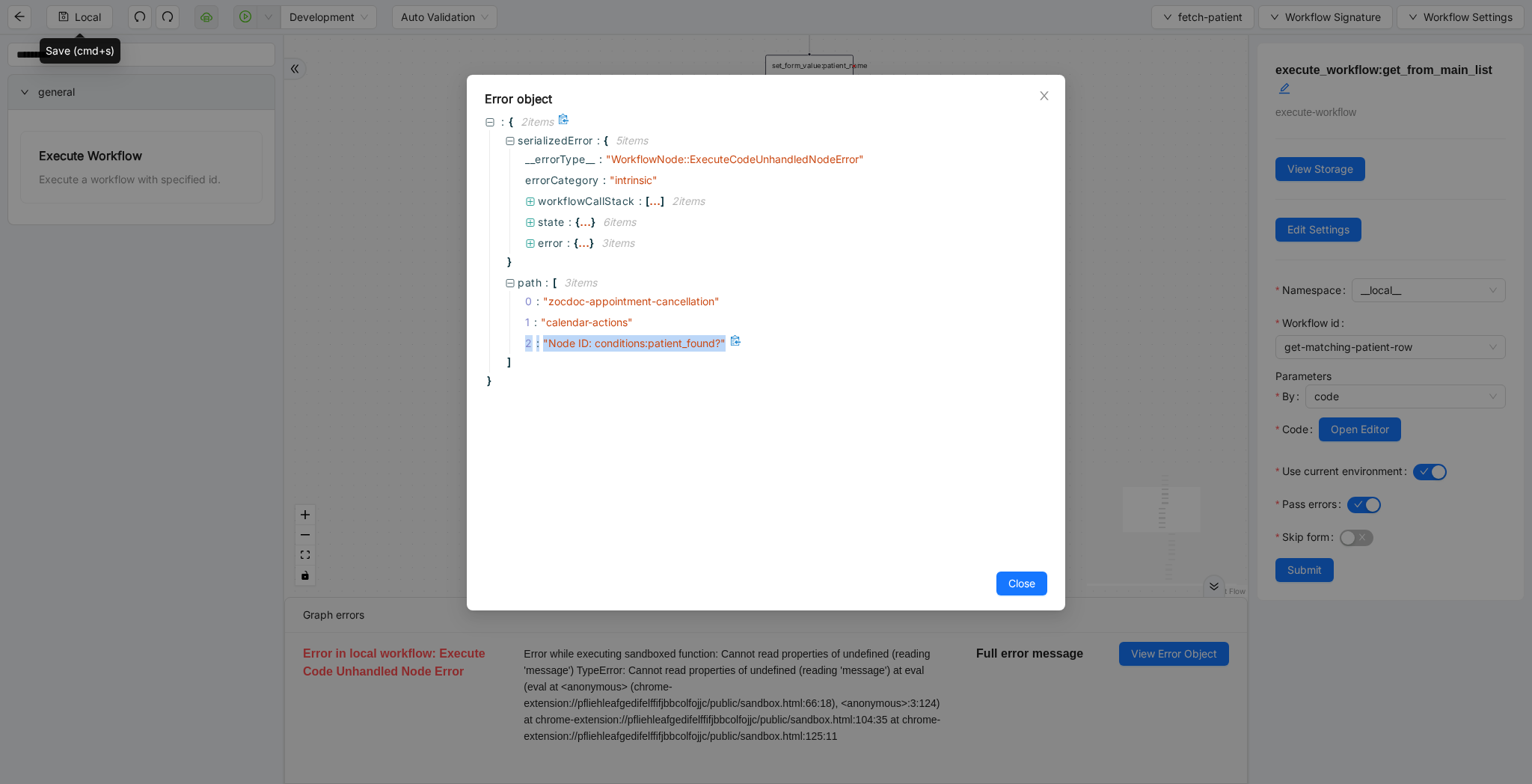
click at [654, 340] on span "" Node ID: conditions:patient_found? "" at bounding box center [634, 342] width 182 height 13
click at [1107, 364] on div "Error object : { 2 item s serializedError : { 5 item s __errorType__ : " Workfl…" at bounding box center [766, 392] width 1532 height 784
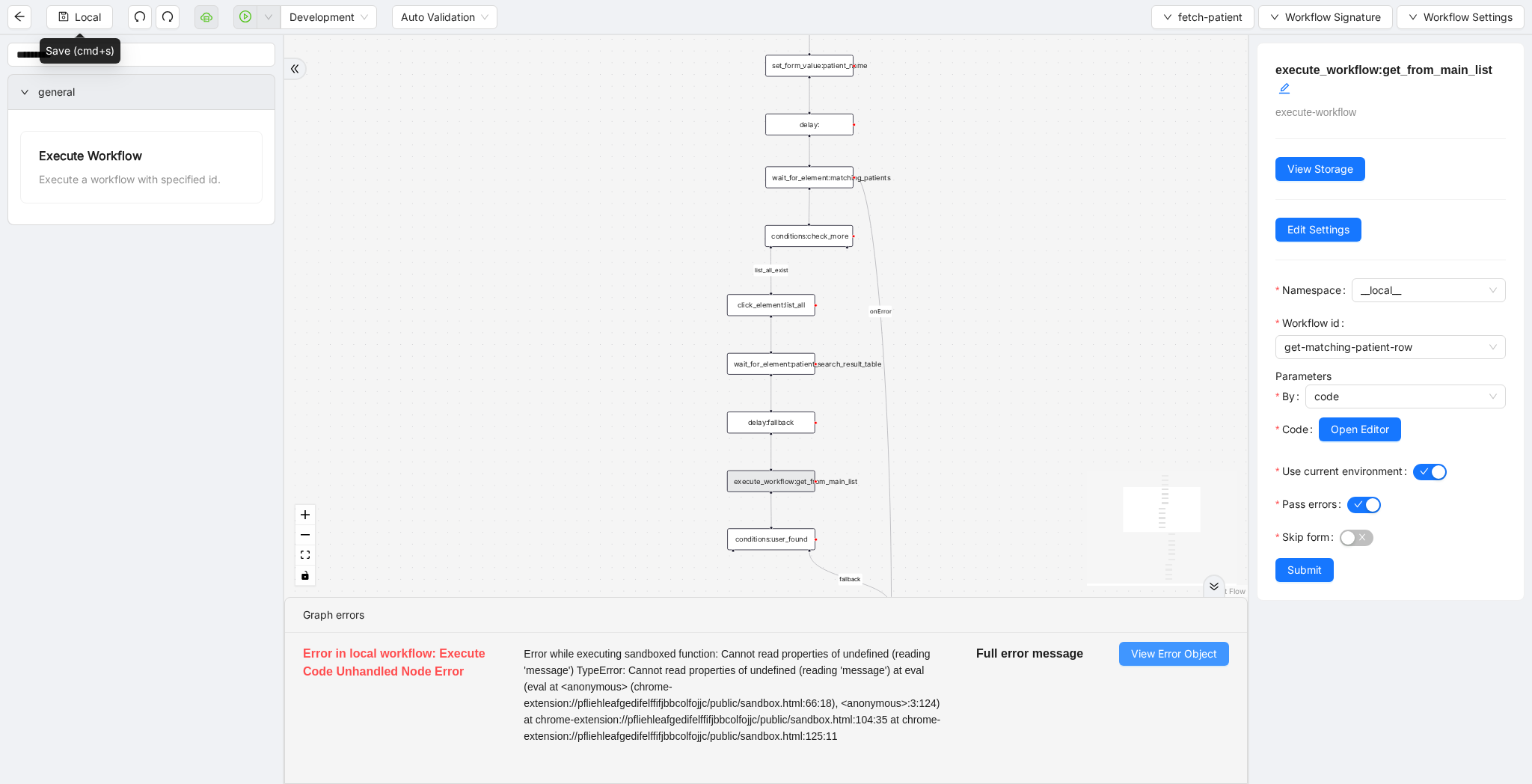
click at [1182, 663] on button "View Error Object" at bounding box center [1174, 653] width 110 height 24
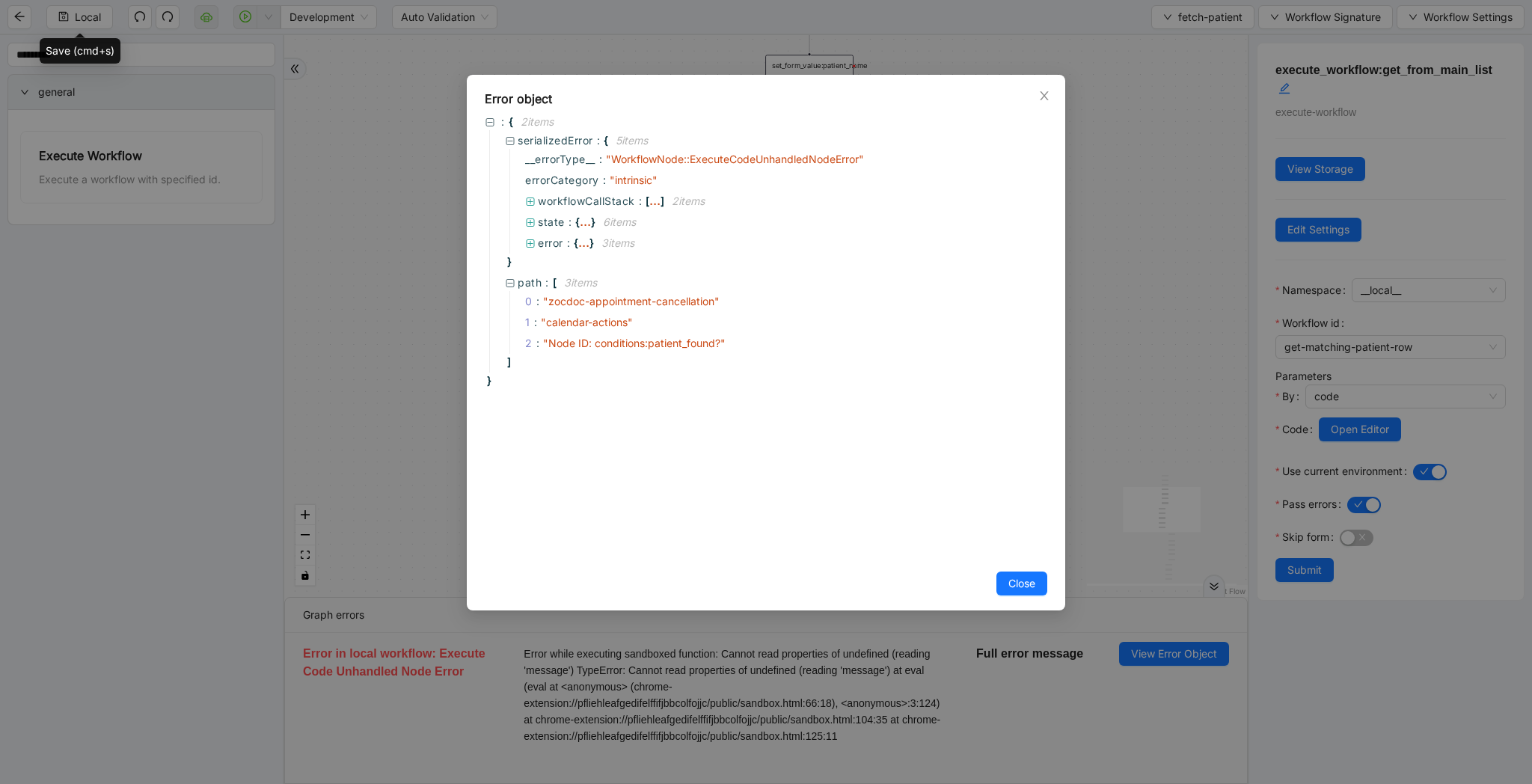
click at [1182, 480] on div "Error object : { 2 item s serializedError : { 5 item s __errorType__ : " Workfl…" at bounding box center [766, 392] width 1532 height 784
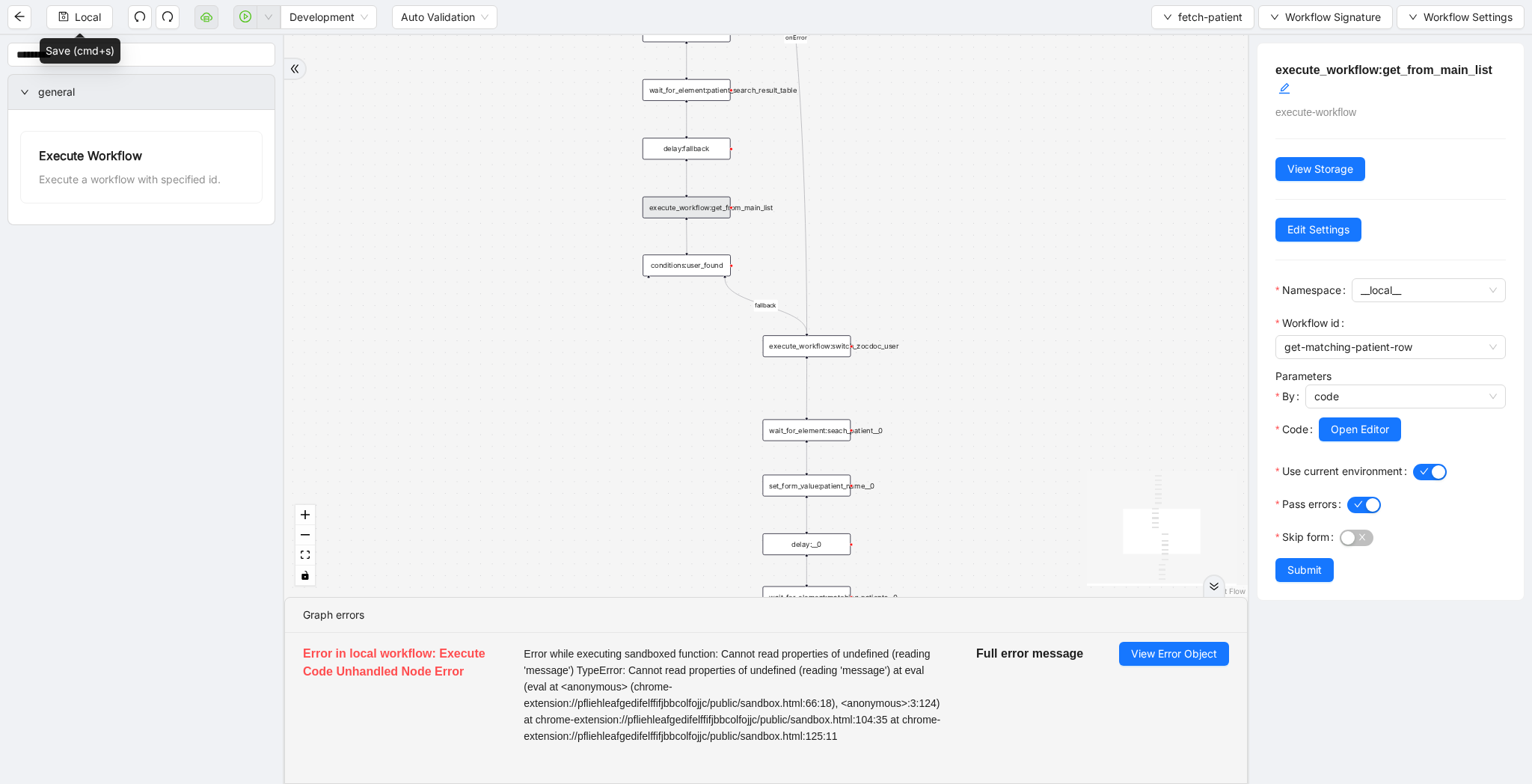
drag, startPoint x: 1167, startPoint y: 455, endPoint x: 1083, endPoint y: 182, distance: 285.6
click at [1083, 182] on div "list_all_exist fallback list_all_exist onError trigger wait_for_element:seach_p…" at bounding box center [766, 315] width 964 height 561
drag, startPoint x: 1009, startPoint y: 394, endPoint x: 1009, endPoint y: 269, distance: 125.0
click at [1009, 269] on div "list_all_exist fallback list_all_exist onError trigger wait_for_element:seach_p…" at bounding box center [766, 315] width 964 height 561
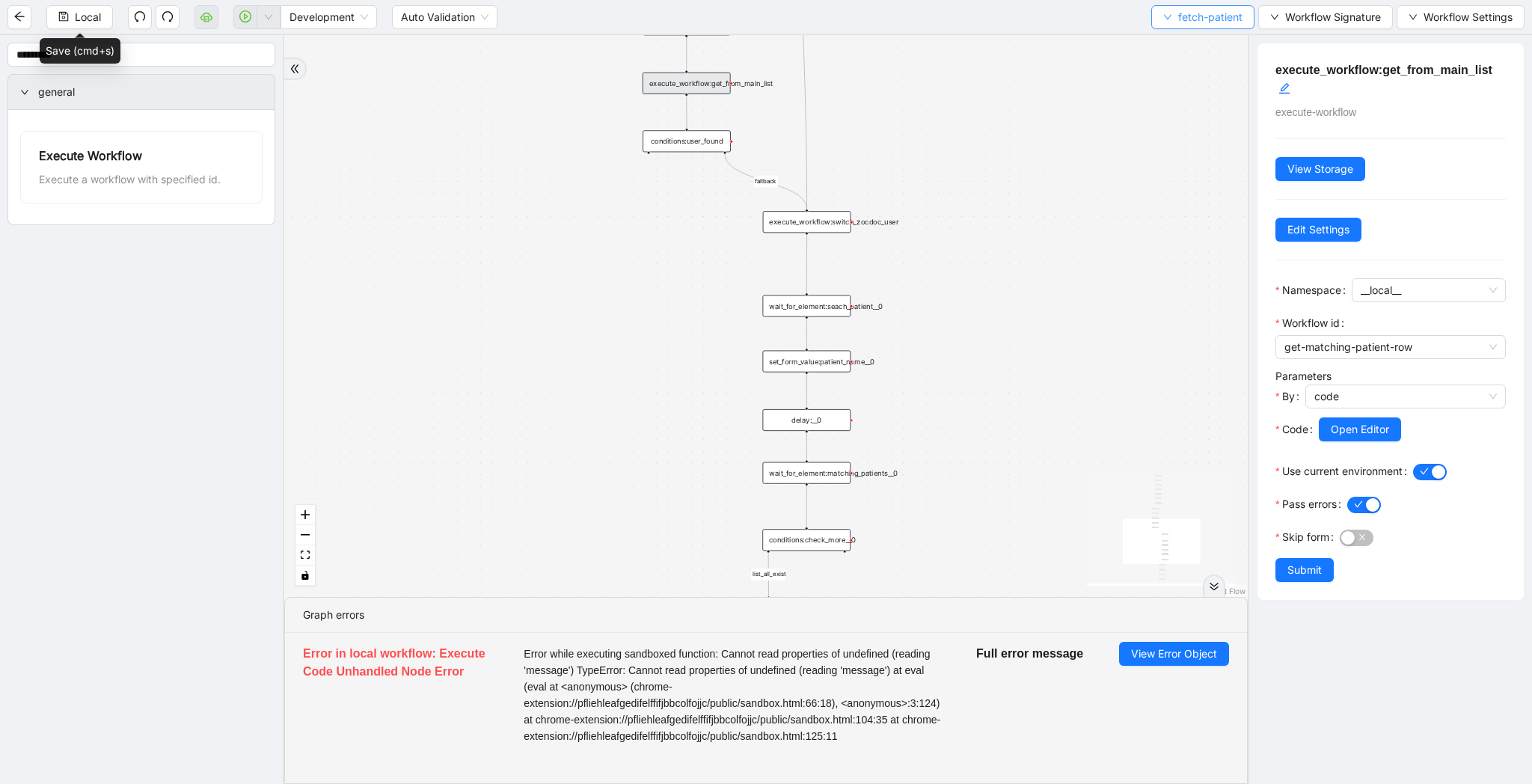
click at [1182, 18] on span "fetch-patient" at bounding box center [1210, 18] width 64 height 17
click at [1178, 42] on span "Select" at bounding box center [1200, 47] width 79 height 17
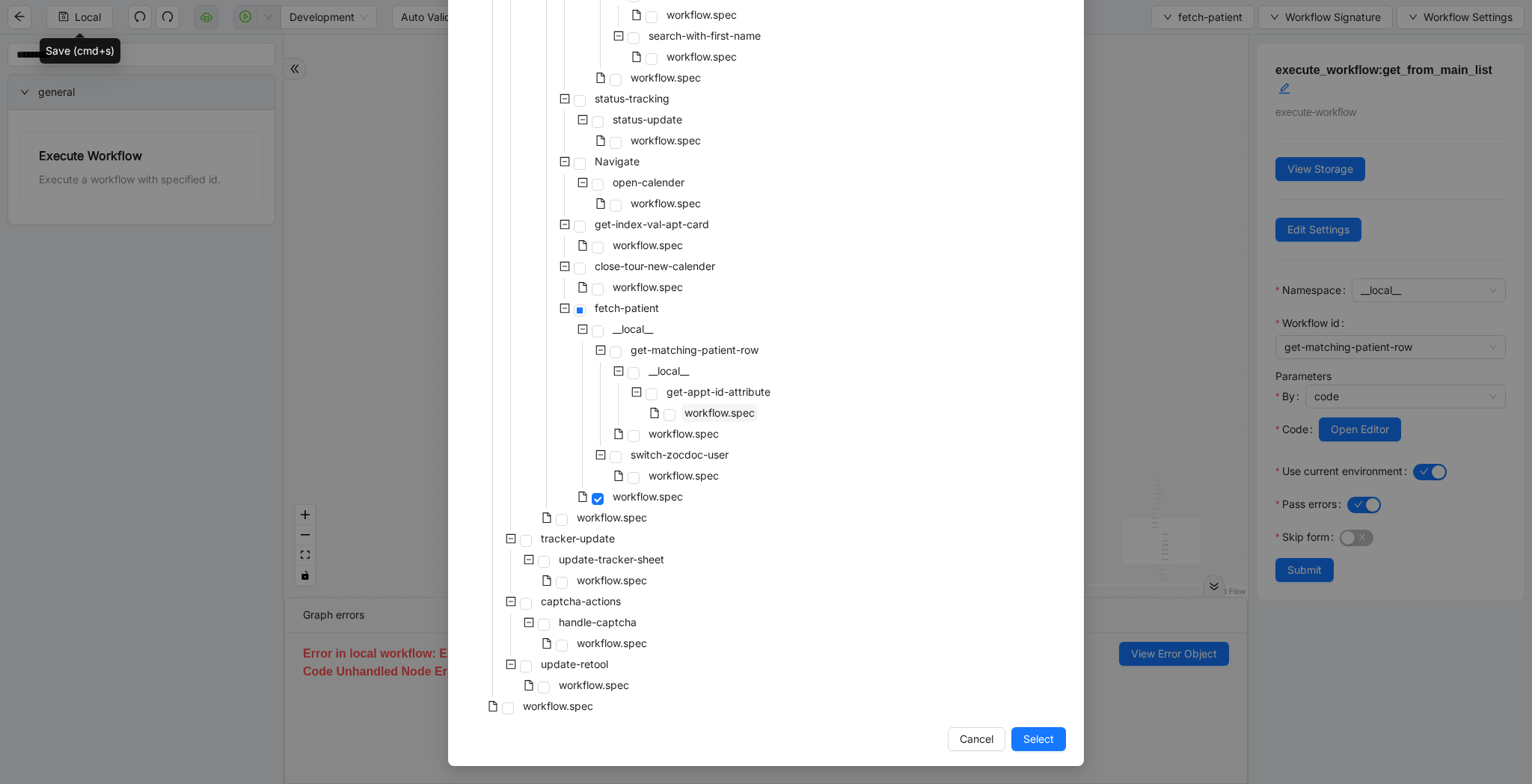
click at [684, 421] on span "workflow.spec" at bounding box center [719, 412] width 76 height 18
click at [681, 435] on span "workflow.spec" at bounding box center [684, 433] width 70 height 13
click at [1024, 731] on span "Select" at bounding box center [1038, 739] width 31 height 17
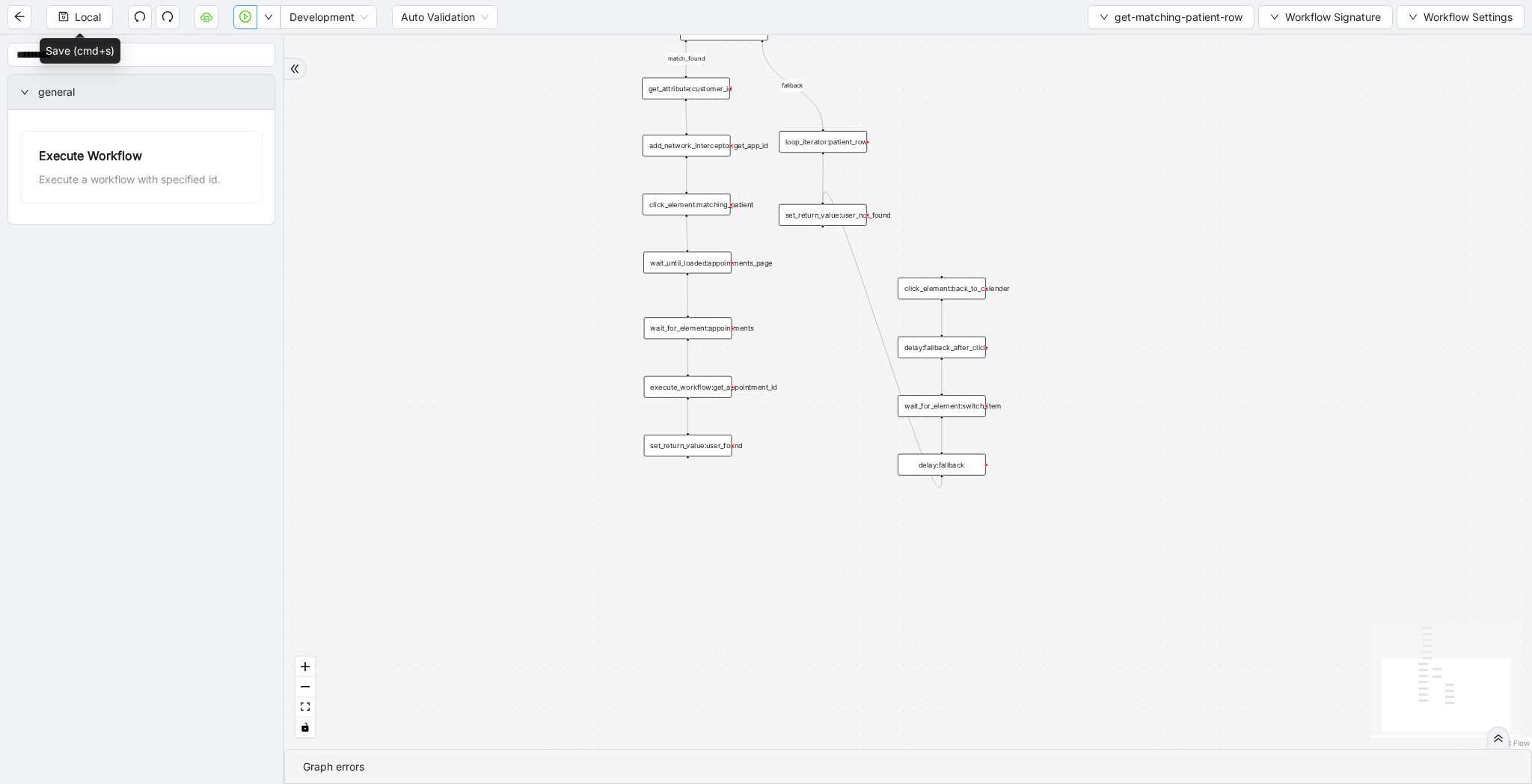
drag, startPoint x: 819, startPoint y: 464, endPoint x: 819, endPoint y: 643, distance: 179.0
click at [819, 643] on div "match_found fallback trigger loop_data:patient_row get_text:last_name_table get…" at bounding box center [908, 392] width 1248 height 714
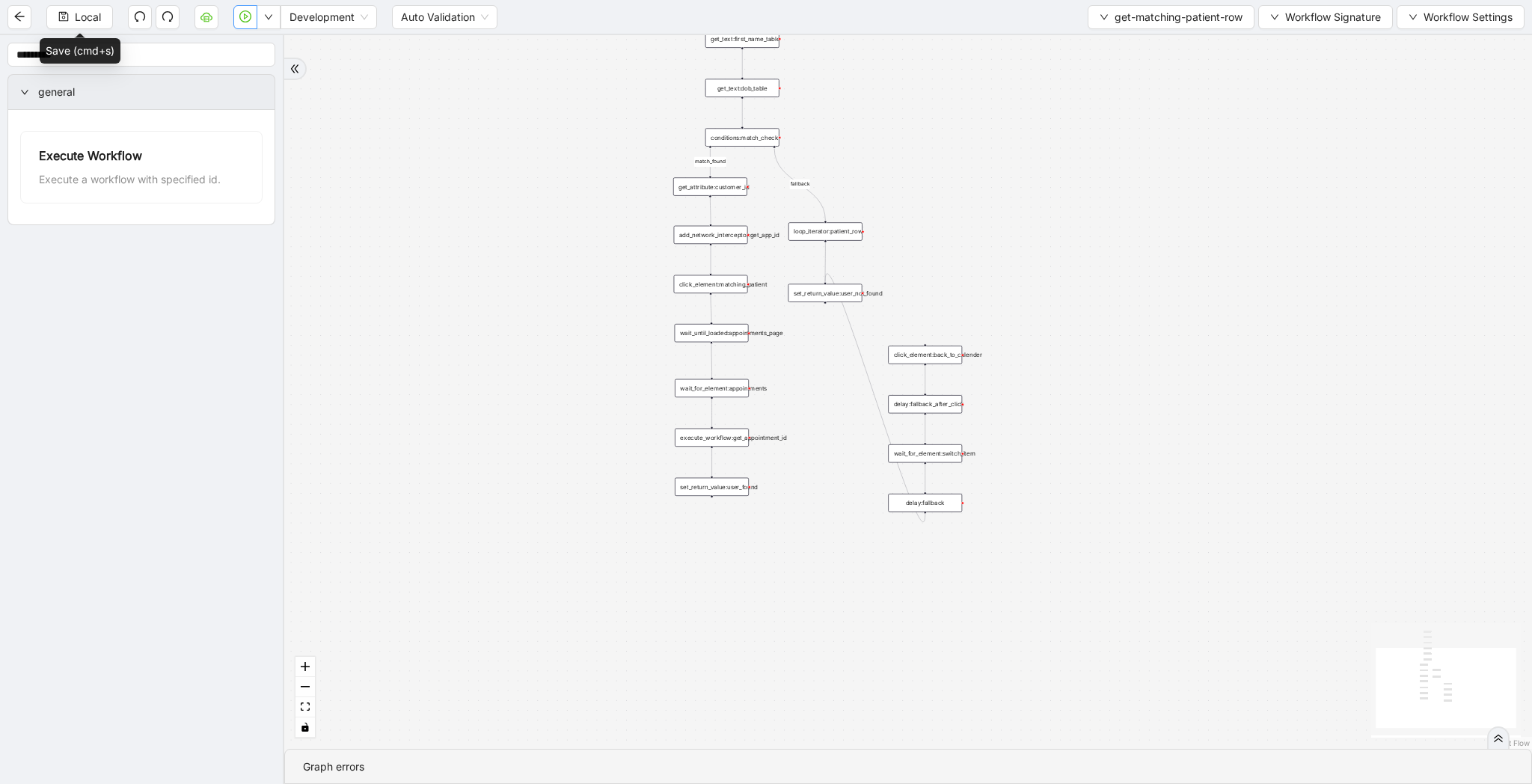
drag, startPoint x: 792, startPoint y: 562, endPoint x: 798, endPoint y: 582, distance: 20.9
click at [798, 582] on div "match_found fallback trigger loop_data:patient_row get_text:last_name_table get…" at bounding box center [908, 392] width 1248 height 714
drag, startPoint x: 628, startPoint y: 167, endPoint x: 628, endPoint y: 280, distance: 113.0
click at [628, 280] on div "match_found fallback trigger loop_data:patient_row get_text:last_name_table get…" at bounding box center [908, 392] width 1248 height 714
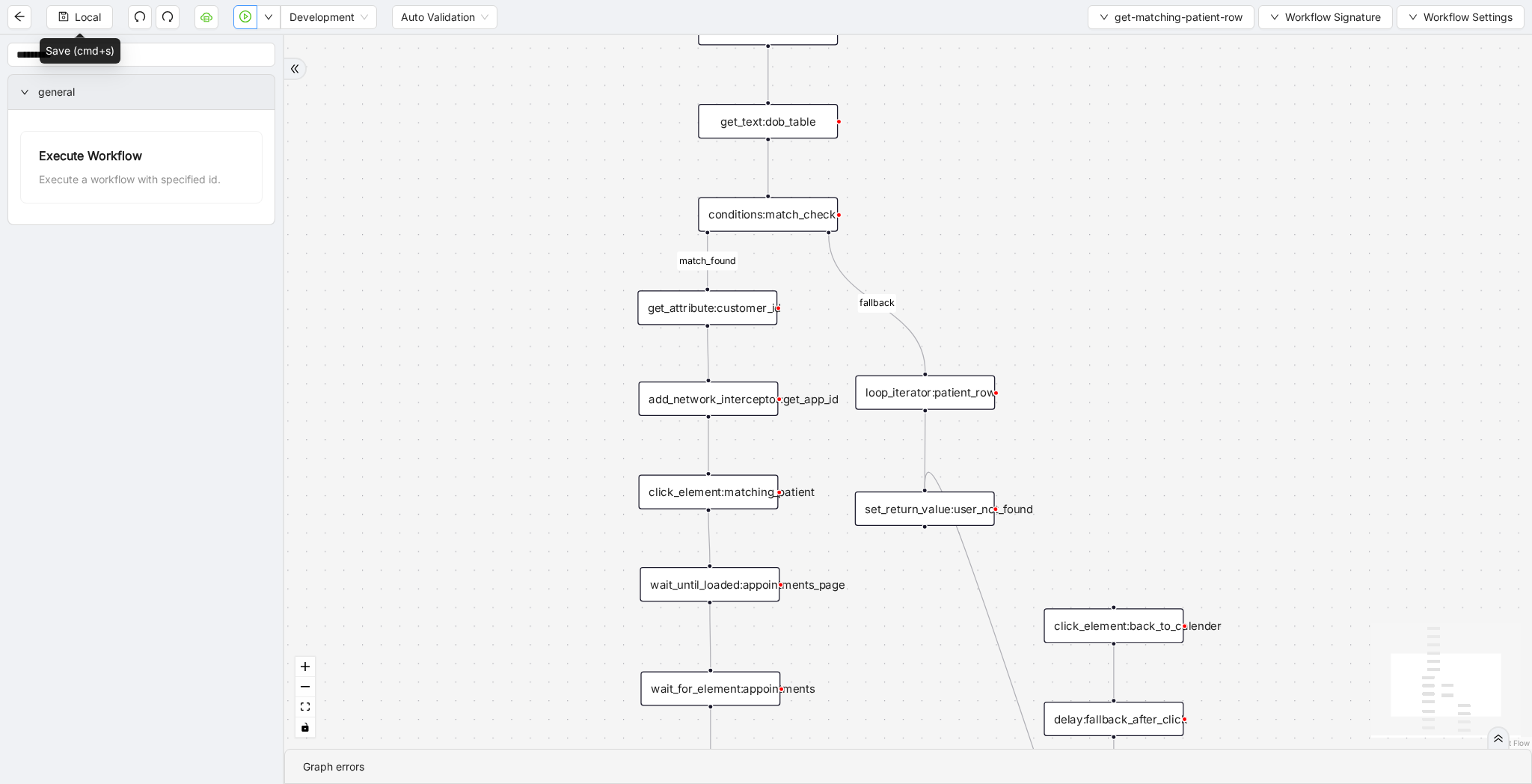
drag, startPoint x: 569, startPoint y: 522, endPoint x: 569, endPoint y: 402, distance: 120.0
click at [569, 402] on div "match_found fallback trigger loop_data:patient_row get_text:last_name_table get…" at bounding box center [908, 392] width 1248 height 714
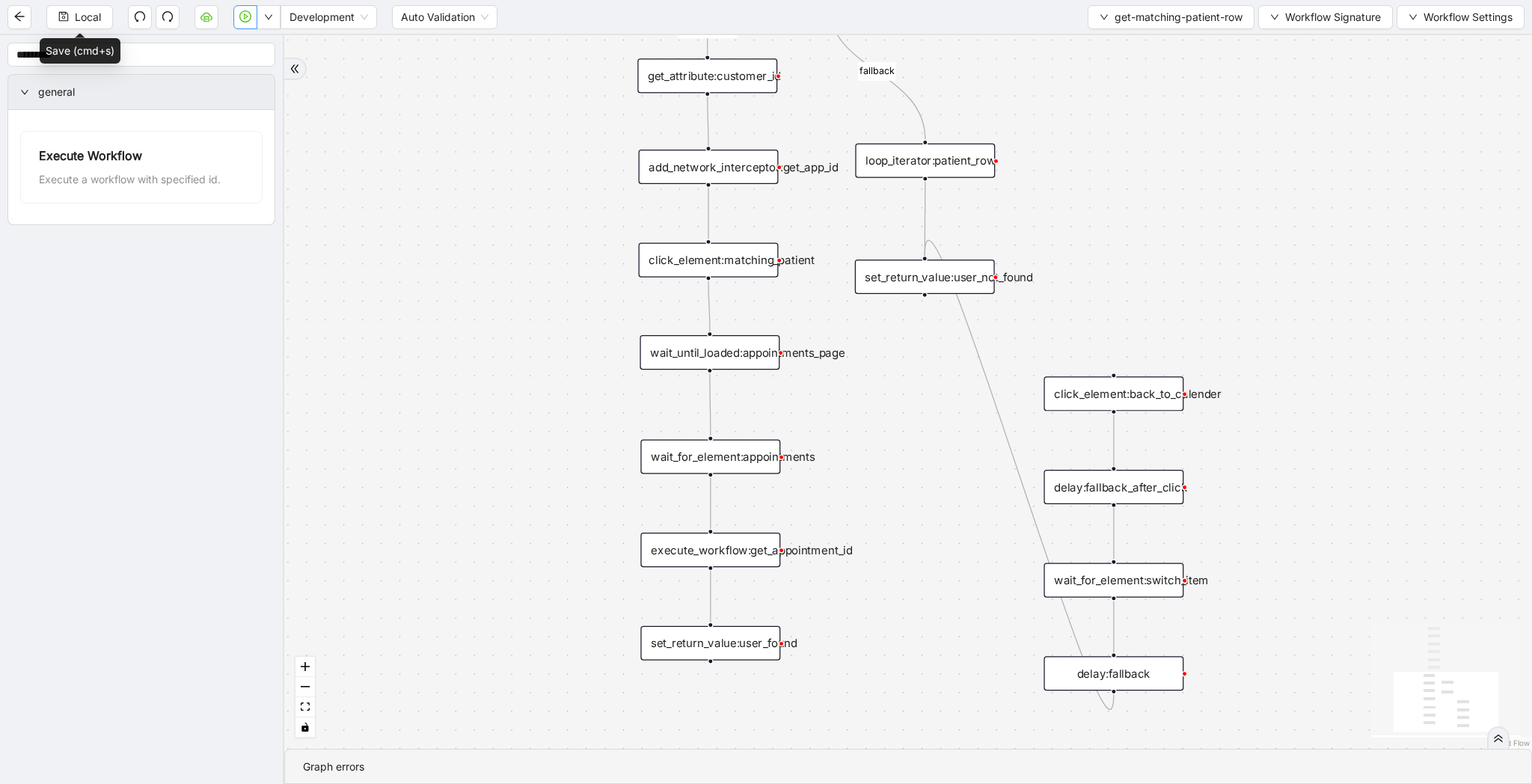
drag, startPoint x: 558, startPoint y: 571, endPoint x: 558, endPoint y: 413, distance: 158.0
click at [558, 413] on div "match_found fallback trigger loop_data:patient_row get_text:last_name_table get…" at bounding box center [908, 392] width 1248 height 714
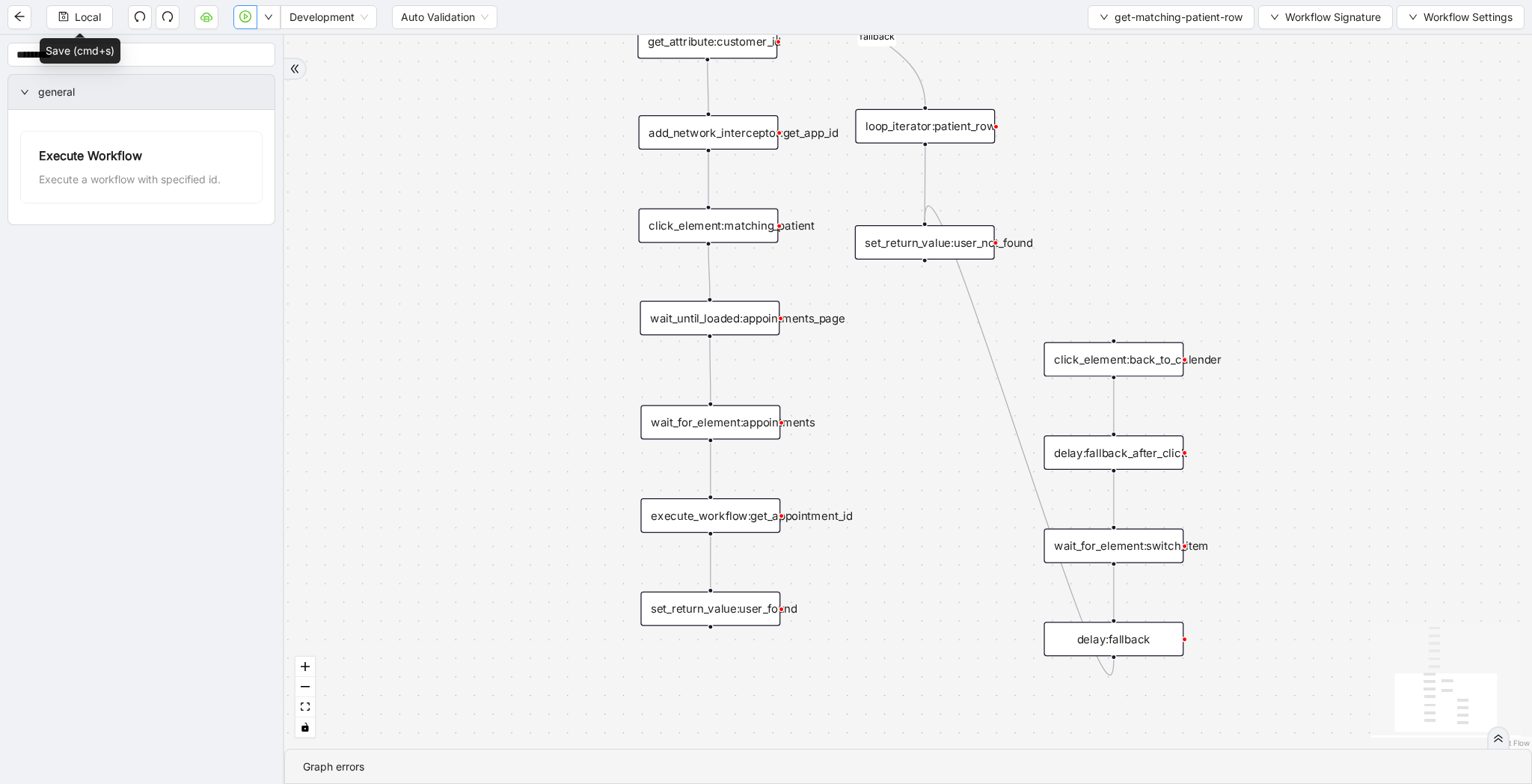
click at [724, 225] on div "click_element:matching_patient" at bounding box center [709, 225] width 140 height 34
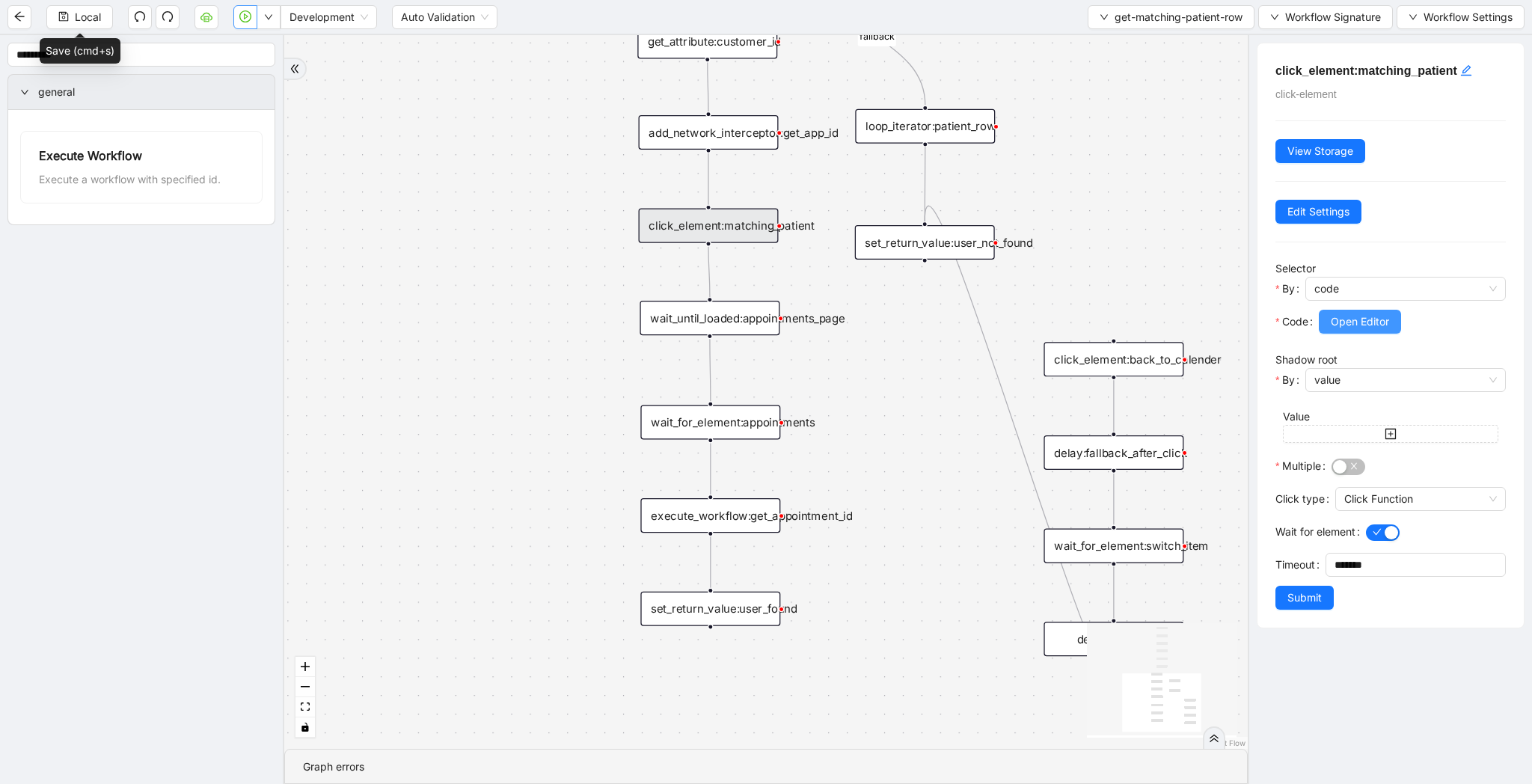
click at [1375, 328] on span "Open Editor" at bounding box center [1360, 322] width 59 height 17
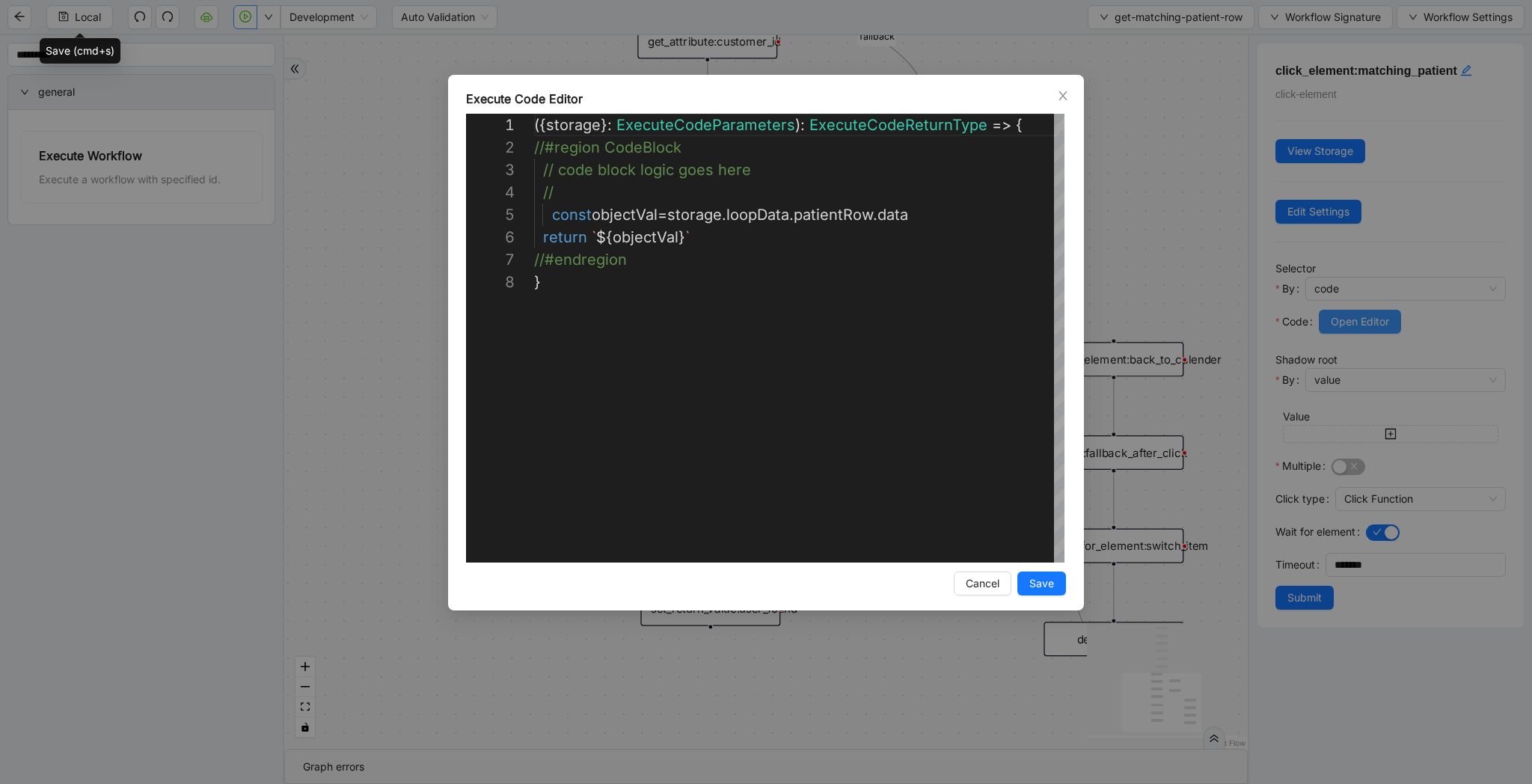
scroll to position [157, 0]
click at [933, 219] on div "({ storage }: ExecuteCodeParameters ): ExecuteCodeReturnType => { //#region Cod…" at bounding box center [800, 417] width 533 height 606
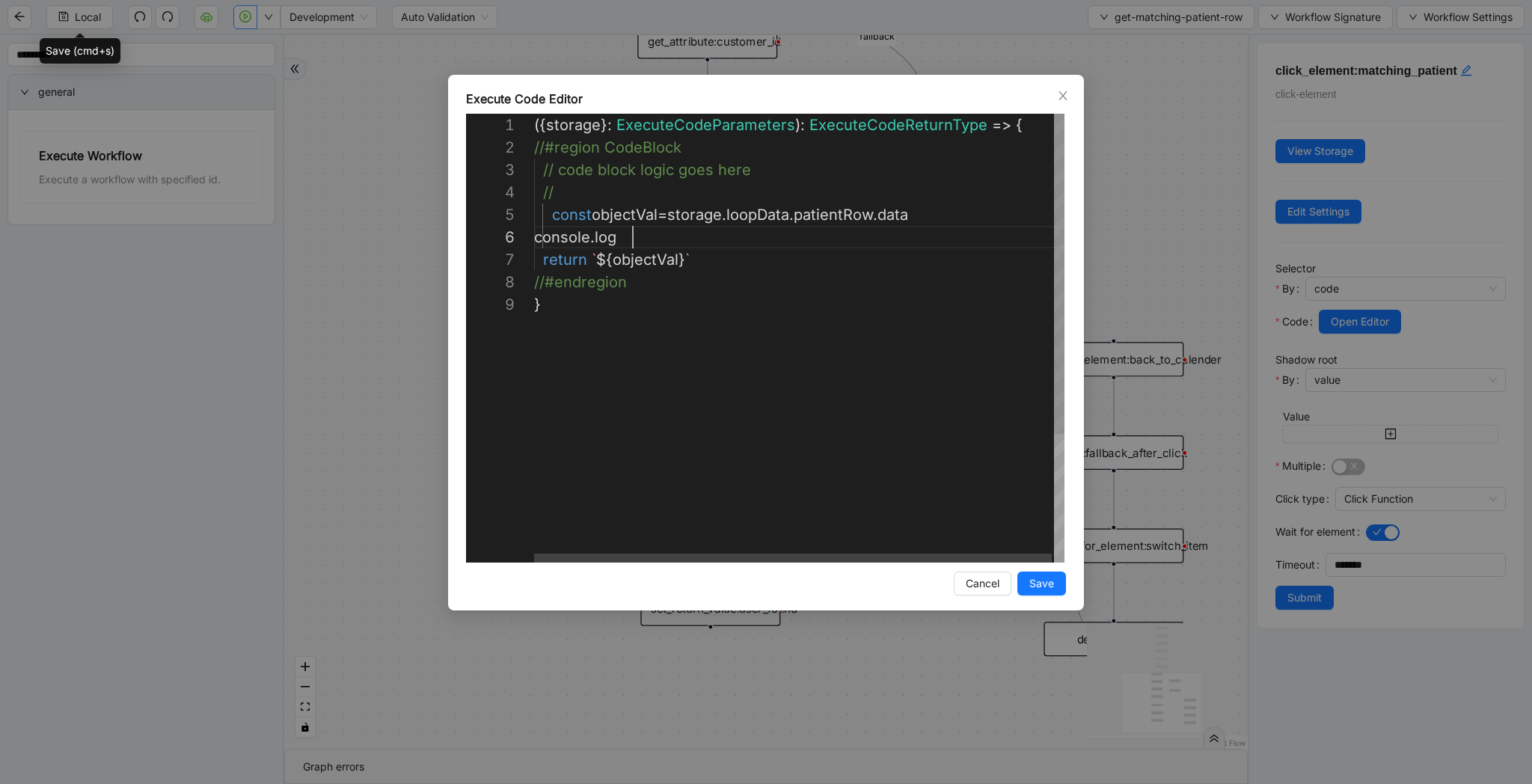
scroll to position [112, 104]
click at [639, 252] on div "({ storage }: ExecuteCodeParameters ): ExecuteCodeReturnType => { //#region Cod…" at bounding box center [800, 428] width 533 height 628
click at [639, 254] on div "({ storage }: ExecuteCodeParameters ): ExecuteCodeReturnType => { //#region Cod…" at bounding box center [800, 428] width 533 height 628
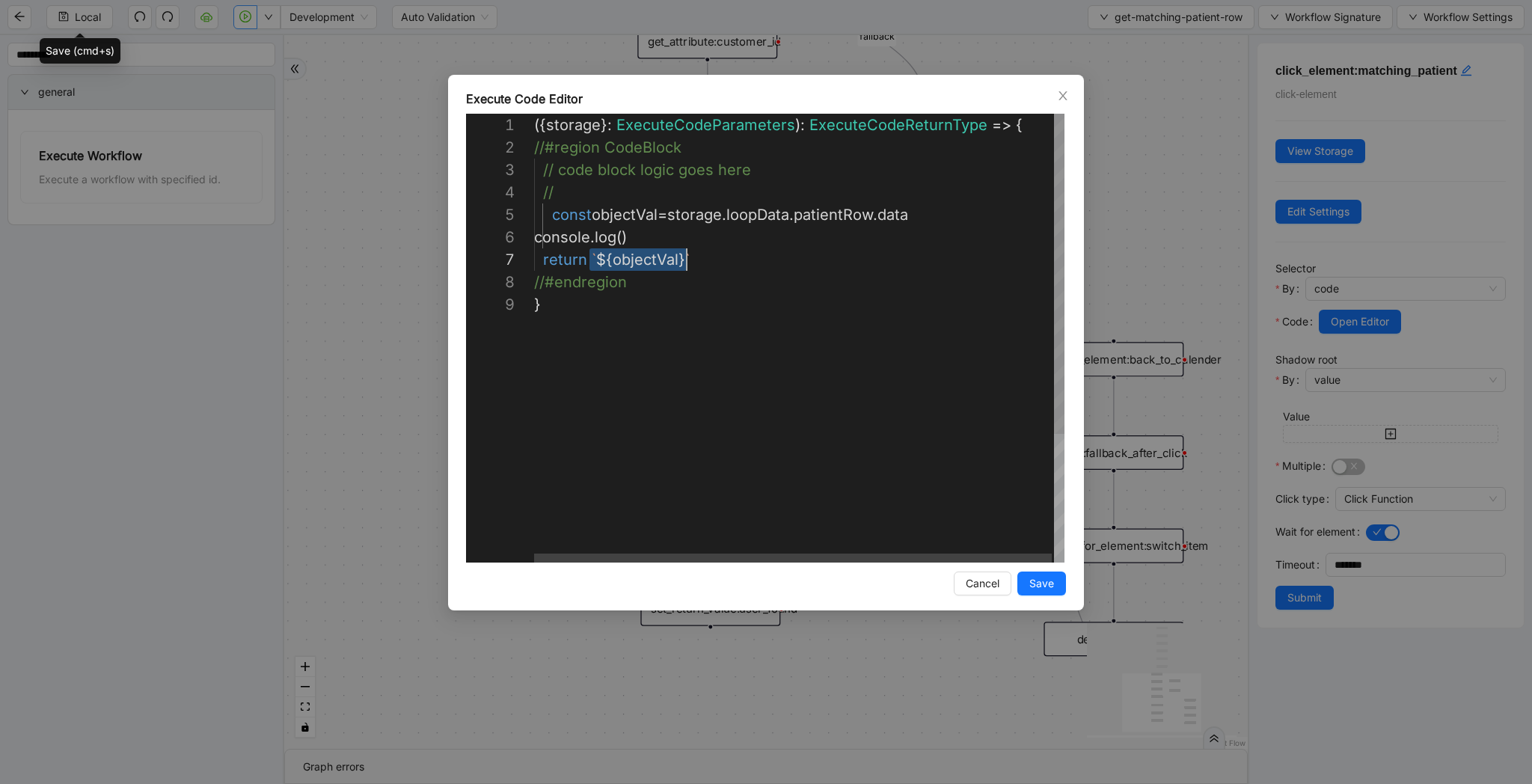
drag, startPoint x: 589, startPoint y: 259, endPoint x: 705, endPoint y: 259, distance: 116.0
click at [637, 241] on div "({ storage }: ExecuteCodeParameters ): ExecuteCodeReturnType => { //#region Cod…" at bounding box center [800, 428] width 533 height 628
paste textarea "**********"
type textarea "**********"
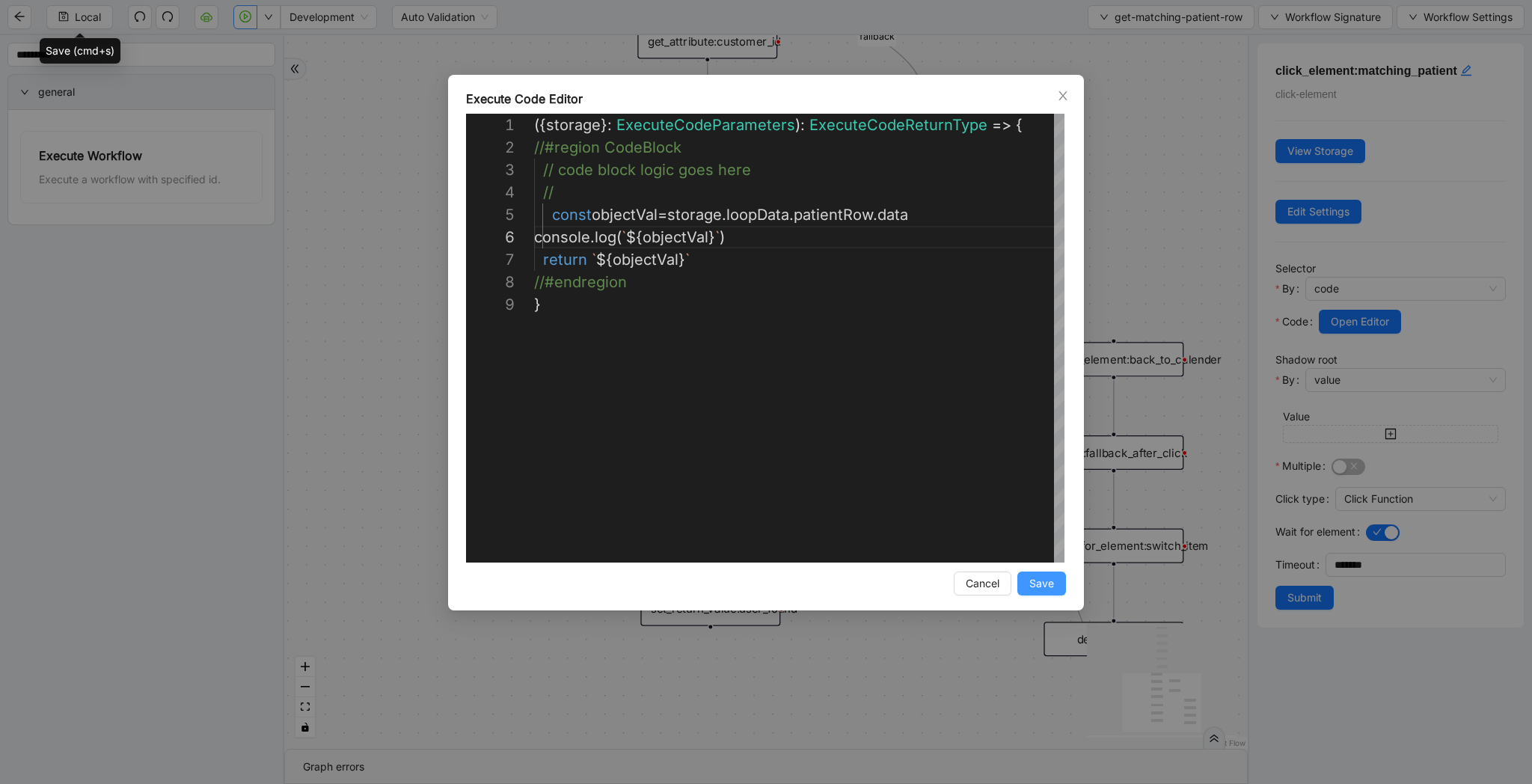
click at [1044, 572] on button "Save" at bounding box center [1042, 583] width 49 height 24
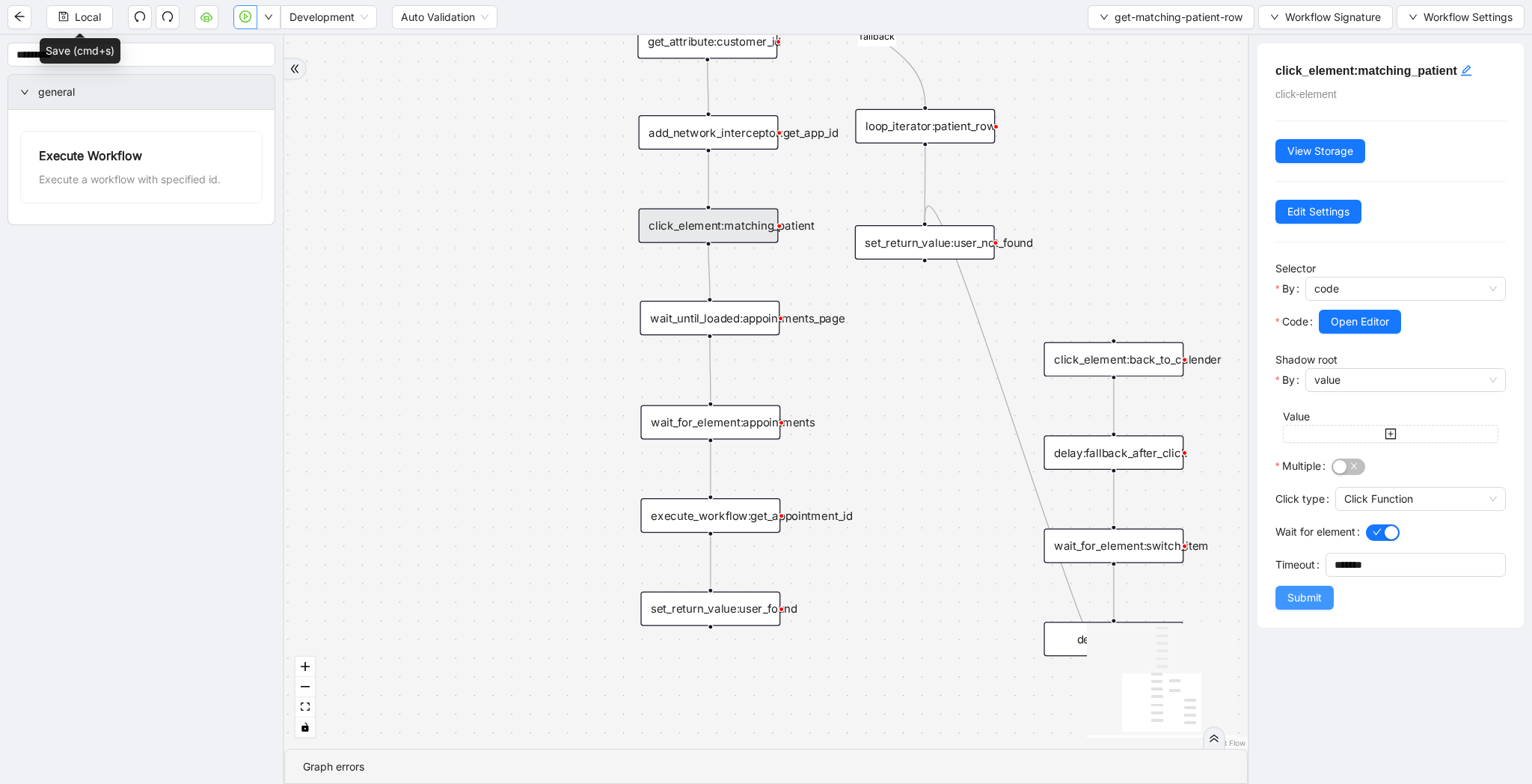
click at [1307, 593] on span "Submit" at bounding box center [1304, 598] width 34 height 17
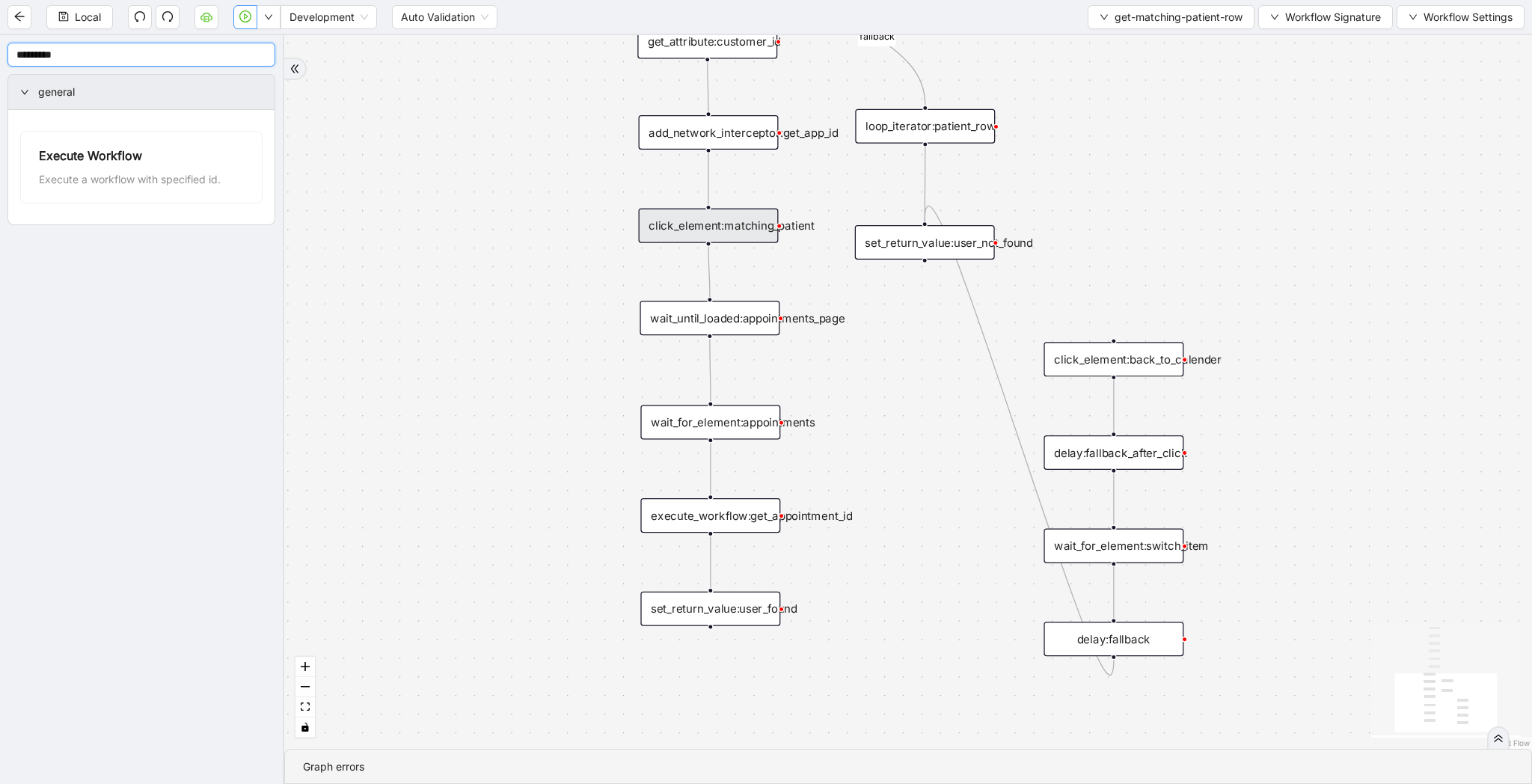
click at [70, 60] on input "*********" at bounding box center [141, 54] width 268 height 24
type input "*******"
drag, startPoint x: 708, startPoint y: 243, endPoint x: 577, endPoint y: 254, distance: 131.5
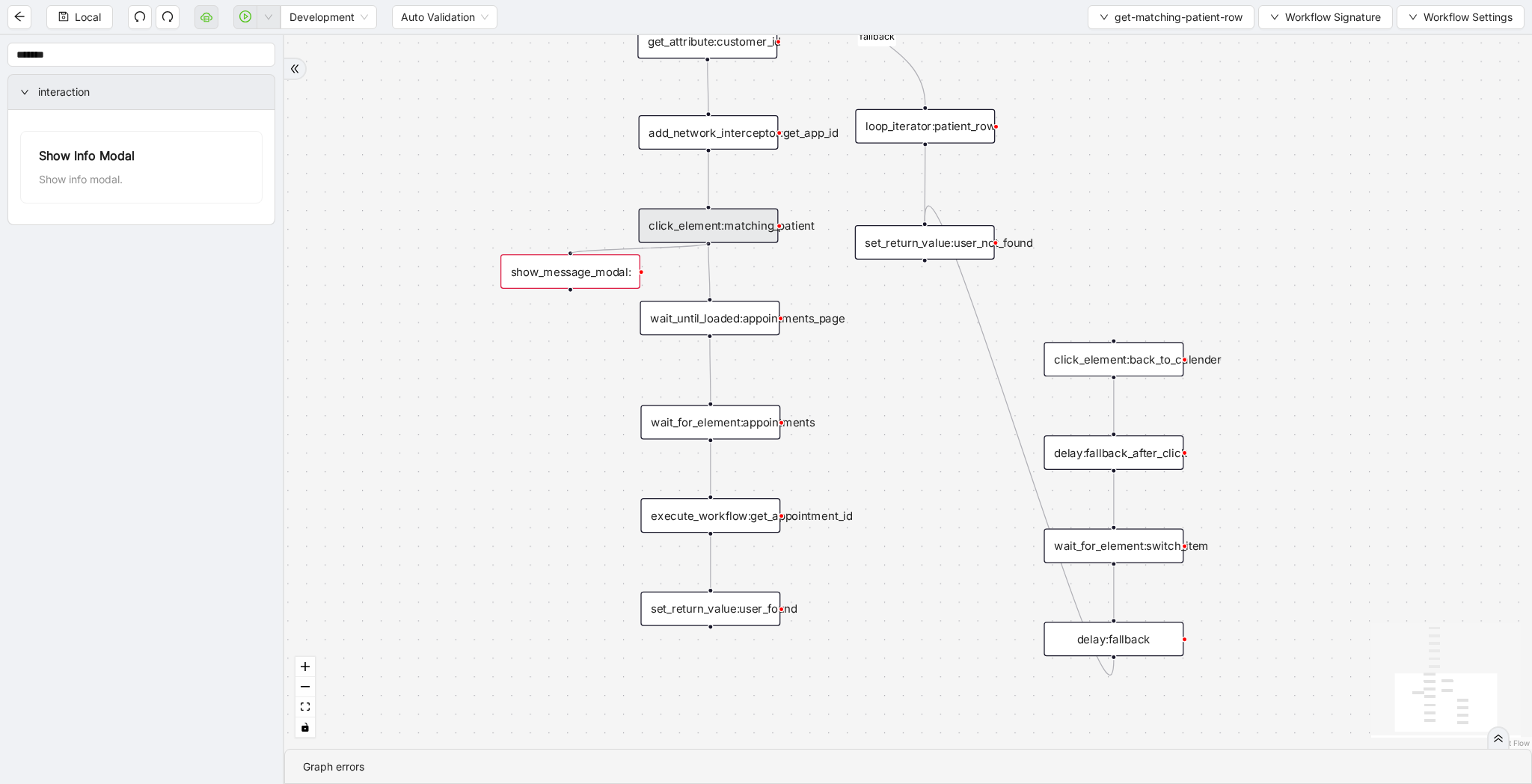
click at [577, 254] on div "match_found fallback trigger loop_data:patient_row get_text:last_name_table get…" at bounding box center [908, 392] width 1248 height 714
drag, startPoint x: 570, startPoint y: 286, endPoint x: 715, endPoint y: 302, distance: 145.9
click at [566, 283] on div "show_message_modal:" at bounding box center [570, 271] width 140 height 34
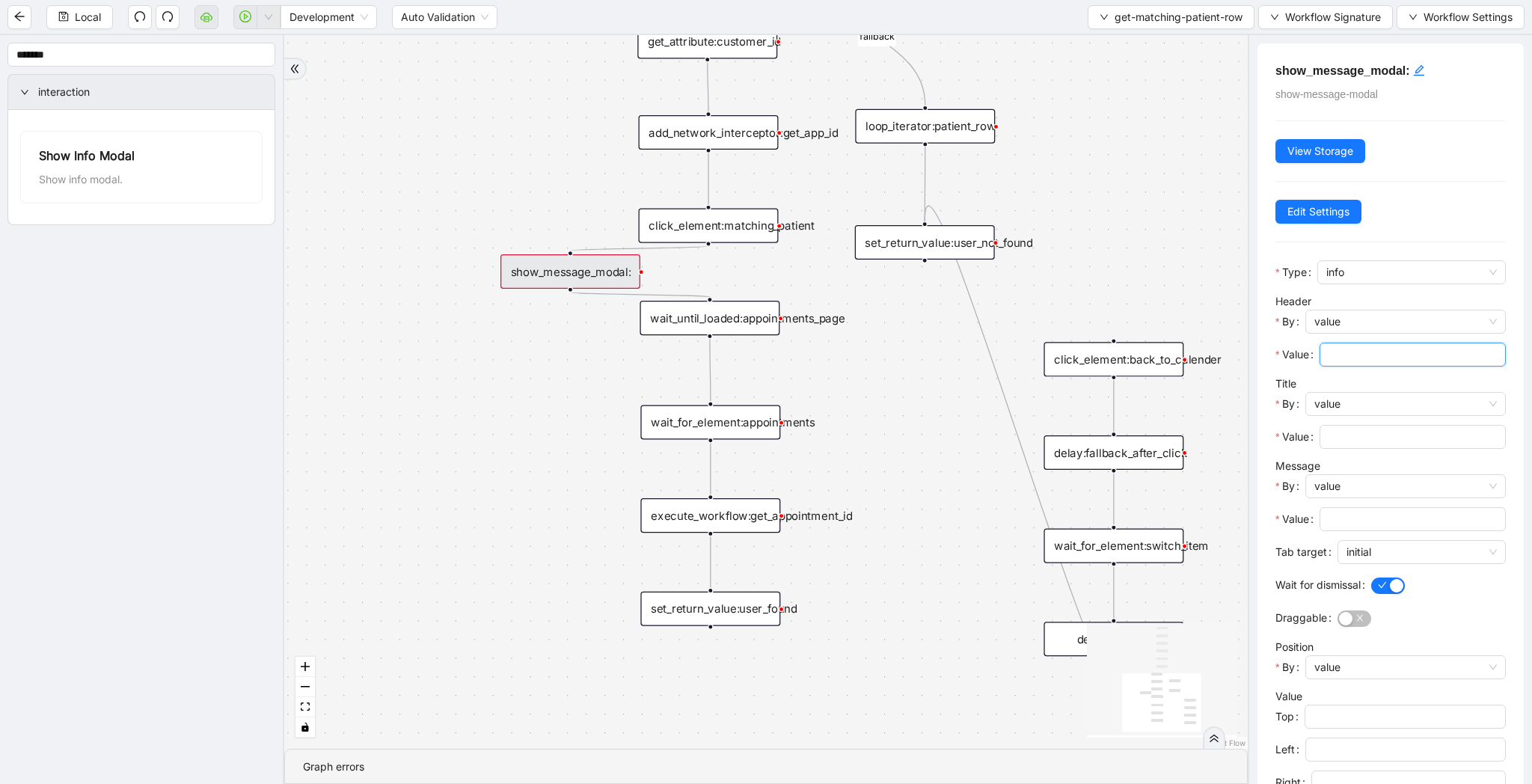
click at [1370, 362] on input "Value" at bounding box center [1412, 355] width 166 height 17
type input "*"
click at [1360, 434] on input "Value" at bounding box center [1412, 437] width 166 height 17
type input "*"
click at [1355, 518] on input "Value" at bounding box center [1412, 520] width 166 height 17
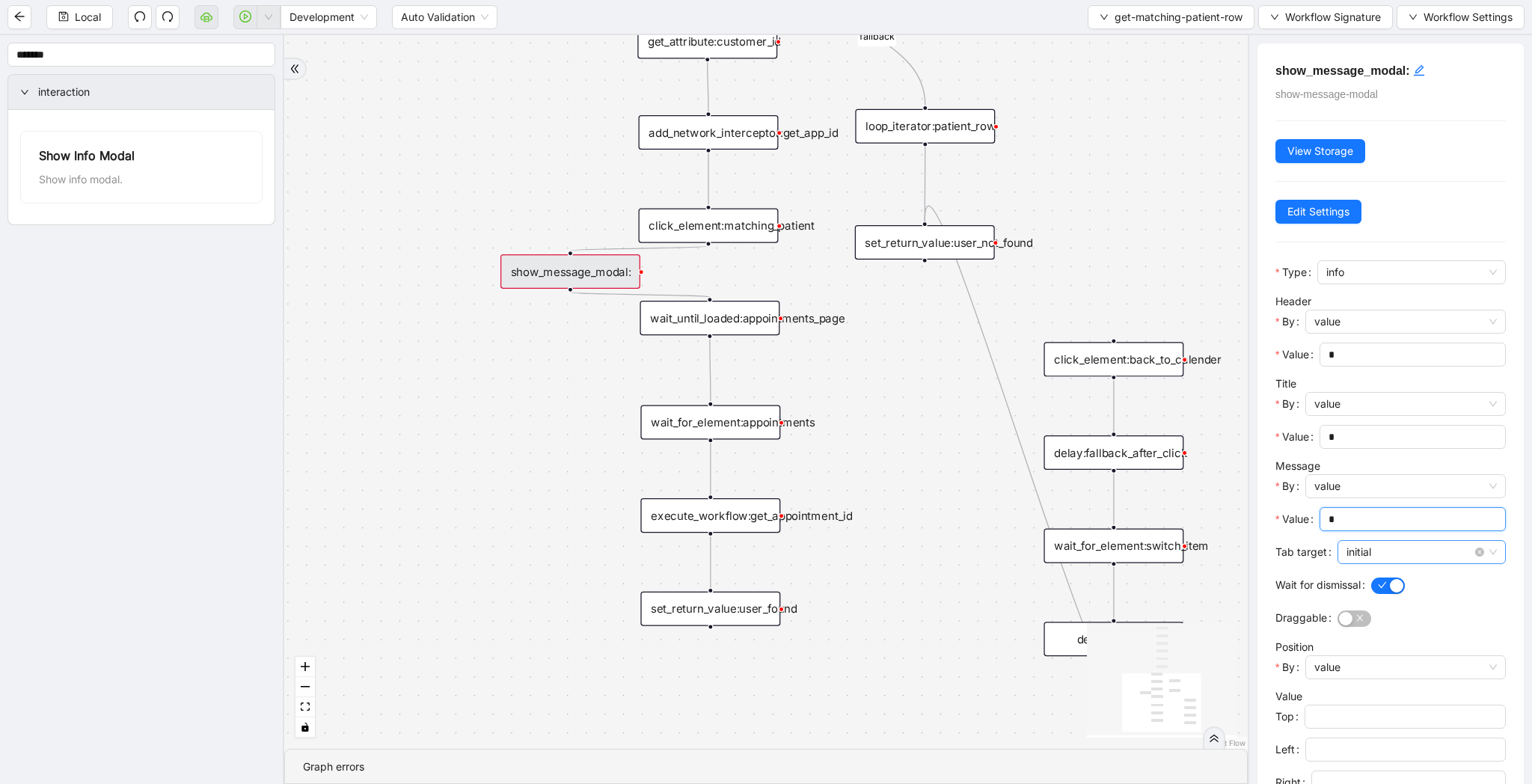
click at [1403, 550] on span "initial" at bounding box center [1422, 551] width 151 height 23
type input "*"
click at [1395, 606] on div "current" at bounding box center [1417, 606] width 137 height 17
click at [1352, 614] on span "button" at bounding box center [1355, 619] width 33 height 17
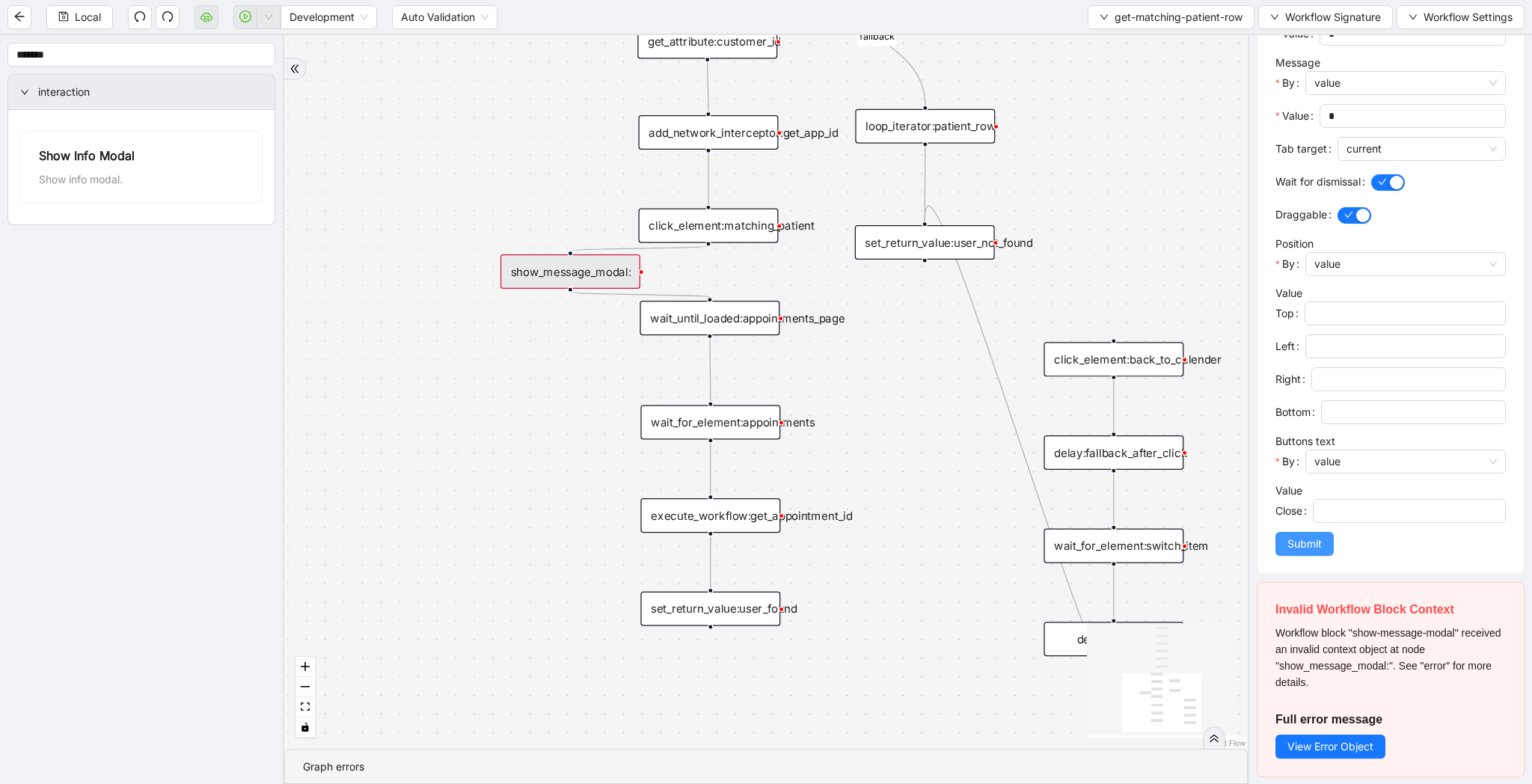
click at [1318, 541] on span "Submit" at bounding box center [1304, 544] width 34 height 17
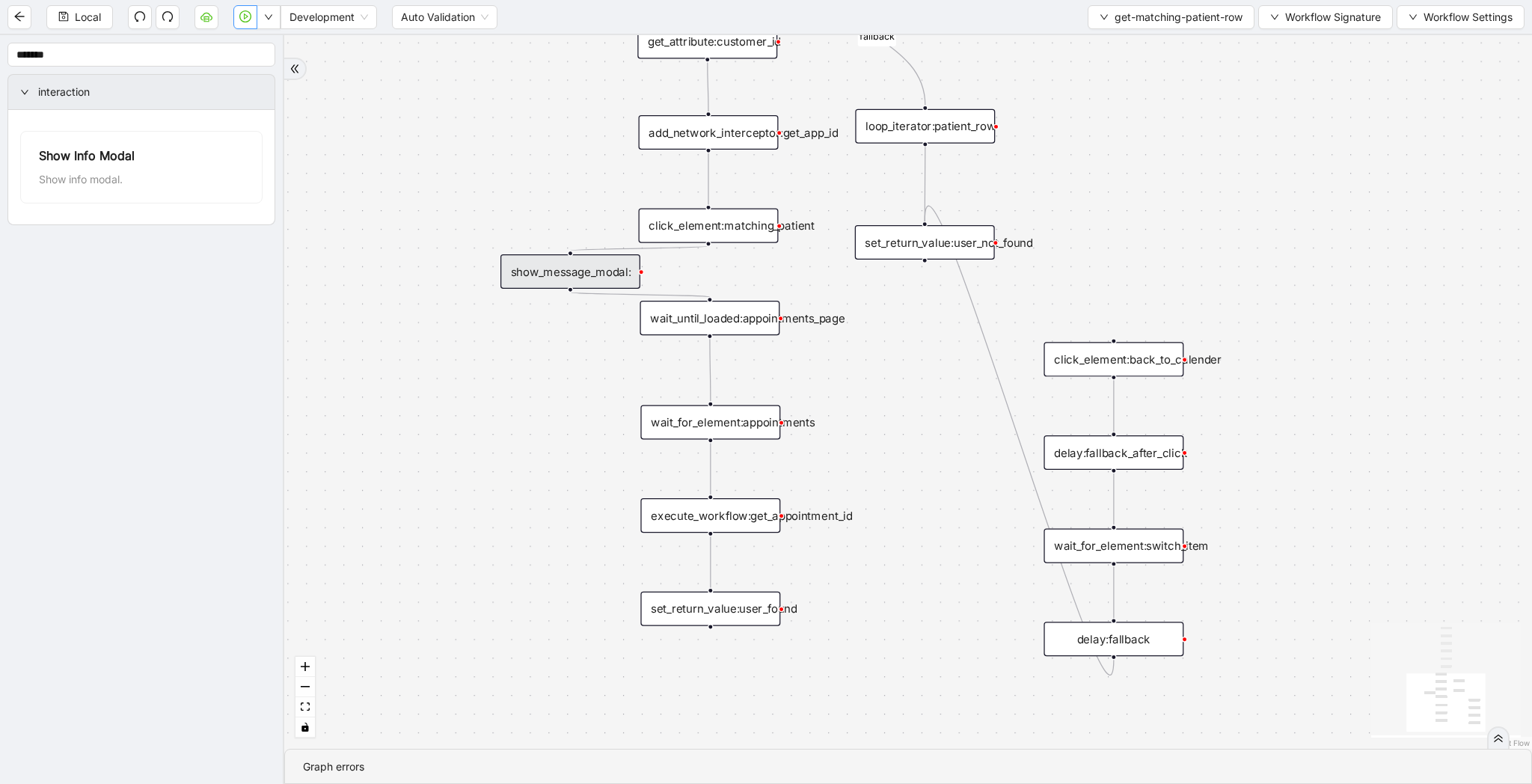
scroll to position [0, 0]
click at [77, 18] on span "Local" at bounding box center [87, 18] width 26 height 17
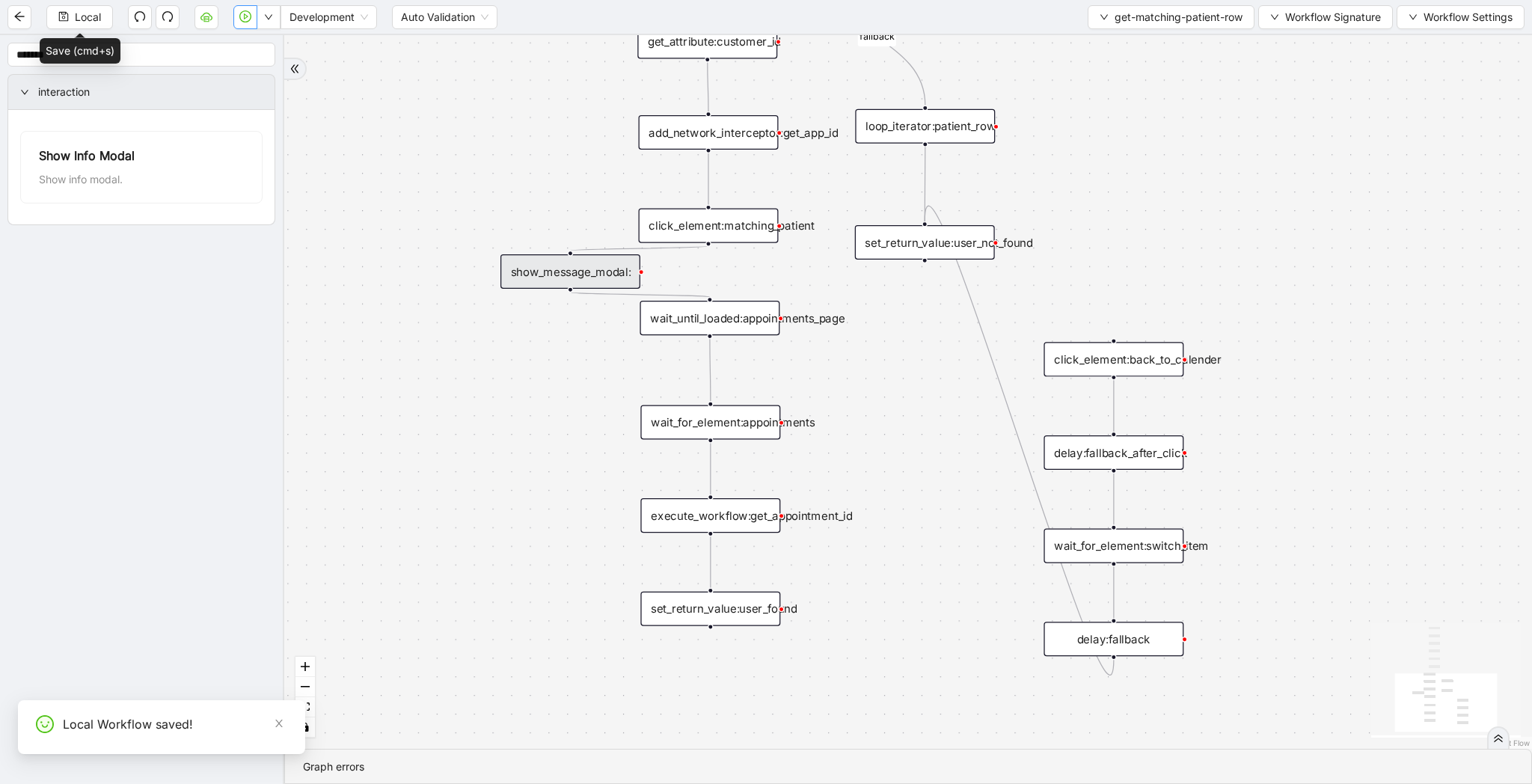
click at [246, 21] on icon "play-circle" at bounding box center [245, 17] width 12 height 12
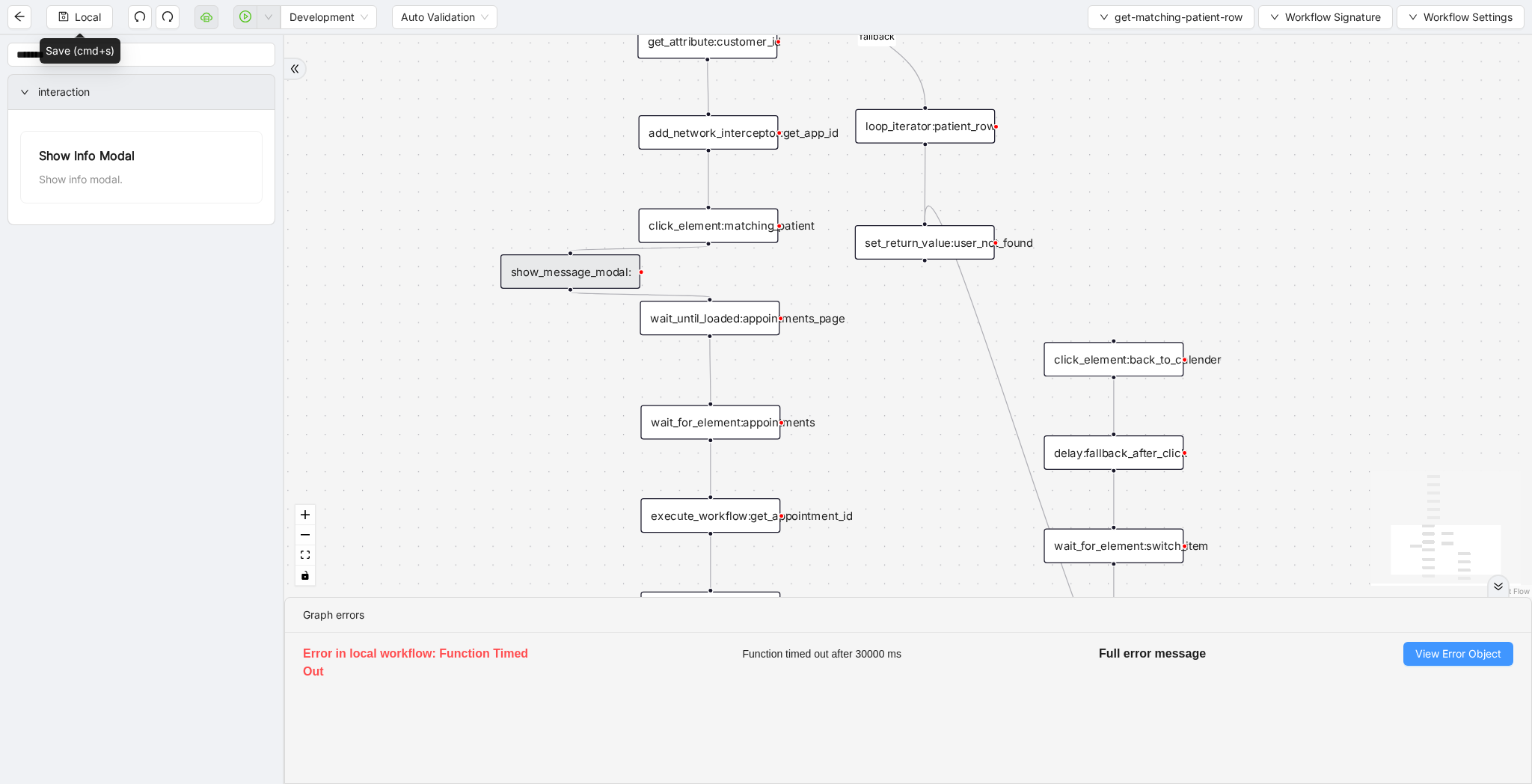
click at [1453, 642] on button "View Error Object" at bounding box center [1458, 653] width 110 height 24
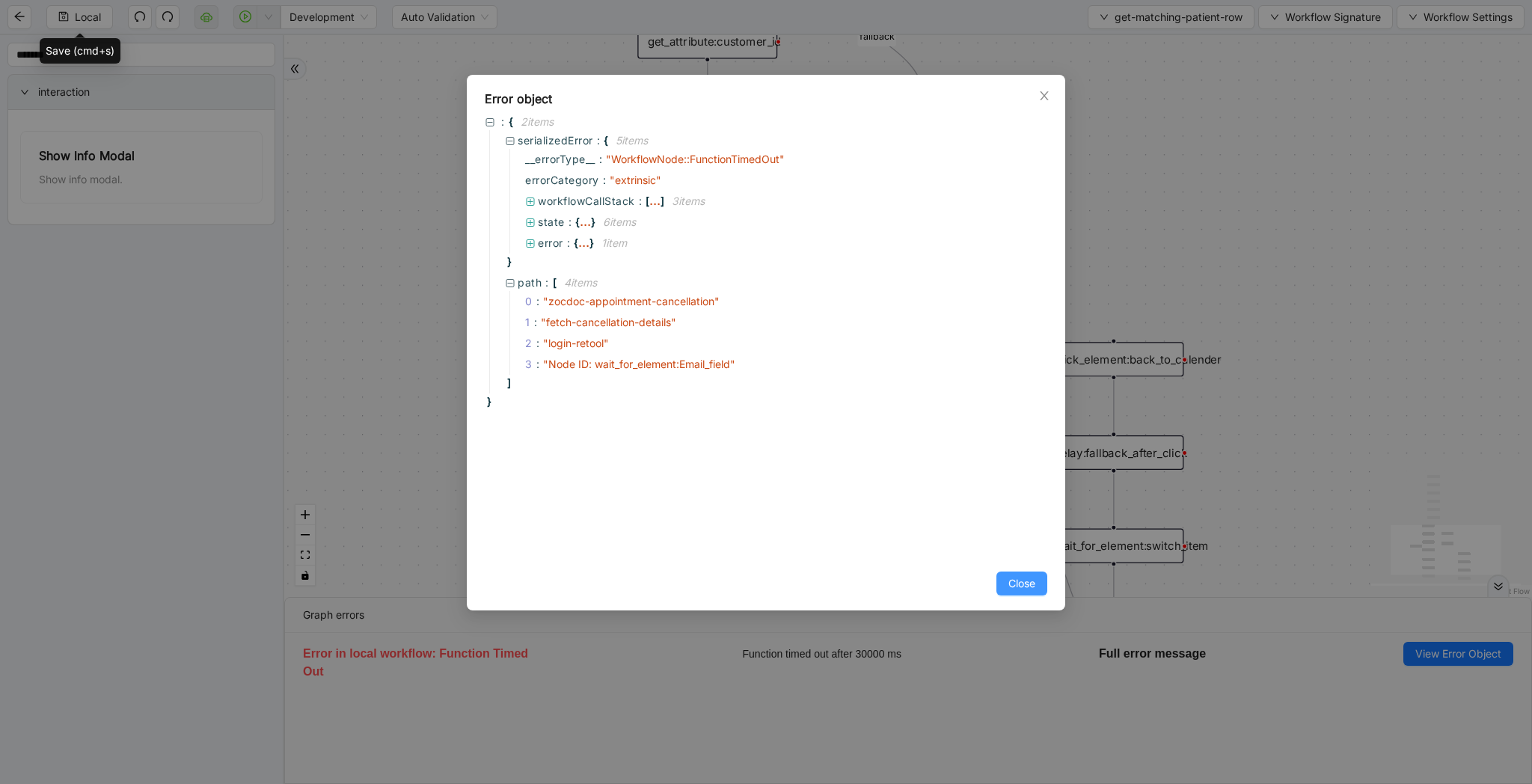
click at [1028, 583] on span "Close" at bounding box center [1022, 584] width 27 height 17
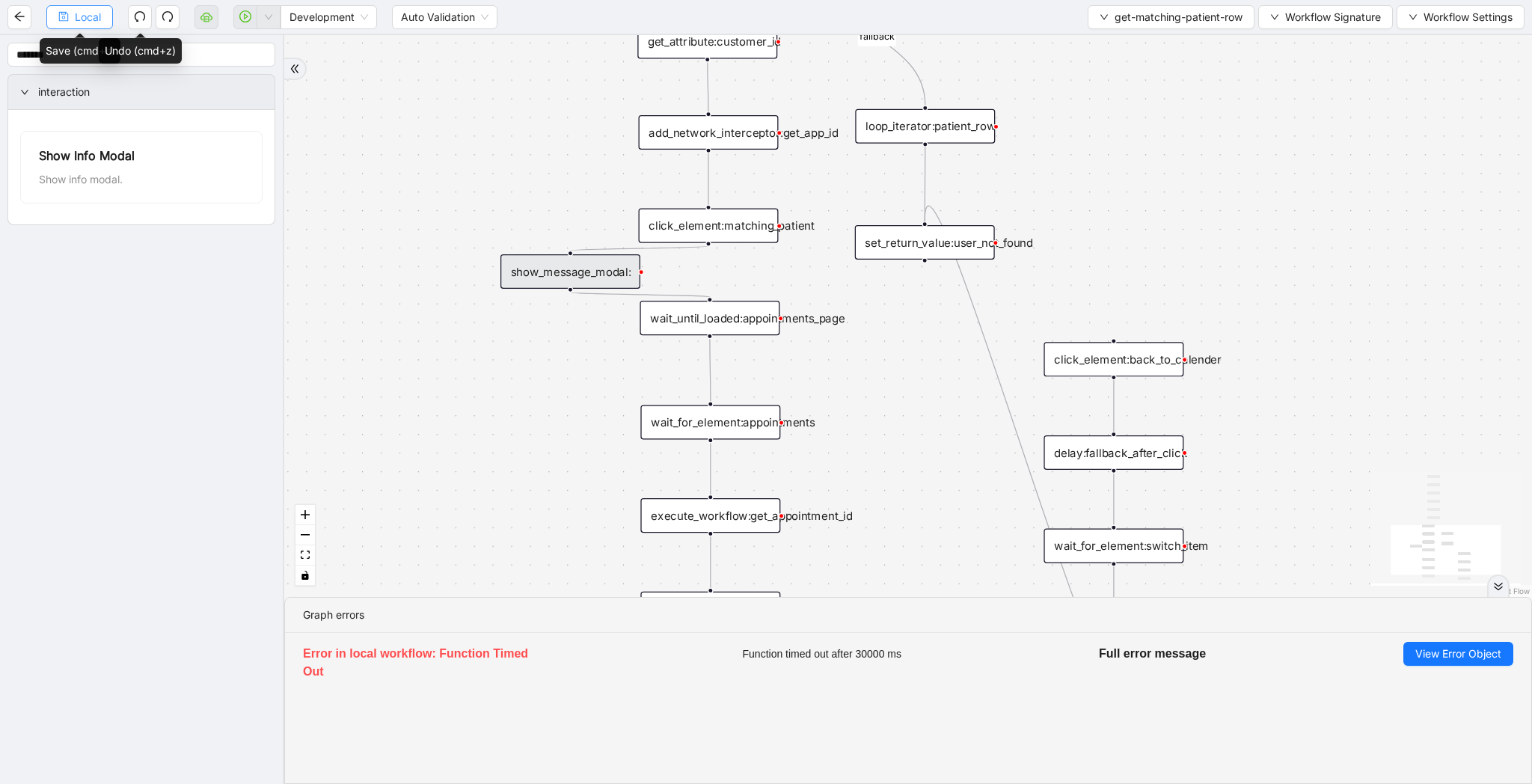
click at [98, 21] on span "Local" at bounding box center [87, 18] width 26 height 17
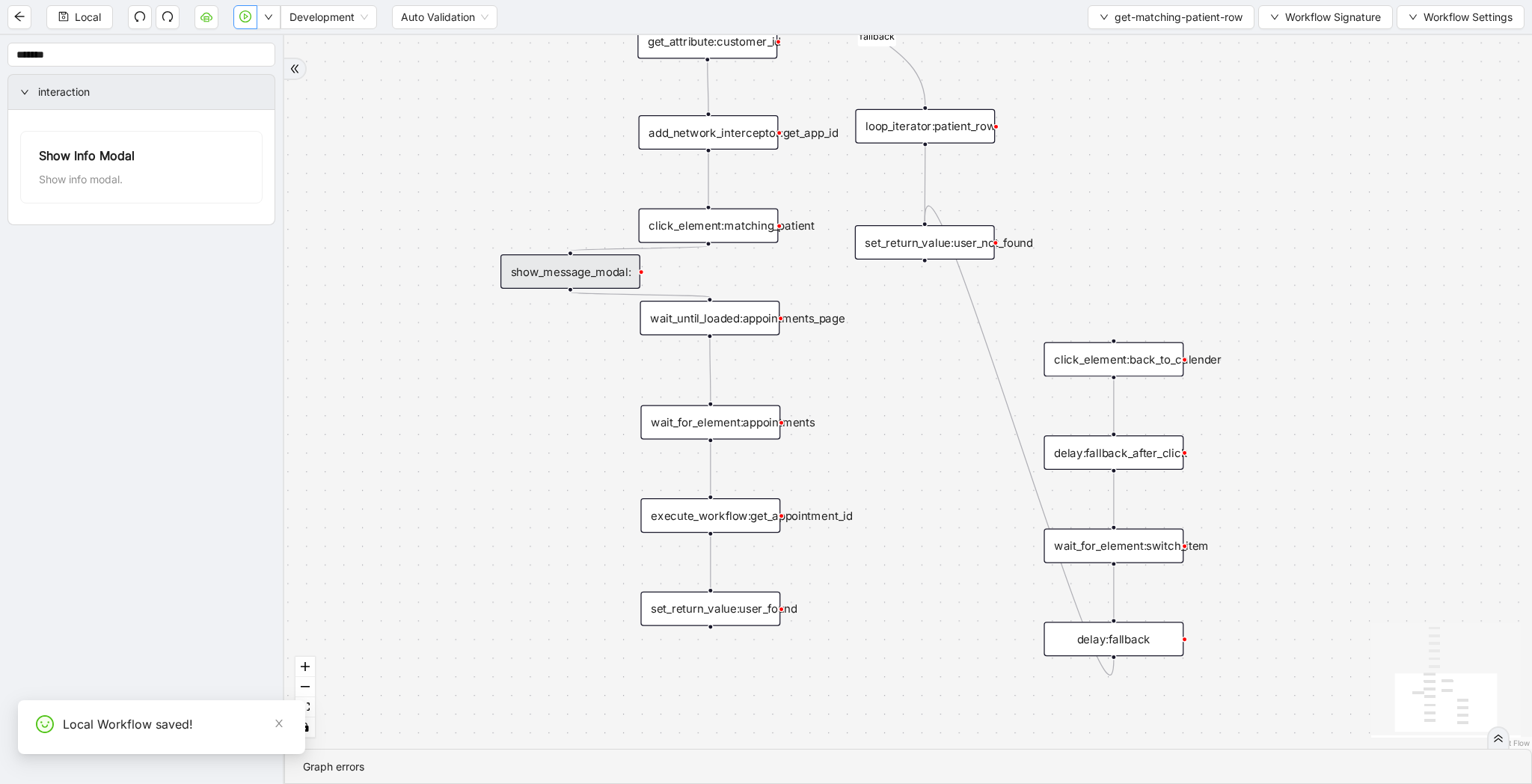
click at [243, 20] on icon "play-circle" at bounding box center [245, 17] width 12 height 12
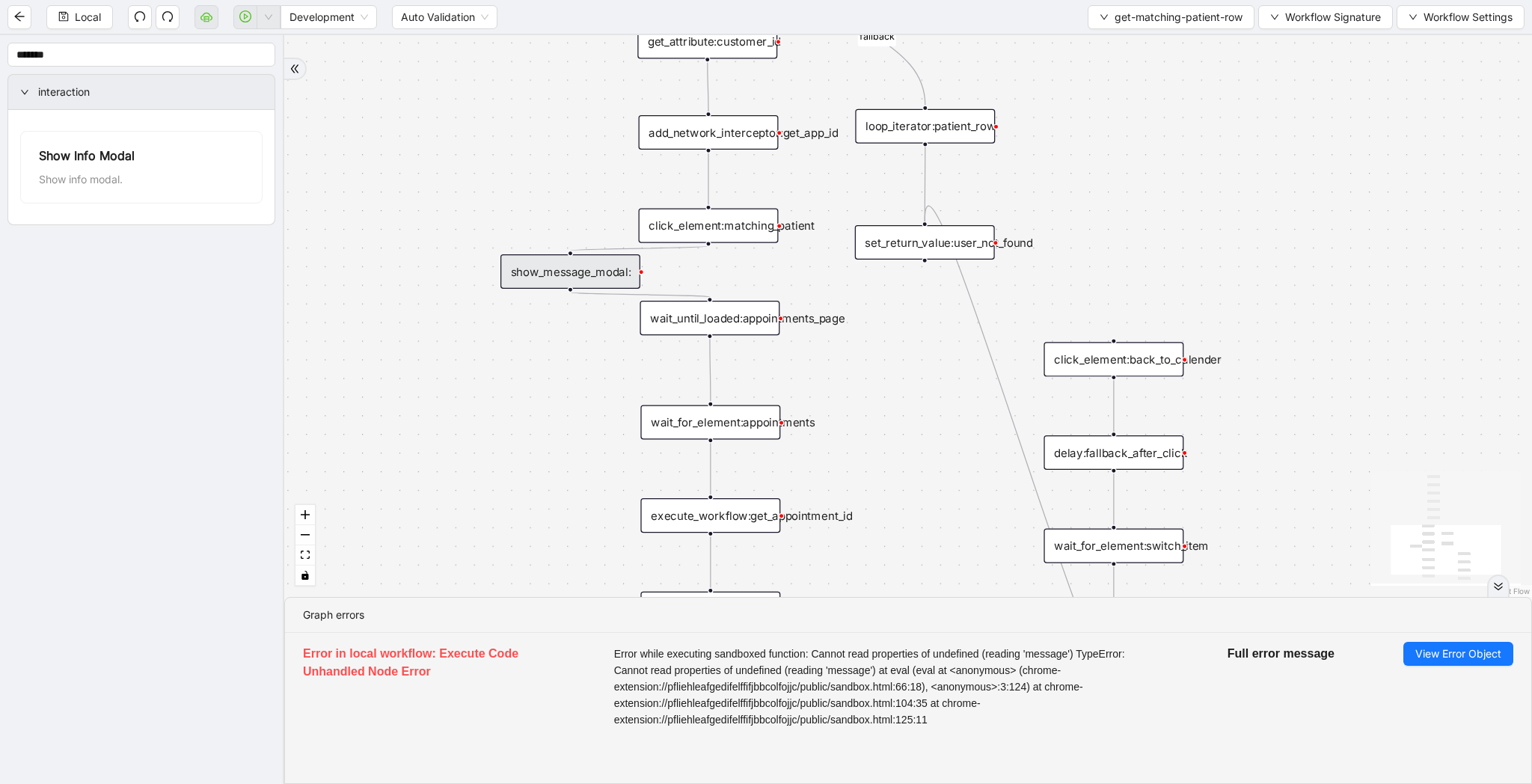
click at [926, 664] on span "Error while executing sandboxed function: Cannot read properties of undefined (…" at bounding box center [886, 687] width 545 height 82
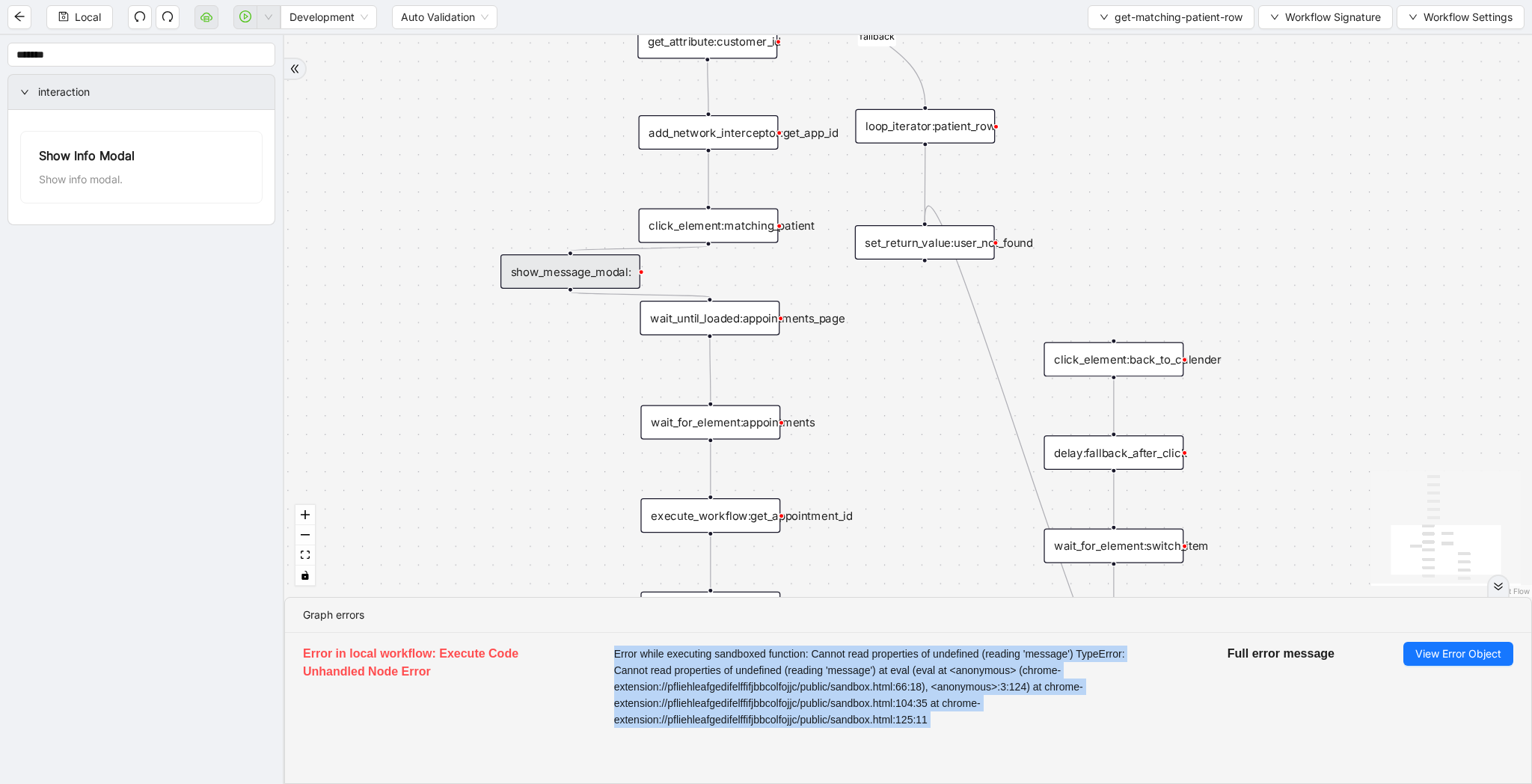
click at [926, 664] on span "Error while executing sandboxed function: Cannot read properties of undefined (…" at bounding box center [886, 687] width 545 height 82
click at [1432, 654] on span "View Error Object" at bounding box center [1458, 654] width 86 height 17
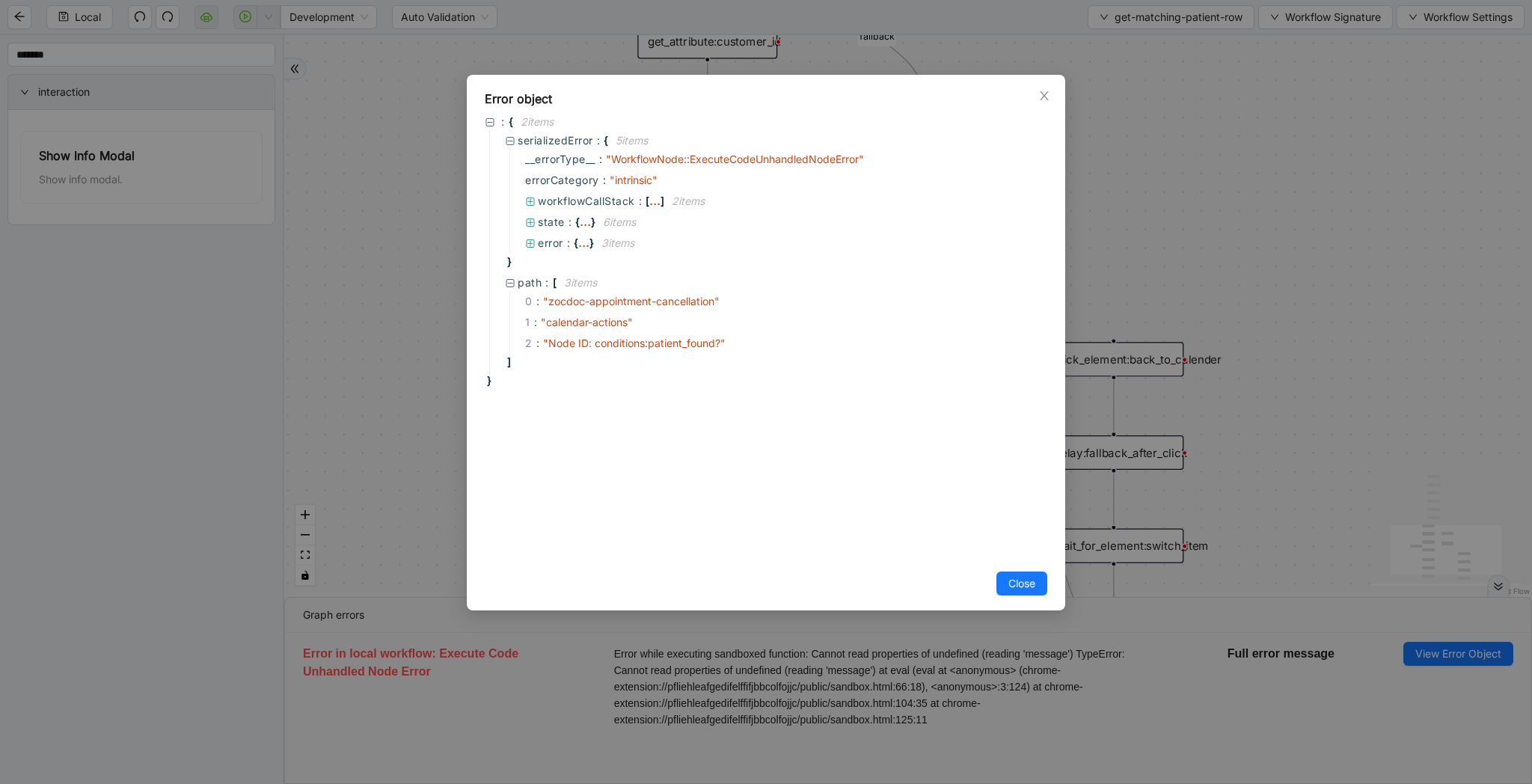
click at [1317, 357] on div "Error object : { 2 item s serializedError : { 5 item s __errorType__ : " Workfl…" at bounding box center [766, 392] width 1532 height 784
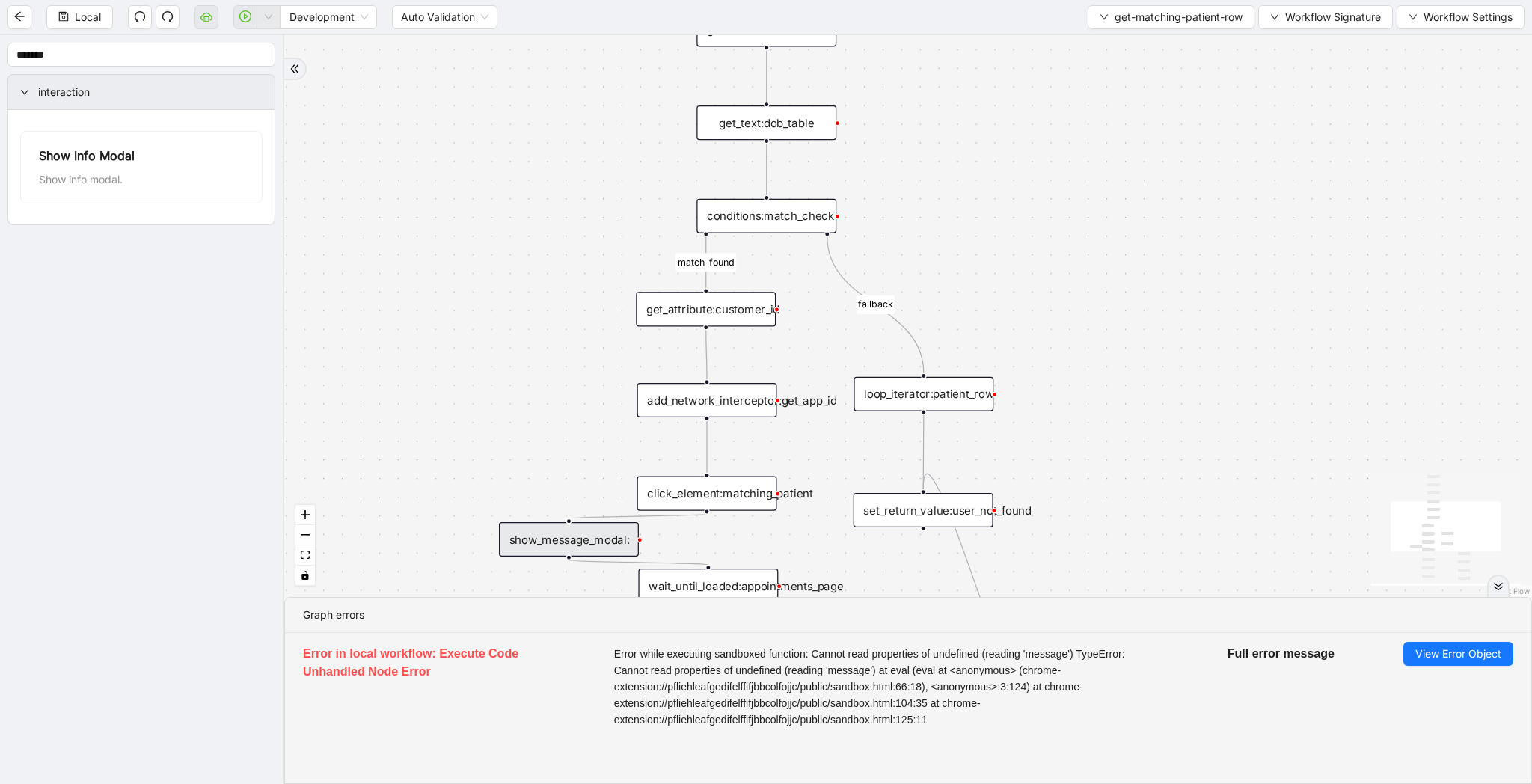
drag, startPoint x: 1292, startPoint y: 243, endPoint x: 1290, endPoint y: 510, distance: 267.0
click at [1290, 510] on div "match_found fallback trigger loop_data:patient_row get_text:last_name_table get…" at bounding box center [908, 315] width 1248 height 561
click at [1468, 654] on span "View Error Object" at bounding box center [1458, 654] width 86 height 17
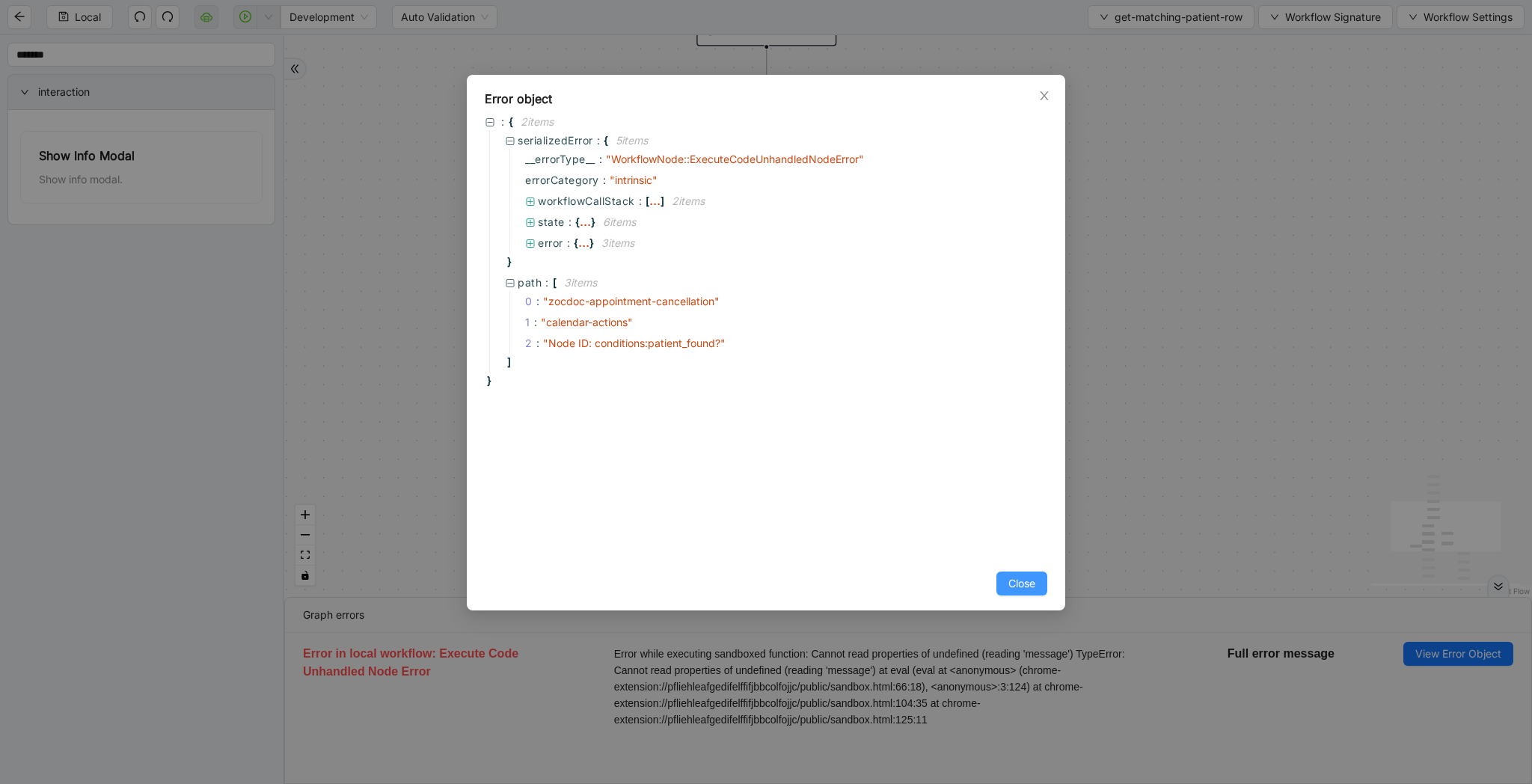
click at [1006, 585] on button "Close" at bounding box center [1022, 583] width 51 height 24
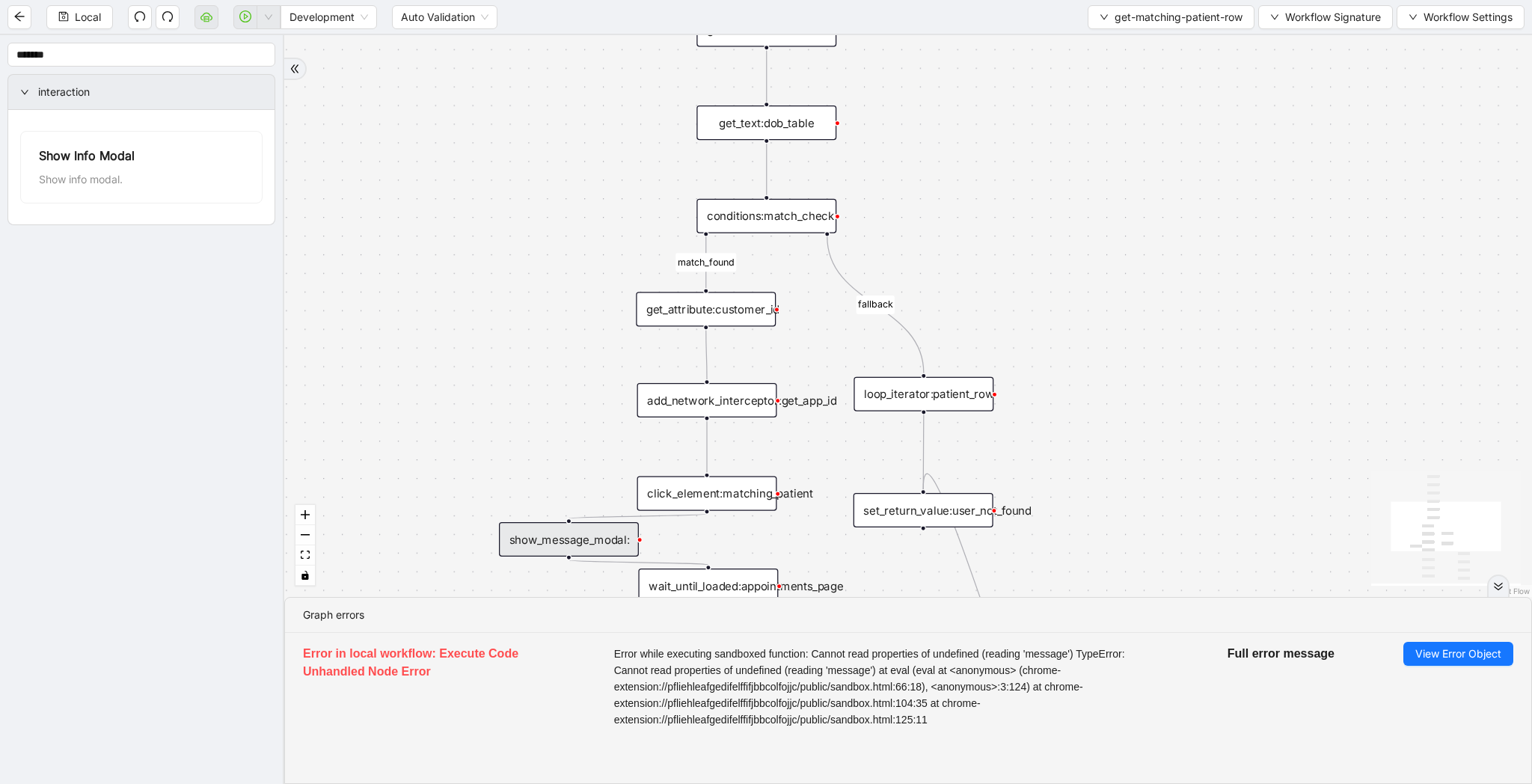
drag, startPoint x: 1143, startPoint y: 293, endPoint x: 1131, endPoint y: 375, distance: 82.9
click at [1135, 374] on div "match_found fallback trigger loop_data:patient_row get_text:last_name_table get…" at bounding box center [908, 315] width 1248 height 561
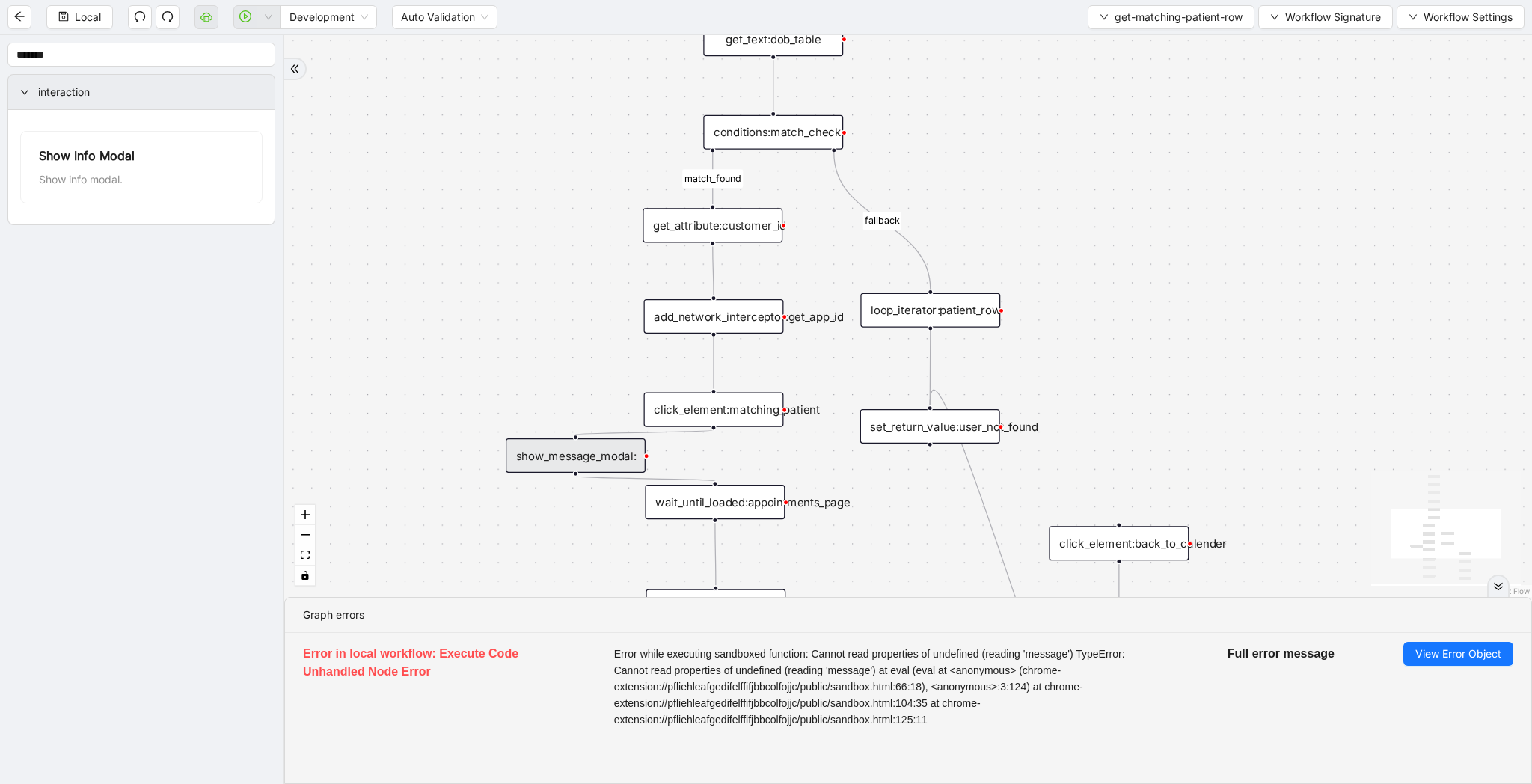
drag, startPoint x: 1130, startPoint y: 374, endPoint x: 1152, endPoint y: 64, distance: 310.8
click at [1152, 64] on div "match_found fallback trigger loop_data:patient_row get_text:last_name_table get…" at bounding box center [908, 315] width 1248 height 561
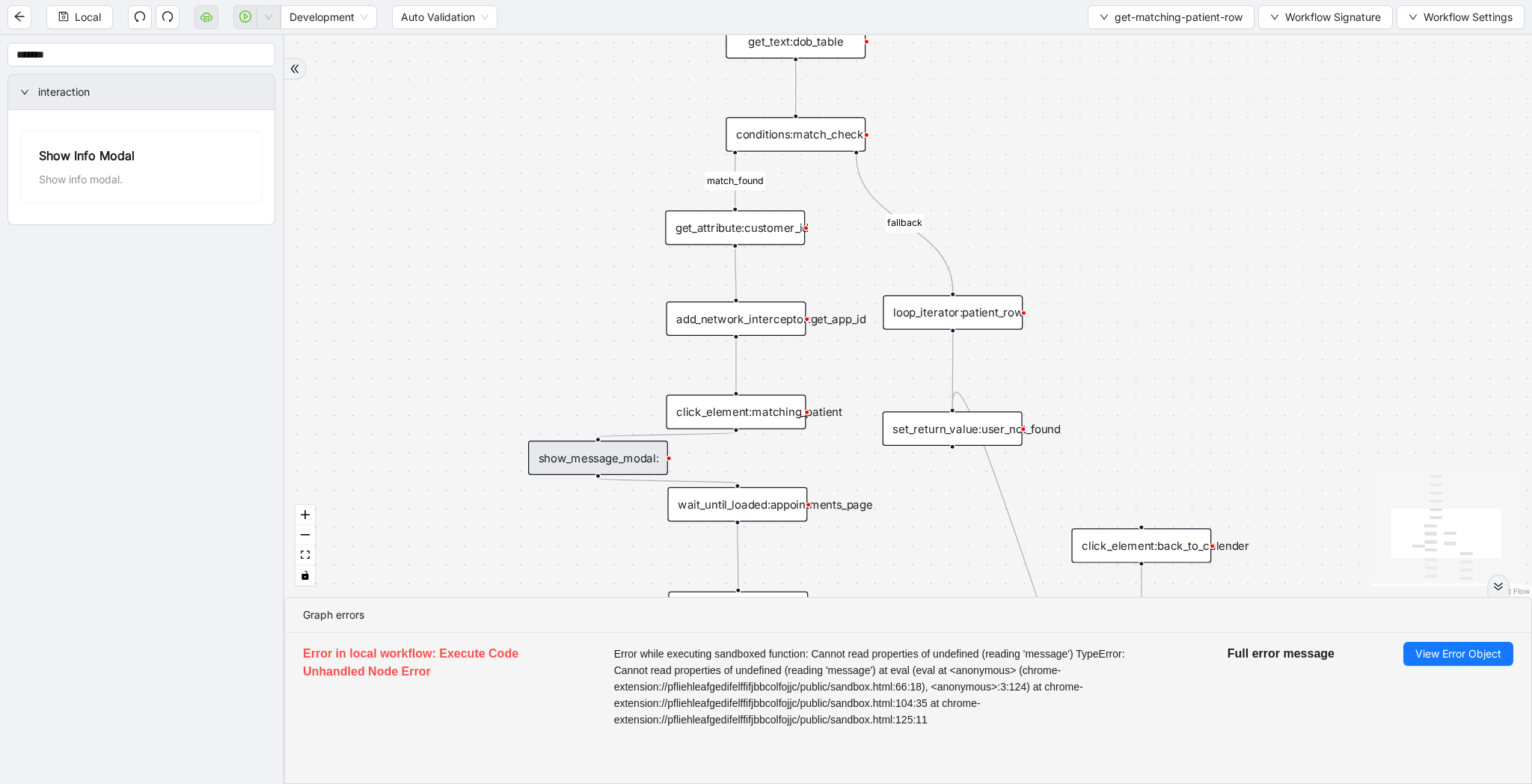
drag, startPoint x: 566, startPoint y: 178, endPoint x: 583, endPoint y: 402, distance: 224.6
click at [583, 402] on div "match_found fallback trigger loop_data:patient_row get_text:last_name_table get…" at bounding box center [908, 315] width 1248 height 561
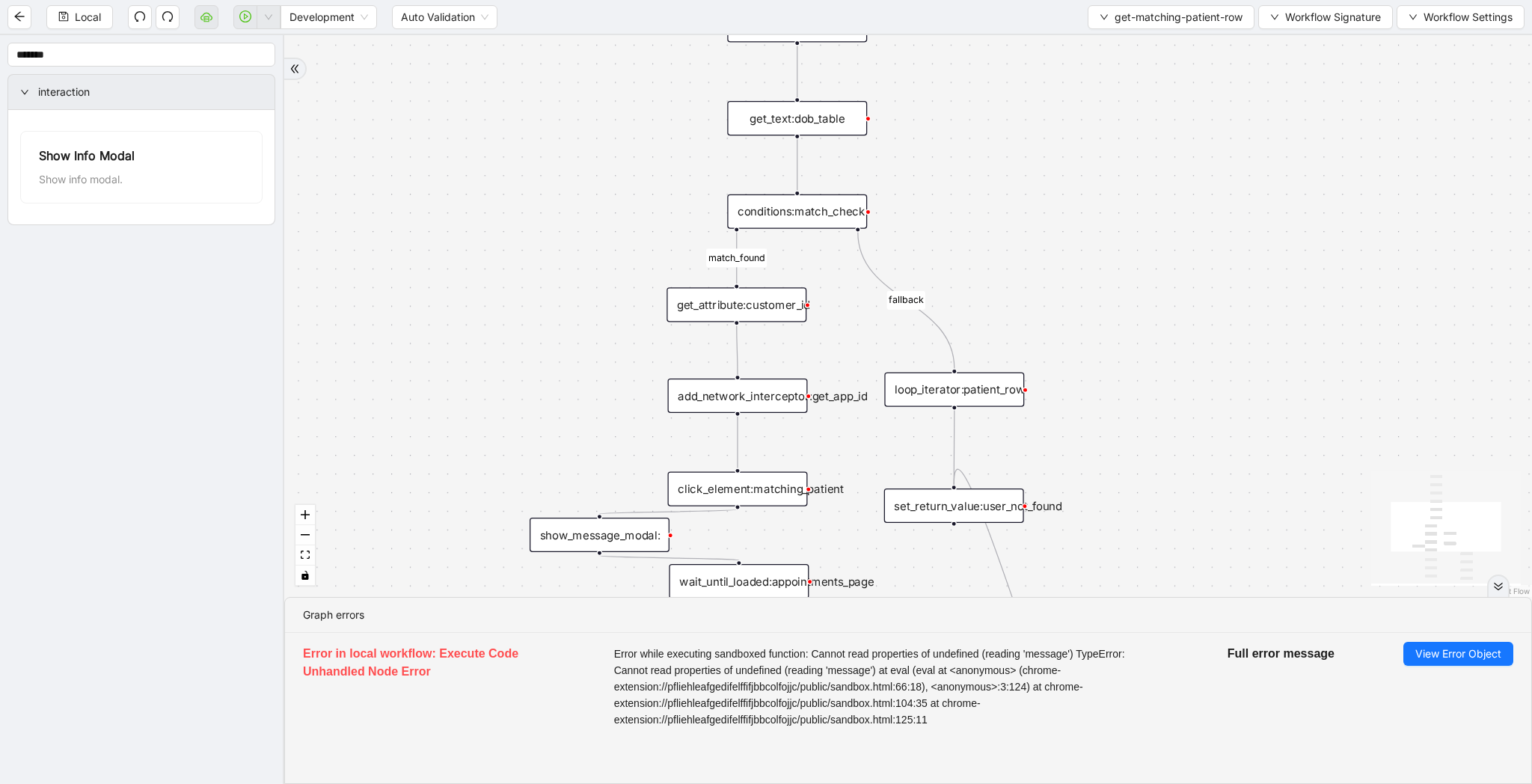
click at [816, 223] on div "conditions:match_check" at bounding box center [797, 211] width 140 height 34
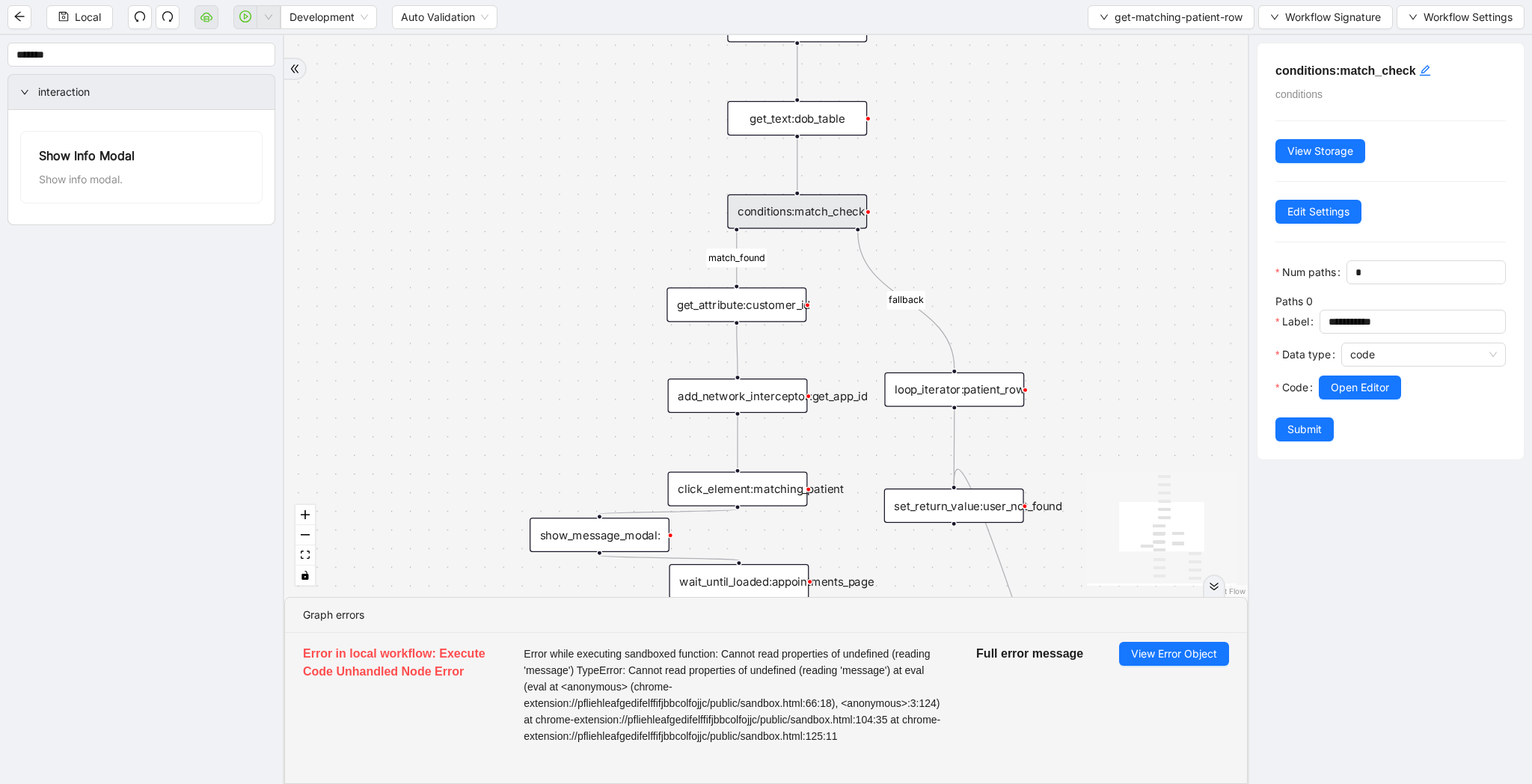
click at [1213, 585] on icon "double-right" at bounding box center [1214, 587] width 11 height 11
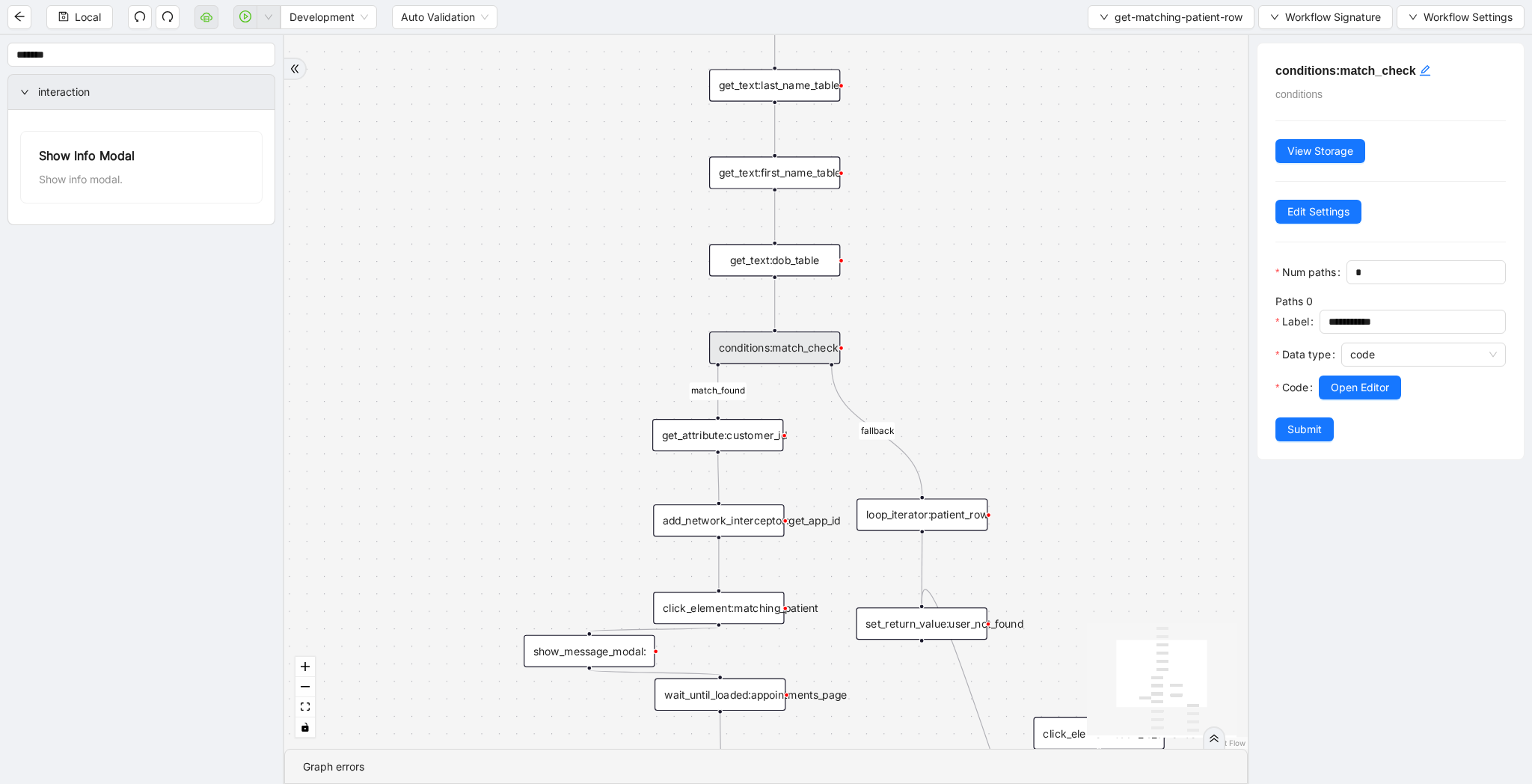
drag, startPoint x: 930, startPoint y: 278, endPoint x: 930, endPoint y: 407, distance: 129.0
click at [930, 407] on div "match_found fallback trigger loop_data:patient_row get_text:last_name_table get…" at bounding box center [766, 392] width 964 height 714
click at [1379, 383] on span "Open Editor" at bounding box center [1360, 387] width 59 height 17
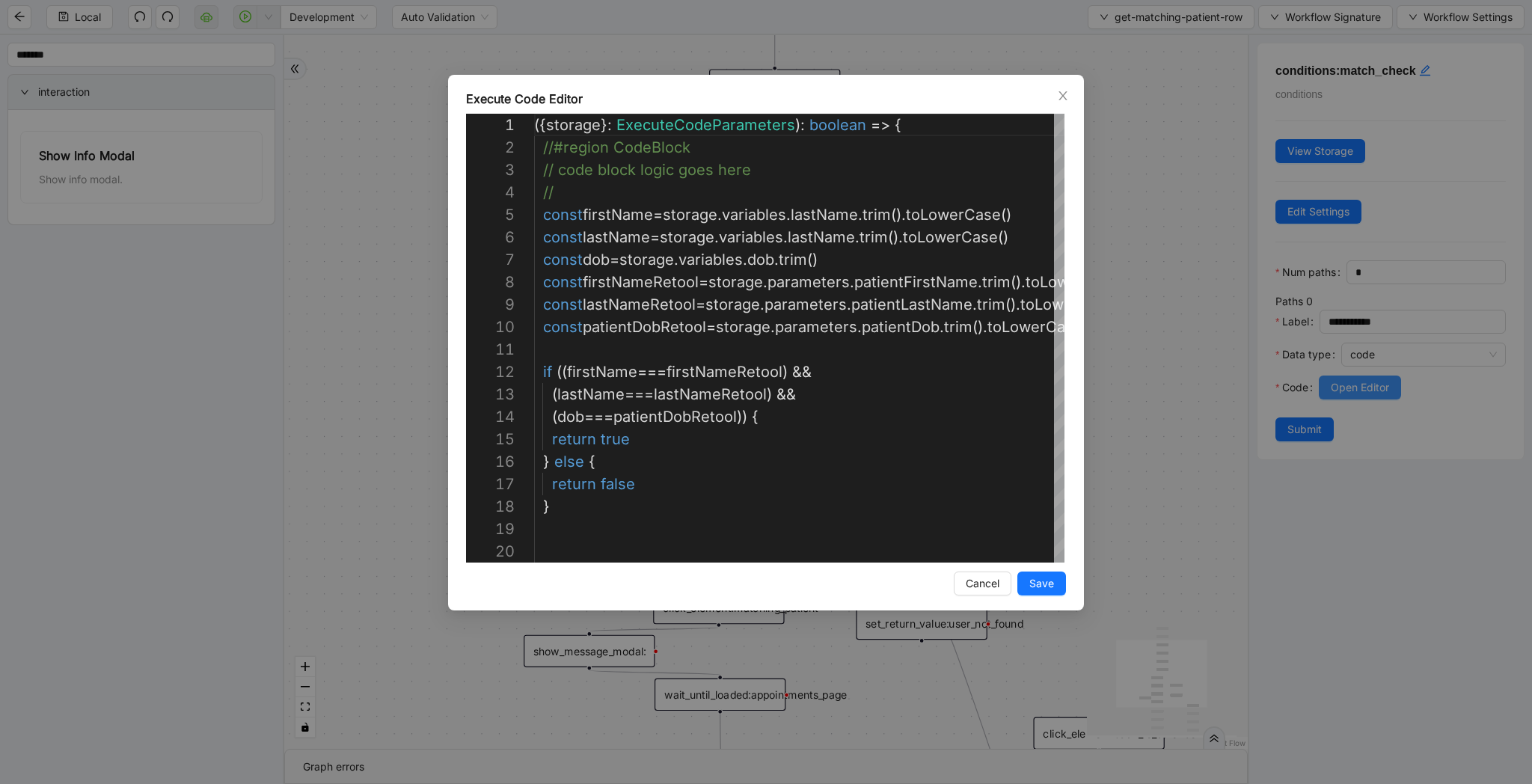
scroll to position [202, 0]
click at [857, 261] on div "({ storage }: ExecuteCodeParameters ): boolean => { //#region CodeBlock // code…" at bounding box center [856, 574] width 644 height 920
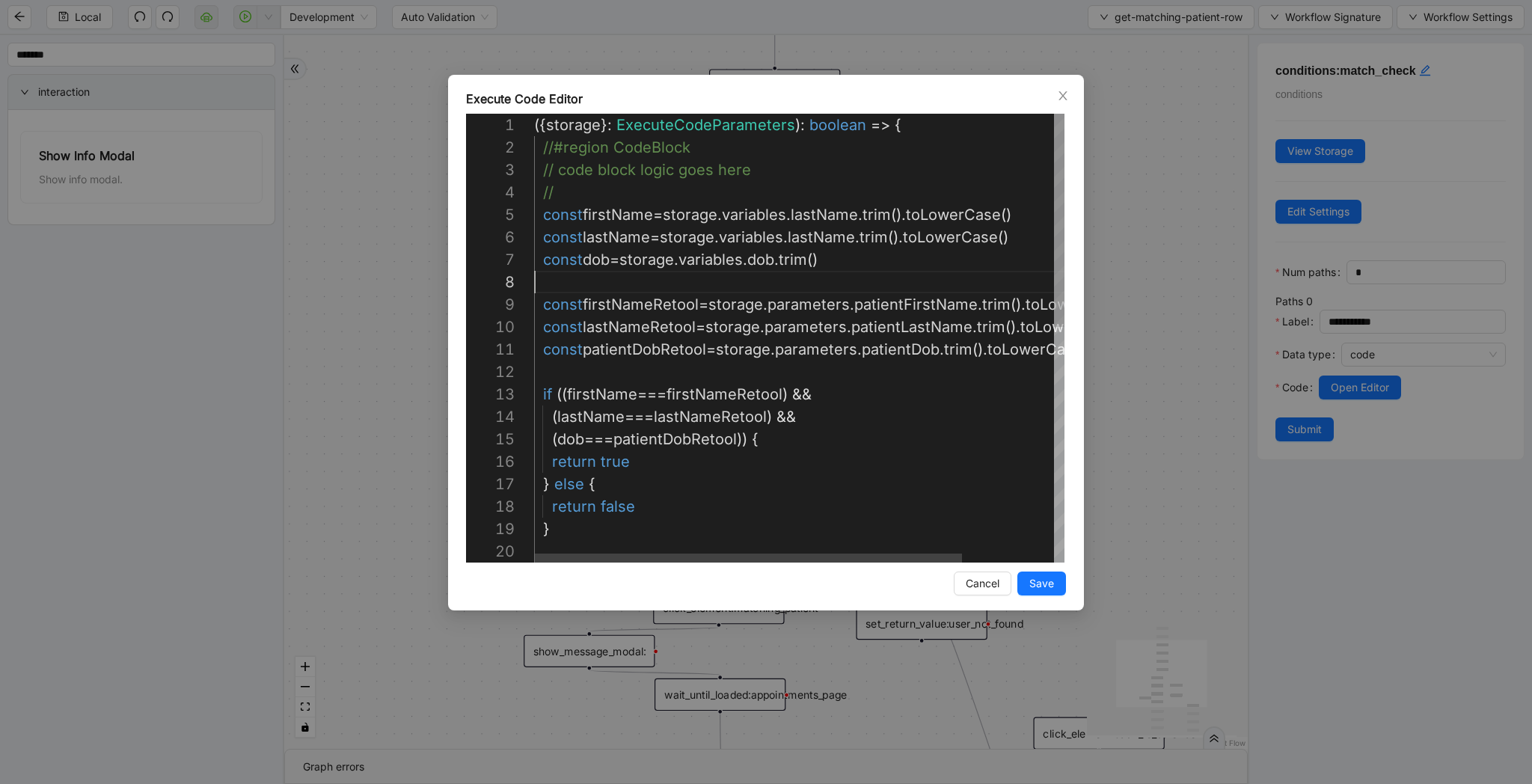
scroll to position [157, 0]
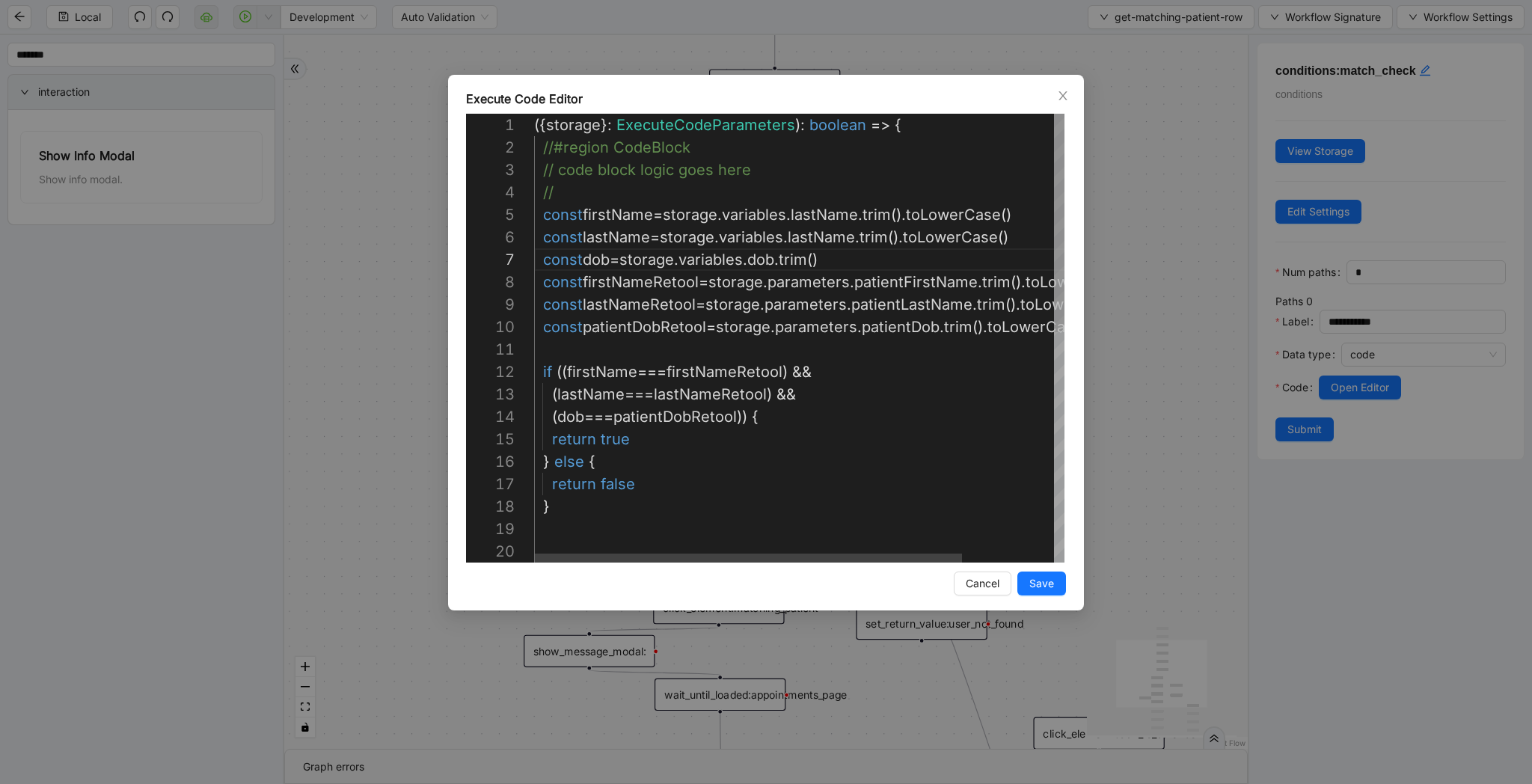
click at [837, 323] on div "({ storage }: ExecuteCodeParameters ): boolean => { //#region CodeBlock // code…" at bounding box center [856, 574] width 644 height 920
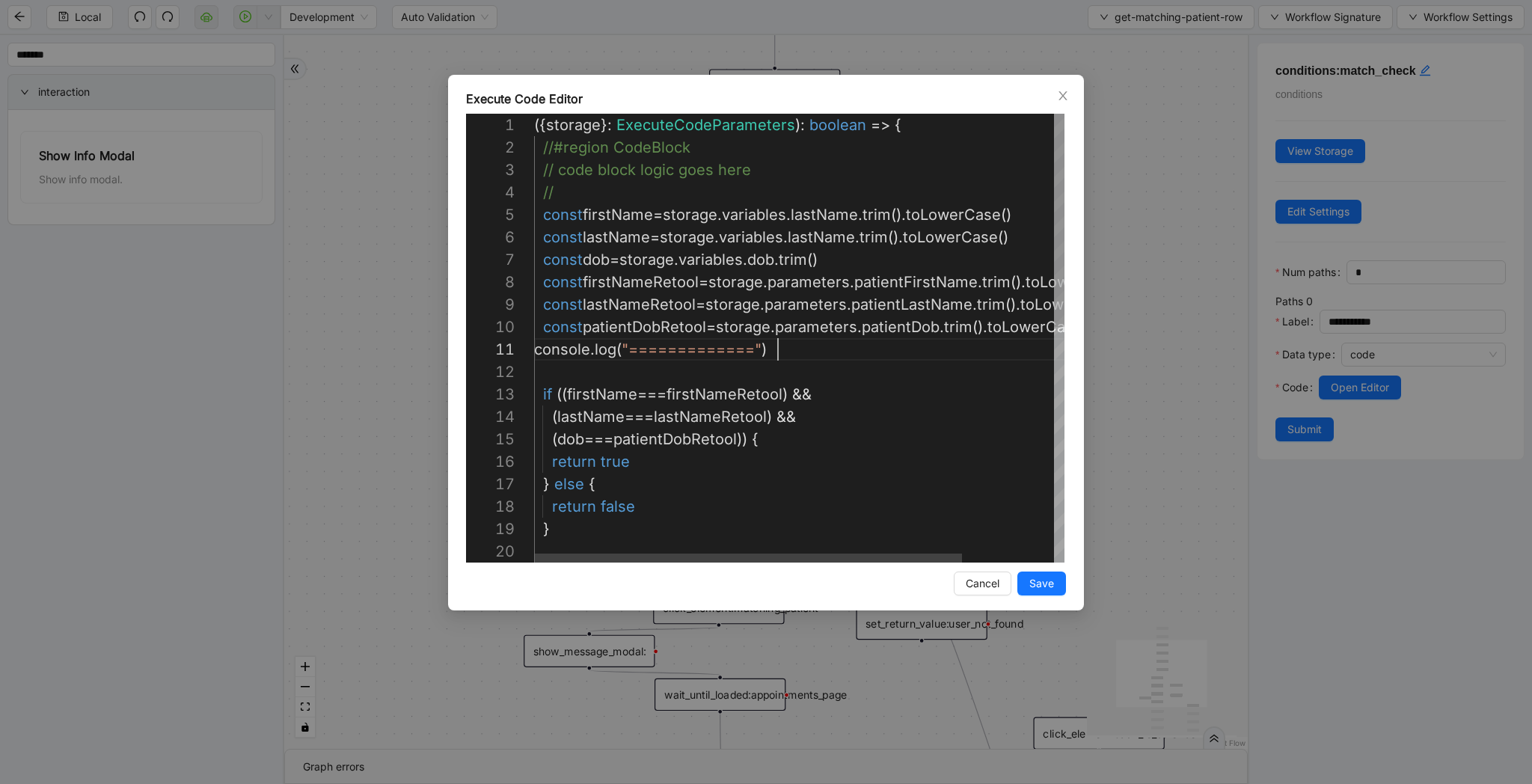
scroll to position [0, 243]
paste textarea "**********"
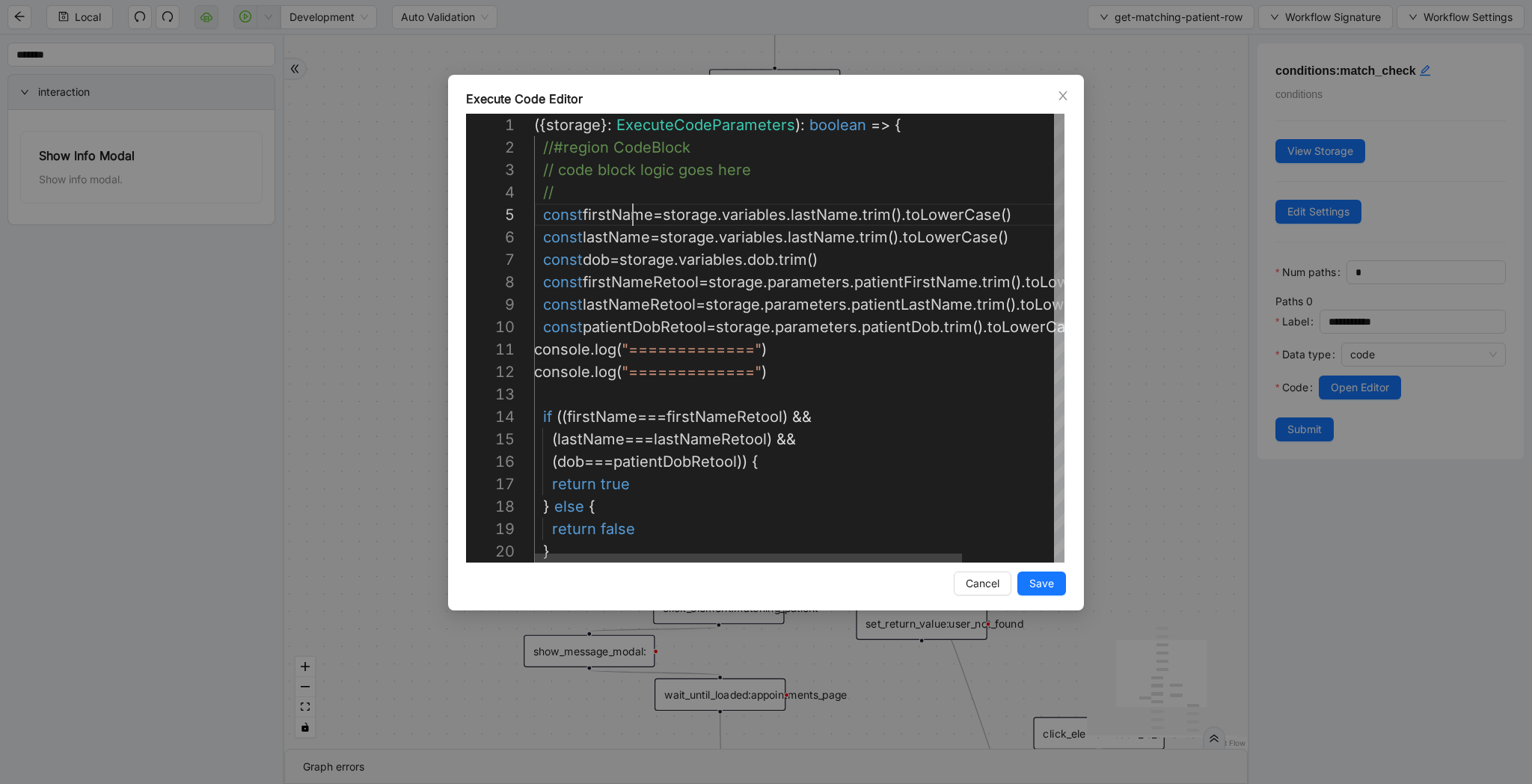
click at [637, 219] on div "({ storage }: ExecuteCodeParameters ): boolean => { //#region CodeBlock // code…" at bounding box center [856, 596] width 644 height 965
click at [797, 355] on div "({ storage }: ExecuteCodeParameters ): boolean => { //#region CodeBlock // code…" at bounding box center [856, 596] width 644 height 965
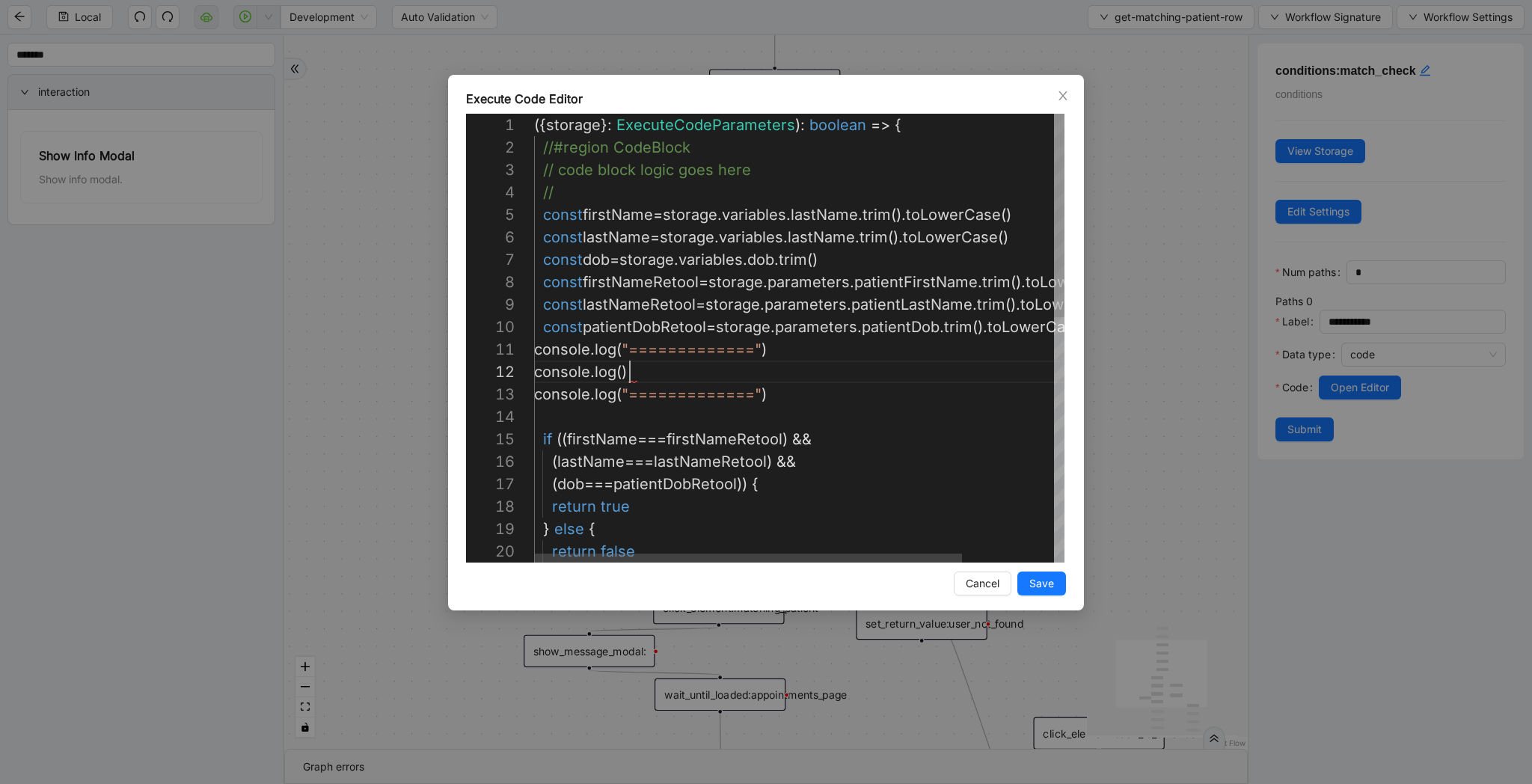
scroll to position [23, 95]
click at [616, 218] on div "({ storage }: ExecuteCodeParameters ): boolean => { //#region CodeBlock // code…" at bounding box center [856, 607] width 644 height 987
click at [631, 371] on div "({ storage }: ExecuteCodeParameters ): boolean => { //#region CodeBlock // code…" at bounding box center [856, 607] width 644 height 987
paste textarea "*********"
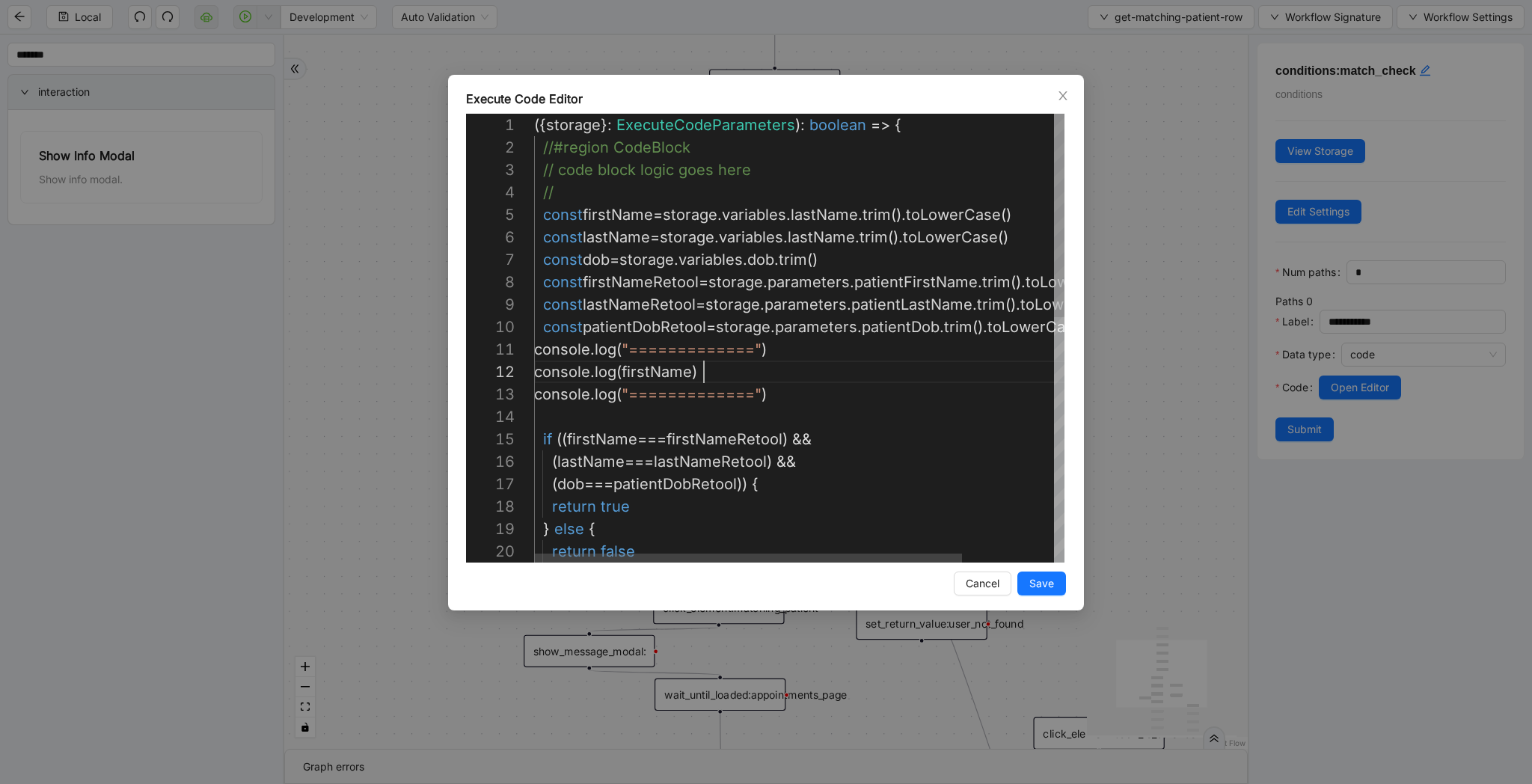
scroll to position [23, 170]
click at [703, 371] on div "({ storage }: ExecuteCodeParameters ): boolean => { //#region CodeBlock // code…" at bounding box center [856, 607] width 644 height 987
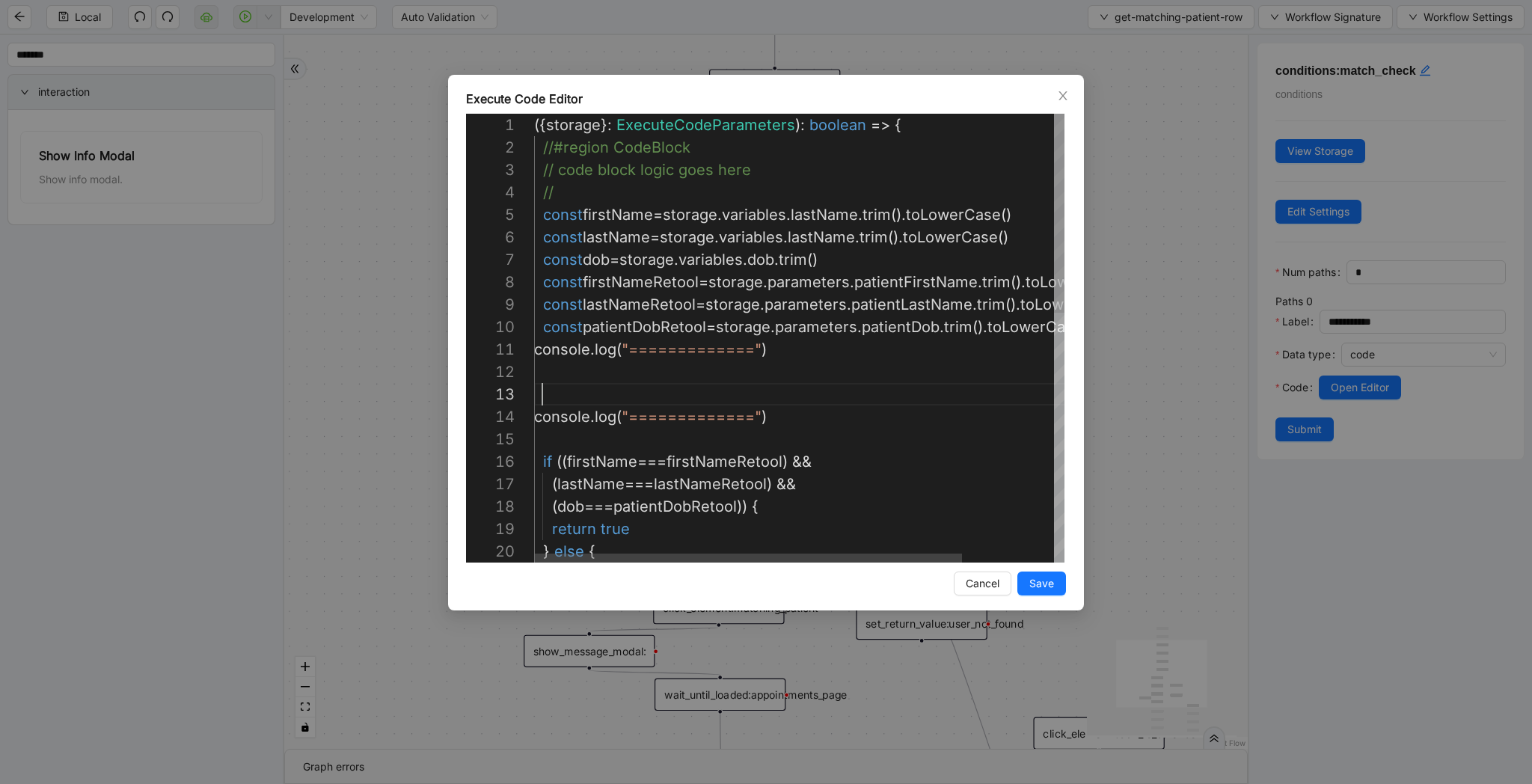
paste textarea "**********"
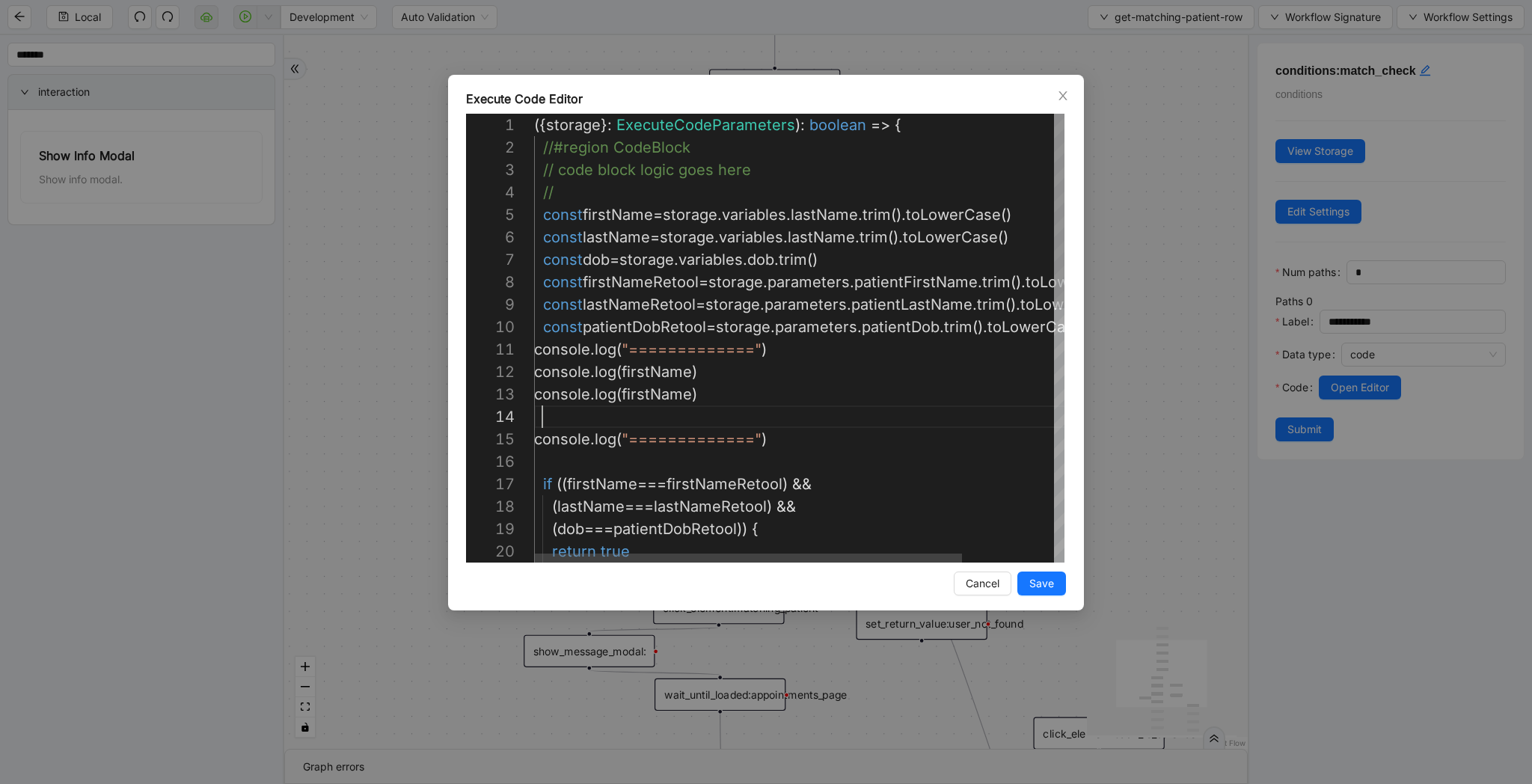
paste textarea "**********"
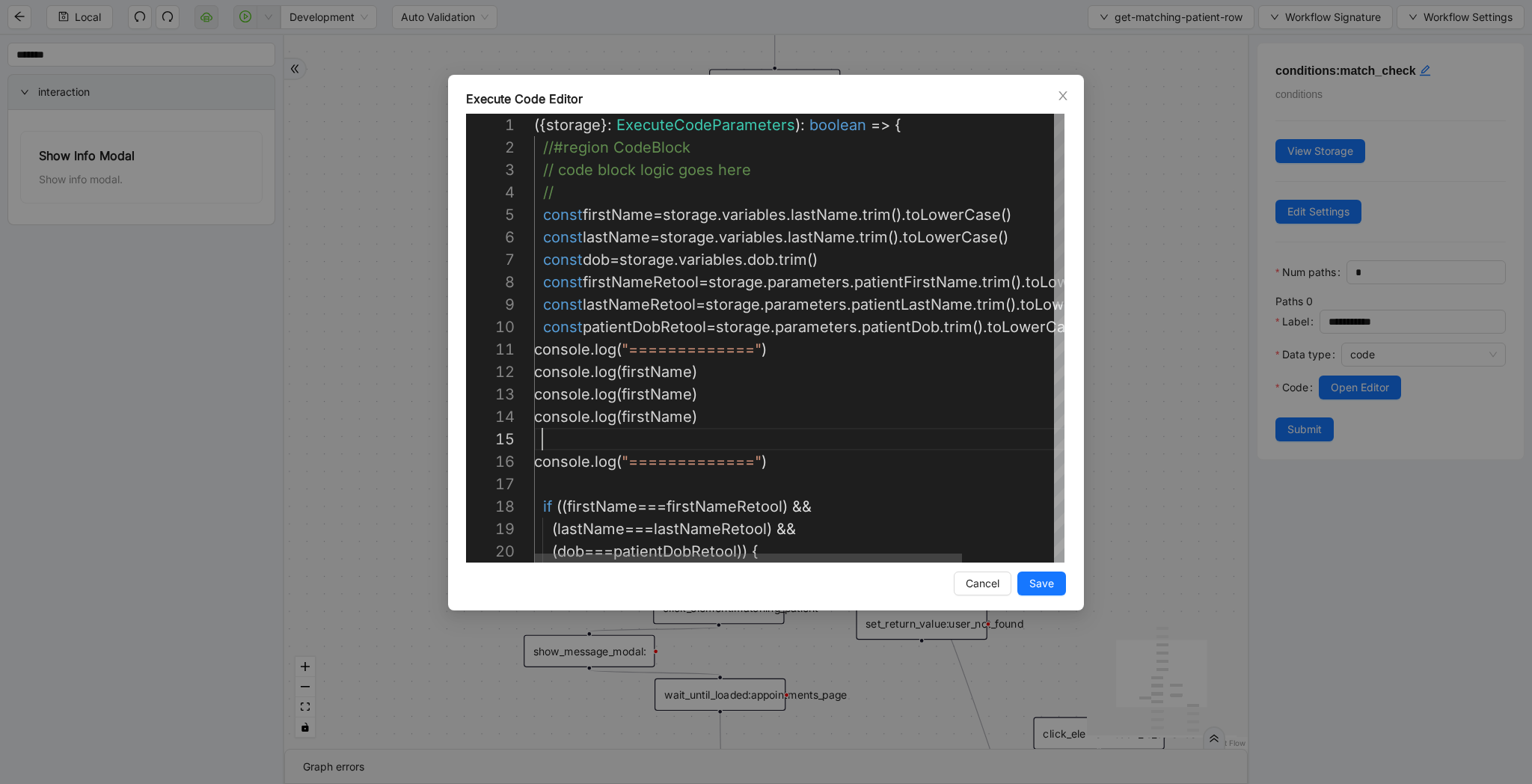
paste textarea "**********"
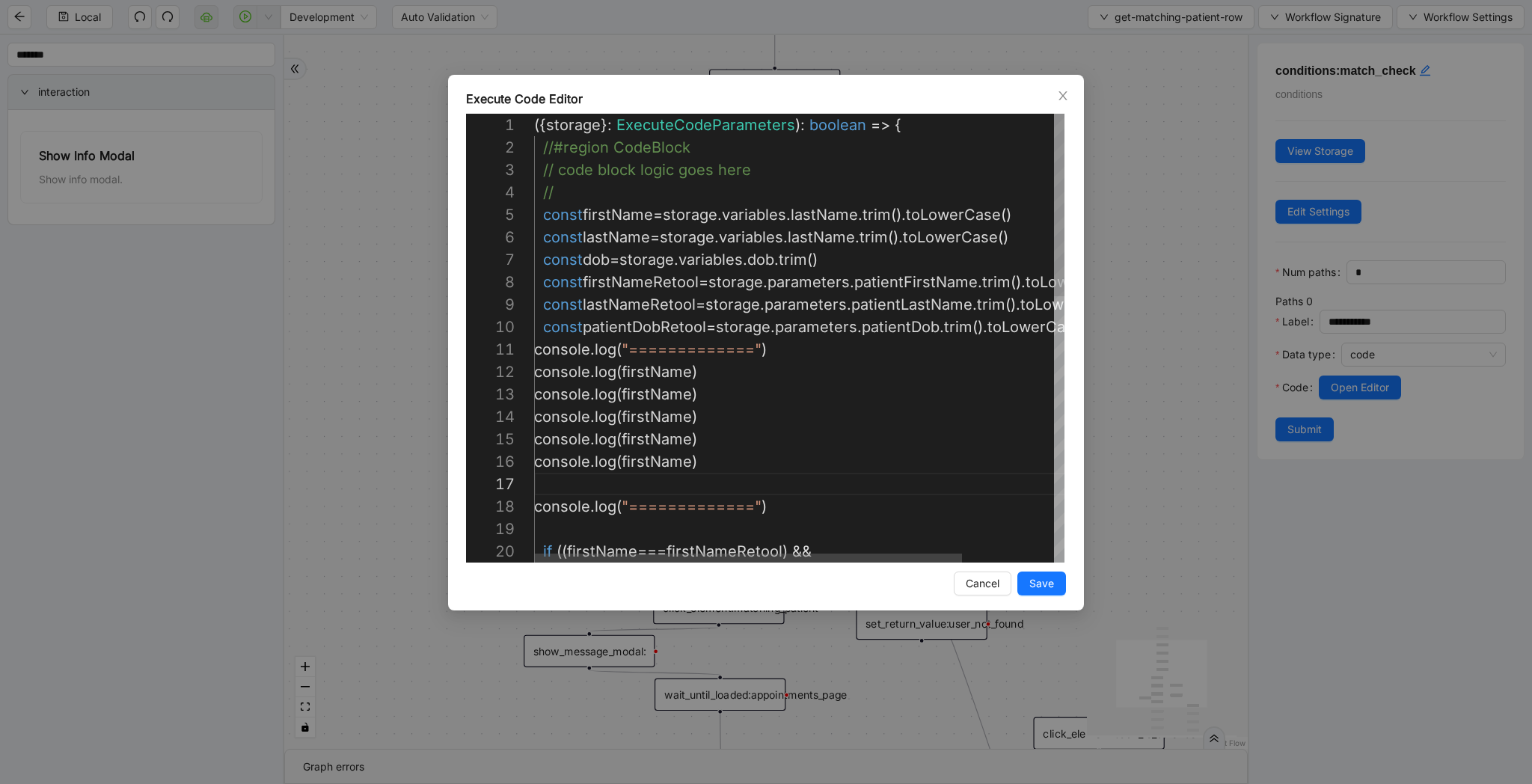
paste textarea "**********"
click at [638, 234] on div "({ storage }: ExecuteCodeParameters ): boolean => { //#region CodeBlock // code…" at bounding box center [856, 664] width 644 height 1099
click at [661, 389] on div "({ storage }: ExecuteCodeParameters ): boolean => { //#region CodeBlock // code…" at bounding box center [856, 664] width 644 height 1099
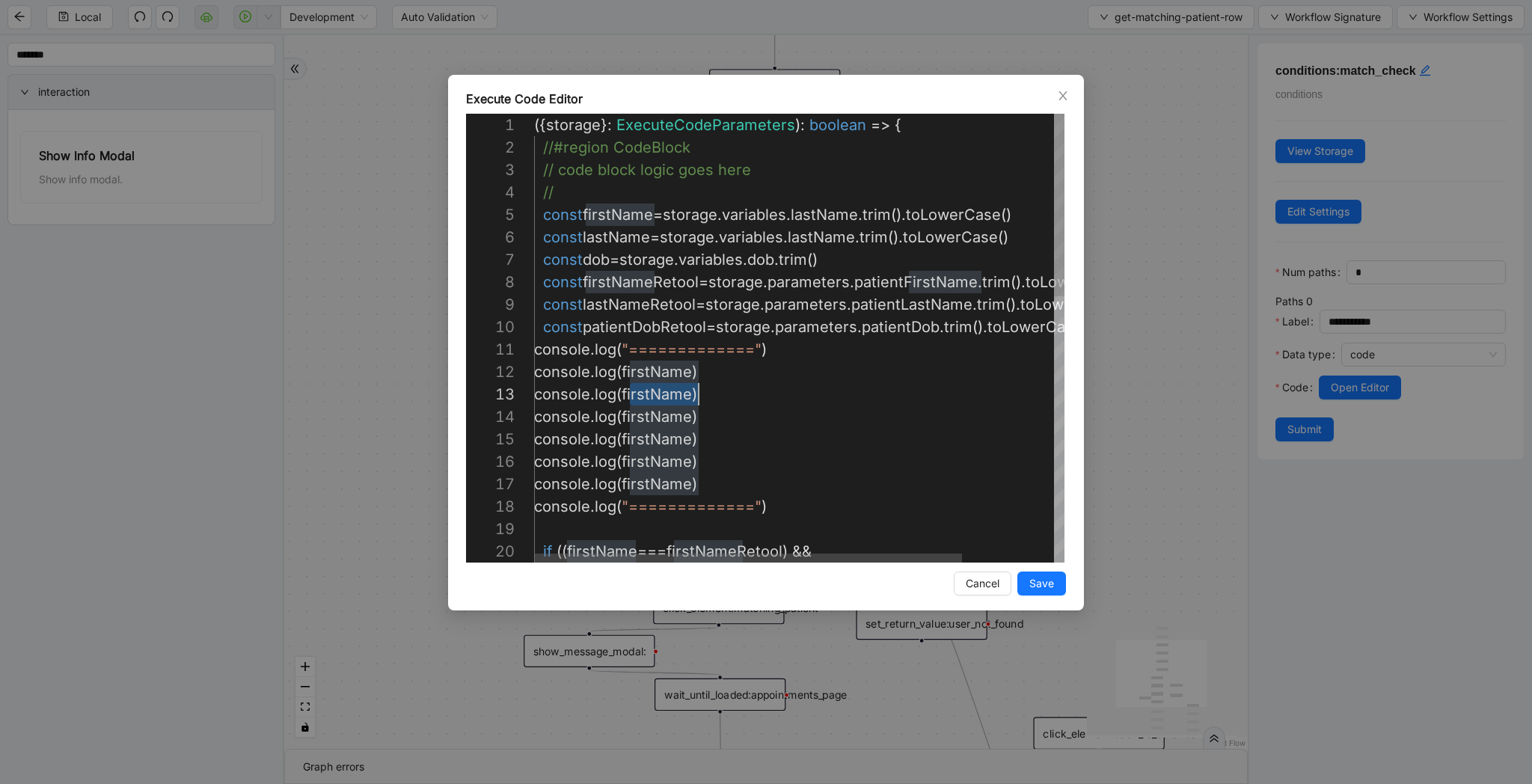
paste textarea "Editor content;Press Alt+F1 for Accessibility Options."
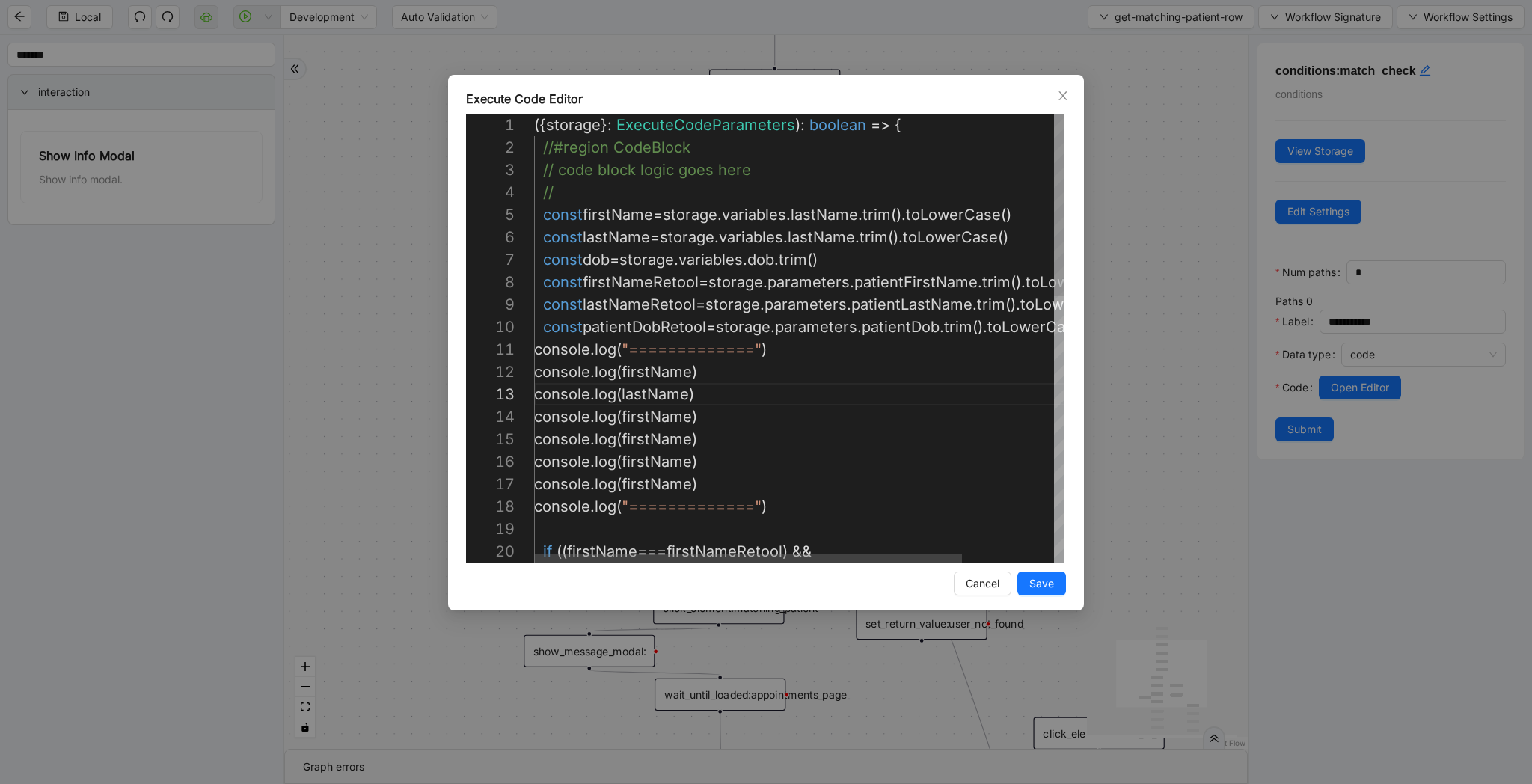
click at [604, 258] on div "({ storage }: ExecuteCodeParameters ): boolean => { //#region CodeBlock // code…" at bounding box center [856, 664] width 644 height 1099
click at [668, 420] on div "({ storage }: ExecuteCodeParameters ): boolean => { //#region CodeBlock // code…" at bounding box center [856, 664] width 644 height 1099
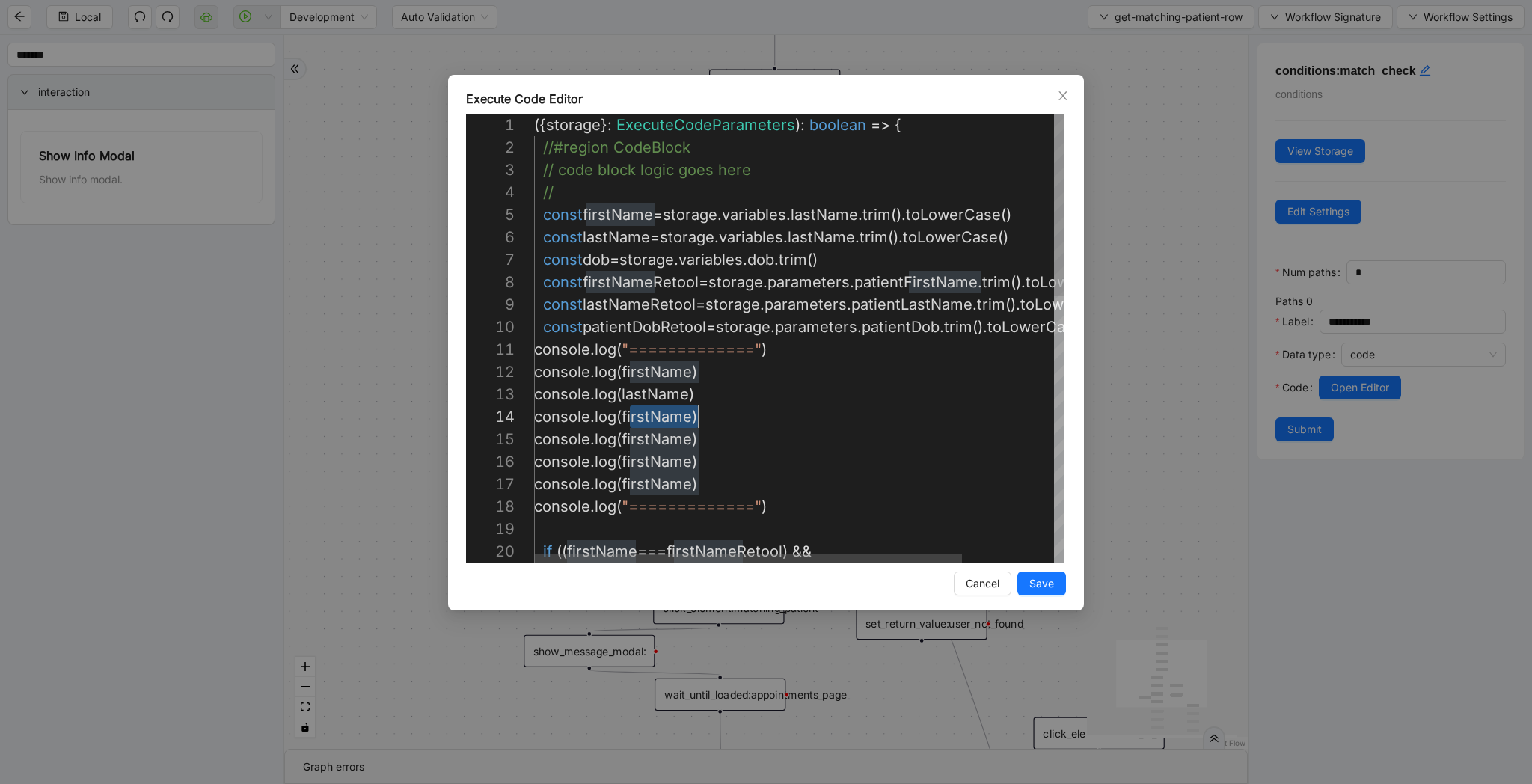
click at [668, 420] on div "({ storage }: ExecuteCodeParameters ): boolean => { //#region CodeBlock // code…" at bounding box center [856, 664] width 644 height 1099
paste textarea "Editor content;Press Alt+F1 for Accessibility Options."
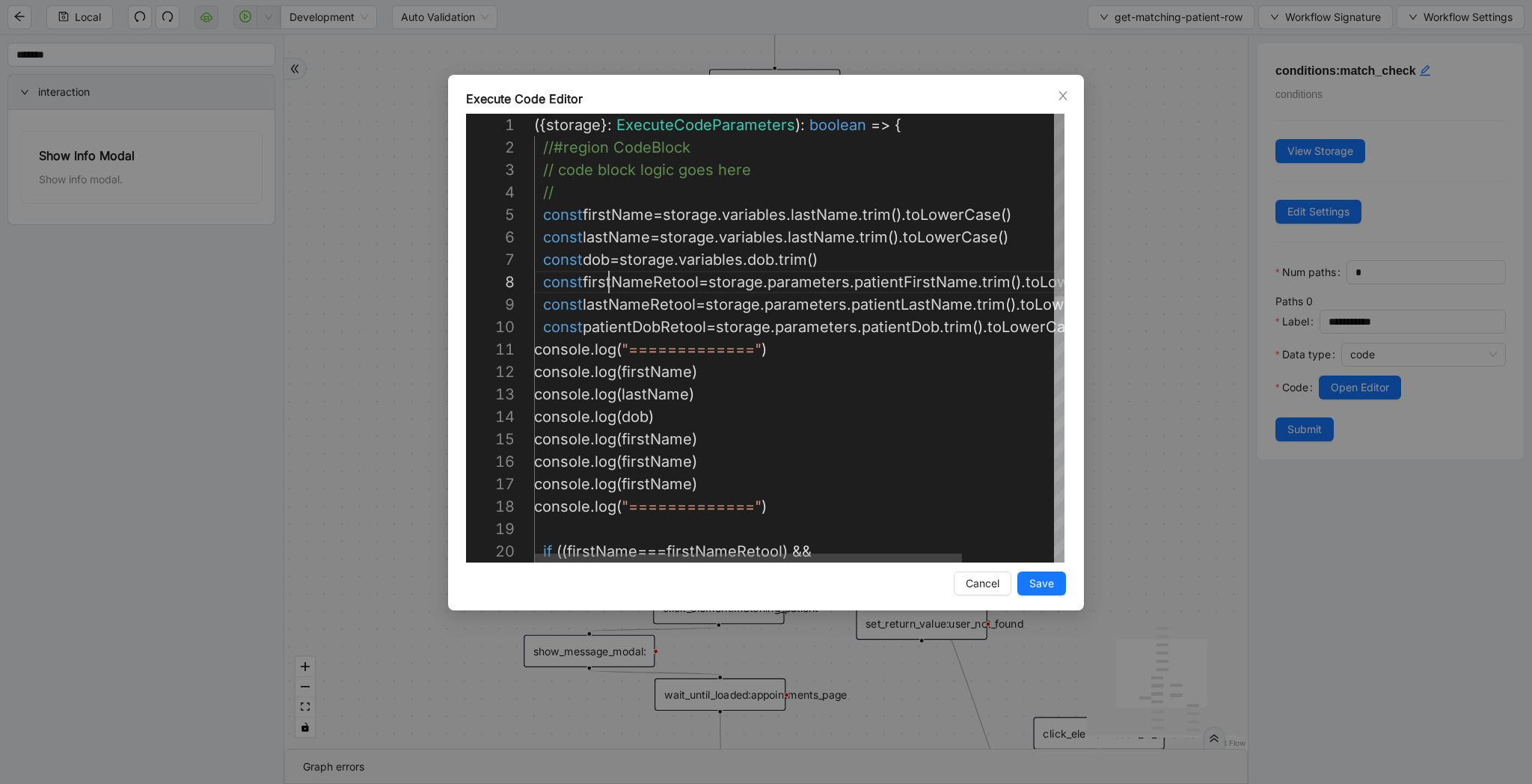
click at [611, 273] on div "({ storage }: ExecuteCodeParameters ): boolean => { //#region CodeBlock // code…" at bounding box center [856, 664] width 644 height 1099
click at [658, 439] on div "({ storage }: ExecuteCodeParameters ): boolean => { //#region CodeBlock // code…" at bounding box center [856, 664] width 644 height 1099
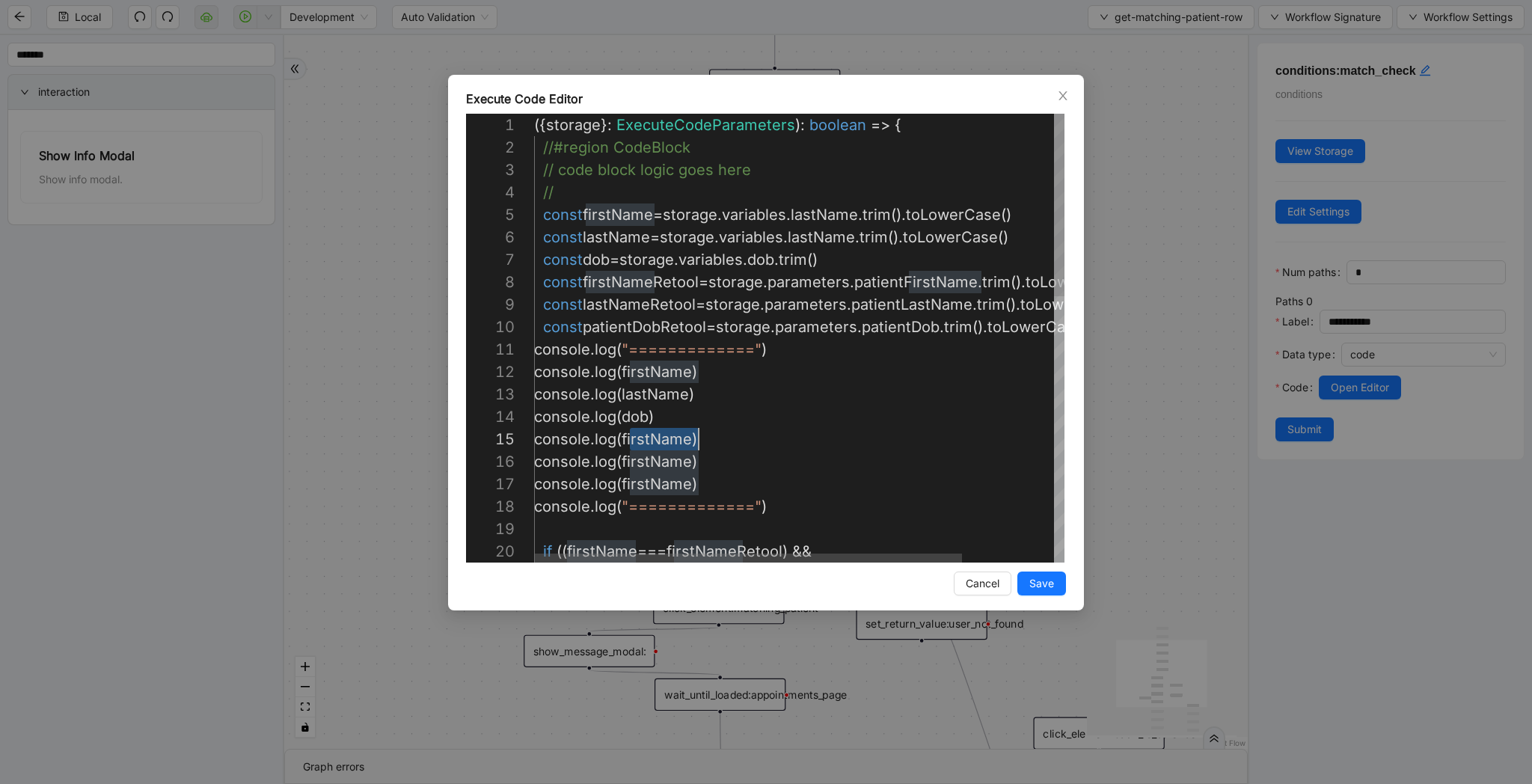
paste textarea "******"
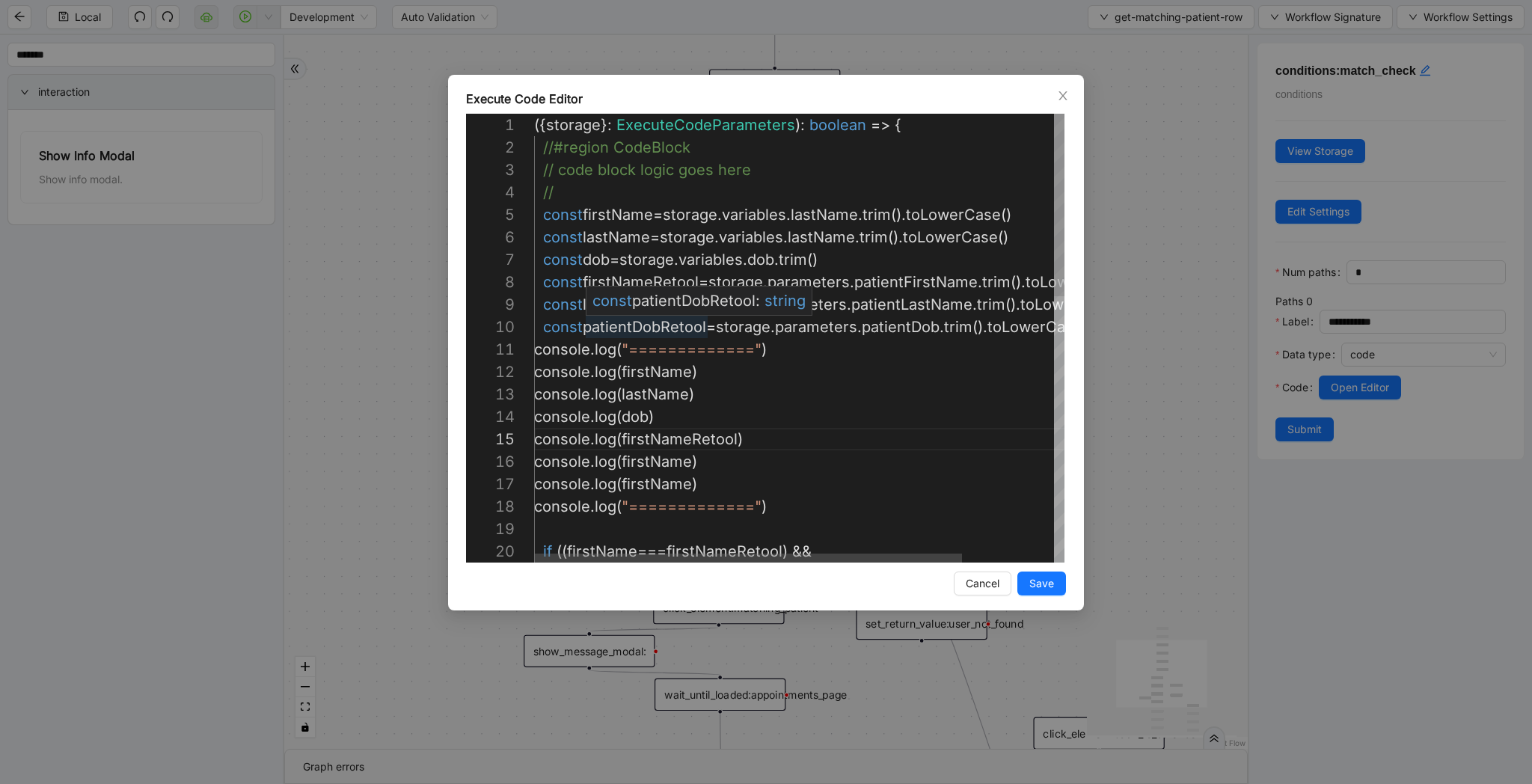
click at [641, 304] on span "patientDobRetool" at bounding box center [694, 300] width 124 height 18
click at [607, 307] on span "const" at bounding box center [612, 300] width 39 height 18
click at [607, 330] on div "({ storage }: ExecuteCodeParameters ): boolean => { //#region CodeBlock // code…" at bounding box center [856, 664] width 644 height 1099
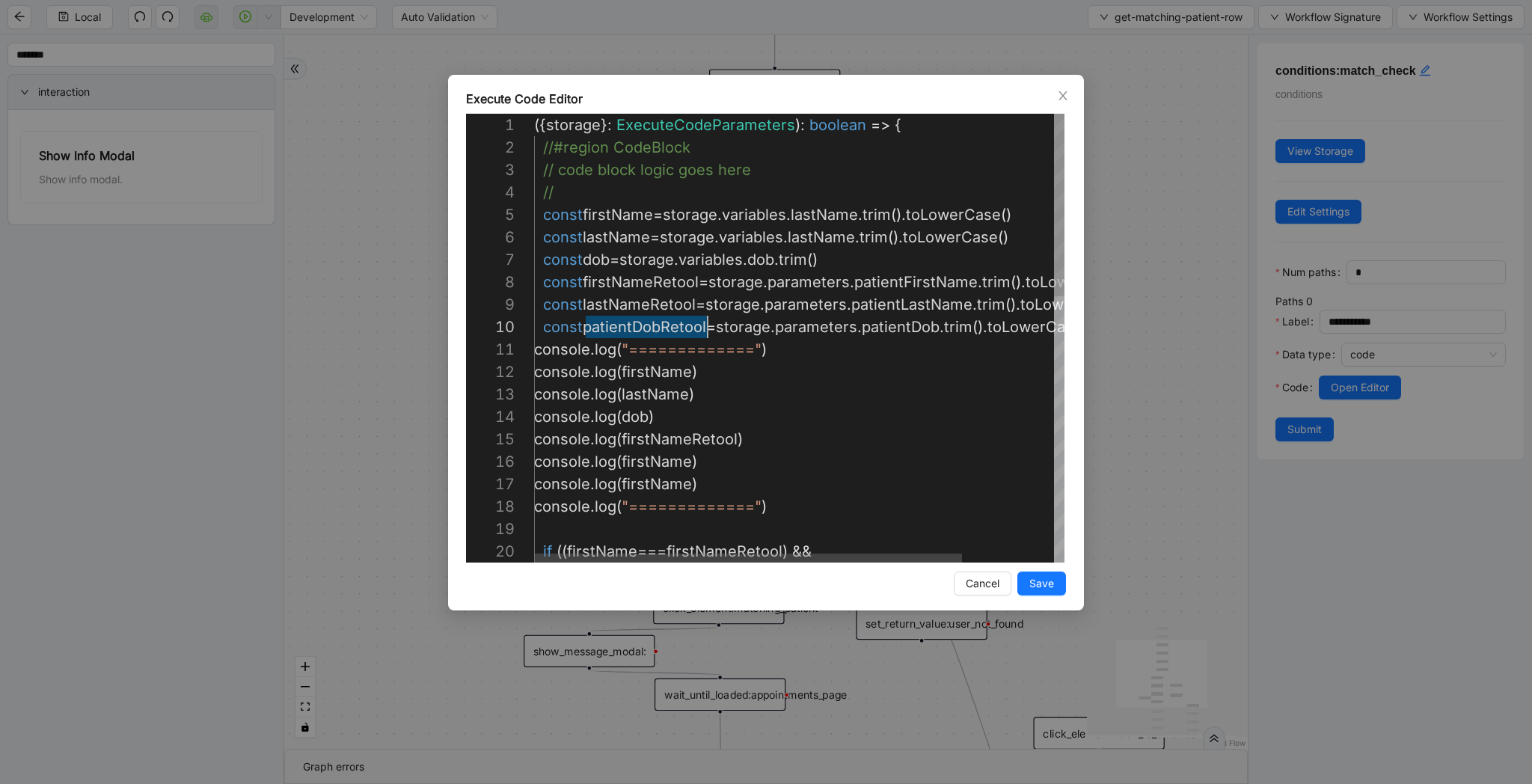
click at [664, 489] on div "({ storage }: ExecuteCodeParameters ): boolean => { //#region CodeBlock // code…" at bounding box center [856, 664] width 644 height 1099
paste textarea "*******"
click at [639, 311] on div "({ storage }: ExecuteCodeParameters ): boolean => { //#region CodeBlock // code…" at bounding box center [856, 664] width 644 height 1099
click at [661, 459] on div "({ storage }: ExecuteCodeParameters ): boolean => { //#region CodeBlock // code…" at bounding box center [856, 664] width 644 height 1099
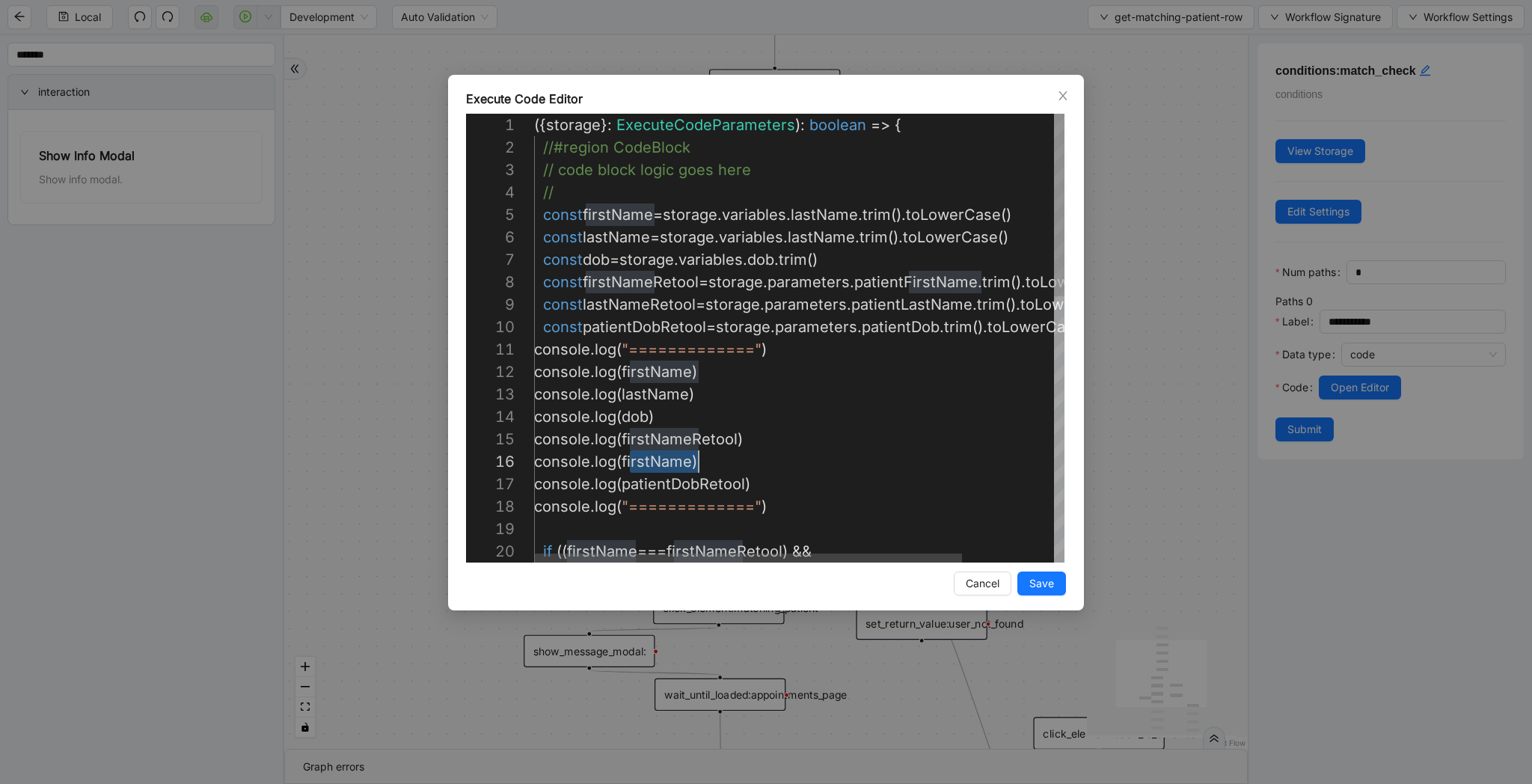
paste textarea "*****"
type textarea "**********"
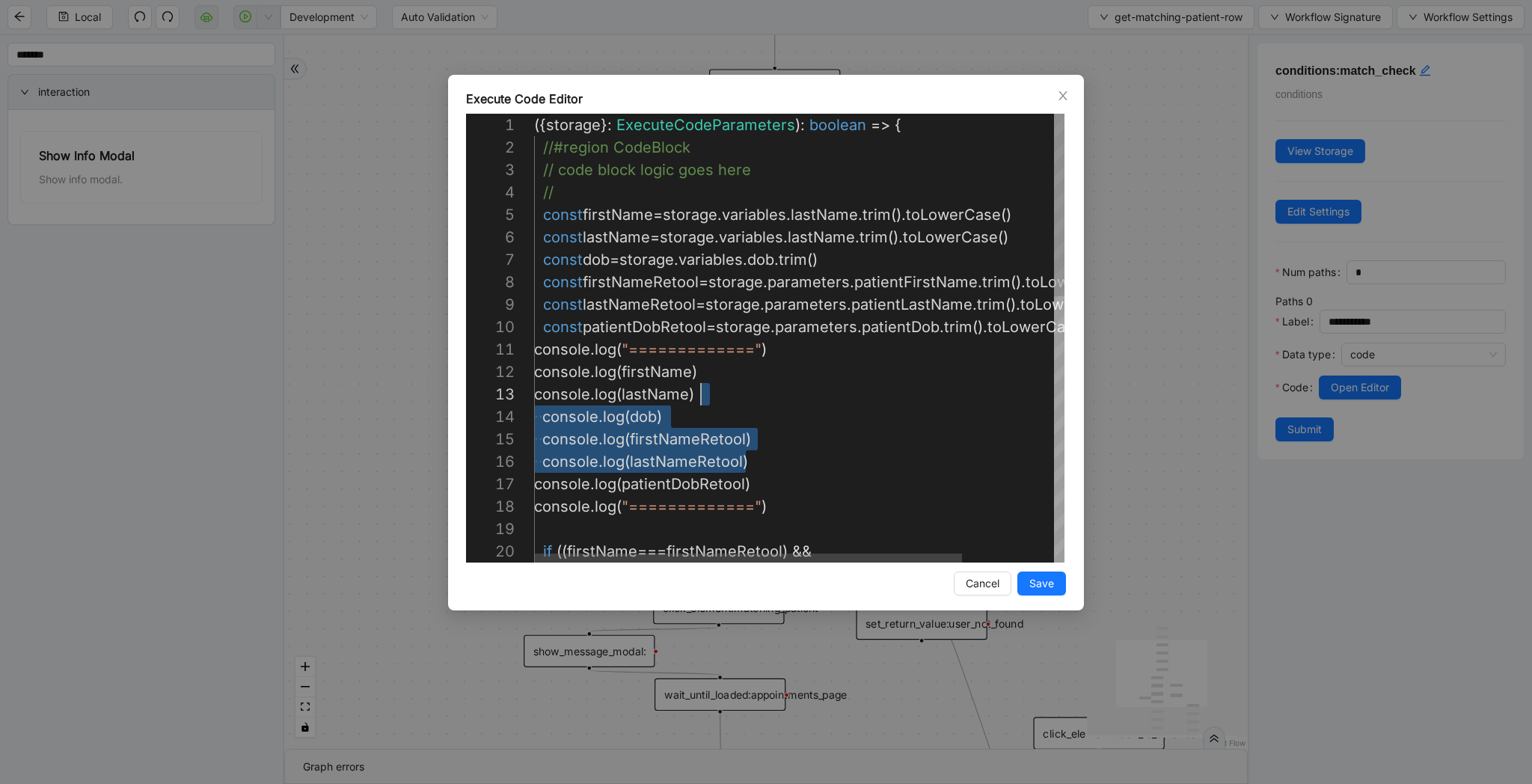
scroll to position [45, 167]
drag, startPoint x: 771, startPoint y: 466, endPoint x: 771, endPoint y: 385, distance: 81.0
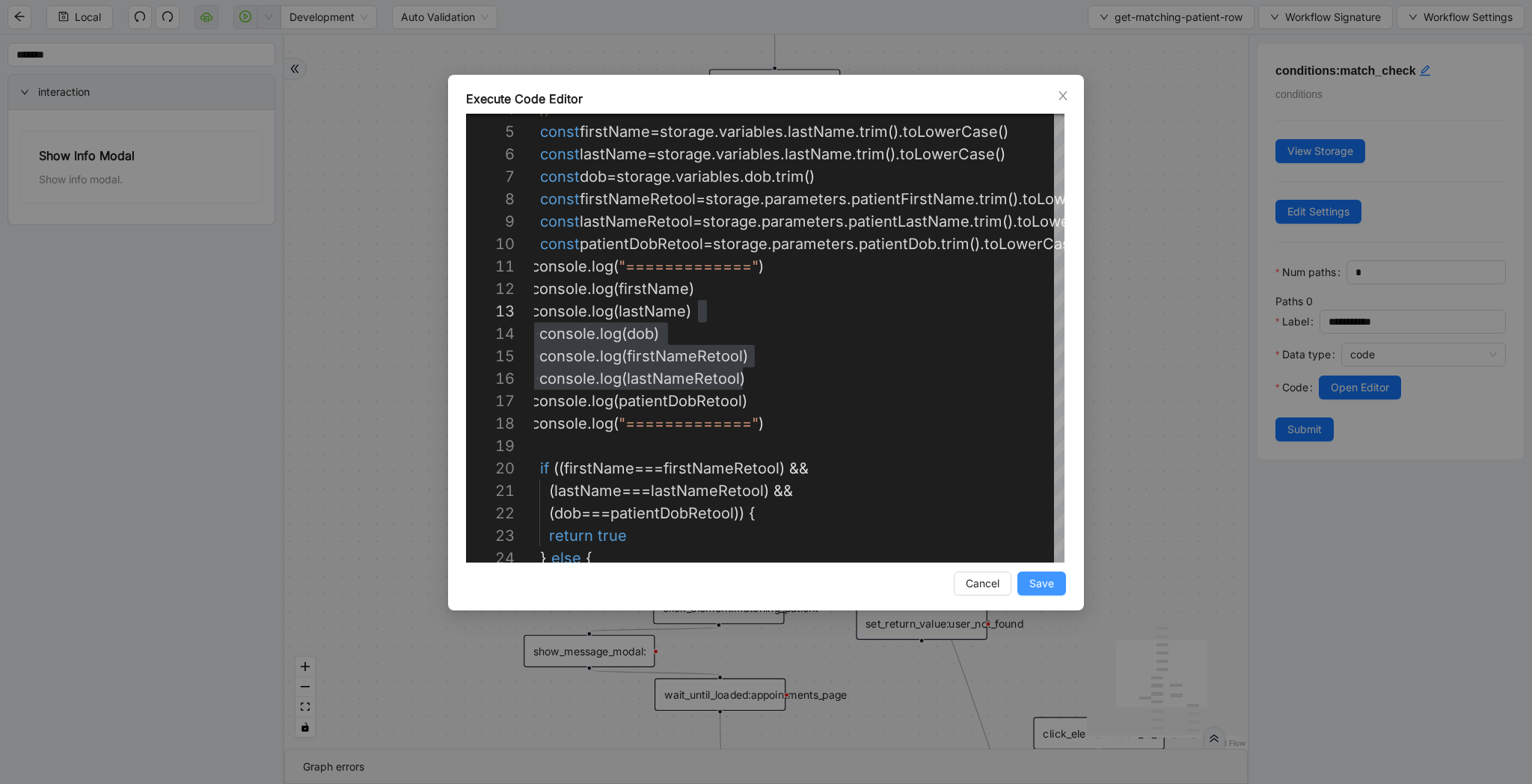
click at [1044, 576] on span "Save" at bounding box center [1042, 584] width 25 height 17
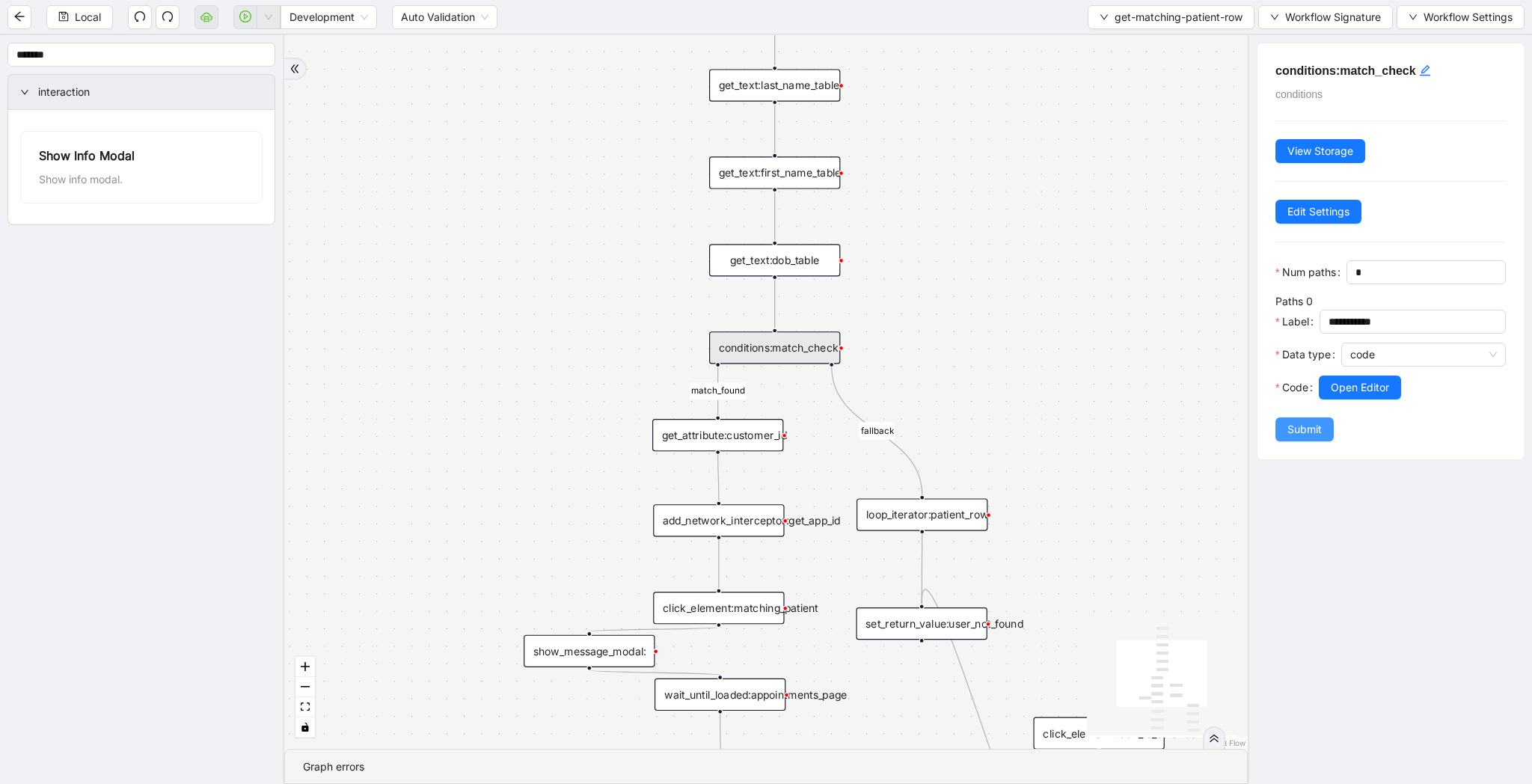
click at [1316, 435] on span "Submit" at bounding box center [1304, 429] width 34 height 17
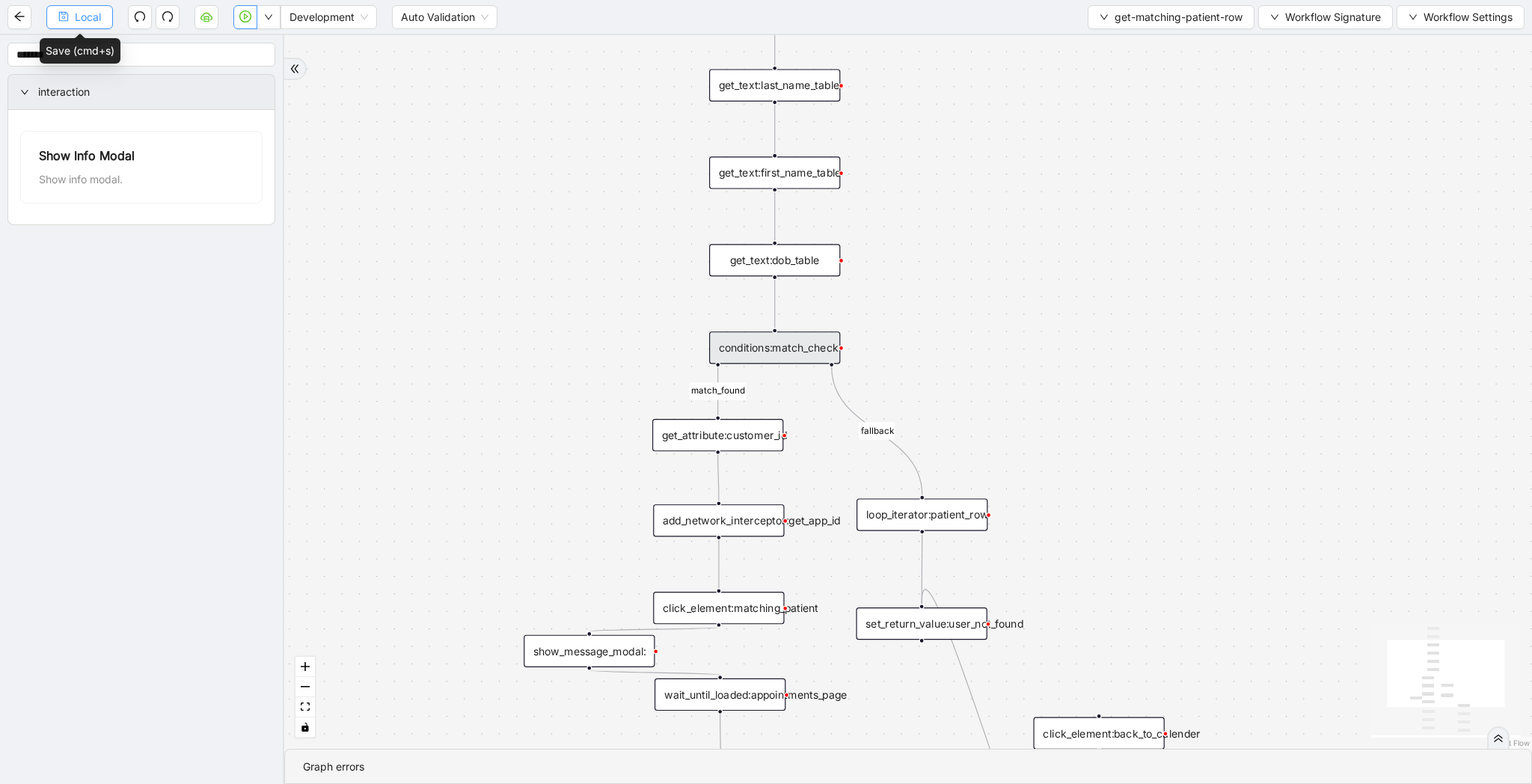
click at [77, 8] on button "Local" at bounding box center [79, 17] width 67 height 24
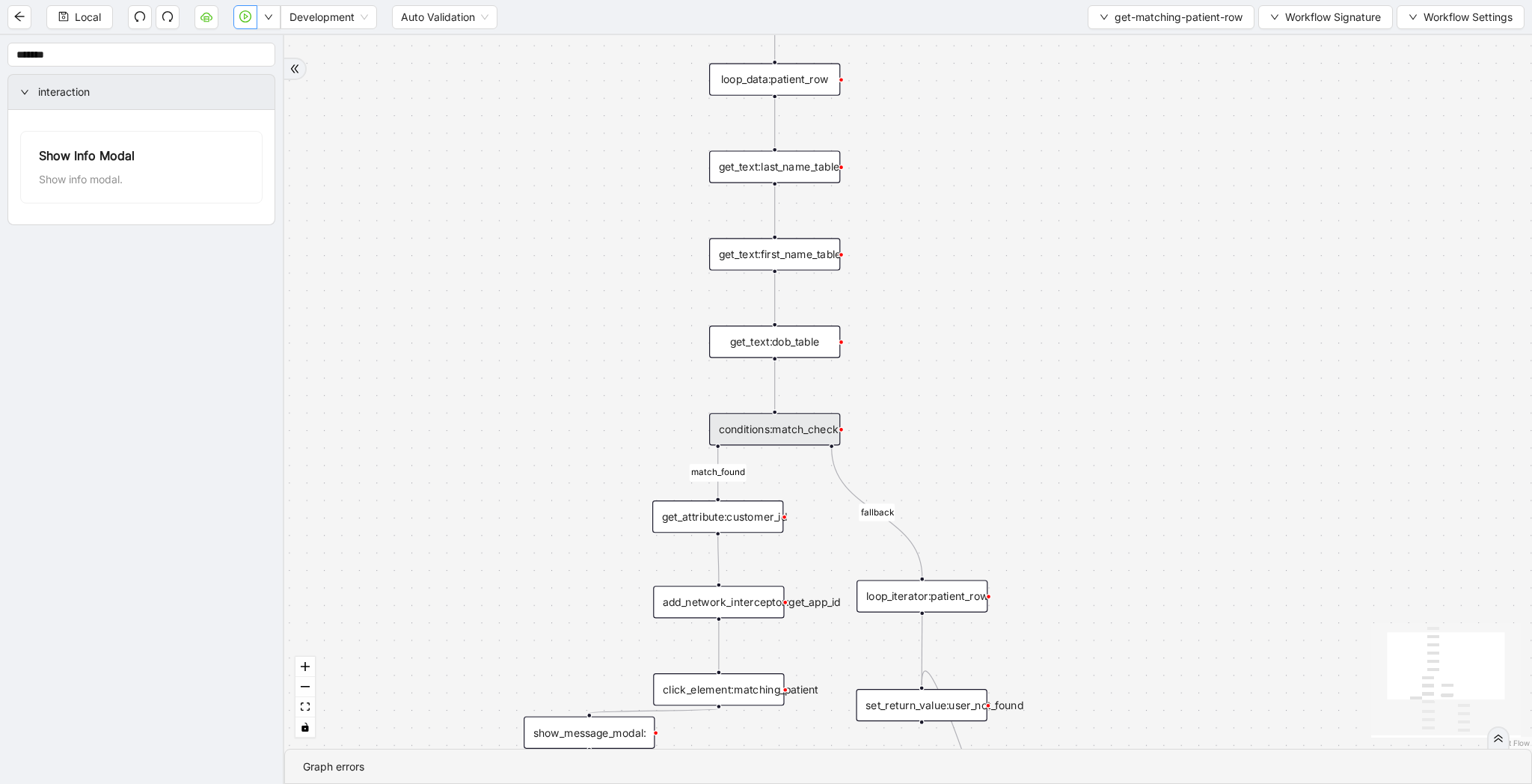
drag, startPoint x: 427, startPoint y: 338, endPoint x: 427, endPoint y: 460, distance: 122.0
click at [427, 460] on div "match_found fallback trigger loop_data:patient_row get_text:last_name_table get…" at bounding box center [908, 392] width 1248 height 714
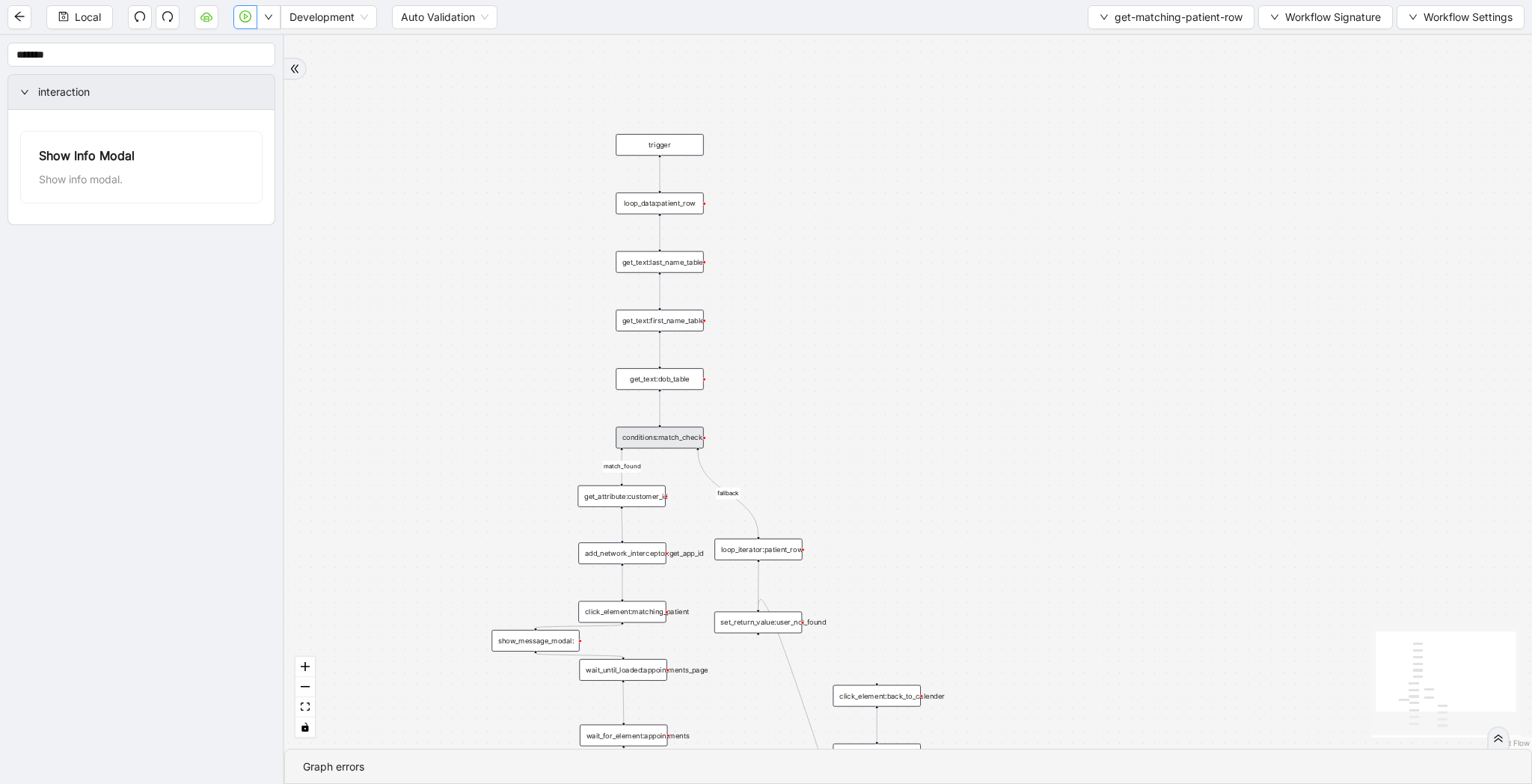
drag, startPoint x: 437, startPoint y: 484, endPoint x: 443, endPoint y: 307, distance: 177.1
click at [443, 307] on div "match_found fallback trigger loop_data:patient_row get_text:last_name_table get…" at bounding box center [908, 392] width 1248 height 714
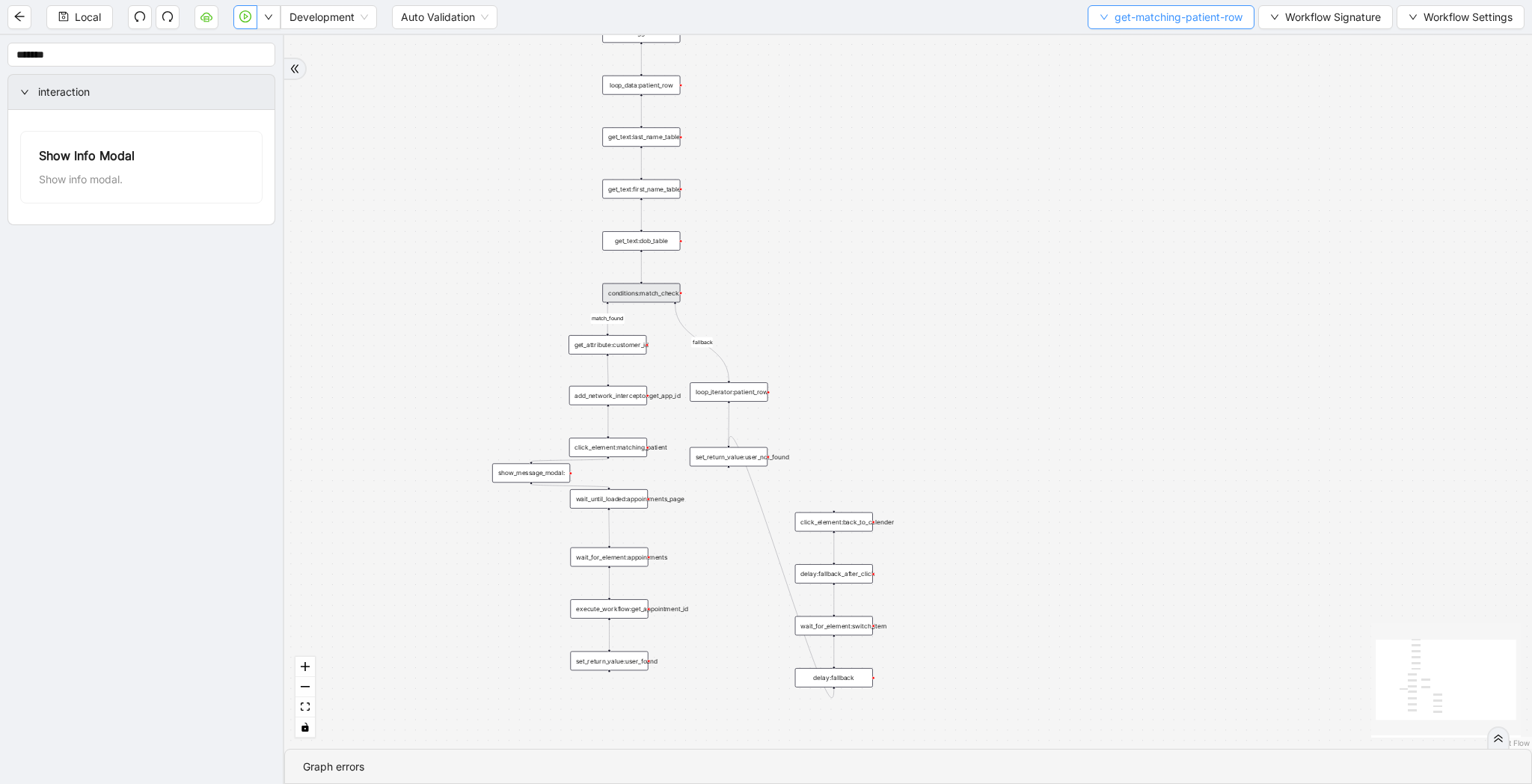
click at [1104, 22] on button "get-matching-patient-row" at bounding box center [1171, 17] width 167 height 24
click at [1104, 39] on span "Select" at bounding box center [1167, 47] width 143 height 17
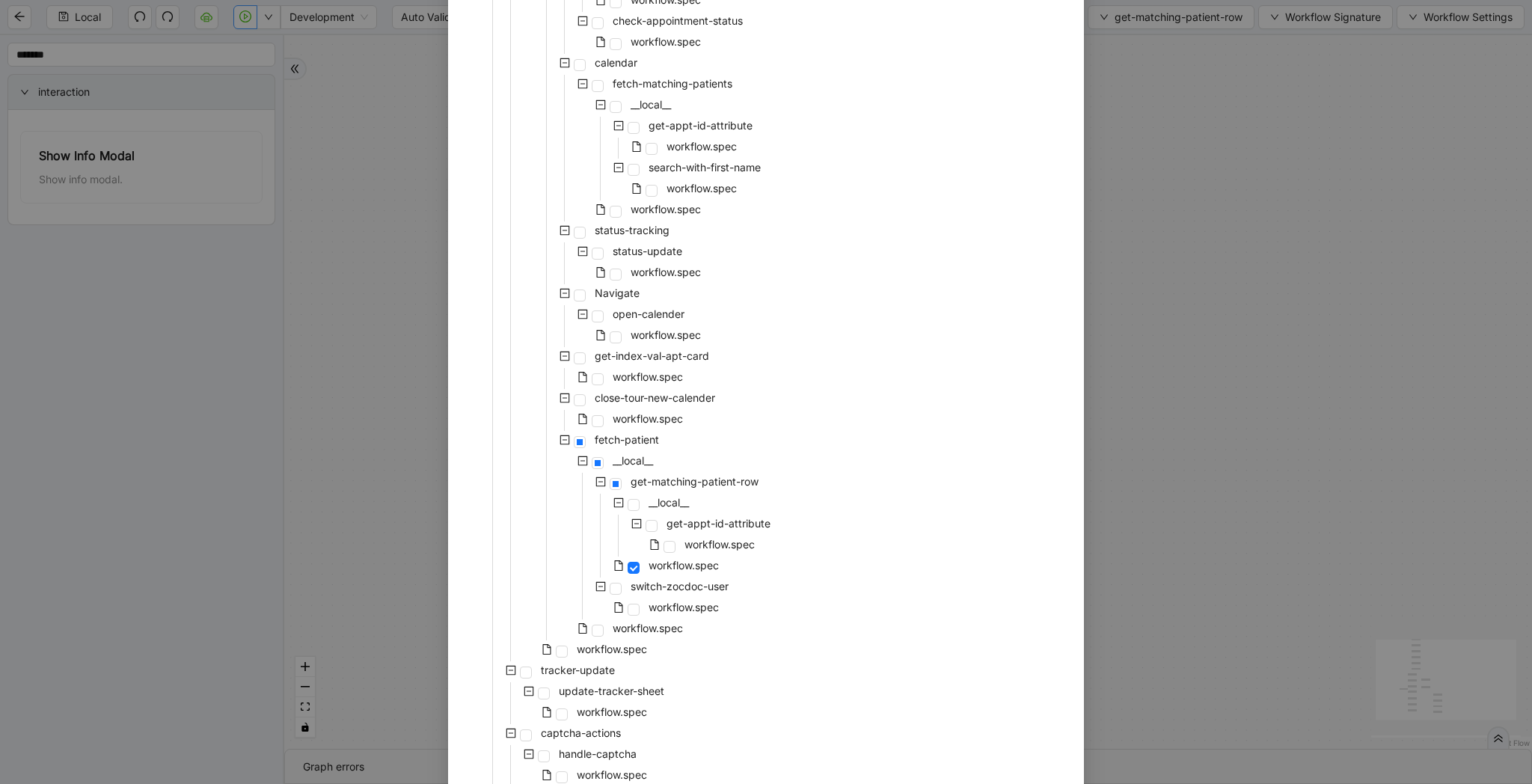
scroll to position [820, 0]
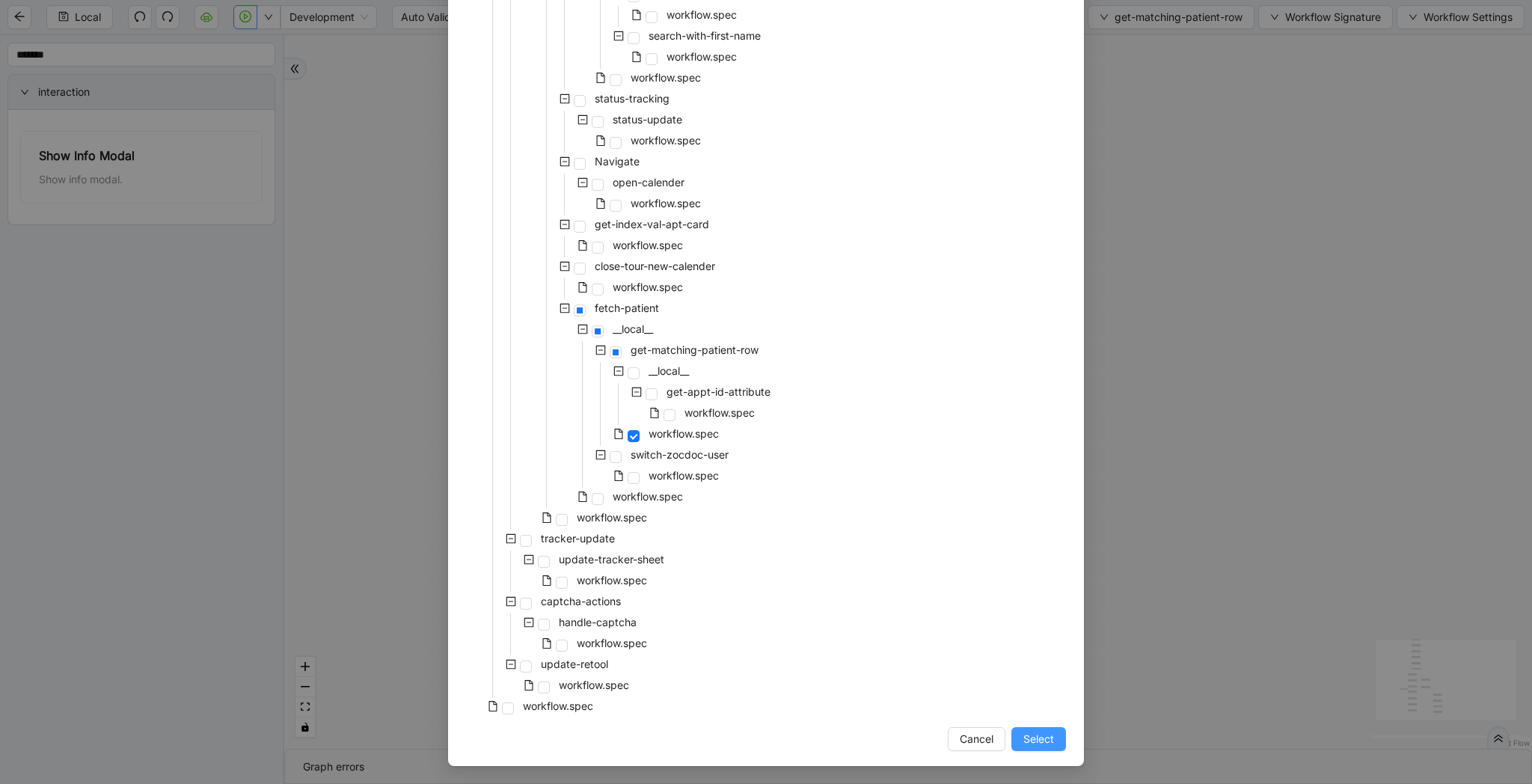
click at [1038, 740] on span "Select" at bounding box center [1038, 739] width 31 height 17
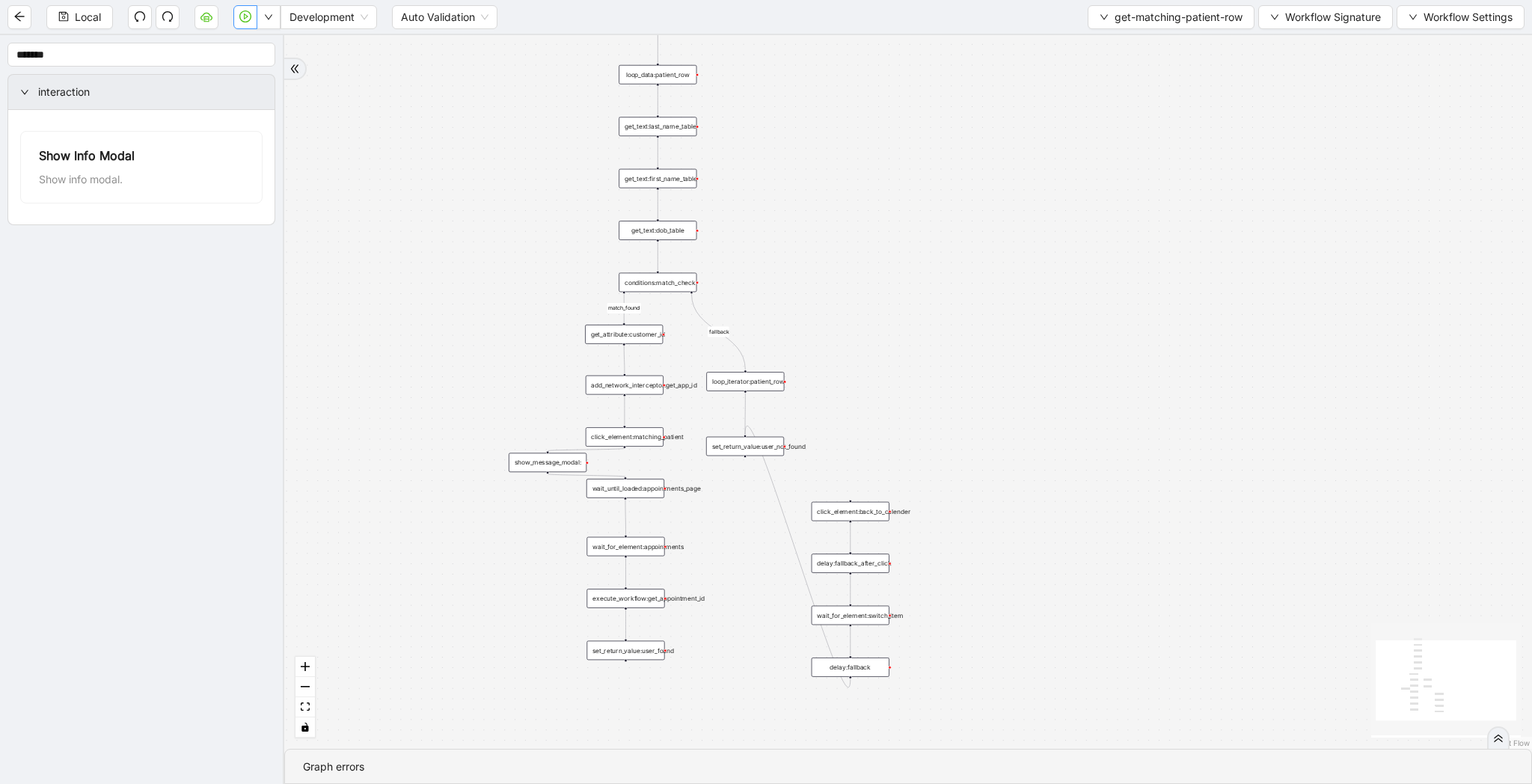
drag, startPoint x: 1040, startPoint y: 589, endPoint x: 1105, endPoint y: 658, distance: 94.8
click at [1105, 658] on div "match_found fallback trigger loop_data:patient_row get_text:last_name_table get…" at bounding box center [908, 392] width 1248 height 714
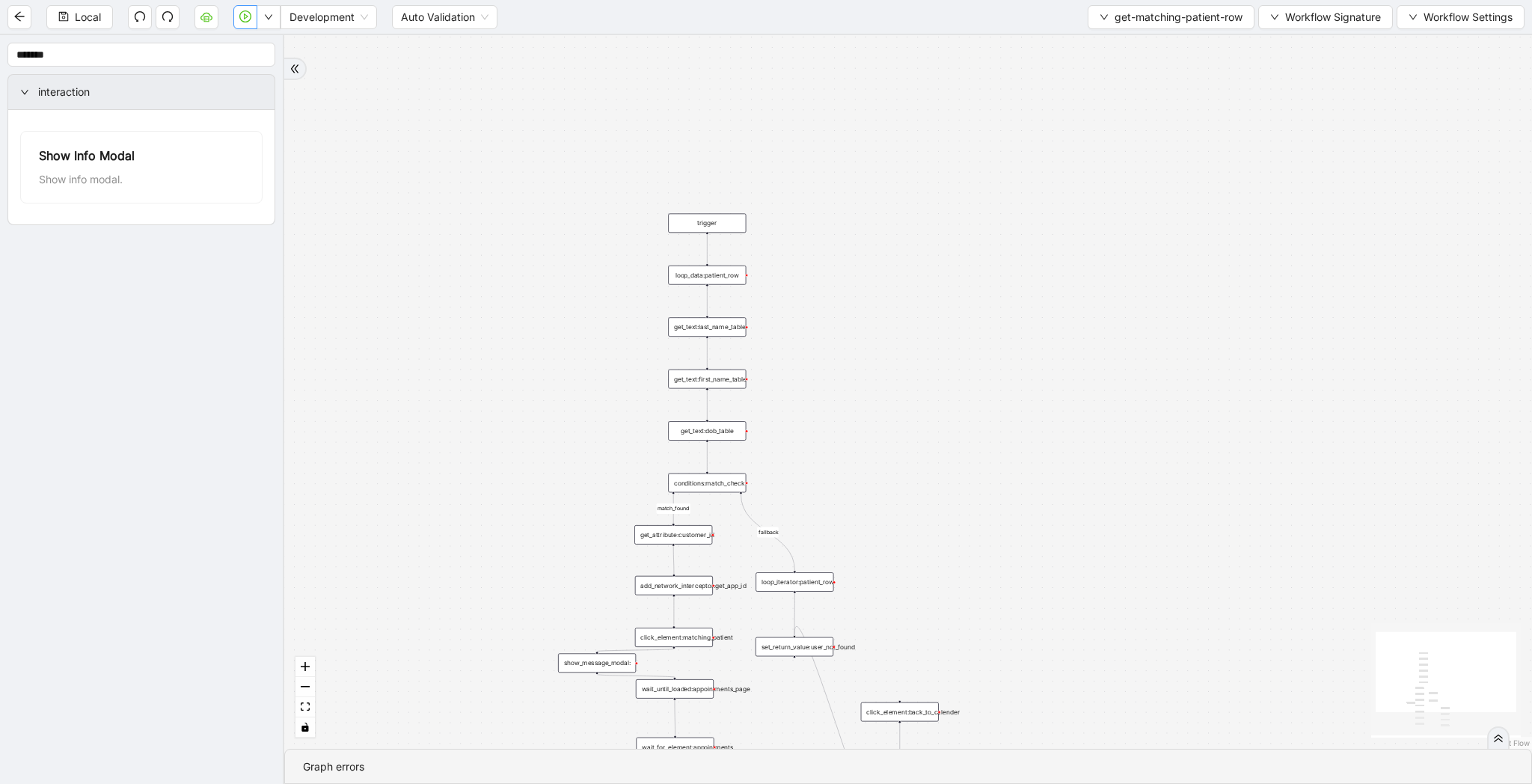
drag, startPoint x: 1112, startPoint y: 355, endPoint x: 1112, endPoint y: 475, distance: 120.0
click at [1112, 475] on div "match_found fallback trigger loop_data:patient_row get_text:last_name_table get…" at bounding box center [908, 392] width 1248 height 714
click at [1161, 13] on span "get-matching-patient-row" at bounding box center [1178, 18] width 128 height 17
click at [1161, 39] on span "Select" at bounding box center [1167, 47] width 143 height 17
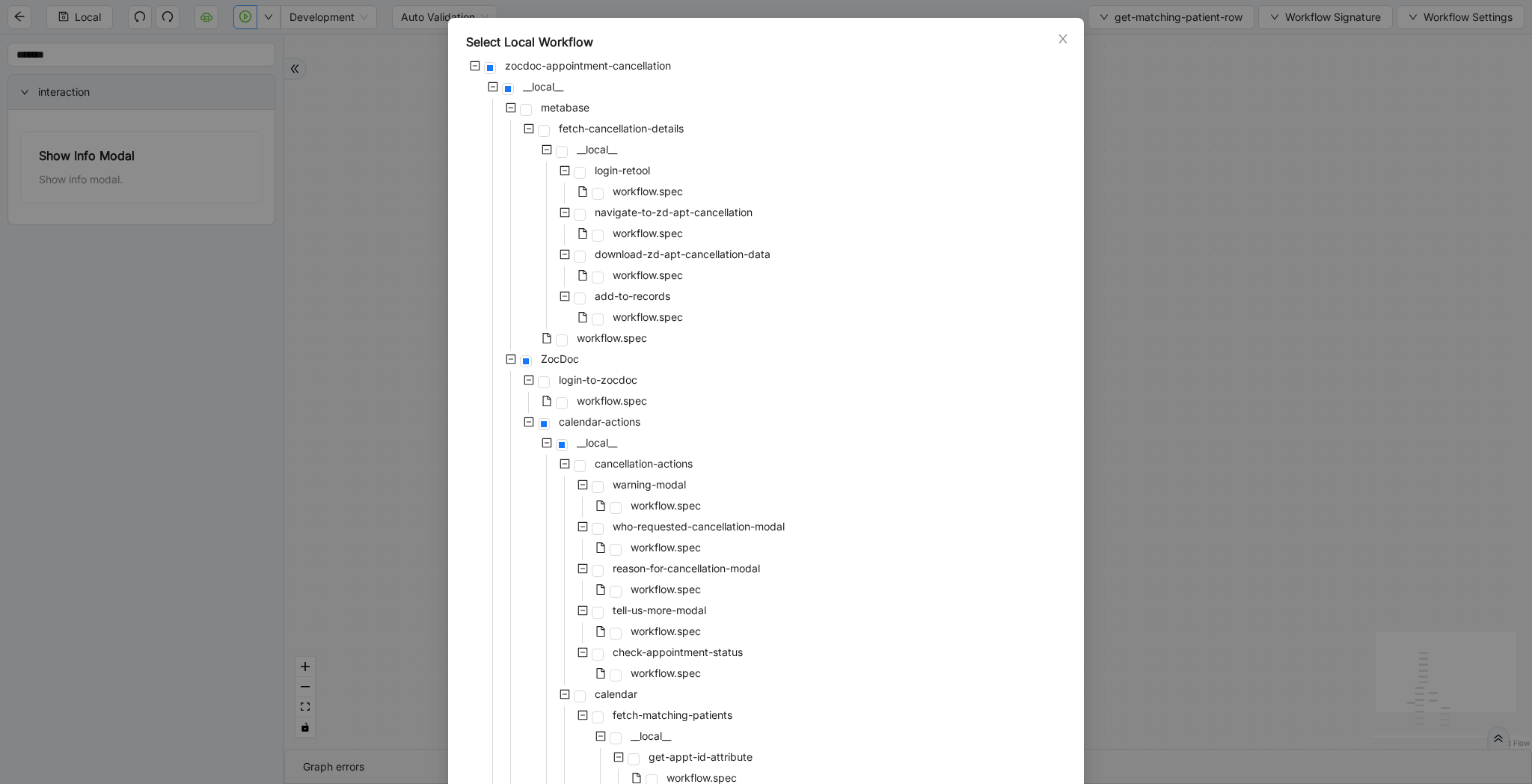
scroll to position [0, 0]
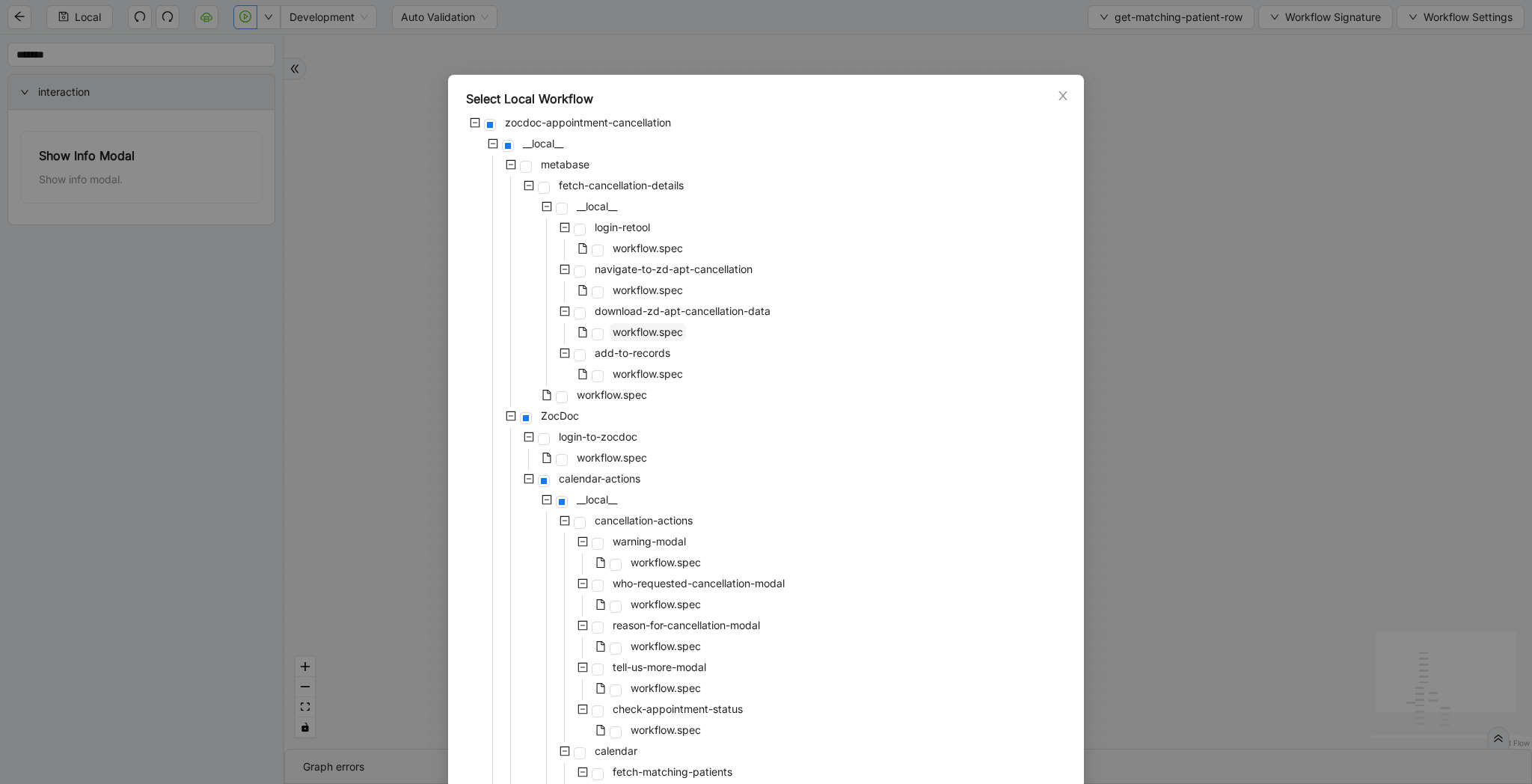
click at [616, 331] on span "workflow.spec" at bounding box center [648, 331] width 70 height 13
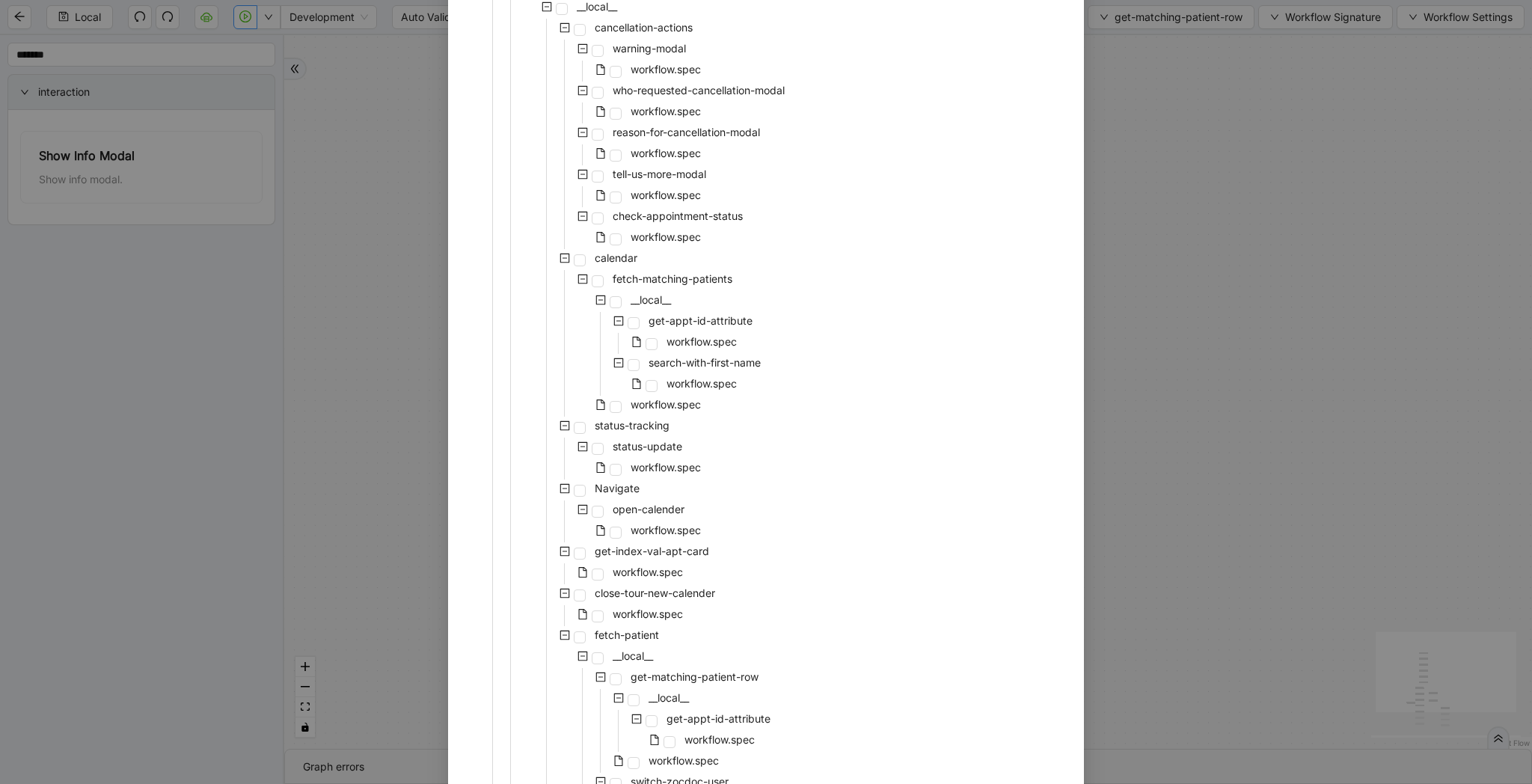
scroll to position [820, 0]
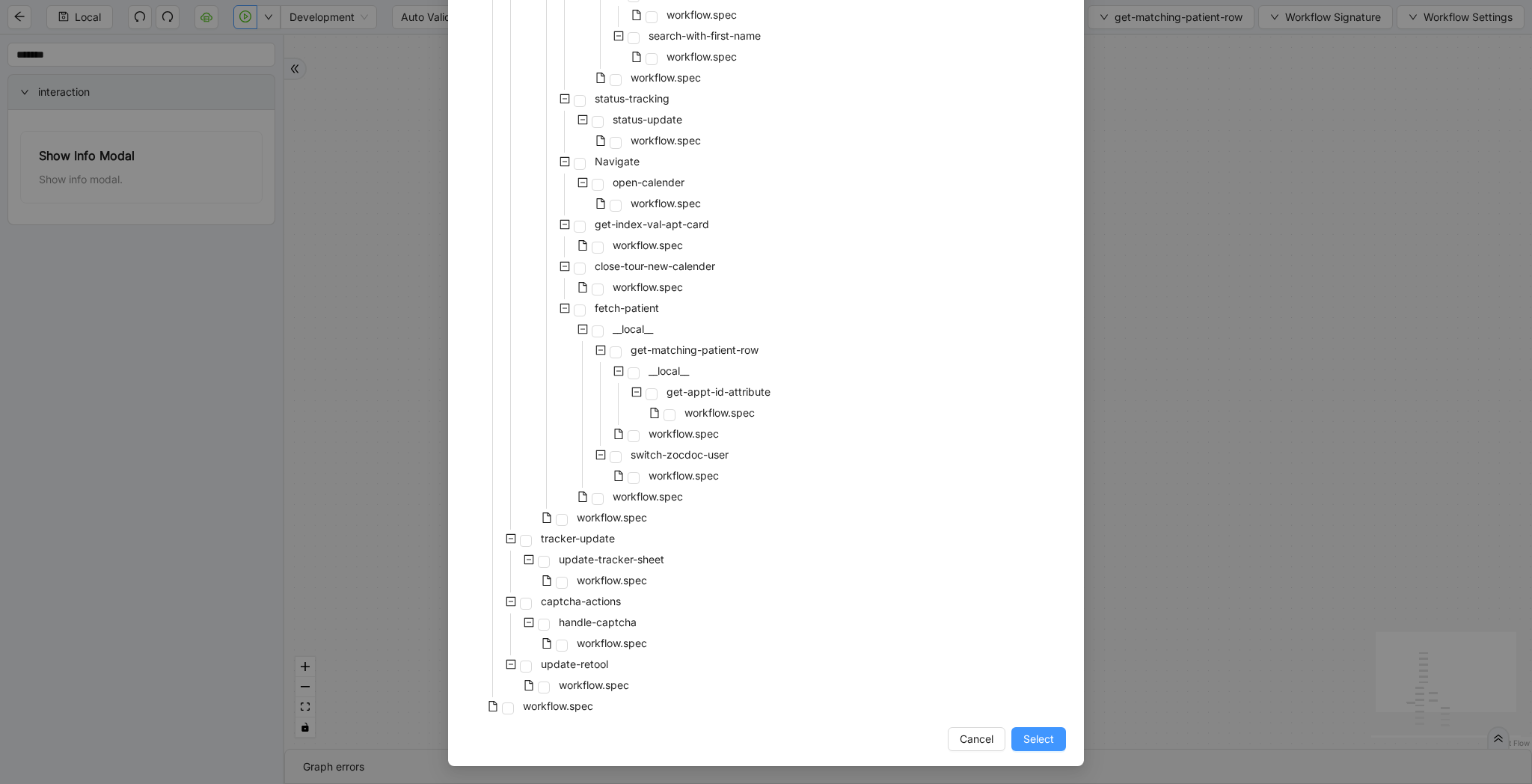
click at [1031, 730] on span "Select" at bounding box center [1038, 739] width 31 height 17
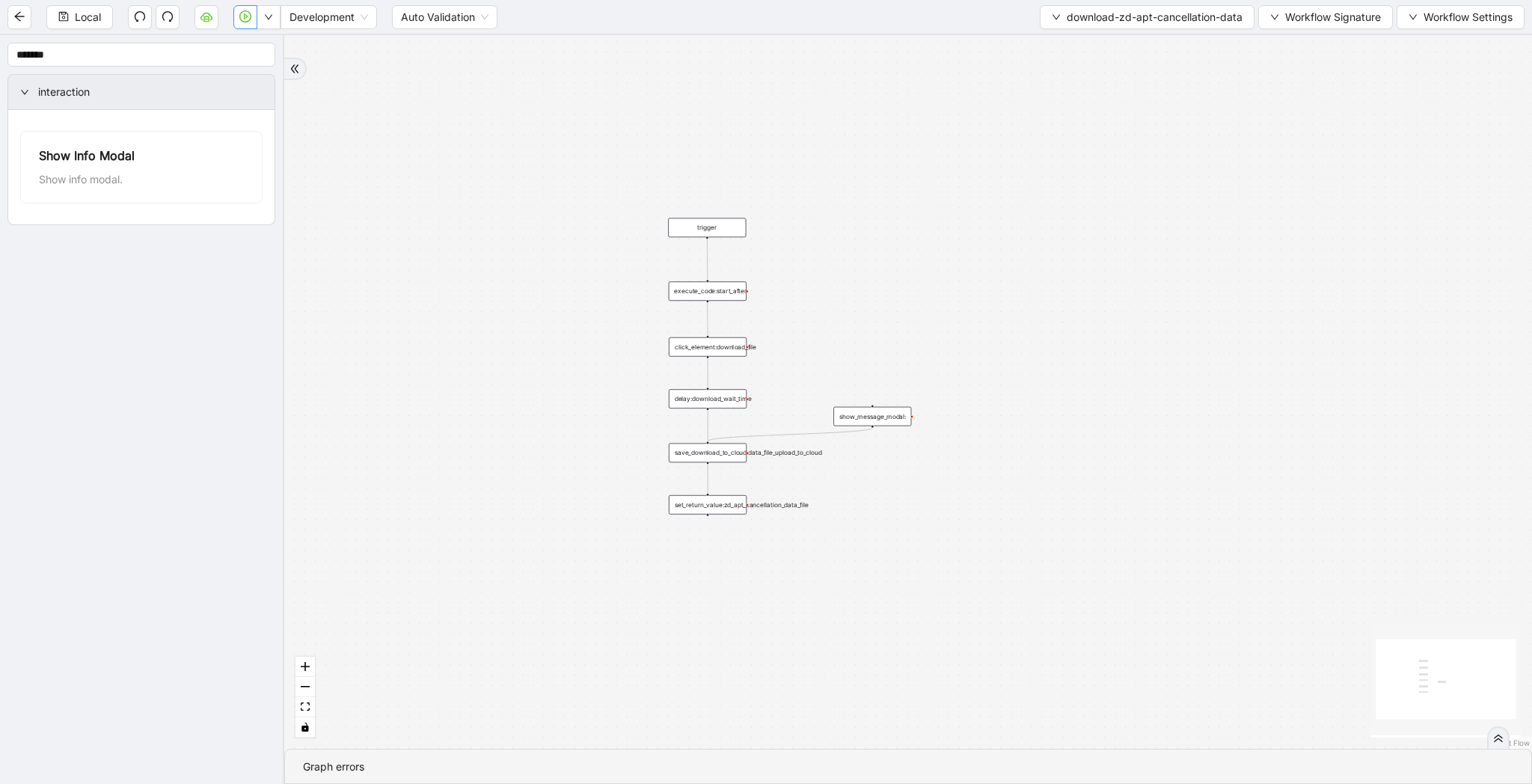
drag, startPoint x: 1013, startPoint y: 450, endPoint x: 1013, endPoint y: 481, distance: 31.0
click at [1013, 481] on div "trigger execute_code:start_after click_element:download_file delay:download_wai…" at bounding box center [908, 392] width 1248 height 714
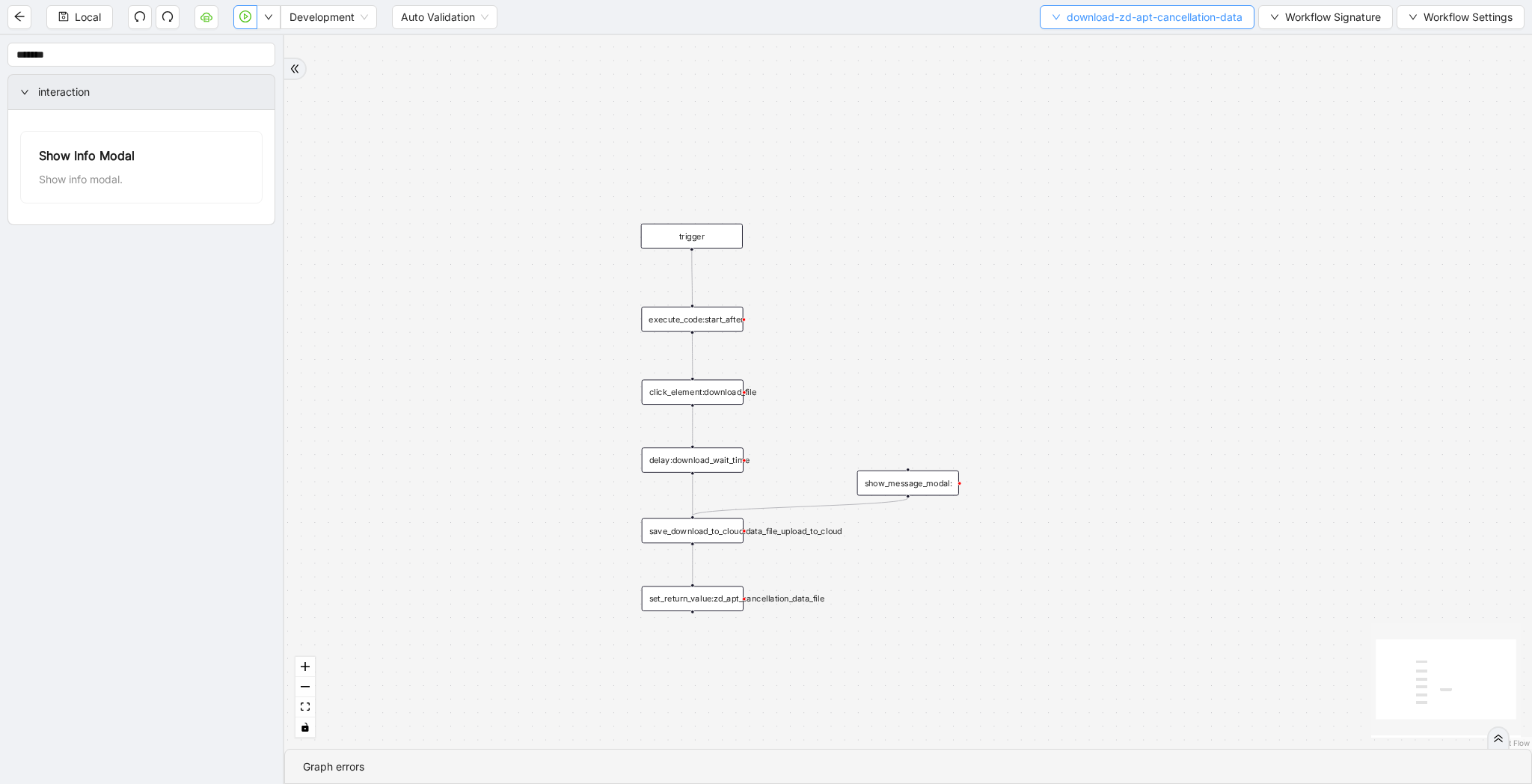
click at [1126, 21] on span "download-zd-apt-cancellation-data" at bounding box center [1155, 18] width 176 height 17
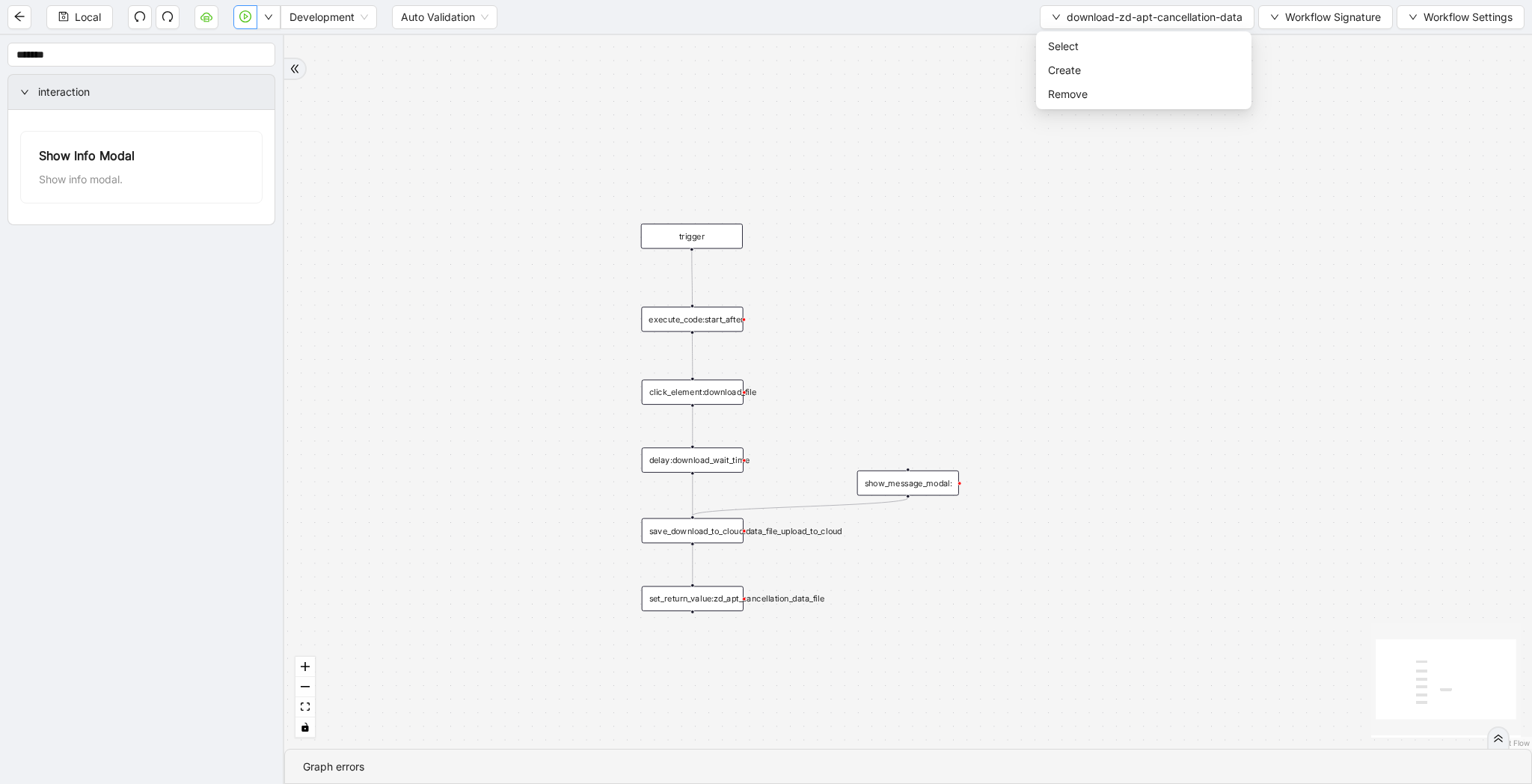
click at [1126, 33] on ul "Select Create Remove" at bounding box center [1143, 70] width 215 height 78
click at [1126, 37] on li "Select" at bounding box center [1144, 46] width 209 height 24
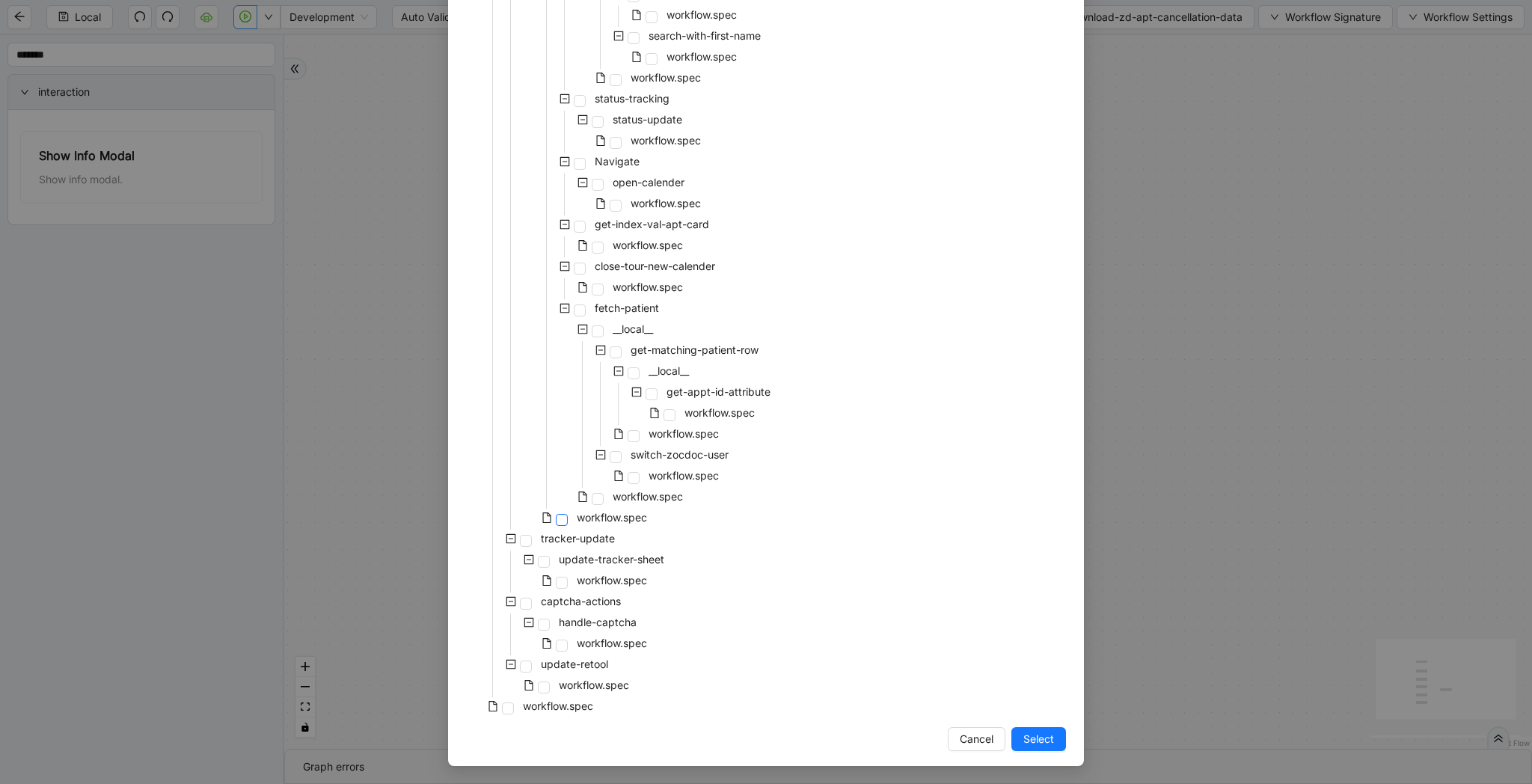
click at [561, 520] on span at bounding box center [561, 520] width 12 height 12
click at [651, 491] on span "workflow.spec" at bounding box center [648, 496] width 70 height 13
click at [1048, 745] on span "Select" at bounding box center [1038, 739] width 31 height 17
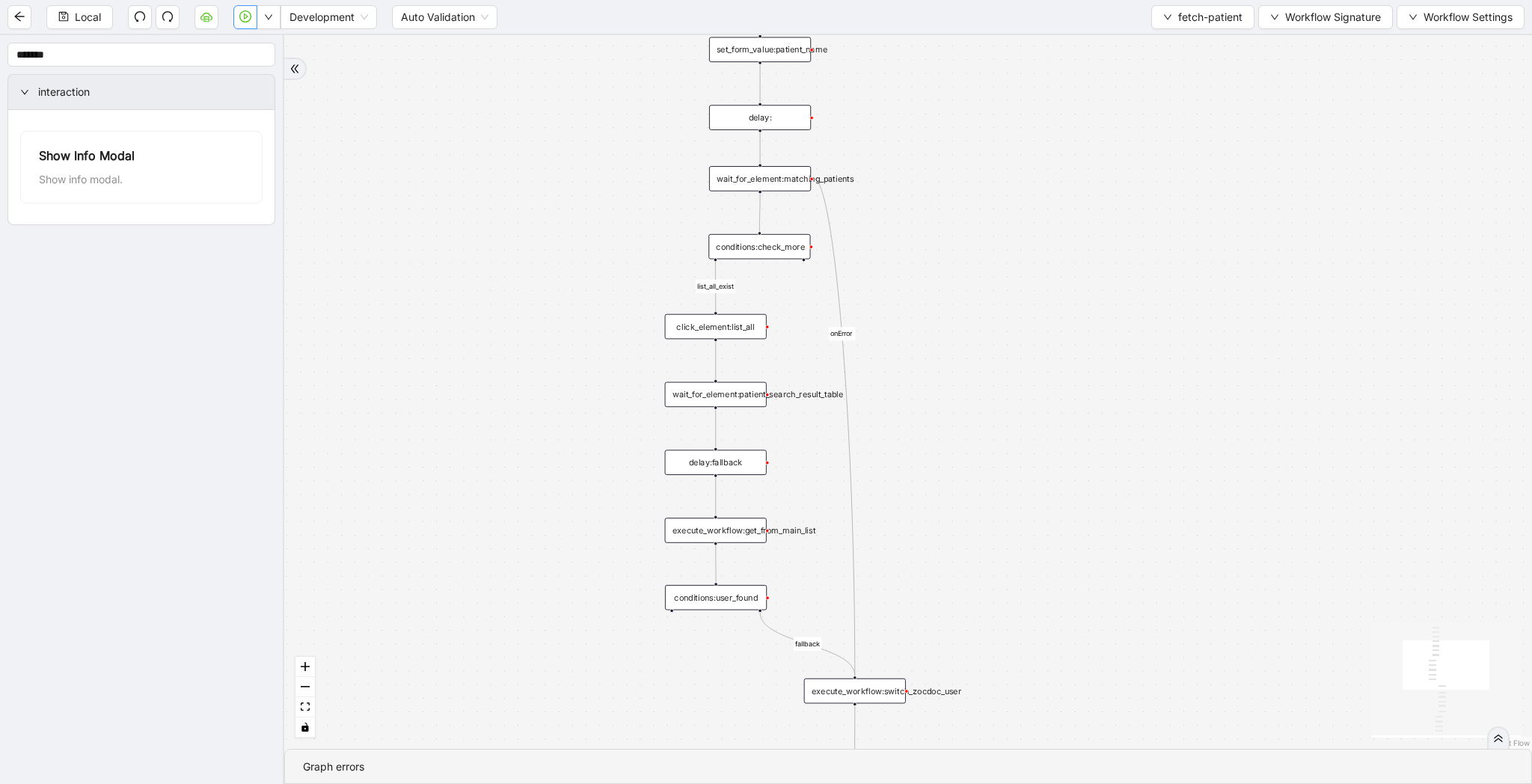
drag, startPoint x: 1030, startPoint y: 315, endPoint x: 994, endPoint y: 452, distance: 141.7
click at [994, 452] on div "list_all_exist fallback list_all_exist onError trigger wait_for_element:seach_p…" at bounding box center [908, 392] width 1248 height 714
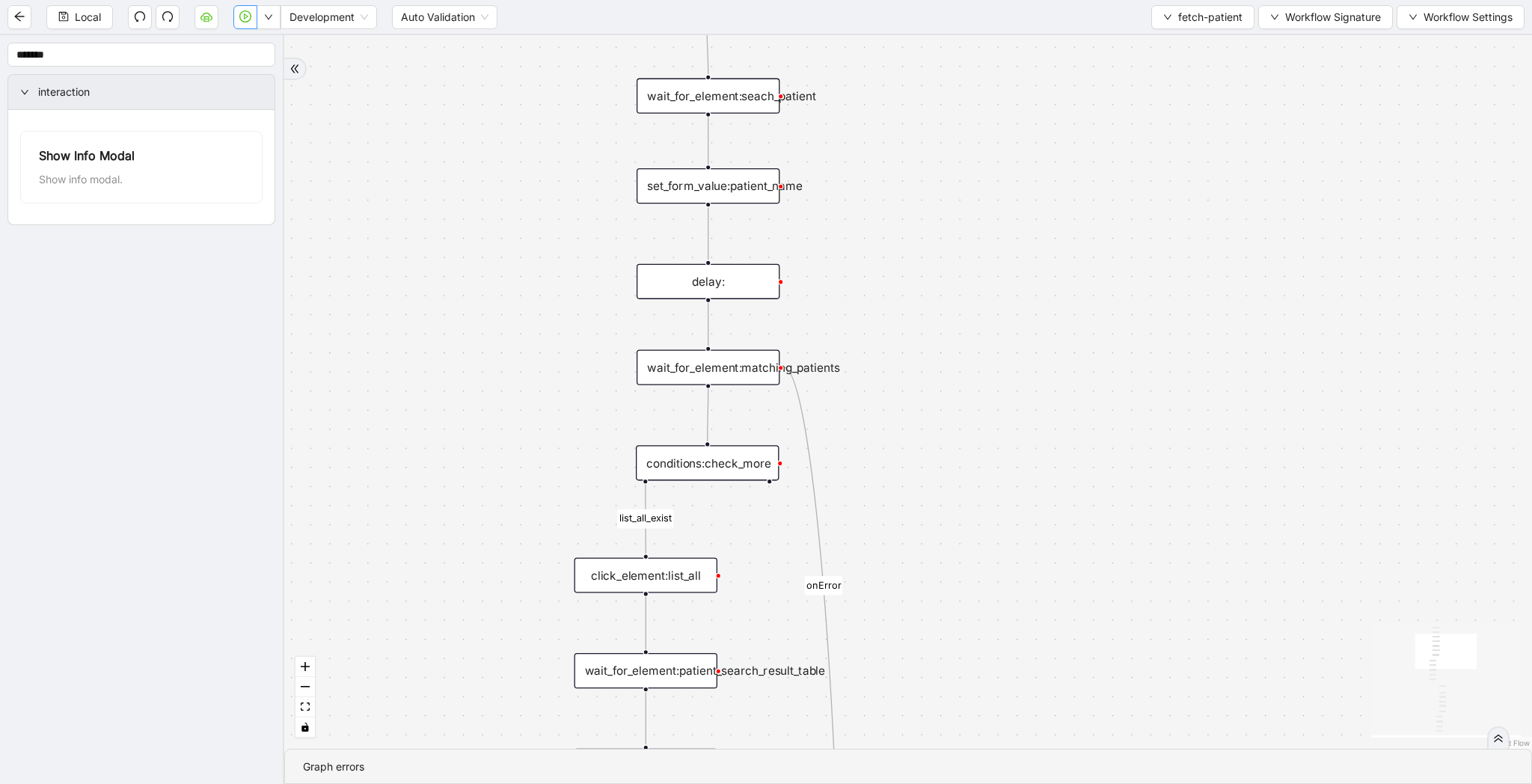
click at [708, 461] on div "conditions:check_more" at bounding box center [707, 463] width 143 height 35
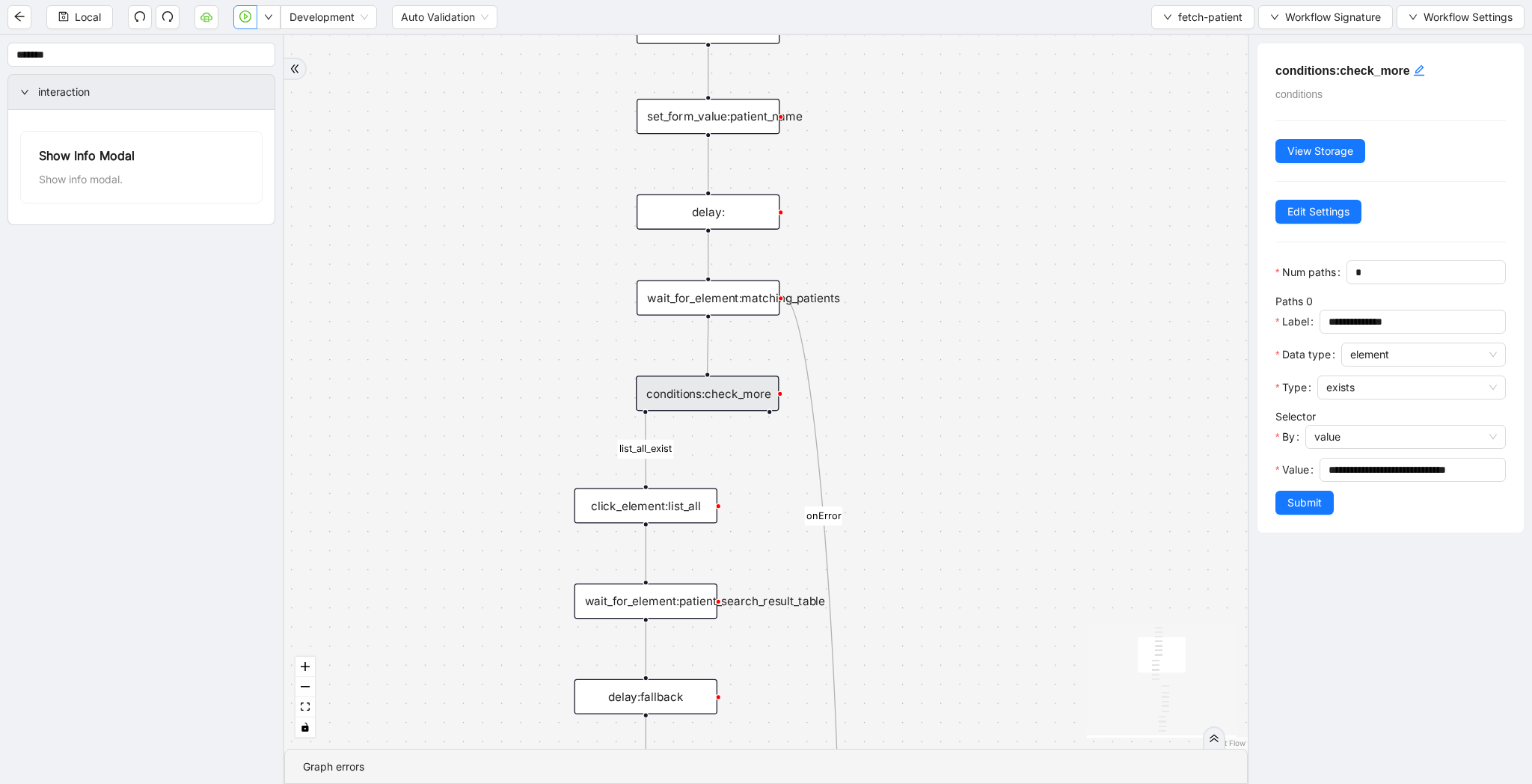
drag, startPoint x: 1049, startPoint y: 243, endPoint x: 1049, endPoint y: 175, distance: 68.0
click at [1049, 175] on div "list_all_exist fallback list_all_exist onError trigger wait_for_element:seach_p…" at bounding box center [766, 392] width 964 height 714
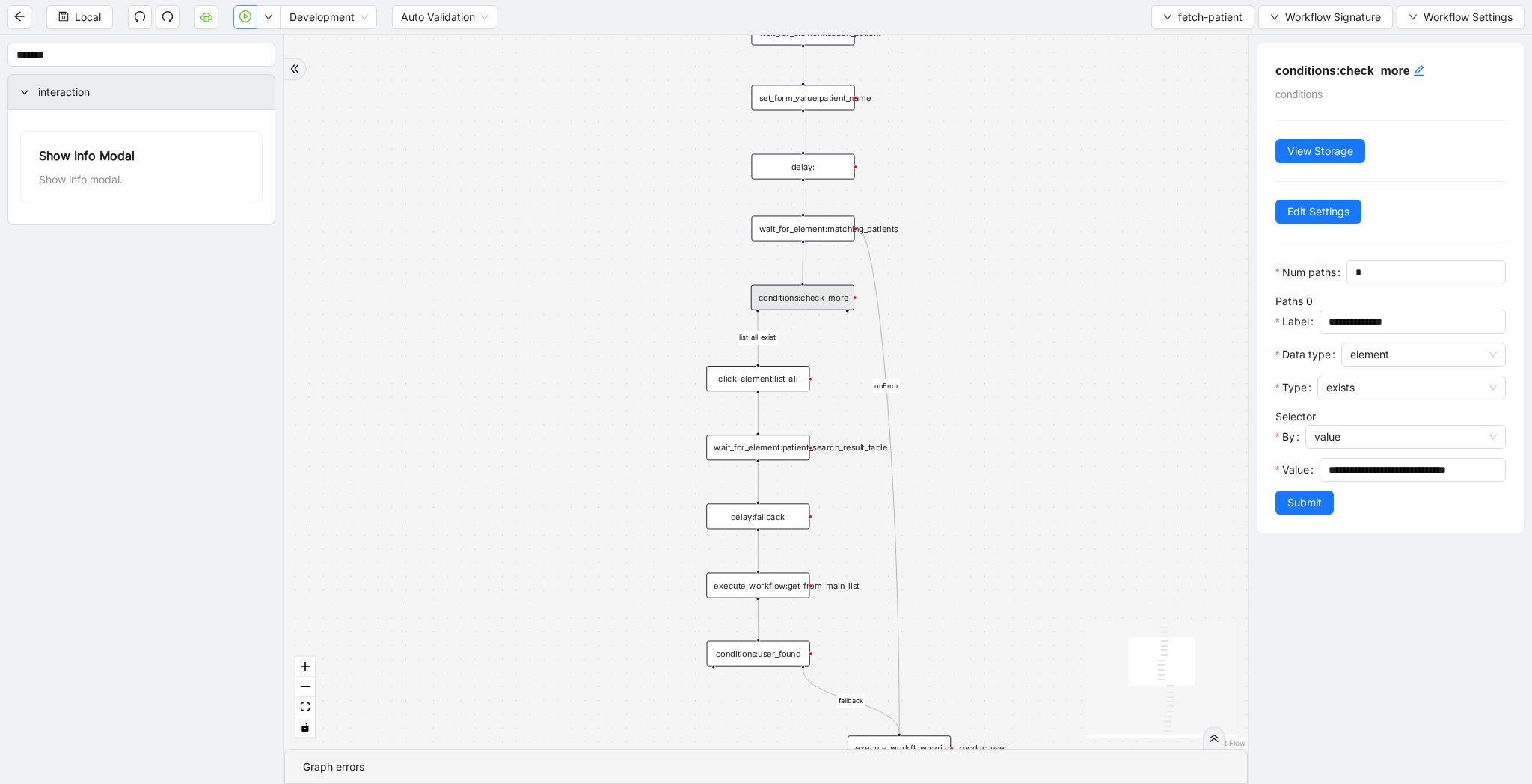
drag, startPoint x: 1059, startPoint y: 398, endPoint x: 1057, endPoint y: 223, distance: 175.0
click at [1057, 223] on div "list_all_exist fallback list_all_exist onError trigger wait_for_element:seach_p…" at bounding box center [766, 392] width 964 height 714
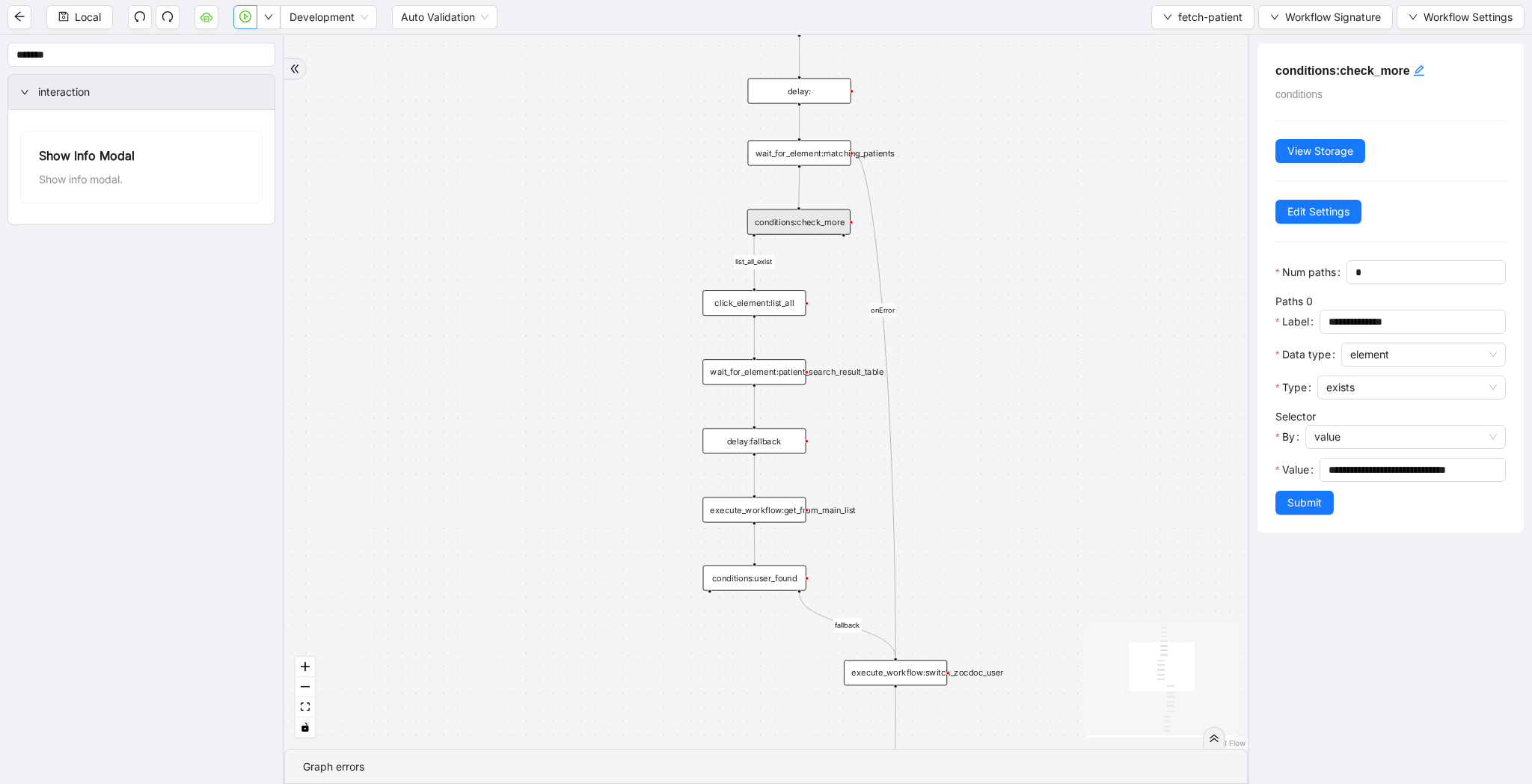
drag, startPoint x: 1056, startPoint y: 223, endPoint x: 1041, endPoint y: 447, distance: 224.5
click at [1041, 447] on div "list_all_exist fallback list_all_exist onError trigger wait_for_element:seach_p…" at bounding box center [766, 392] width 964 height 714
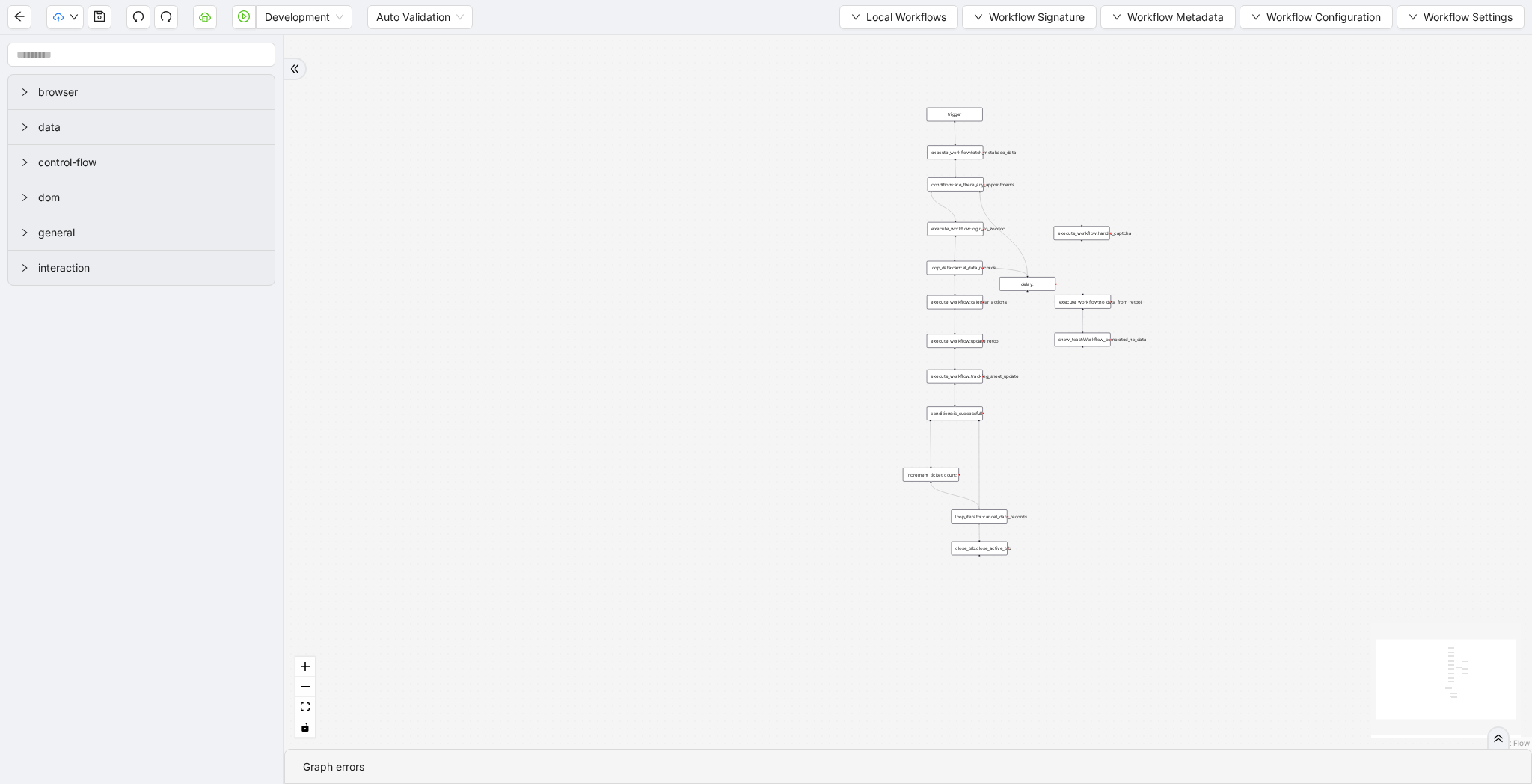
drag, startPoint x: 1237, startPoint y: 188, endPoint x: 1168, endPoint y: 323, distance: 151.6
click at [1168, 323] on div "trigger execute_workflow:fetch_metabase_data execute_workflow:login_to_zocdoc e…" at bounding box center [908, 392] width 1248 height 714
click at [921, 23] on span "Local Workflows" at bounding box center [906, 18] width 80 height 17
click at [920, 49] on span "Select" at bounding box center [892, 47] width 97 height 17
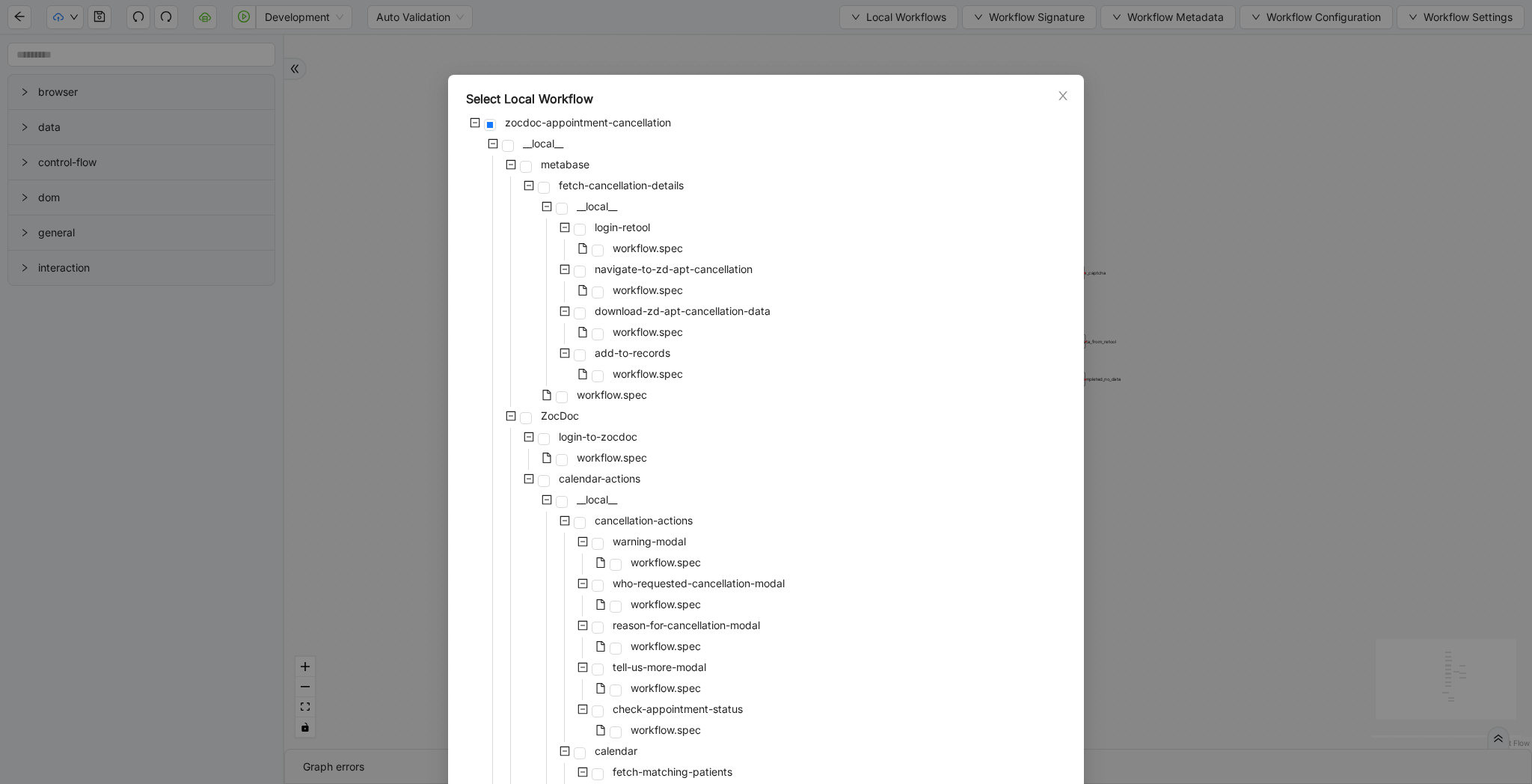
scroll to position [820, 0]
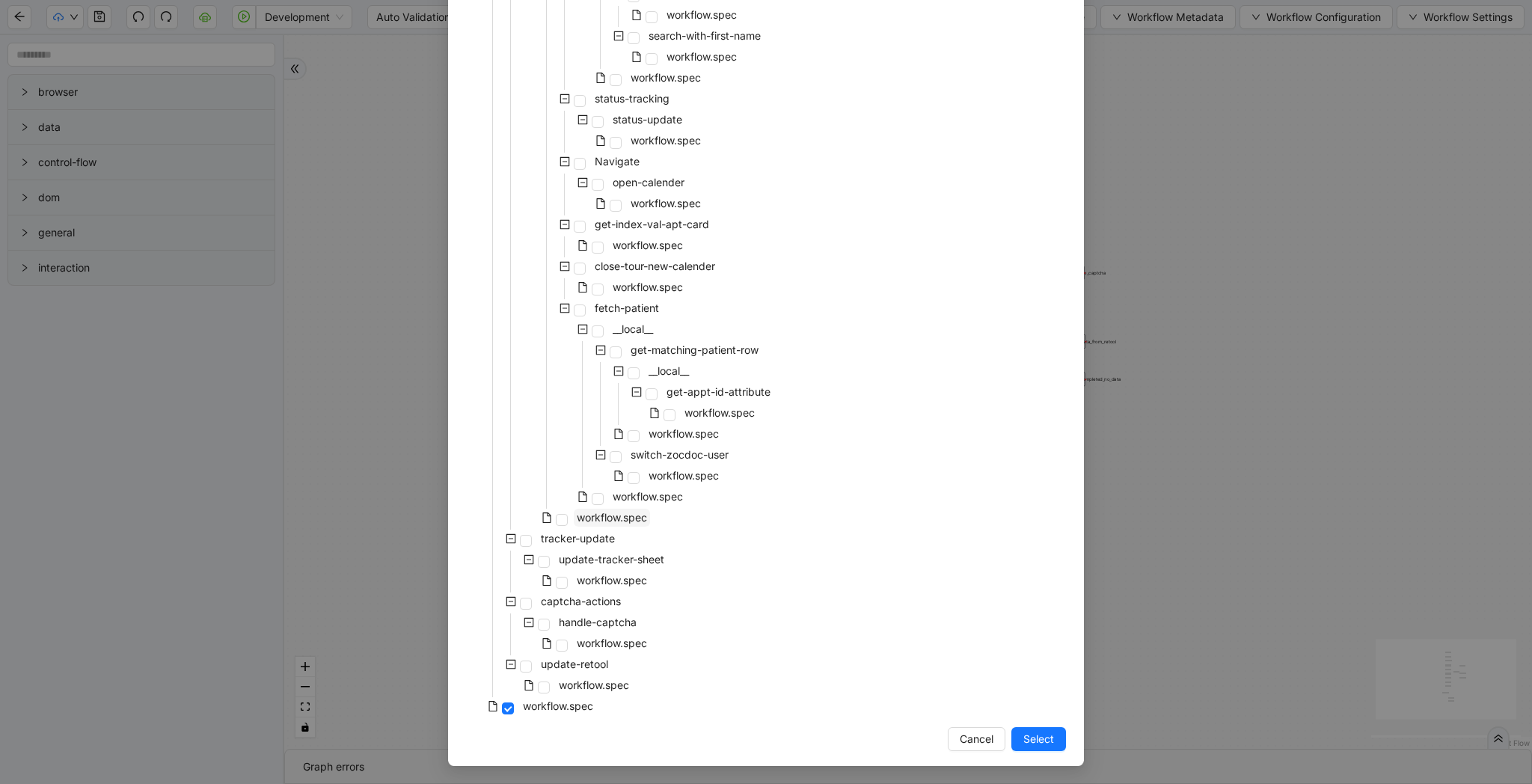
click at [619, 522] on span "workflow.spec" at bounding box center [612, 517] width 70 height 13
click at [1038, 732] on span "Select" at bounding box center [1038, 739] width 31 height 17
